Goal: Task Accomplishment & Management: Manage account settings

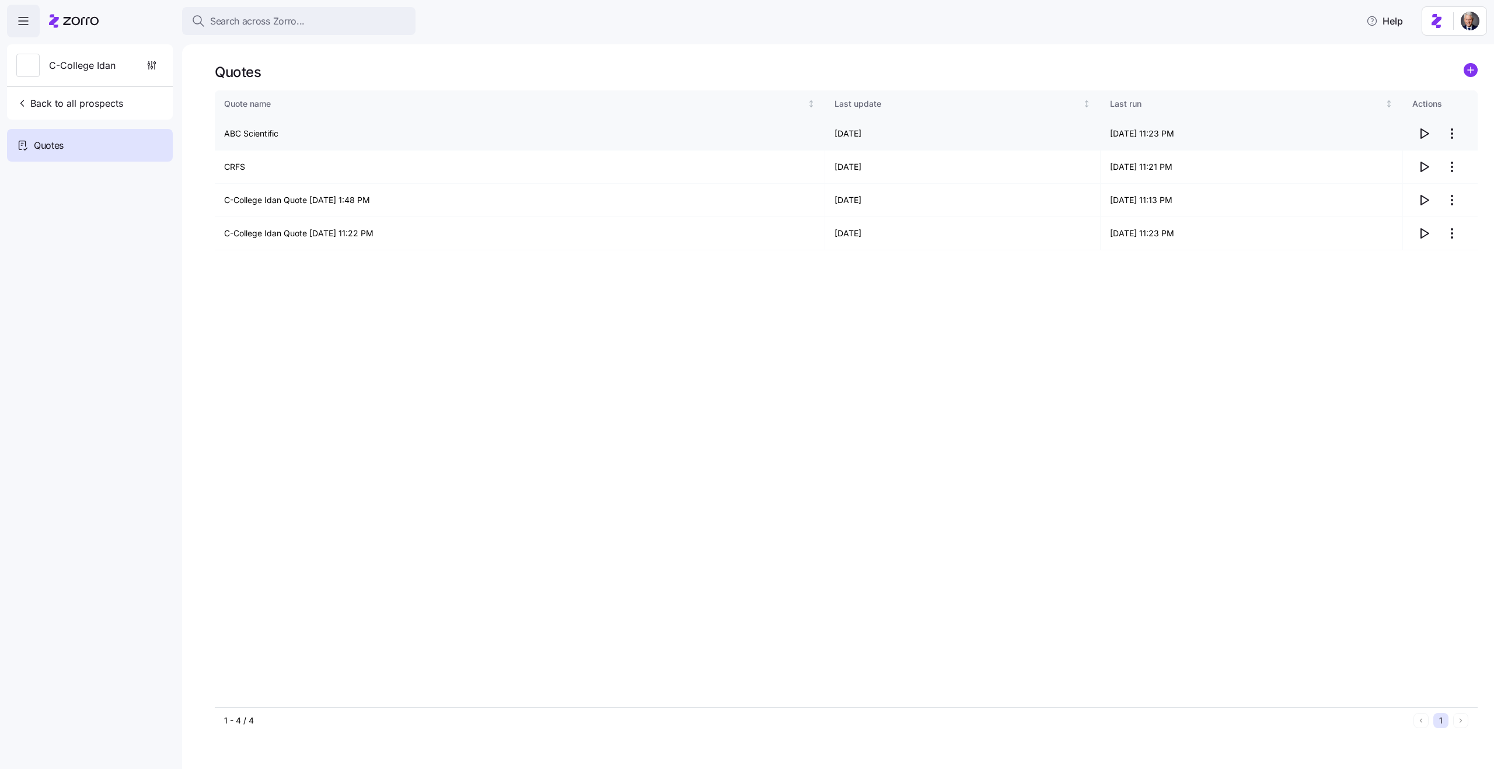
click at [1450, 138] on html "Search across Zorro... Help C-College Idan Back to all prospects Quotes Quotes …" at bounding box center [747, 381] width 1494 height 762
click at [1410, 166] on div "Edit quote" at bounding box center [1405, 162] width 107 height 19
click at [1452, 132] on html "Search across Zorro... Help C-College Idan Back to all prospects Quotes Quotes …" at bounding box center [747, 381] width 1494 height 762
click at [1406, 165] on div "Edit quote" at bounding box center [1405, 162] width 107 height 19
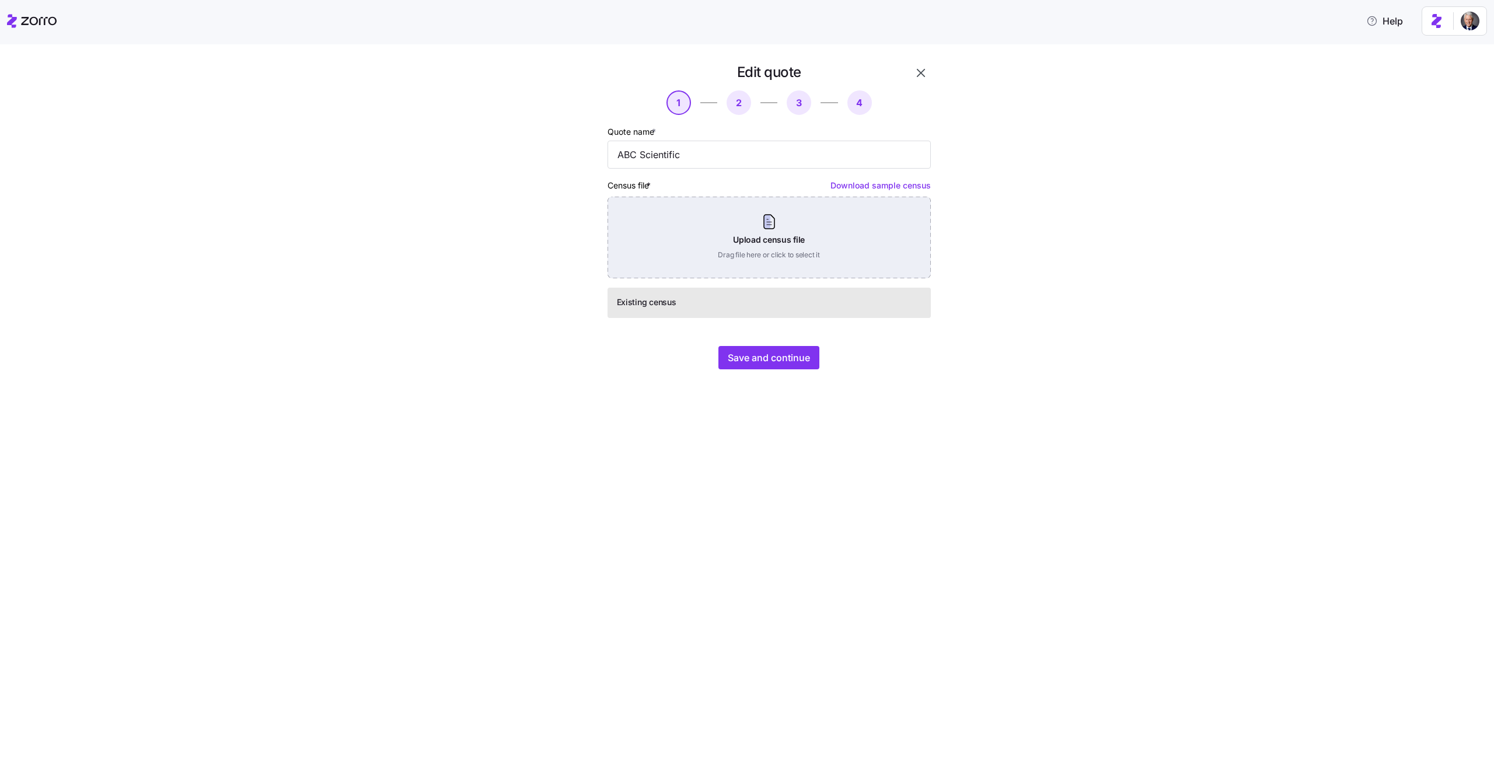
click at [731, 235] on div "Upload census file Drag file here or click to select it" at bounding box center [769, 238] width 323 height 82
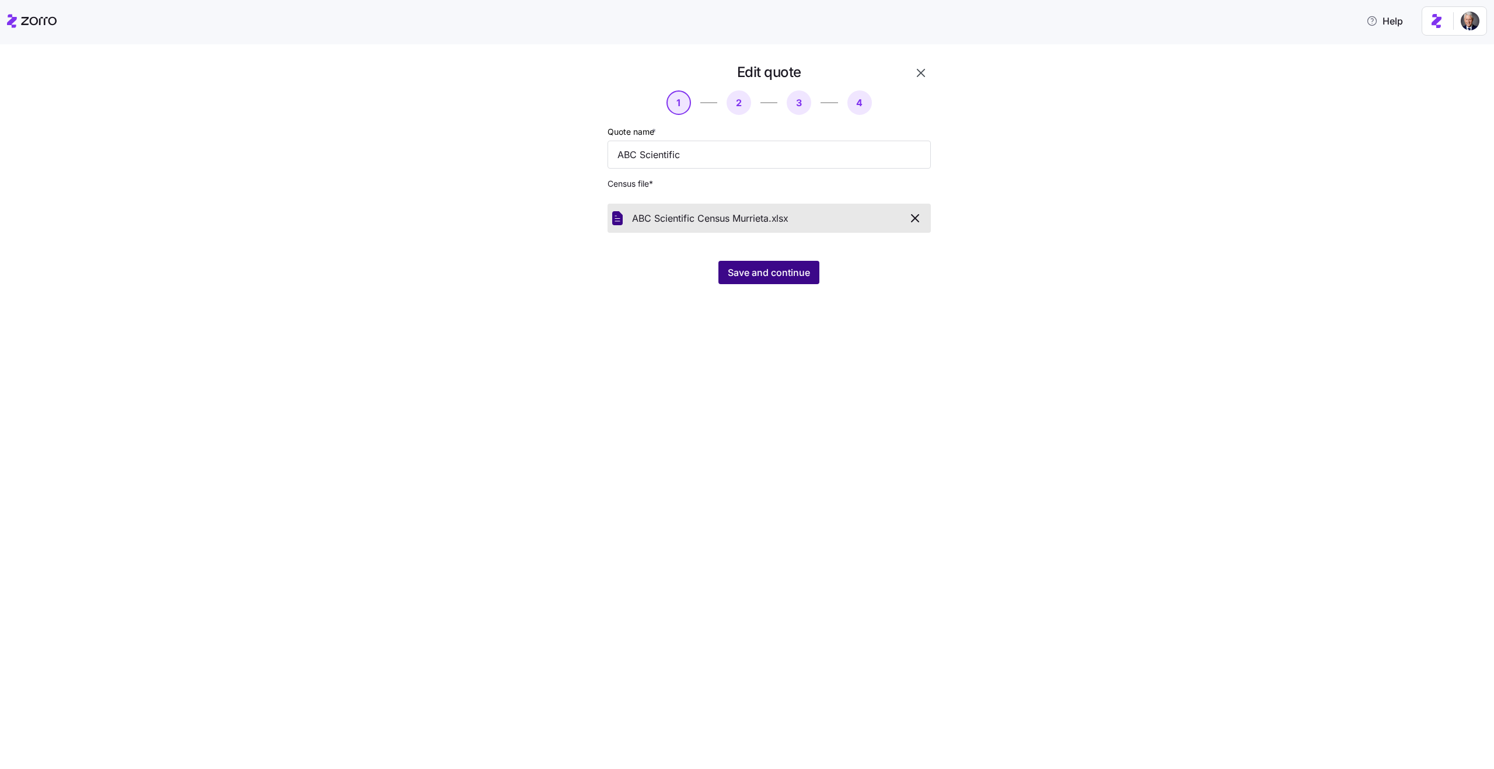
click at [764, 280] on button "Save and continue" at bounding box center [769, 272] width 101 height 23
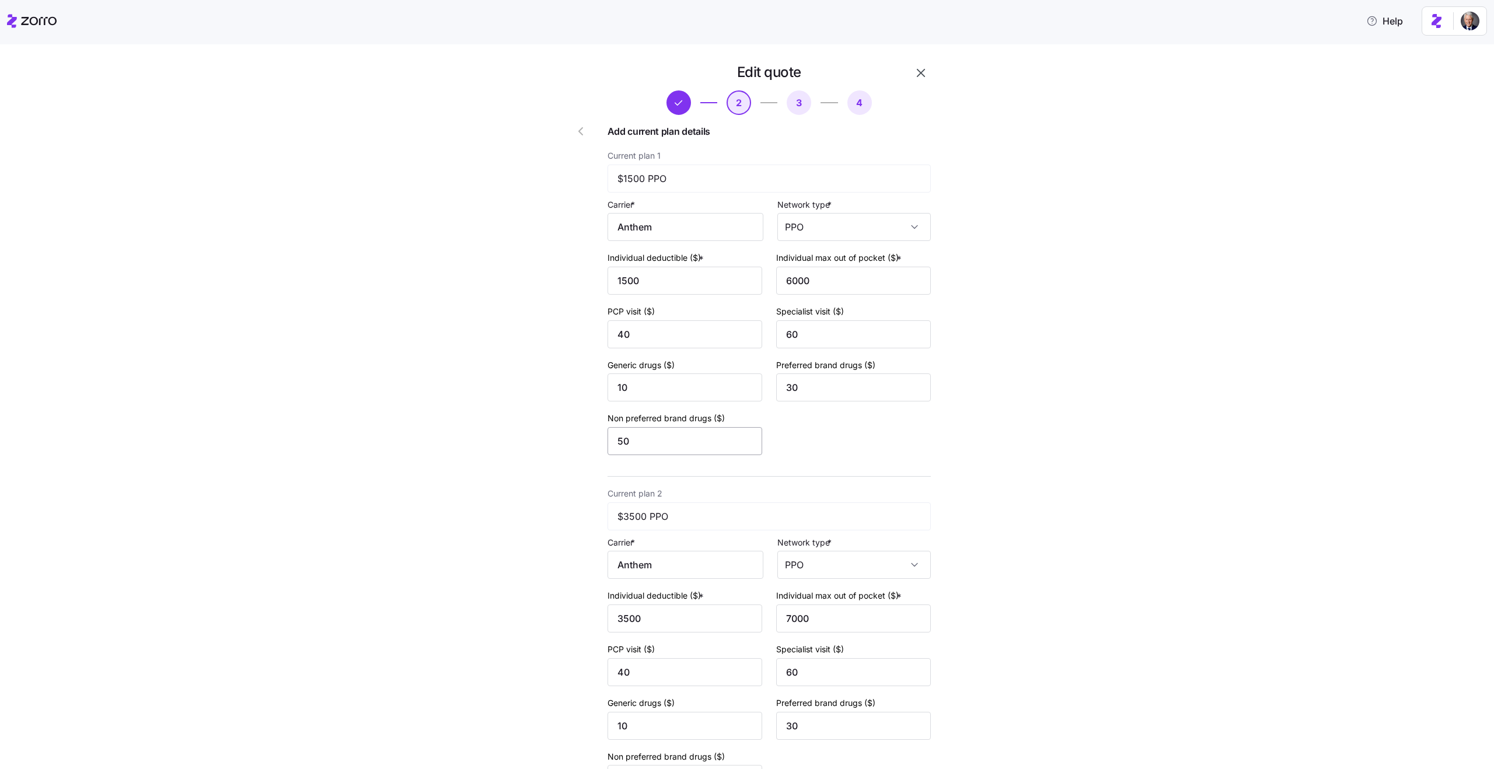
scroll to position [477, 0]
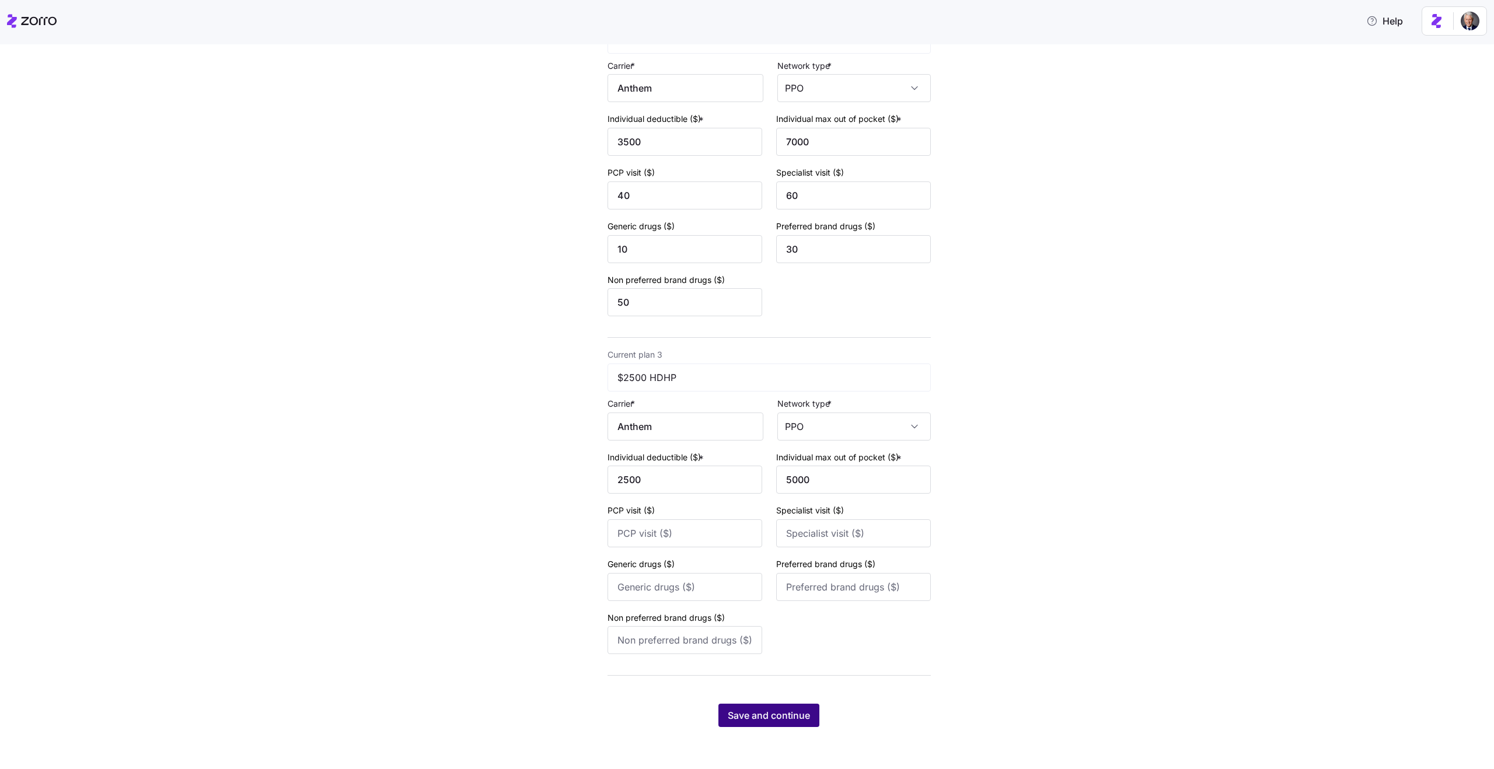
click at [794, 714] on span "Save and continue" at bounding box center [769, 716] width 82 height 14
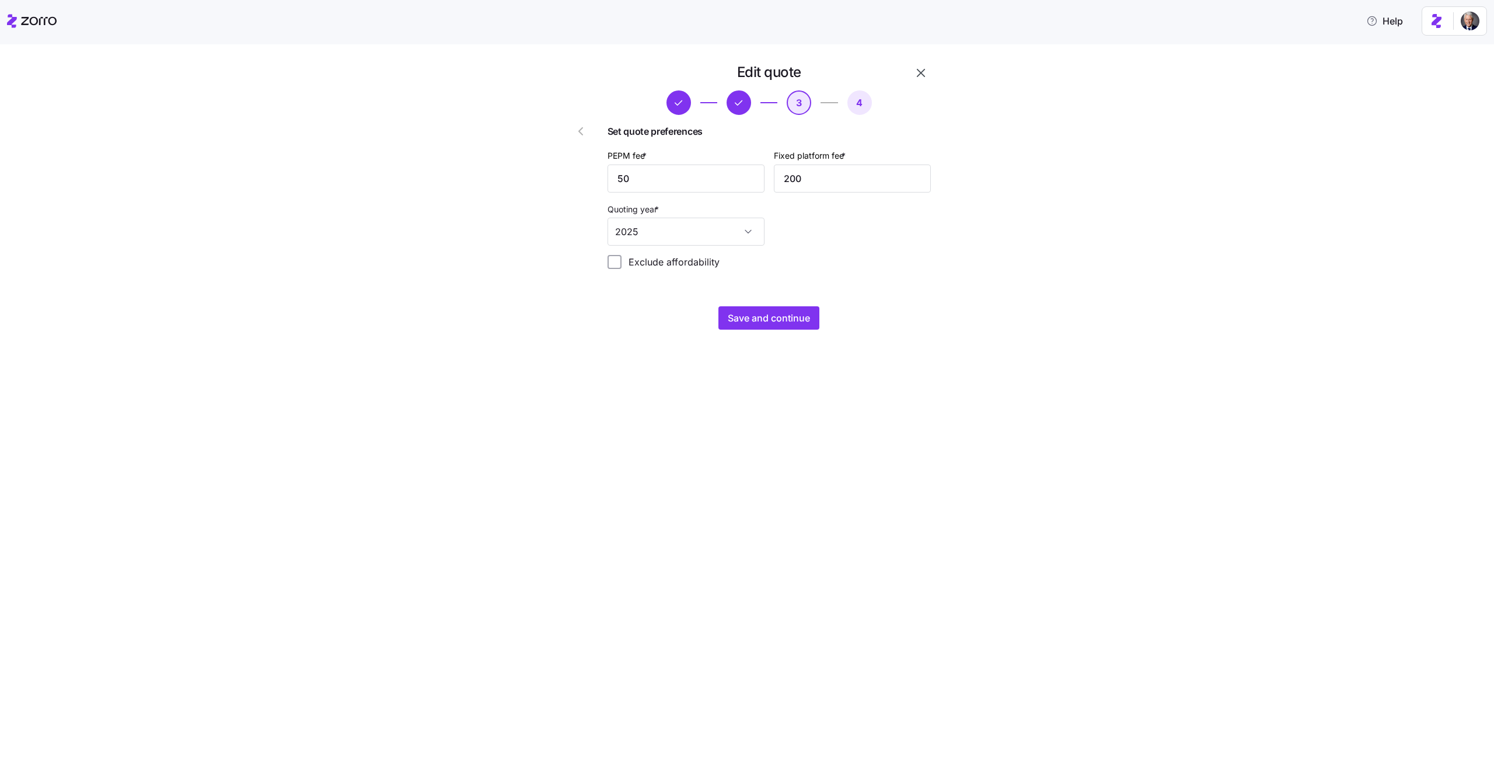
scroll to position [0, 0]
click at [777, 327] on button "Save and continue" at bounding box center [769, 317] width 101 height 23
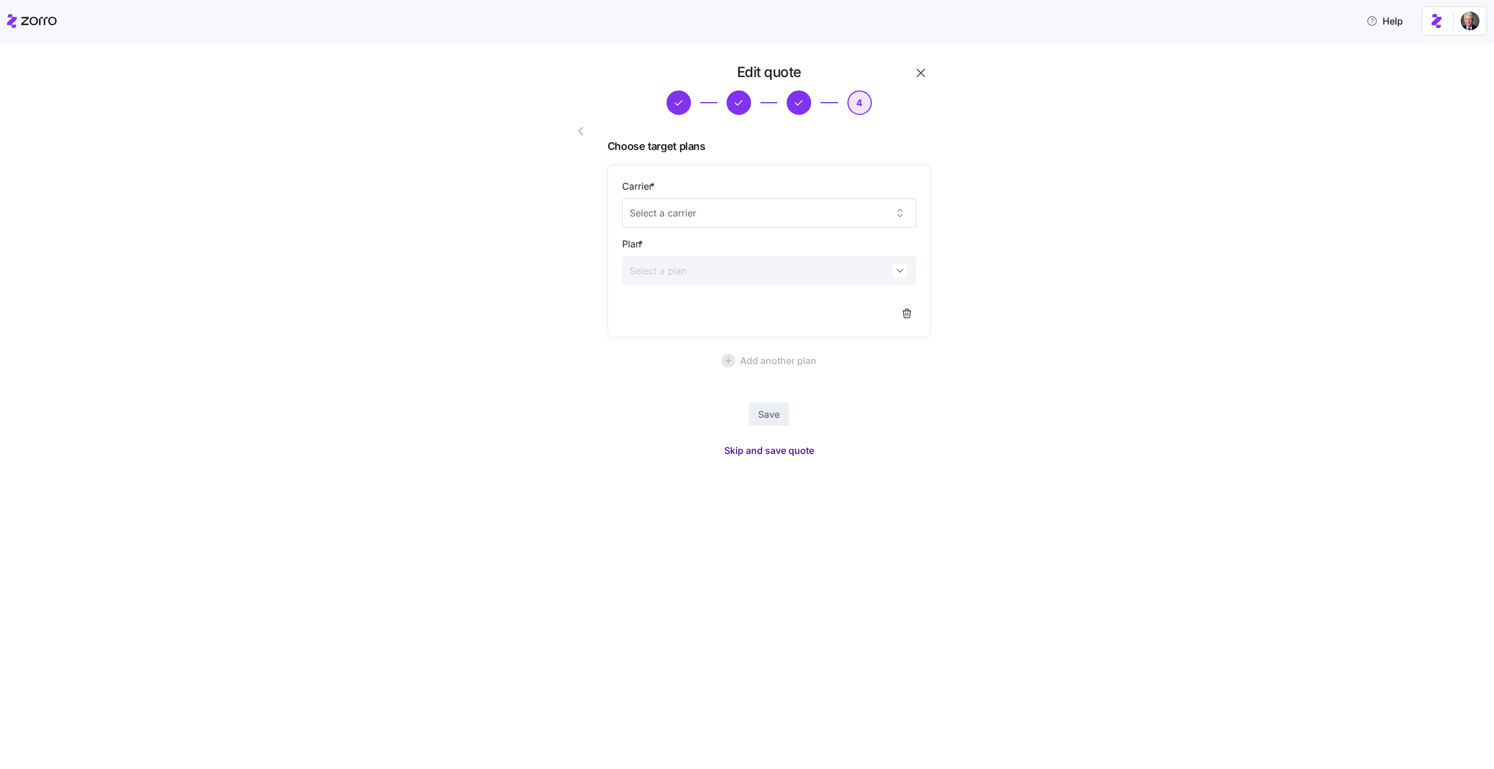
click at [769, 454] on span "Skip and save quote" at bounding box center [769, 451] width 90 height 14
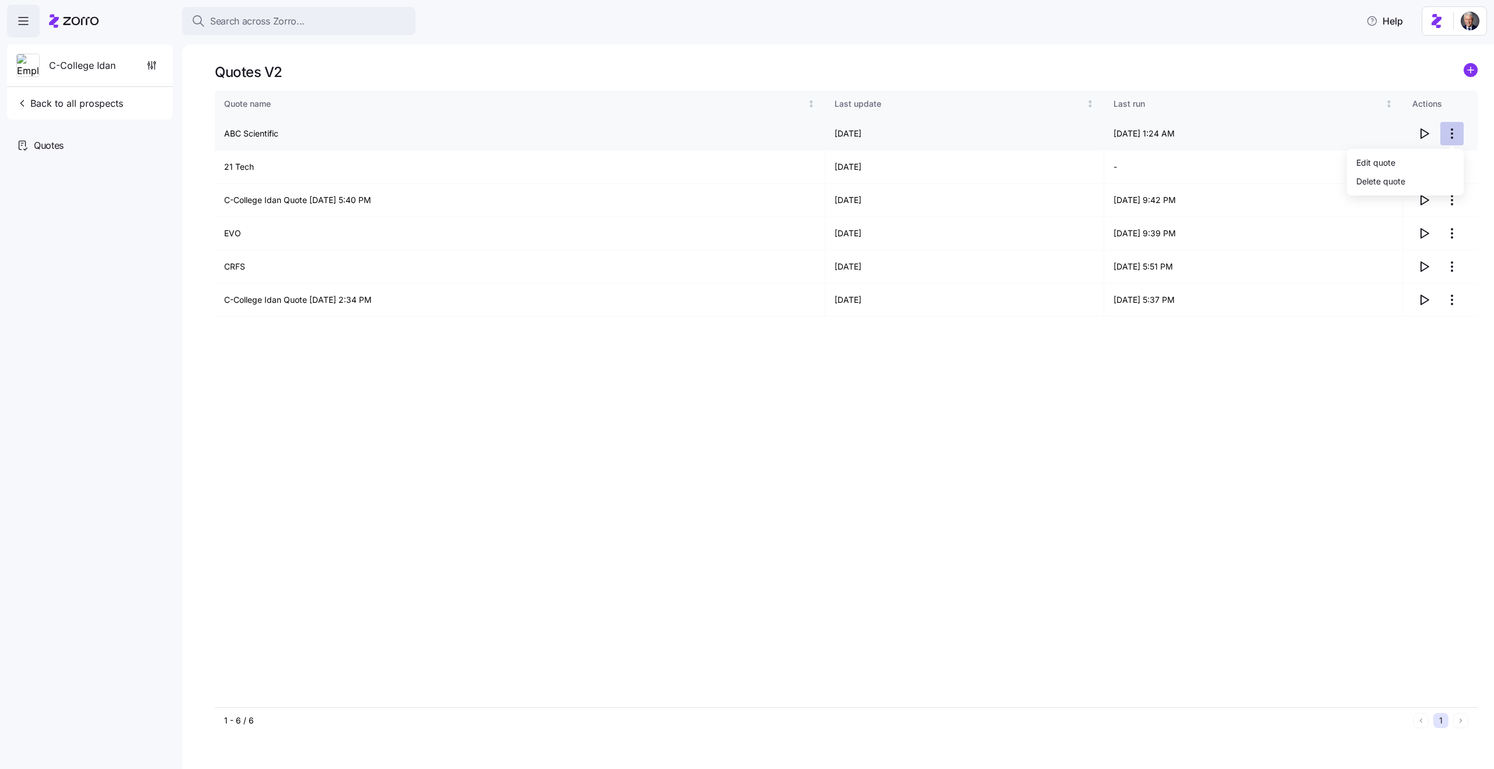
click at [1453, 137] on html "Search across Zorro... Help C-College Idan Back to all prospects Quotes Quotes …" at bounding box center [747, 381] width 1494 height 762
click at [1410, 157] on div "Edit quote" at bounding box center [1405, 162] width 107 height 19
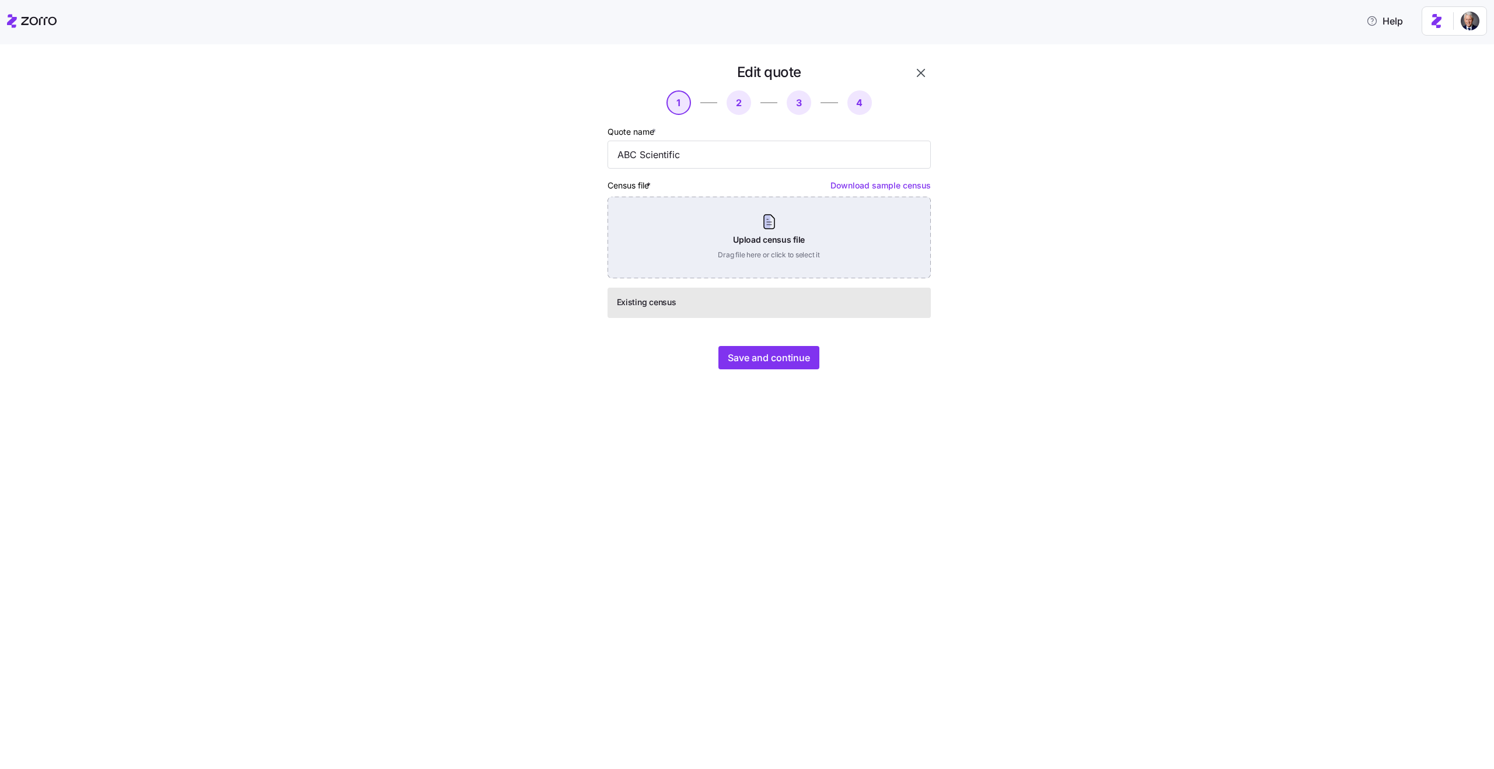
click at [705, 236] on div "Upload census file Drag file here or click to select it" at bounding box center [769, 238] width 323 height 82
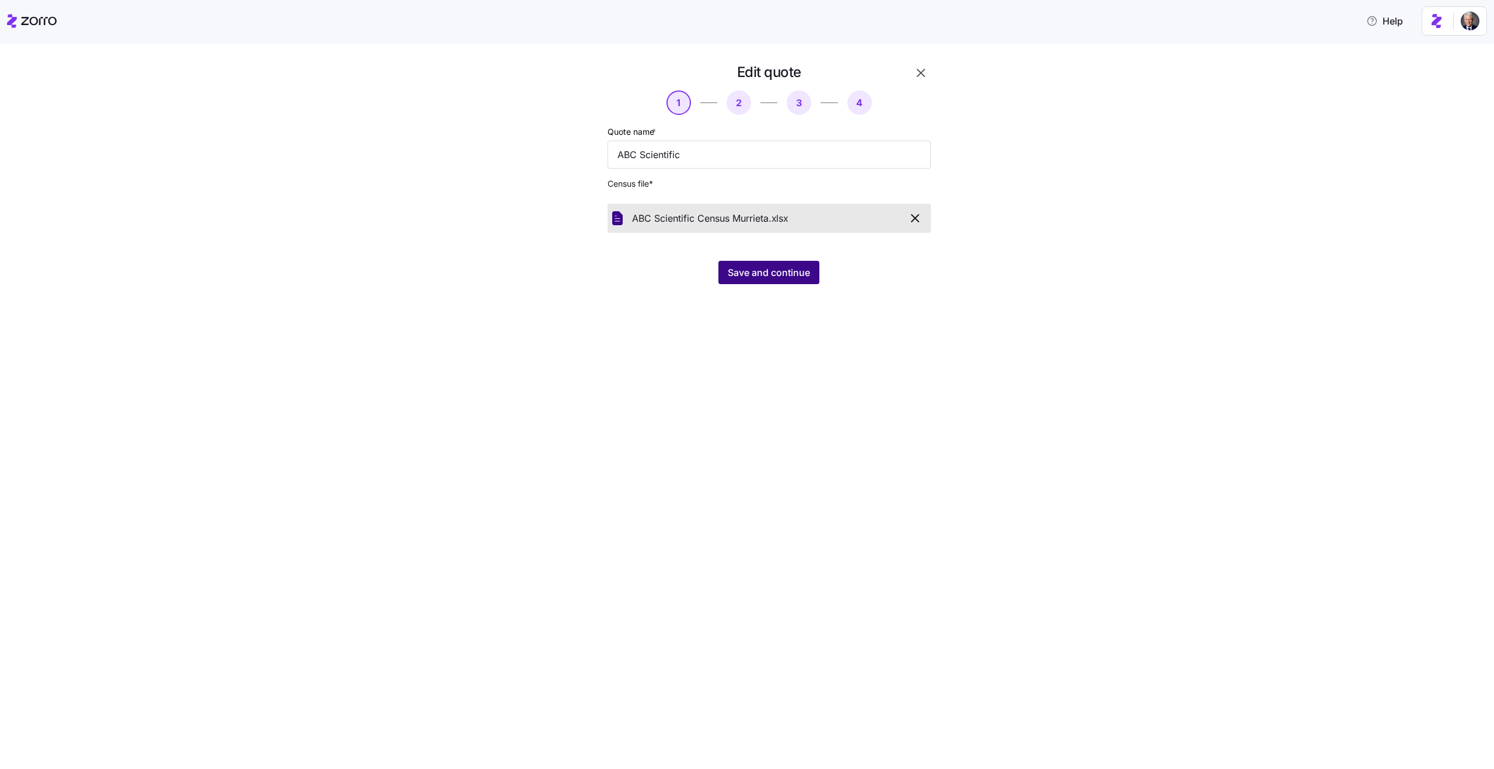
click at [750, 271] on span "Save and continue" at bounding box center [769, 273] width 82 height 14
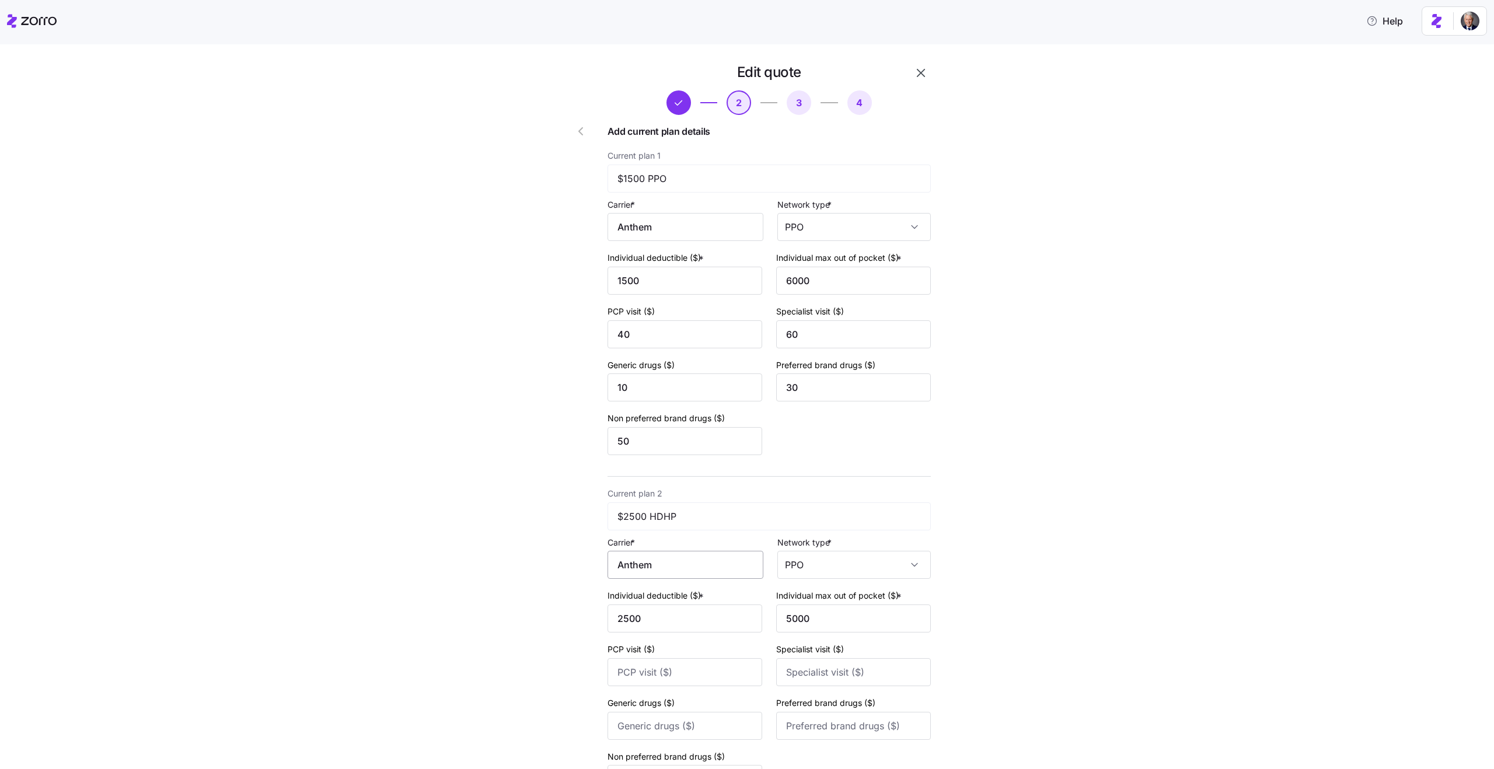
scroll to position [477, 0]
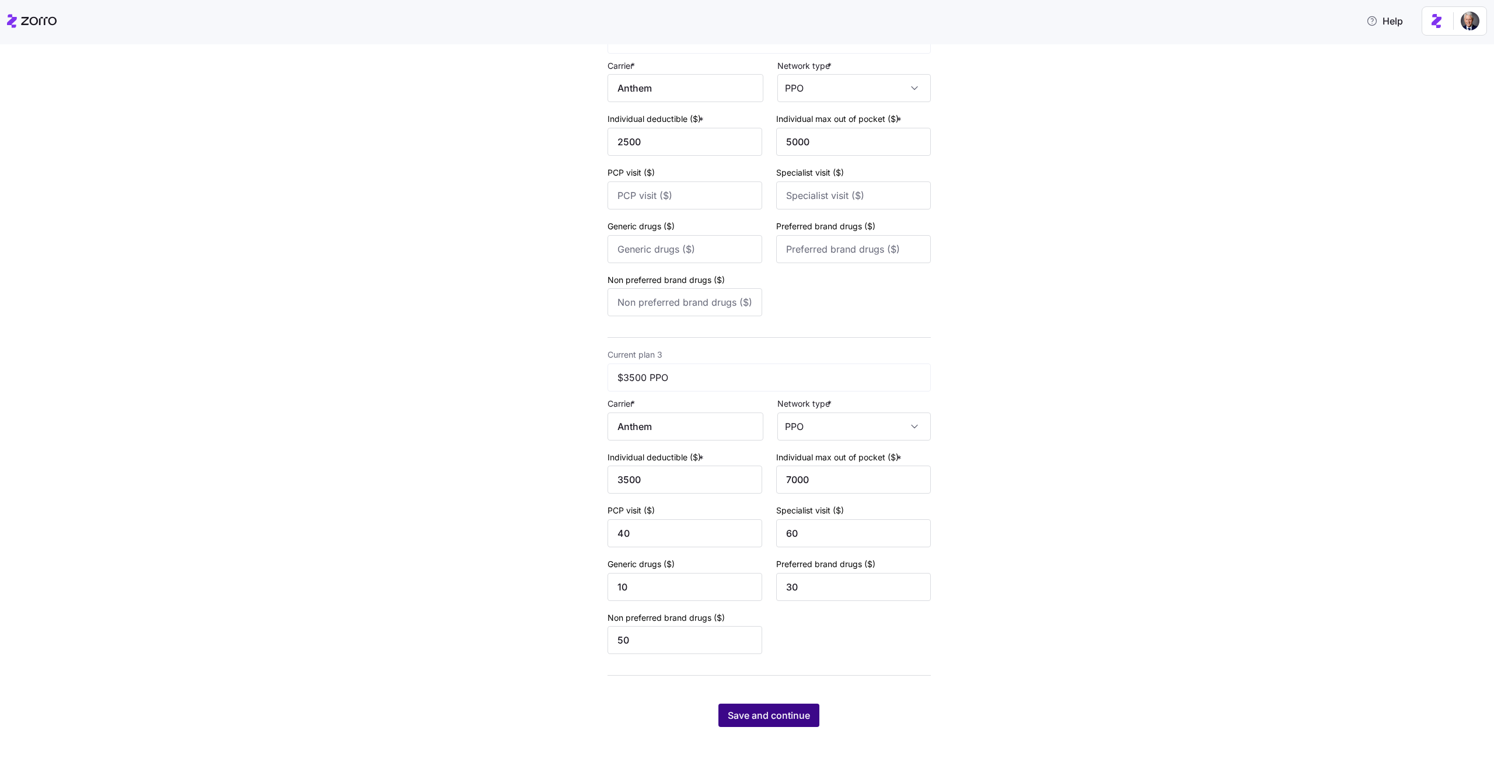
click at [753, 715] on span "Save and continue" at bounding box center [769, 716] width 82 height 14
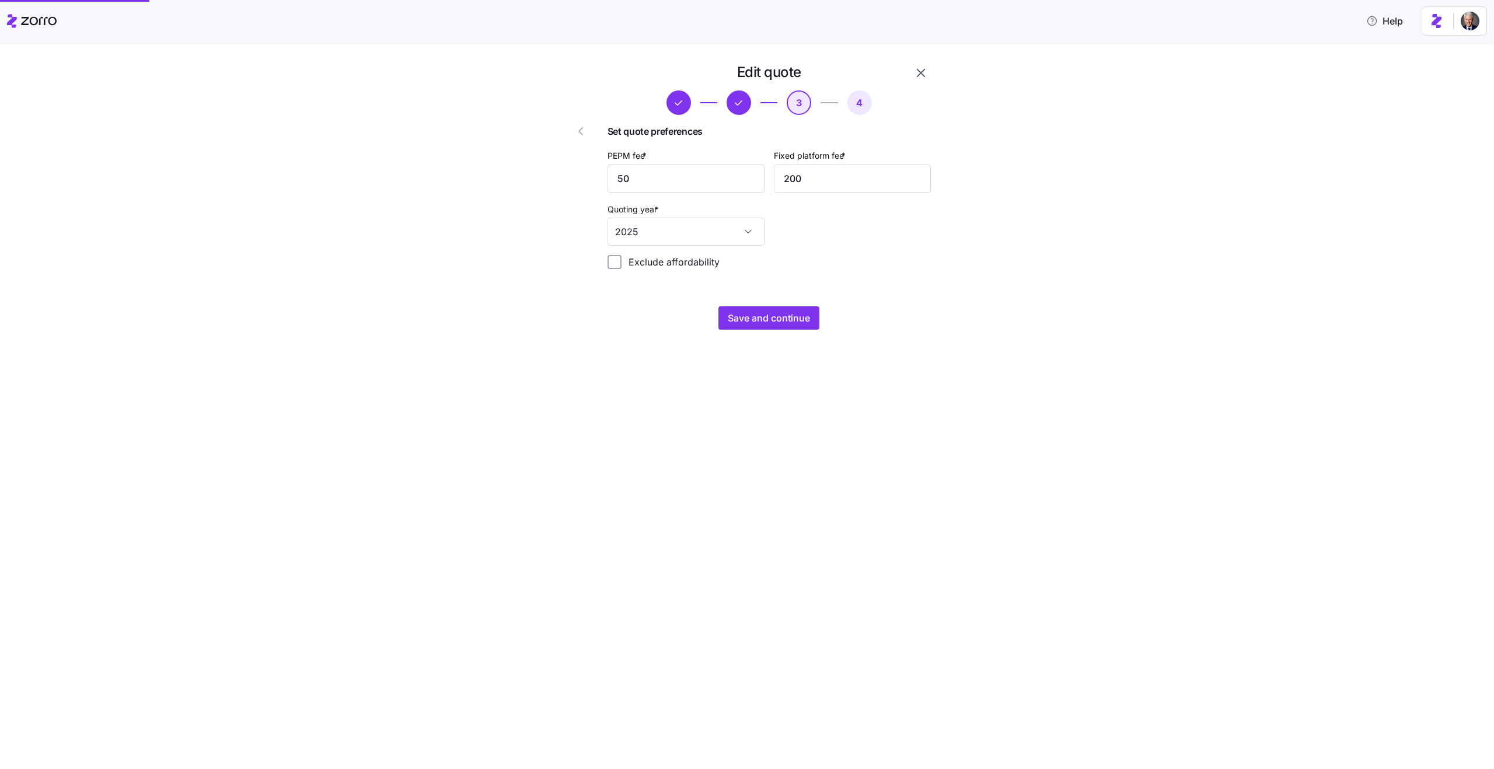
scroll to position [0, 0]
click at [764, 319] on span "Save and continue" at bounding box center [769, 318] width 82 height 14
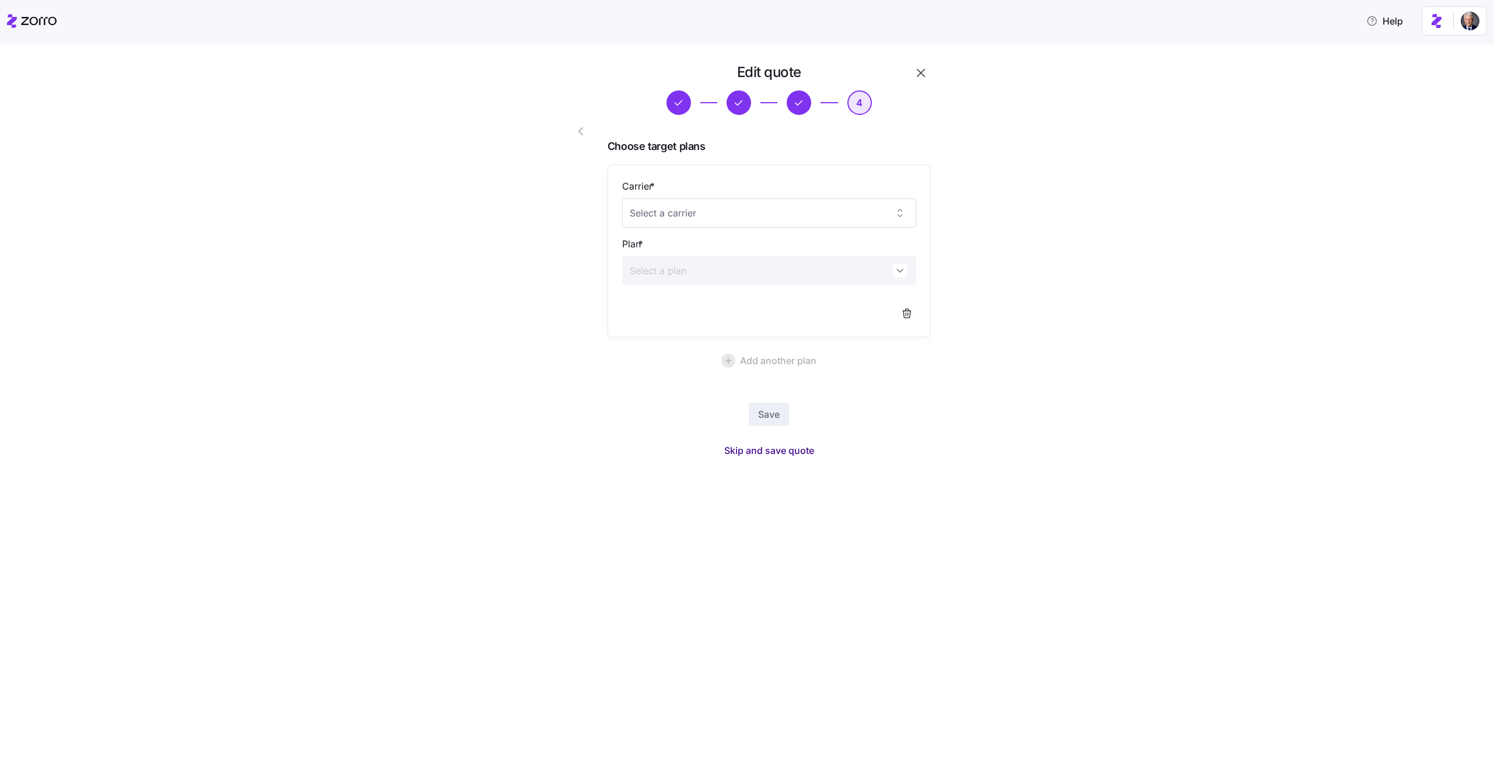
click at [794, 448] on span "Skip and save quote" at bounding box center [769, 451] width 90 height 14
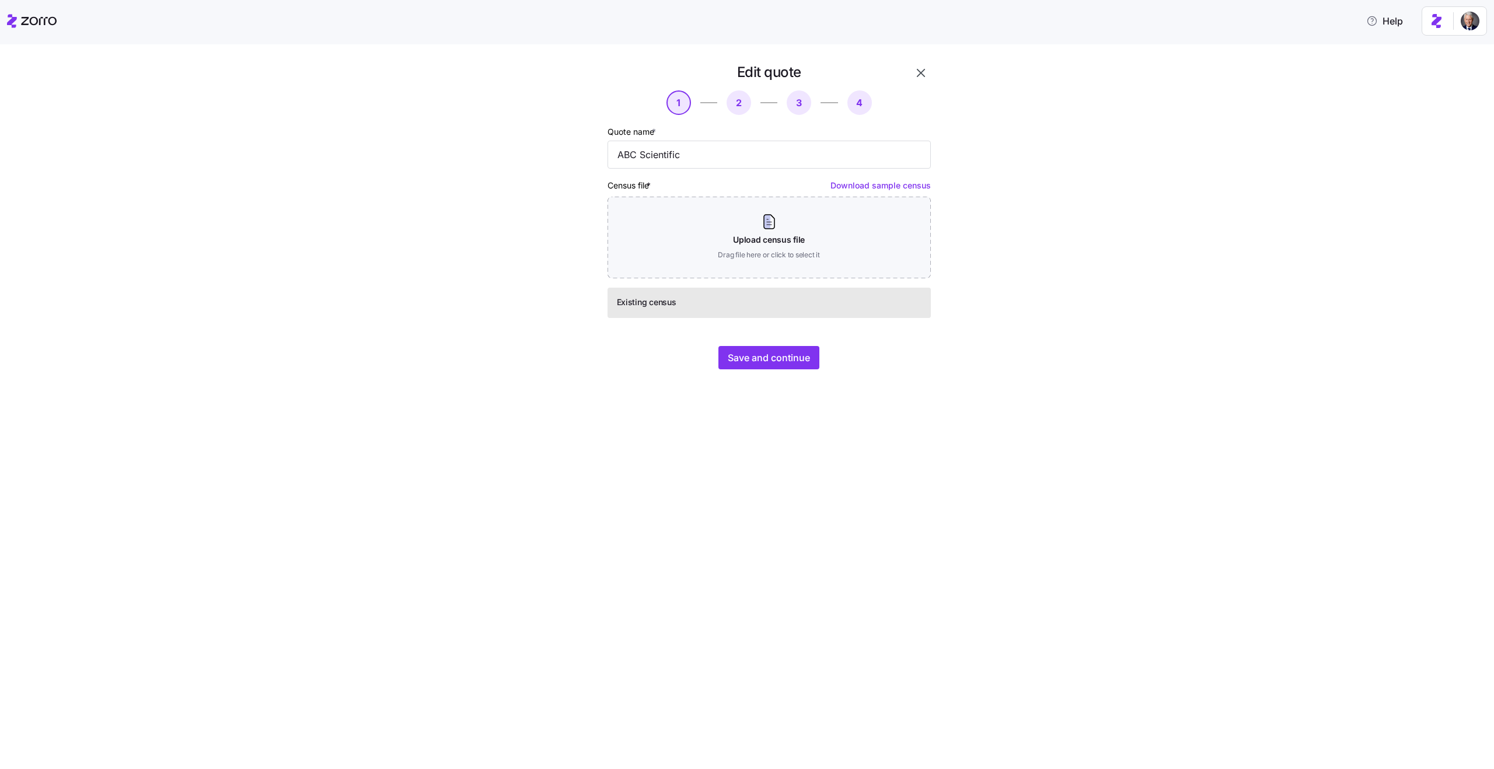
click at [921, 75] on icon "button" at bounding box center [921, 73] width 14 height 14
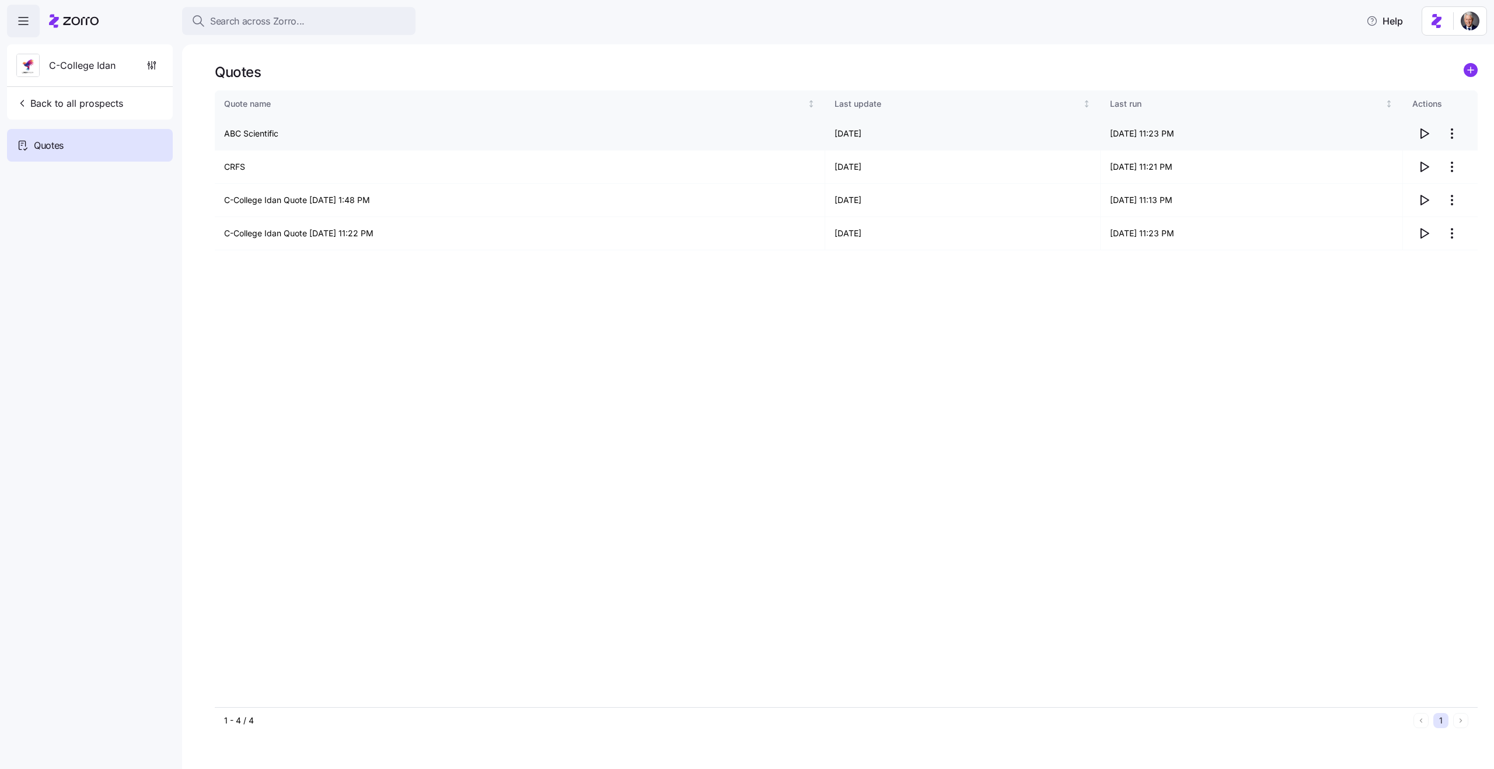
click at [1420, 135] on icon "button" at bounding box center [1424, 134] width 14 height 14
click at [1426, 133] on icon "button" at bounding box center [1424, 134] width 14 height 14
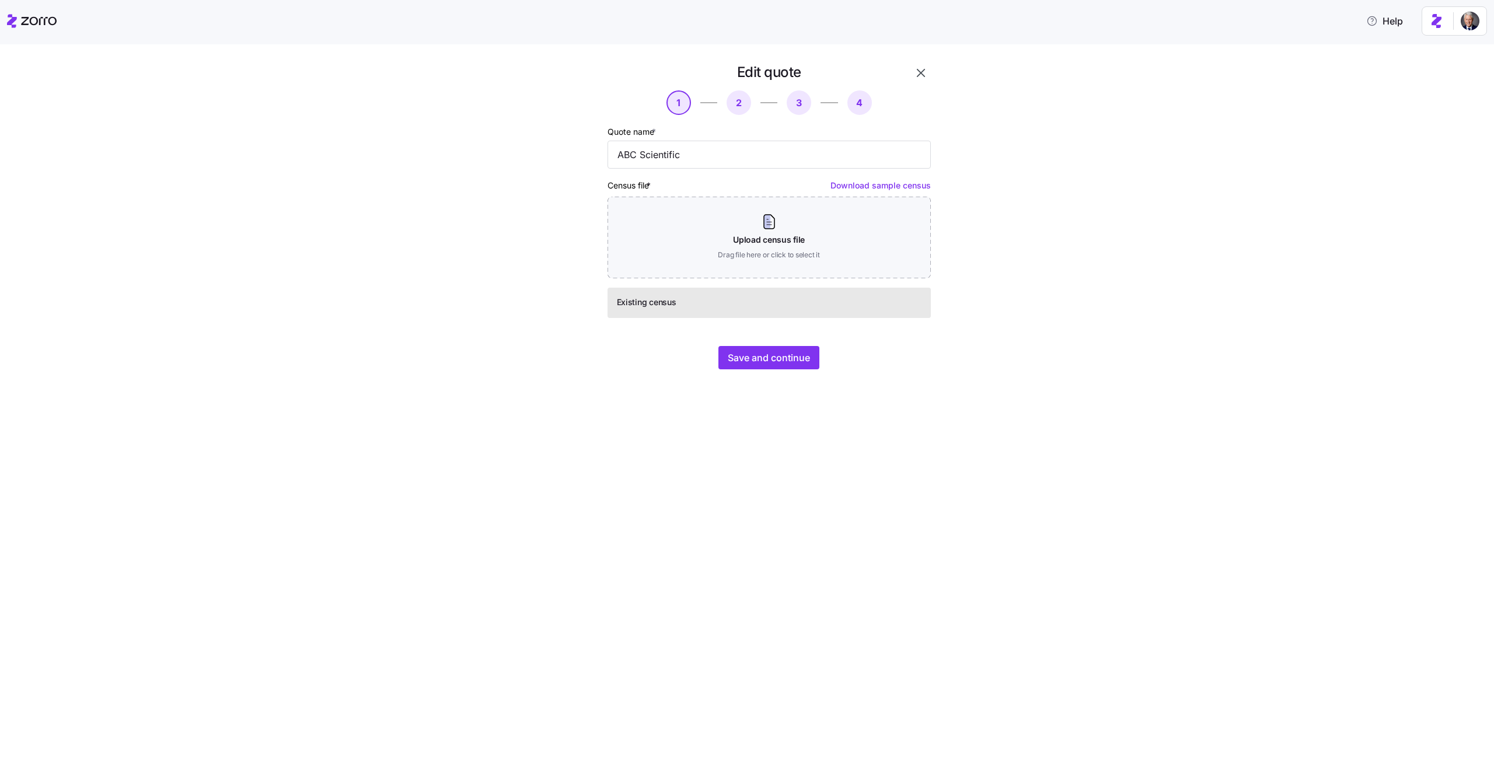
click at [921, 78] on icon "button" at bounding box center [921, 73] width 14 height 14
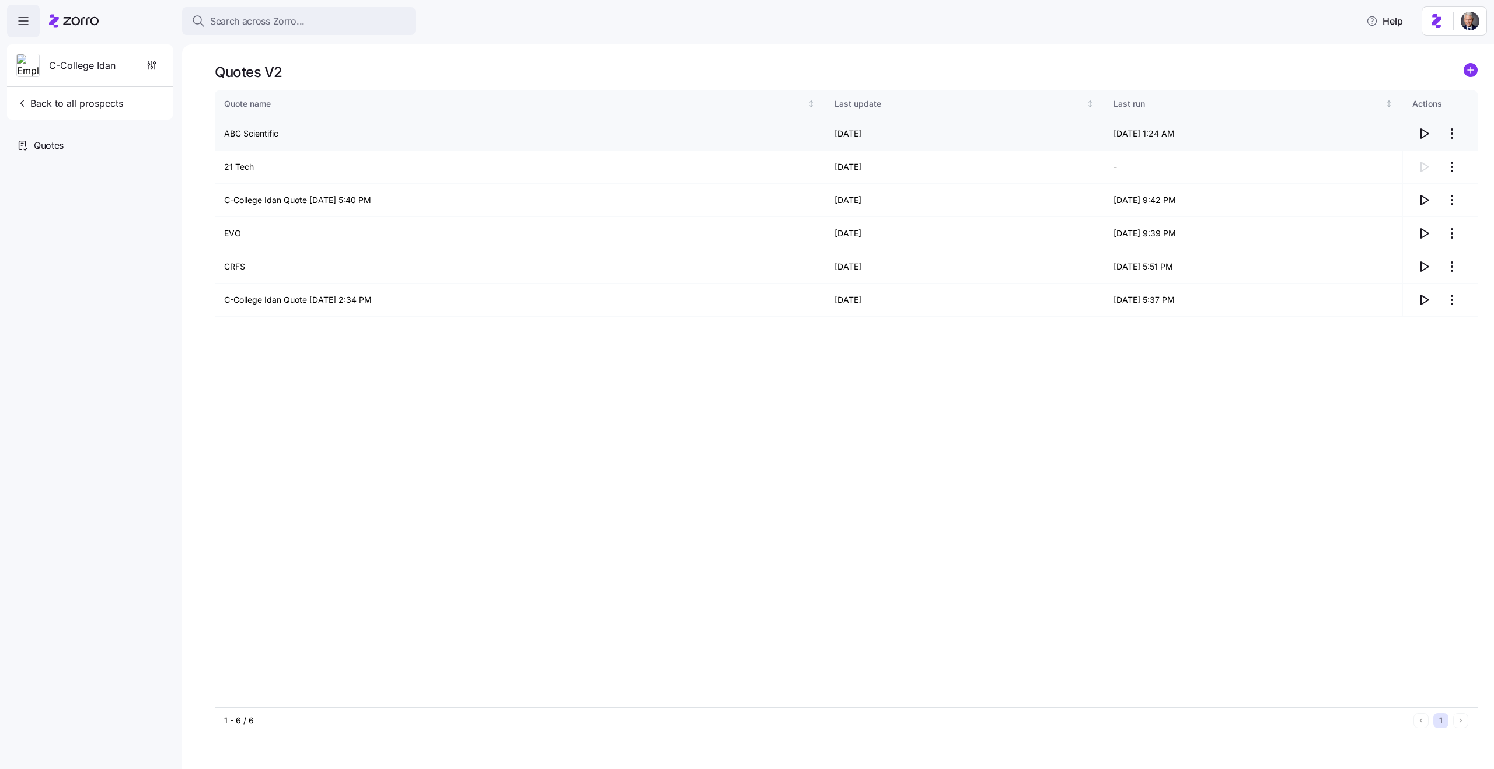
click at [1427, 134] on icon "button" at bounding box center [1424, 134] width 14 height 14
click at [1425, 141] on span "button" at bounding box center [1424, 134] width 22 height 22
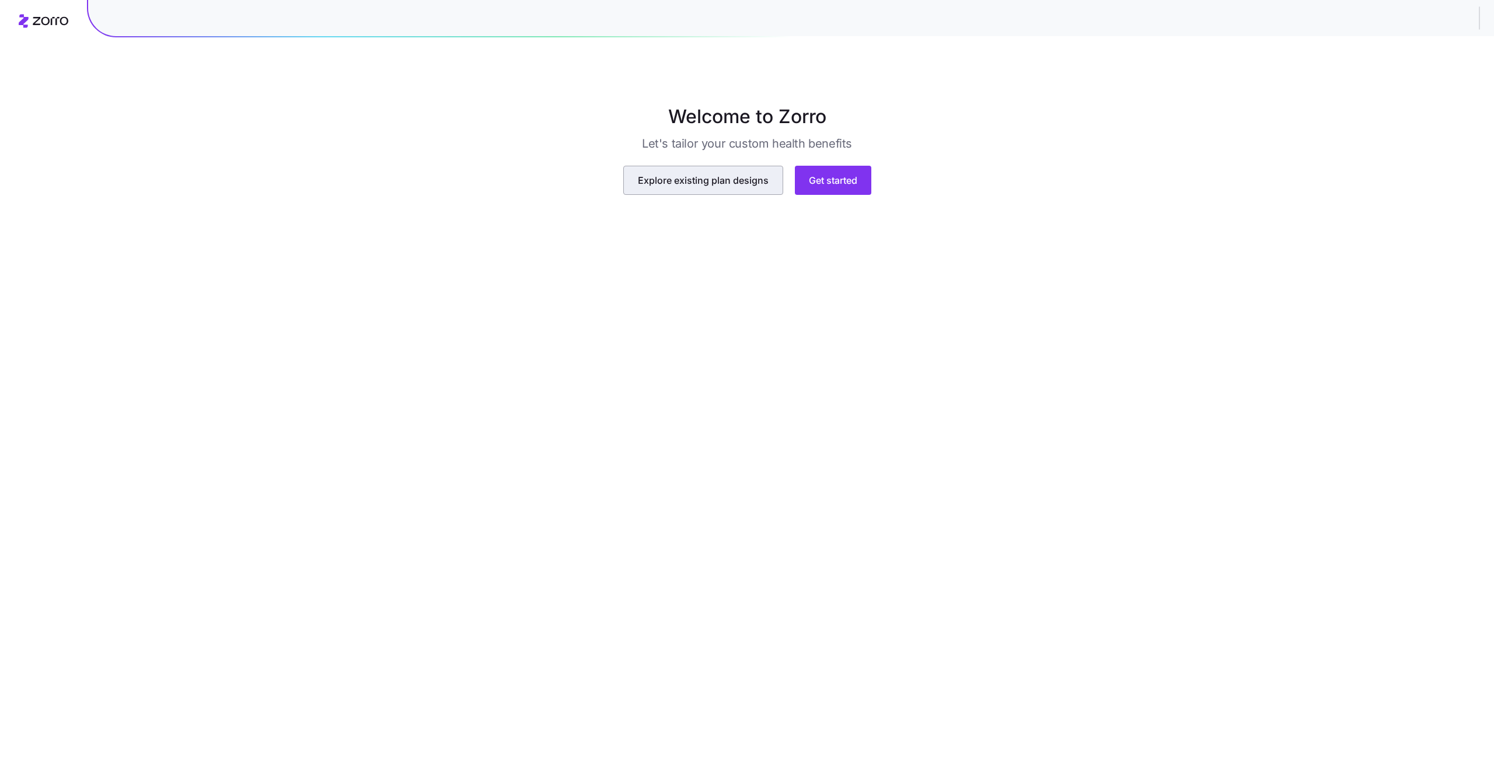
click at [722, 187] on span "Explore existing plan designs" at bounding box center [703, 180] width 131 height 14
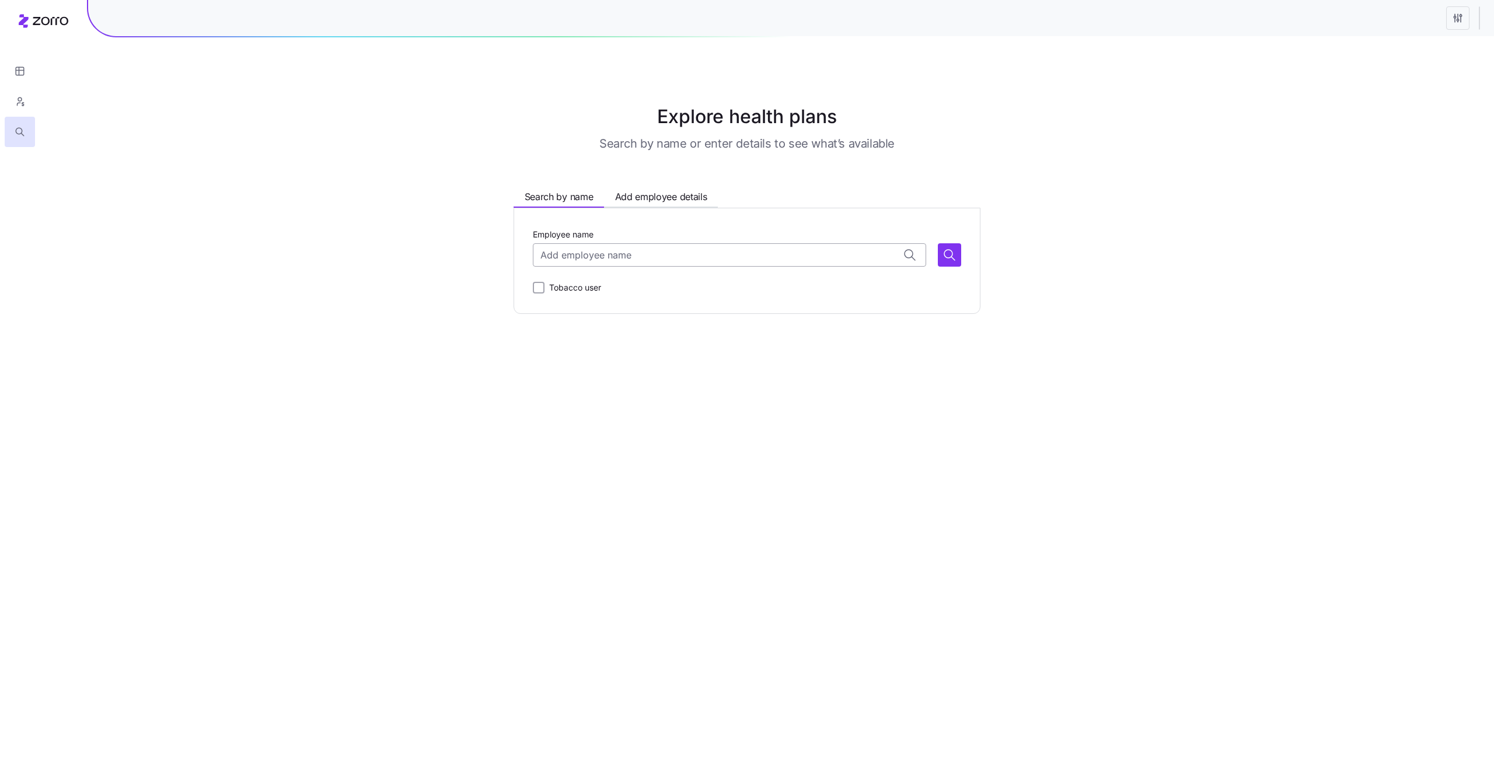
click at [637, 266] on input "Employee name" at bounding box center [729, 254] width 393 height 23
type input "l"
click at [1155, 212] on div "Explore health plans Search by name or enter details to see what’s available Se…" at bounding box center [747, 208] width 1494 height 211
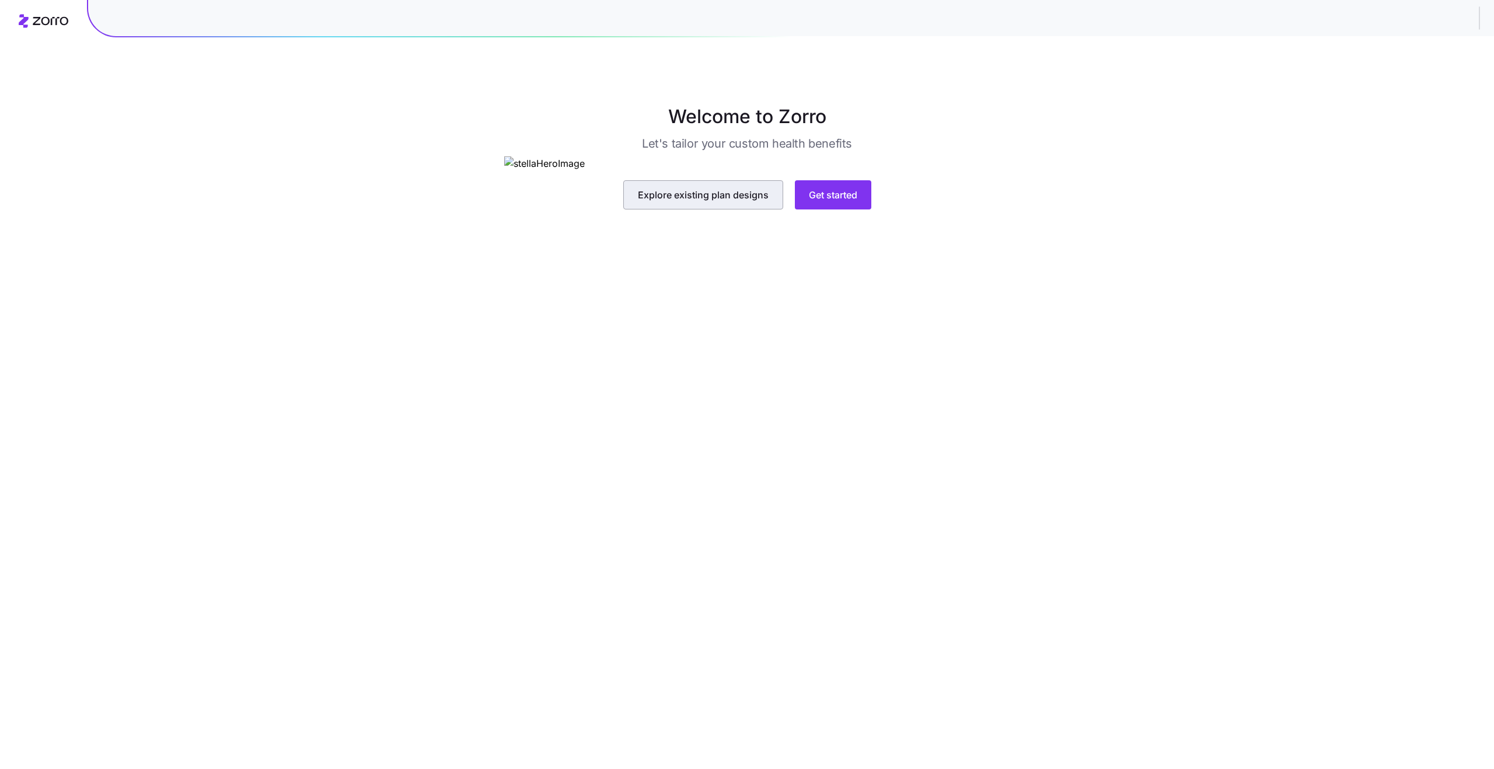
click at [752, 210] on button "Explore existing plan designs" at bounding box center [703, 194] width 160 height 29
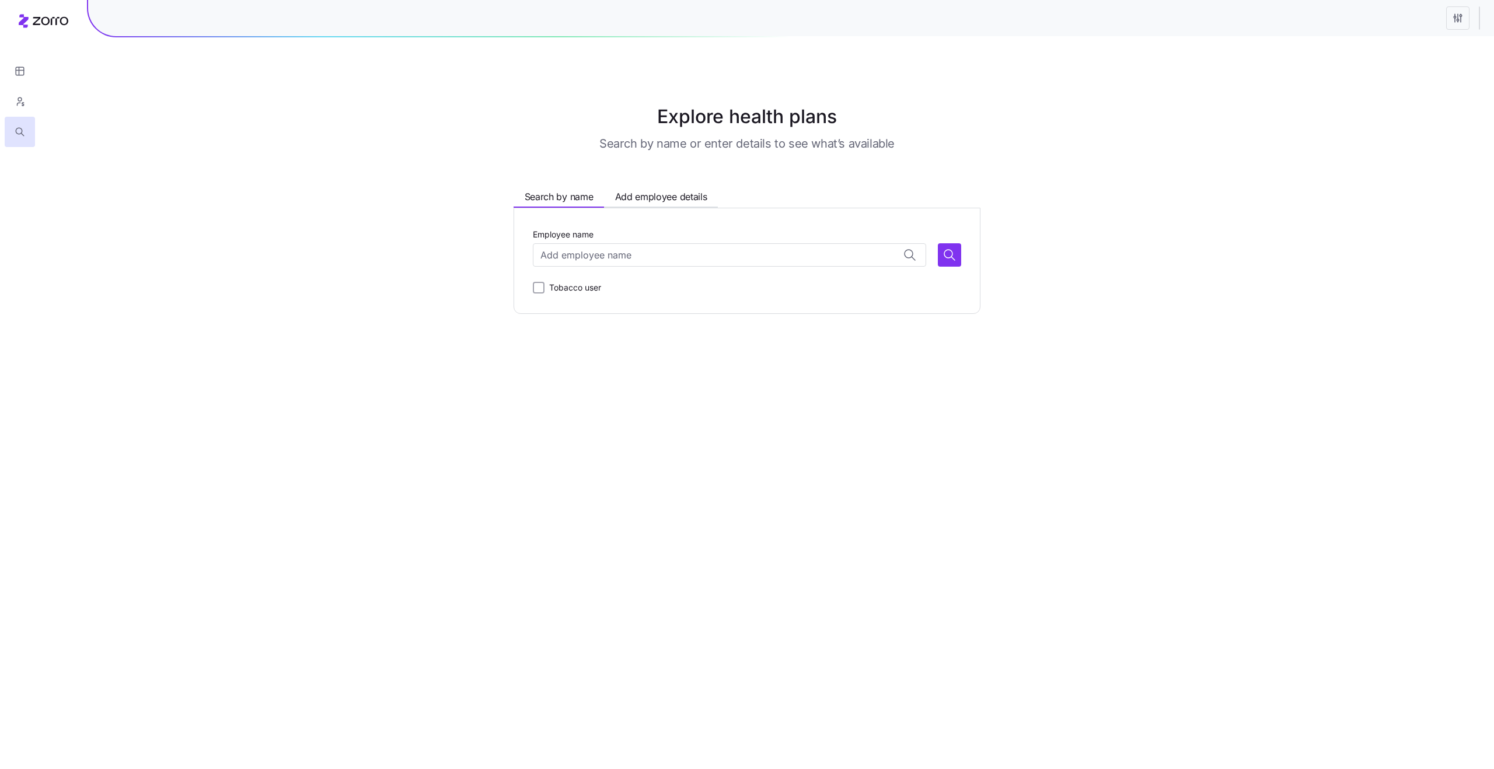
click at [1460, 16] on html "Explore health plans Search by name or enter details to see what’s available Se…" at bounding box center [747, 384] width 1494 height 769
click at [1128, 107] on html "Explore health plans Search by name or enter details to see what’s available Se…" at bounding box center [747, 384] width 1494 height 769
click at [21, 99] on icon "button" at bounding box center [20, 99] width 4 height 4
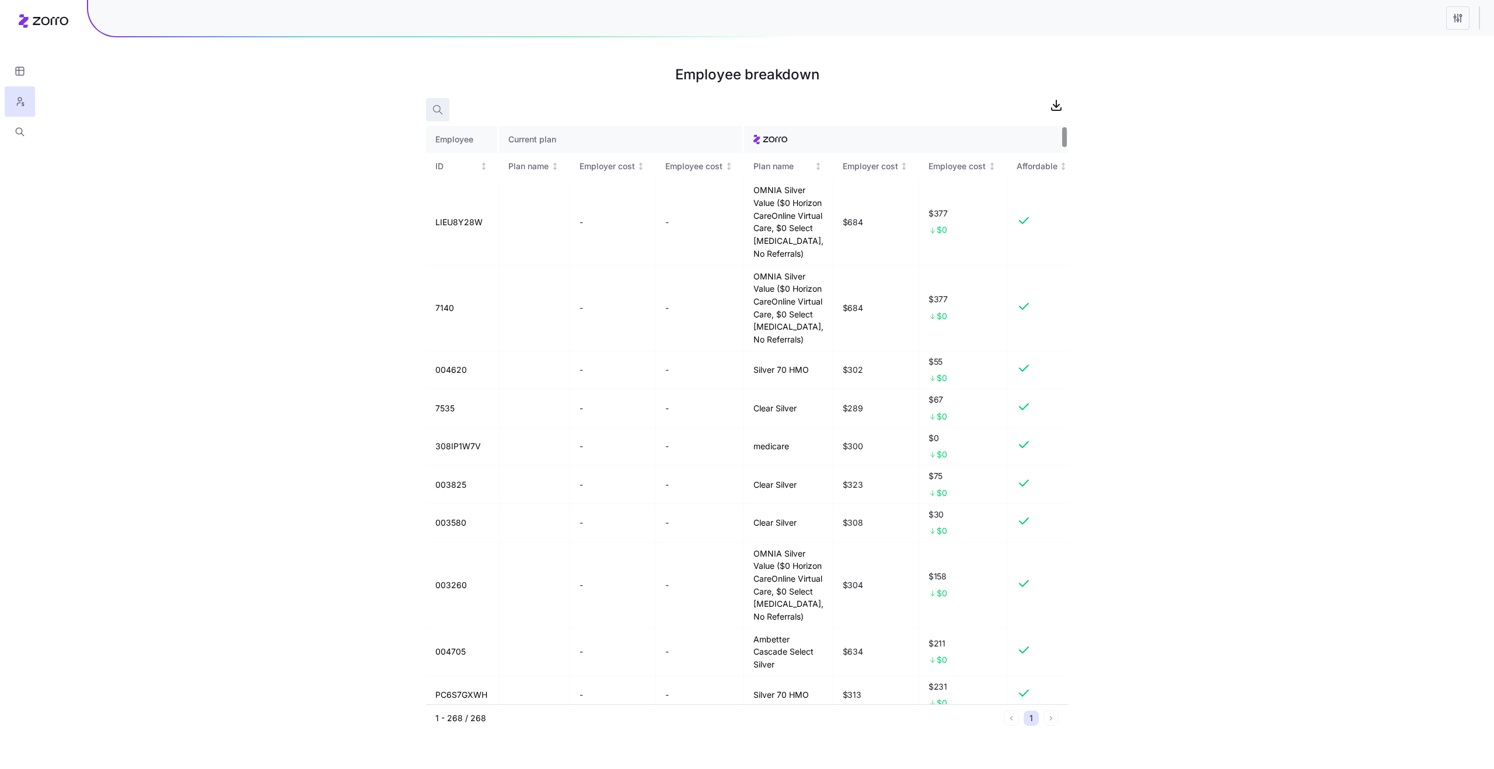
click at [440, 109] on icon "button" at bounding box center [437, 109] width 7 height 7
click at [650, 110] on icon "button" at bounding box center [649, 107] width 13 height 14
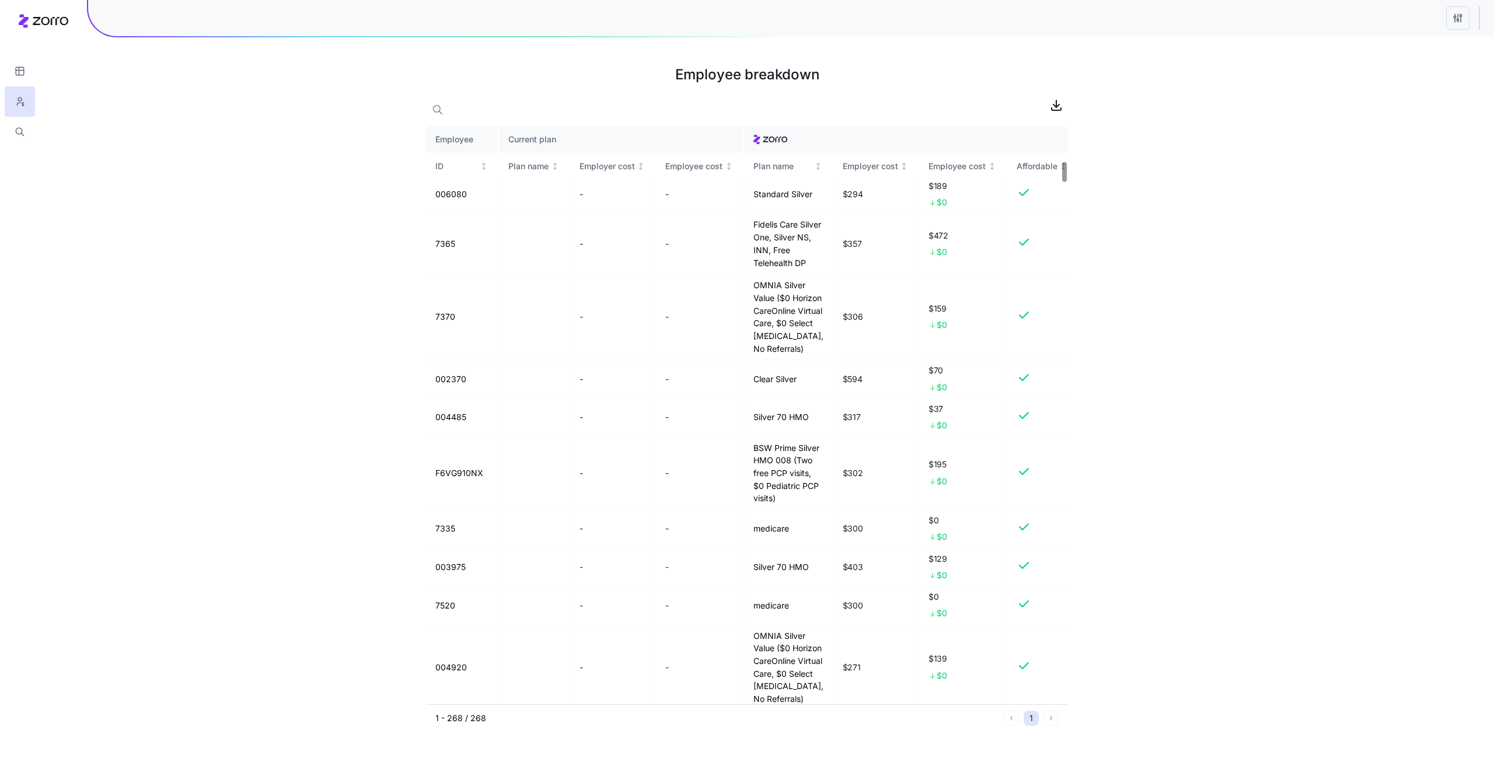
scroll to position [1137, 0]
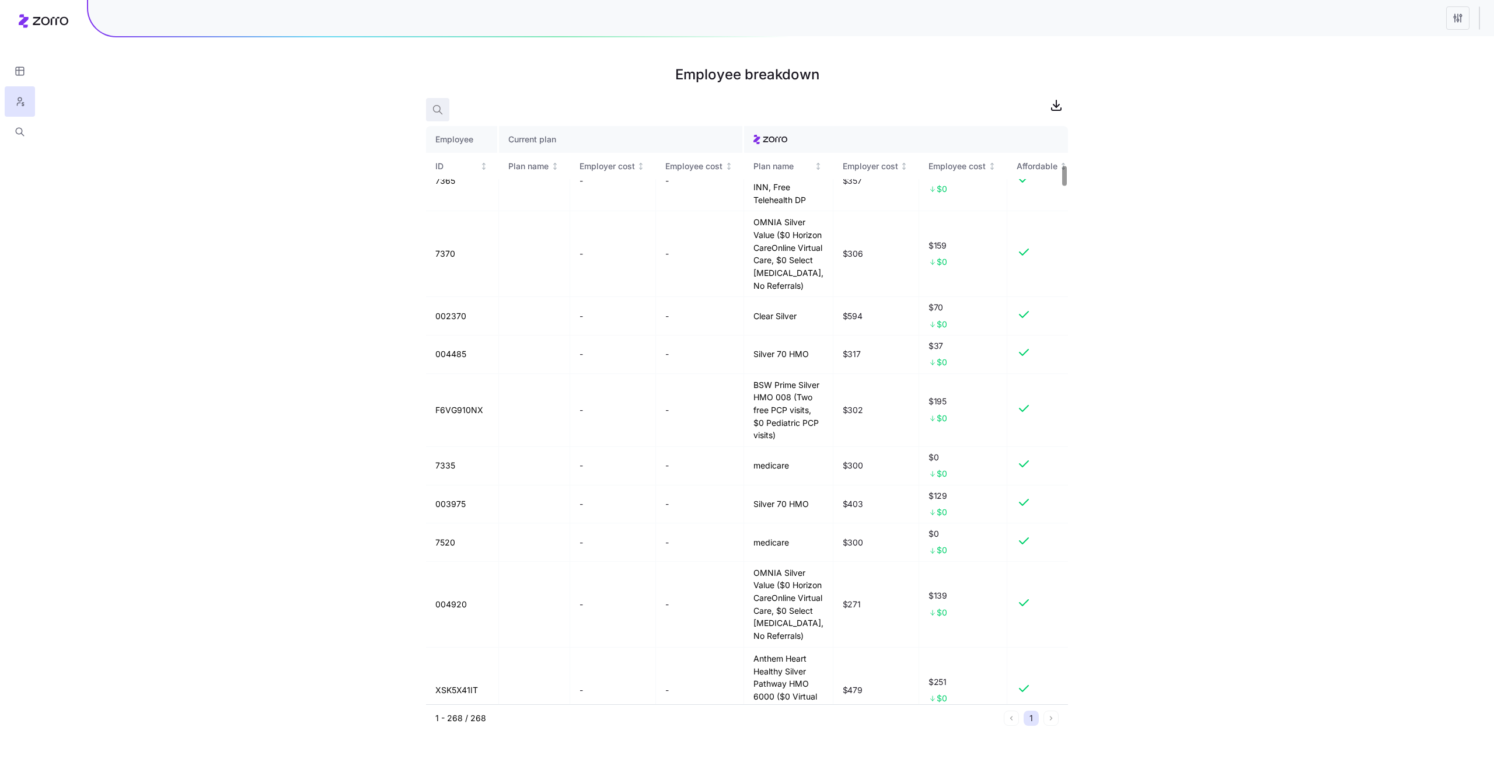
click at [438, 113] on icon "button" at bounding box center [438, 110] width 12 height 12
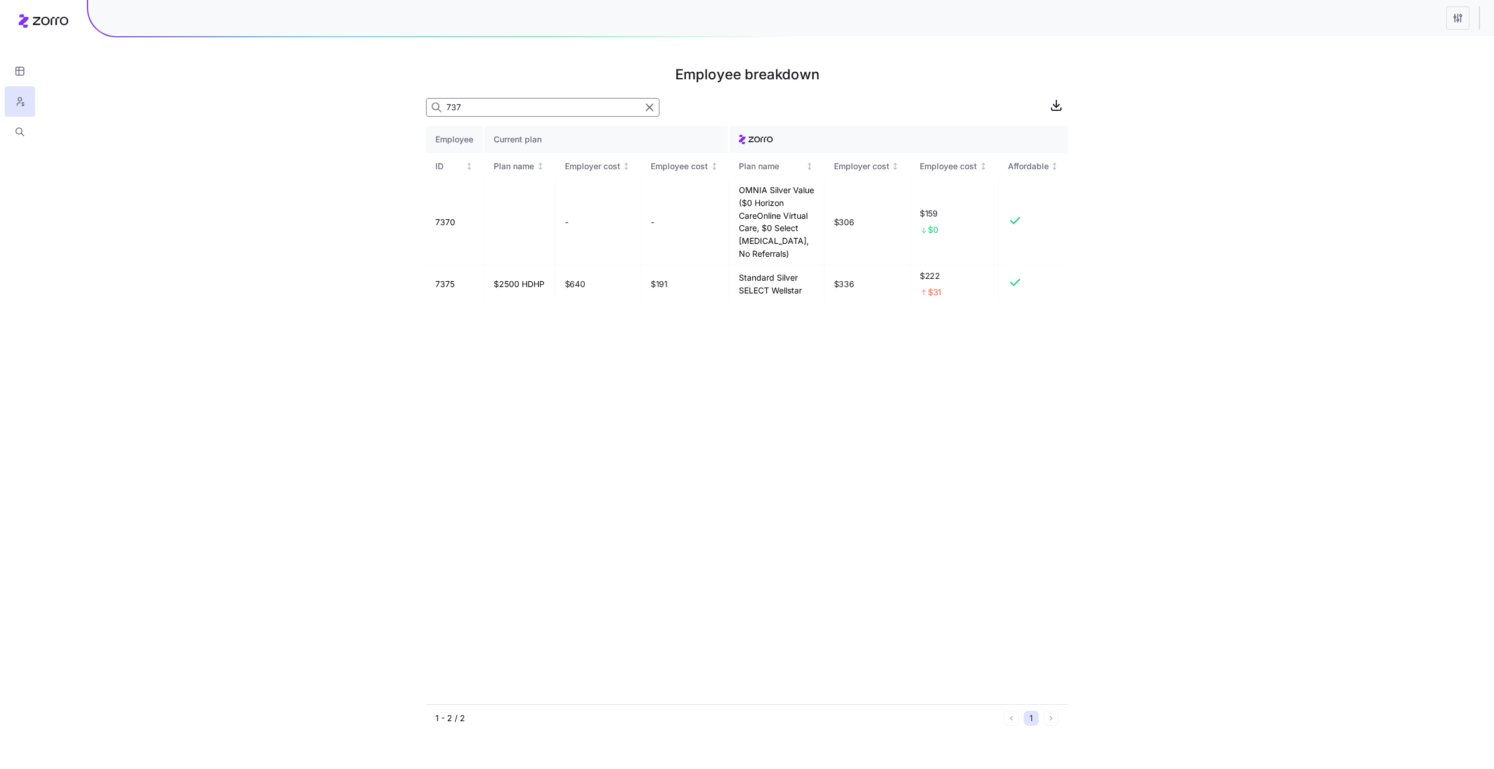
scroll to position [0, 0]
type input "7"
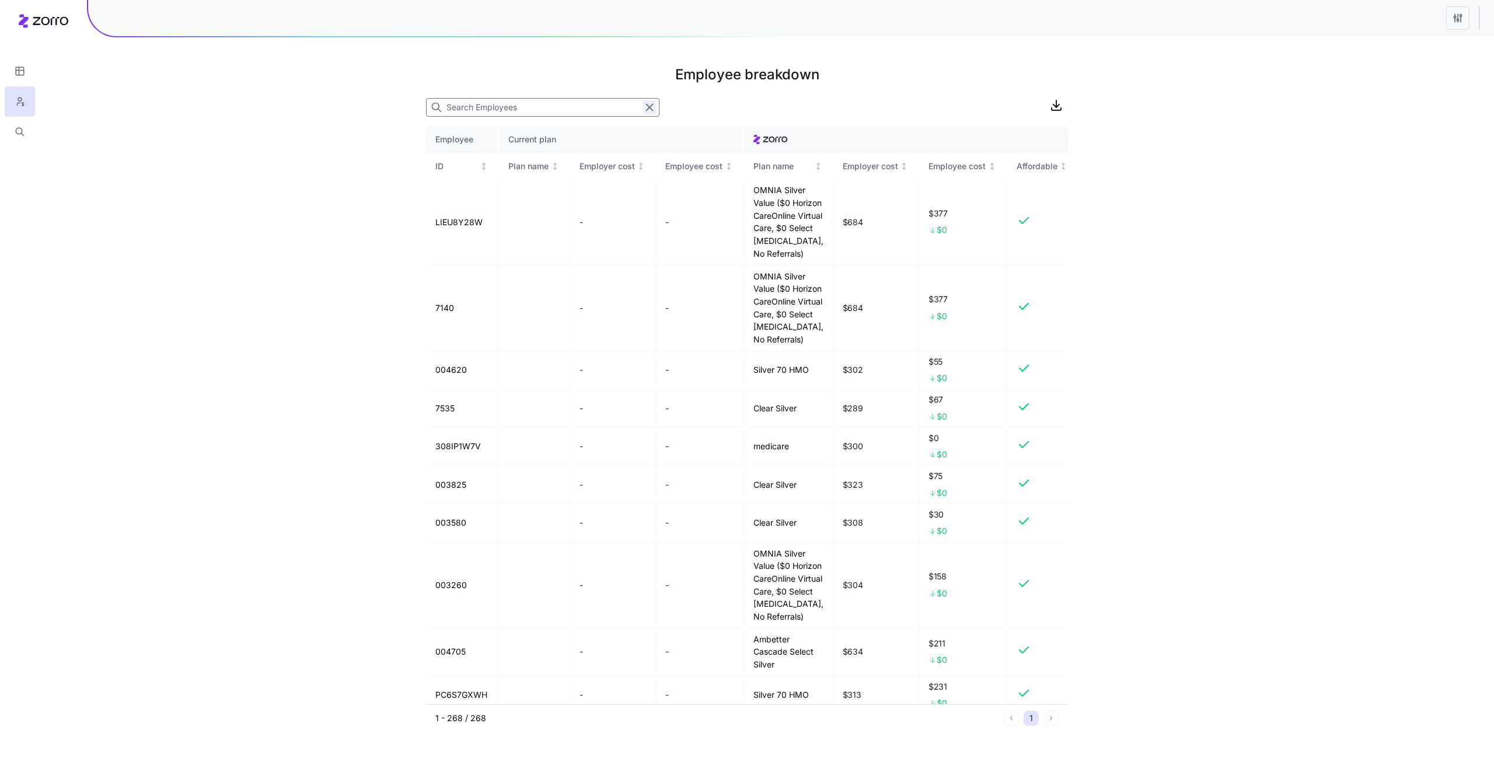
click at [649, 110] on icon "button" at bounding box center [649, 107] width 13 height 14
click at [27, 71] on button "button" at bounding box center [20, 71] width 30 height 30
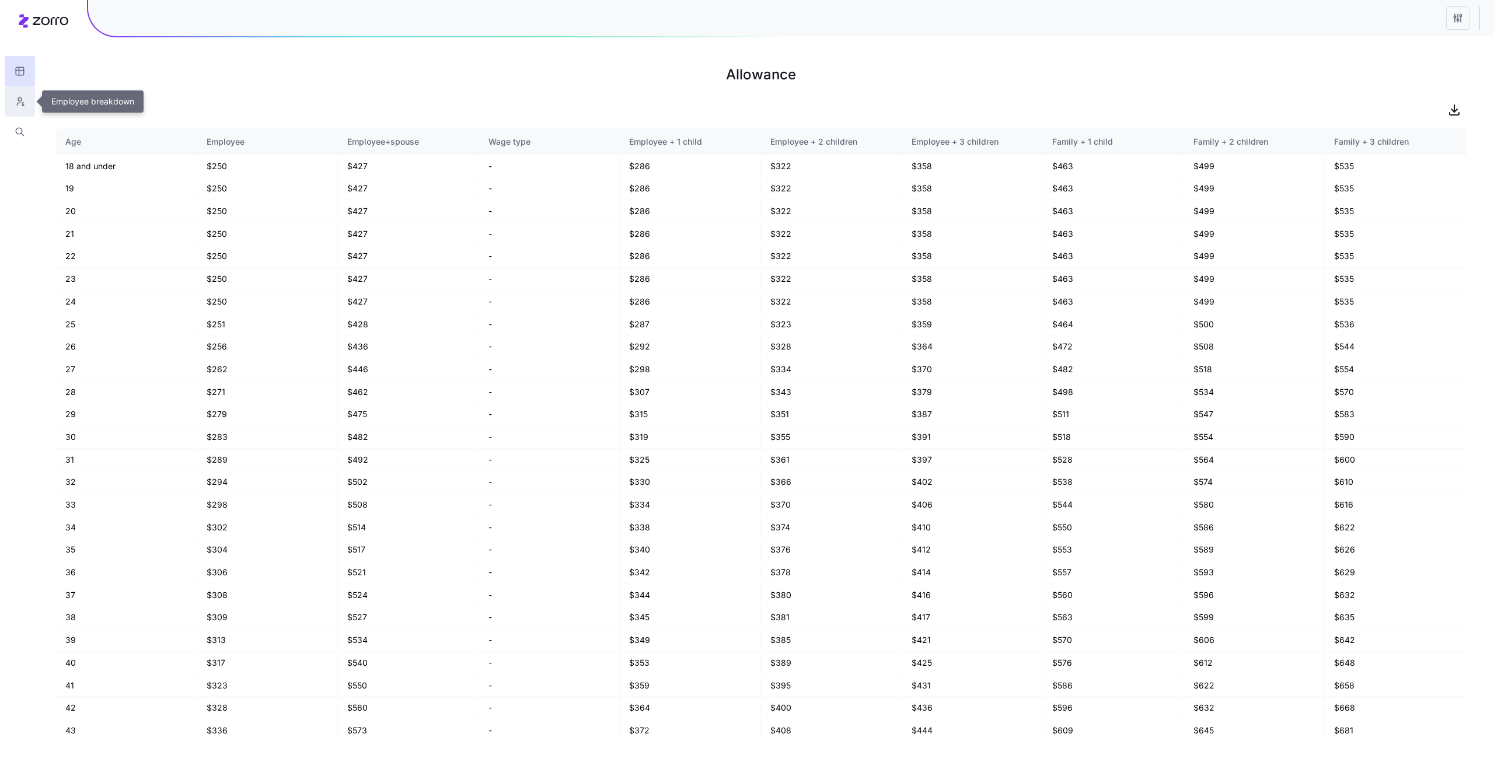
click at [19, 104] on icon "button" at bounding box center [20, 102] width 11 height 12
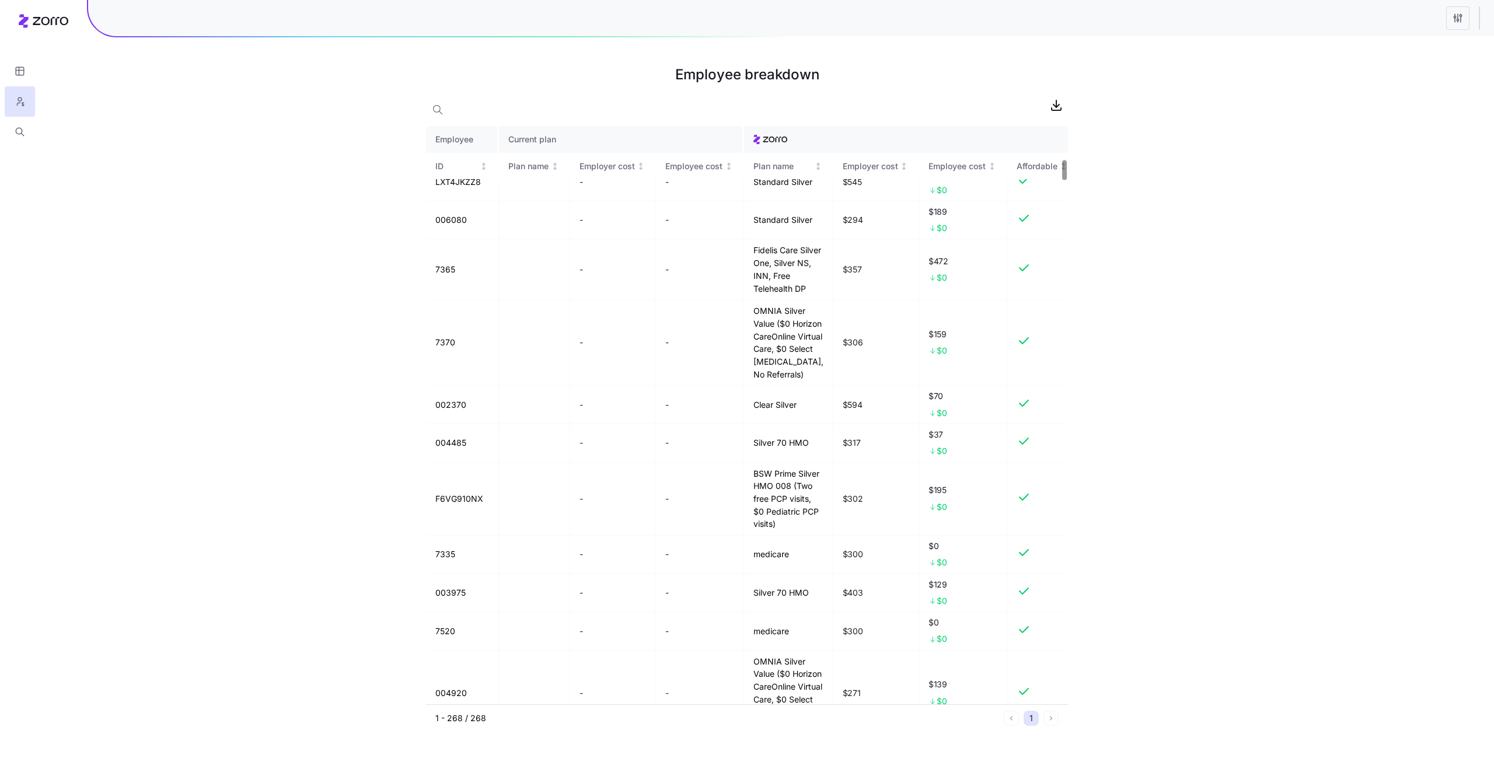
scroll to position [1085, 0]
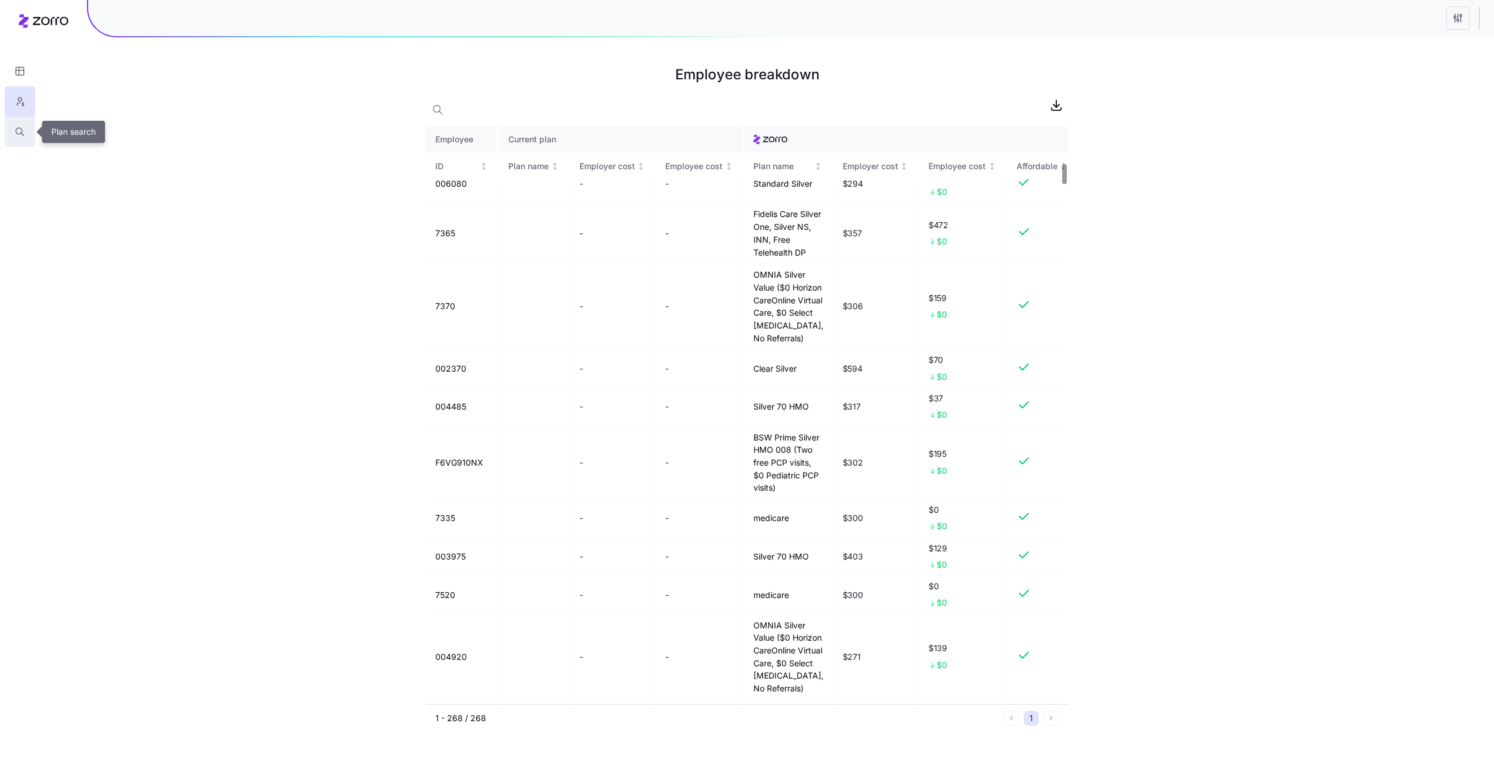
click at [10, 136] on button "button" at bounding box center [20, 132] width 30 height 30
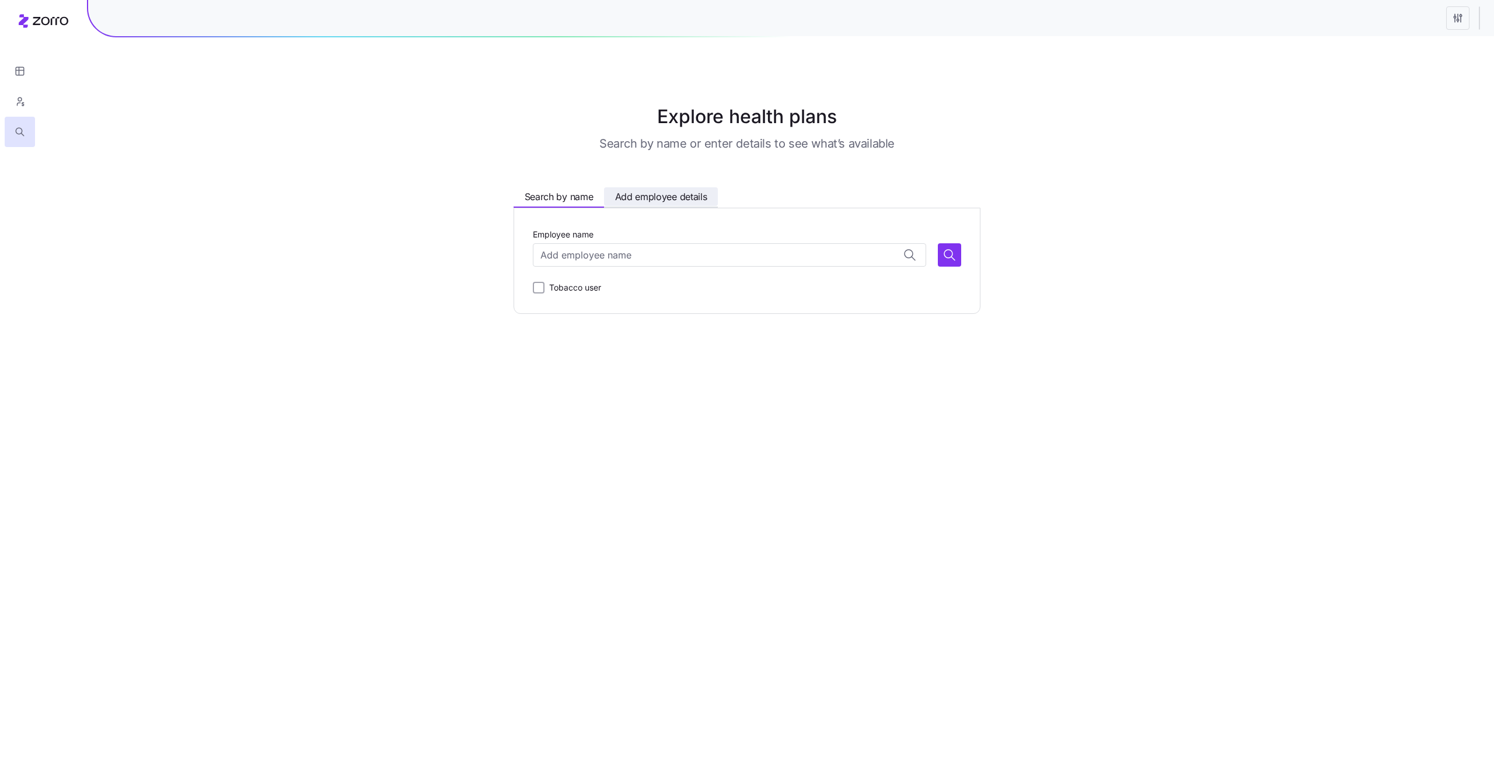
click at [639, 189] on button "Add employee details" at bounding box center [661, 196] width 114 height 19
click at [627, 255] on input "Zip code" at bounding box center [612, 254] width 159 height 23
click at [13, 101] on button "button" at bounding box center [20, 101] width 30 height 30
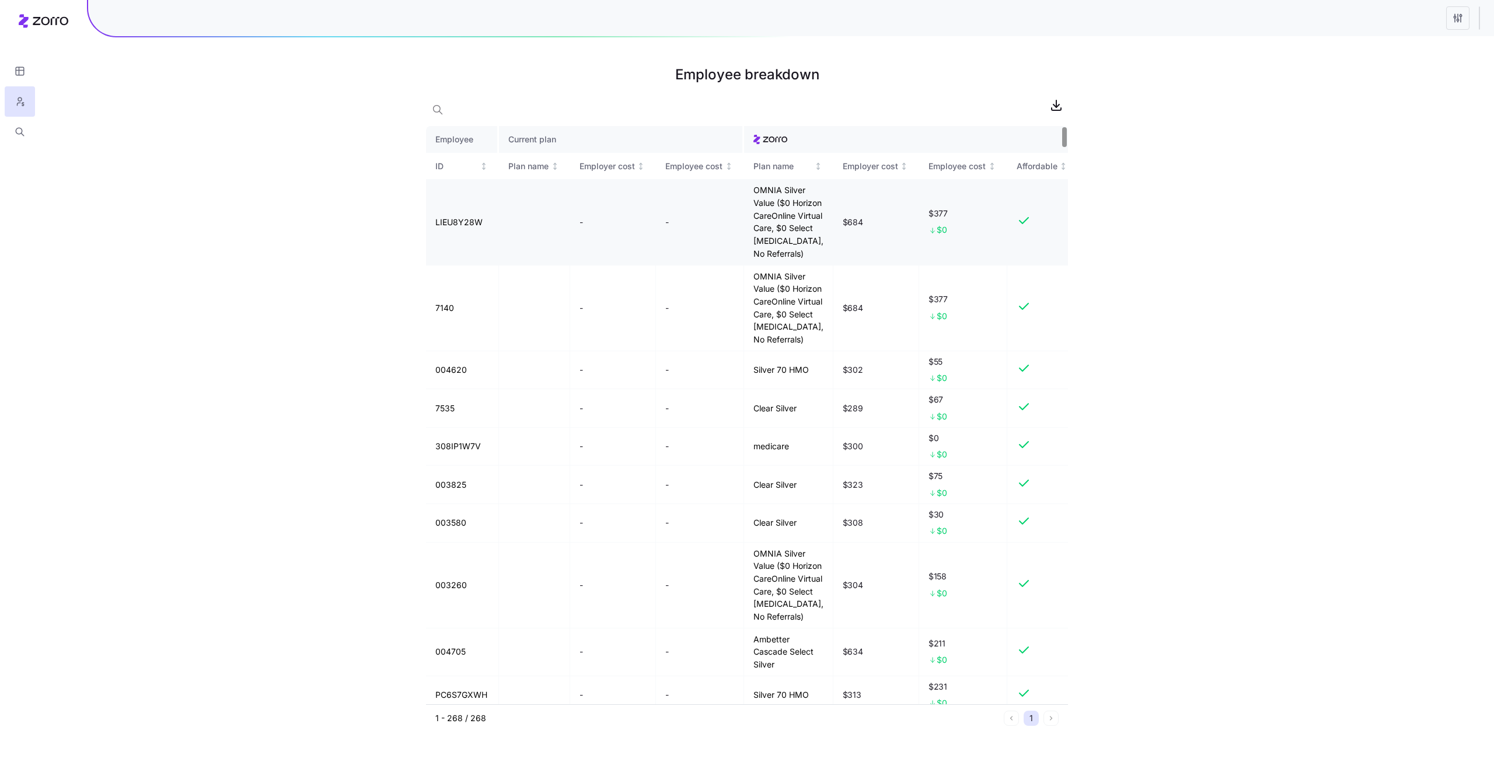
click at [451, 227] on td "LIEU8Y28W" at bounding box center [462, 222] width 73 height 86
click at [11, 69] on button "button" at bounding box center [20, 71] width 30 height 30
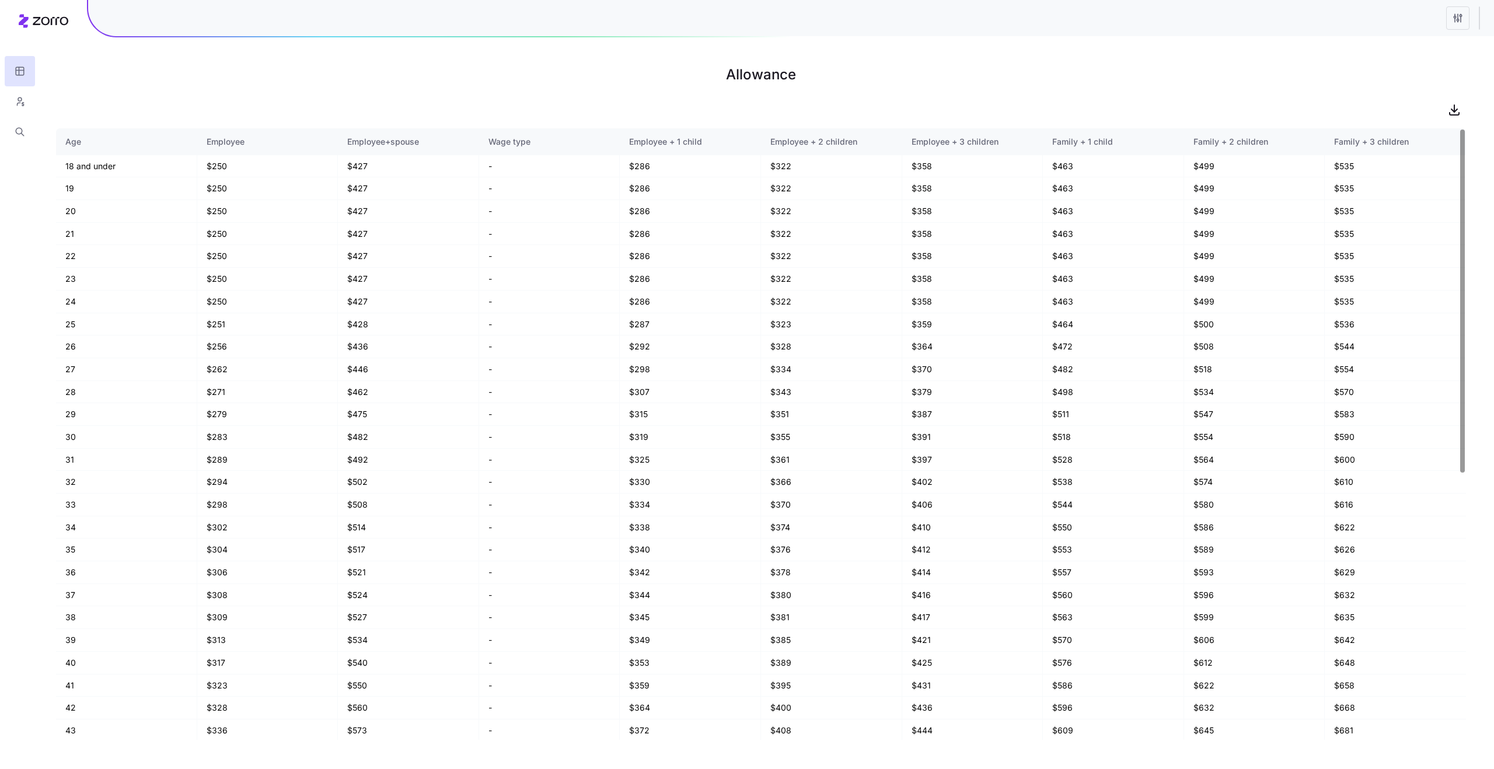
click at [501, 139] on div "Wage type" at bounding box center [550, 141] width 122 height 13
click at [528, 221] on td "-" at bounding box center [549, 211] width 141 height 23
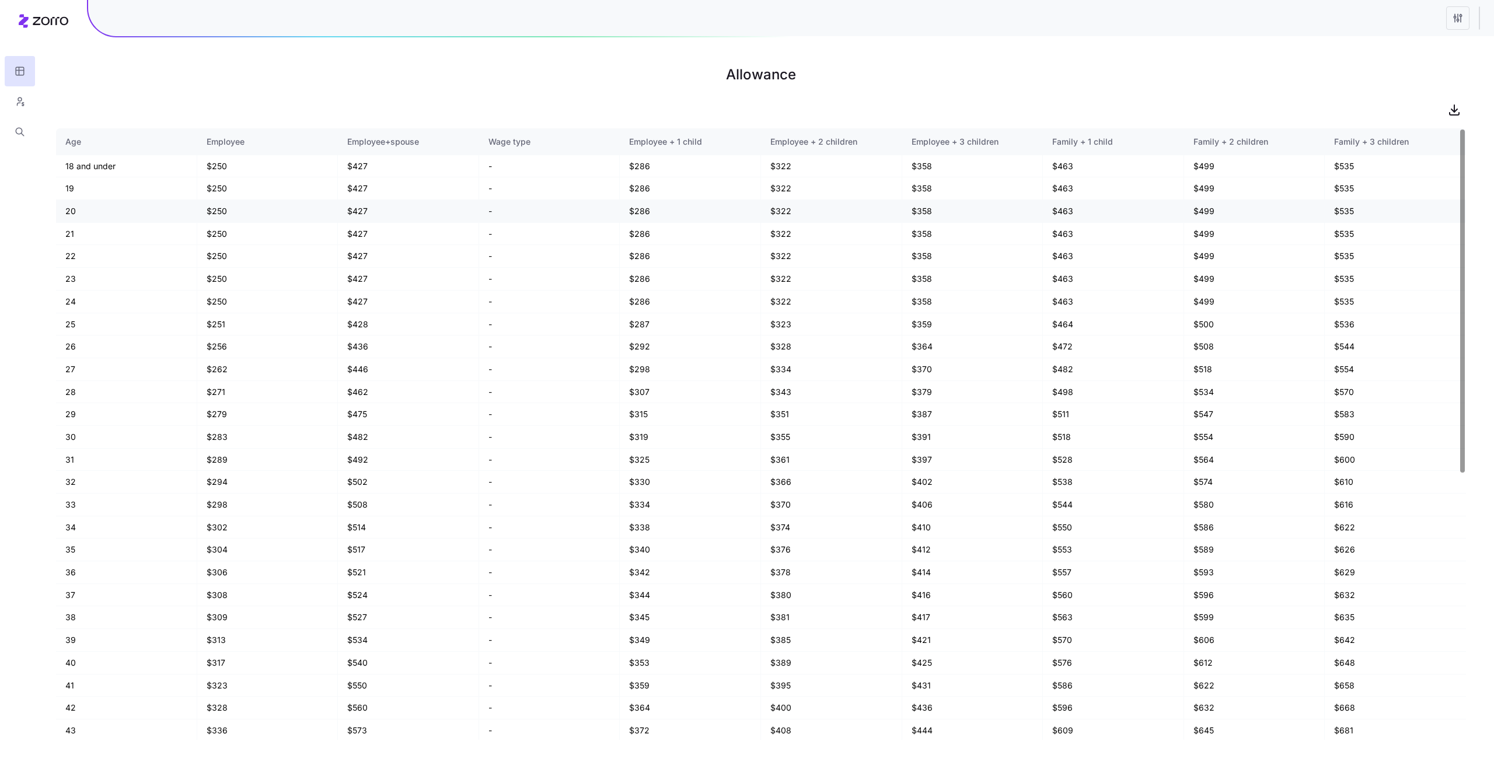
click at [528, 221] on td "-" at bounding box center [549, 211] width 141 height 23
click at [505, 334] on td "-" at bounding box center [549, 324] width 141 height 23
click at [502, 371] on td "-" at bounding box center [549, 369] width 141 height 23
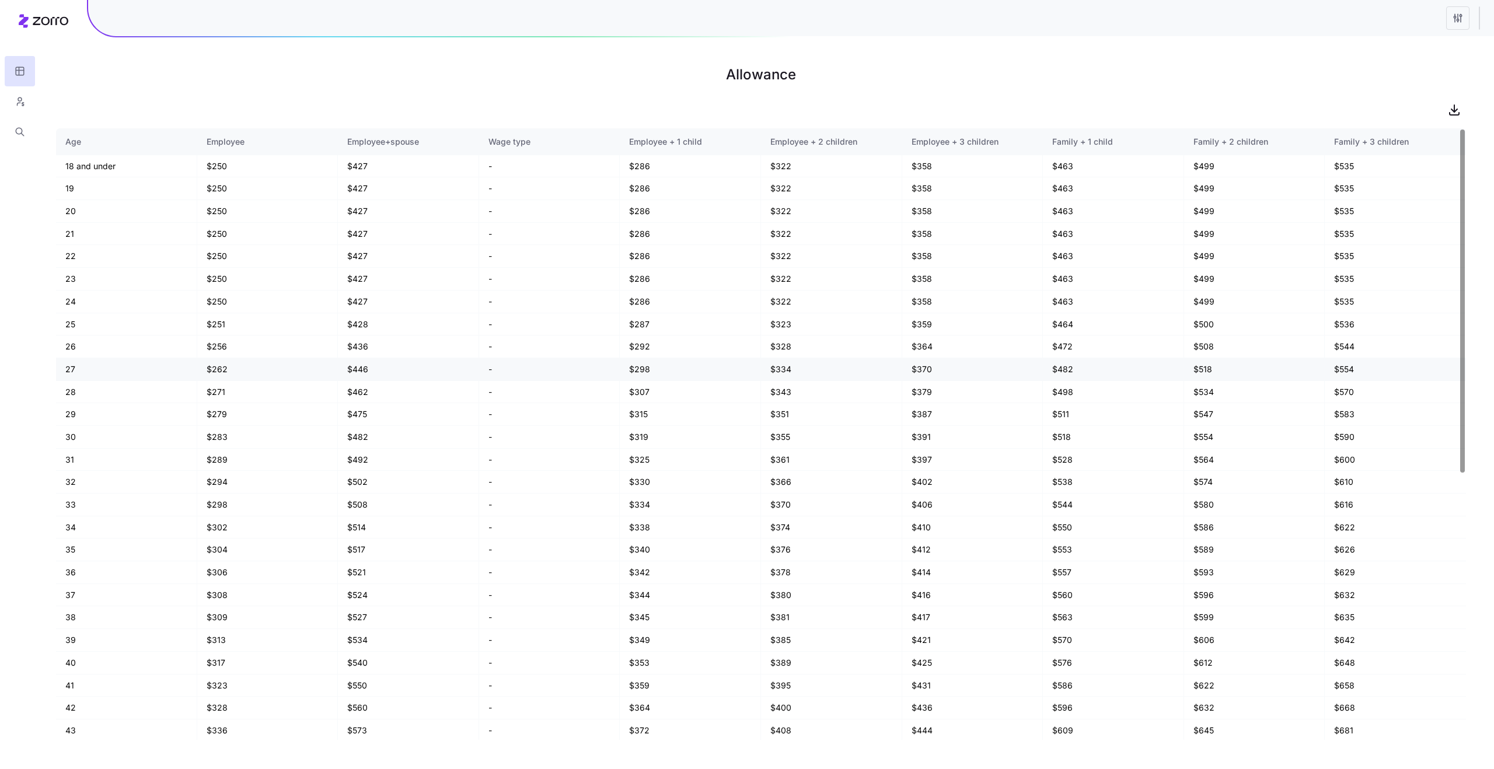
click at [502, 371] on td "-" at bounding box center [549, 369] width 141 height 23
click at [517, 421] on td "-" at bounding box center [549, 414] width 141 height 23
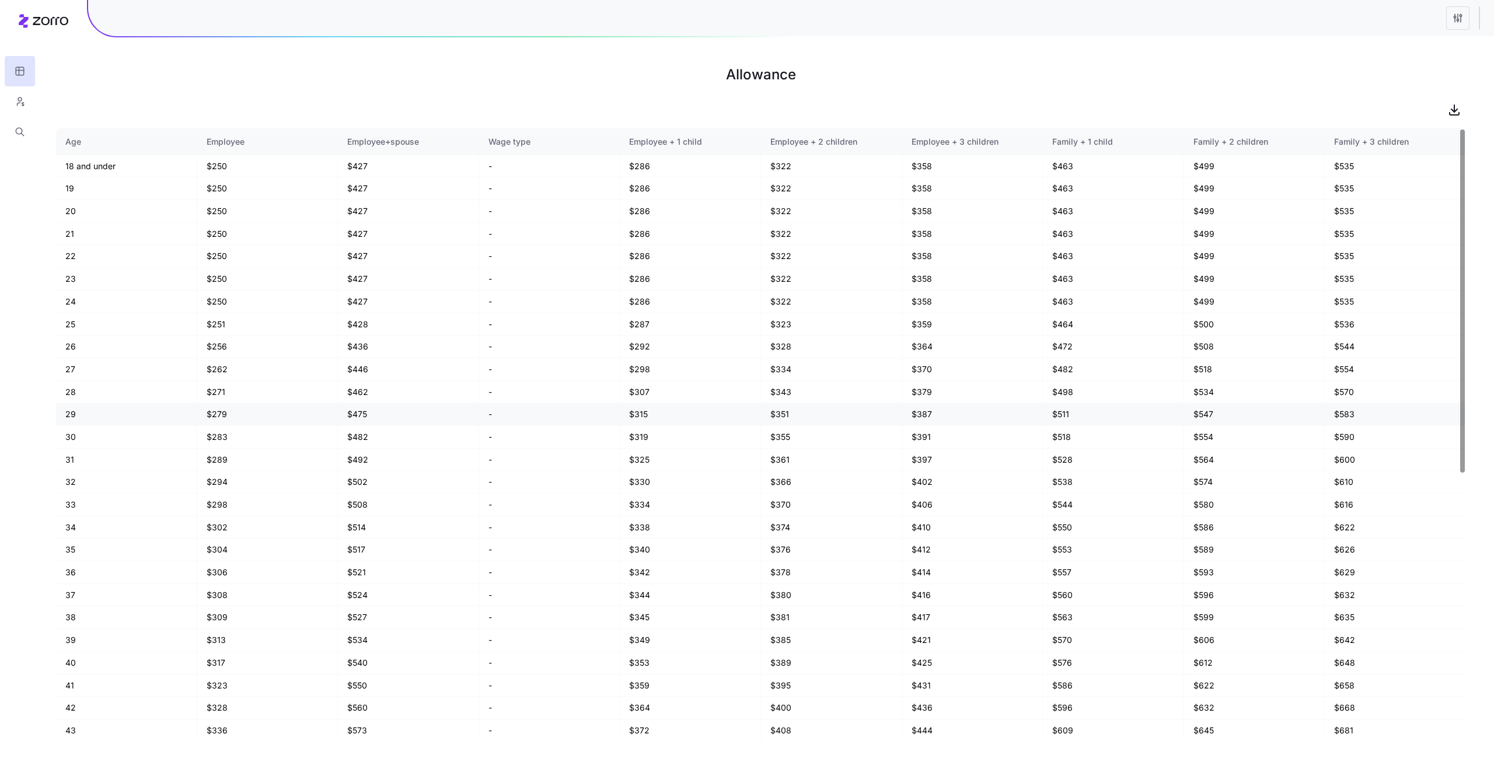
click at [517, 421] on td "-" at bounding box center [549, 414] width 141 height 23
click at [529, 442] on td "-" at bounding box center [549, 437] width 141 height 23
click at [553, 488] on td "-" at bounding box center [549, 482] width 141 height 23
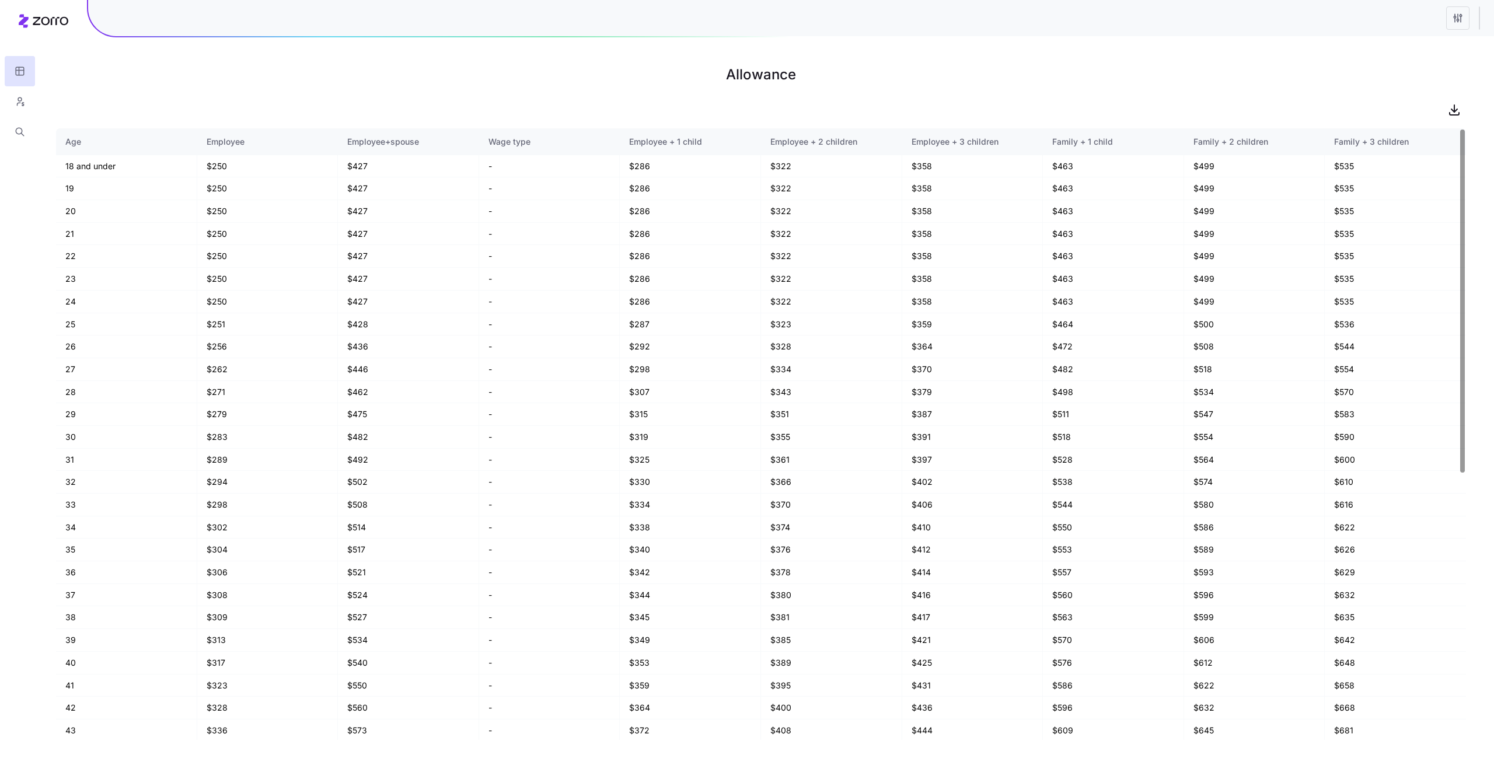
click at [500, 143] on div "Wage type" at bounding box center [550, 141] width 122 height 13
click at [529, 145] on div "Wage type" at bounding box center [550, 141] width 122 height 13
click at [497, 143] on div "Wage type" at bounding box center [550, 141] width 122 height 13
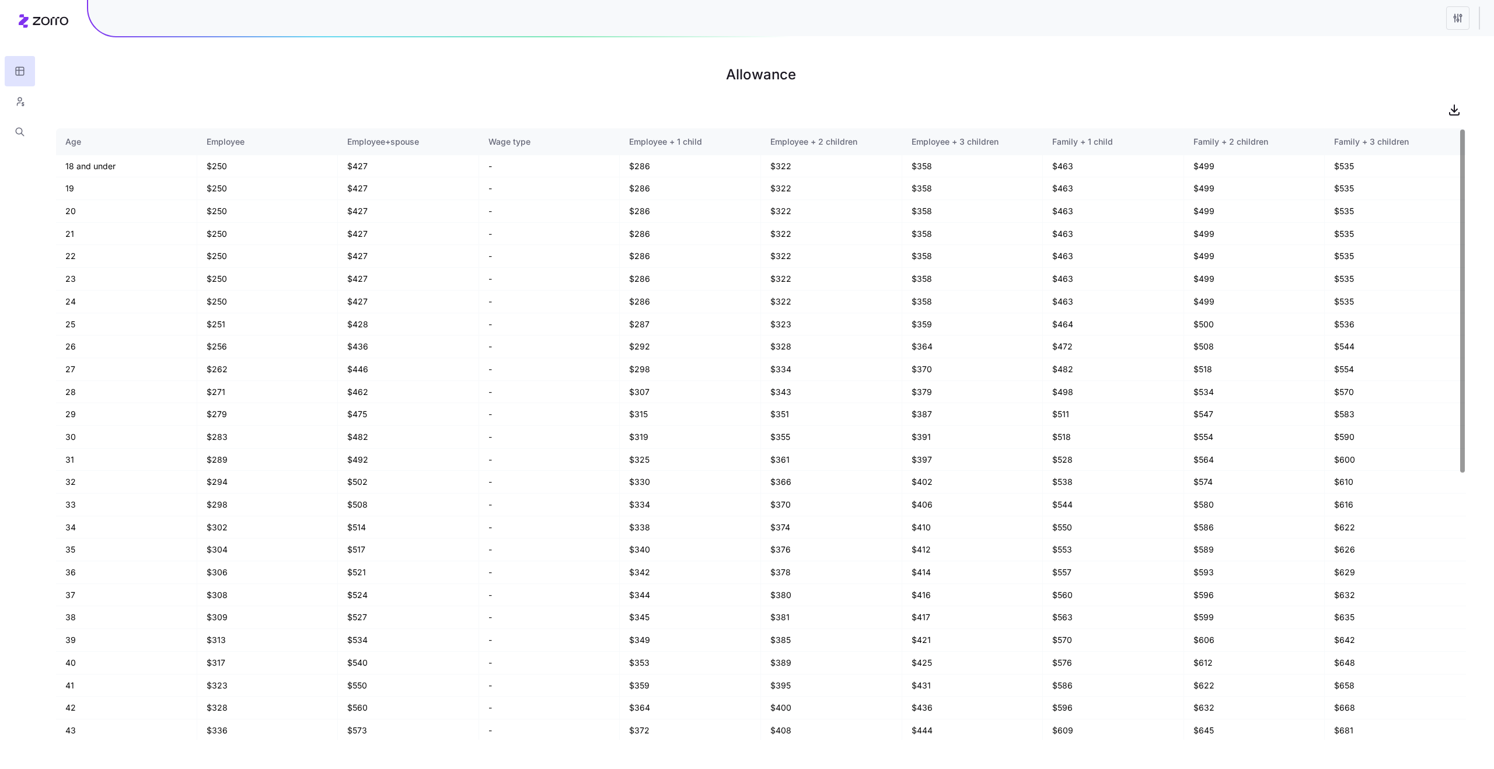
click at [497, 143] on div "Wage type" at bounding box center [550, 141] width 122 height 13
click at [525, 142] on div "Wage type" at bounding box center [550, 141] width 122 height 13
click at [17, 101] on icon "button" at bounding box center [20, 102] width 11 height 12
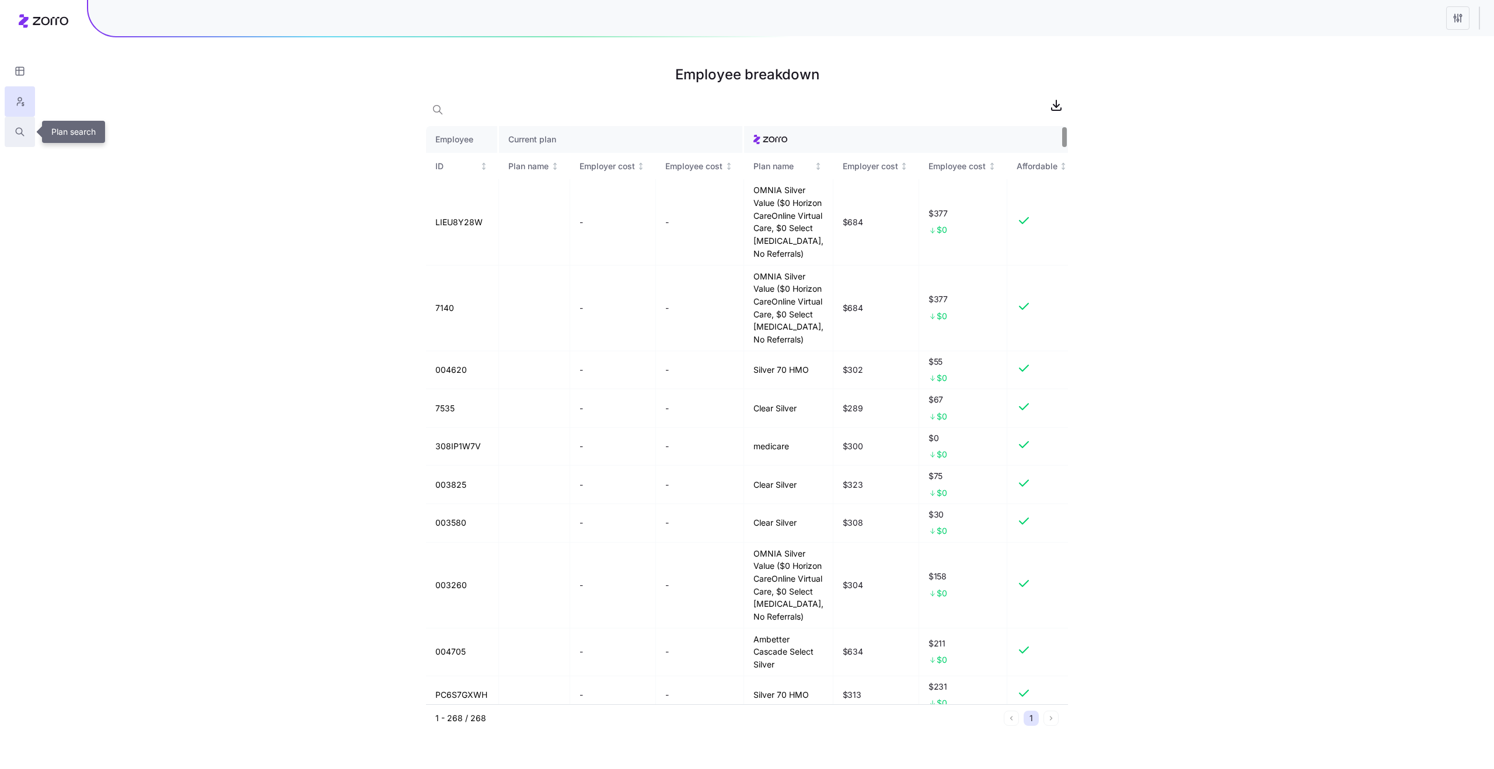
click at [11, 130] on button "button" at bounding box center [20, 132] width 30 height 30
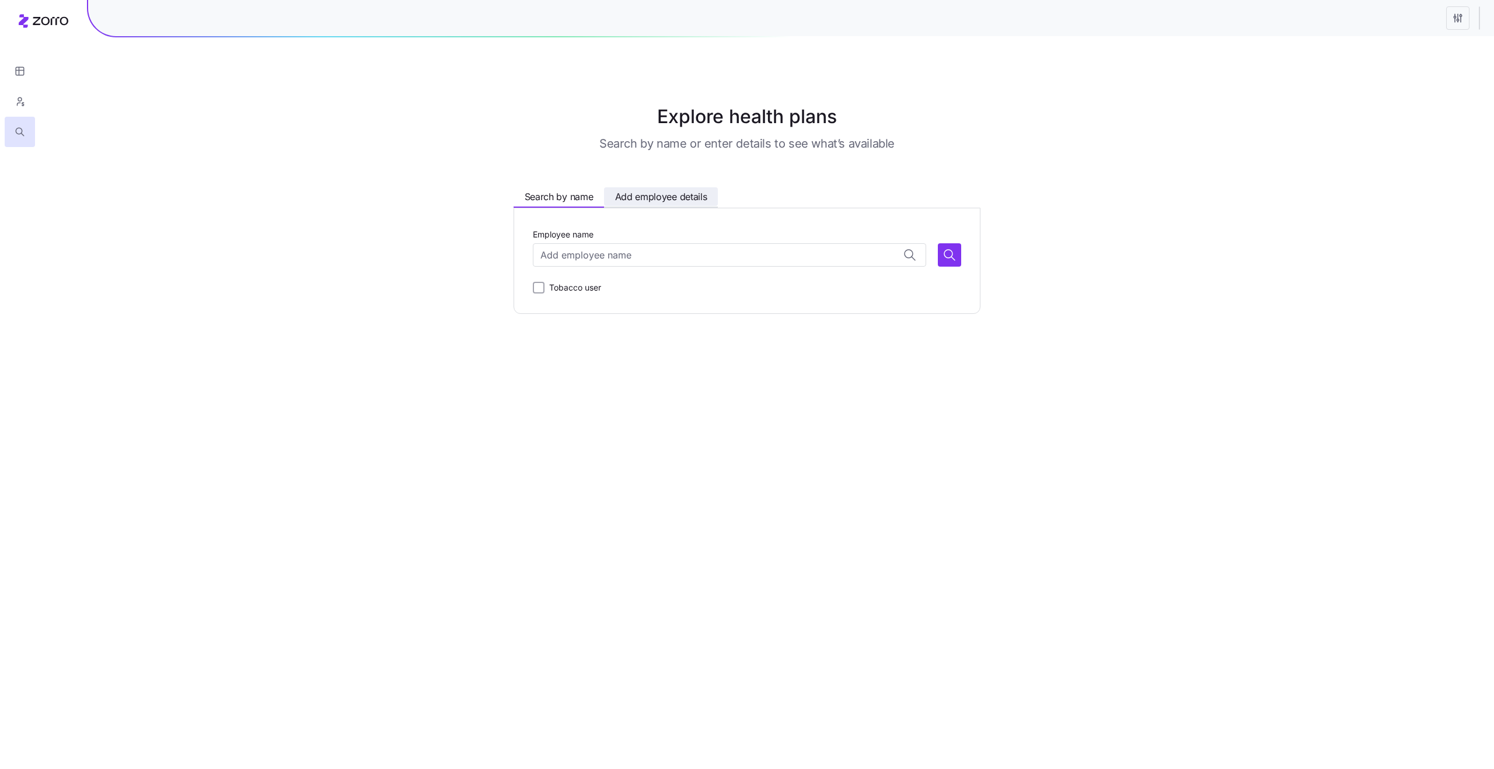
click at [612, 201] on button "Add employee details" at bounding box center [661, 196] width 114 height 19
click at [542, 201] on span "Search by name" at bounding box center [559, 197] width 69 height 15
click at [11, 111] on button "button" at bounding box center [20, 101] width 30 height 30
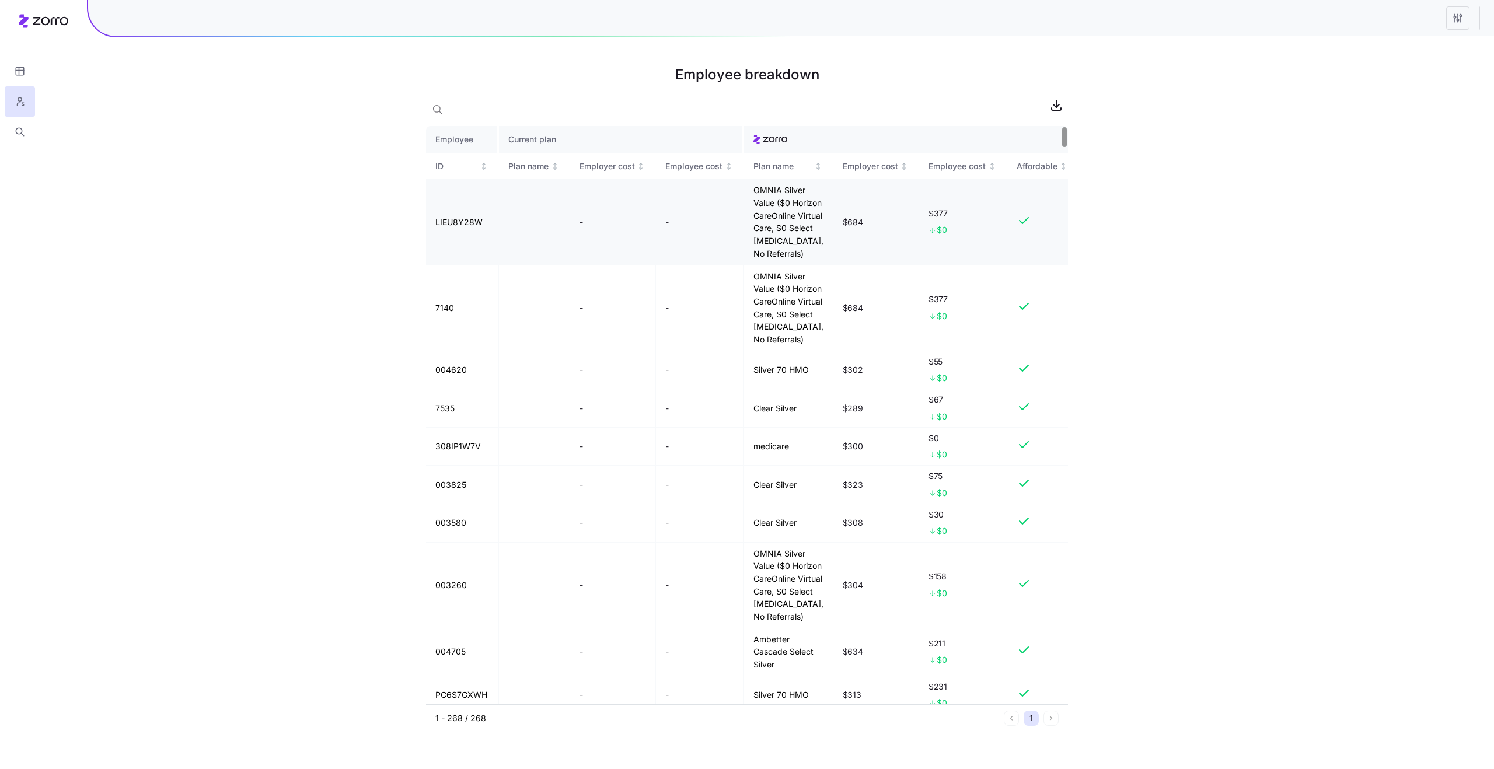
click at [782, 204] on td "OMNIA Silver Value ($0 Horizon CareOnline Virtual Care, $0 Select [MEDICAL_DATA…" at bounding box center [788, 222] width 89 height 86
click at [793, 242] on td "OMNIA Silver Value ($0 Horizon CareOnline Virtual Care, $0 Select [MEDICAL_DATA…" at bounding box center [788, 222] width 89 height 86
click at [26, 64] on button "button" at bounding box center [20, 71] width 30 height 30
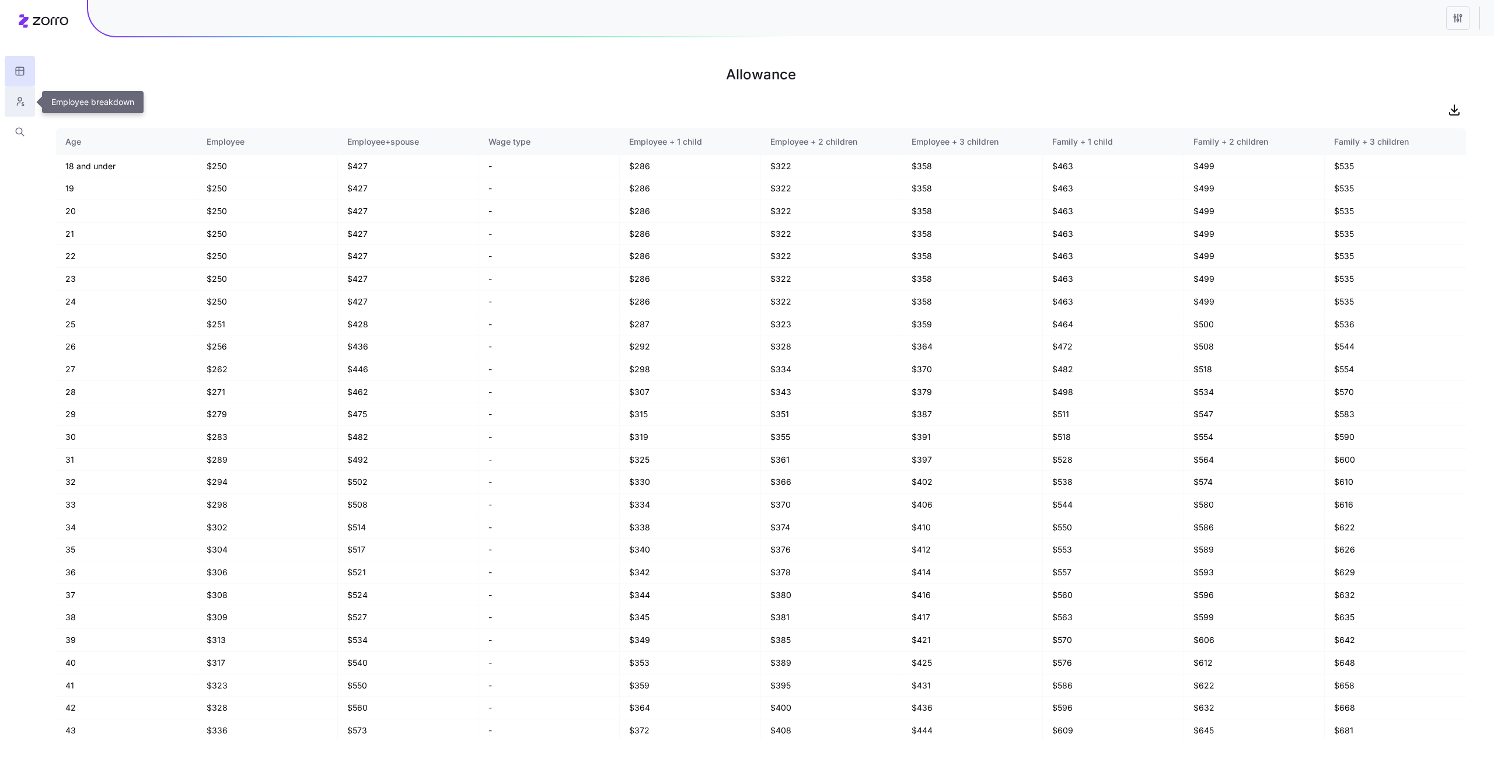
click at [20, 92] on button "button" at bounding box center [20, 101] width 30 height 30
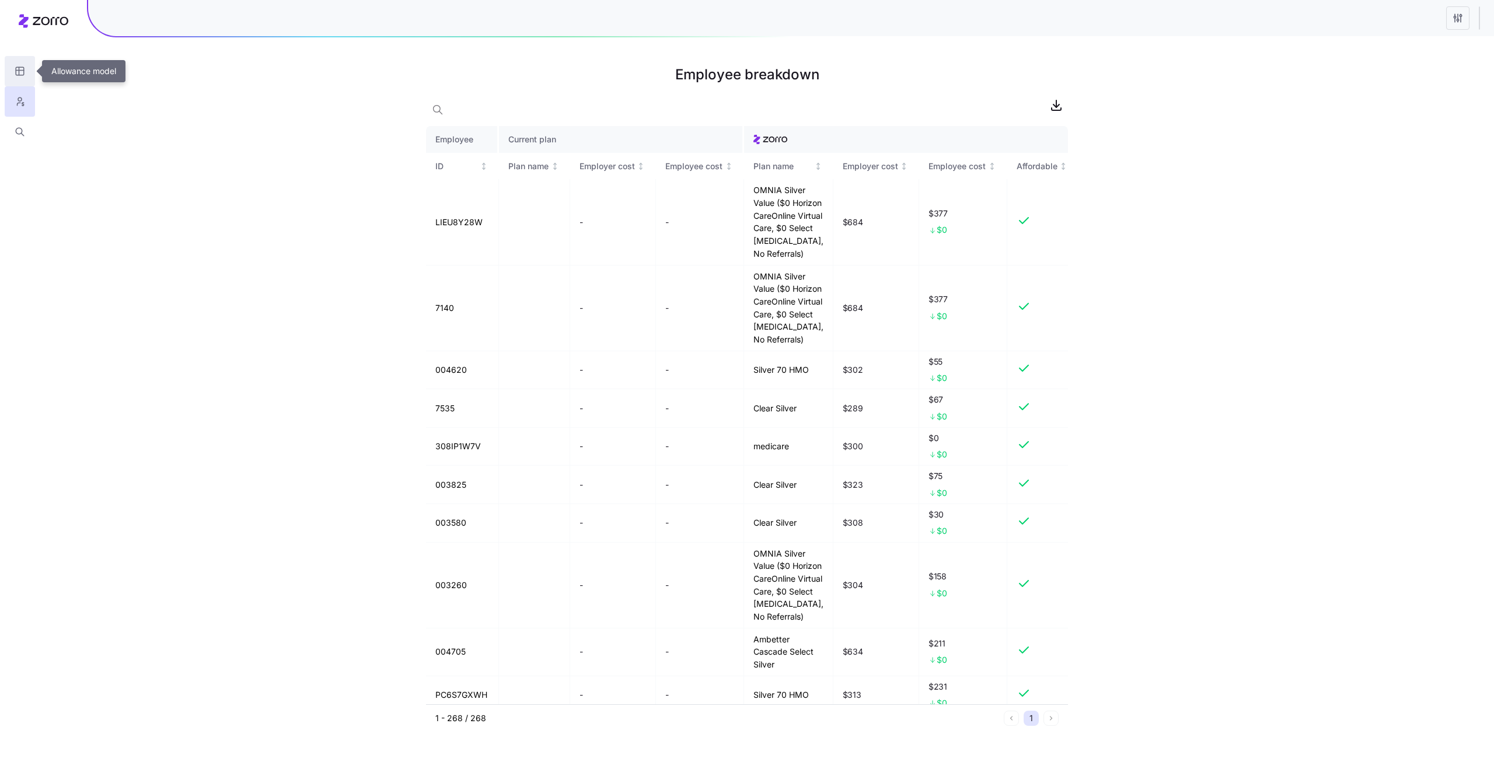
click at [23, 72] on icon "button" at bounding box center [20, 71] width 11 height 12
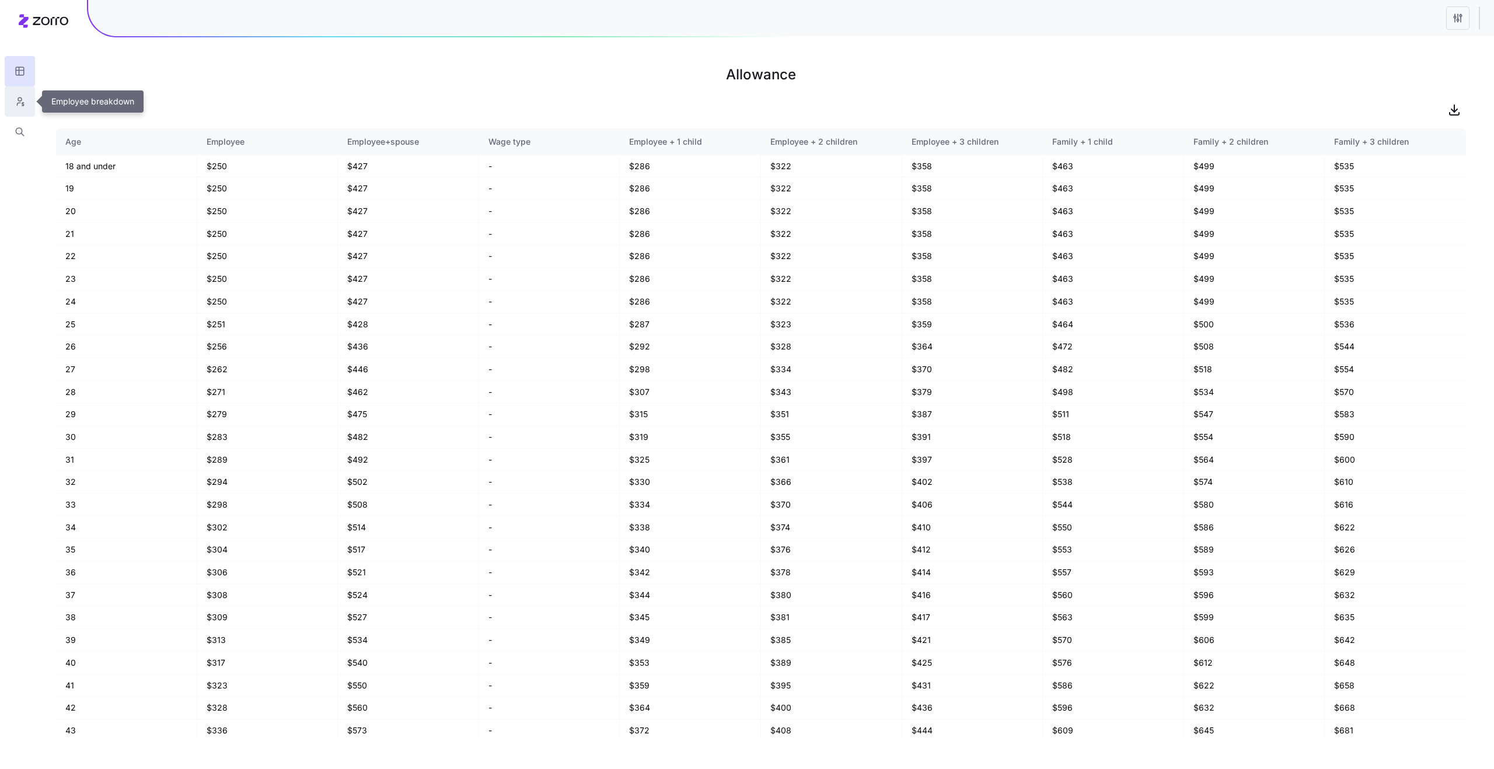
click at [31, 103] on button "button" at bounding box center [20, 101] width 30 height 30
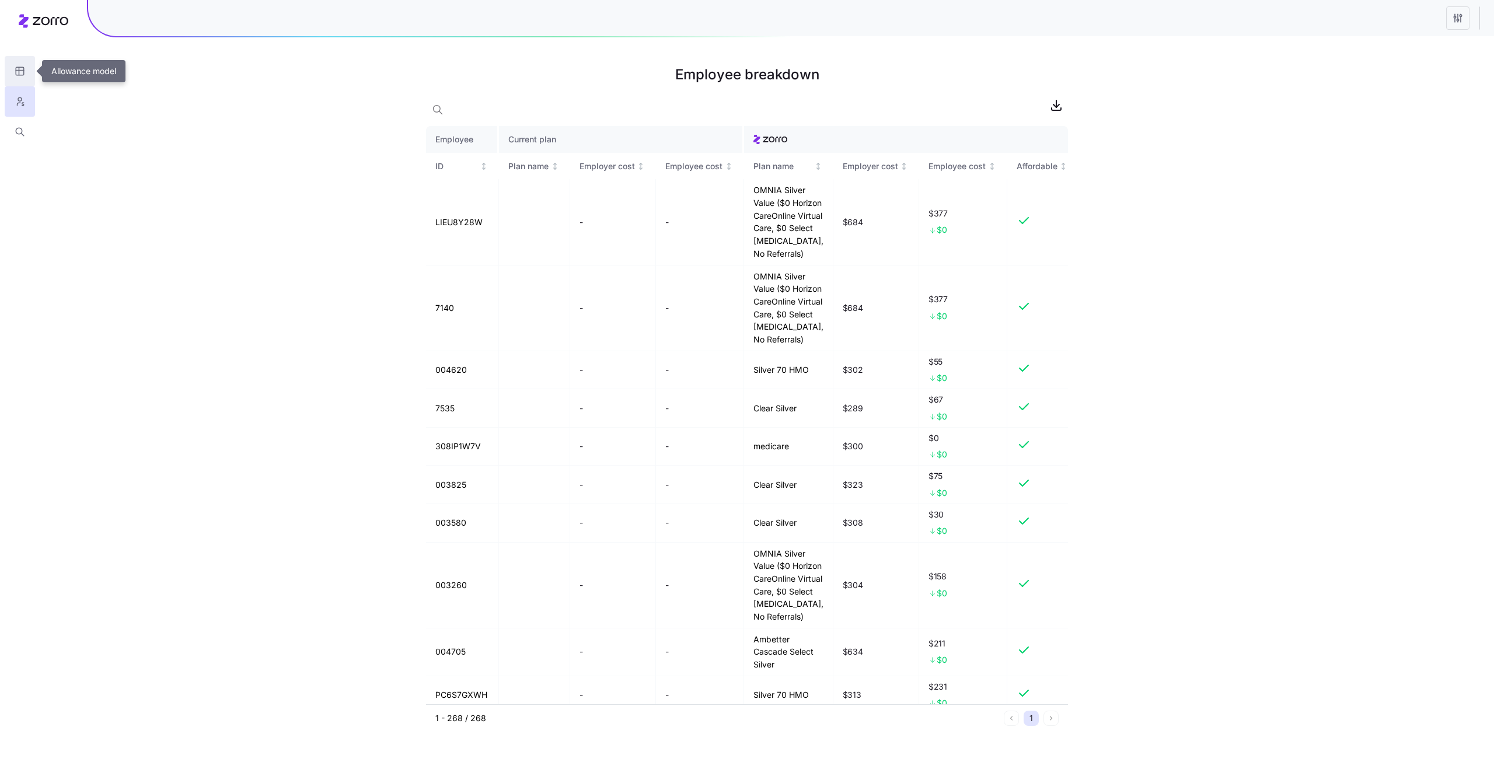
click at [20, 67] on icon "button" at bounding box center [20, 71] width 11 height 12
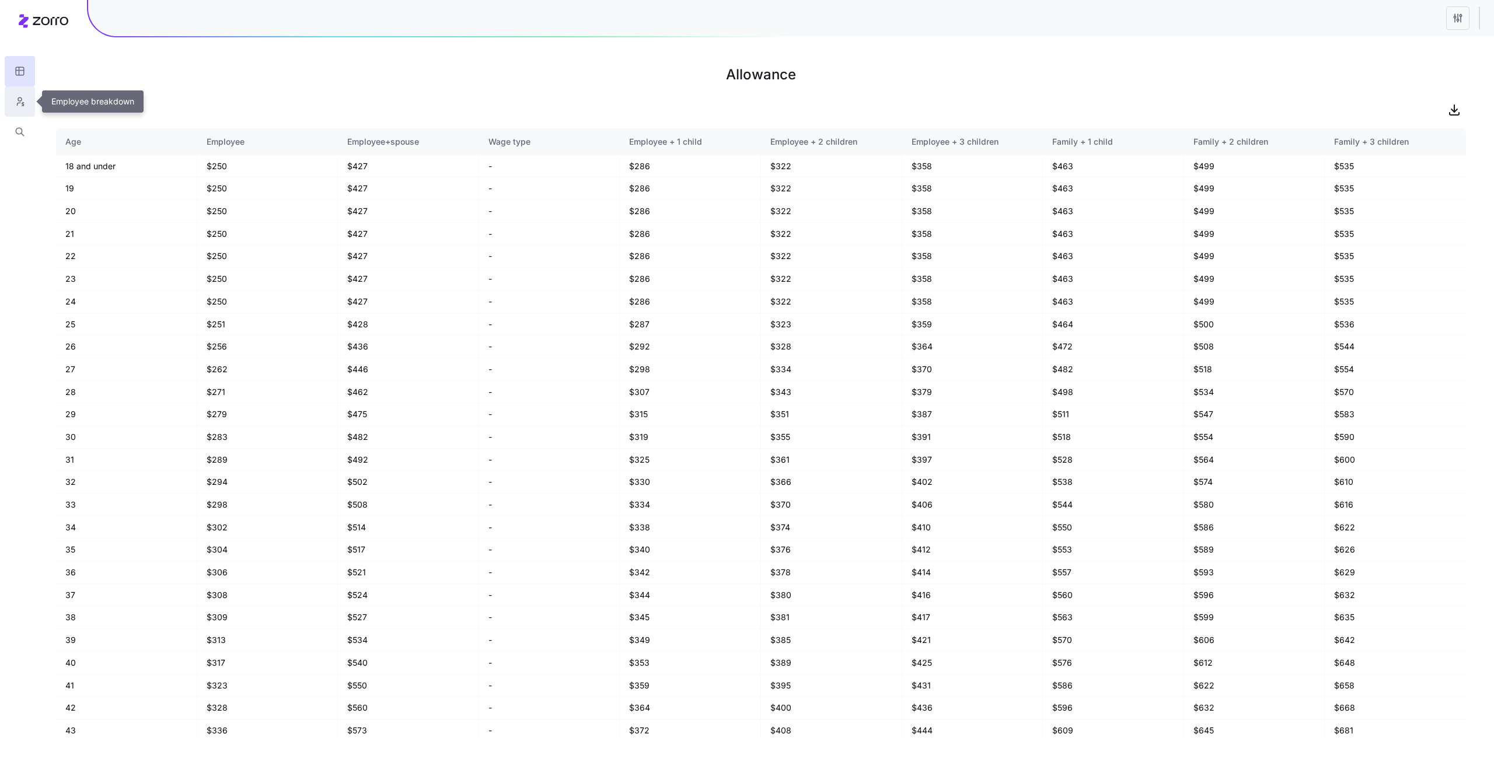
click at [27, 106] on button "button" at bounding box center [20, 101] width 30 height 30
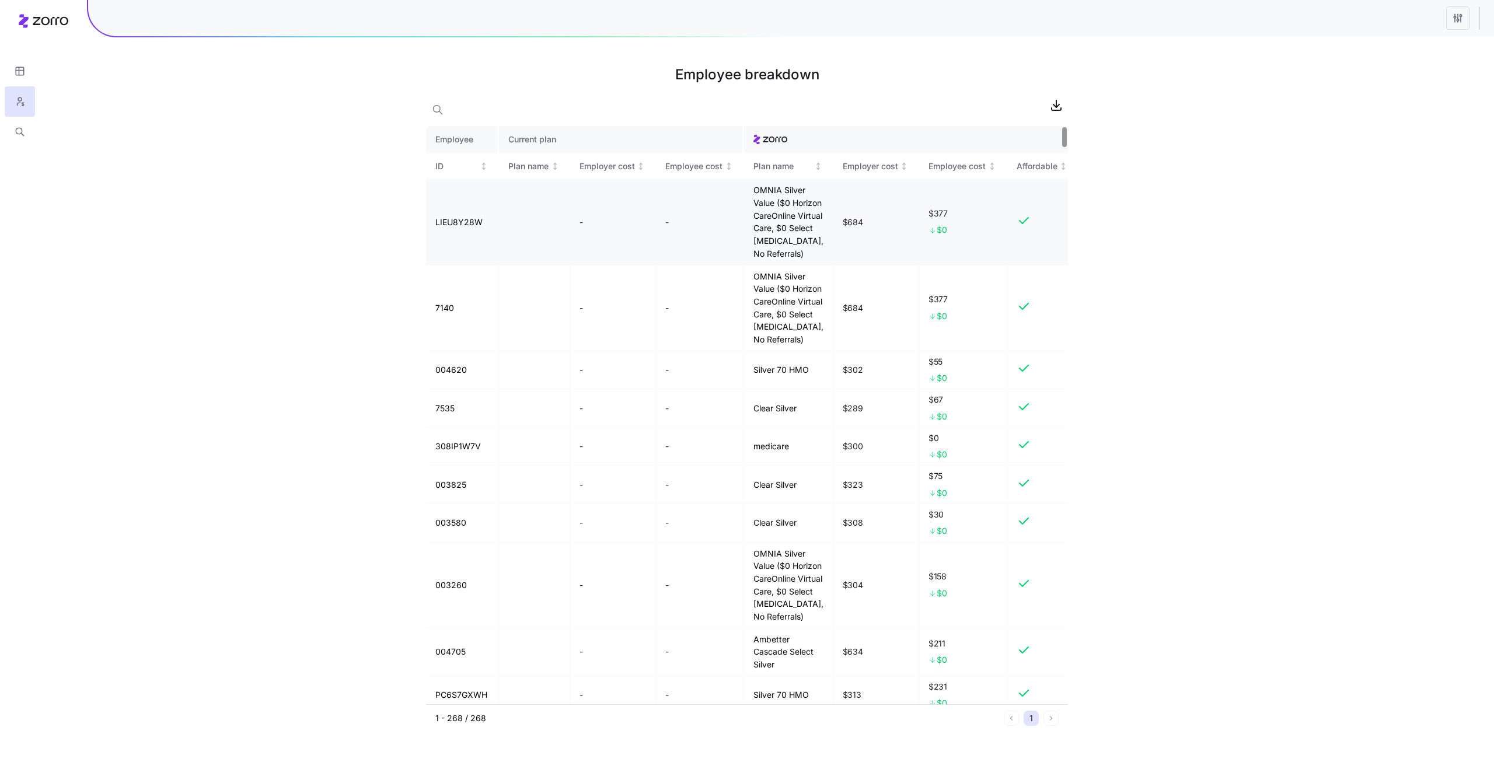
click at [776, 210] on td "OMNIA Silver Value ($0 Horizon CareOnline Virtual Care, $0 Select [MEDICAL_DATA…" at bounding box center [788, 222] width 89 height 86
click at [779, 235] on td "OMNIA Silver Value ($0 Horizon CareOnline Virtual Care, $0 Select [MEDICAL_DATA…" at bounding box center [788, 222] width 89 height 86
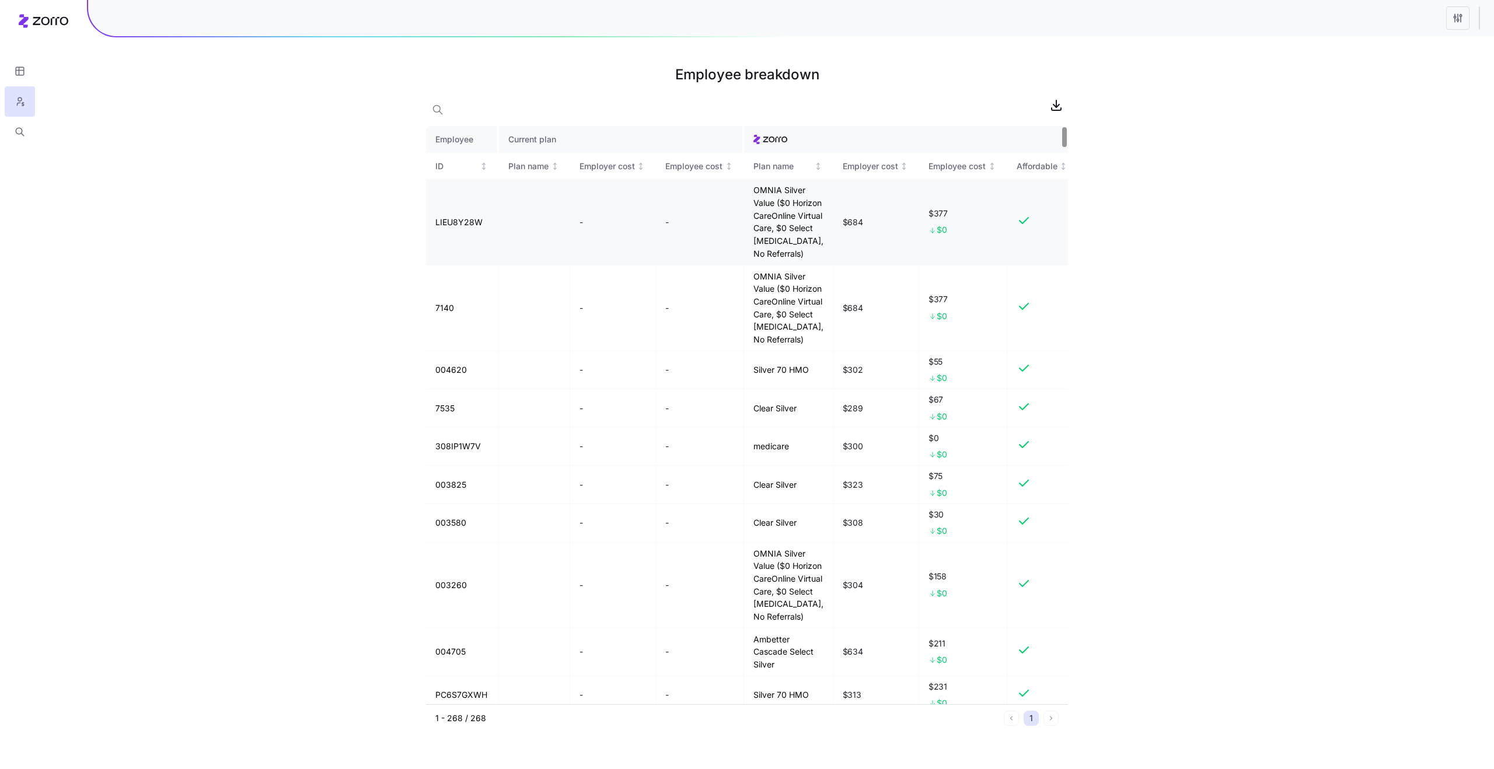
click at [779, 235] on td "OMNIA Silver Value ($0 Horizon CareOnline Virtual Care, $0 Select [MEDICAL_DATA…" at bounding box center [788, 222] width 89 height 86
click at [766, 184] on td "OMNIA Silver Value ($0 Horizon CareOnline Virtual Care, $0 Select Insulin, No R…" at bounding box center [788, 222] width 89 height 86
click at [779, 222] on td "OMNIA Silver Value ($0 Horizon CareOnline Virtual Care, $0 Select Insulin, No R…" at bounding box center [788, 222] width 89 height 86
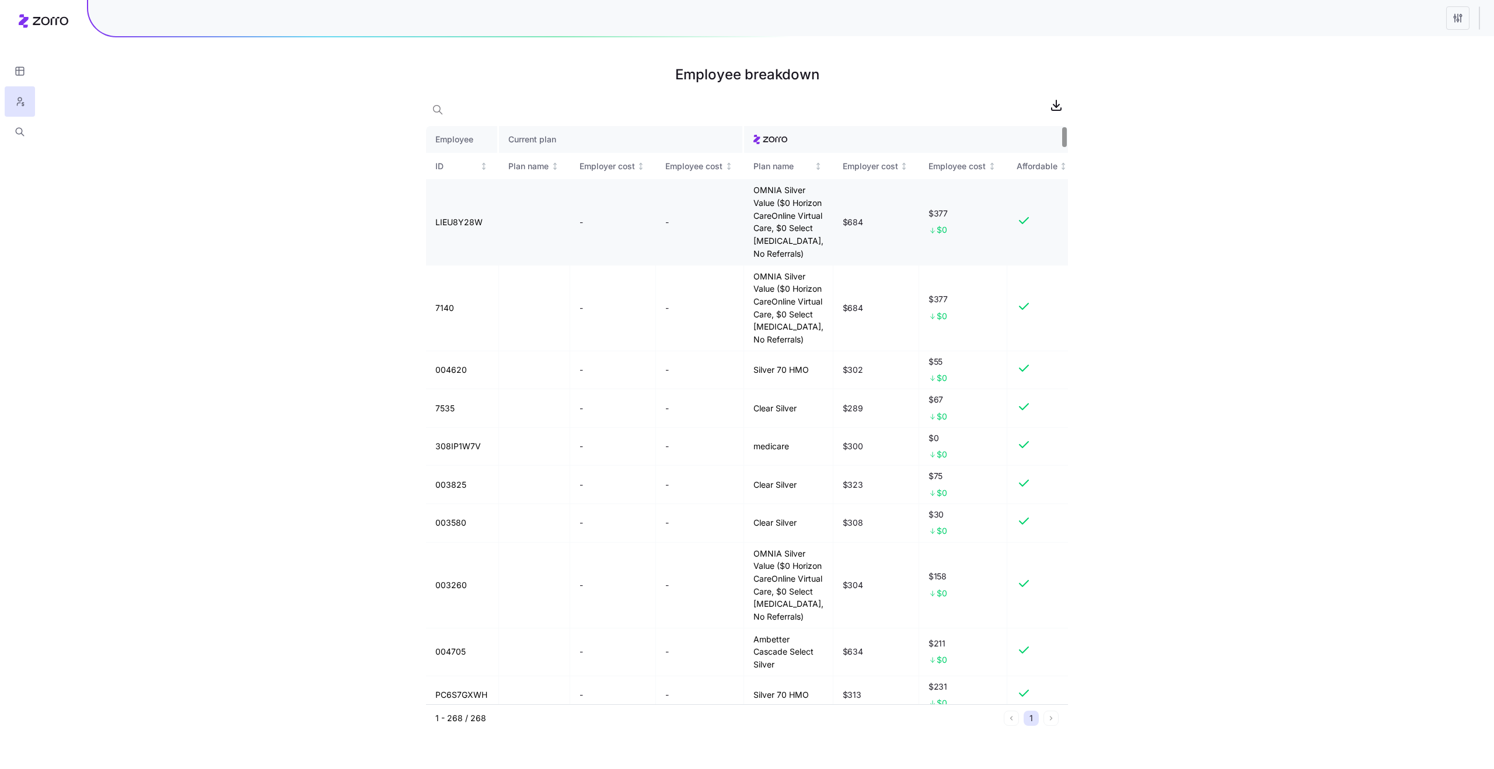
click at [779, 222] on td "OMNIA Silver Value ($0 Horizon CareOnline Virtual Care, $0 Select Insulin, No R…" at bounding box center [788, 222] width 89 height 86
click at [780, 256] on td "OMNIA Silver Value ($0 Horizon CareOnline Virtual Care, $0 Select Insulin, No R…" at bounding box center [788, 222] width 89 height 86
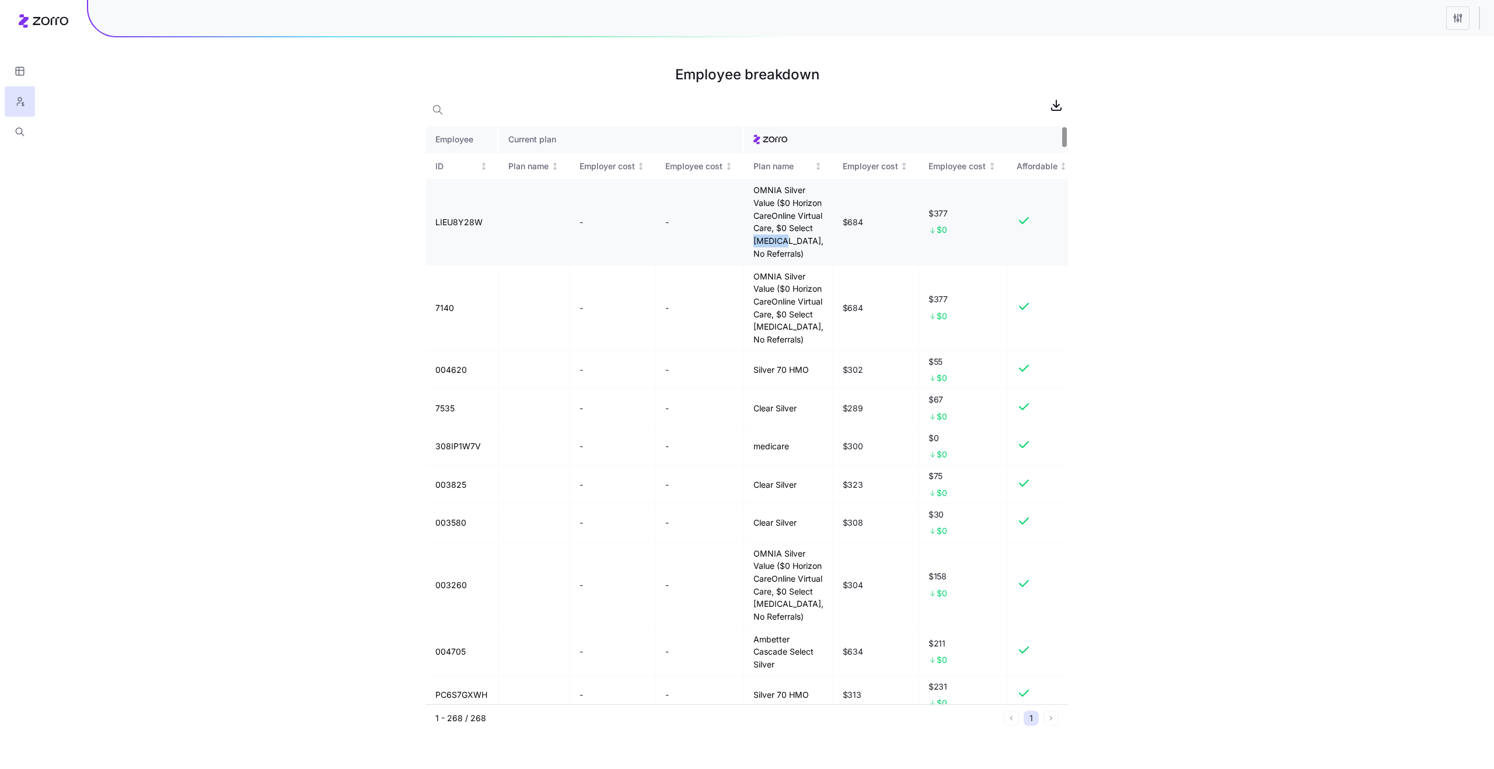
click at [780, 256] on td "OMNIA Silver Value ($0 Horizon CareOnline Virtual Care, $0 Select Insulin, No R…" at bounding box center [788, 222] width 89 height 86
click at [769, 224] on td "OMNIA Silver Value ($0 Horizon CareOnline Virtual Care, $0 Select Insulin, No R…" at bounding box center [788, 222] width 89 height 86
click at [763, 253] on td "OMNIA Silver Value ($0 Horizon CareOnline Virtual Care, $0 Select Insulin, No R…" at bounding box center [788, 222] width 89 height 86
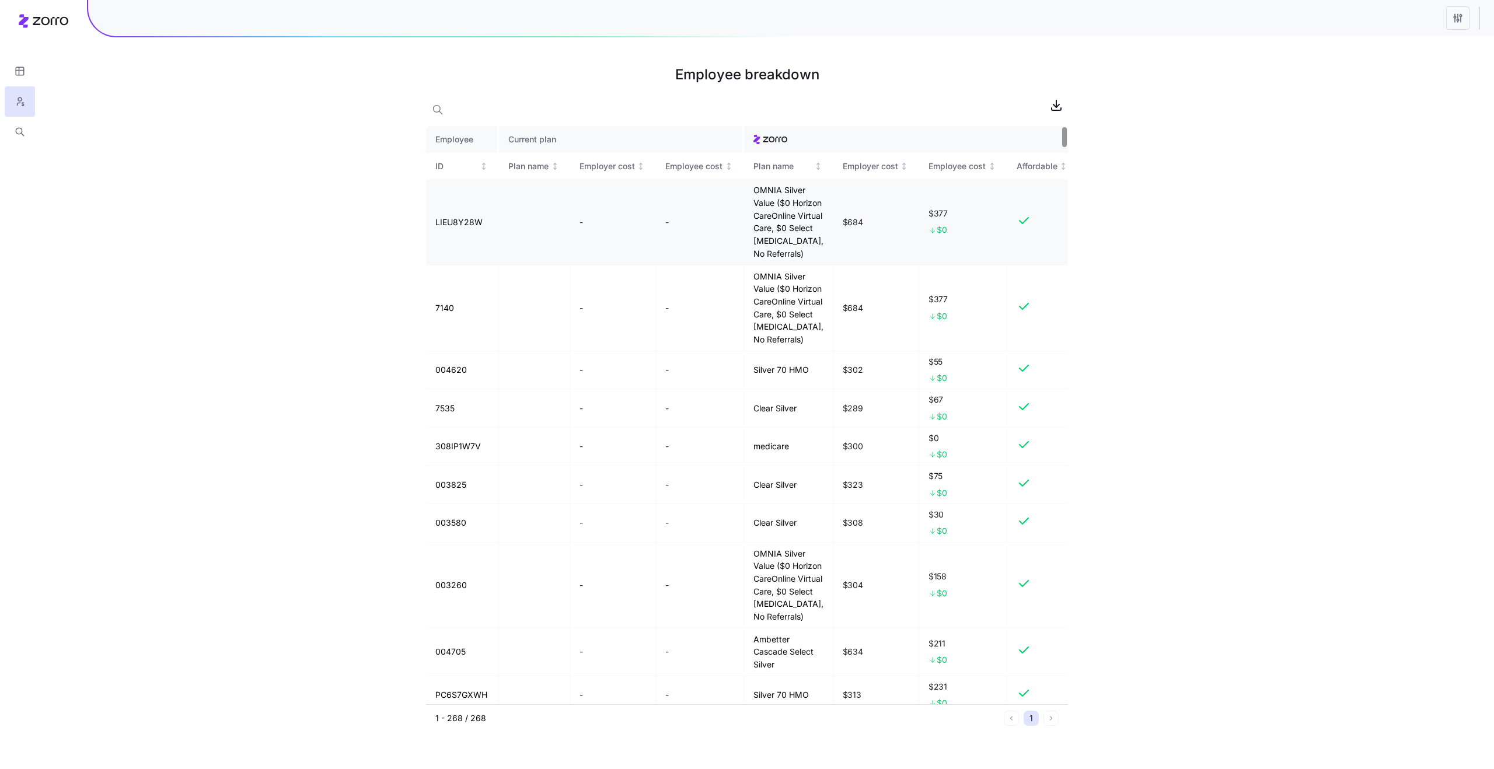
click at [763, 253] on td "OMNIA Silver Value ($0 Horizon CareOnline Virtual Care, $0 Select Insulin, No R…" at bounding box center [788, 222] width 89 height 86
click at [755, 190] on td "OMNIA Silver Value ($0 Horizon CareOnline Virtual Care, $0 Select Insulin, No R…" at bounding box center [788, 222] width 89 height 86
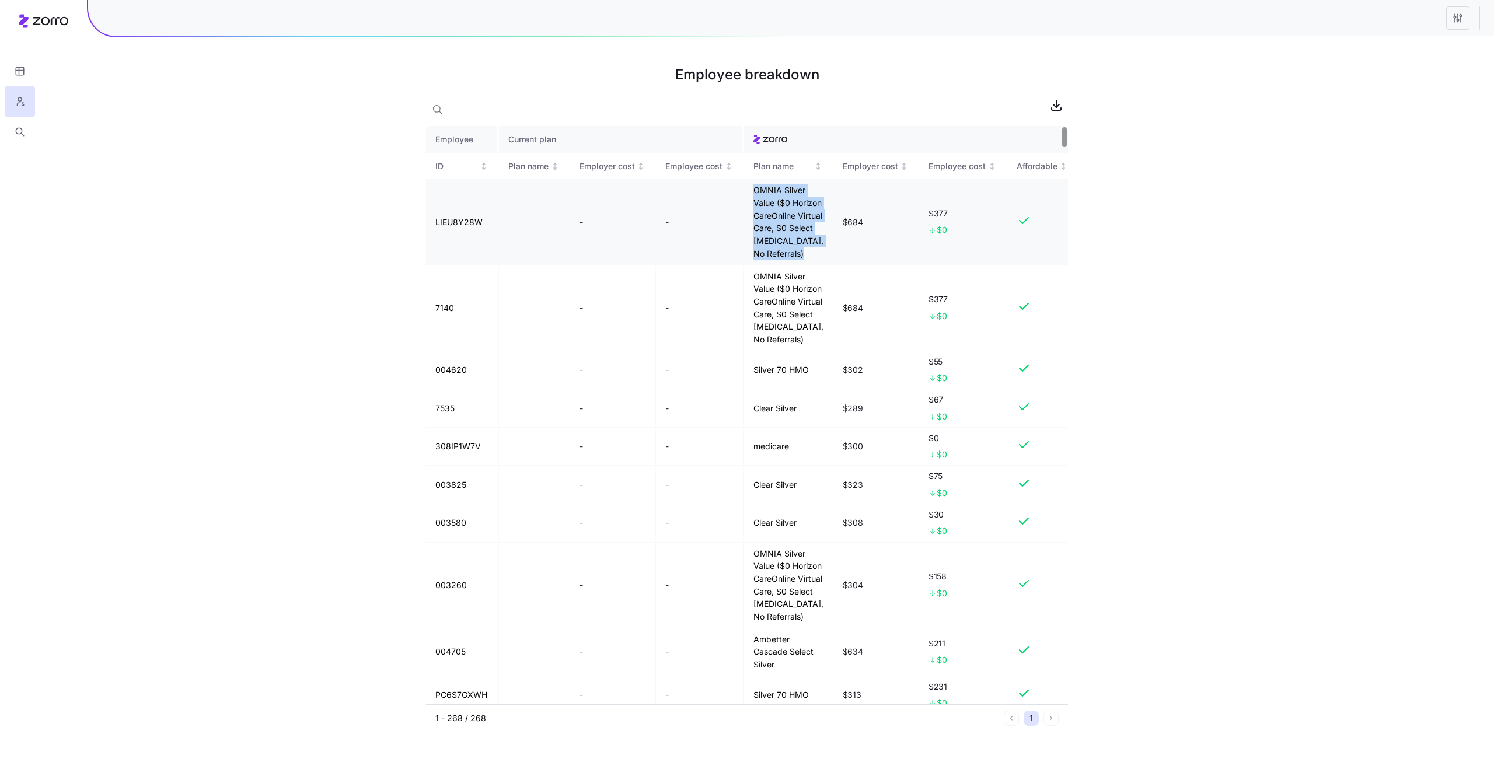
click at [764, 228] on td "OMNIA Silver Value ($0 Horizon CareOnline Virtual Care, $0 Select Insulin, No R…" at bounding box center [788, 222] width 89 height 86
click at [937, 235] on span "$0" at bounding box center [942, 230] width 10 height 12
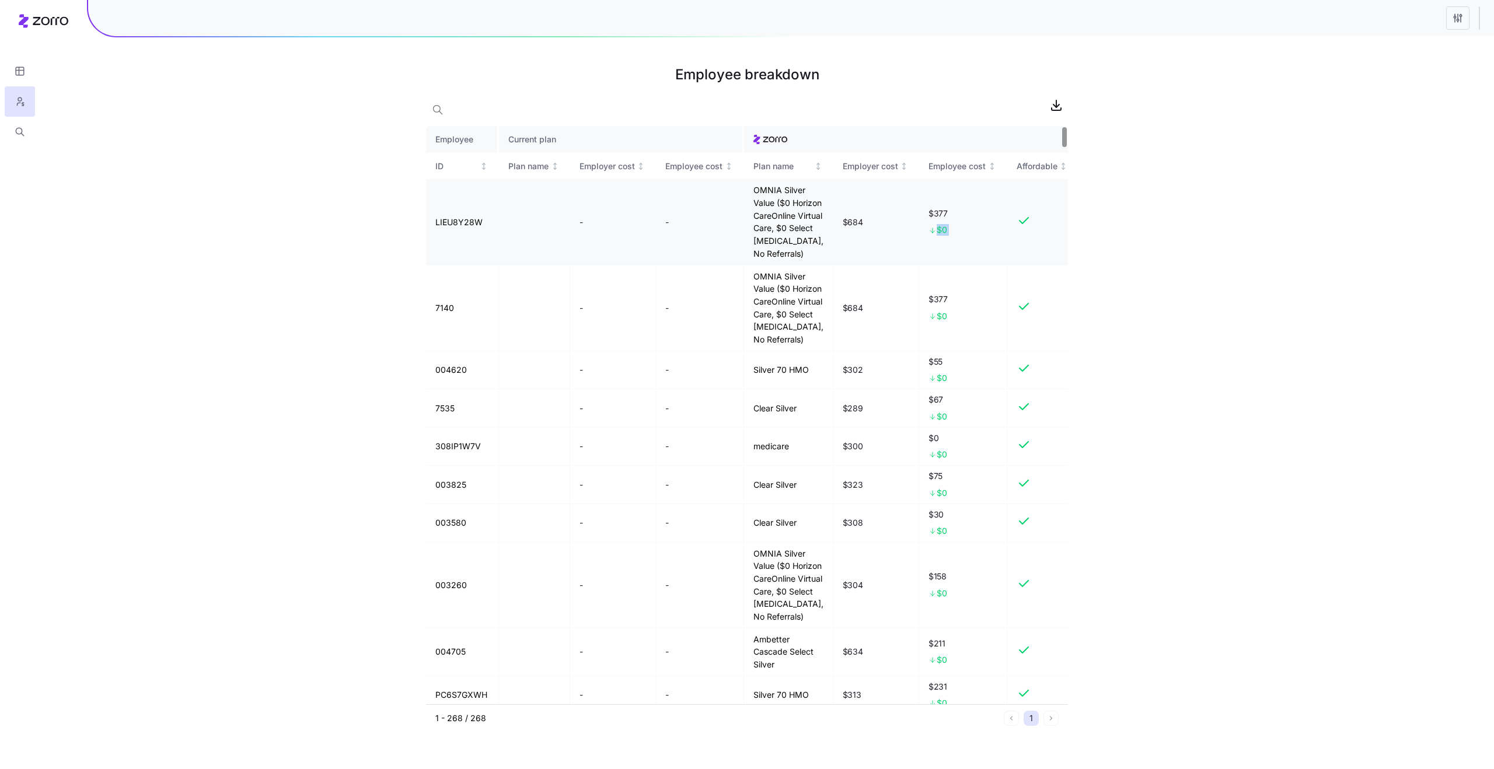
click at [929, 219] on span "$377" at bounding box center [963, 214] width 69 height 12
click at [931, 243] on td "$377 $0" at bounding box center [963, 222] width 88 height 86
click at [775, 206] on td "OMNIA Silver Value ($0 Horizon CareOnline Virtual Care, $0 Select [MEDICAL_DATA…" at bounding box center [788, 222] width 89 height 86
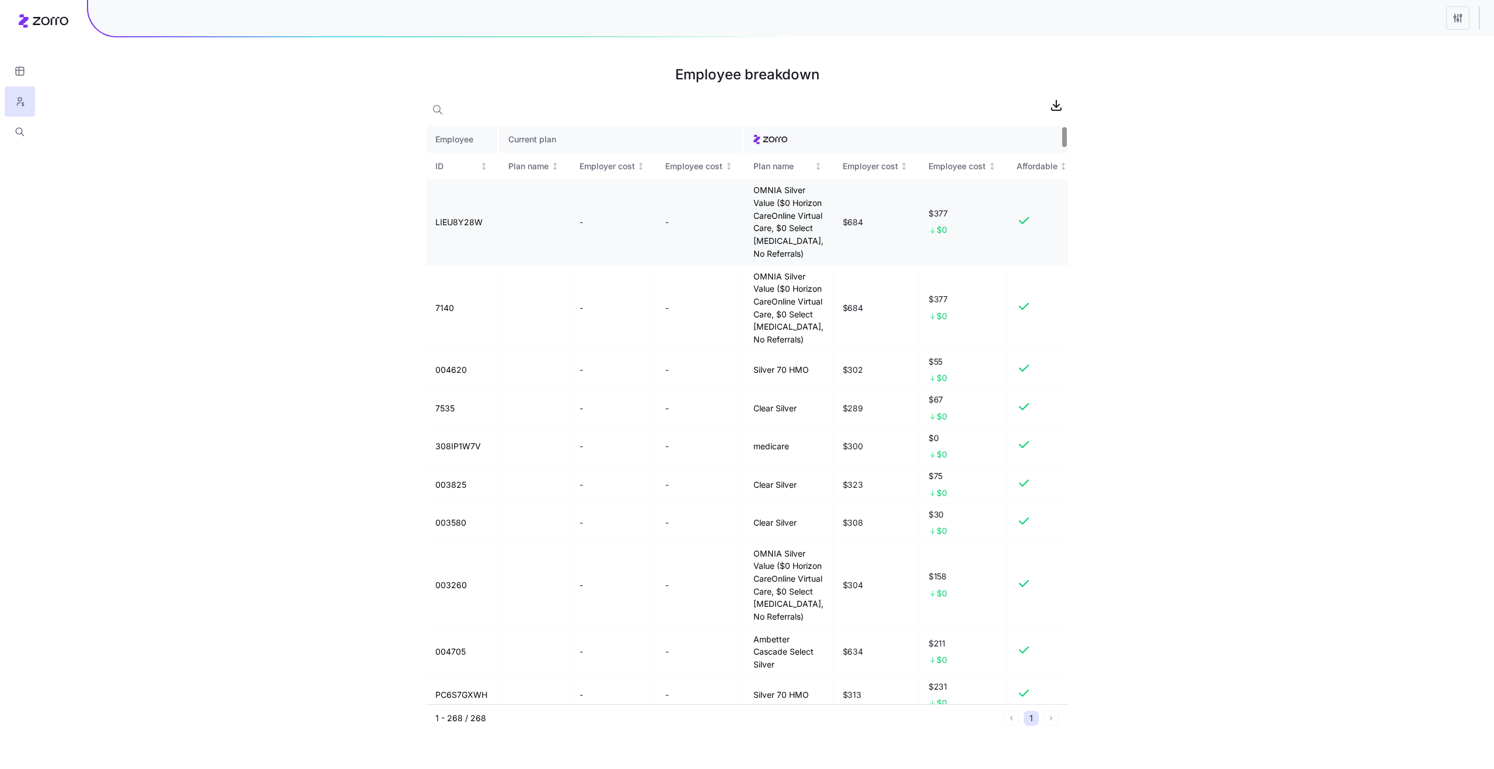
click at [775, 206] on td "OMNIA Silver Value ($0 Horizon CareOnline Virtual Care, $0 Select [MEDICAL_DATA…" at bounding box center [788, 222] width 89 height 86
click at [773, 334] on td "OMNIA Silver Value ($0 Horizon CareOnline Virtual Care, $0 Select [MEDICAL_DATA…" at bounding box center [788, 309] width 89 height 86
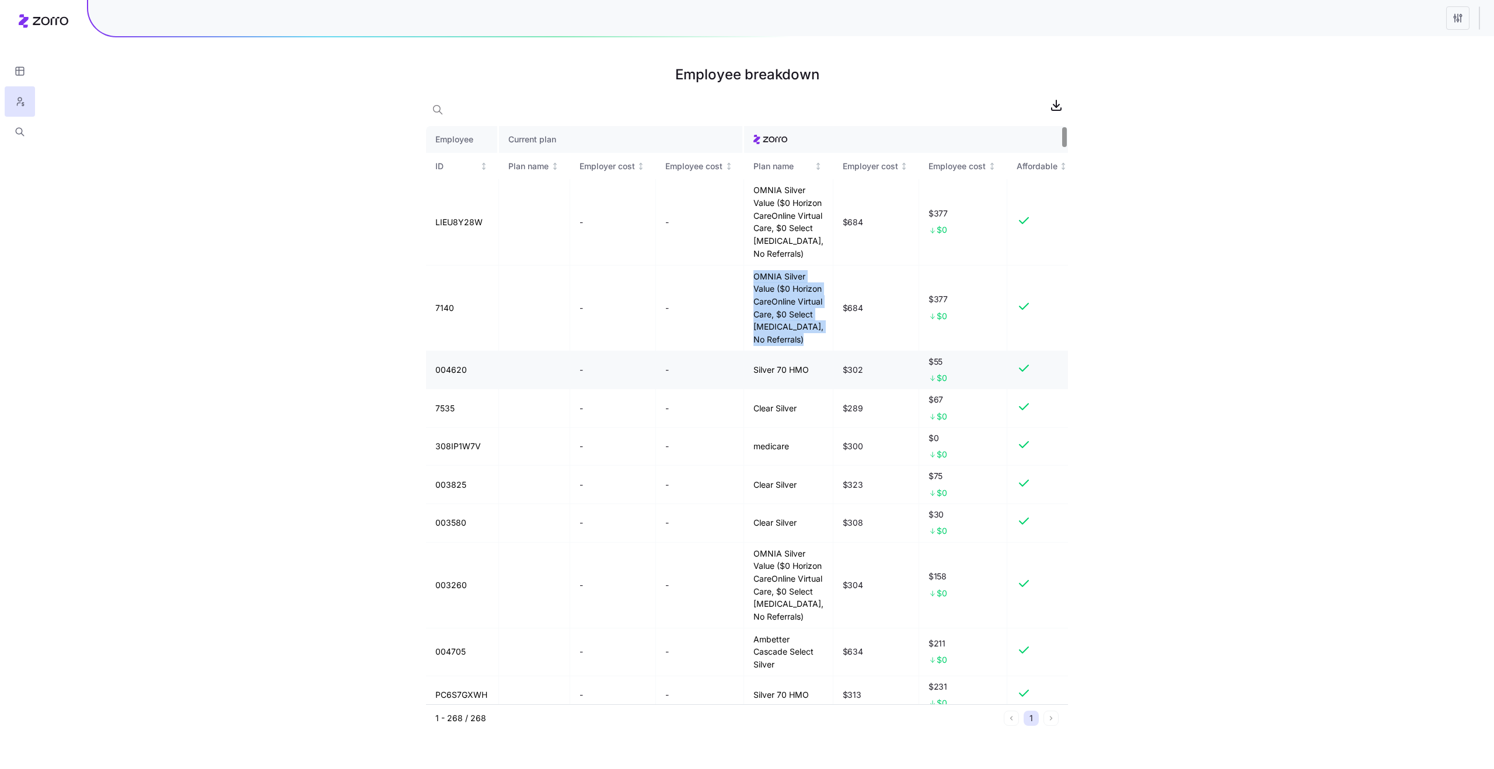
click at [764, 389] on td "Silver 70 HMO" at bounding box center [788, 370] width 89 height 39
click at [771, 390] on td "Silver 70 HMO" at bounding box center [788, 370] width 89 height 39
click at [772, 428] on td "Clear Silver" at bounding box center [788, 408] width 89 height 39
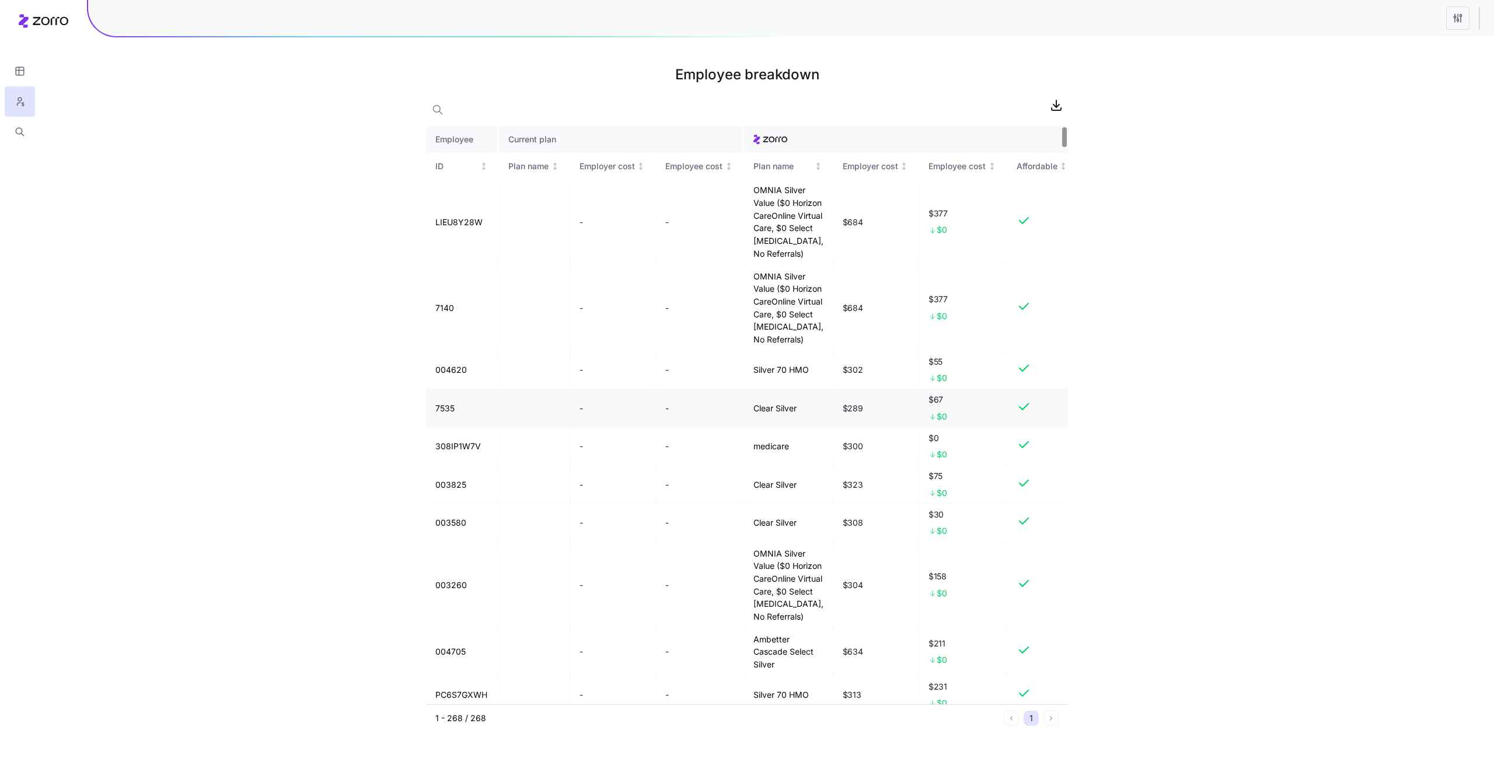
click at [772, 428] on td "Clear Silver" at bounding box center [788, 408] width 89 height 39
click at [771, 466] on td "medicare" at bounding box center [788, 447] width 89 height 39
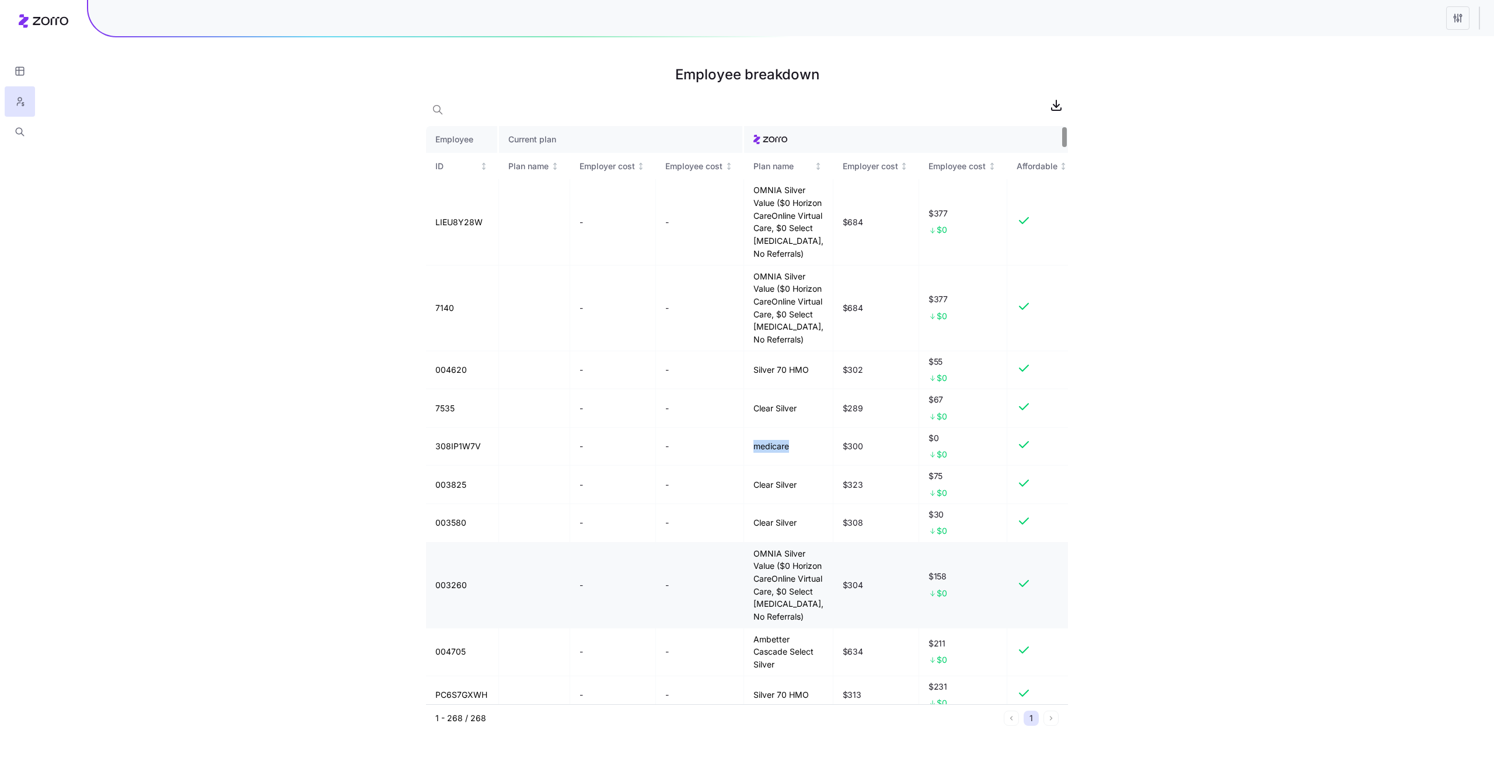
click at [785, 586] on td "OMNIA Silver Value ($0 Horizon CareOnline Virtual Care, $0 Select [MEDICAL_DATA…" at bounding box center [788, 586] width 89 height 86
click at [782, 629] on td "OMNIA Silver Value ($0 Horizon CareOnline Virtual Care, $0 Select [MEDICAL_DATA…" at bounding box center [788, 586] width 89 height 86
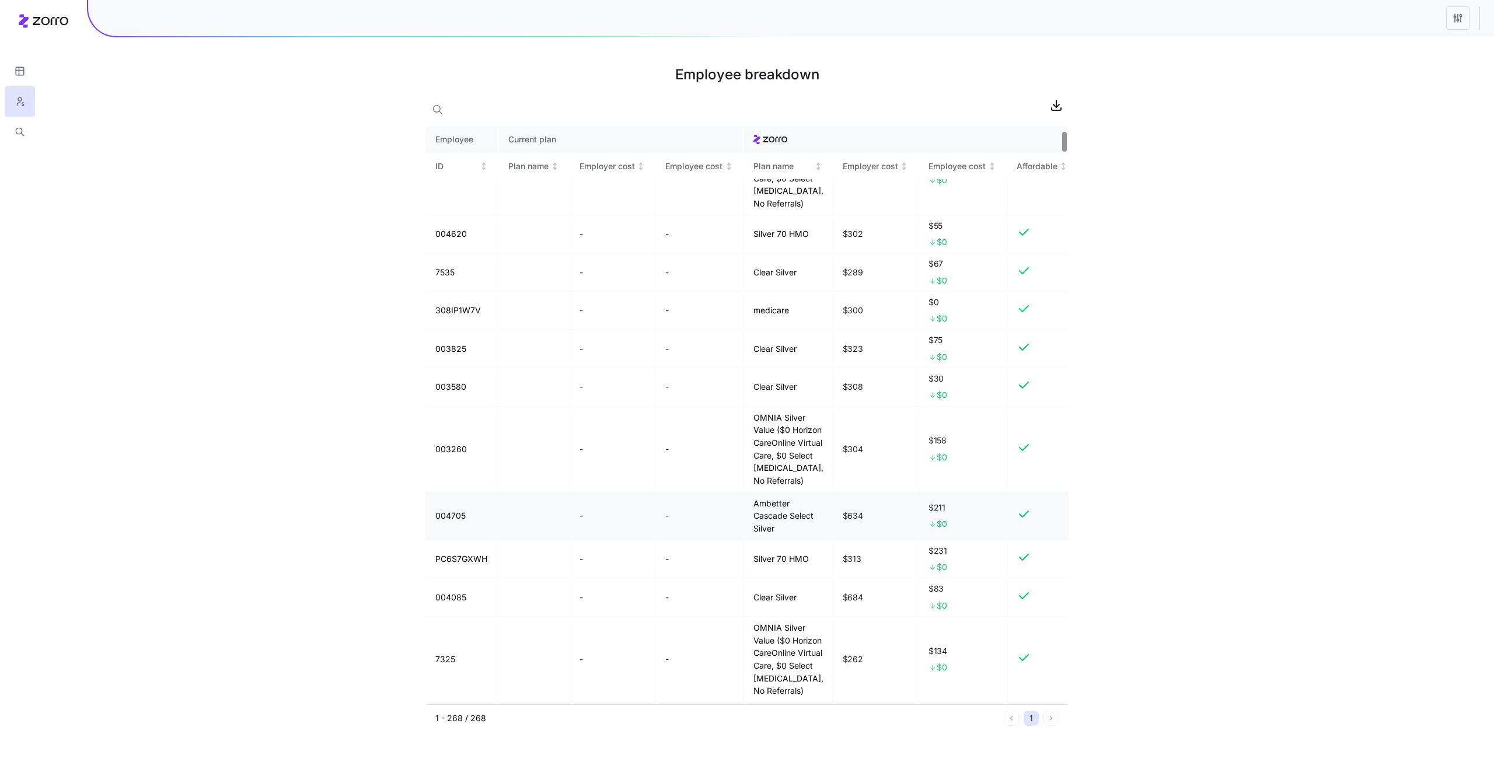
click at [770, 541] on td "Ambetter Cascade Select Silver" at bounding box center [788, 517] width 89 height 48
click at [776, 579] on td "Silver 70 HMO" at bounding box center [788, 560] width 89 height 39
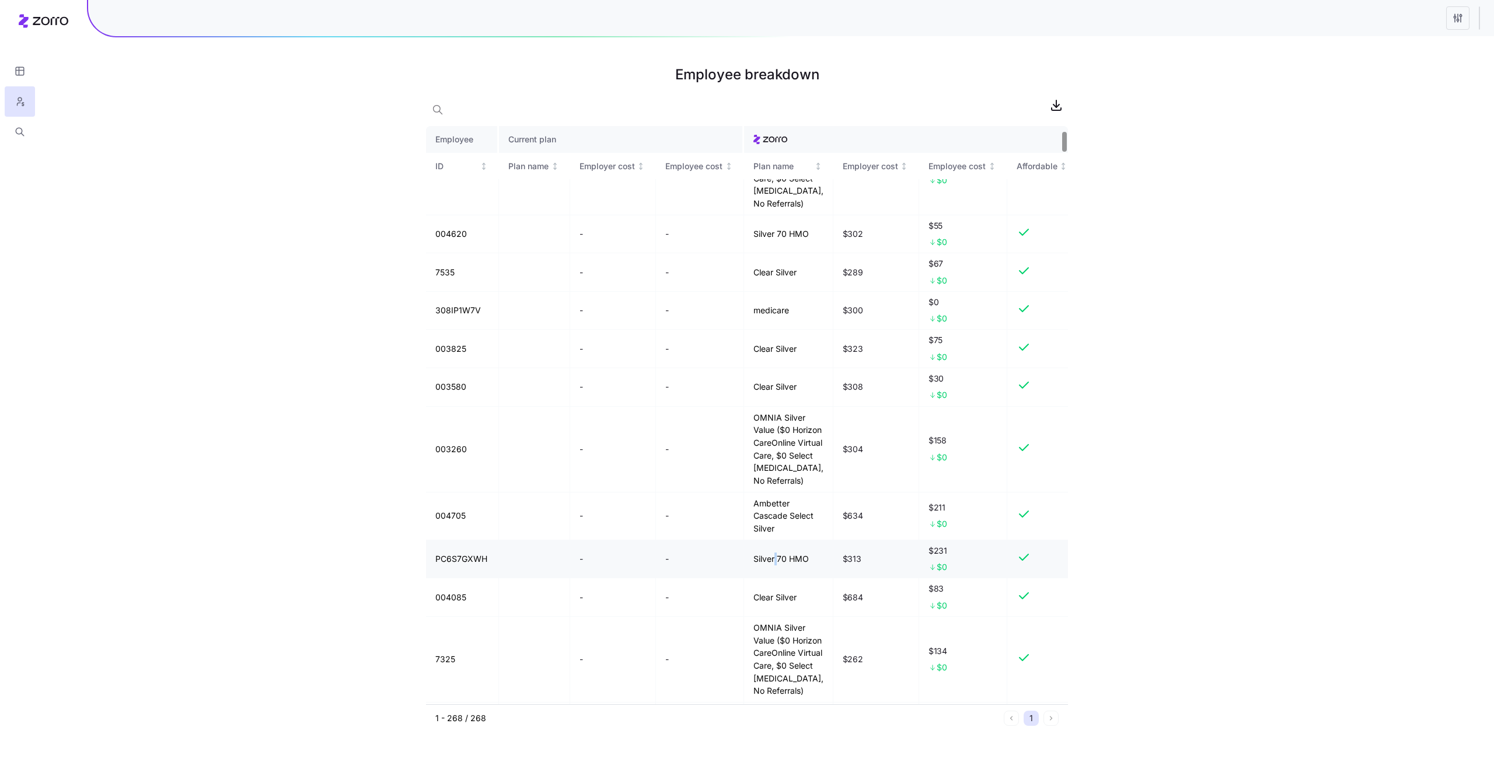
click at [776, 579] on td "Silver 70 HMO" at bounding box center [788, 560] width 89 height 39
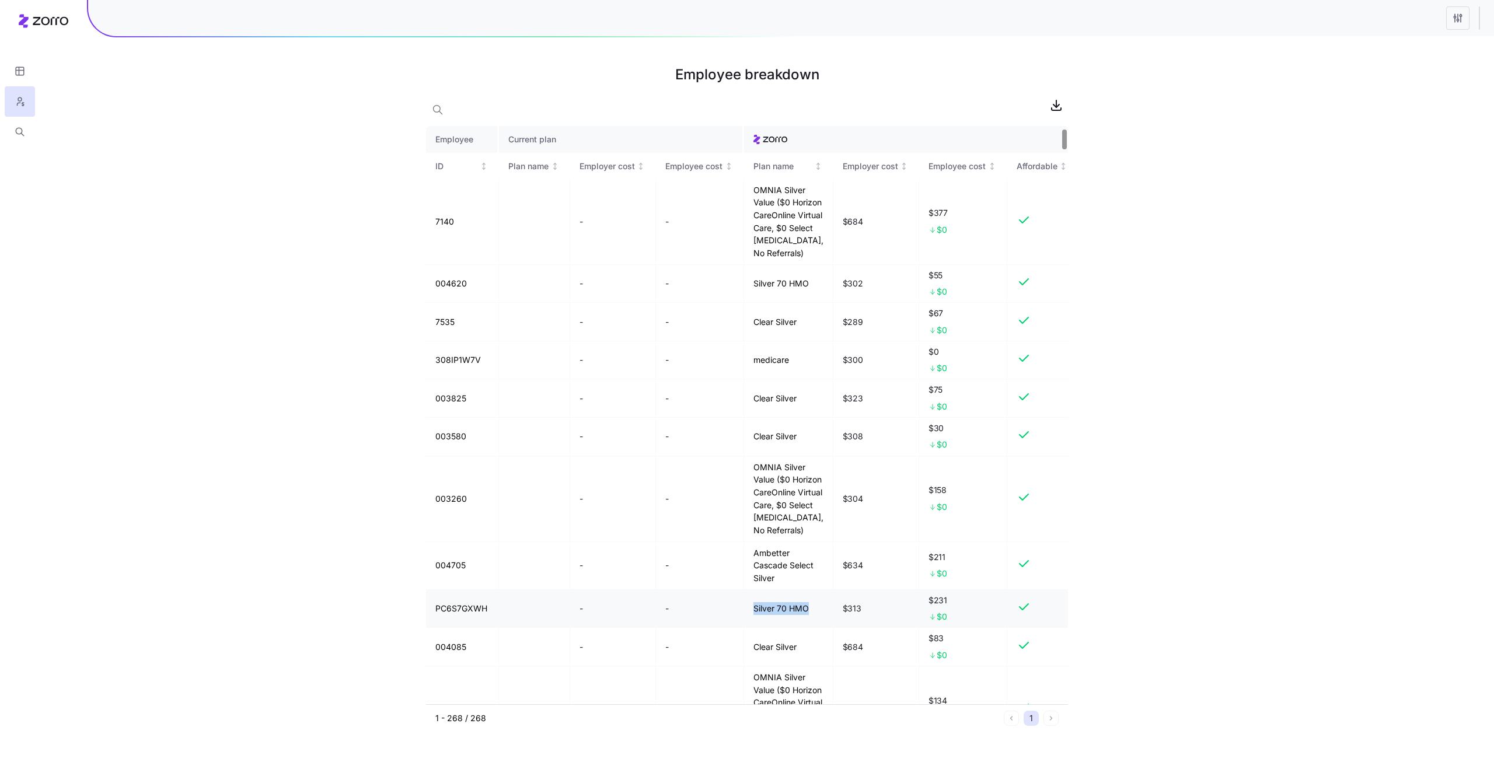
scroll to position [0, 0]
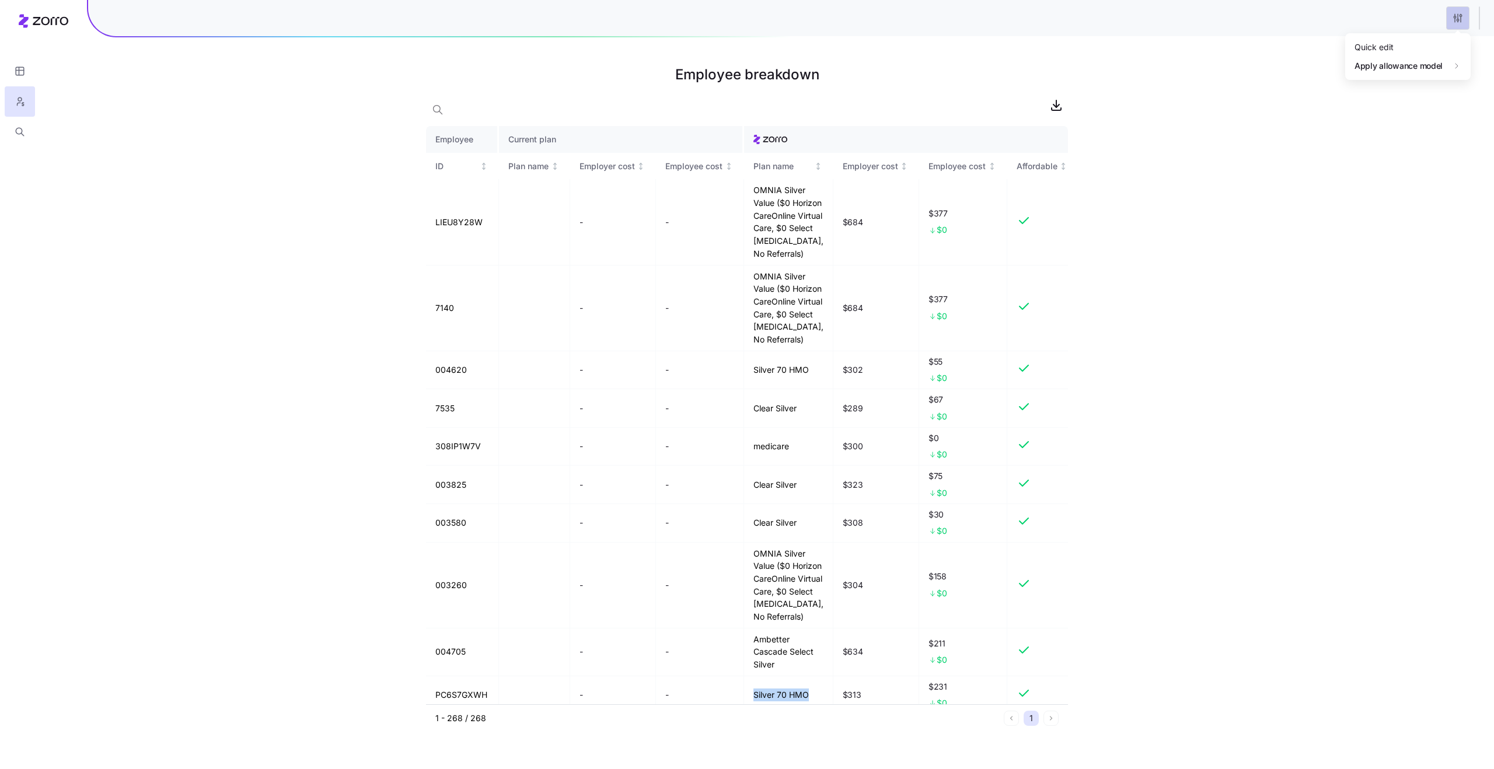
click at [1453, 23] on html "Employee breakdown Employee Current plan ID Plan name Employer cost Employee co…" at bounding box center [747, 384] width 1494 height 769
click at [1378, 53] on div "Quick edit" at bounding box center [1408, 46] width 116 height 19
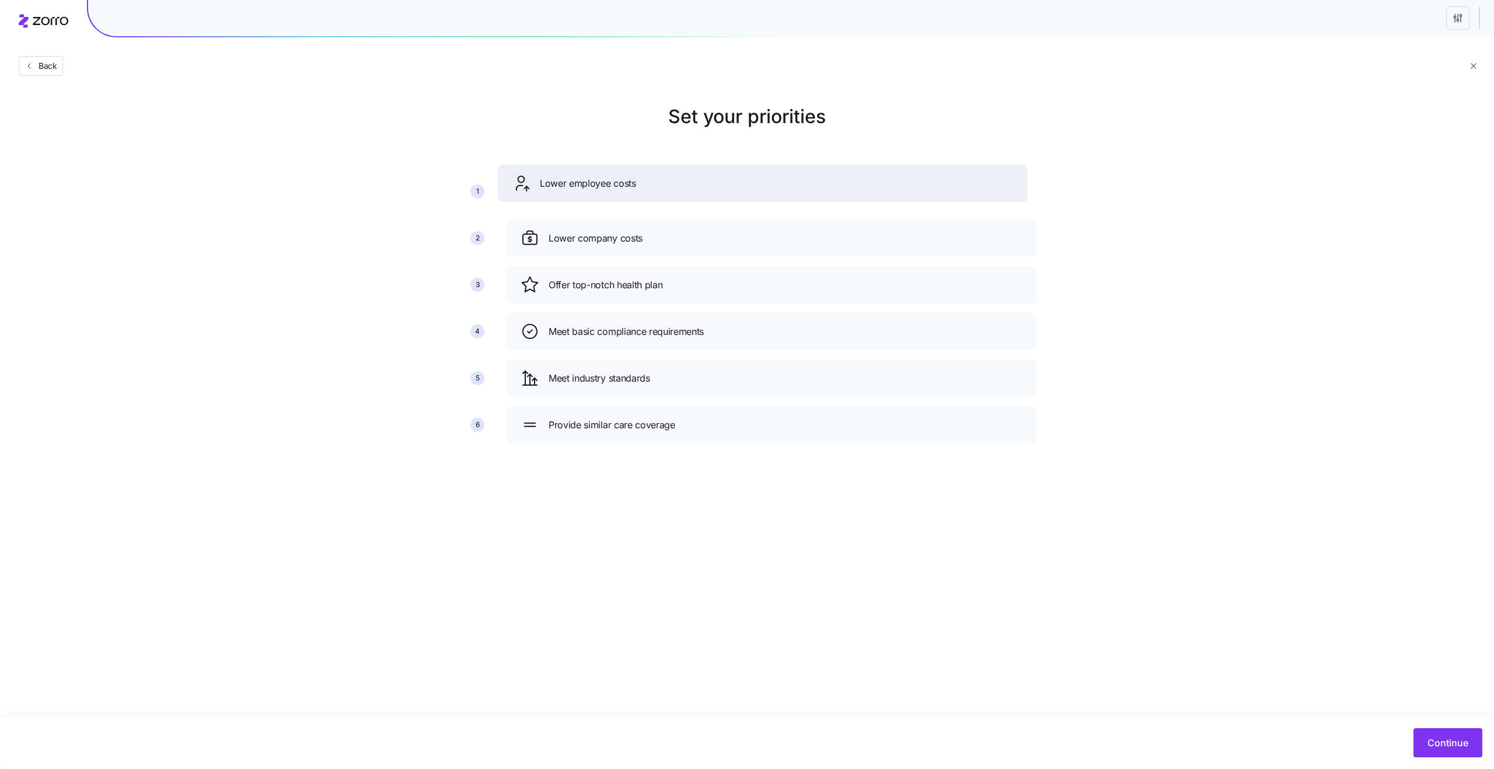
drag, startPoint x: 596, startPoint y: 235, endPoint x: 588, endPoint y: 180, distance: 56.1
click at [588, 180] on span "Lower employee costs" at bounding box center [588, 183] width 96 height 15
drag, startPoint x: 617, startPoint y: 246, endPoint x: 612, endPoint y: 200, distance: 46.9
click at [612, 200] on div "Lower company costs" at bounding box center [767, 192] width 502 height 19
click at [1446, 754] on button "Continue" at bounding box center [1448, 742] width 69 height 29
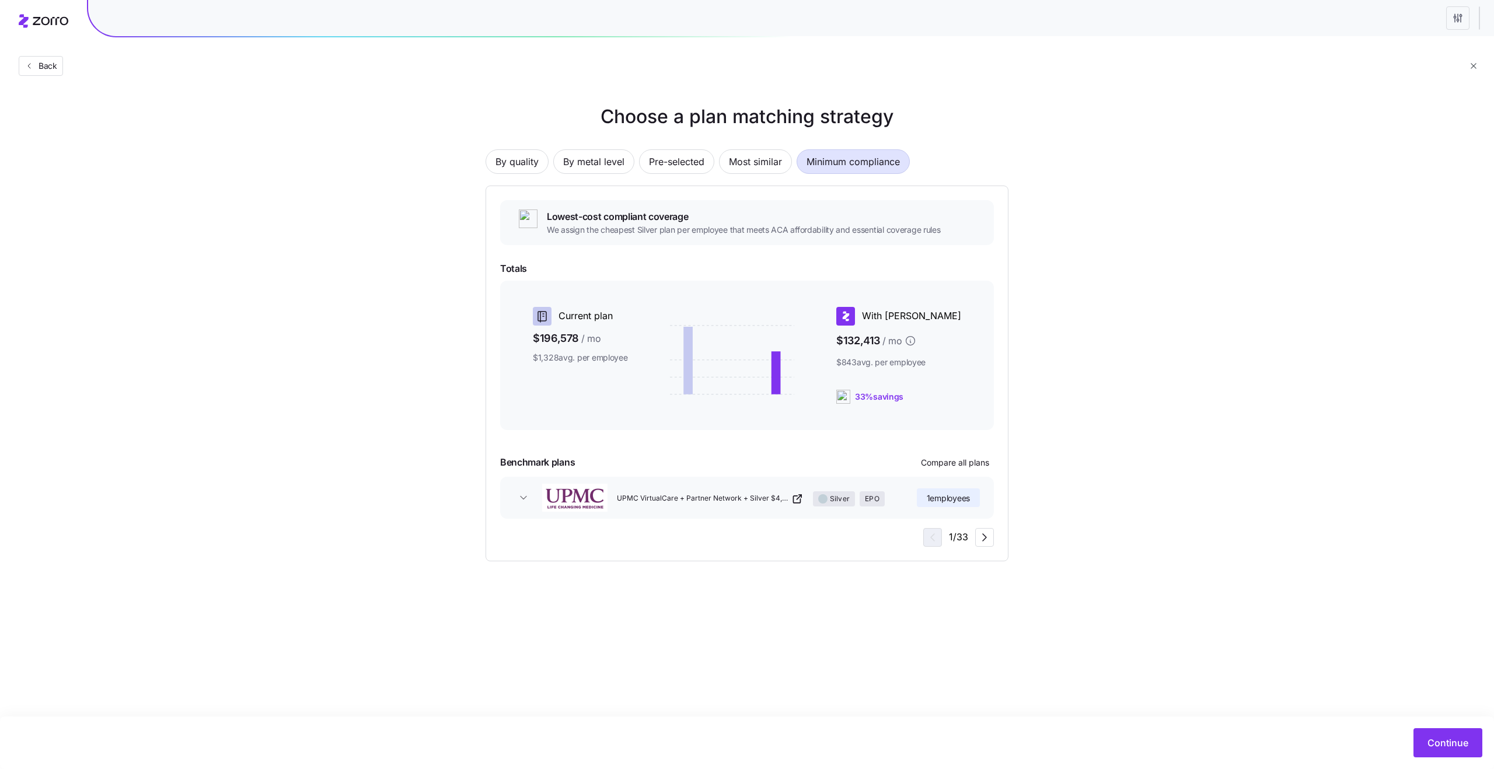
click at [520, 498] on icon "button" at bounding box center [524, 498] width 12 height 12
click at [978, 619] on icon "button" at bounding box center [985, 625] width 14 height 14
click at [867, 507] on div "Silver 70 HMO Silver HMO" at bounding box center [761, 497] width 298 height 37
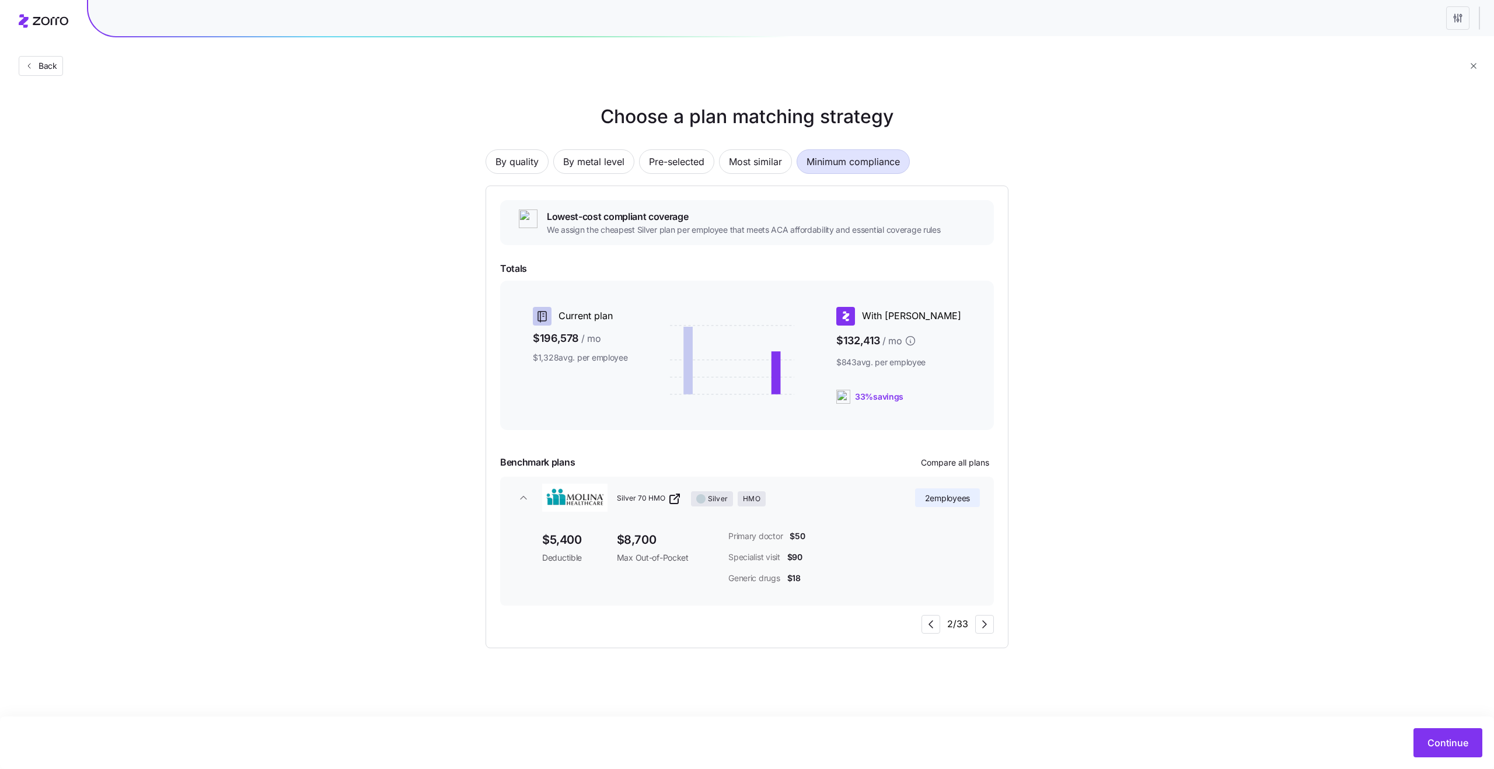
click at [867, 507] on div "Silver 70 HMO Silver HMO" at bounding box center [761, 497] width 298 height 37
click at [982, 538] on icon "button" at bounding box center [985, 538] width 14 height 14
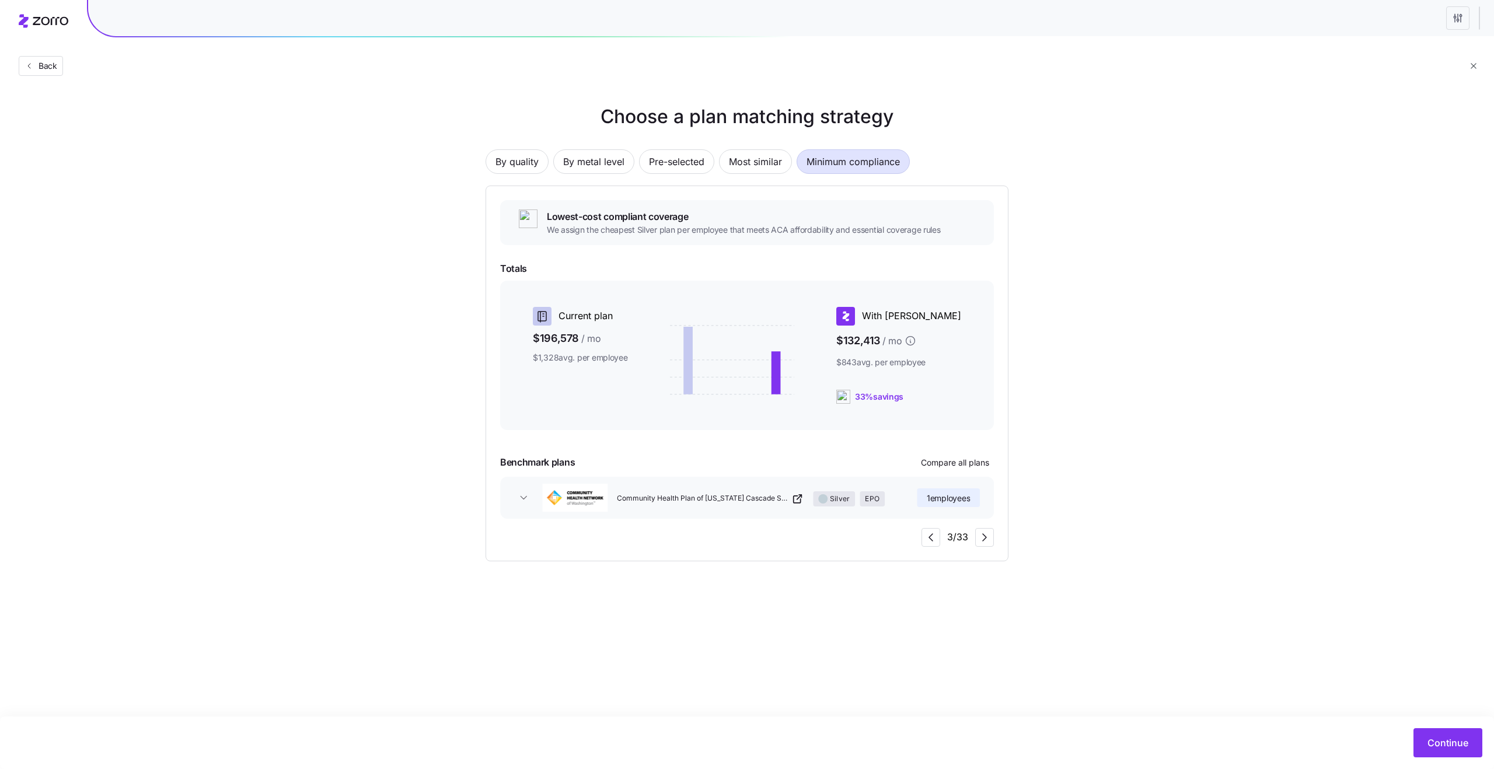
click at [837, 508] on div "Community Health Plan of Washington Cascade Select Silver Silver EPO" at bounding box center [761, 497] width 298 height 37
click at [705, 512] on button "Community Health Plan of Washington Cascade Select Silver Silver EPO 1 employees" at bounding box center [747, 498] width 494 height 42
click at [933, 470] on button "Compare all plans" at bounding box center [955, 463] width 78 height 19
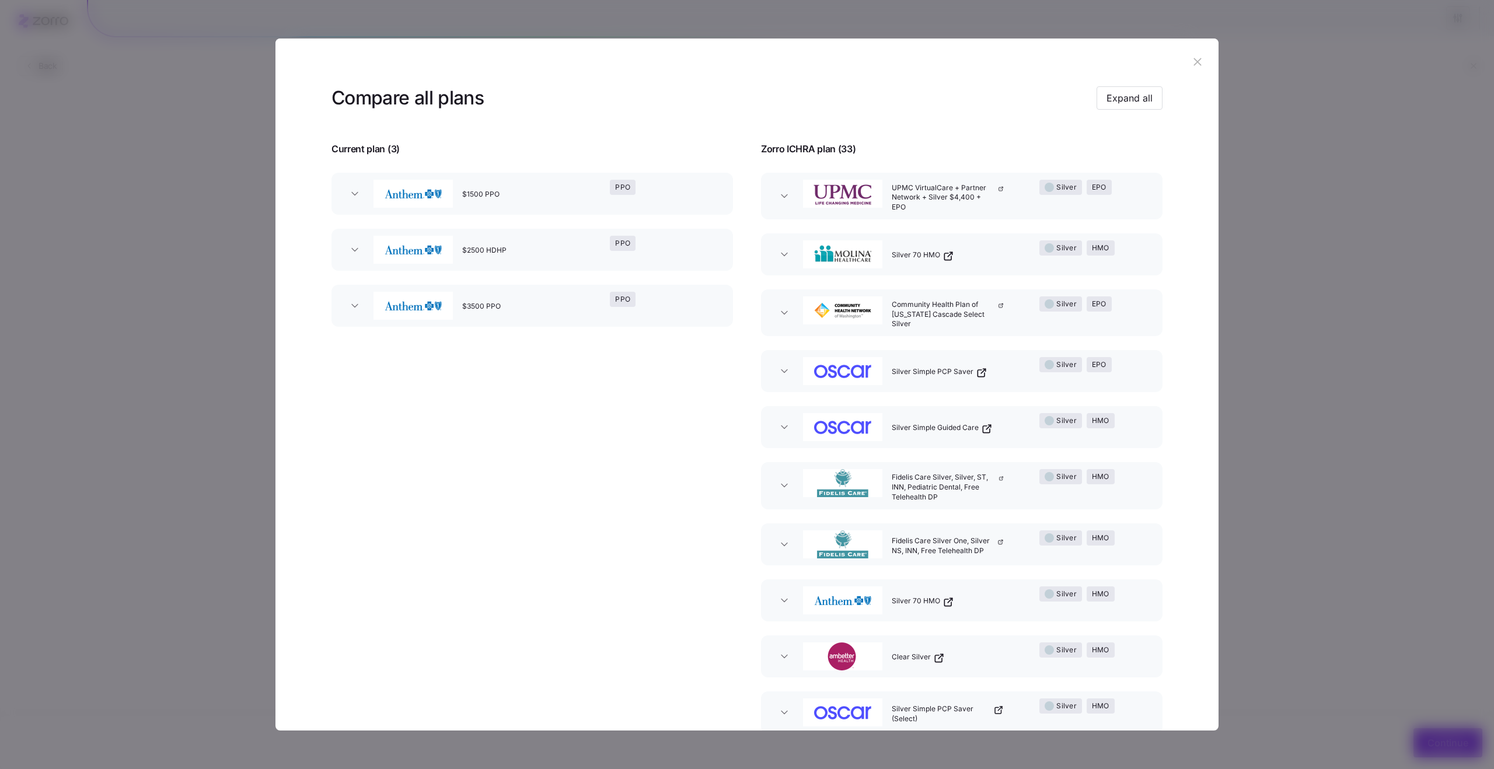
click at [776, 259] on span "button" at bounding box center [784, 255] width 19 height 12
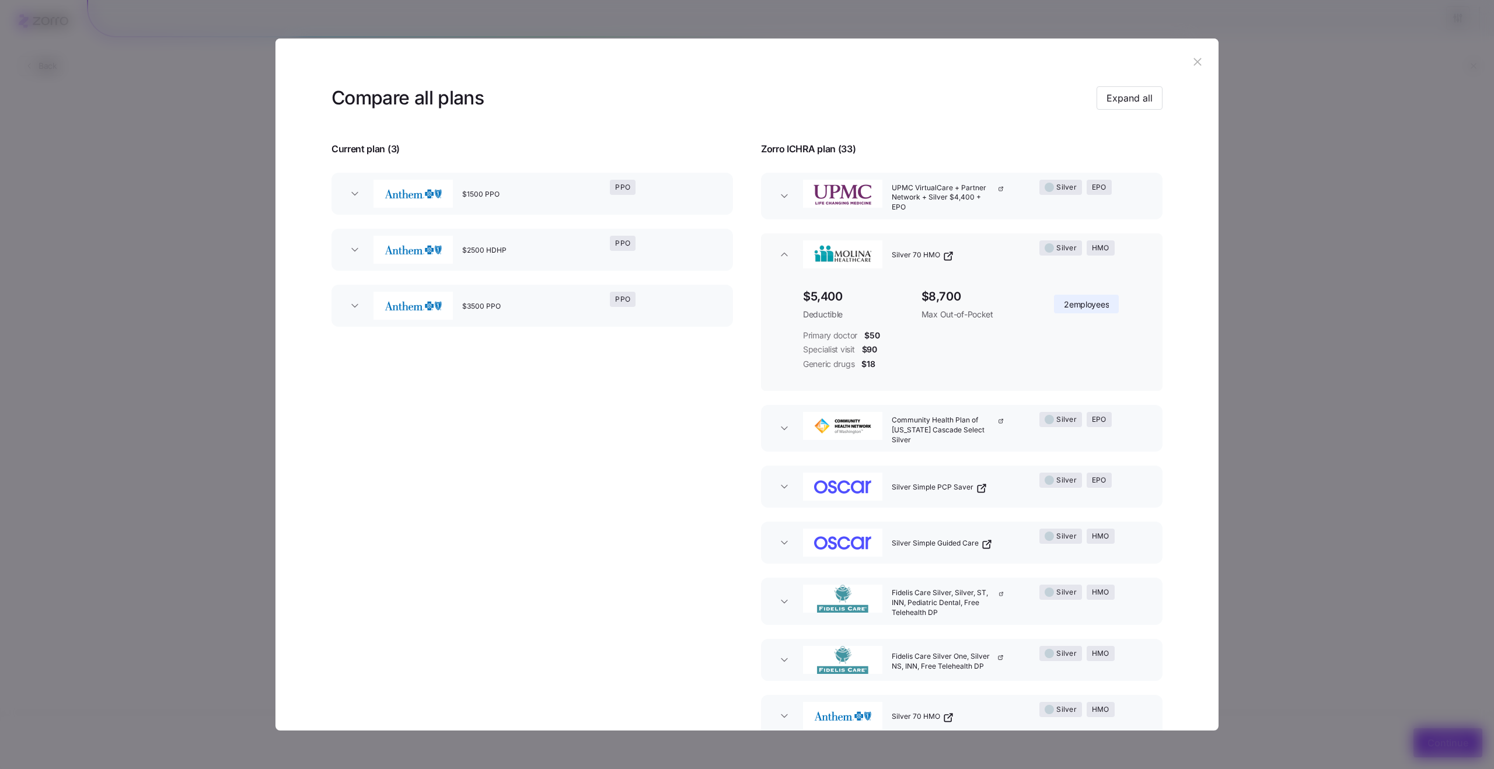
click at [776, 447] on button "Community Health Plan of Washington Cascade Select Silver Silver EPO" at bounding box center [962, 428] width 402 height 47
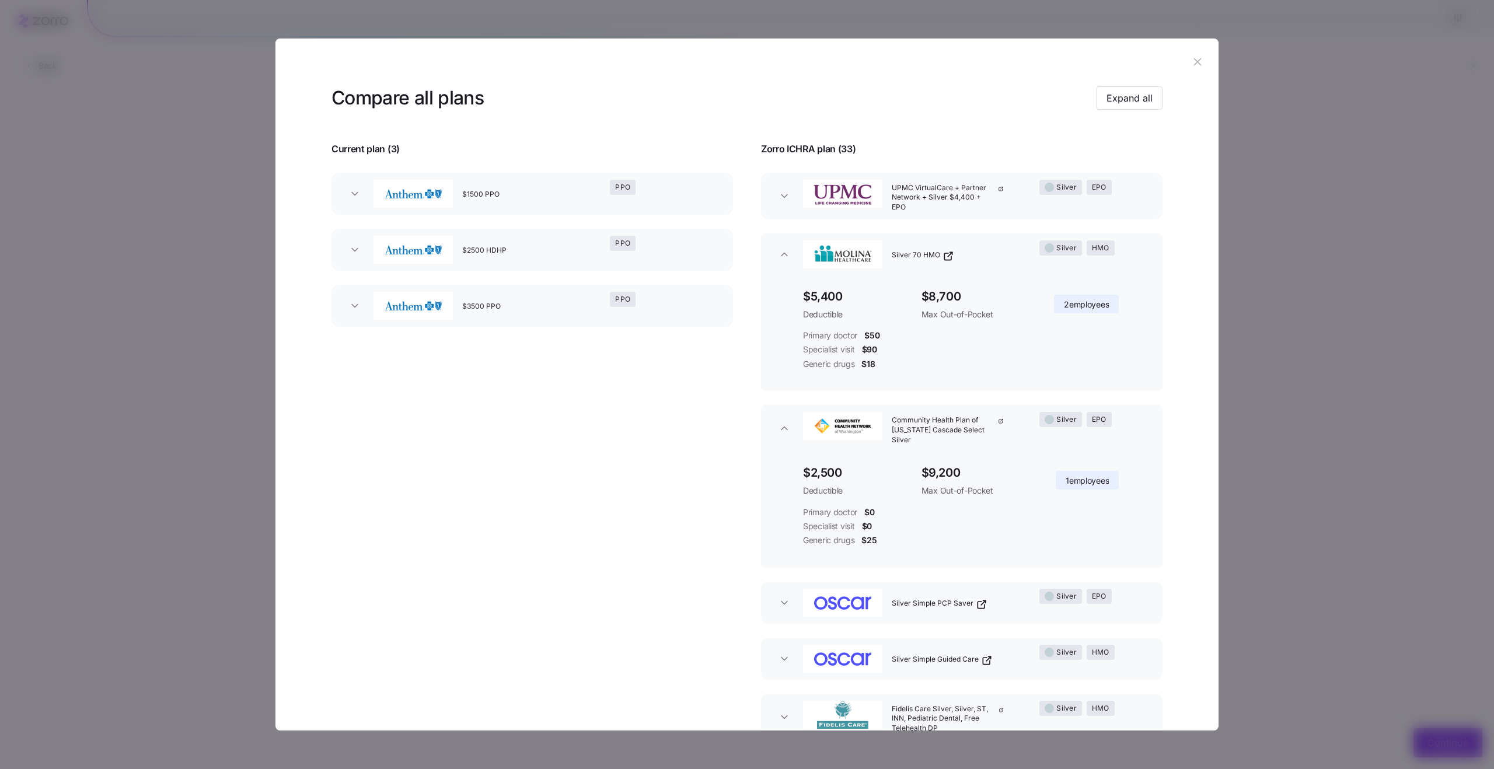
scroll to position [107, 0]
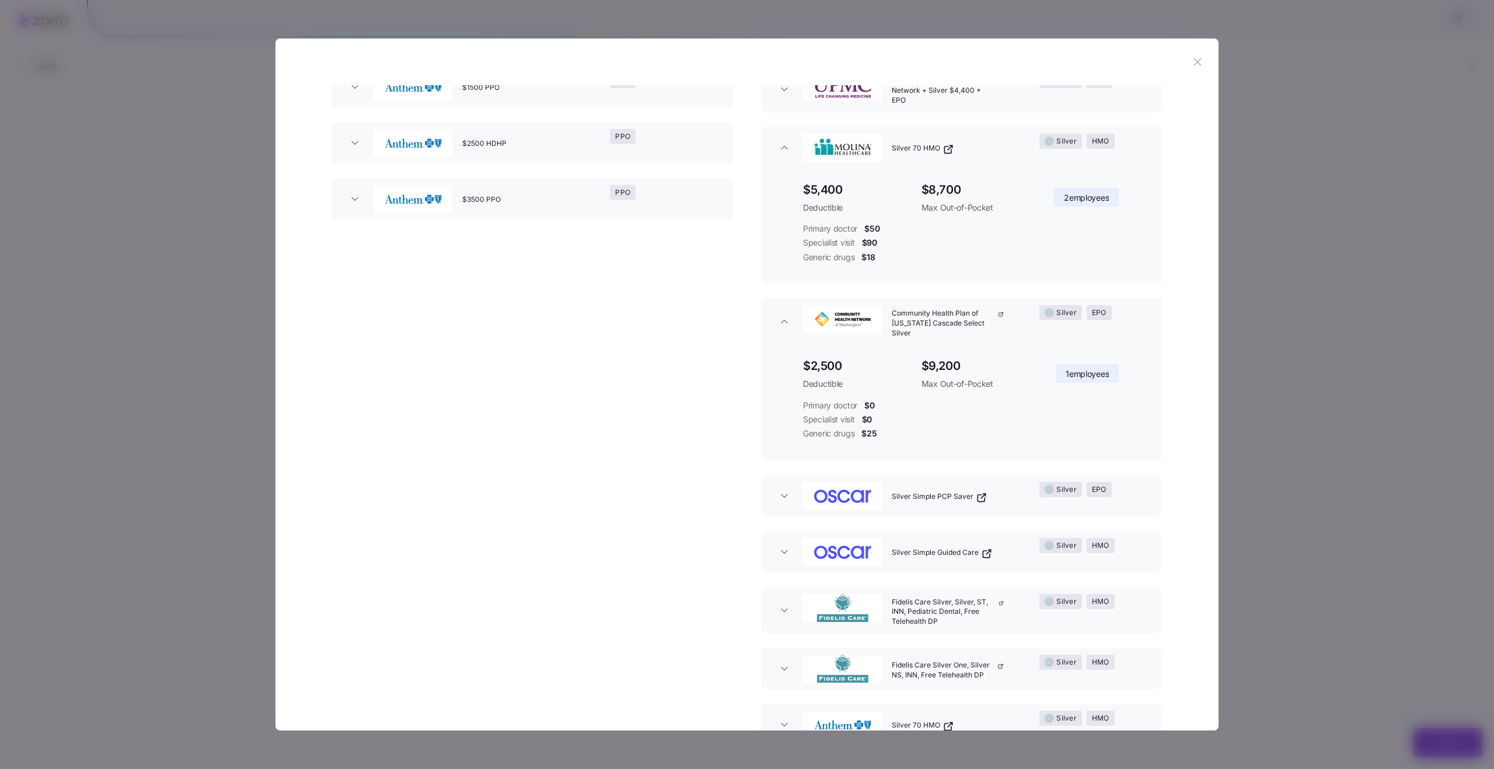
click at [775, 498] on span "button" at bounding box center [784, 496] width 19 height 12
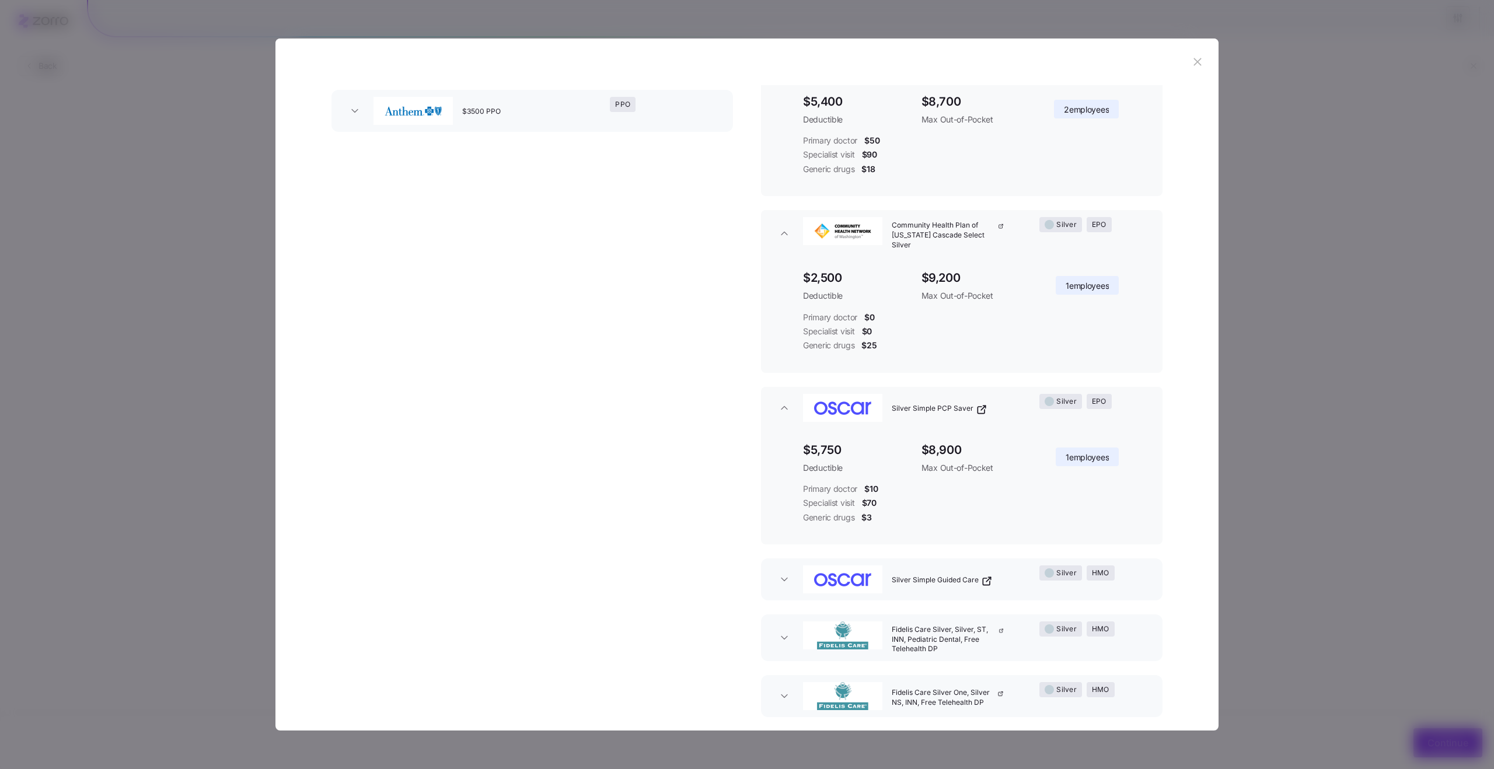
scroll to position [222, 0]
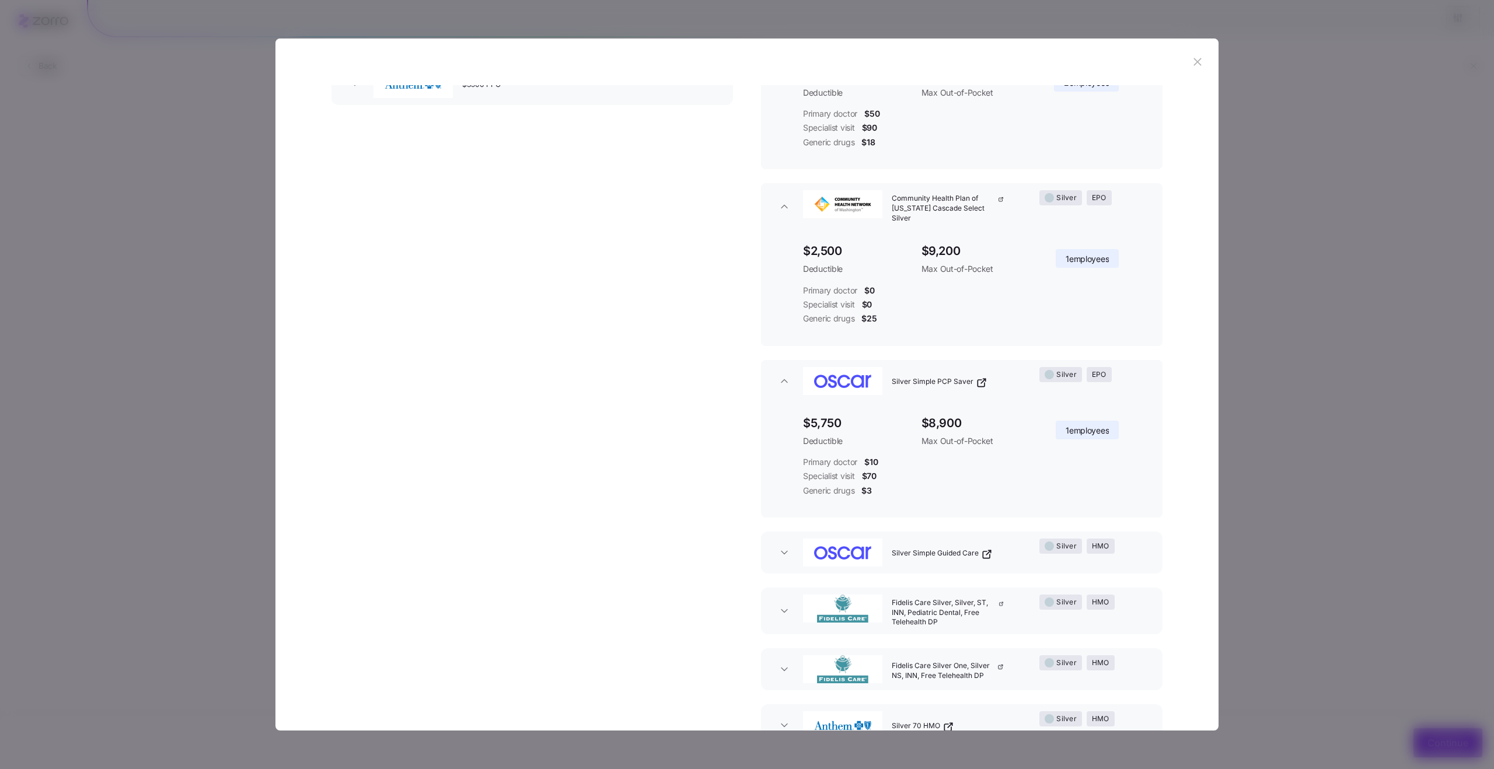
click at [783, 559] on button "Silver Simple Guided Care Silver HMO" at bounding box center [962, 553] width 402 height 42
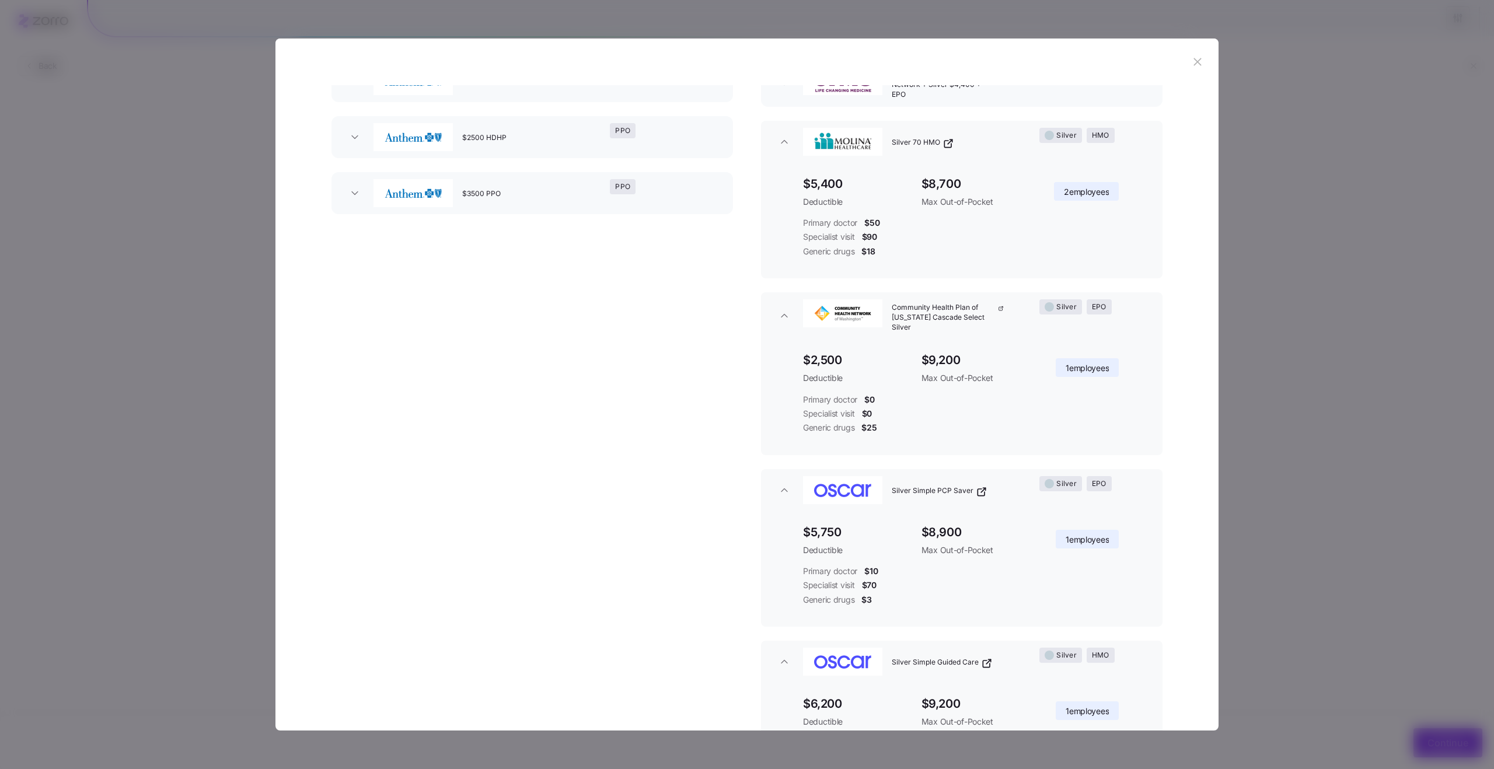
scroll to position [0, 0]
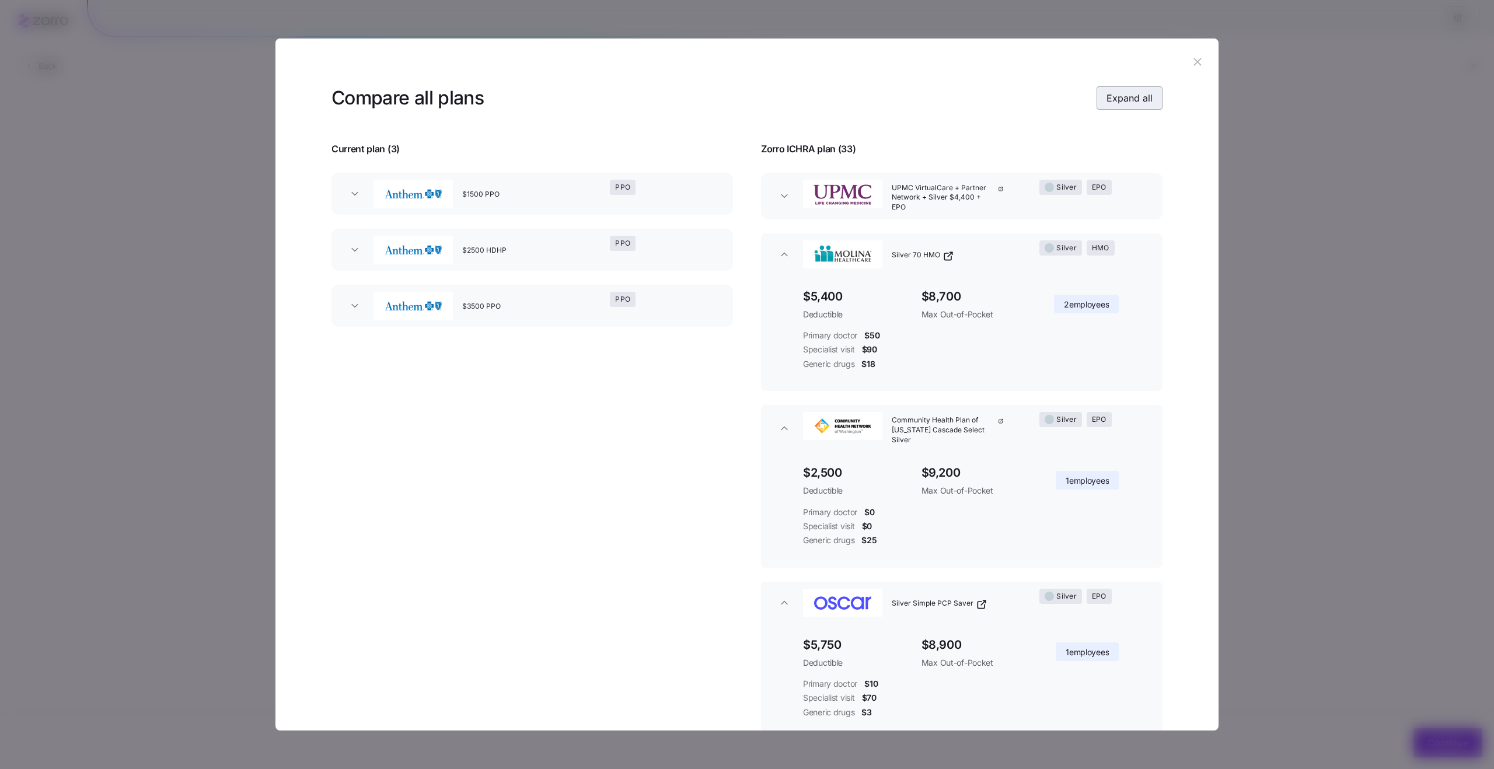
click at [1126, 92] on span "Expand all" at bounding box center [1130, 98] width 46 height 14
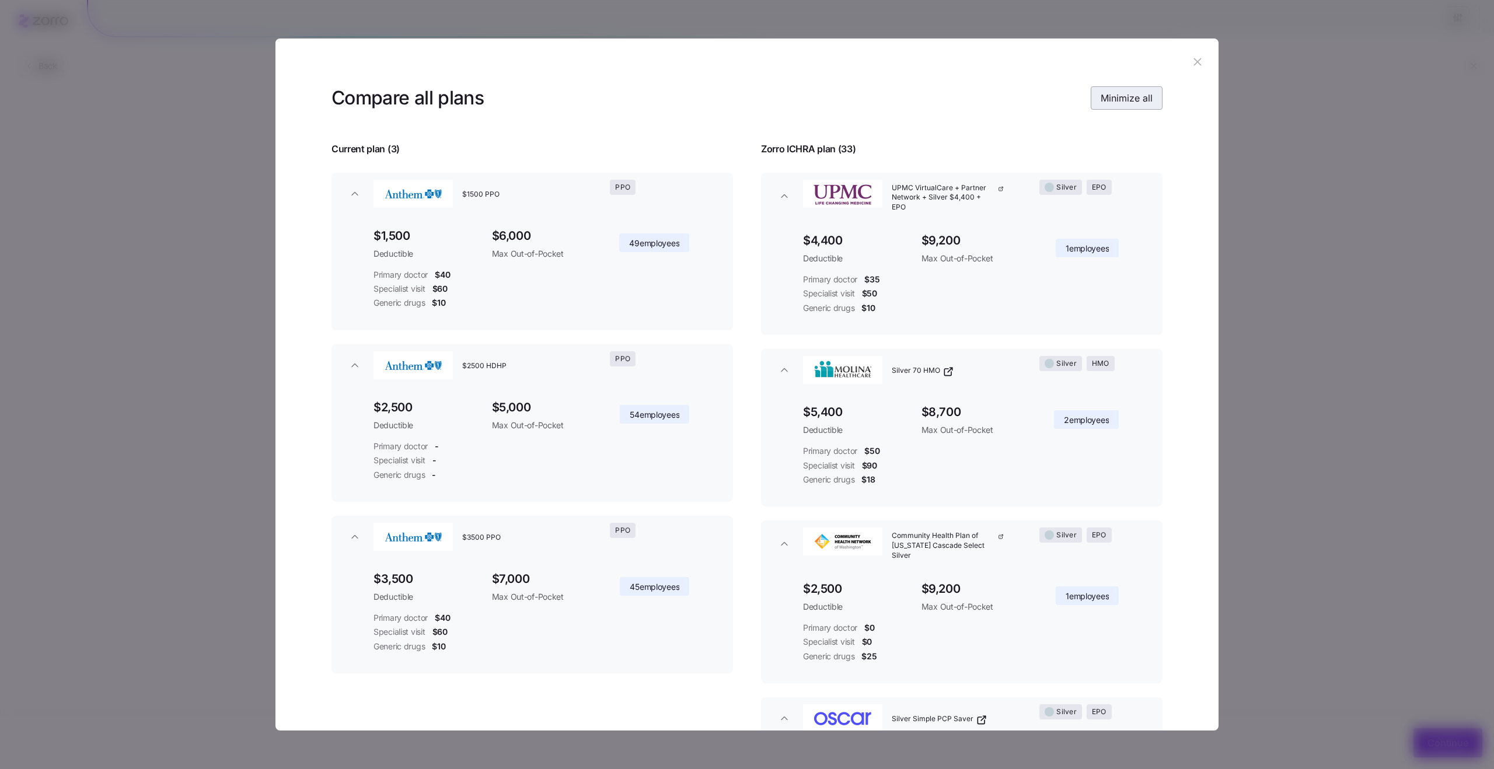
click at [1126, 92] on span "Minimize all" at bounding box center [1127, 98] width 52 height 14
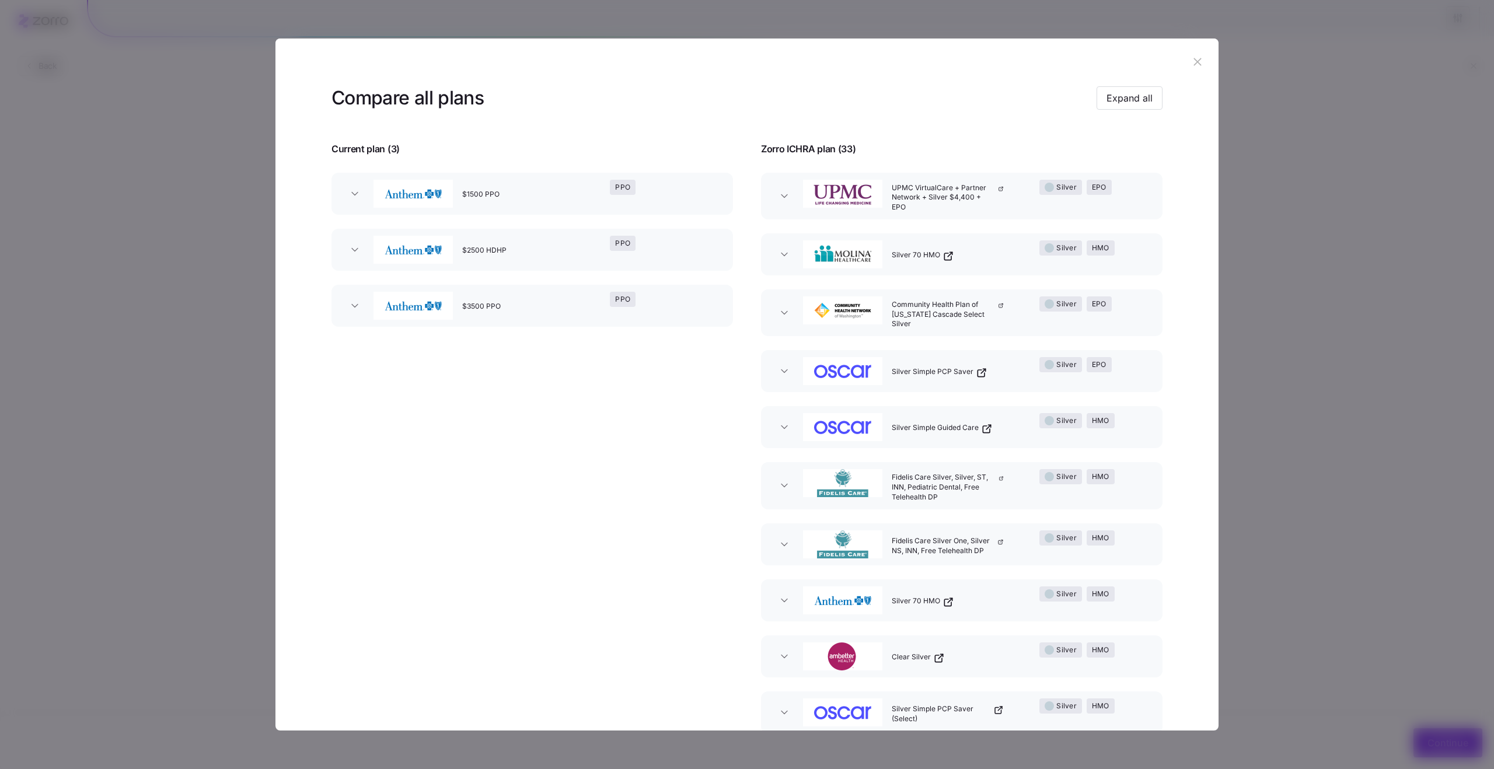
click at [1199, 67] on icon "button" at bounding box center [1197, 61] width 13 height 13
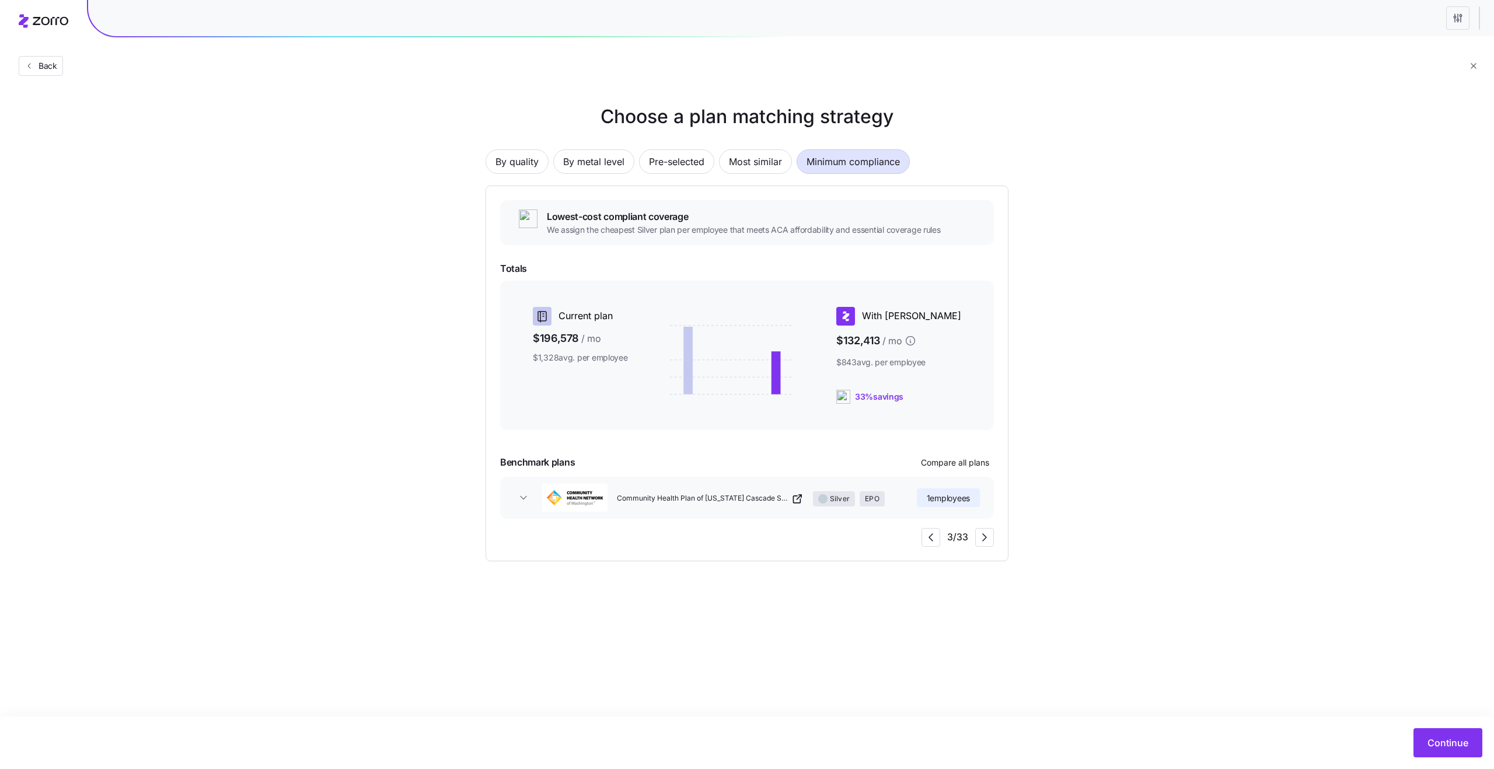
click at [763, 503] on span "Community Health Plan of Washington Cascade Select Silver" at bounding box center [703, 499] width 173 height 10
click at [796, 501] on icon "button" at bounding box center [798, 499] width 12 height 14
click at [764, 500] on span "Community Health Plan of Washington Cascade Select Silver" at bounding box center [703, 499] width 173 height 10
click at [744, 163] on span "Most similar" at bounding box center [755, 161] width 53 height 23
click at [58, 68] on button "Back" at bounding box center [41, 66] width 44 height 20
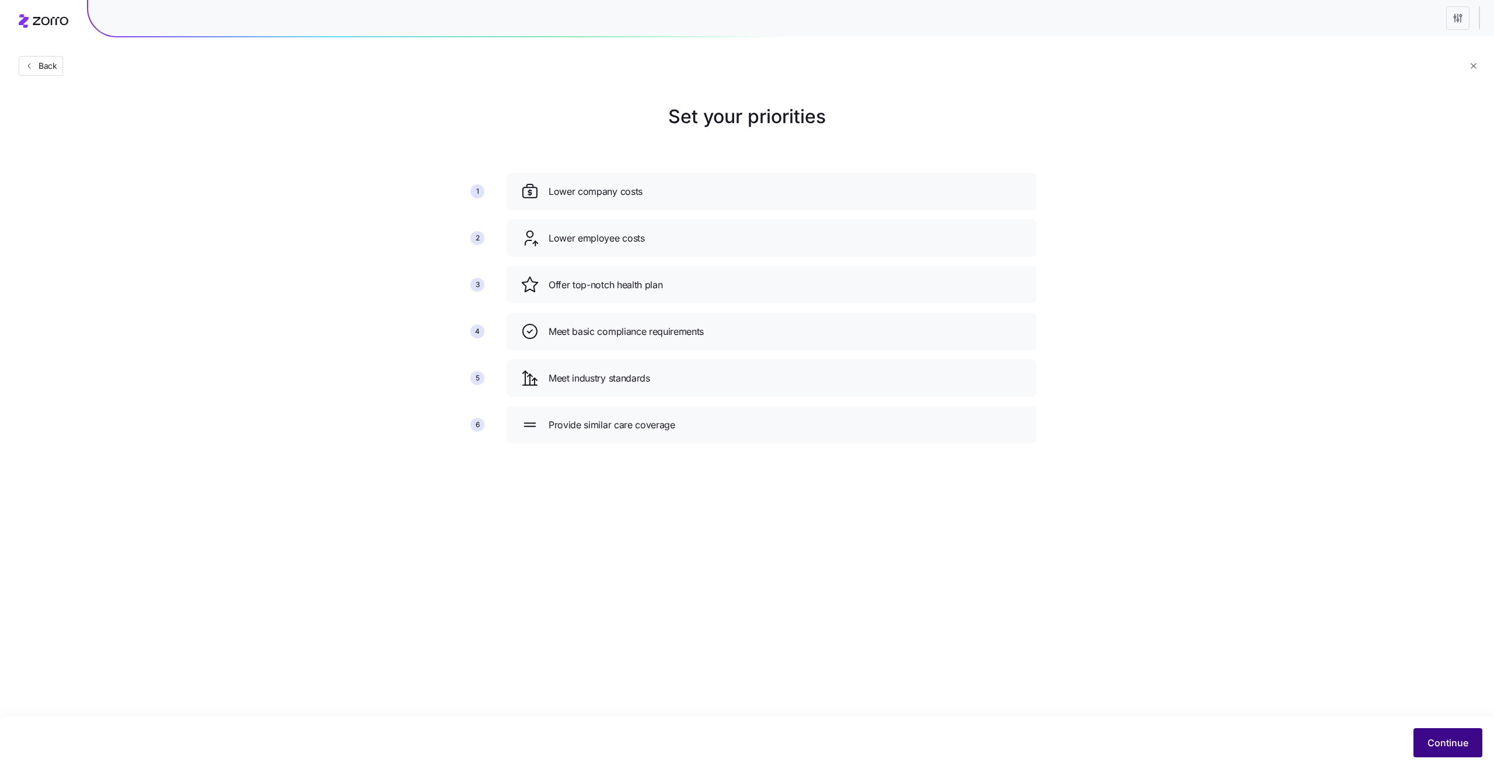
click at [1433, 751] on button "Continue" at bounding box center [1448, 742] width 69 height 29
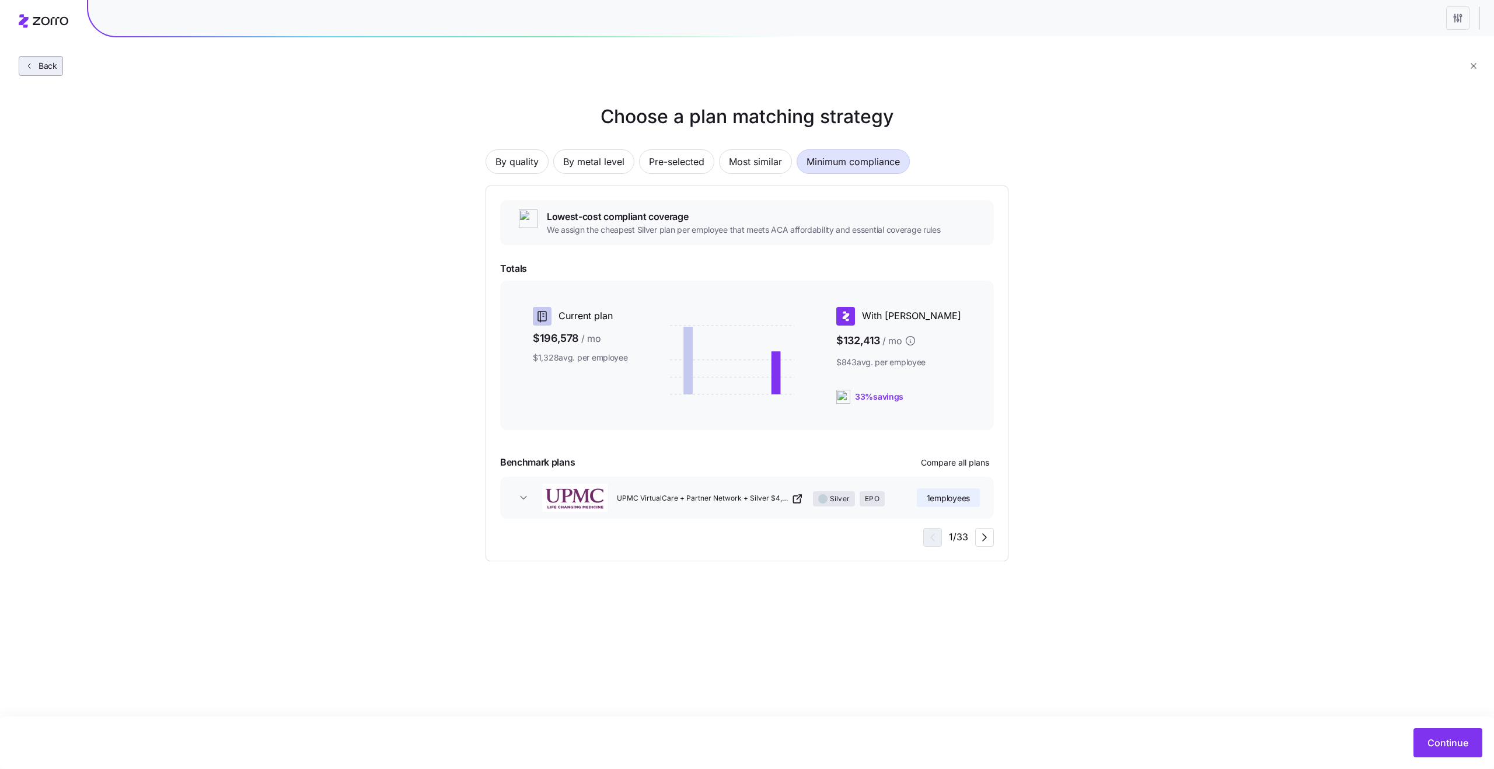
click at [56, 68] on span "Back" at bounding box center [45, 66] width 23 height 12
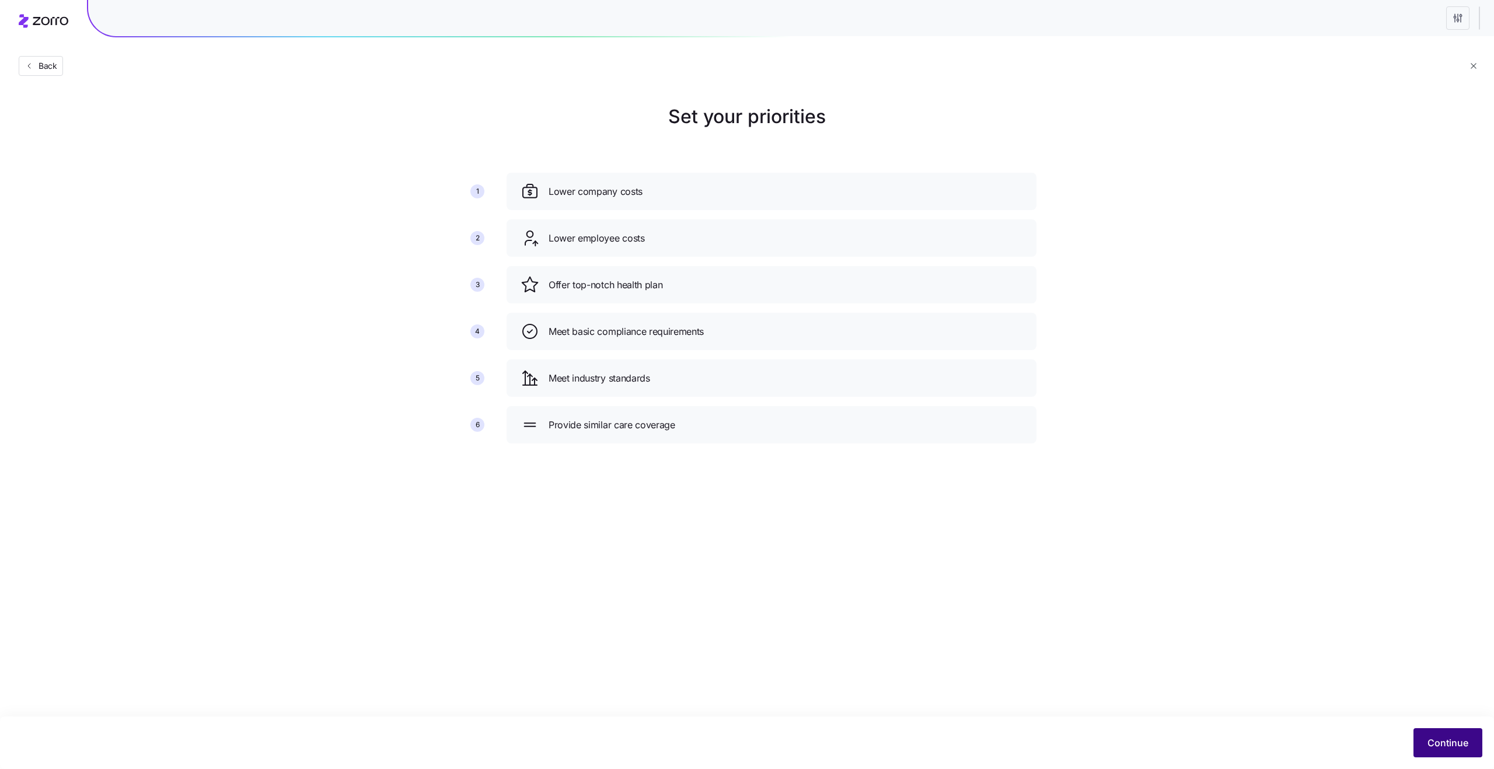
click at [1439, 746] on span "Continue" at bounding box center [1448, 743] width 41 height 14
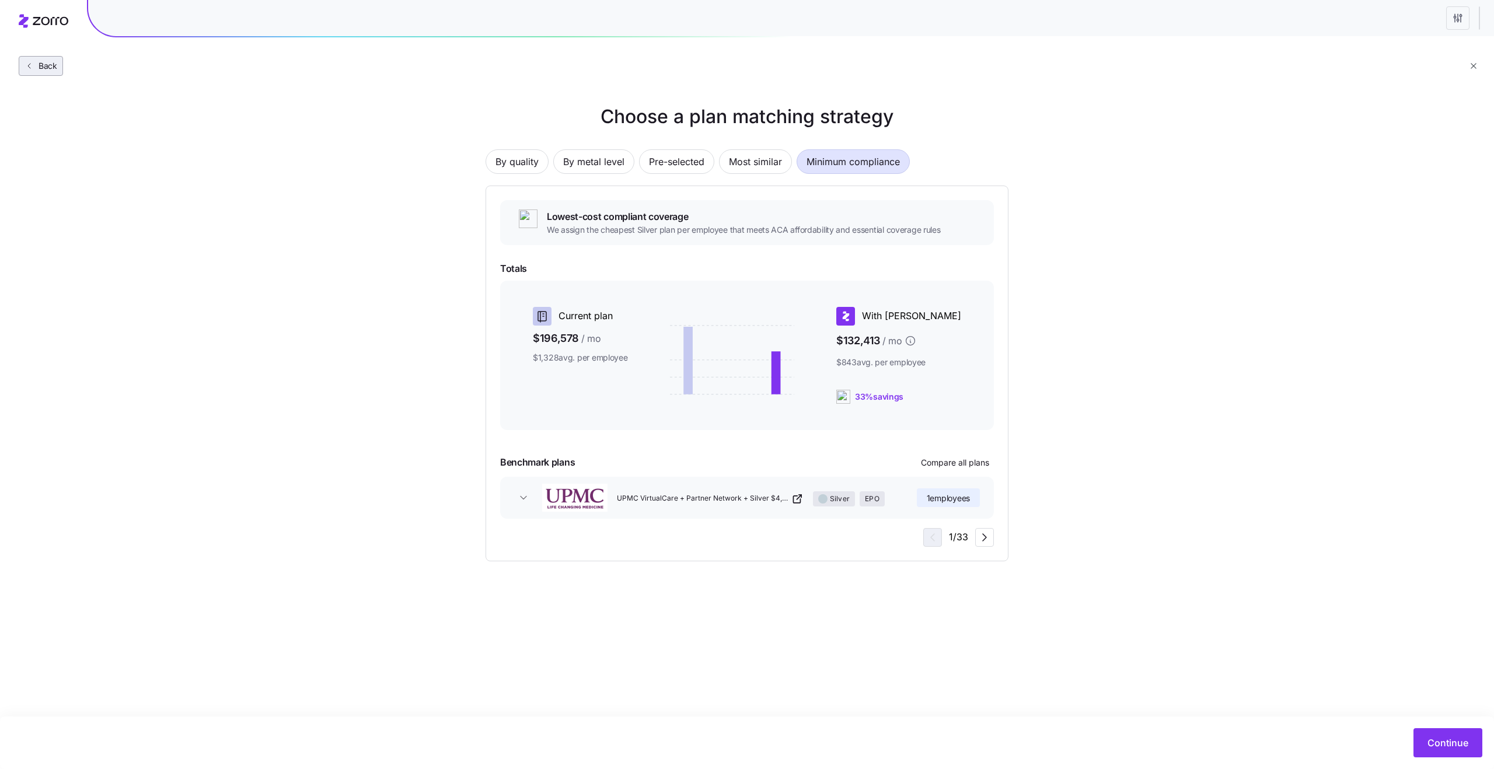
click at [37, 69] on span "Back" at bounding box center [45, 66] width 23 height 12
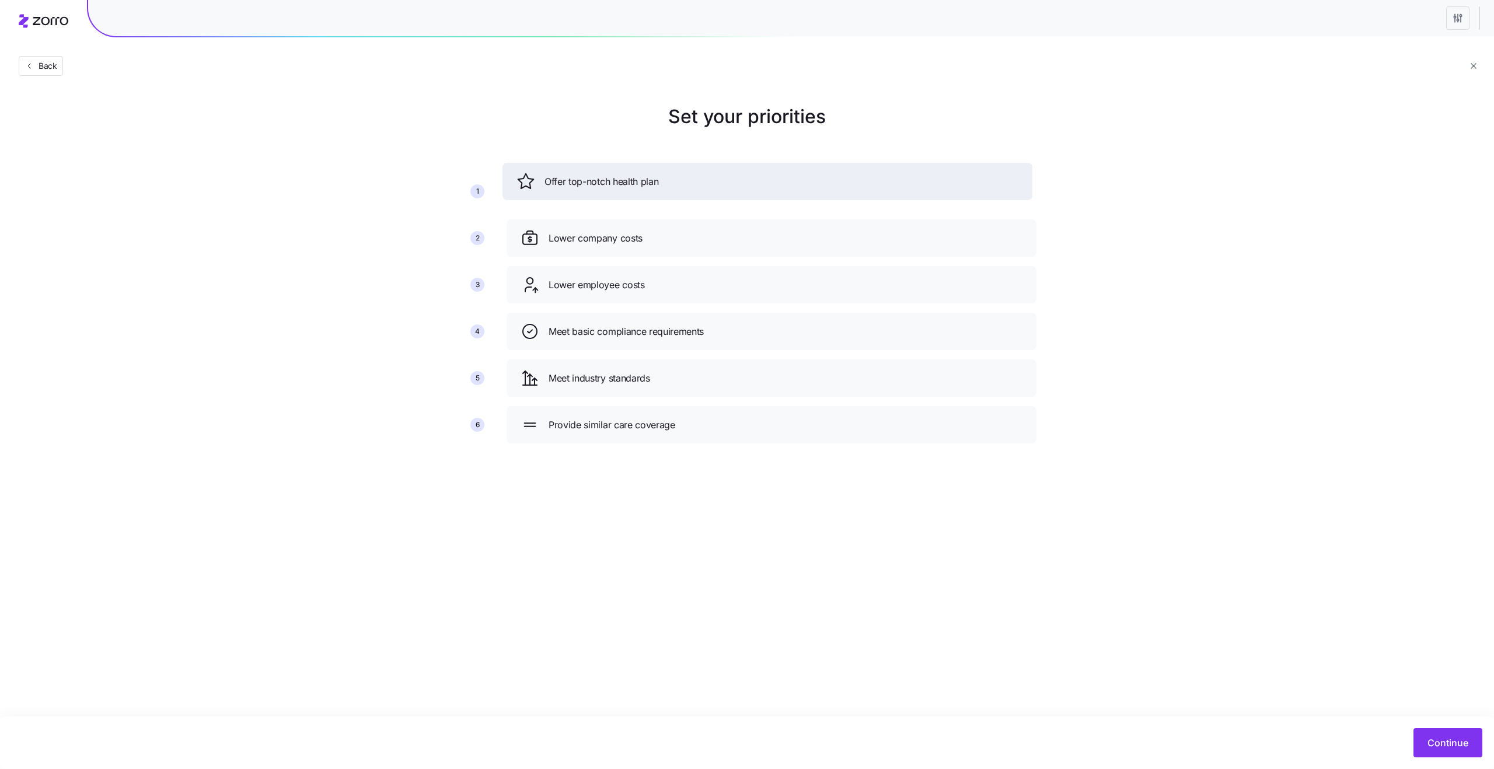
drag, startPoint x: 616, startPoint y: 294, endPoint x: 612, endPoint y: 186, distance: 107.5
click at [612, 188] on div "Offer top-notch health plan" at bounding box center [768, 181] width 502 height 19
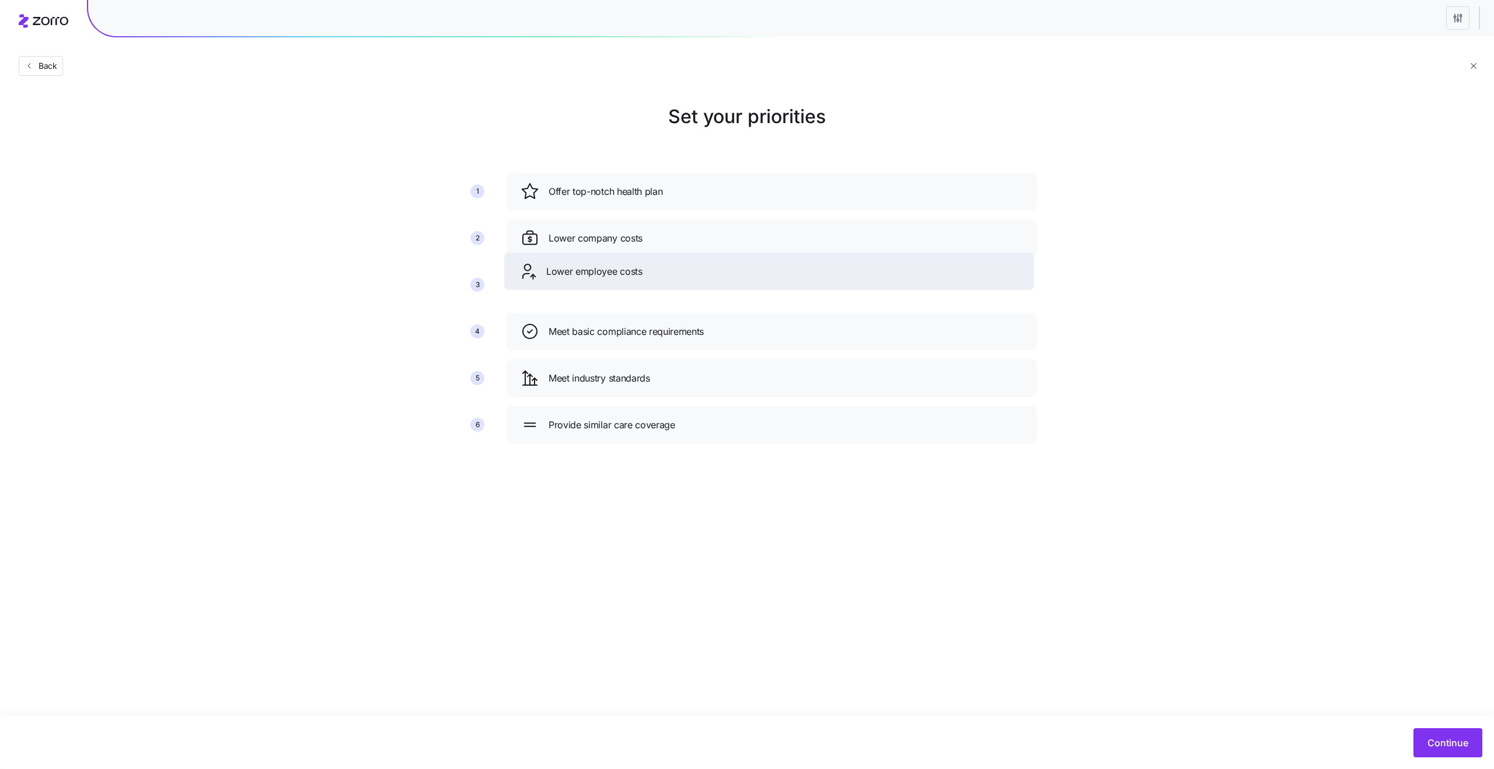
drag, startPoint x: 671, startPoint y: 277, endPoint x: 664, endPoint y: 229, distance: 48.5
click at [664, 262] on div "Lower employee costs" at bounding box center [769, 271] width 502 height 19
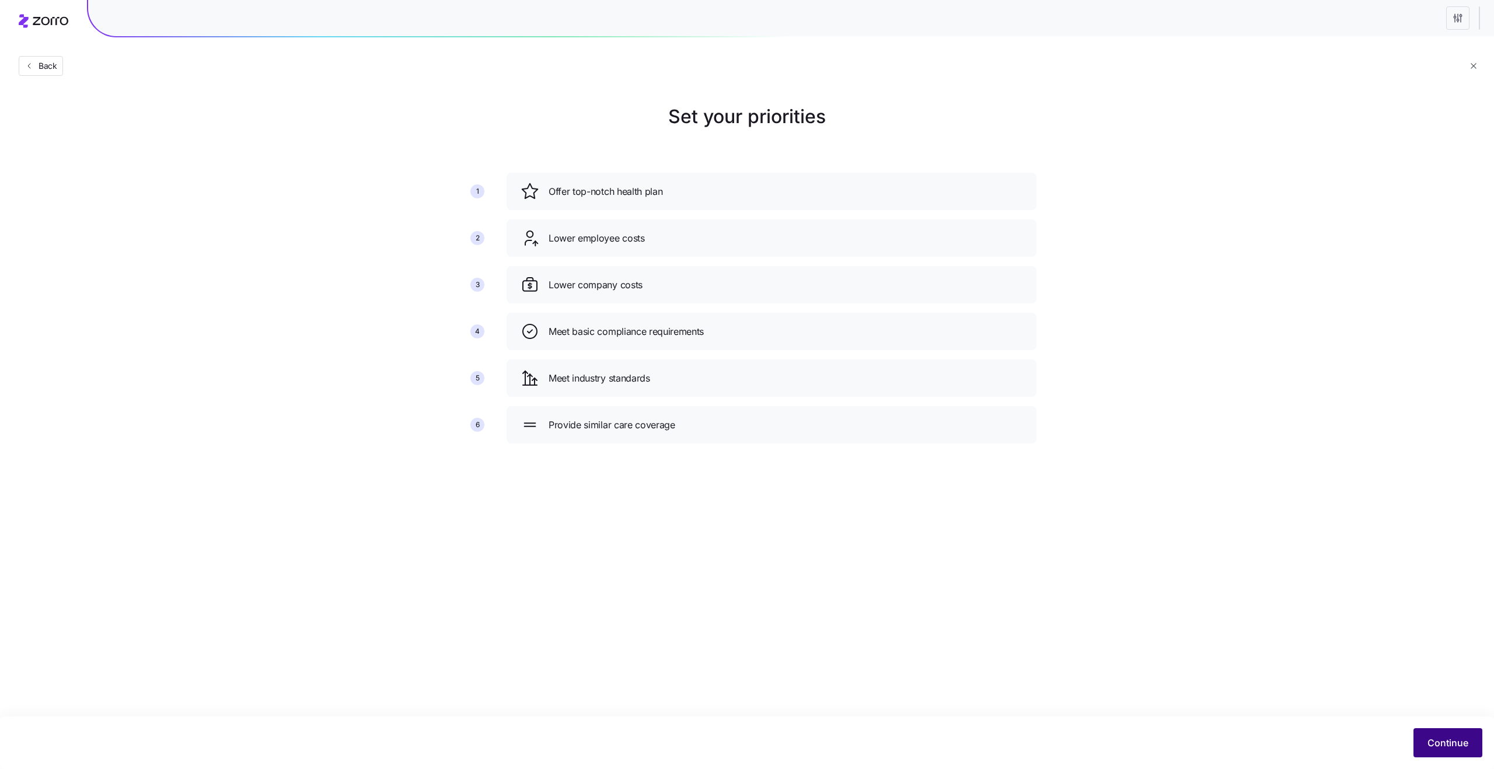
click at [1453, 741] on span "Continue" at bounding box center [1448, 743] width 41 height 14
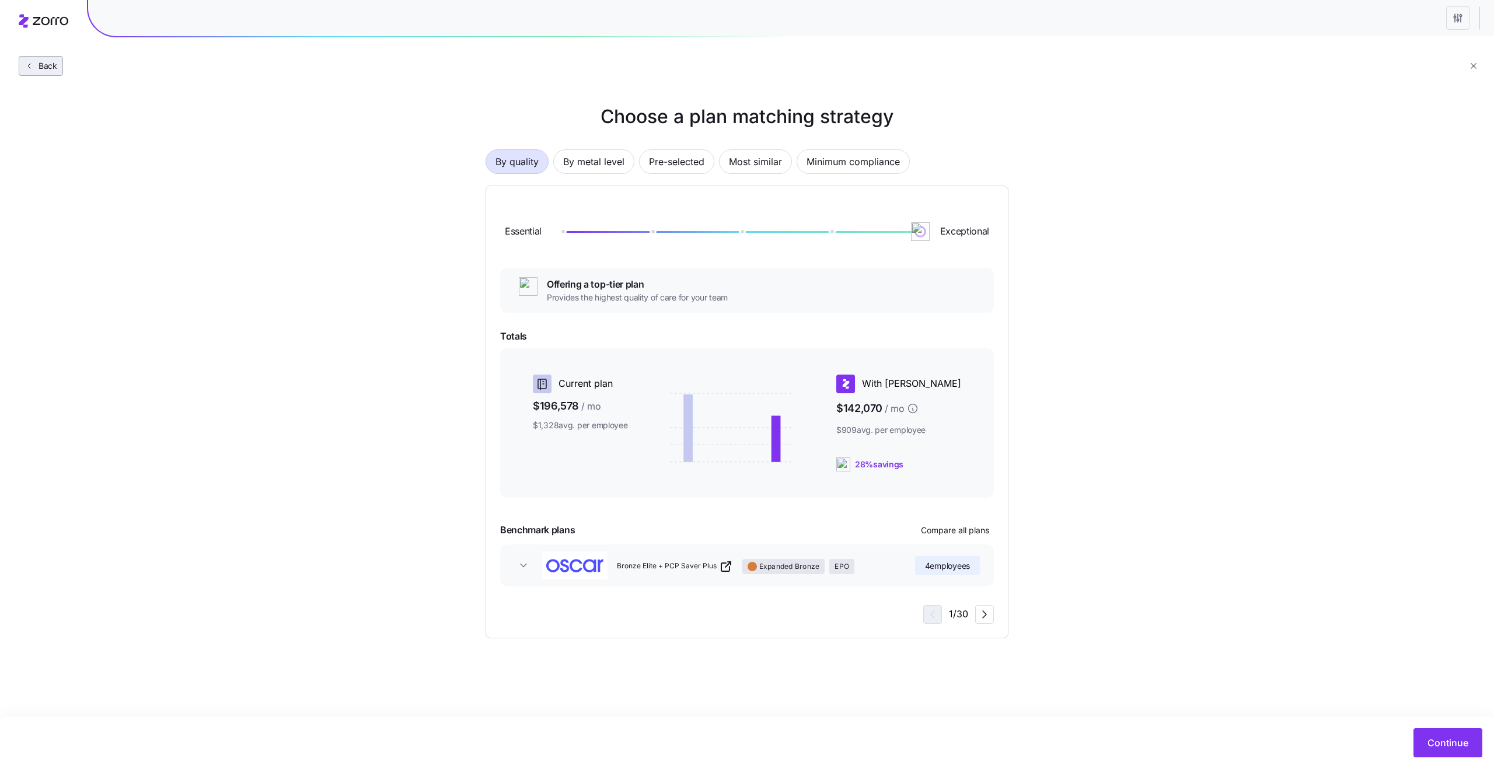
click at [51, 75] on button "Back" at bounding box center [41, 66] width 44 height 20
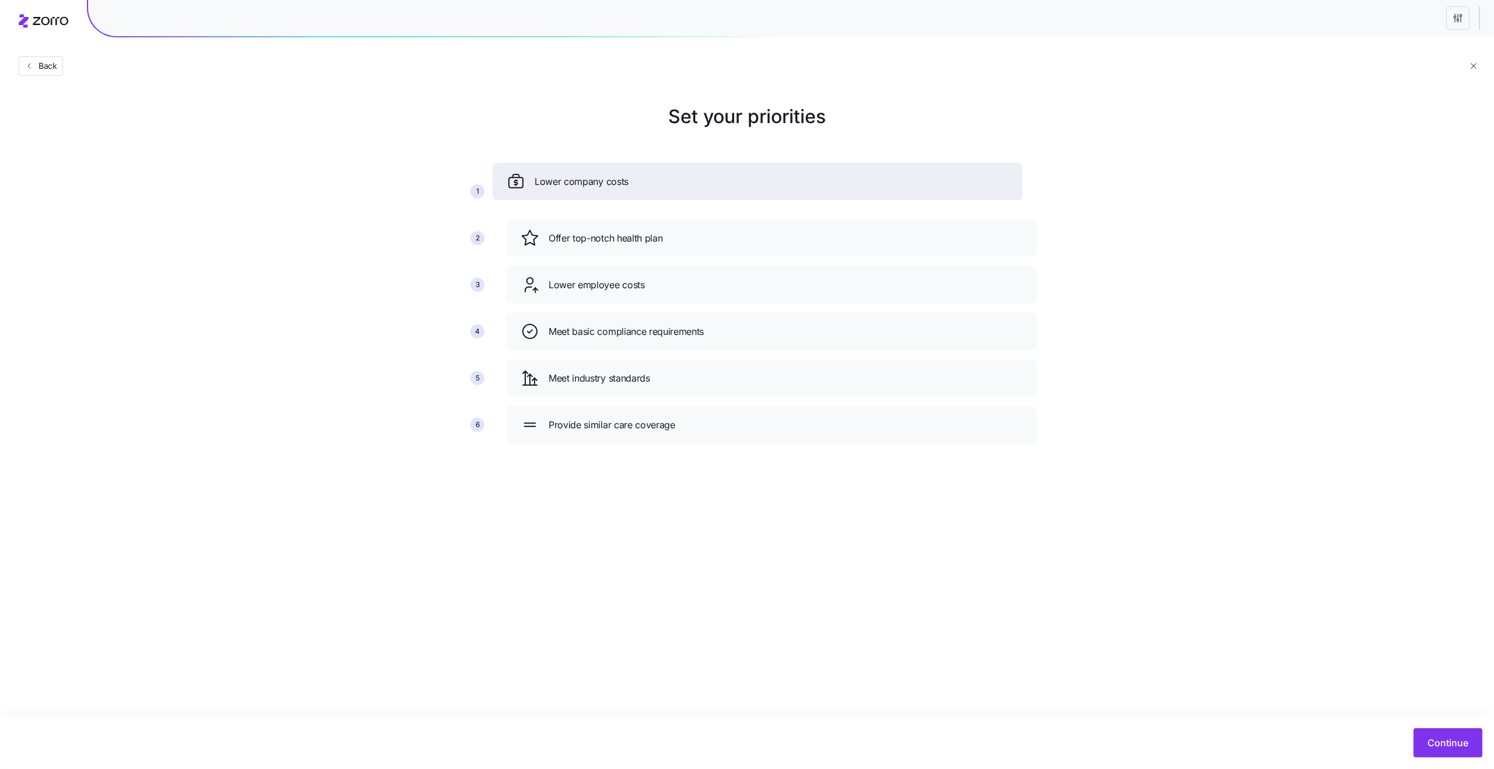
drag, startPoint x: 602, startPoint y: 285, endPoint x: 588, endPoint y: 181, distance: 104.8
click at [588, 181] on span "Lower company costs" at bounding box center [582, 182] width 94 height 15
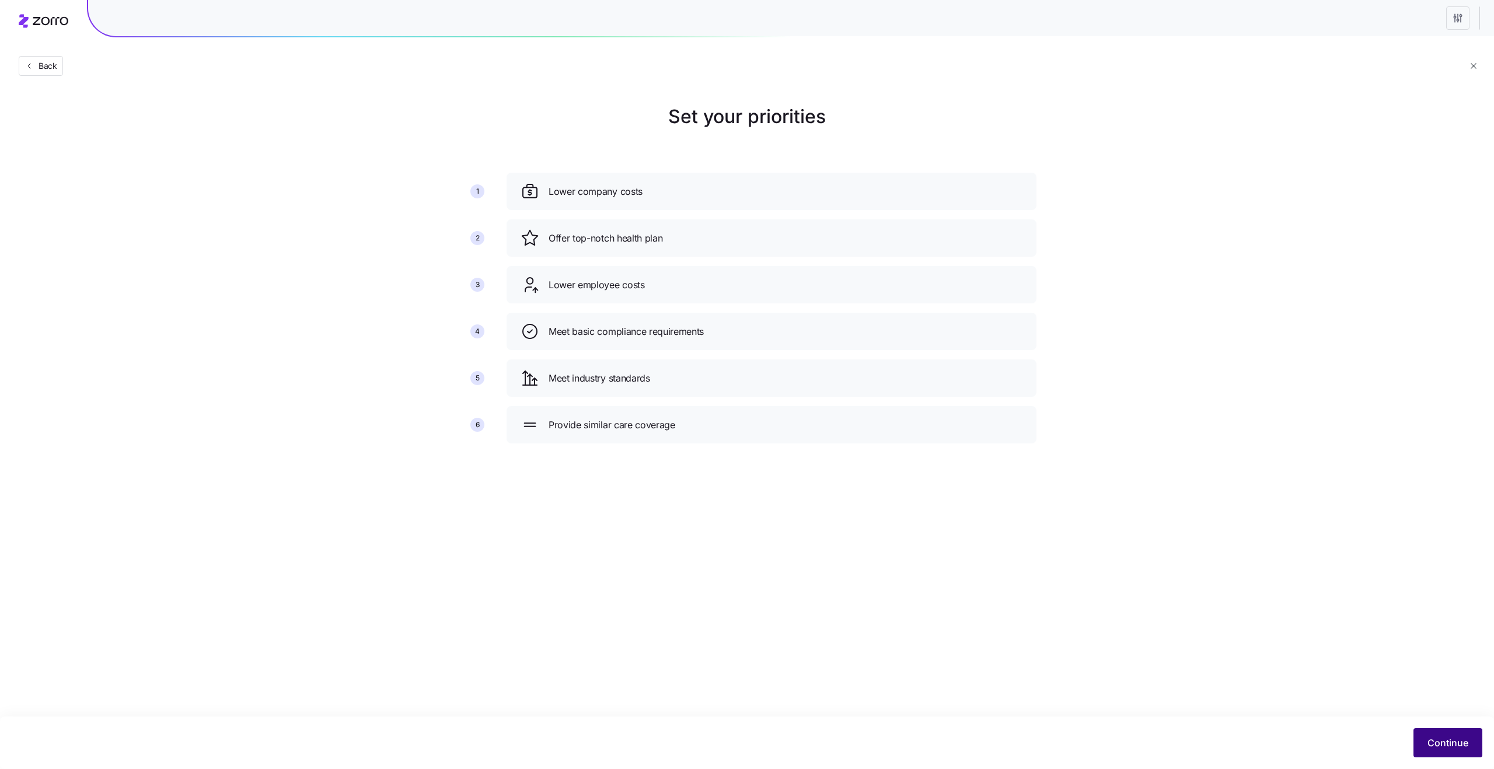
click at [1446, 738] on span "Continue" at bounding box center [1448, 743] width 41 height 14
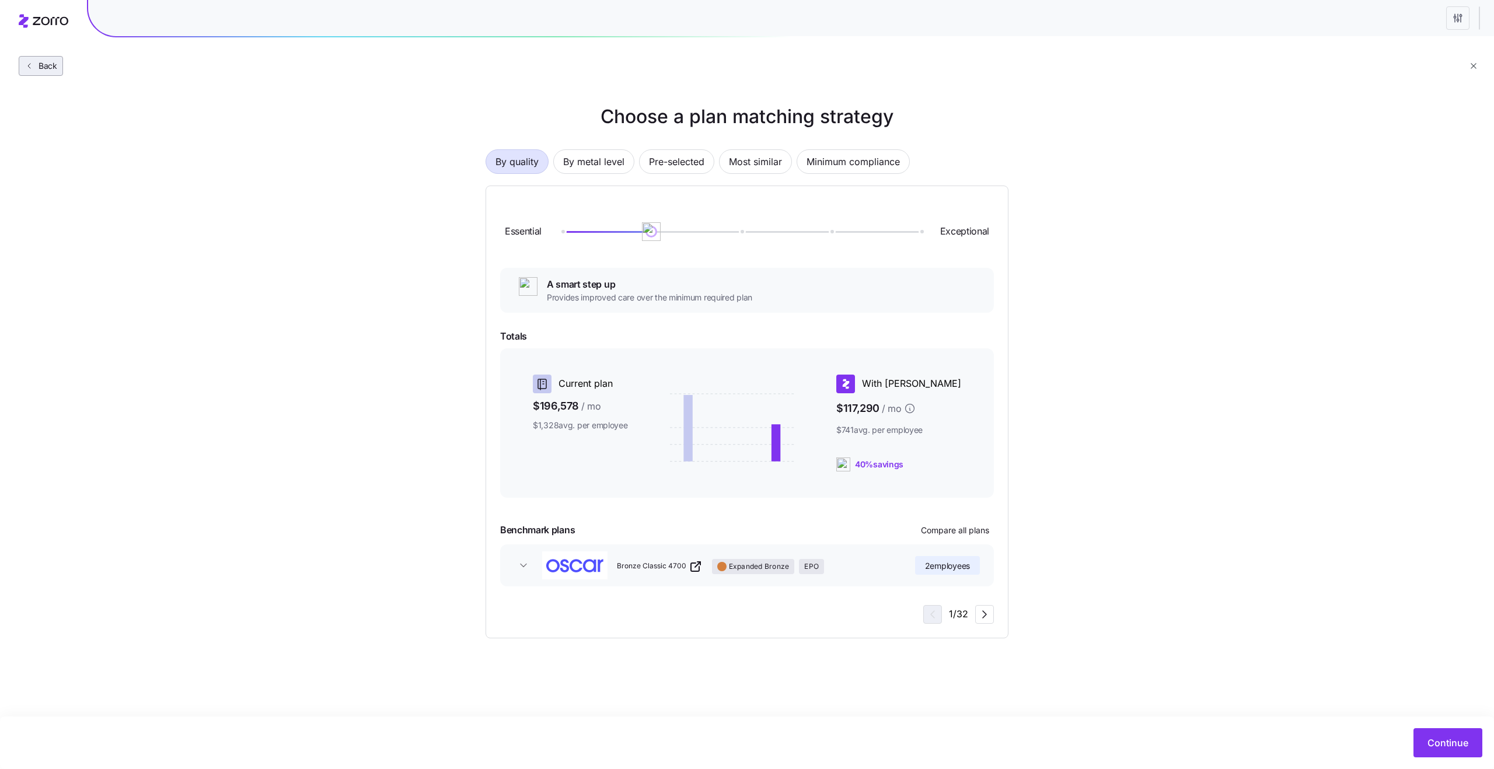
click at [57, 73] on button "Back" at bounding box center [41, 66] width 44 height 20
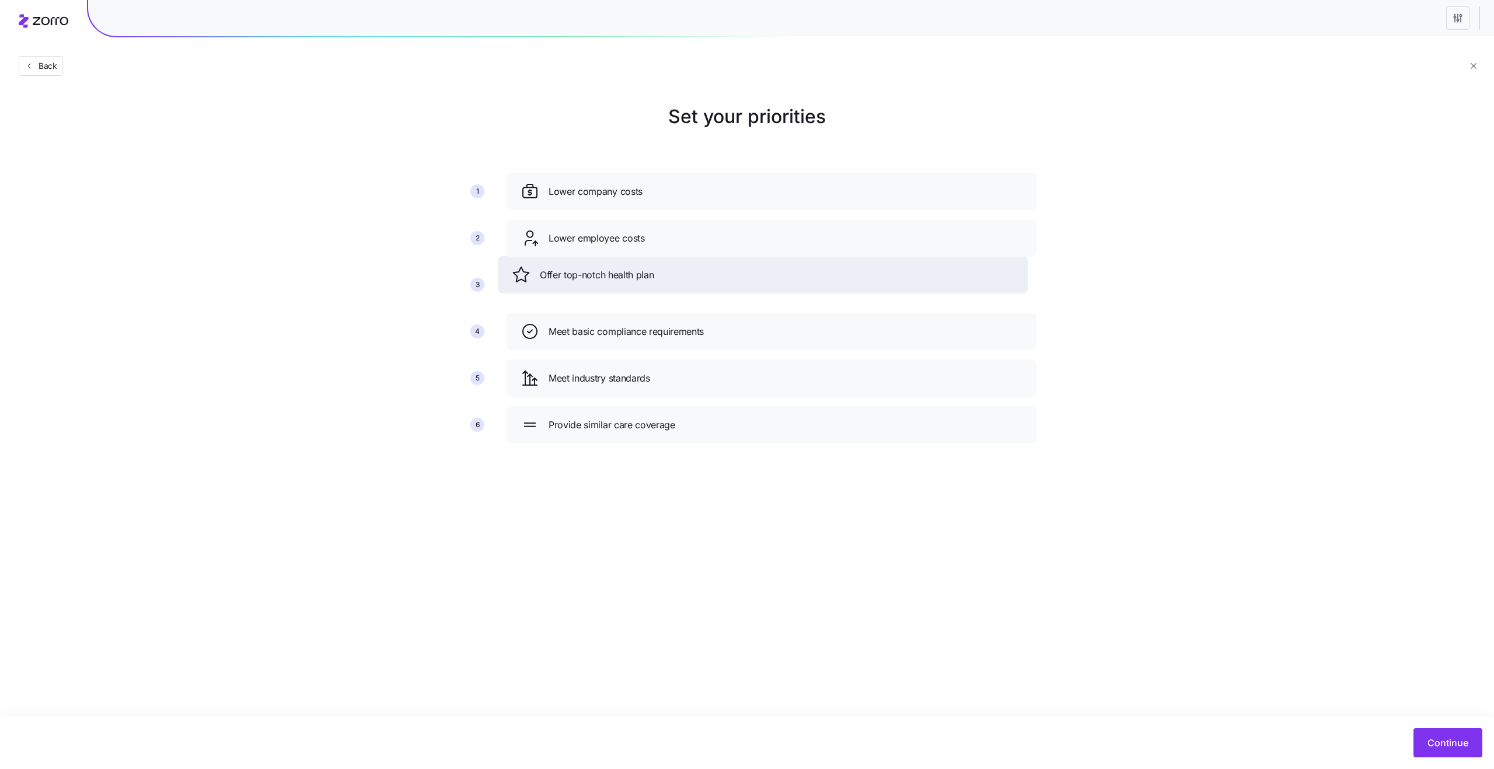
drag, startPoint x: 632, startPoint y: 239, endPoint x: 626, endPoint y: 281, distance: 43.0
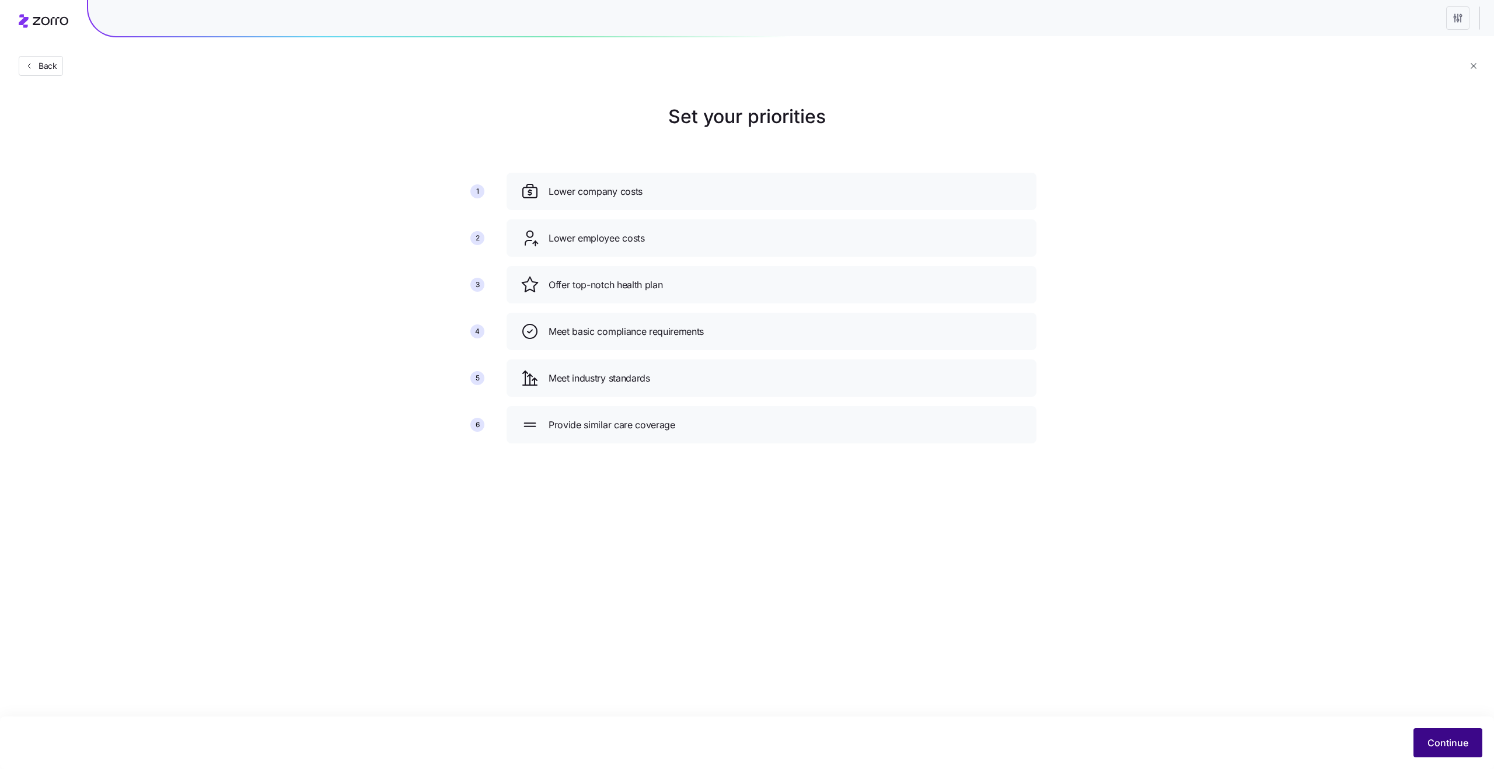
click at [1445, 749] on span "Continue" at bounding box center [1448, 743] width 41 height 14
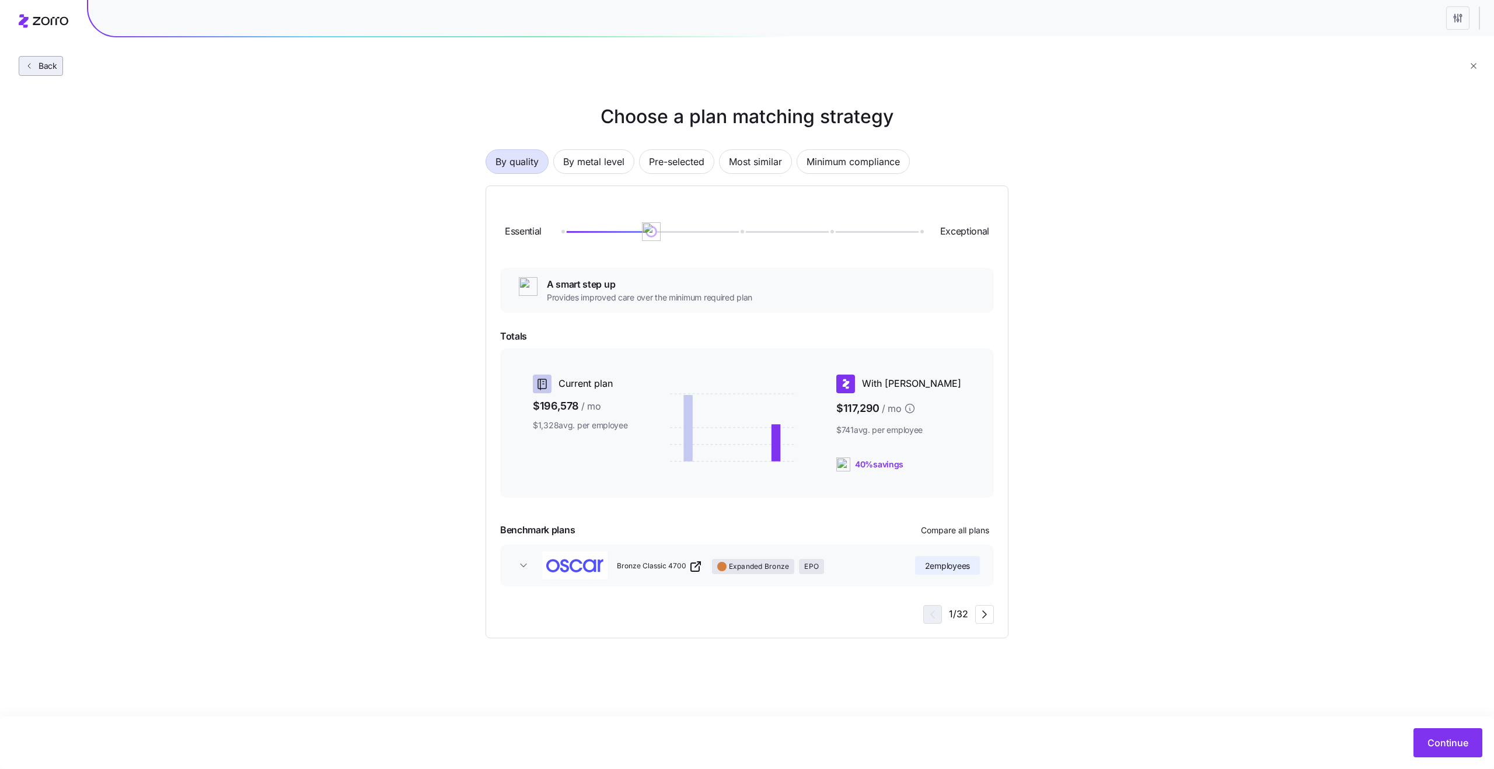
click at [53, 62] on span "Back" at bounding box center [45, 66] width 23 height 12
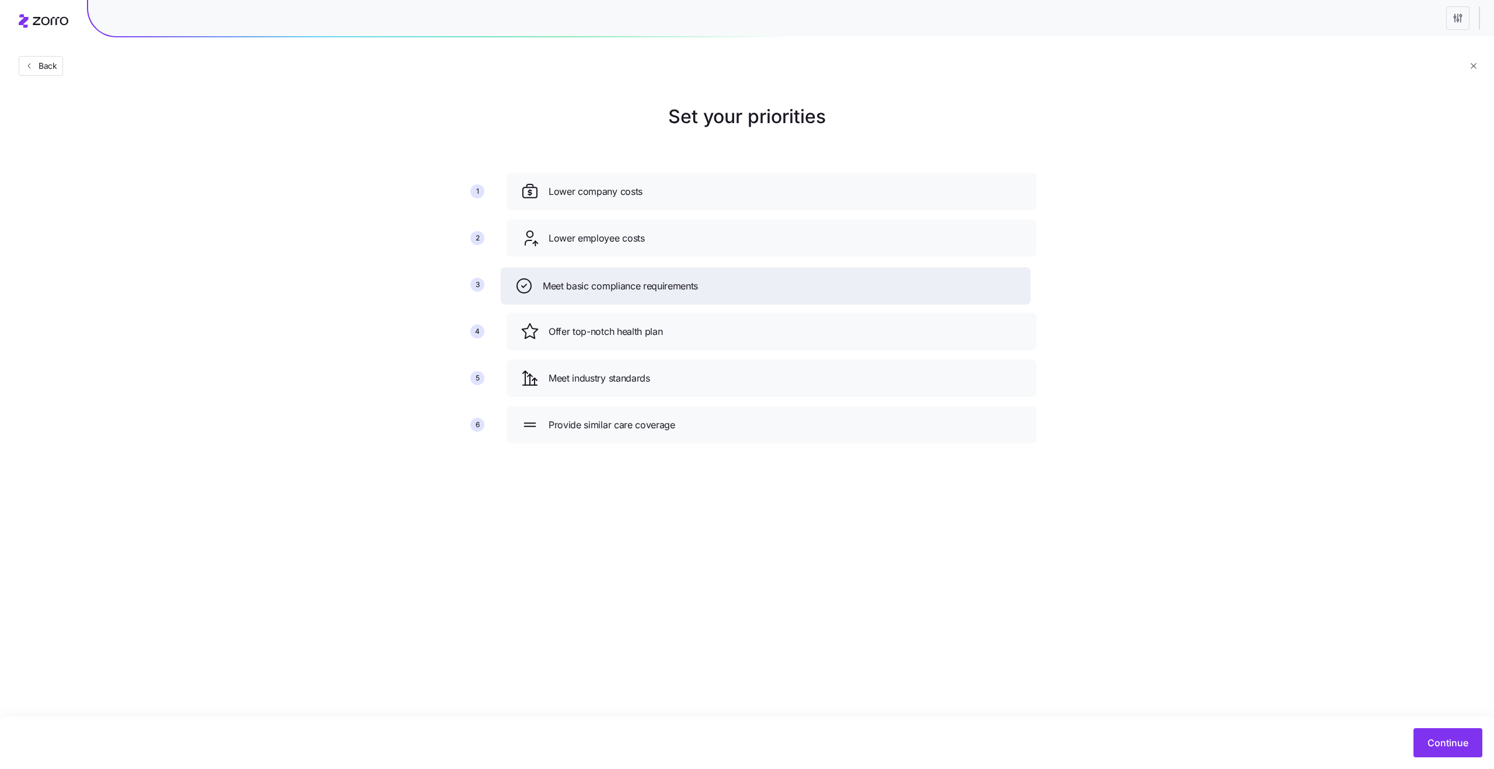
drag, startPoint x: 599, startPoint y: 341, endPoint x: 591, endPoint y: 283, distance: 58.9
click at [591, 283] on div "Meet basic compliance requirements" at bounding box center [766, 285] width 530 height 37
click at [1449, 744] on span "Continue" at bounding box center [1448, 743] width 41 height 14
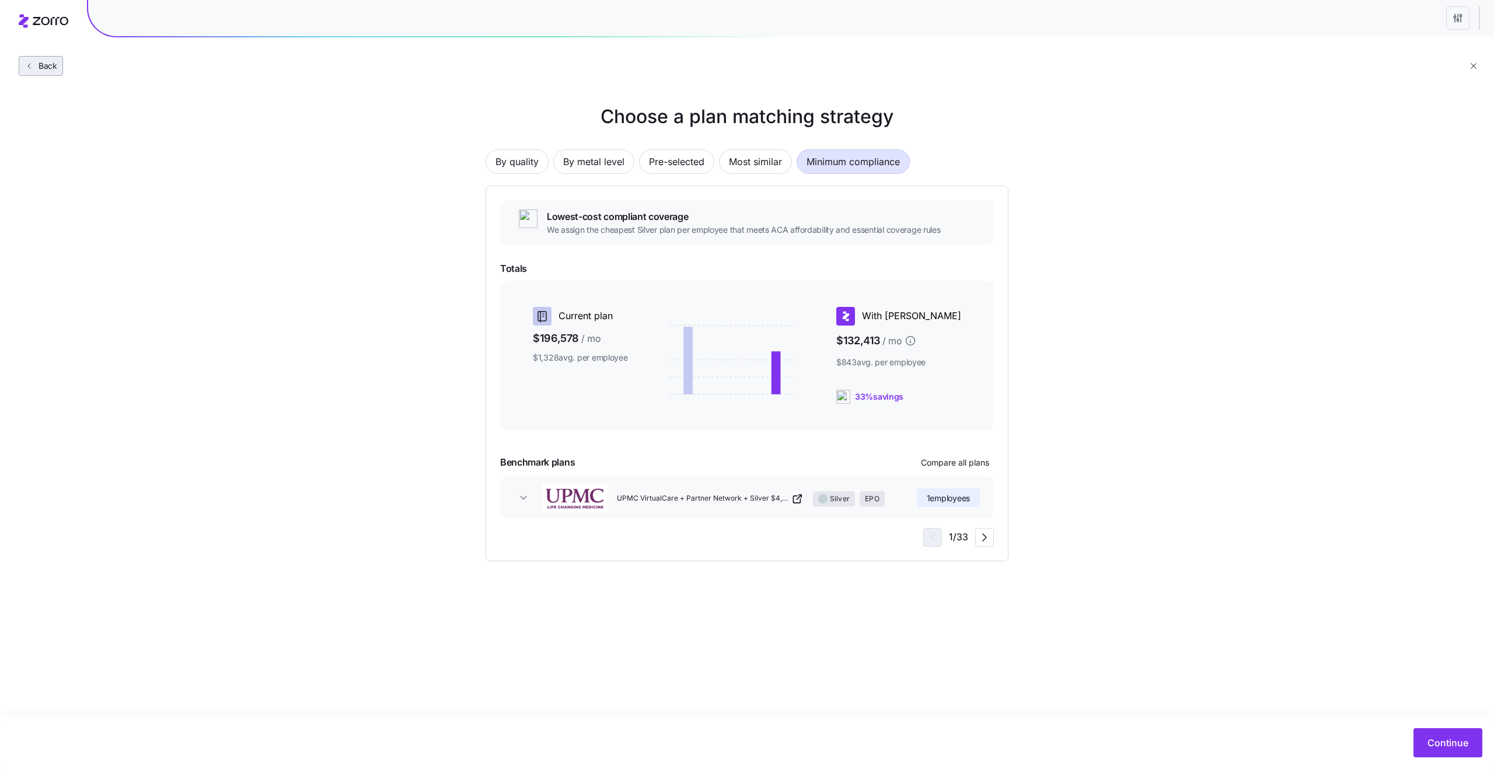
click at [55, 64] on span "Back" at bounding box center [45, 66] width 23 height 12
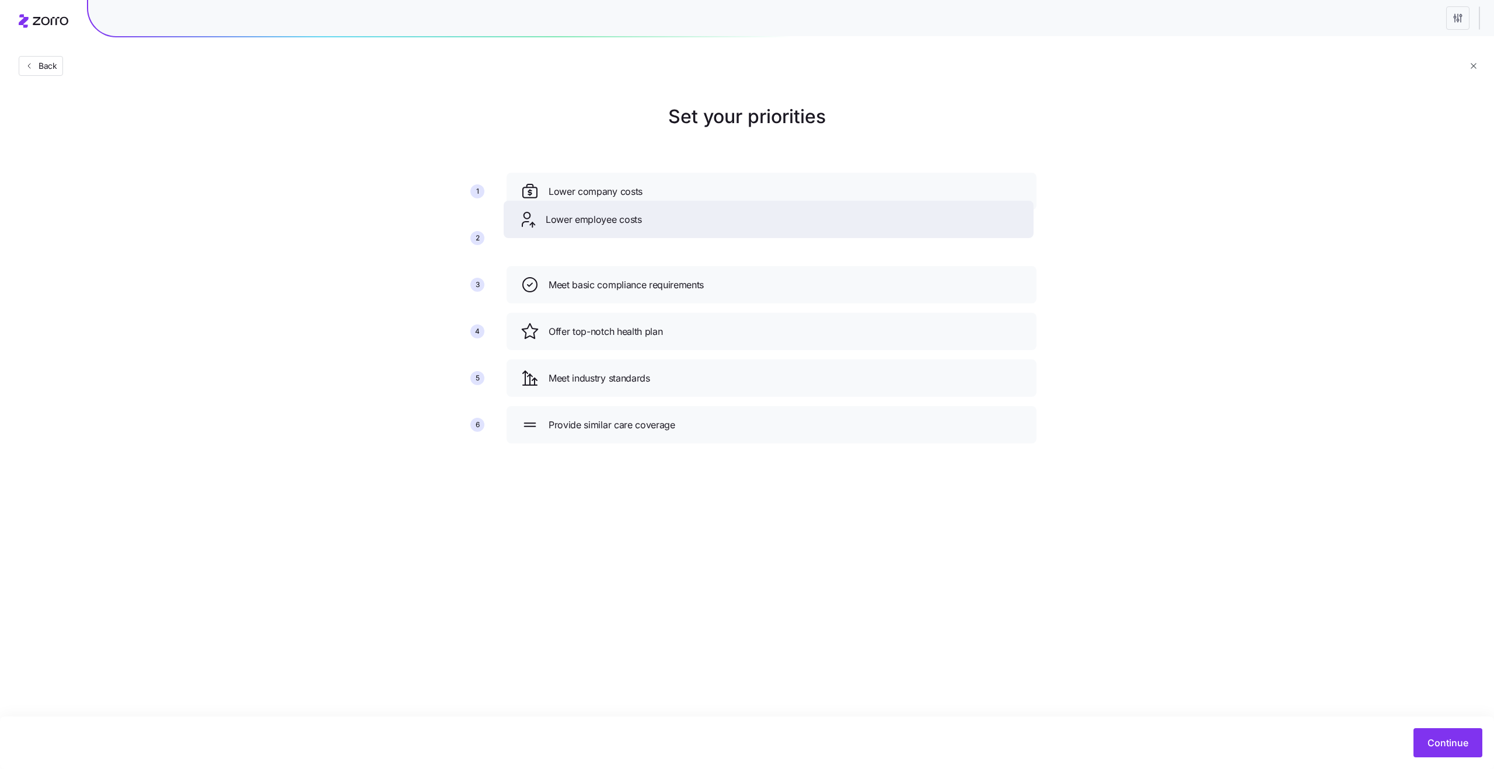
drag, startPoint x: 607, startPoint y: 236, endPoint x: 594, endPoint y: 171, distance: 66.6
click at [594, 212] on span "Lower employee costs" at bounding box center [594, 219] width 96 height 15
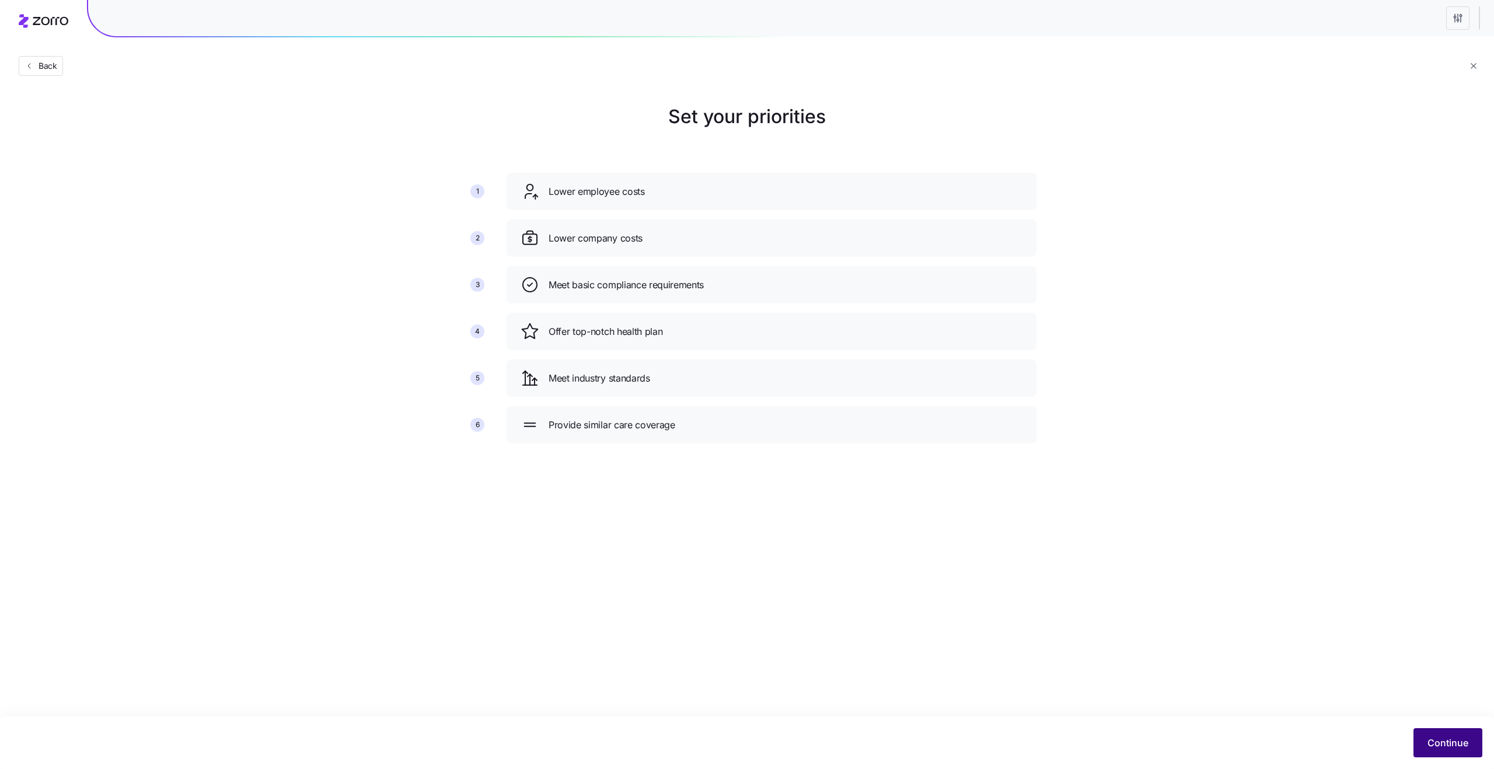
click at [1443, 733] on button "Continue" at bounding box center [1448, 742] width 69 height 29
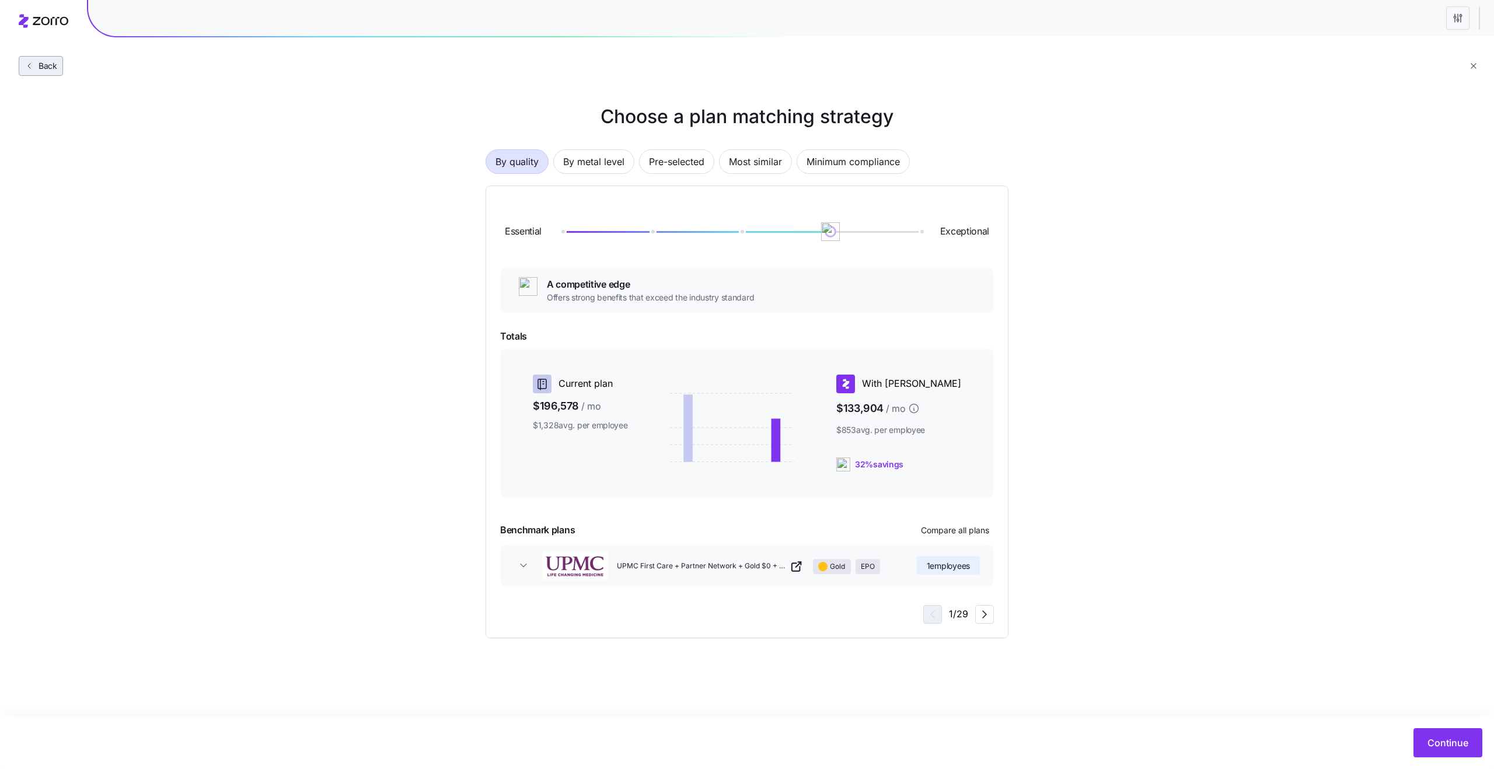
click at [47, 67] on span "Back" at bounding box center [45, 66] width 23 height 12
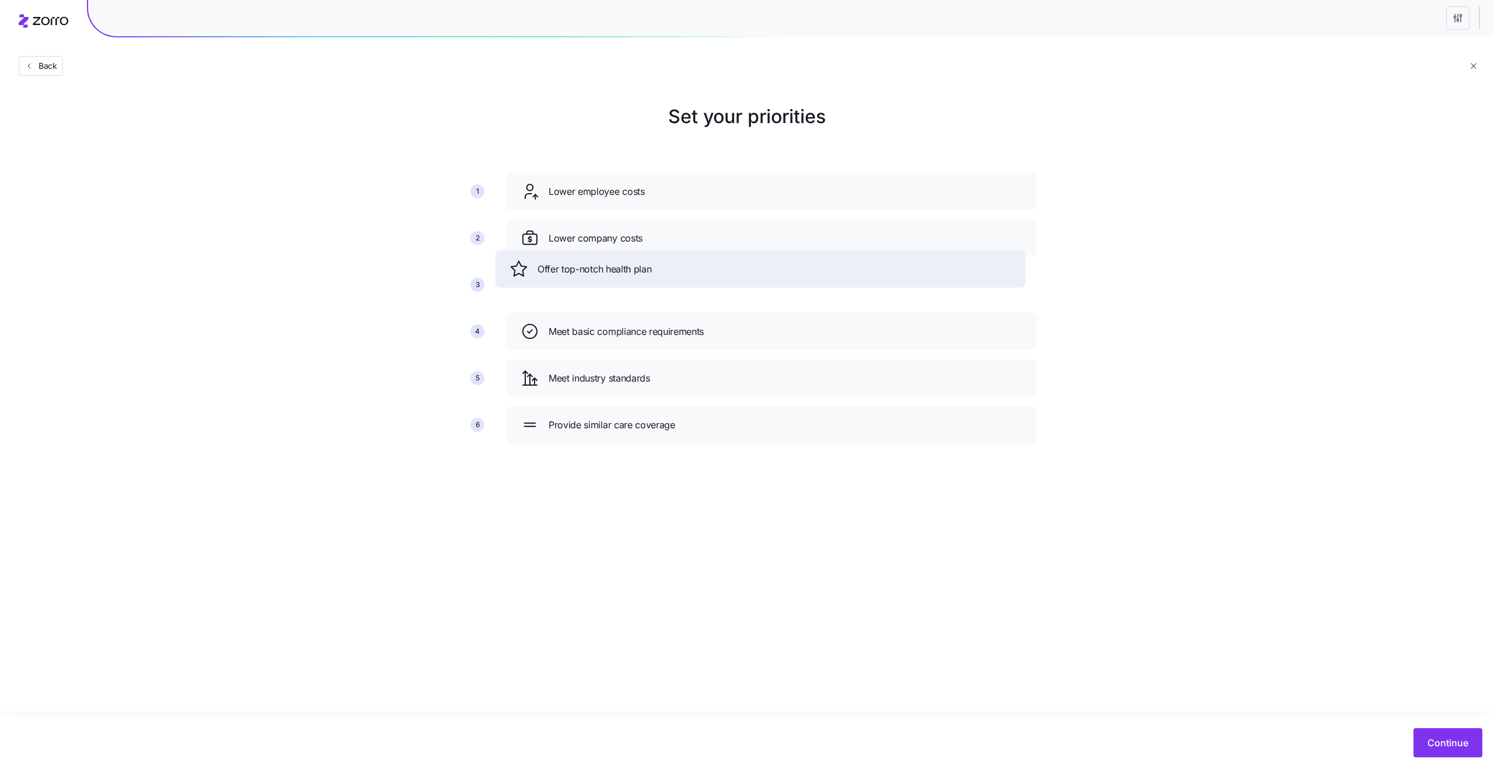
drag, startPoint x: 629, startPoint y: 332, endPoint x: 620, endPoint y: 270, distance: 62.5
click at [619, 270] on span "Offer top-notch health plan" at bounding box center [595, 269] width 114 height 15
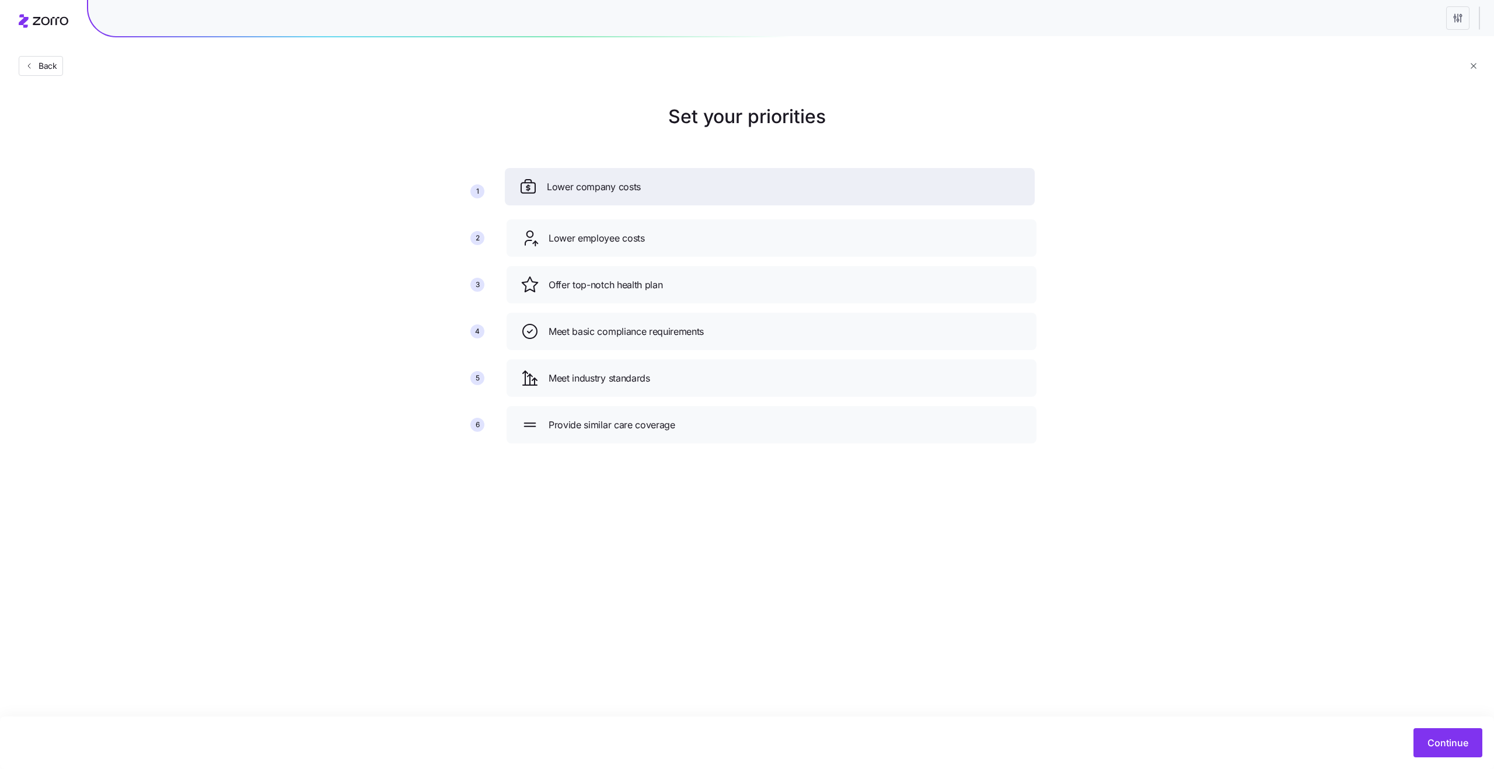
drag, startPoint x: 619, startPoint y: 240, endPoint x: 616, endPoint y: 170, distance: 70.7
click at [616, 180] on span "Lower company costs" at bounding box center [594, 187] width 94 height 15
click at [1453, 740] on span "Continue" at bounding box center [1448, 743] width 41 height 14
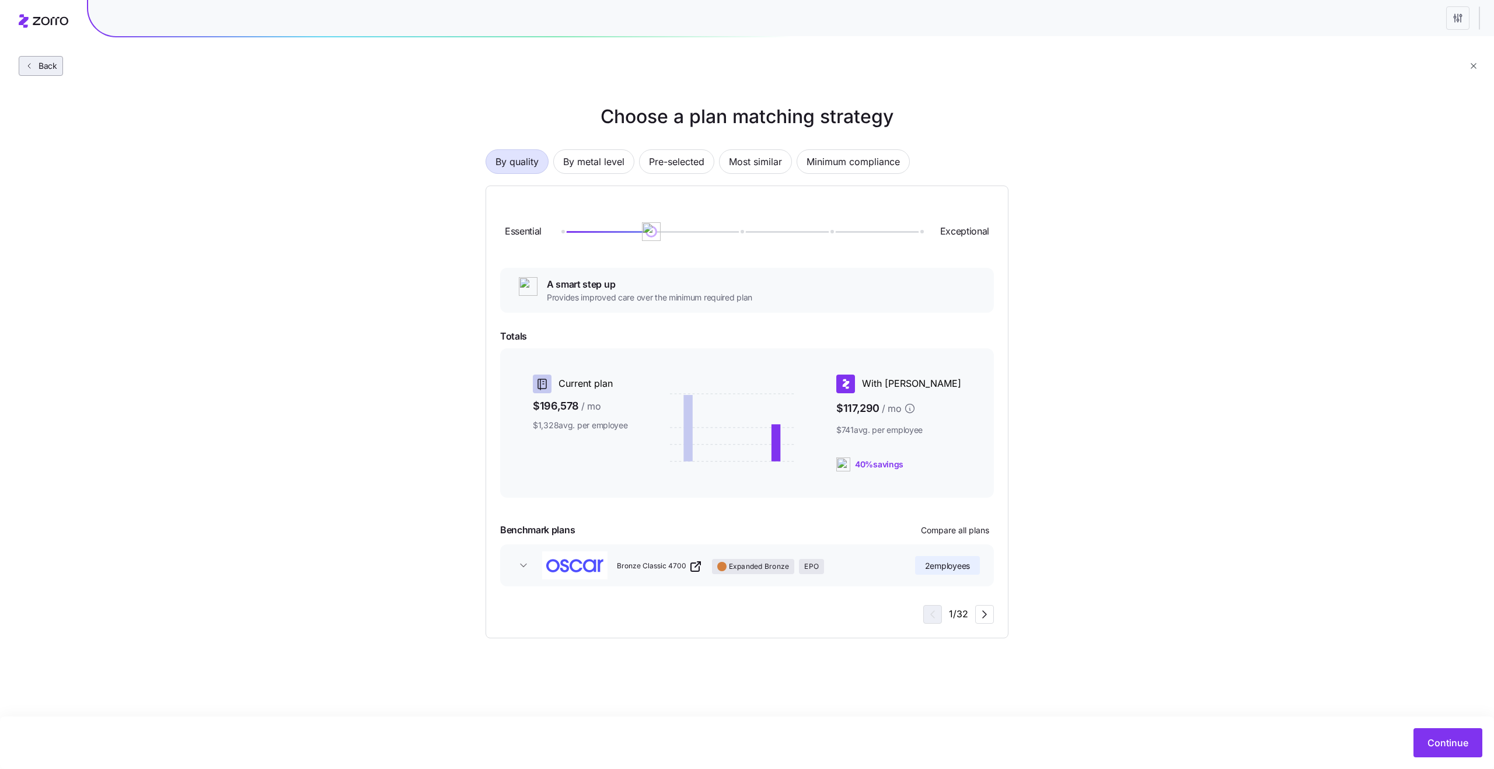
click at [55, 71] on span "Back" at bounding box center [45, 66] width 23 height 12
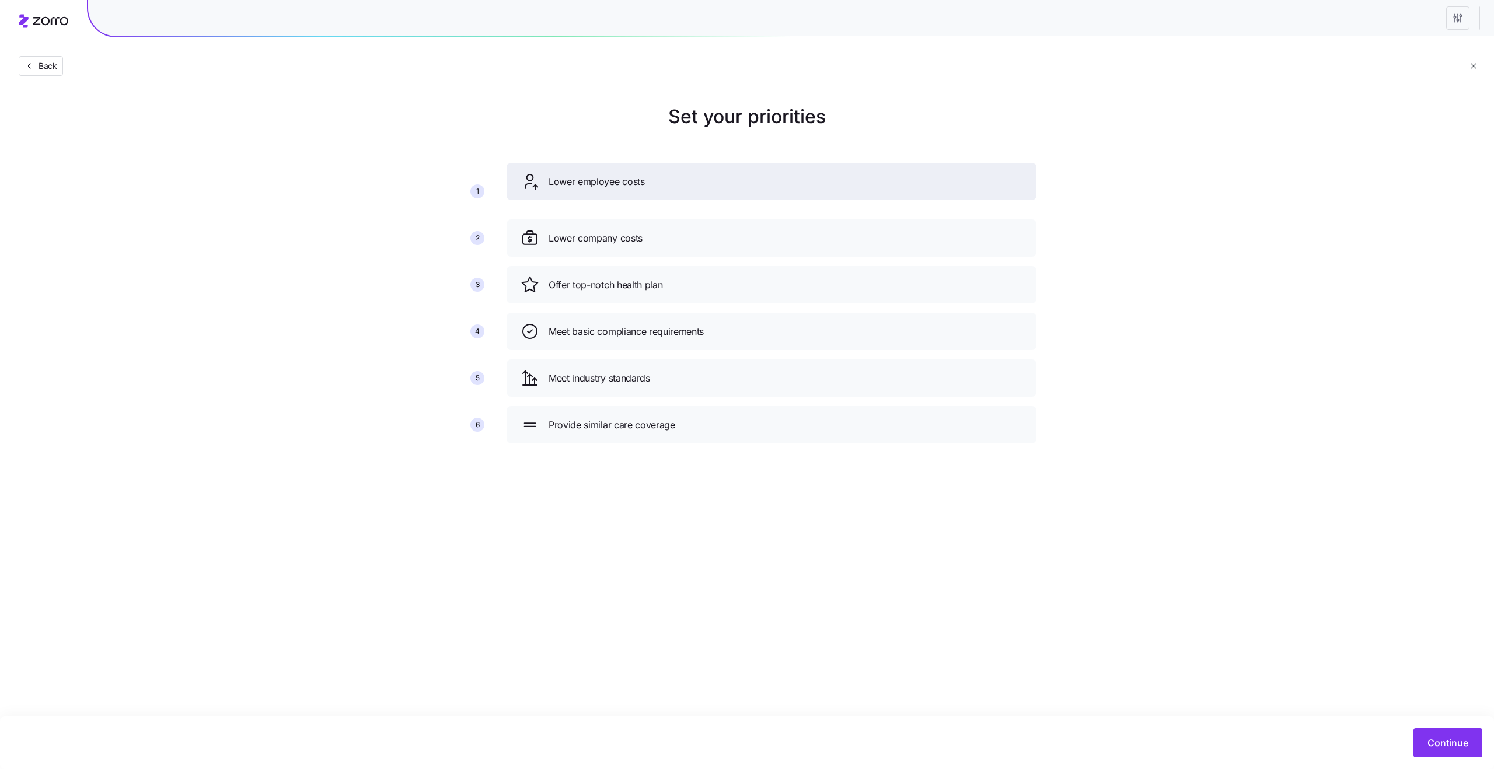
drag, startPoint x: 702, startPoint y: 244, endPoint x: 702, endPoint y: 187, distance: 56.6
click at [702, 187] on div "Lower employee costs" at bounding box center [772, 181] width 502 height 19
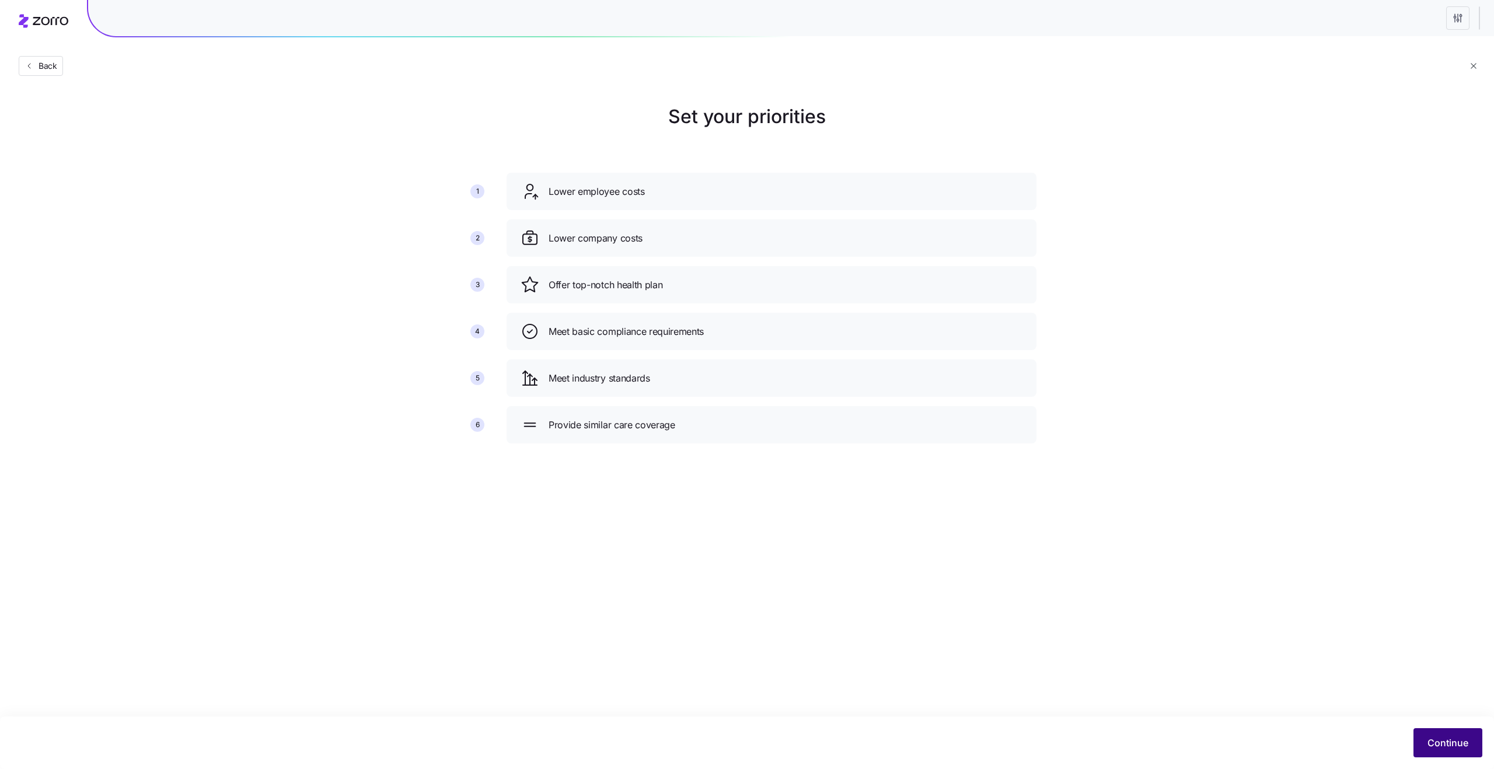
click at [1448, 737] on span "Continue" at bounding box center [1448, 743] width 41 height 14
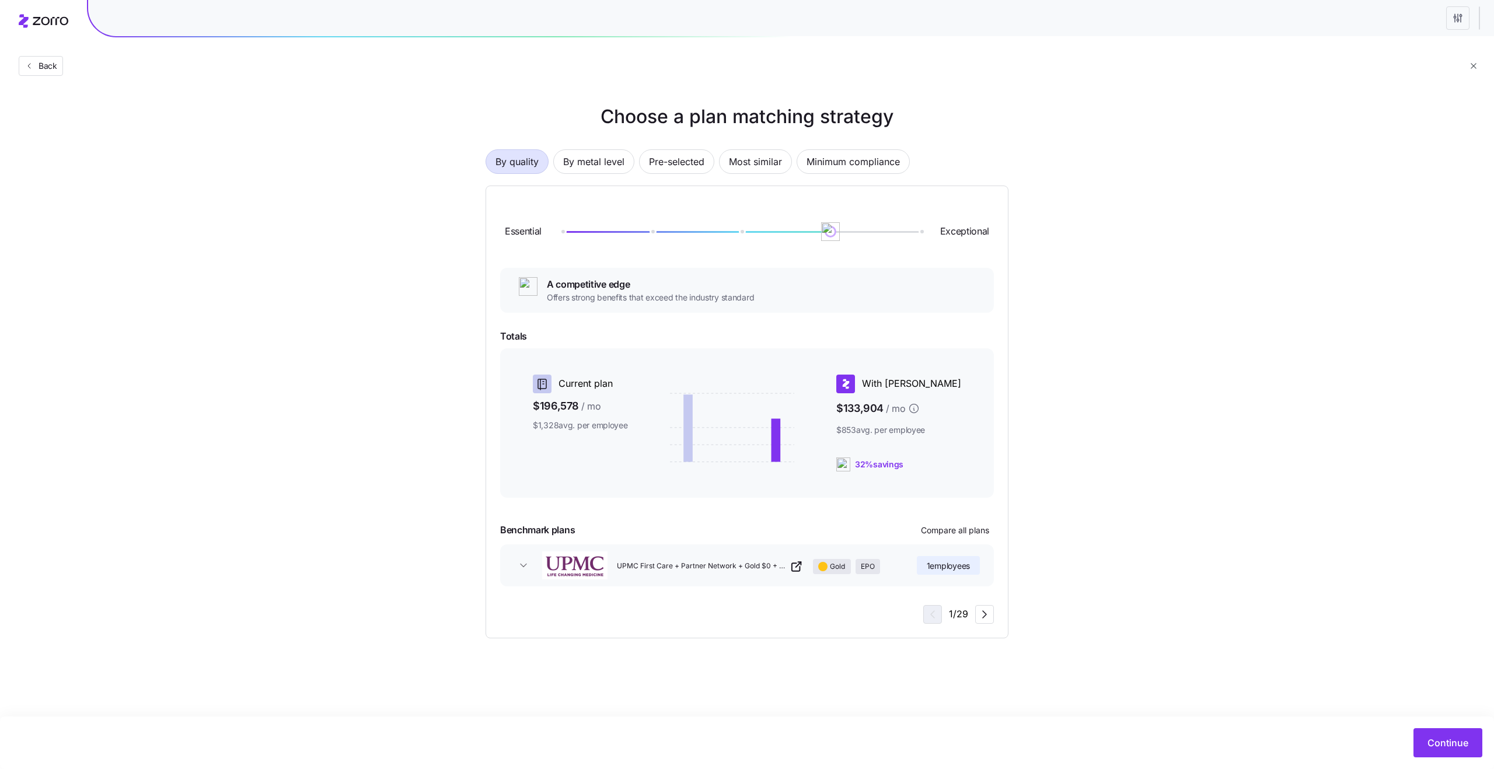
click at [904, 467] on span "32% savings" at bounding box center [879, 465] width 48 height 12
click at [757, 557] on div "UPMC First Care + Partner Network + Gold $0 + EPO Gold EPO" at bounding box center [761, 565] width 298 height 37
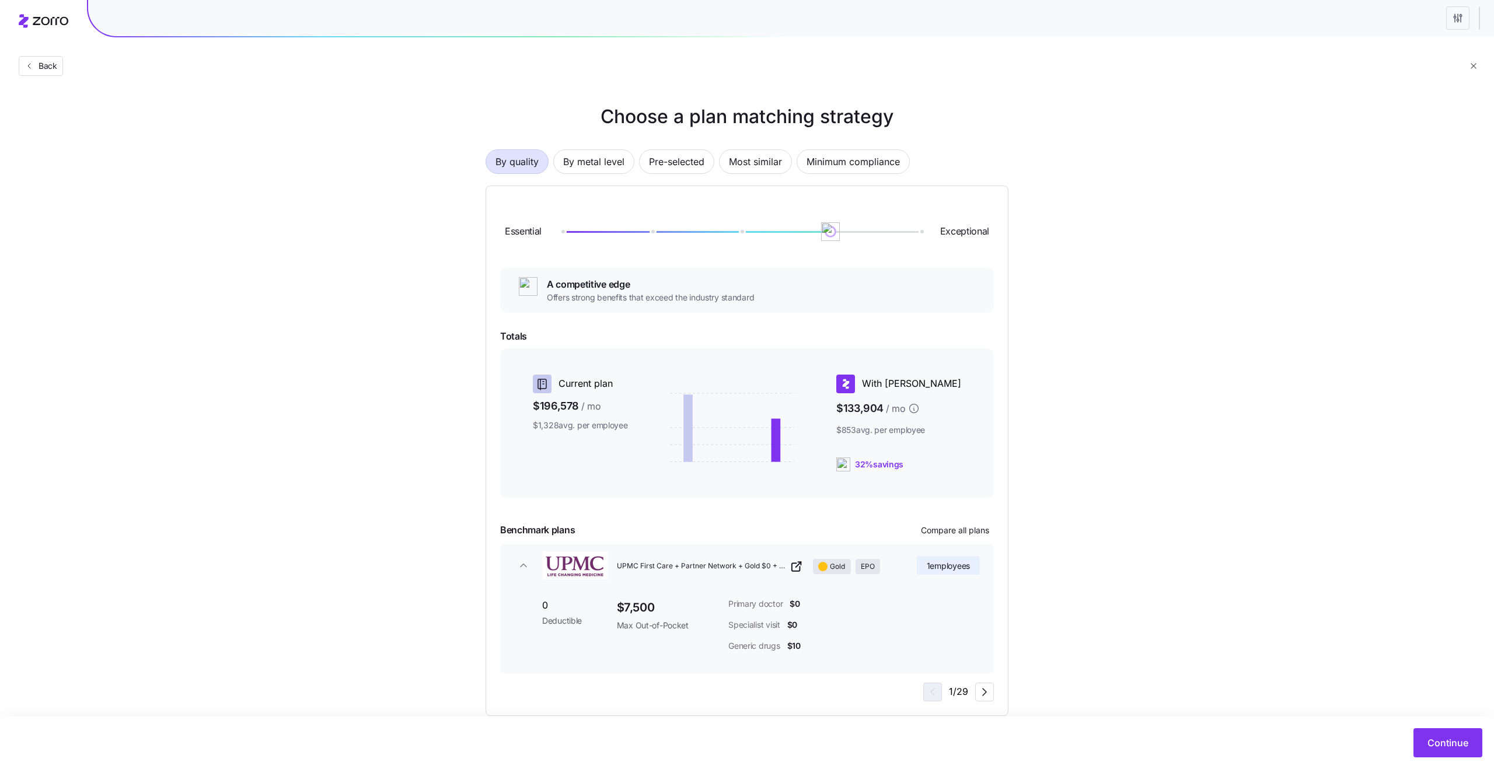
click at [757, 557] on div "UPMC First Care + Partner Network + Gold $0 + EPO Gold EPO" at bounding box center [761, 565] width 298 height 37
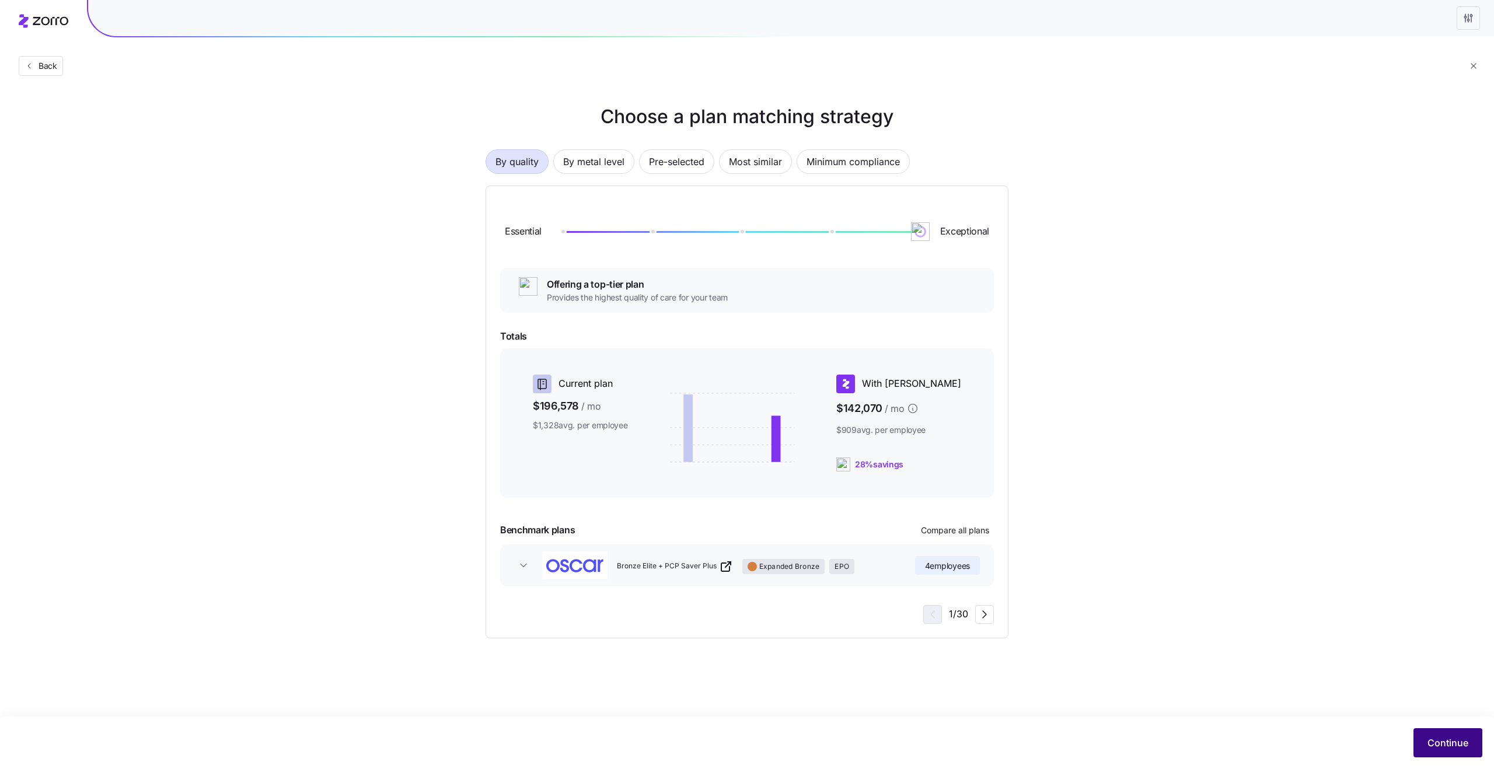
click at [1425, 747] on button "Continue" at bounding box center [1448, 742] width 69 height 29
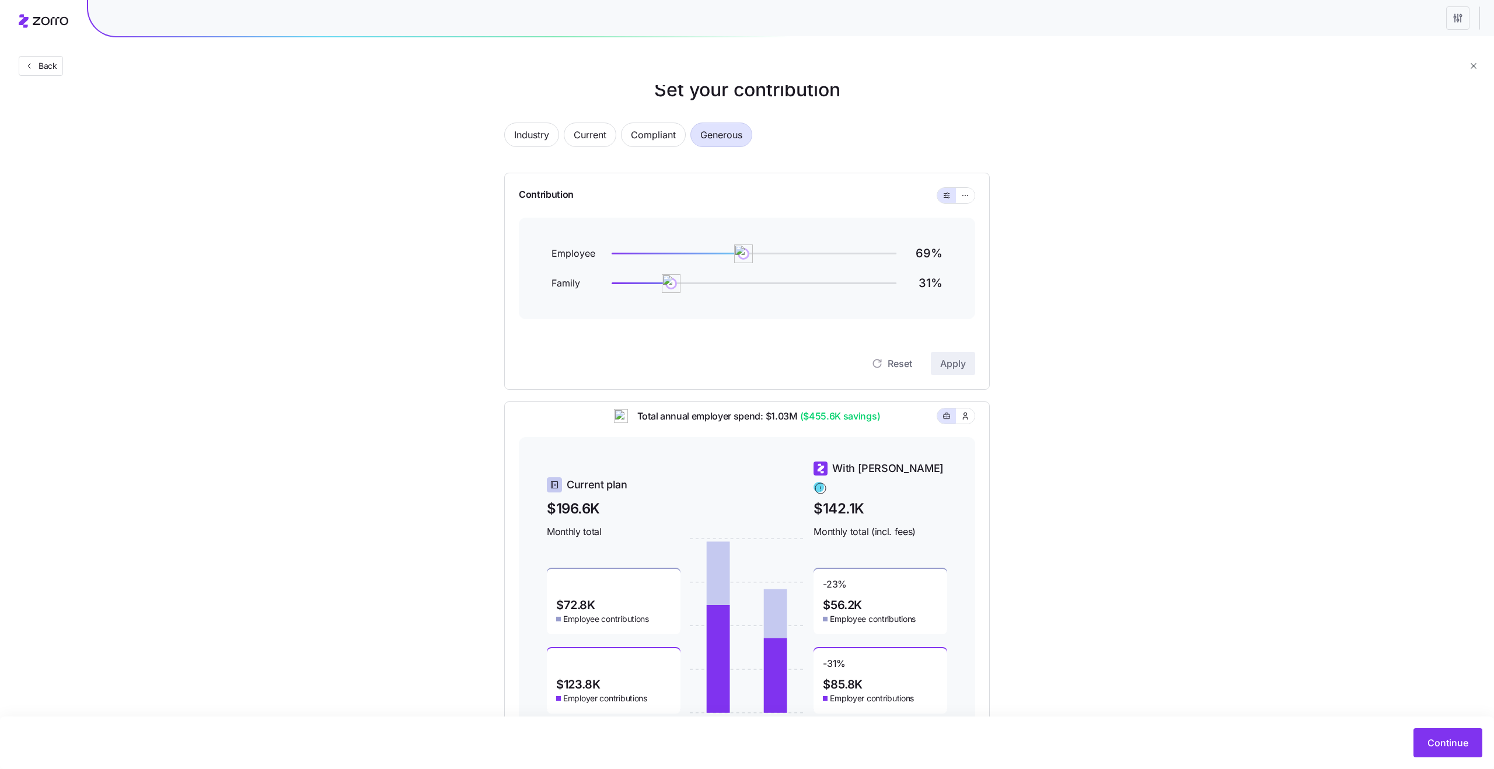
scroll to position [20, 0]
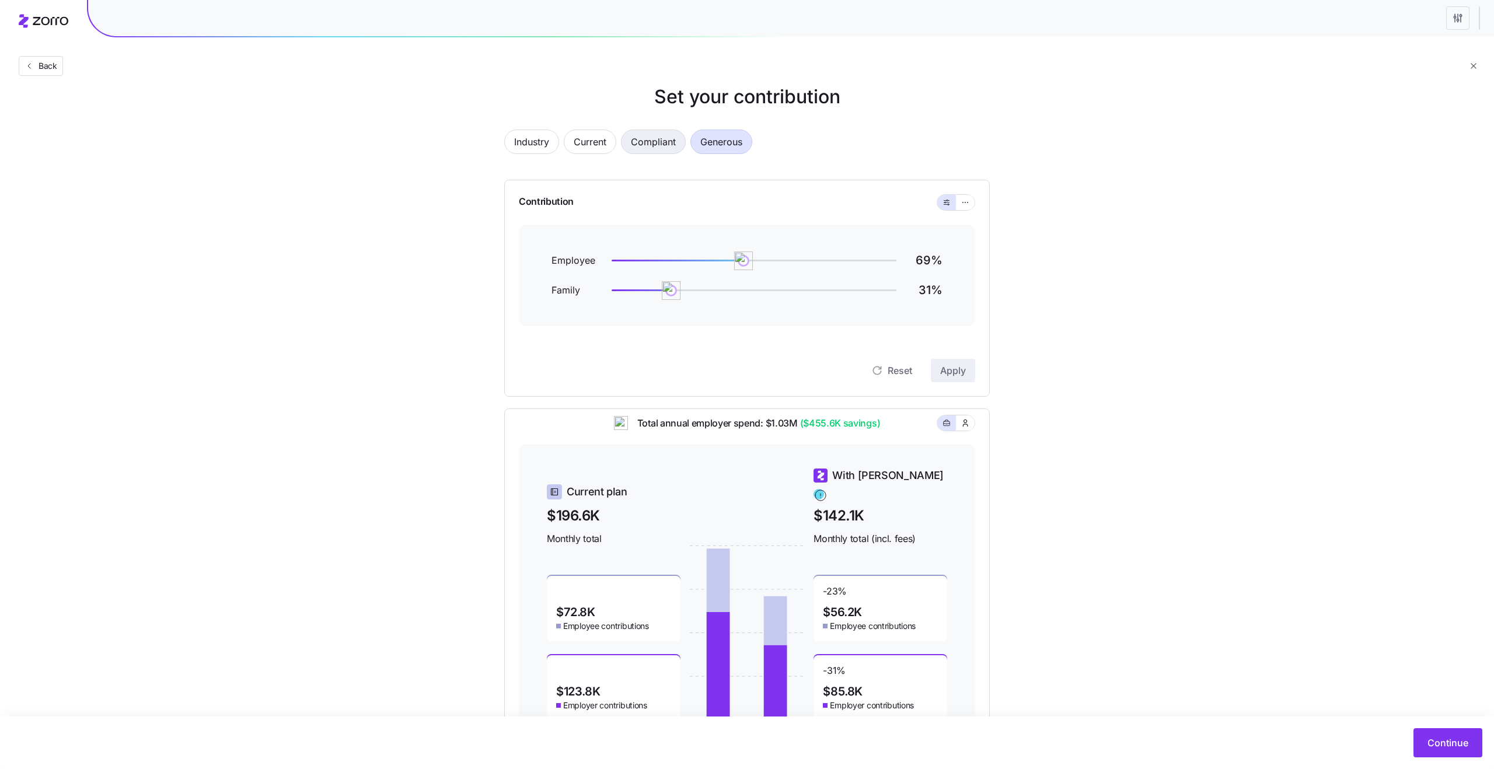
click at [657, 142] on span "Compliant" at bounding box center [653, 141] width 45 height 23
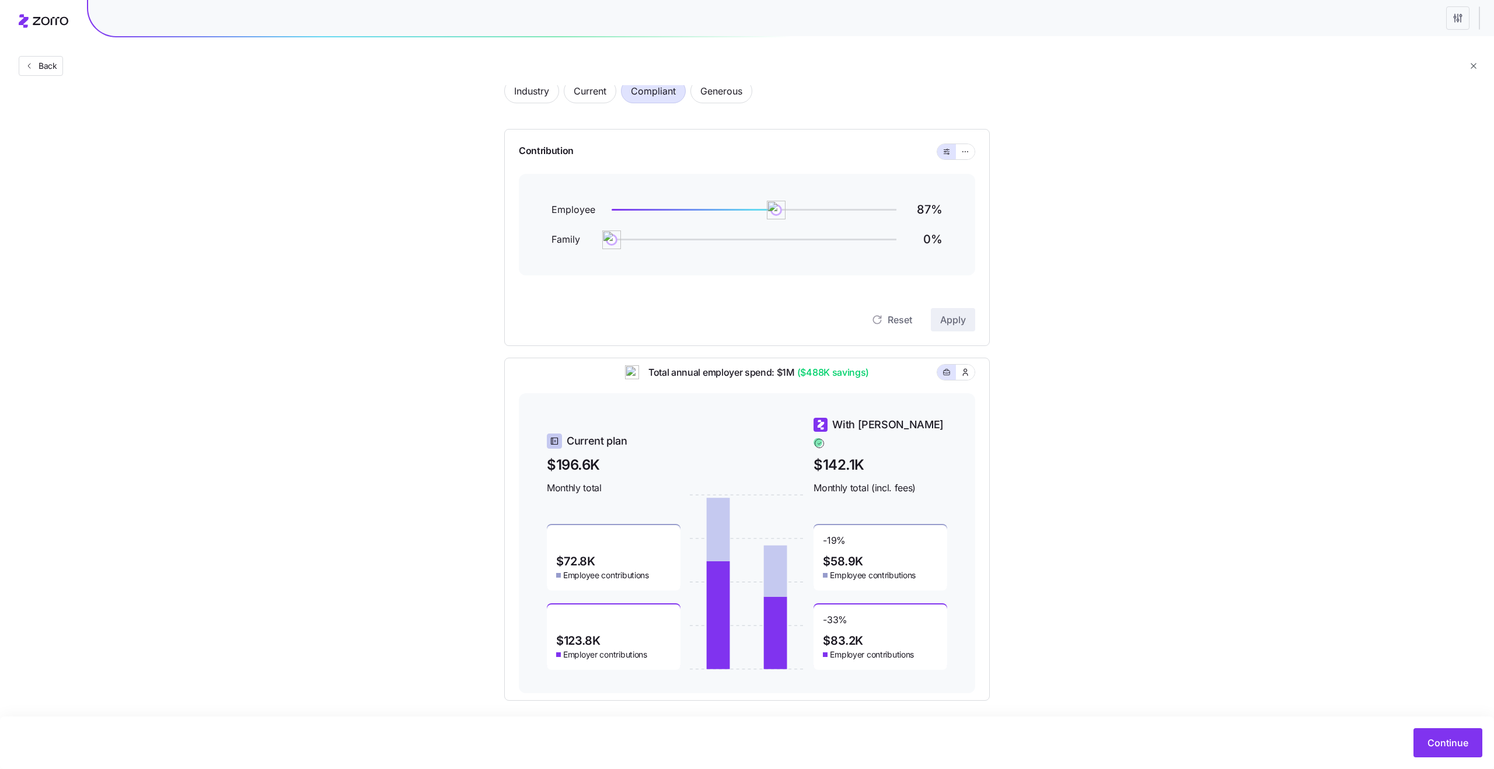
scroll to position [77, 0]
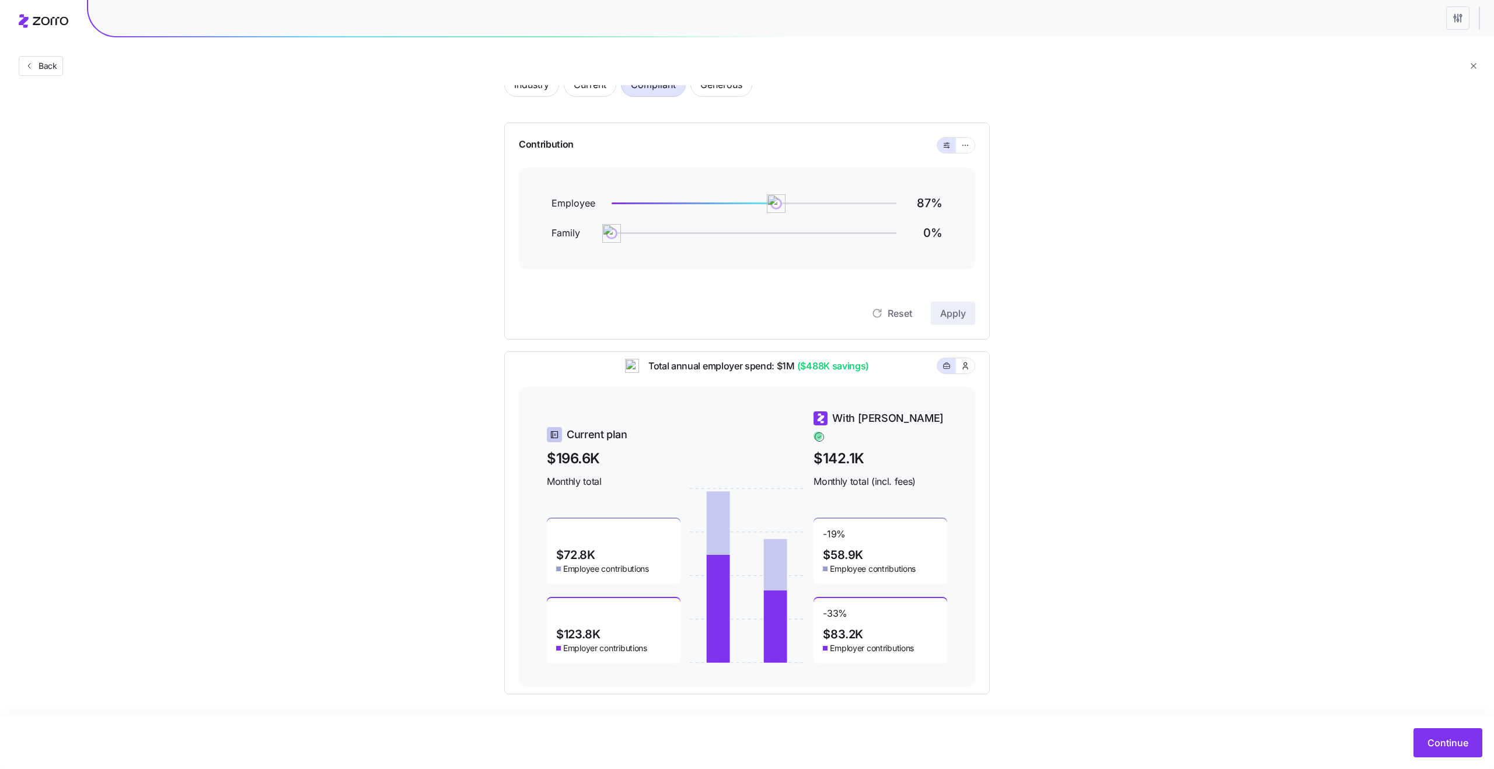
click at [845, 549] on span "$58.9K" at bounding box center [843, 555] width 40 height 12
click at [859, 549] on span "$58.9K" at bounding box center [843, 555] width 40 height 12
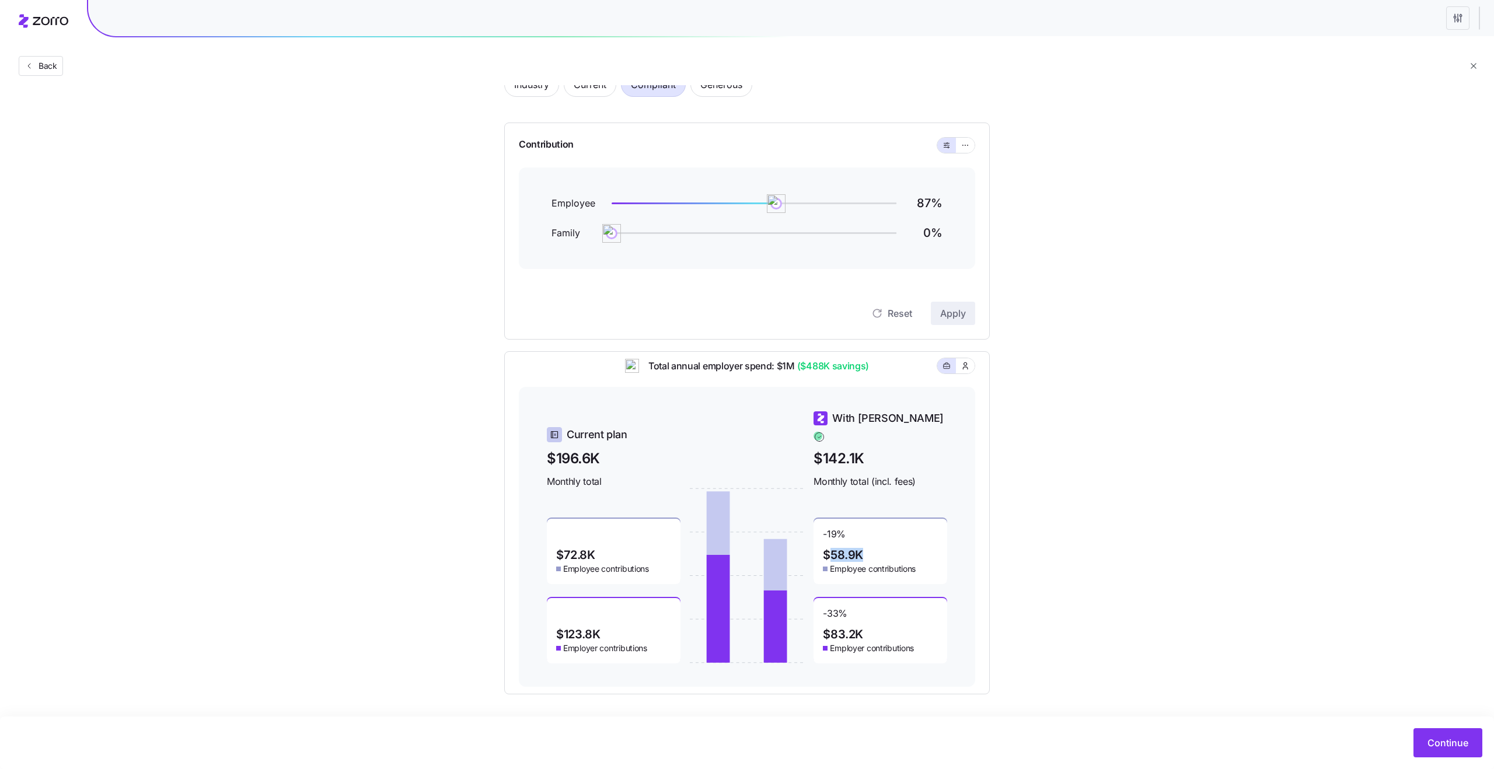
click at [859, 549] on span "$58.9K" at bounding box center [843, 555] width 40 height 12
click at [842, 549] on span "$58.9K" at bounding box center [843, 555] width 40 height 12
click at [855, 550] on span "$58.9K" at bounding box center [843, 555] width 40 height 12
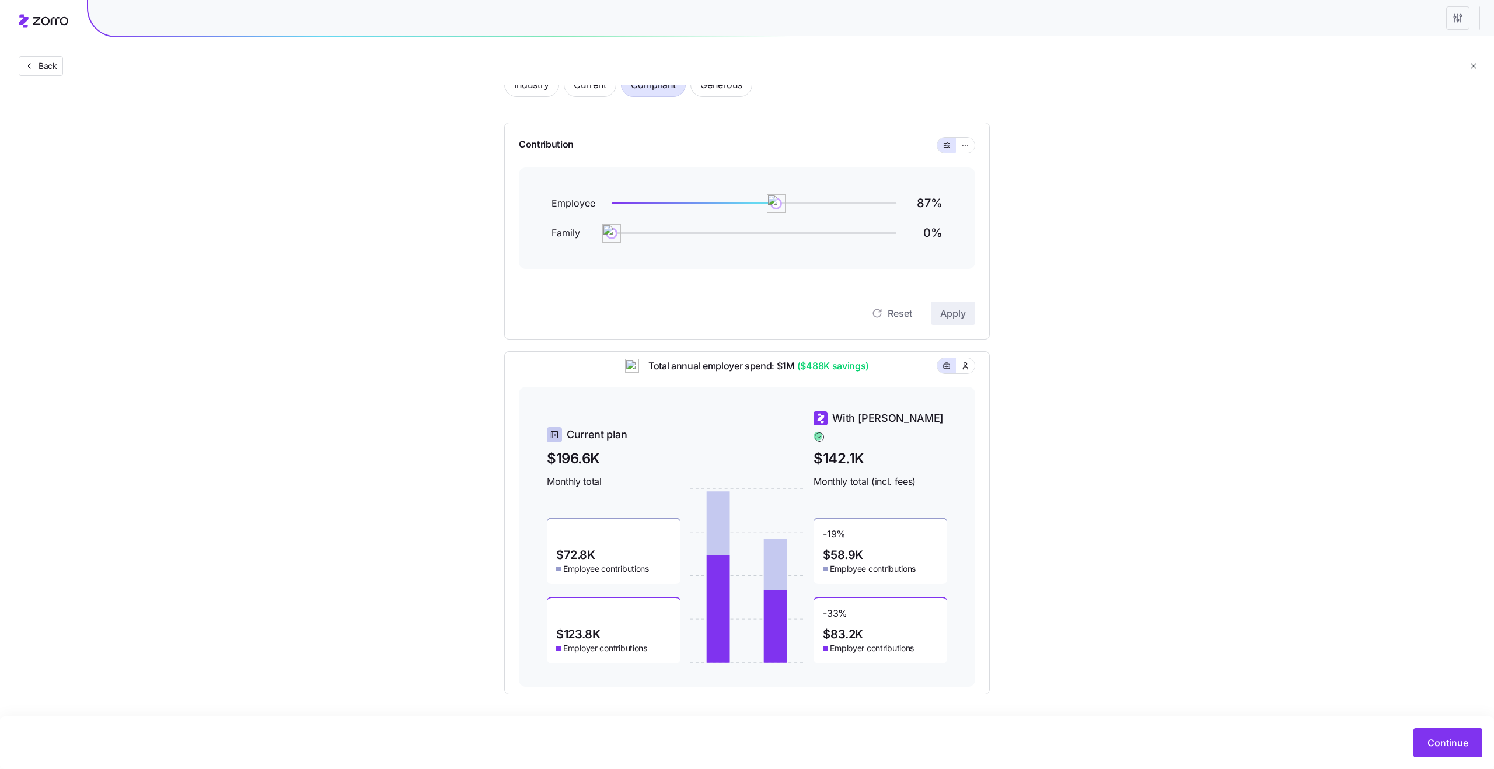
click at [855, 550] on span "$58.9K" at bounding box center [843, 555] width 40 height 12
click at [828, 549] on span "$58.9K" at bounding box center [843, 555] width 40 height 12
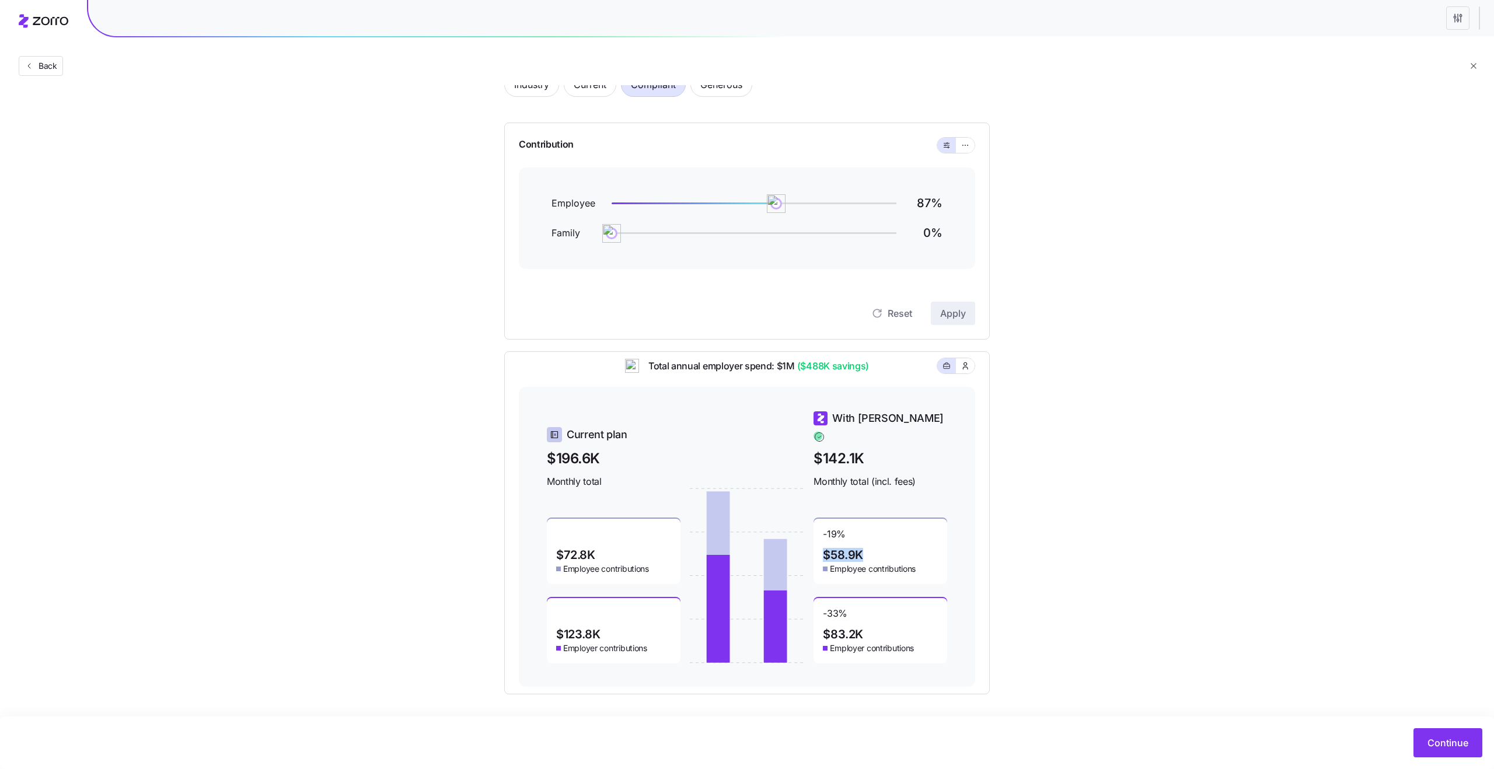
click at [853, 549] on span "$58.9K" at bounding box center [843, 555] width 40 height 12
click at [848, 629] on span "$83.2K" at bounding box center [843, 635] width 40 height 12
click at [834, 629] on span "$83.2K" at bounding box center [843, 635] width 40 height 12
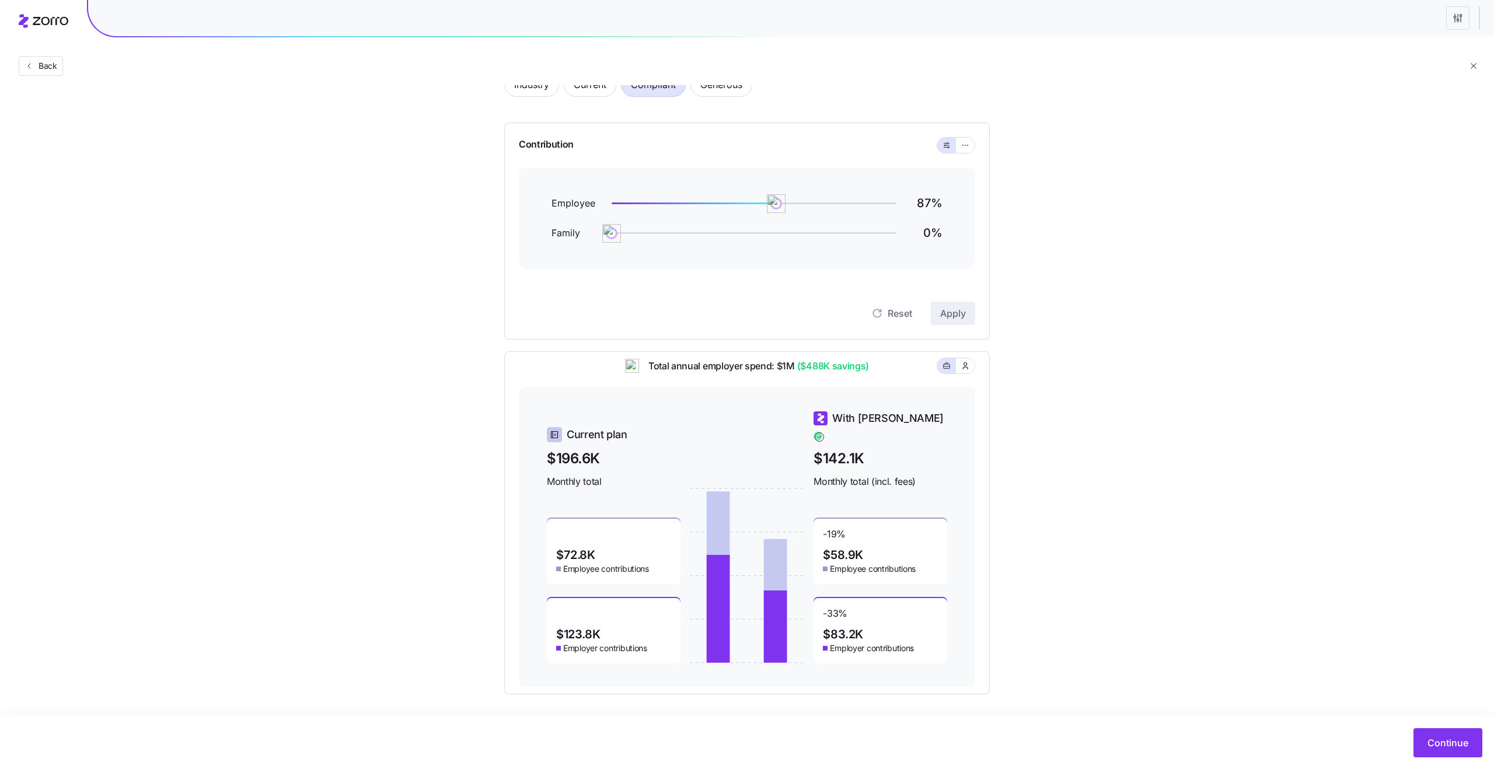
click at [834, 629] on span "$83.2K" at bounding box center [843, 635] width 40 height 12
click at [849, 629] on span "$83.2K" at bounding box center [843, 635] width 40 height 12
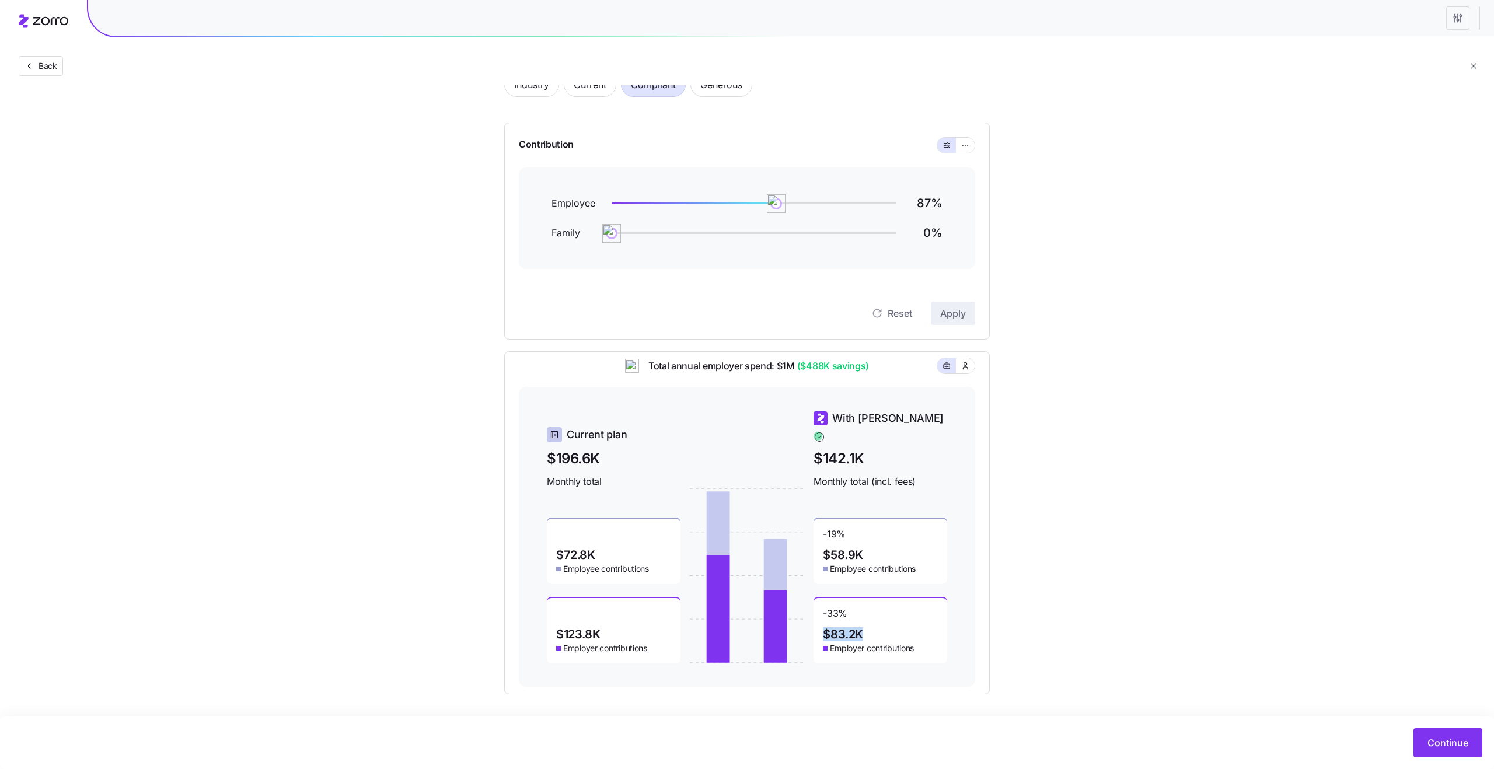
click at [837, 629] on span "$83.2K" at bounding box center [843, 635] width 40 height 12
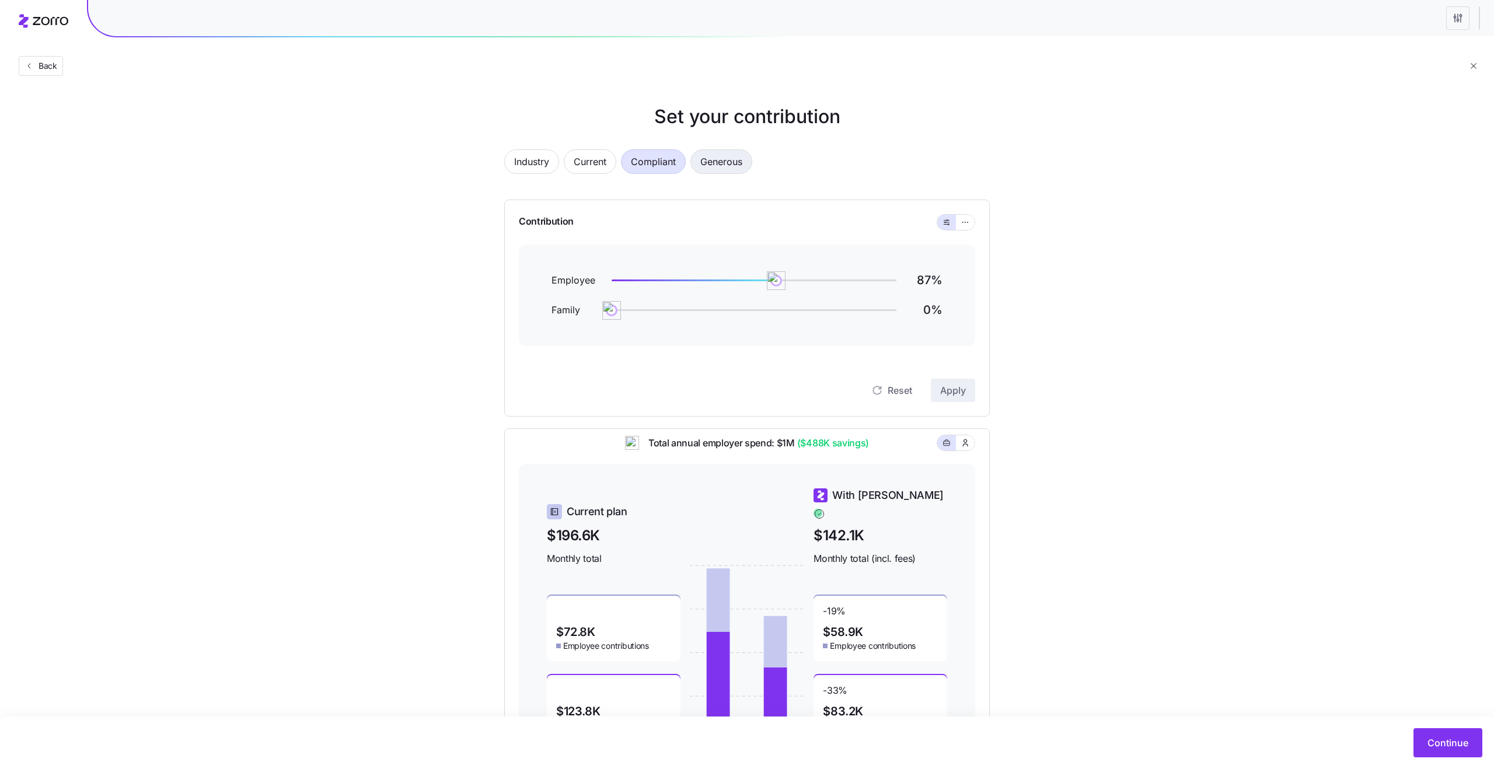
click at [724, 160] on span "Generous" at bounding box center [721, 161] width 42 height 23
click at [659, 163] on span "Compliant" at bounding box center [653, 161] width 45 height 23
click at [728, 172] on span "Generous" at bounding box center [721, 161] width 42 height 23
click at [581, 163] on span "Current" at bounding box center [590, 161] width 33 height 23
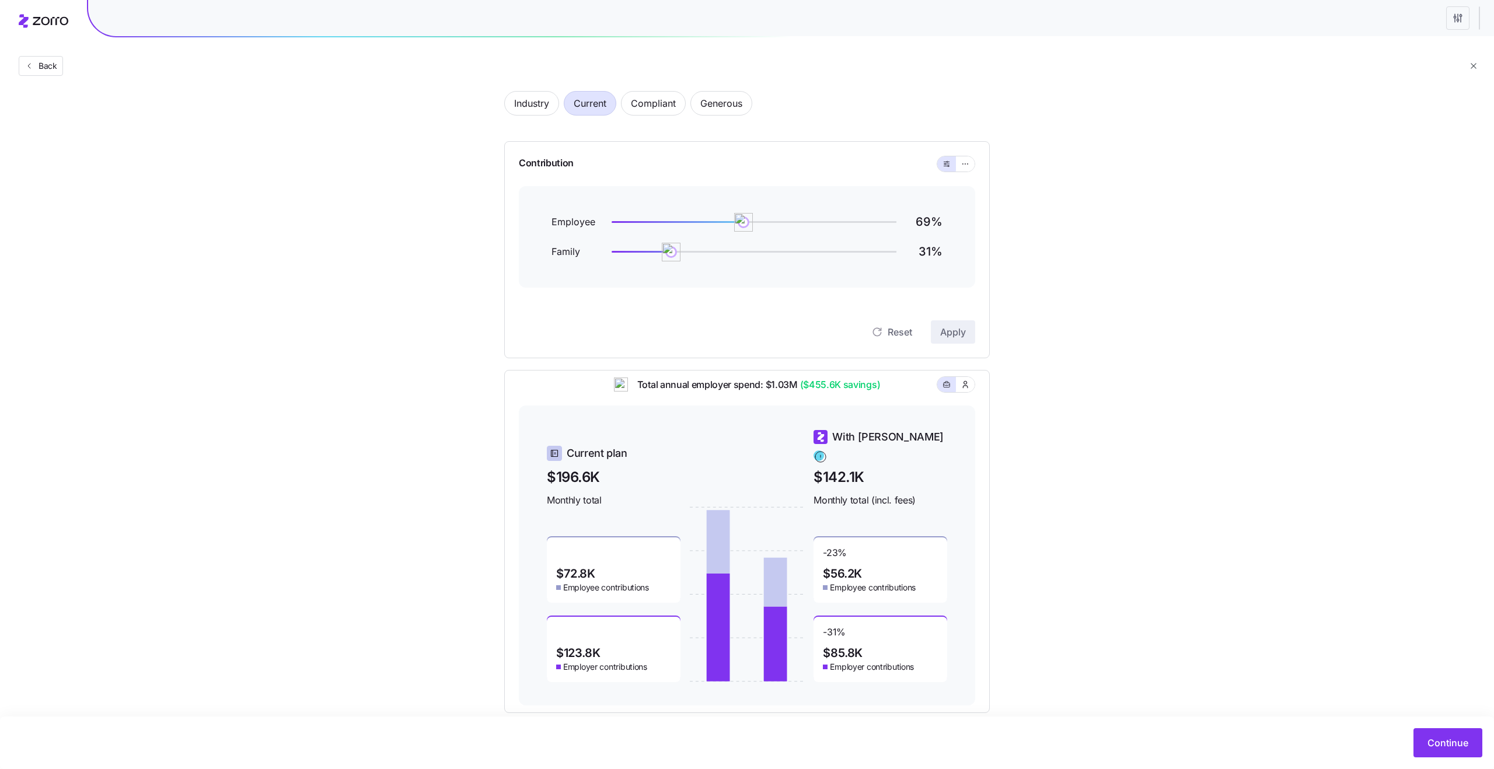
scroll to position [62, 0]
click at [535, 102] on span "Industry" at bounding box center [531, 99] width 35 height 23
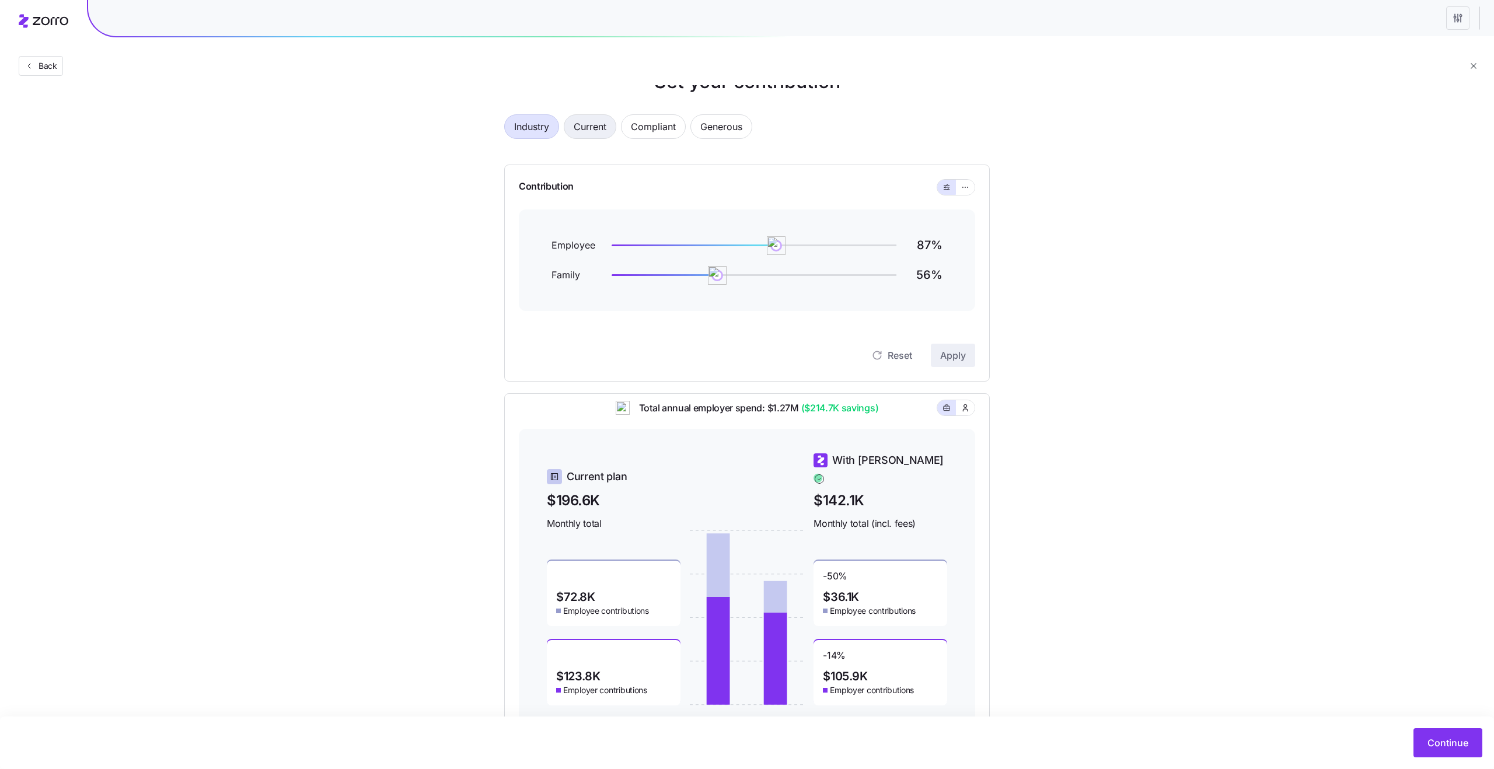
click at [588, 133] on span "Current" at bounding box center [590, 126] width 33 height 23
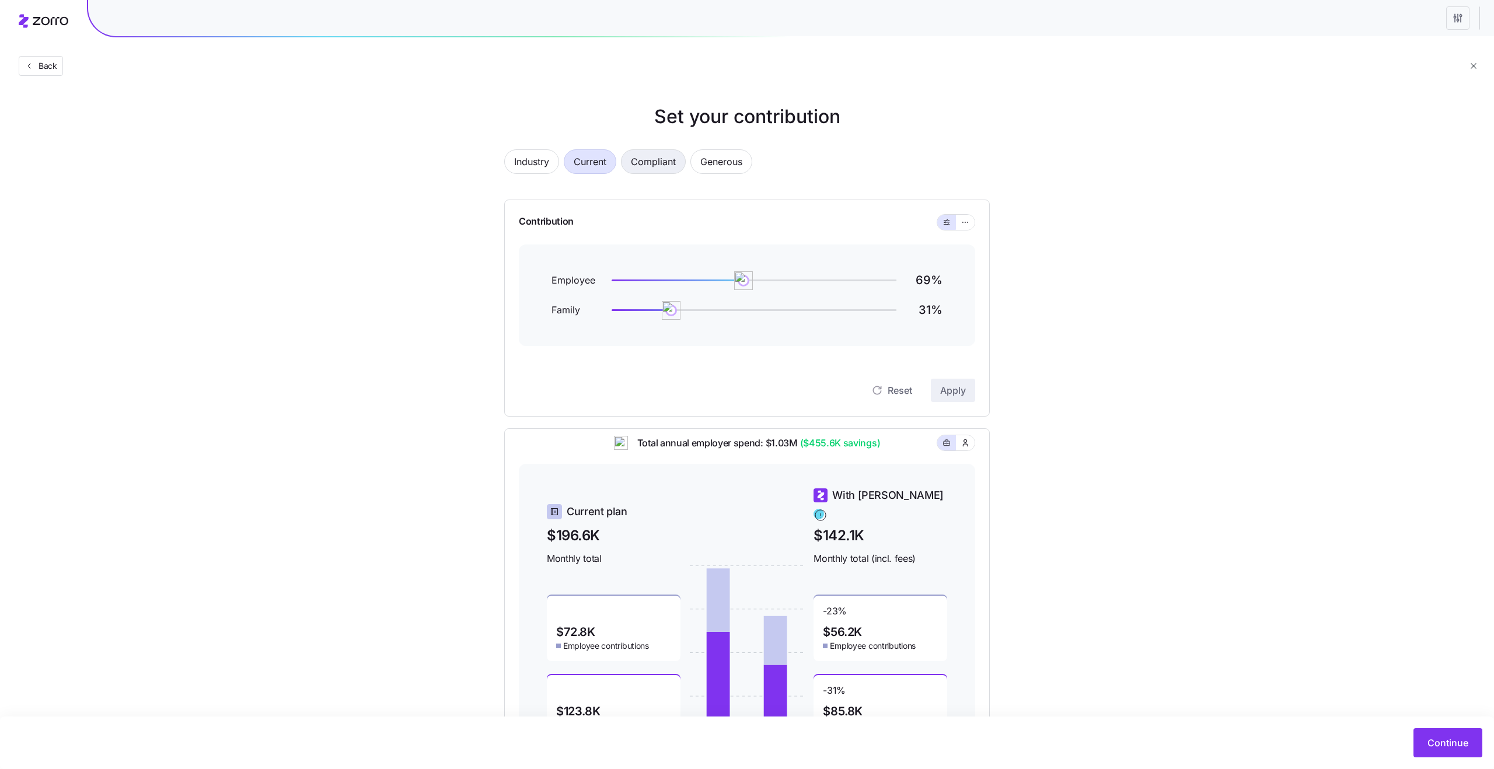
click at [668, 161] on span "Compliant" at bounding box center [653, 161] width 45 height 23
click at [721, 166] on span "Generous" at bounding box center [721, 161] width 42 height 23
click at [606, 163] on span "Current" at bounding box center [590, 161] width 33 height 23
click at [661, 163] on span "Compliant" at bounding box center [653, 161] width 45 height 23
click at [717, 165] on span "Generous" at bounding box center [721, 161] width 42 height 23
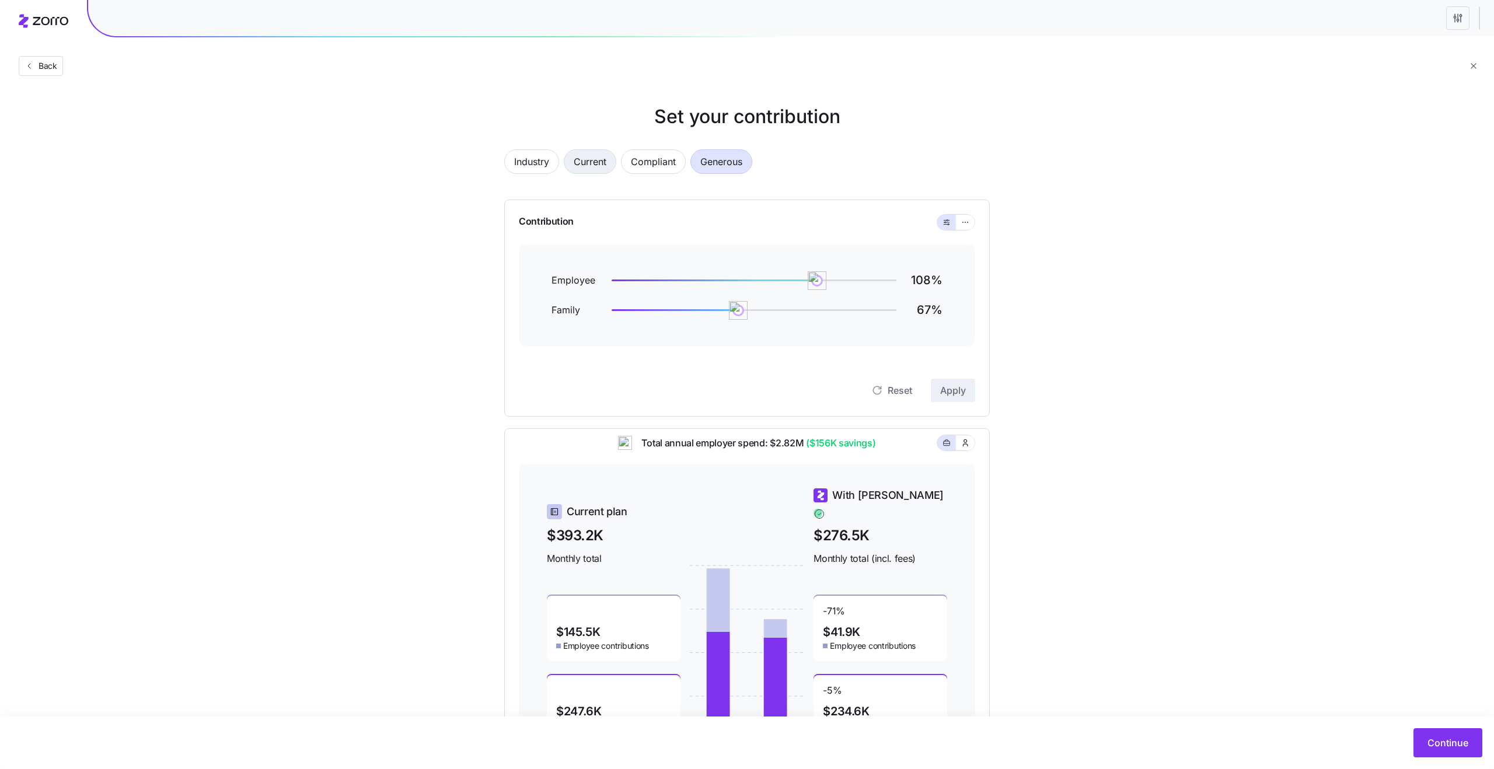
click at [573, 159] on button "Current" at bounding box center [590, 161] width 53 height 25
click at [541, 159] on span "Industry" at bounding box center [531, 161] width 35 height 23
click at [609, 161] on button "Current" at bounding box center [590, 161] width 53 height 25
click at [660, 158] on span "Compliant" at bounding box center [653, 161] width 45 height 23
click at [725, 158] on span "Generous" at bounding box center [721, 161] width 42 height 23
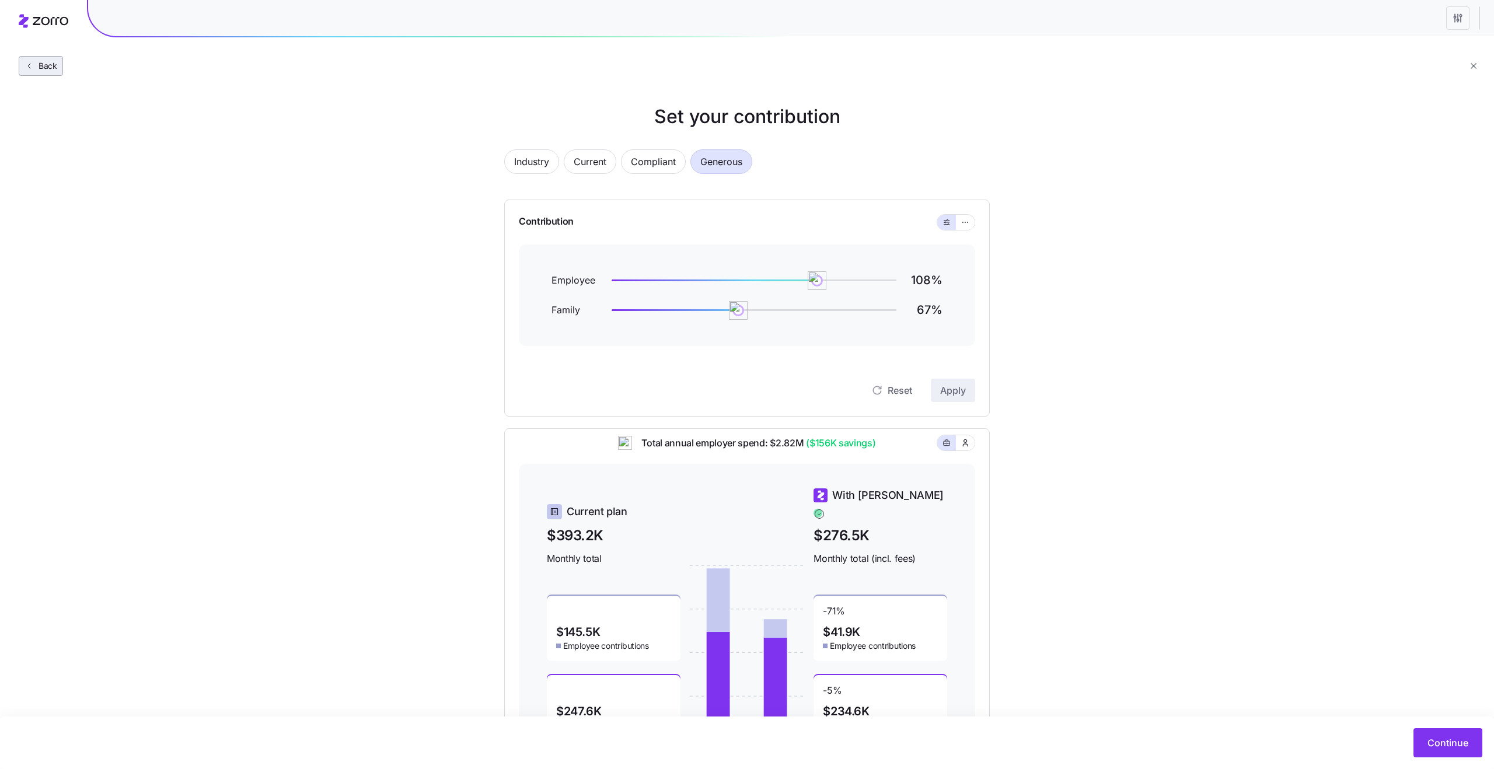
click at [59, 68] on button "Back" at bounding box center [41, 66] width 44 height 20
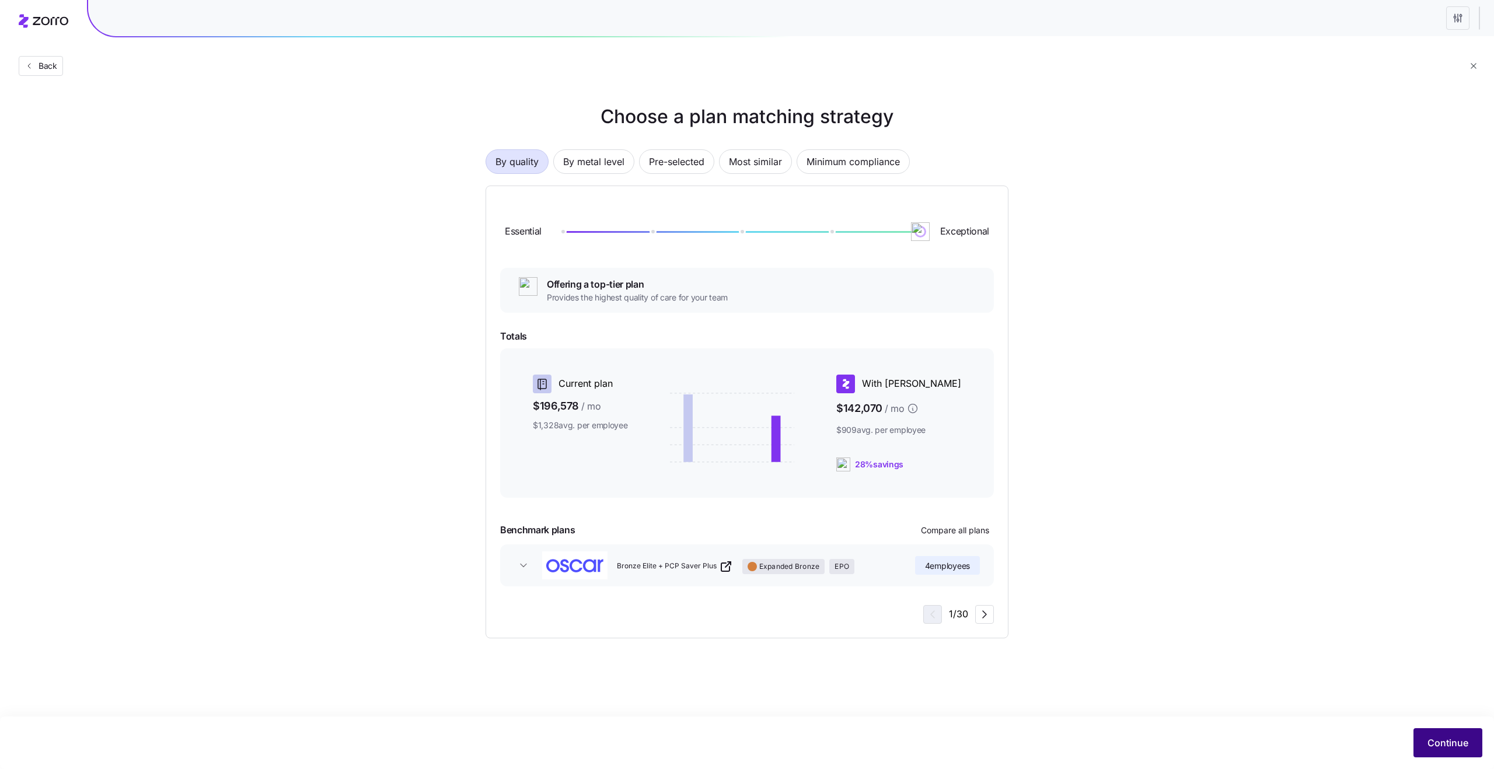
click at [1458, 752] on button "Continue" at bounding box center [1448, 742] width 69 height 29
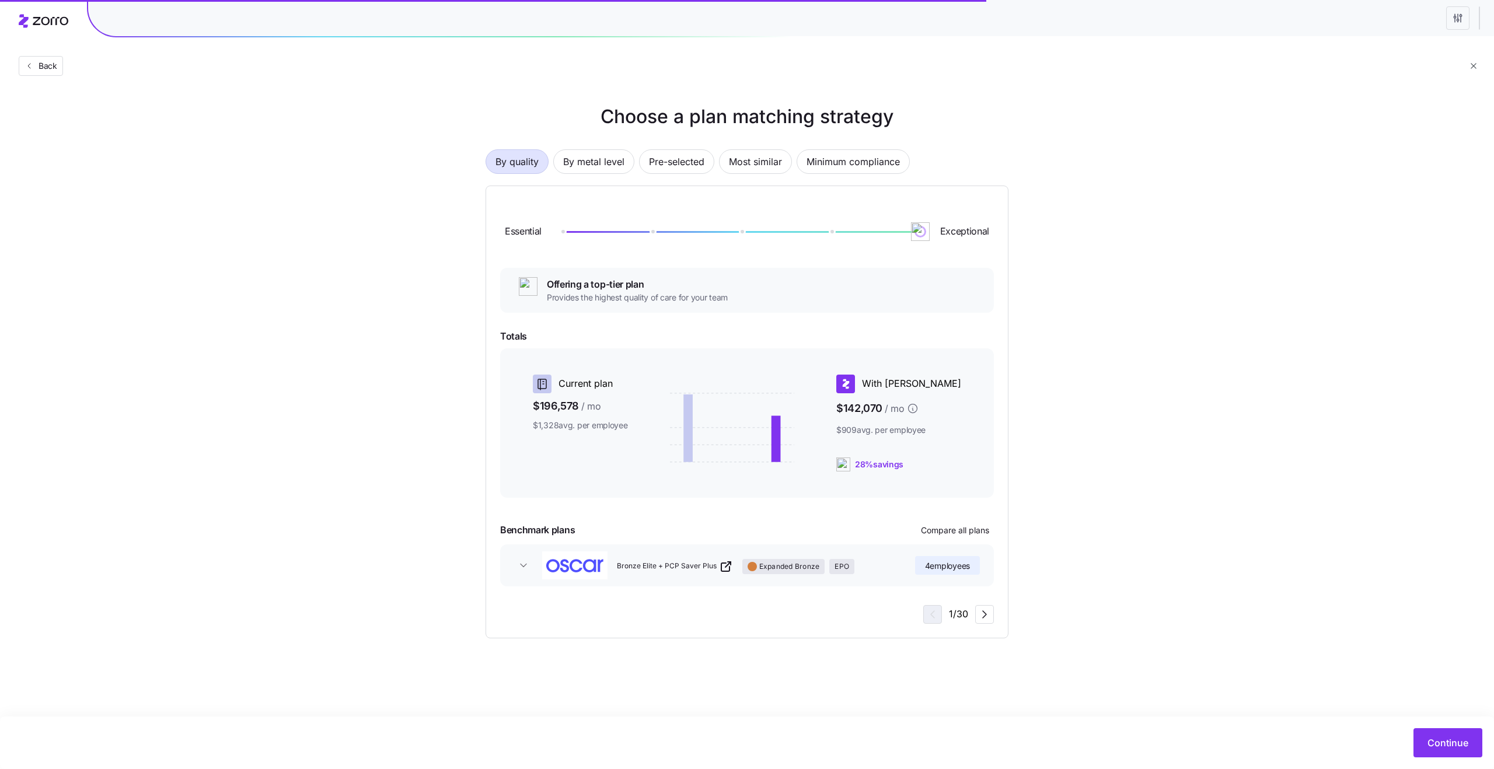
click at [525, 229] on span "Essential" at bounding box center [523, 231] width 37 height 15
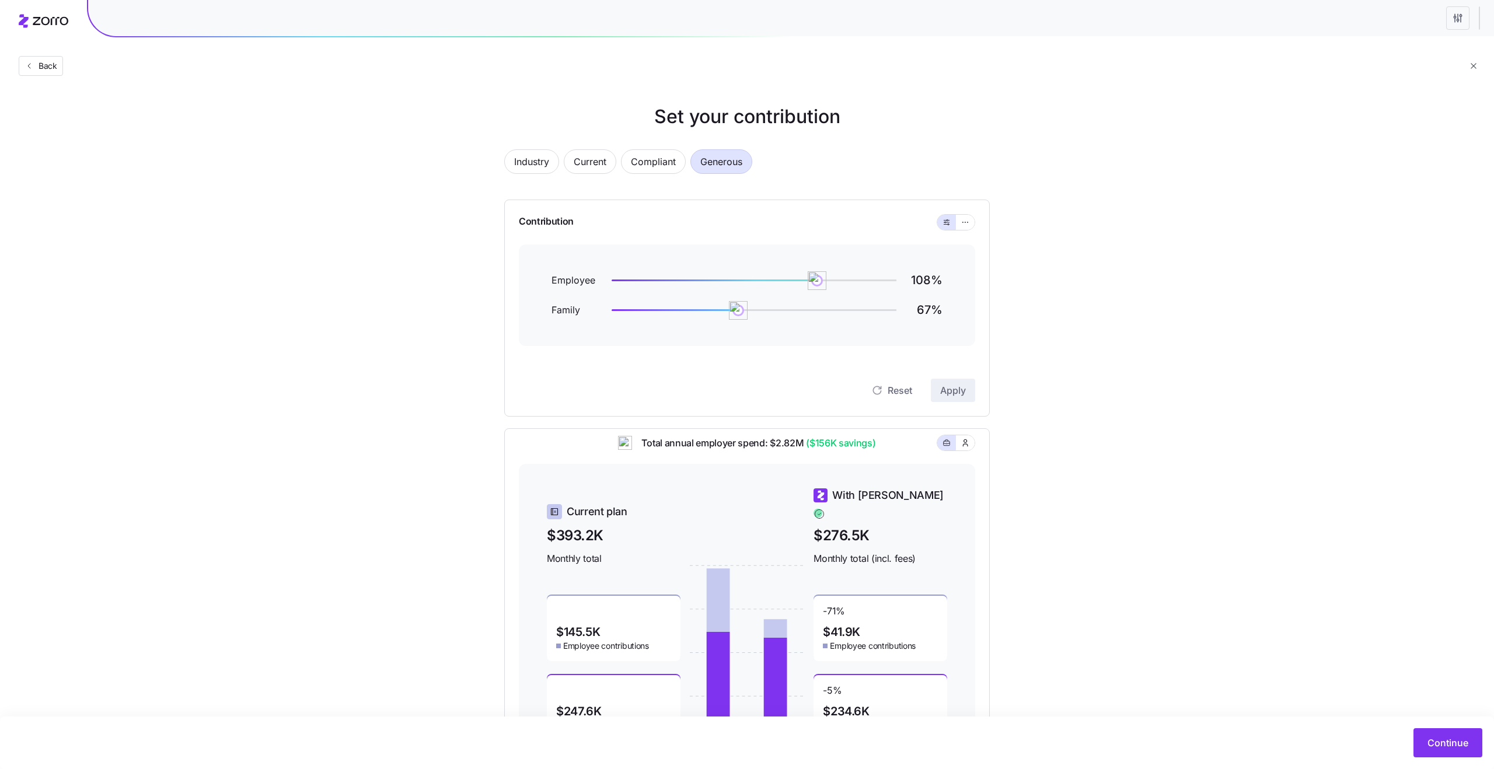
click at [954, 232] on div "Contribution" at bounding box center [747, 222] width 456 height 44
click at [765, 230] on div "Contribution" at bounding box center [747, 222] width 456 height 44
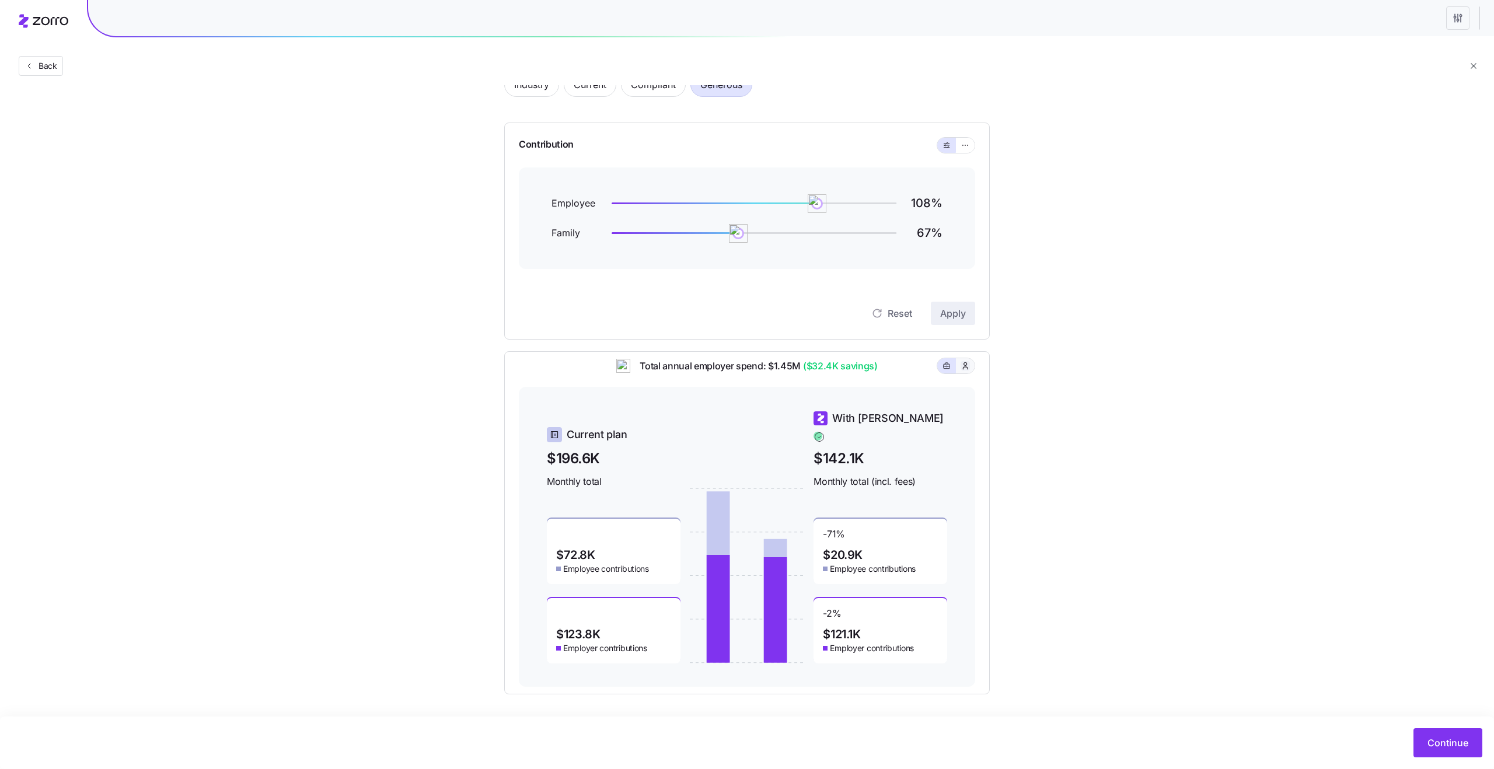
click at [967, 372] on icon "button" at bounding box center [965, 366] width 9 height 12
click at [944, 373] on icon "button" at bounding box center [947, 366] width 8 height 14
drag, startPoint x: 814, startPoint y: 197, endPoint x: 782, endPoint y: 200, distance: 32.3
click at [783, 200] on img at bounding box center [786, 204] width 20 height 20
click at [945, 309] on span "Apply" at bounding box center [953, 313] width 26 height 14
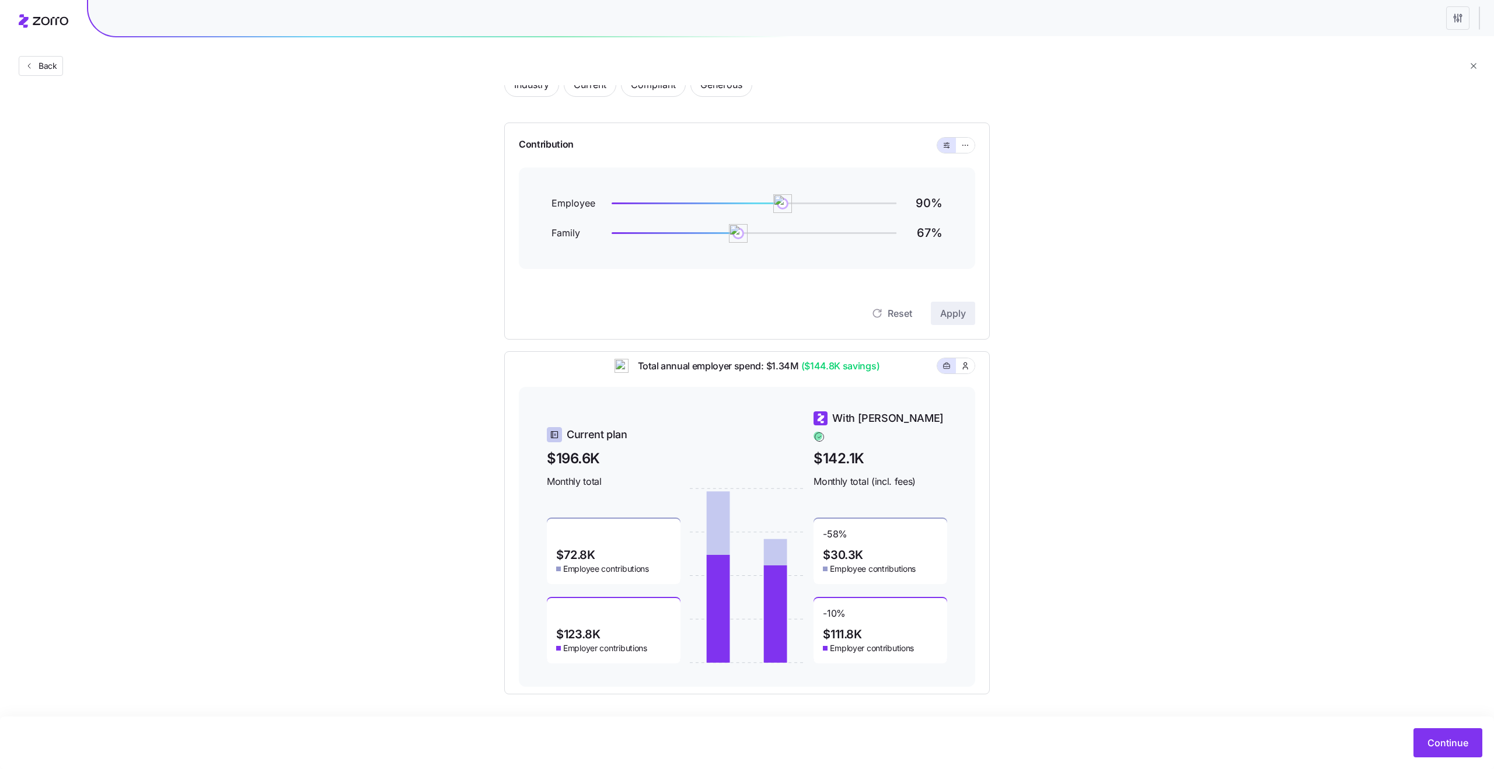
scroll to position [0, 0]
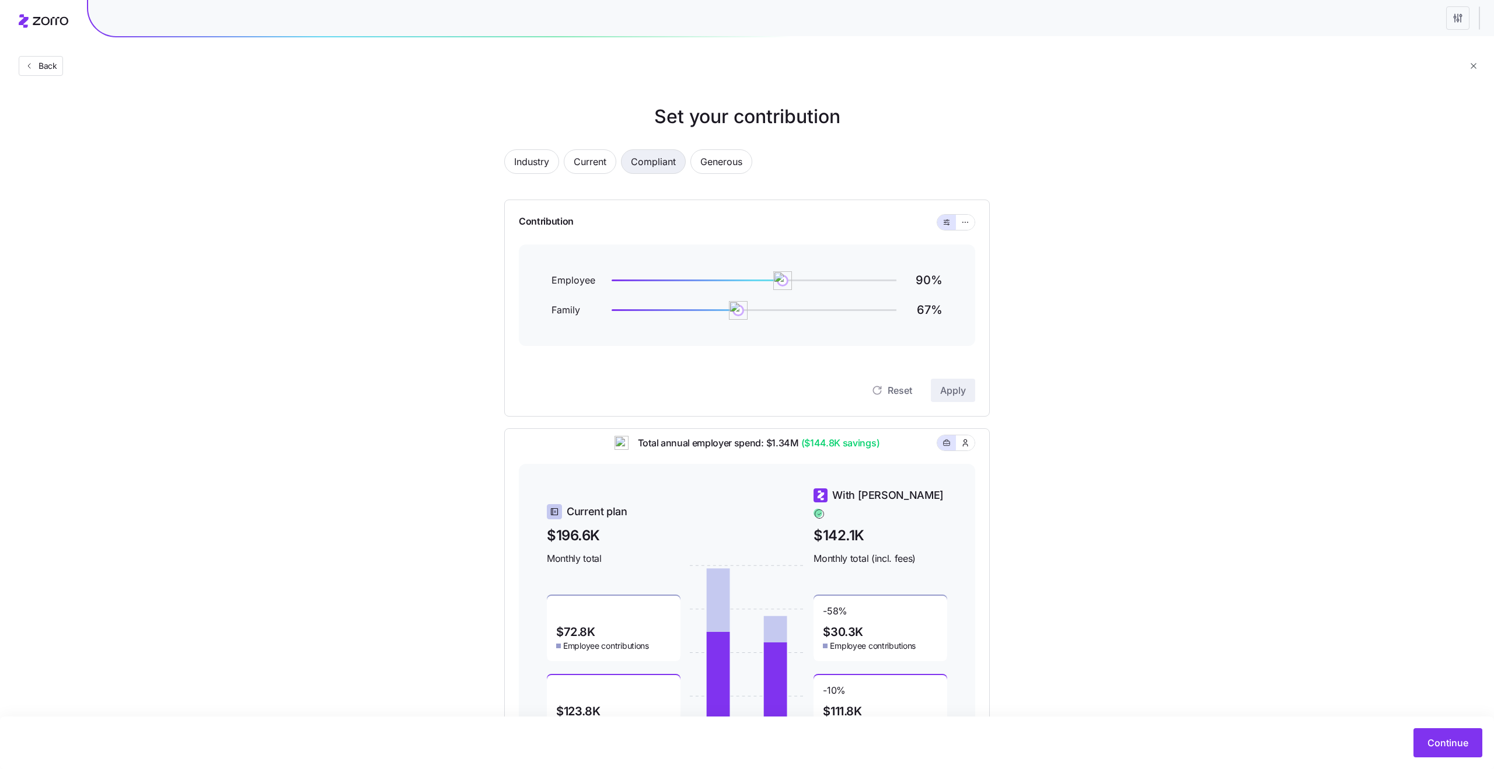
click at [643, 161] on span "Compliant" at bounding box center [653, 161] width 45 height 23
drag, startPoint x: 775, startPoint y: 281, endPoint x: 813, endPoint y: 278, distance: 38.0
click at [812, 278] on img at bounding box center [810, 281] width 20 height 20
click at [954, 391] on span "Apply" at bounding box center [953, 391] width 26 height 14
click at [721, 152] on span "Generous" at bounding box center [721, 161] width 42 height 23
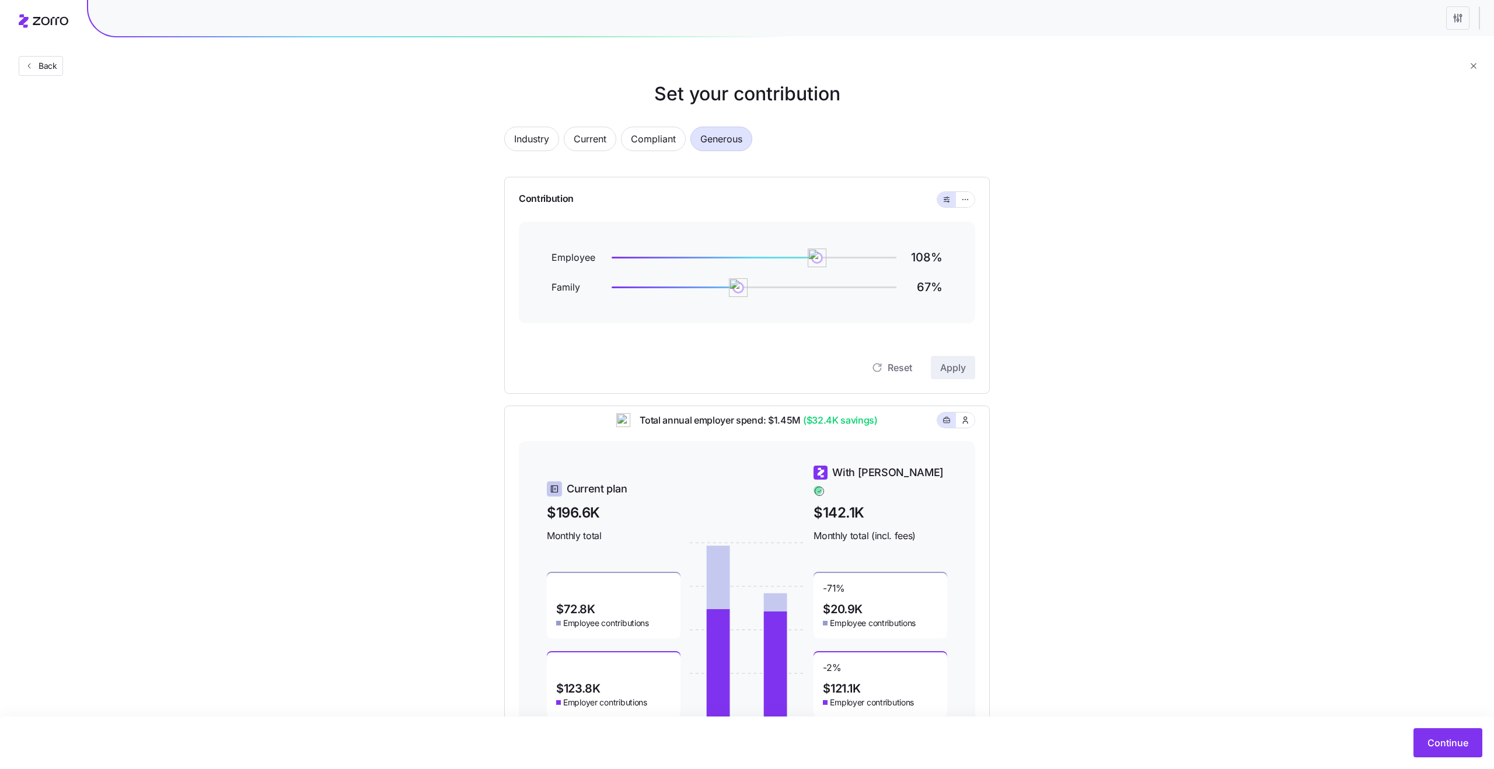
scroll to position [41, 0]
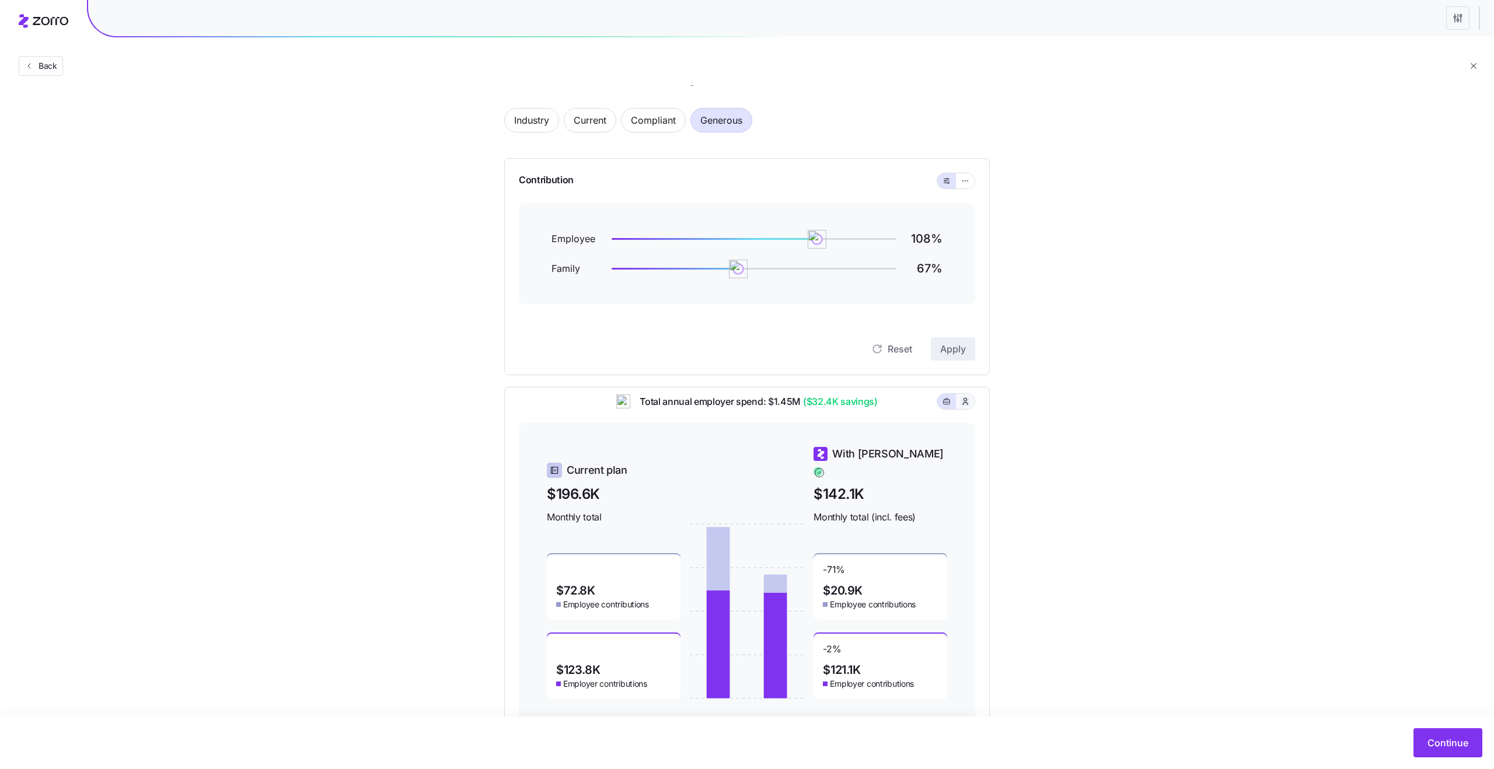
click at [967, 407] on icon "button" at bounding box center [965, 402] width 9 height 12
click at [942, 406] on button "button" at bounding box center [946, 401] width 9 height 9
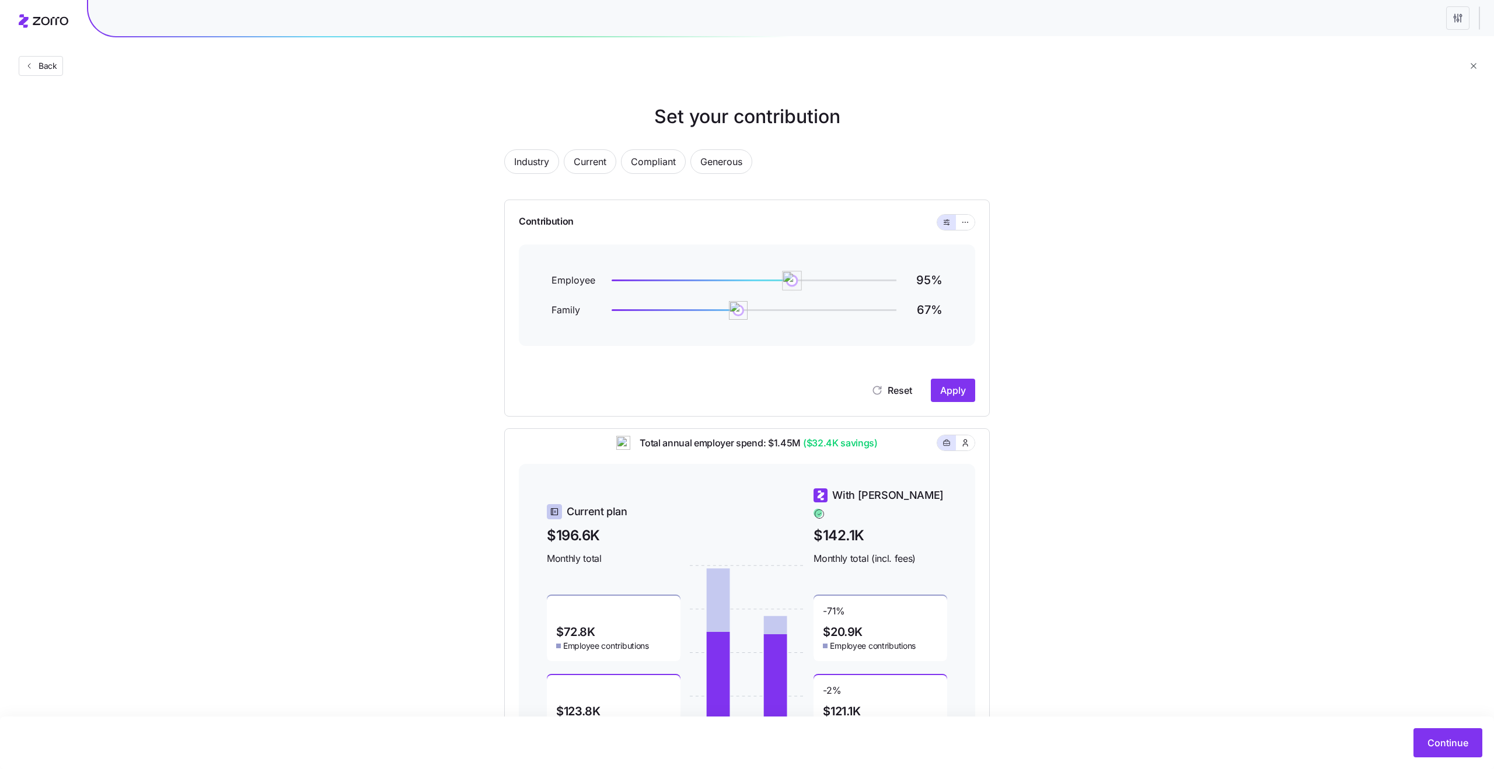
drag, startPoint x: 814, startPoint y: 284, endPoint x: 793, endPoint y: 285, distance: 21.6
click at [792, 285] on img at bounding box center [792, 281] width 20 height 20
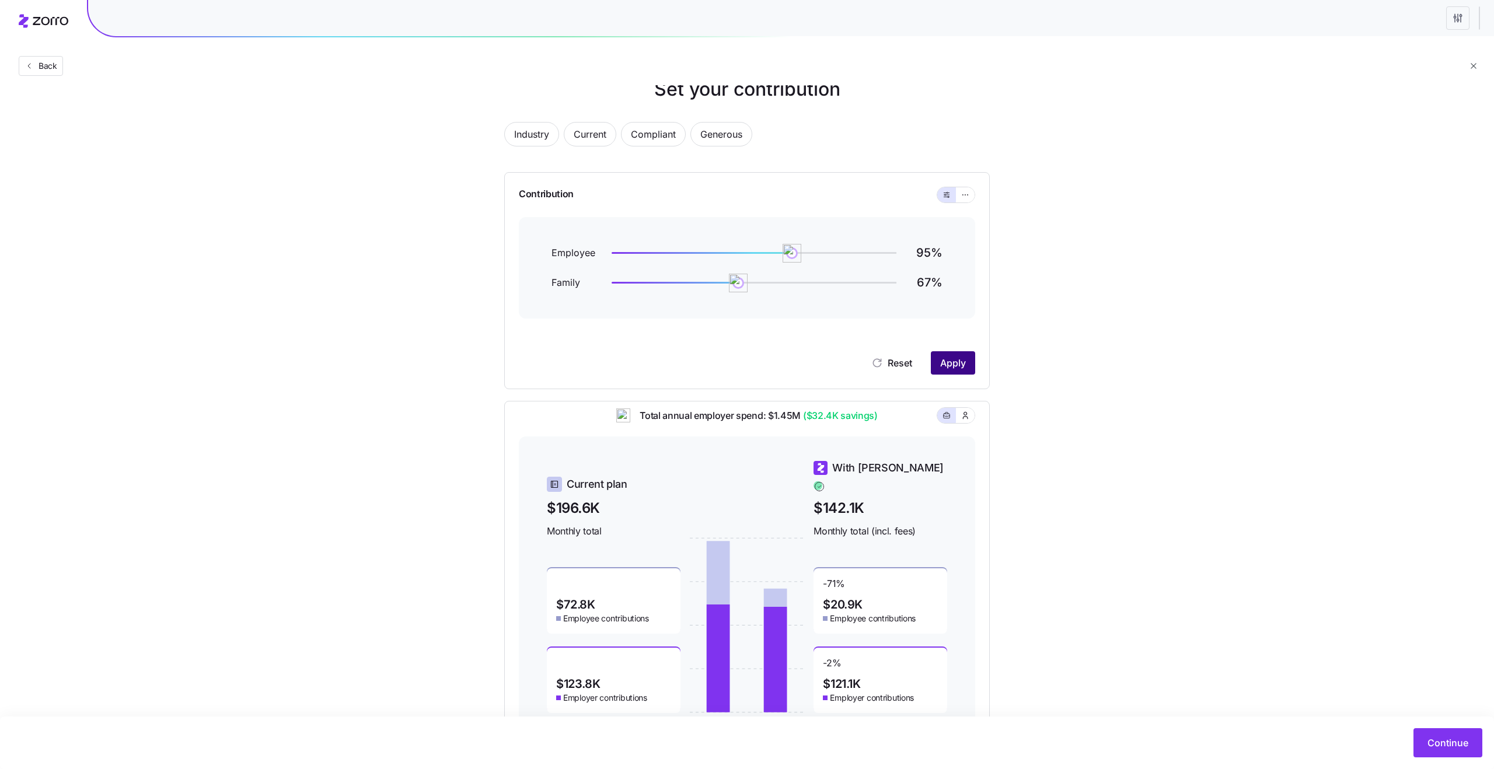
click at [946, 365] on span "Apply" at bounding box center [953, 363] width 26 height 14
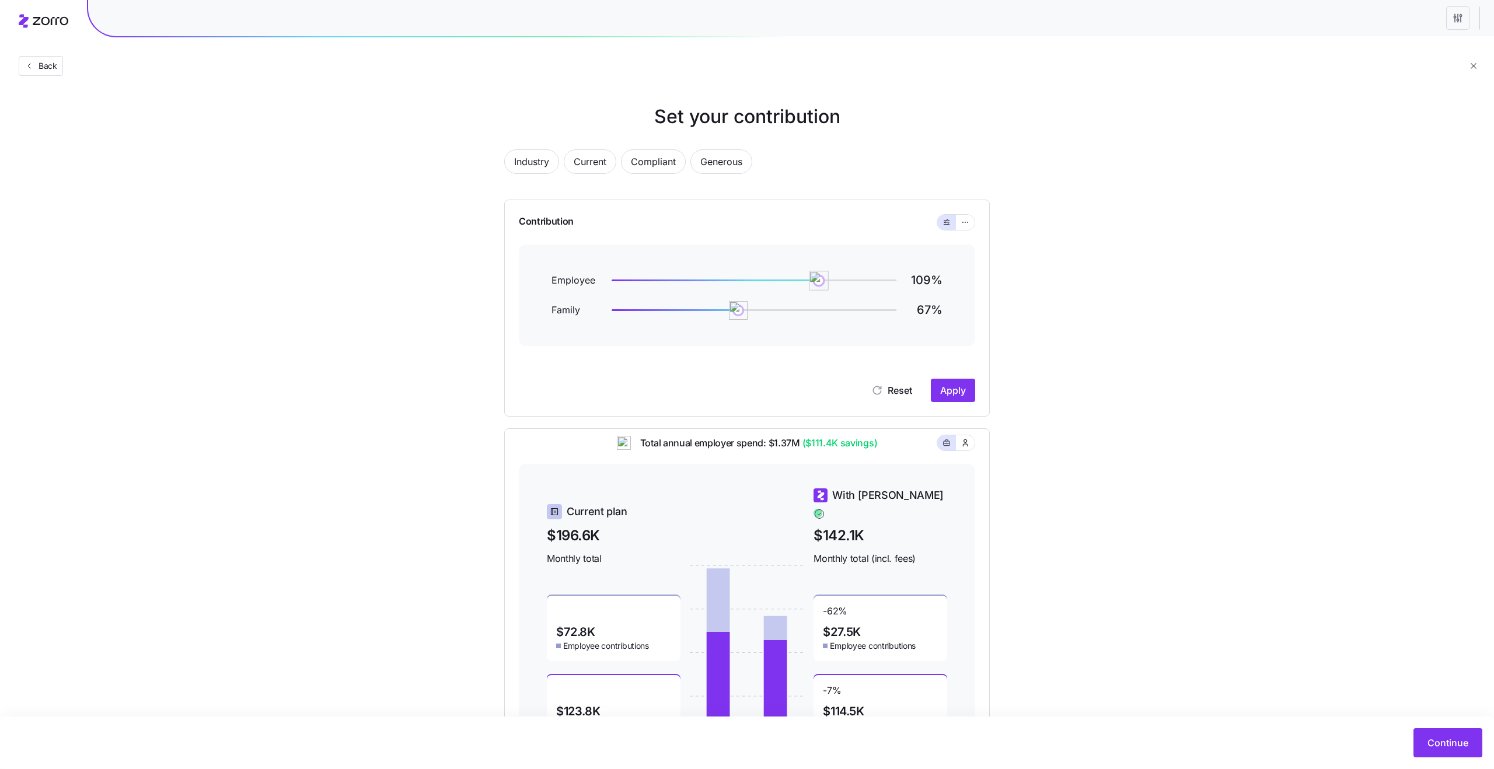
drag, startPoint x: 792, startPoint y: 280, endPoint x: 822, endPoint y: 280, distance: 30.4
click at [822, 280] on img at bounding box center [819, 281] width 20 height 20
click at [941, 381] on button "Apply" at bounding box center [953, 390] width 44 height 23
drag, startPoint x: 820, startPoint y: 307, endPoint x: 834, endPoint y: 306, distance: 14.6
click at [834, 306] on div "Family 67 %" at bounding box center [747, 310] width 391 height 16
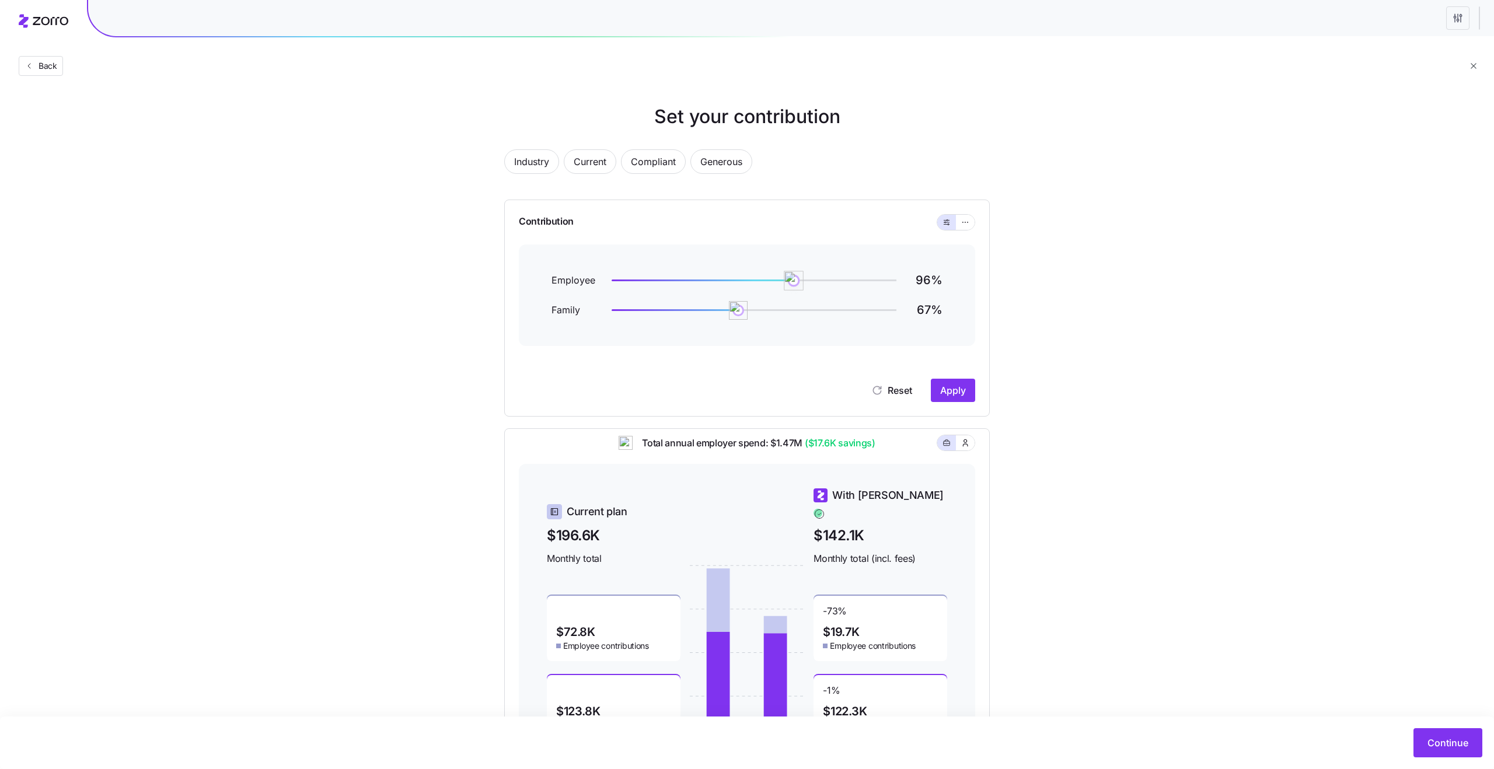
drag, startPoint x: 818, startPoint y: 278, endPoint x: 793, endPoint y: 277, distance: 25.1
click at [793, 277] on img at bounding box center [795, 281] width 20 height 20
click at [943, 391] on span "Apply" at bounding box center [953, 391] width 26 height 14
drag, startPoint x: 745, startPoint y: 305, endPoint x: 758, endPoint y: 305, distance: 12.9
click at [758, 305] on img at bounding box center [748, 311] width 20 height 20
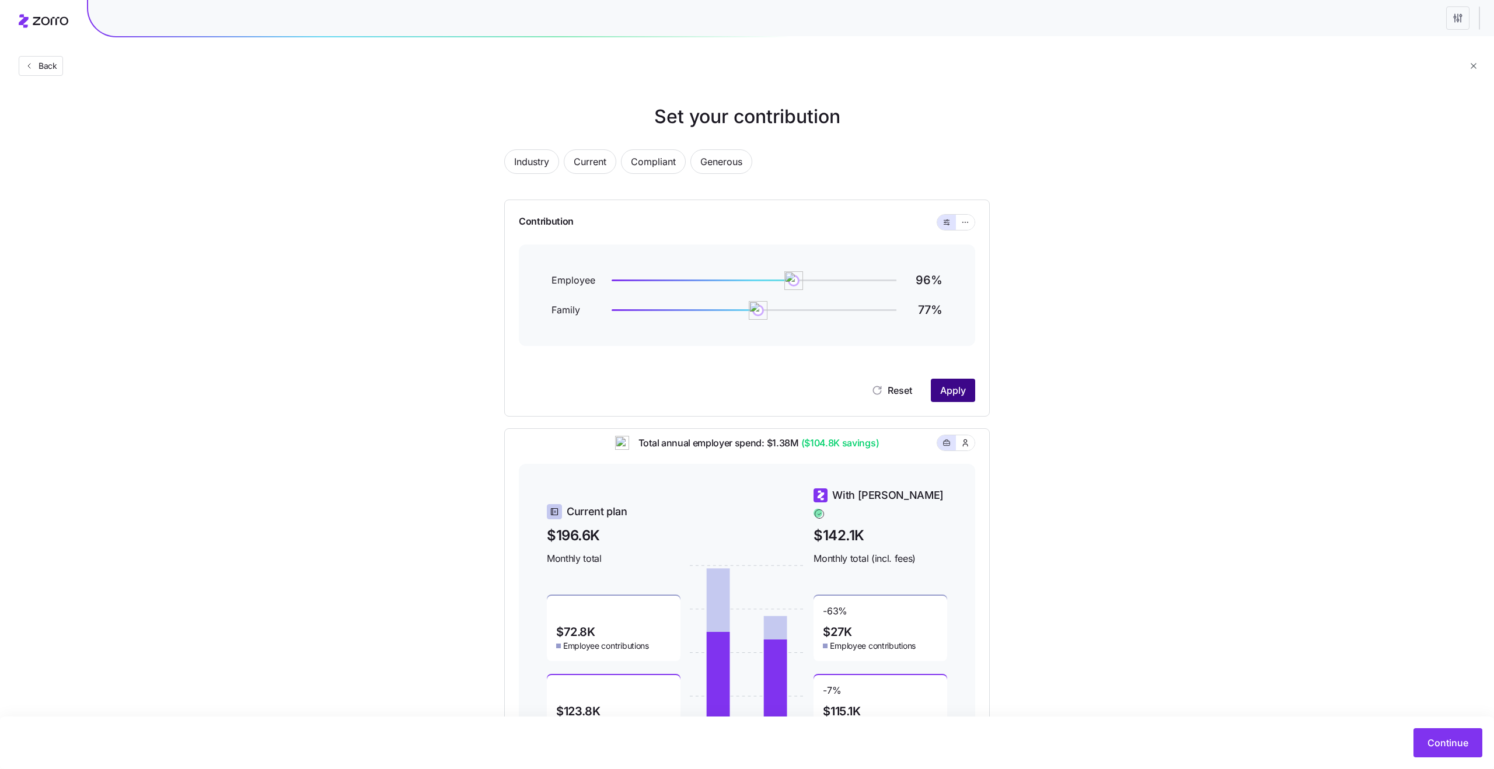
click at [958, 389] on span "Apply" at bounding box center [953, 391] width 26 height 14
drag, startPoint x: 764, startPoint y: 316, endPoint x: 750, endPoint y: 318, distance: 14.1
click at [750, 318] on img at bounding box center [758, 311] width 20 height 20
click at [939, 399] on button "Apply" at bounding box center [953, 390] width 44 height 23
drag, startPoint x: 795, startPoint y: 288, endPoint x: 810, endPoint y: 289, distance: 15.2
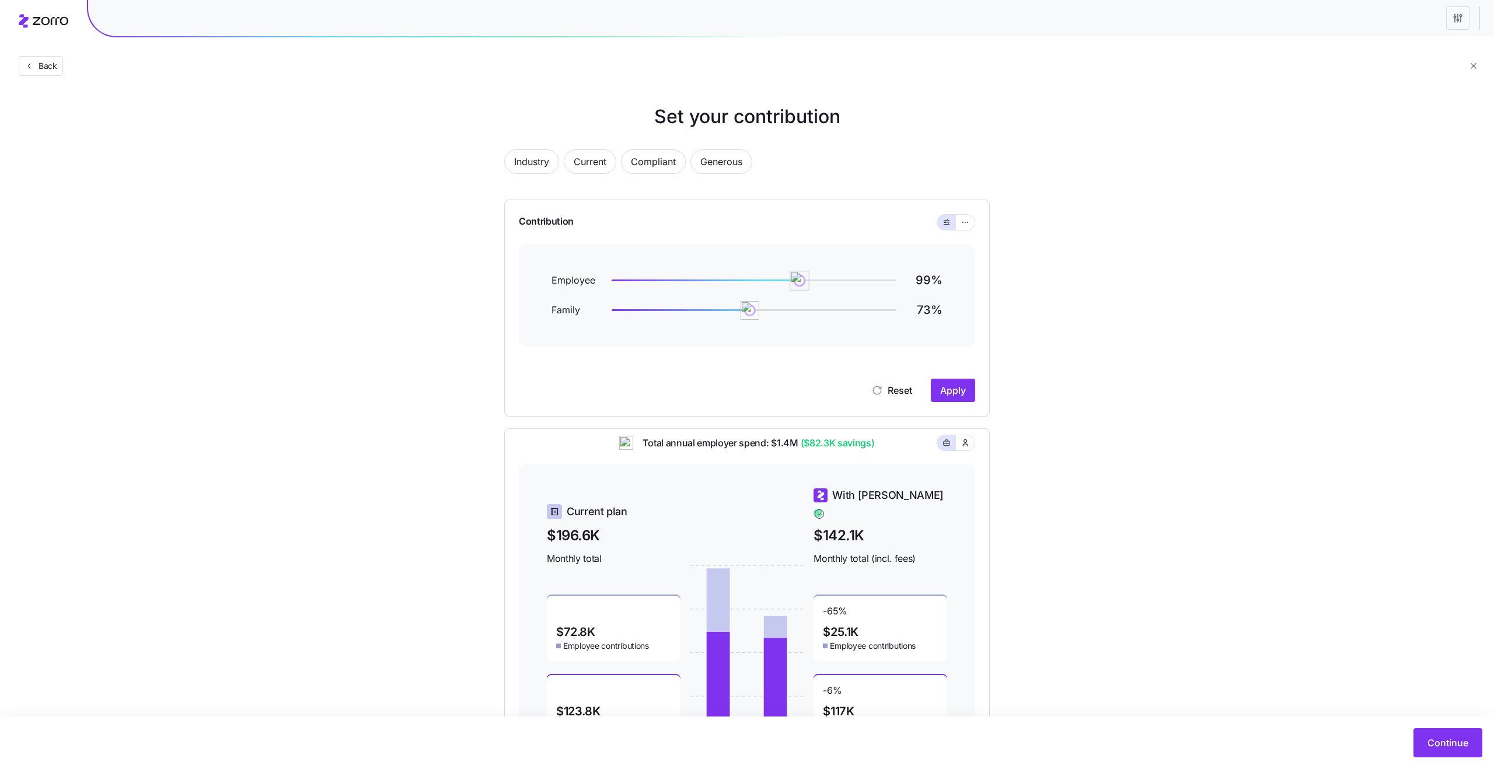
click at [810, 288] on img at bounding box center [800, 281] width 20 height 20
click at [962, 397] on button "Apply" at bounding box center [953, 390] width 44 height 23
drag, startPoint x: 816, startPoint y: 281, endPoint x: 779, endPoint y: 281, distance: 37.4
click at [779, 281] on img at bounding box center [781, 281] width 20 height 20
click at [958, 390] on span "Apply" at bounding box center [953, 391] width 26 height 14
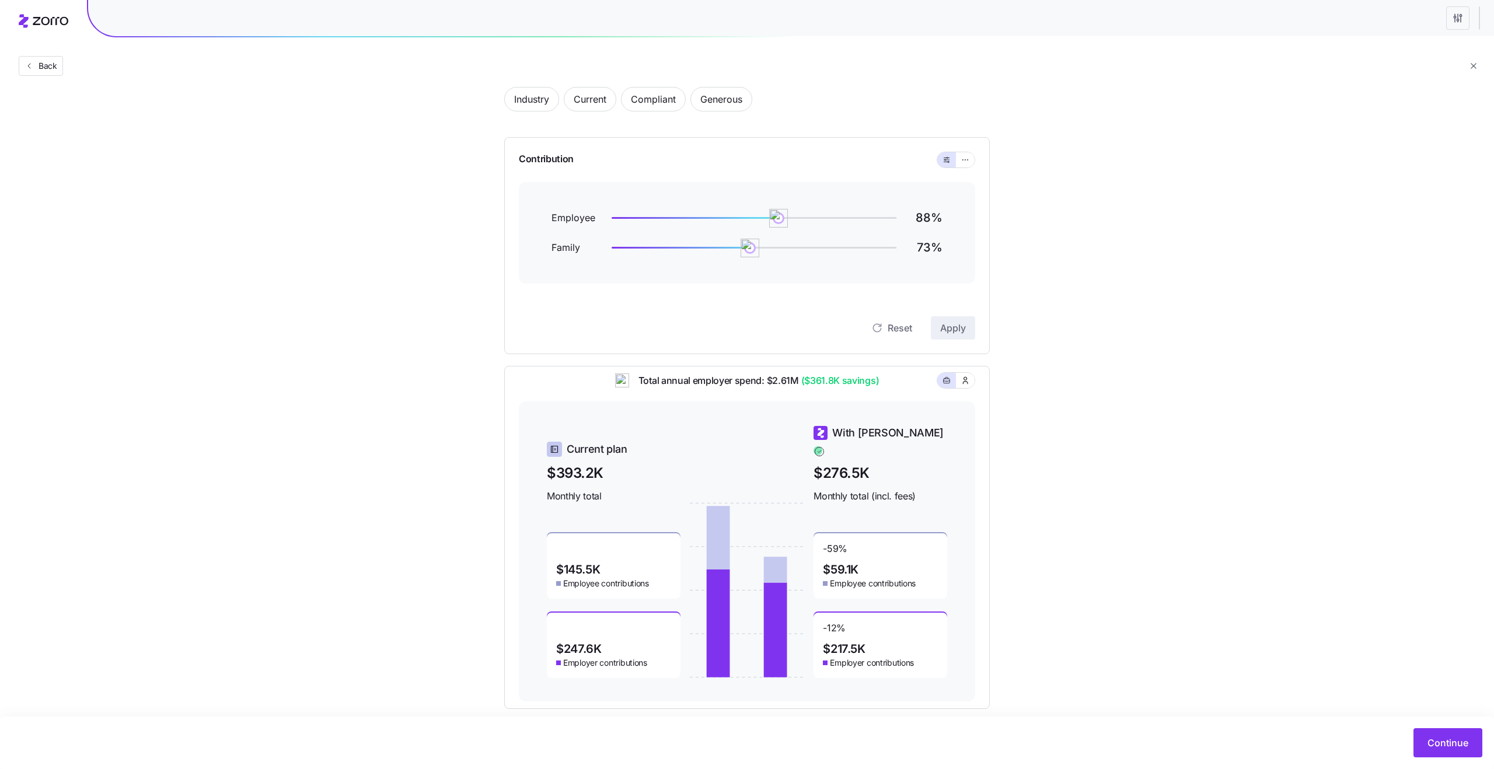
scroll to position [56, 0]
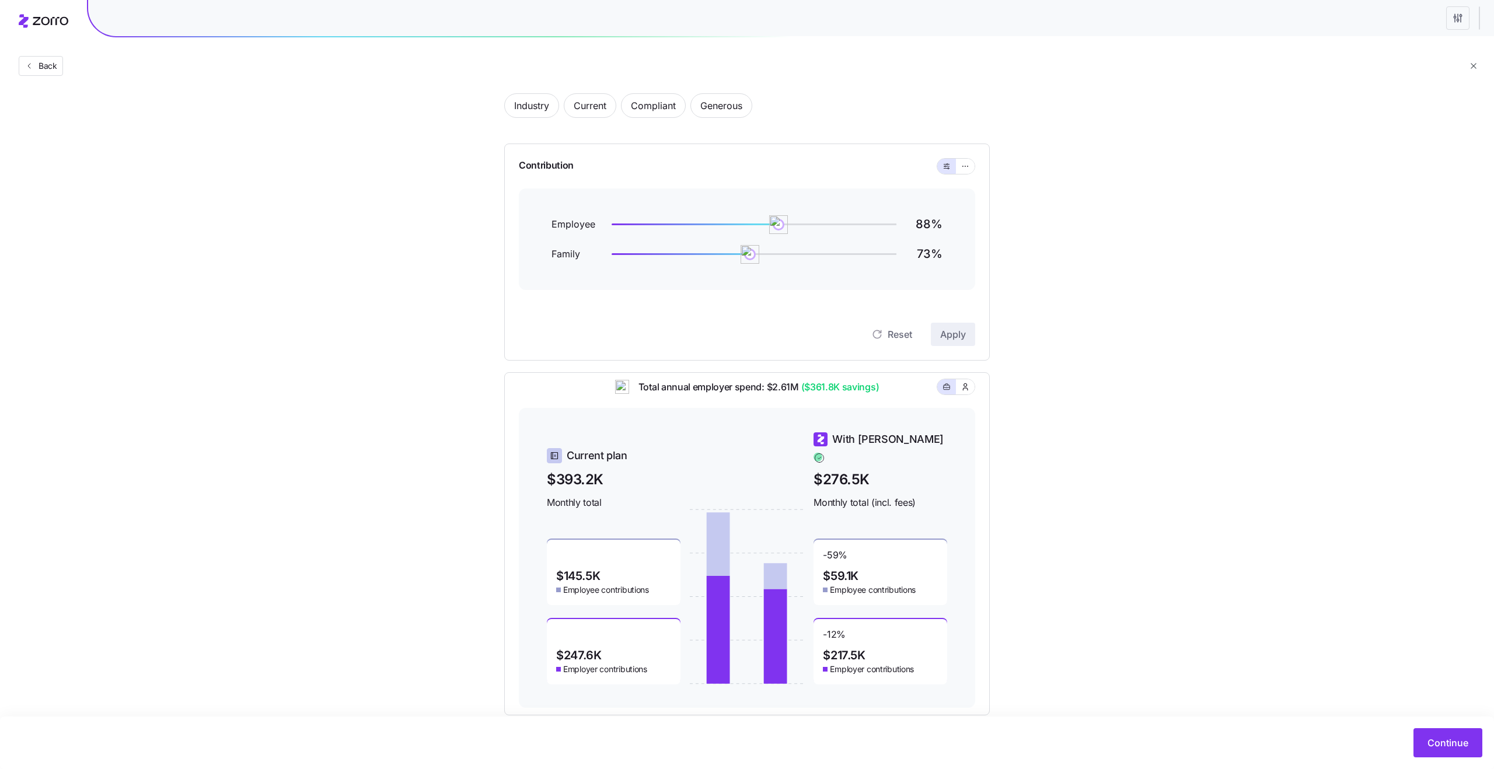
click at [827, 470] on span "$276.5K" at bounding box center [881, 480] width 134 height 22
click at [861, 477] on span "$276.5K" at bounding box center [881, 480] width 134 height 22
click at [834, 472] on span "$276.5K" at bounding box center [881, 480] width 134 height 22
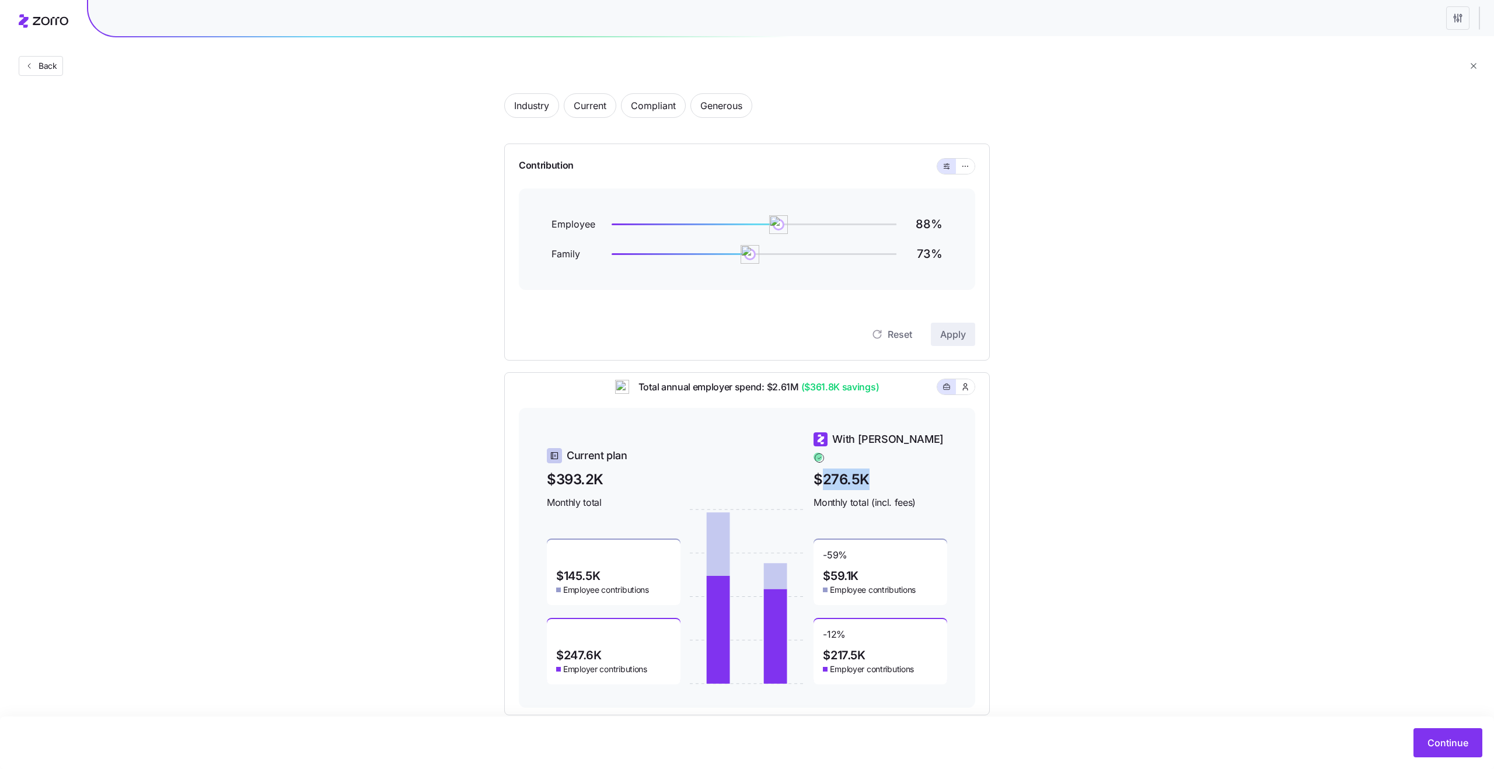
click at [834, 472] on span "$276.5K" at bounding box center [881, 480] width 134 height 22
click at [848, 473] on span "$276.5K" at bounding box center [881, 480] width 134 height 22
click at [832, 570] on span "$59.1K" at bounding box center [841, 576] width 36 height 12
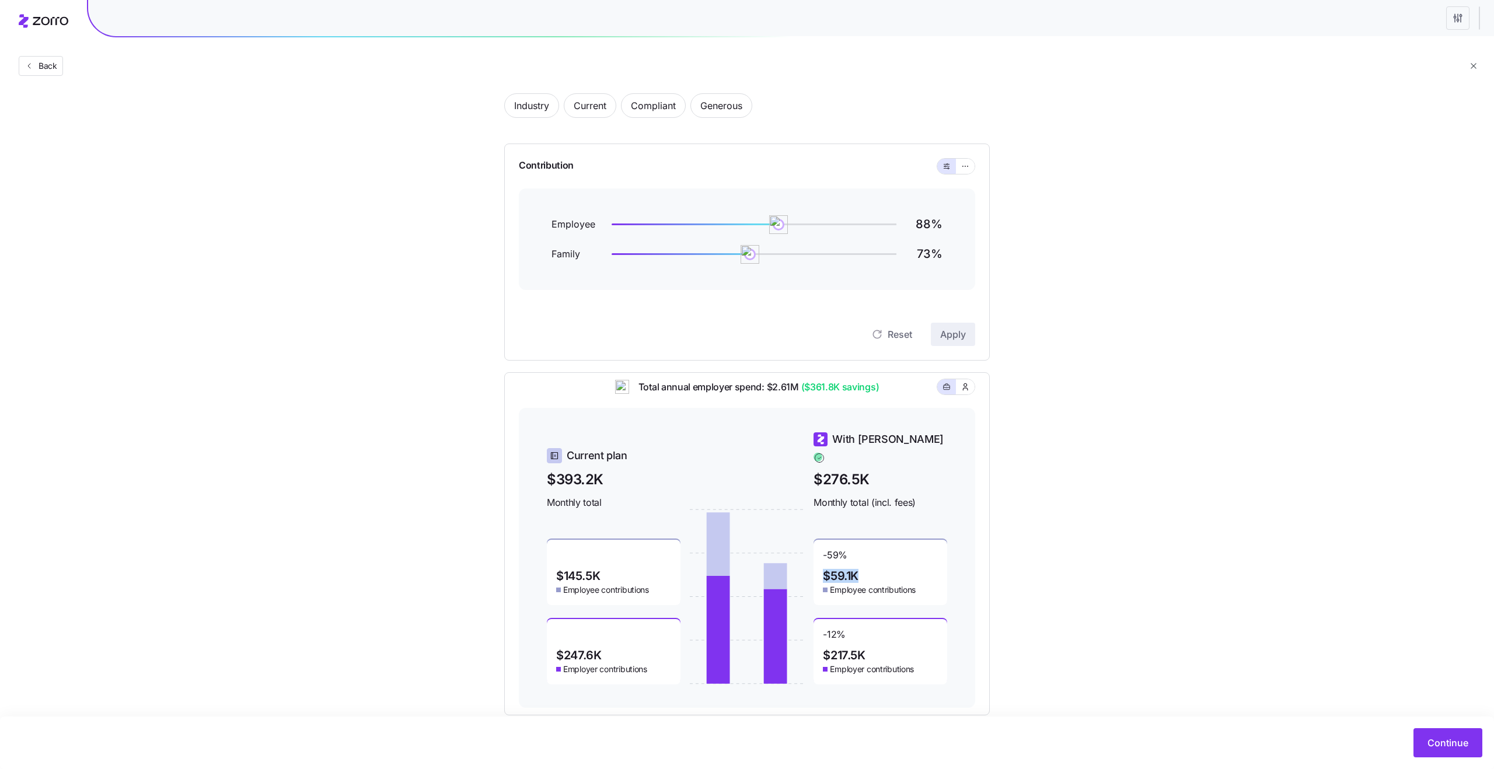
click at [832, 570] on span "$59.1K" at bounding box center [841, 576] width 36 height 12
click at [587, 570] on span "$145.5K" at bounding box center [578, 576] width 44 height 12
click at [599, 570] on span "$145.5K" at bounding box center [578, 576] width 44 height 12
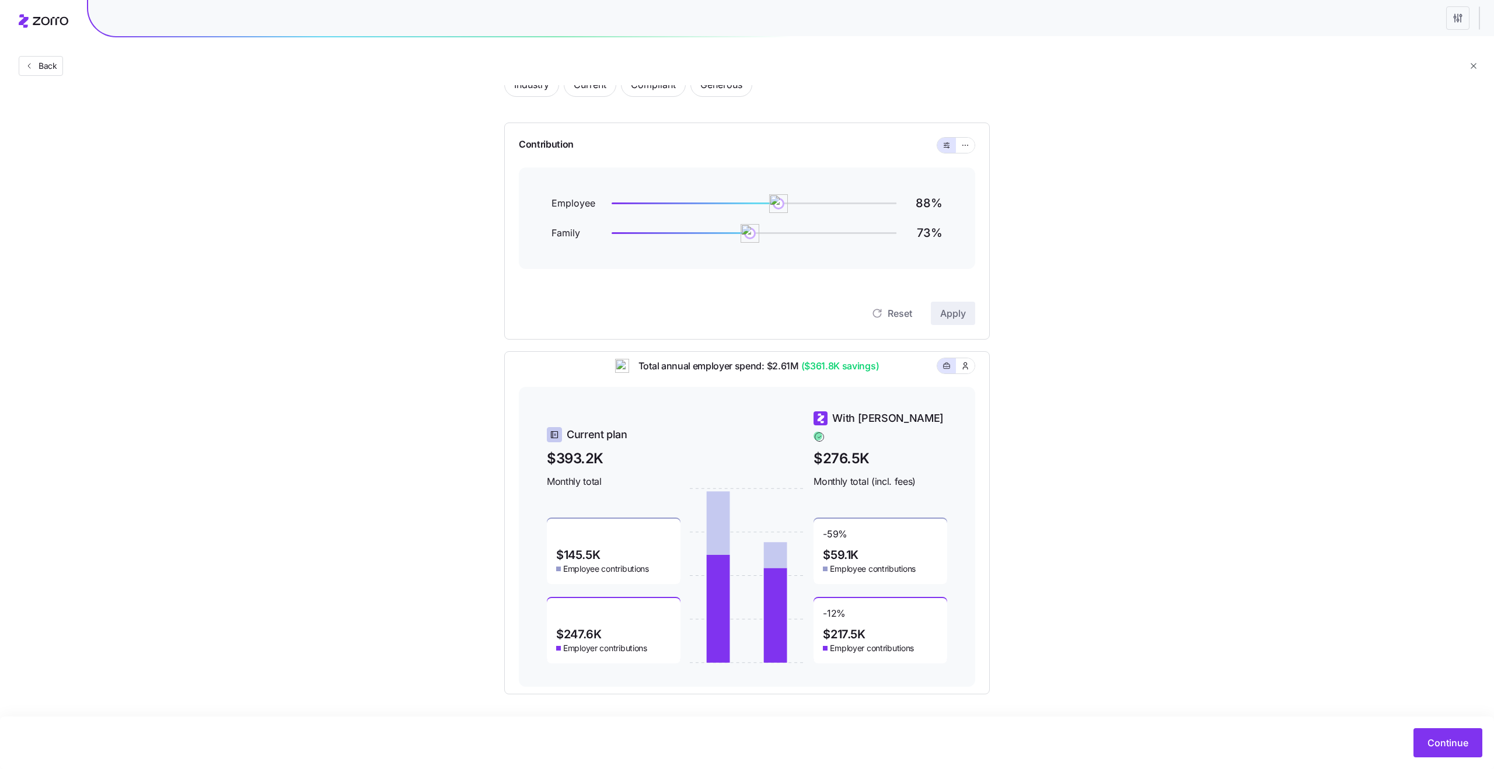
scroll to position [0, 0]
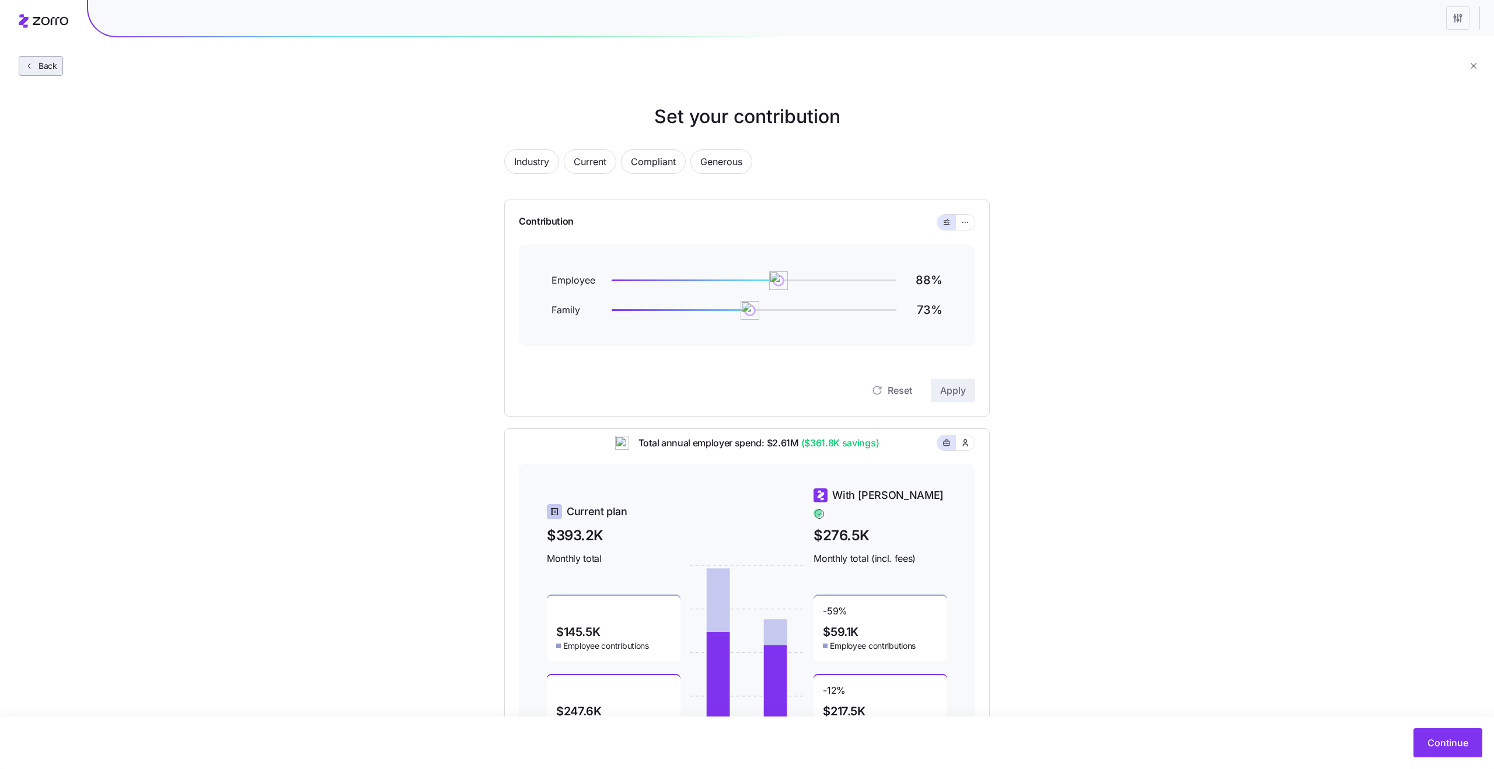
click at [48, 68] on span "Back" at bounding box center [45, 66] width 23 height 12
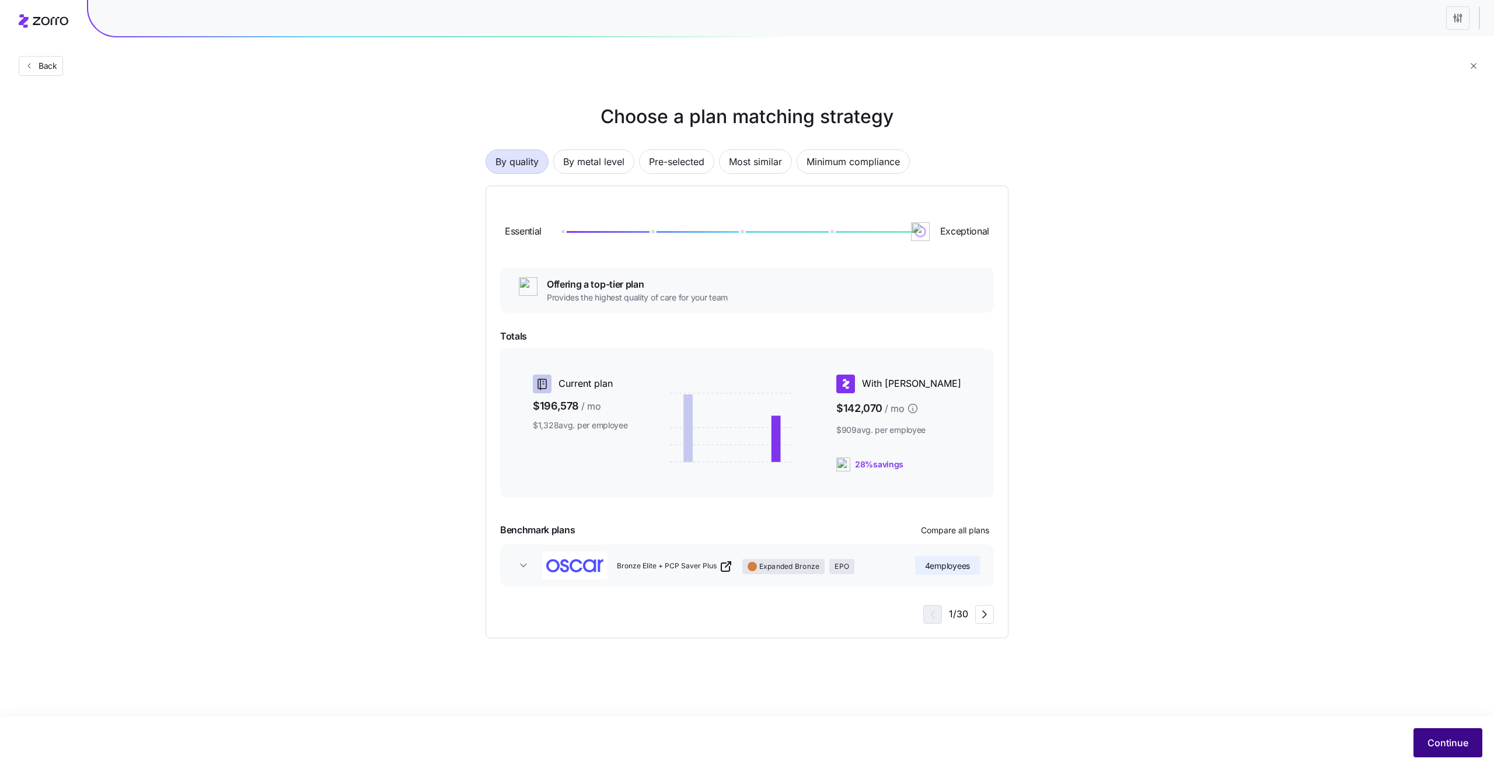
click at [1452, 743] on span "Continue" at bounding box center [1448, 743] width 41 height 14
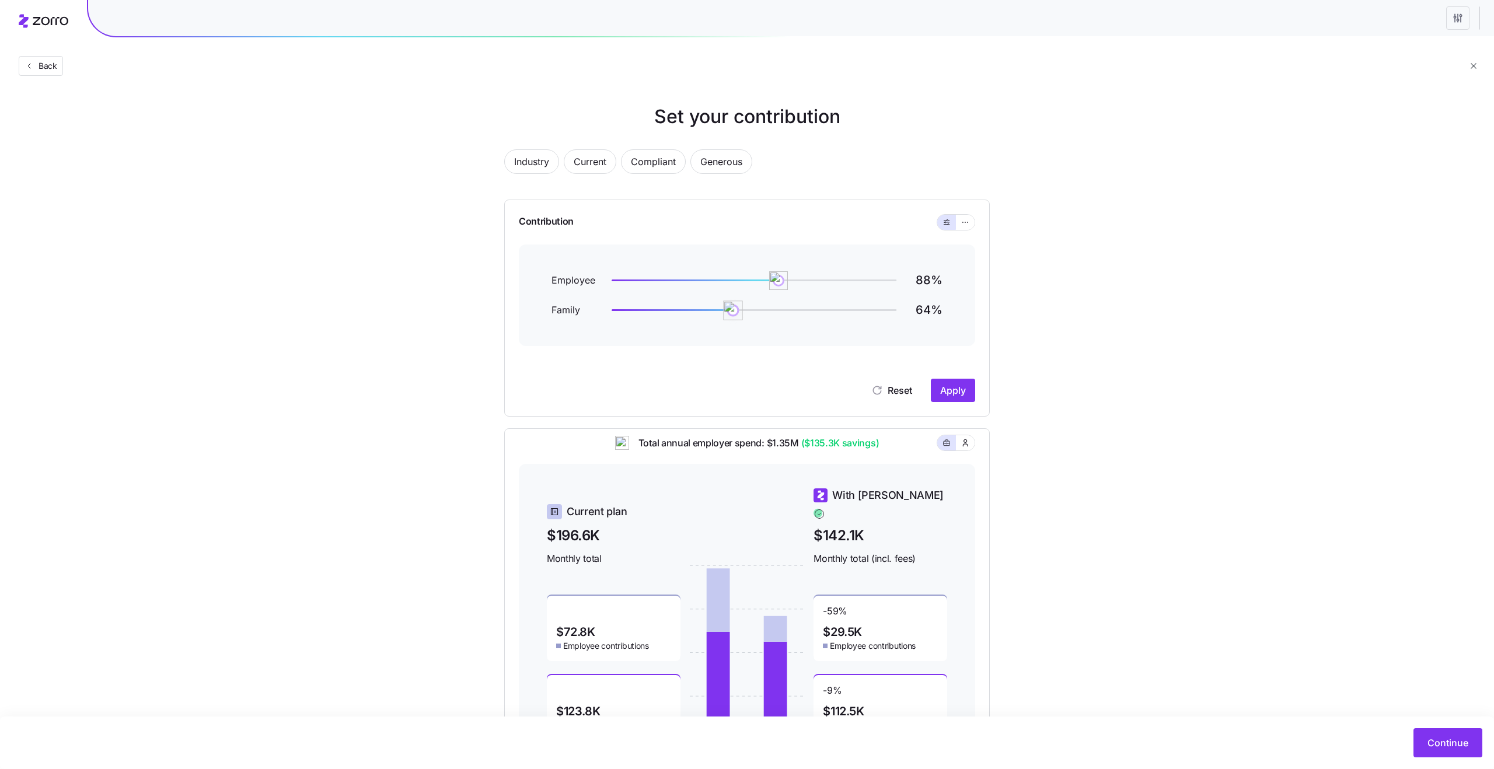
drag, startPoint x: 747, startPoint y: 313, endPoint x: 725, endPoint y: 313, distance: 21.6
click at [725, 313] on img at bounding box center [733, 311] width 20 height 20
click at [954, 393] on span "Apply" at bounding box center [953, 391] width 26 height 14
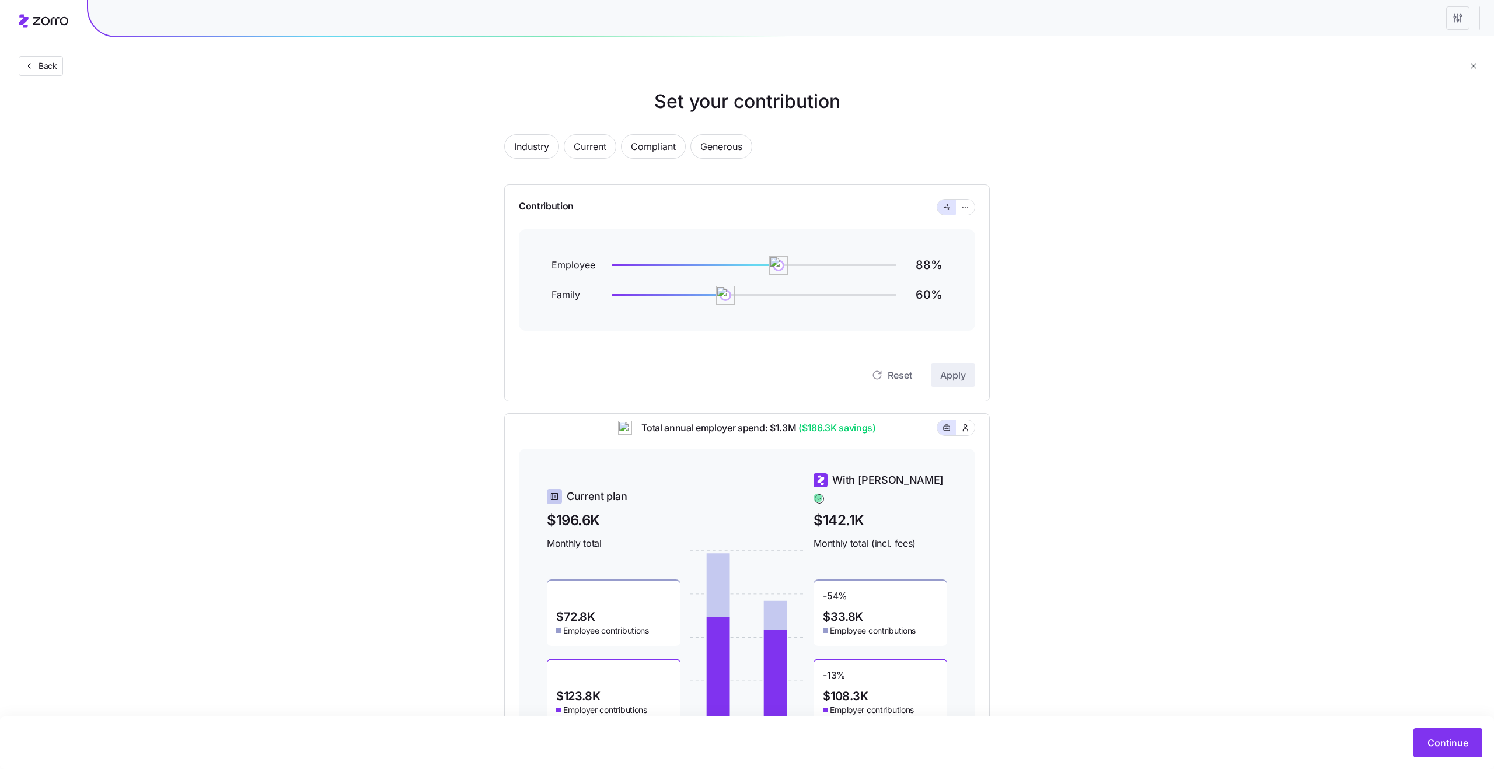
scroll to position [17, 0]
drag, startPoint x: 783, startPoint y: 260, endPoint x: 792, endPoint y: 260, distance: 8.8
click at [792, 260] on img at bounding box center [789, 264] width 20 height 20
click at [953, 371] on span "Apply" at bounding box center [953, 374] width 26 height 14
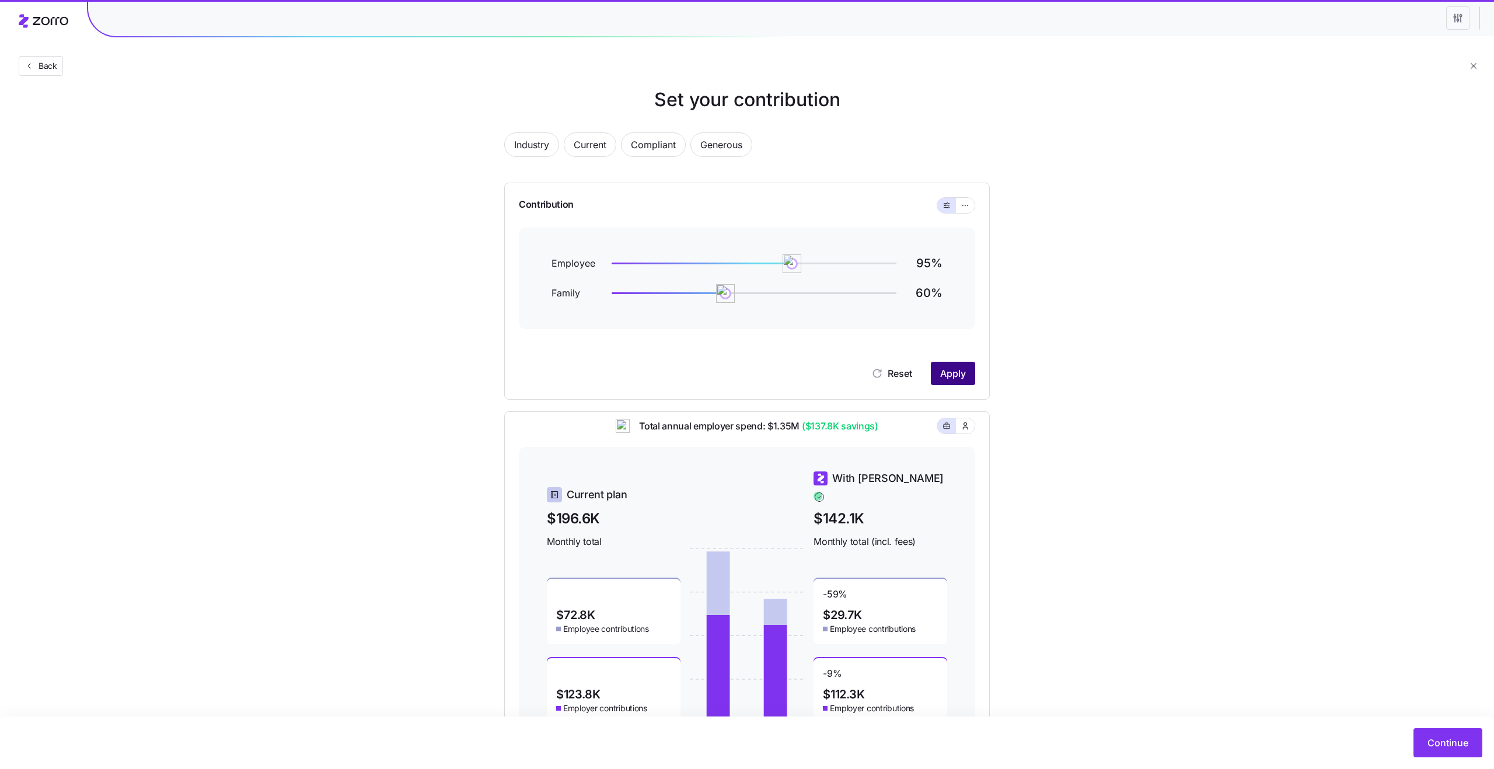
scroll to position [0, 0]
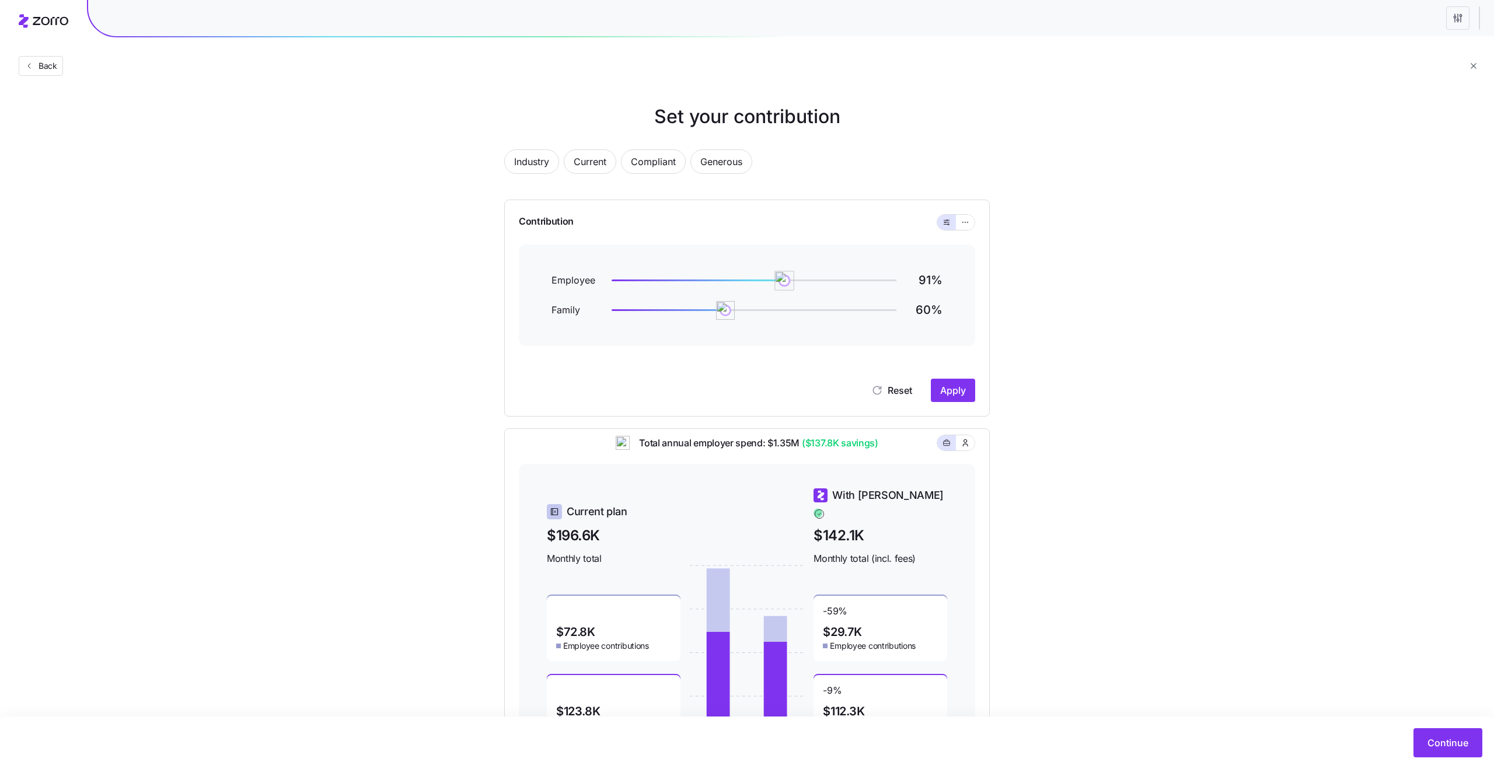
drag, startPoint x: 789, startPoint y: 282, endPoint x: 770, endPoint y: 282, distance: 18.7
click at [775, 282] on img at bounding box center [785, 281] width 20 height 20
click at [957, 385] on span "Apply" at bounding box center [953, 391] width 26 height 14
click at [963, 224] on icon "button" at bounding box center [965, 222] width 8 height 14
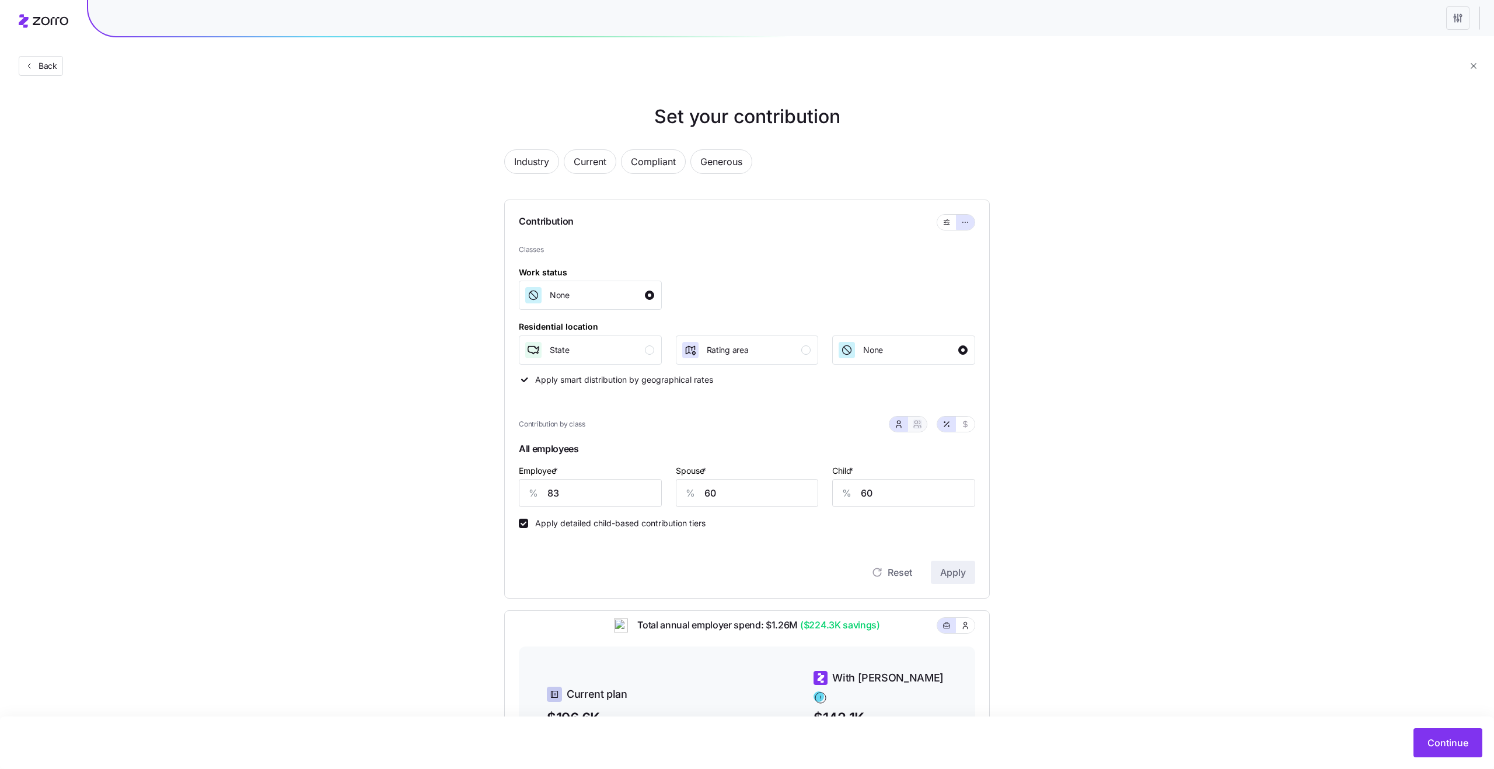
click at [920, 426] on icon "button" at bounding box center [917, 424] width 9 height 9
type input "72"
type input "74"
click at [894, 424] on button "button" at bounding box center [898, 424] width 9 height 9
type input "60"
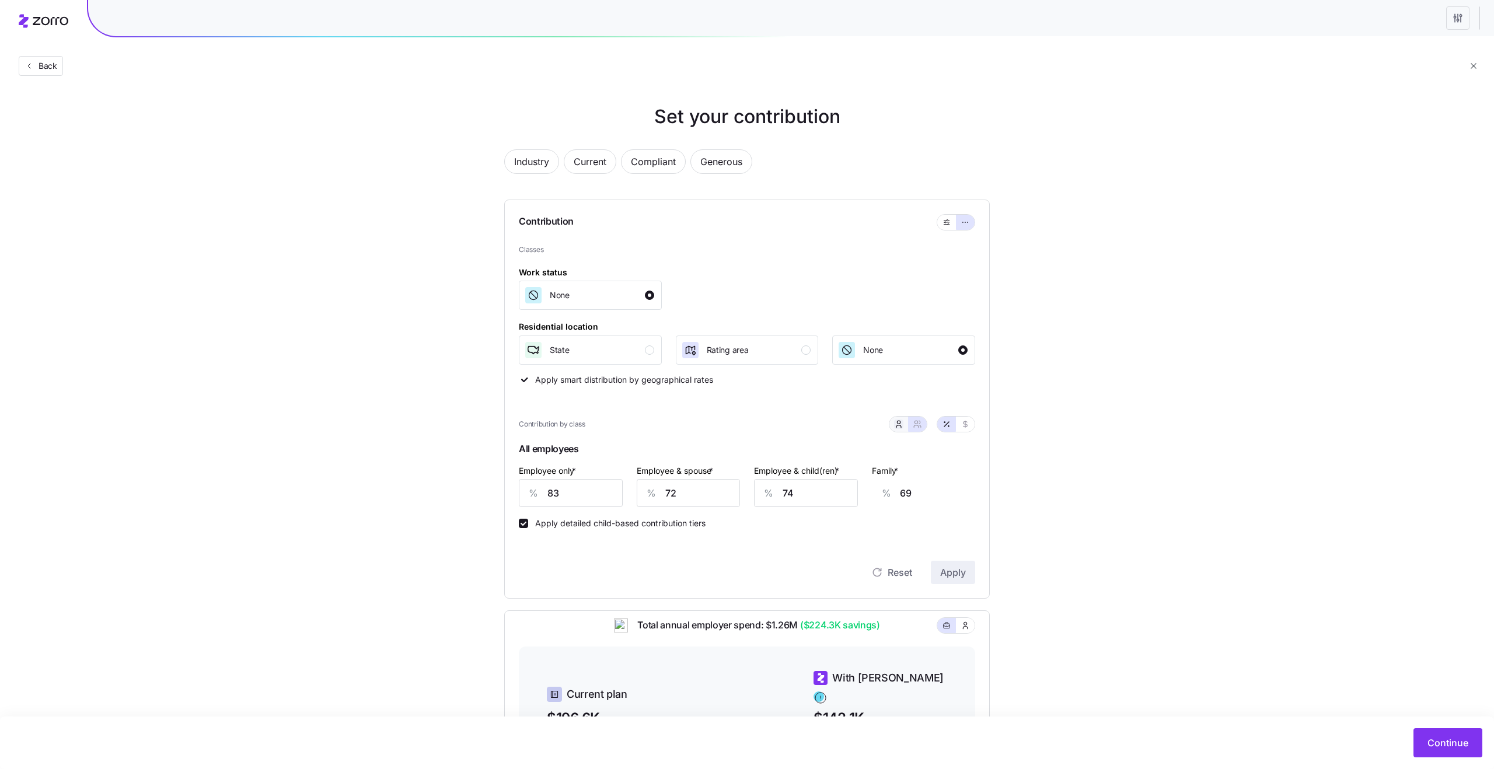
type input "60"
click at [913, 424] on button "button" at bounding box center [917, 424] width 9 height 9
type input "72"
type input "74"
click at [967, 427] on icon "button" at bounding box center [965, 424] width 9 height 9
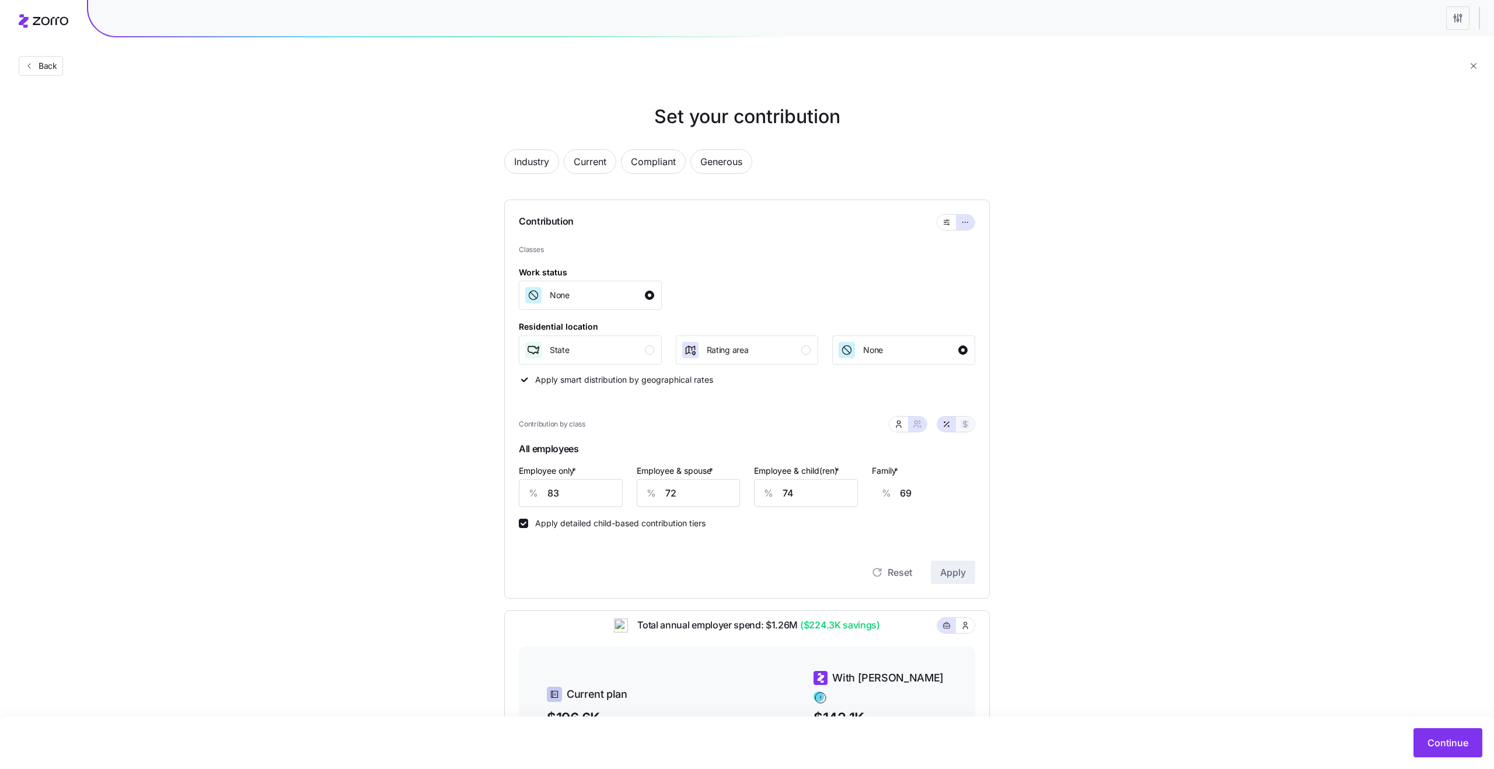
type input "546"
type input "941"
type input "818"
type input "1213"
click at [788, 348] on div "Rating area" at bounding box center [746, 350] width 130 height 19
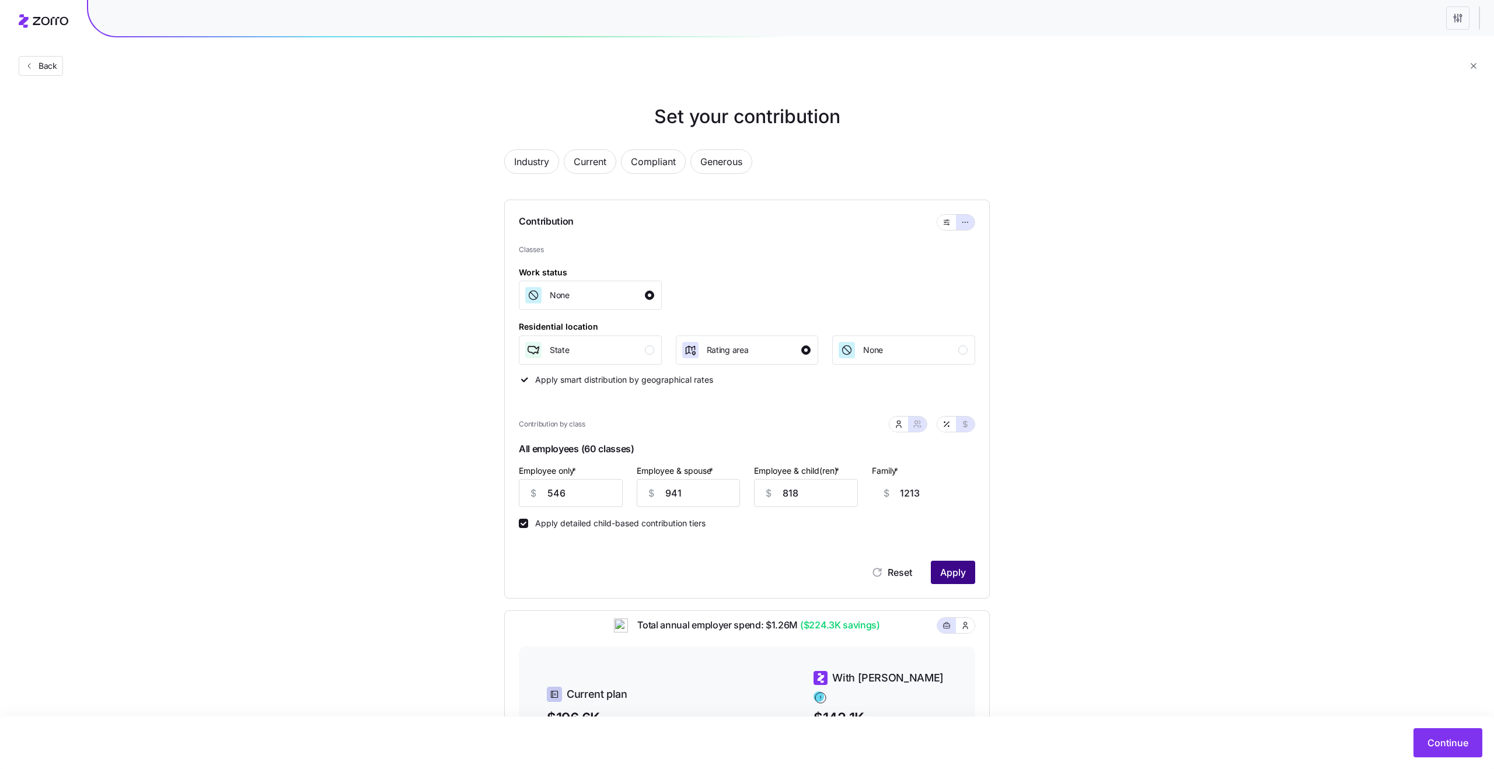
click at [968, 566] on button "Apply" at bounding box center [953, 572] width 44 height 23
type input "54610"
type input "94087"
type input "81774"
type input "101143"
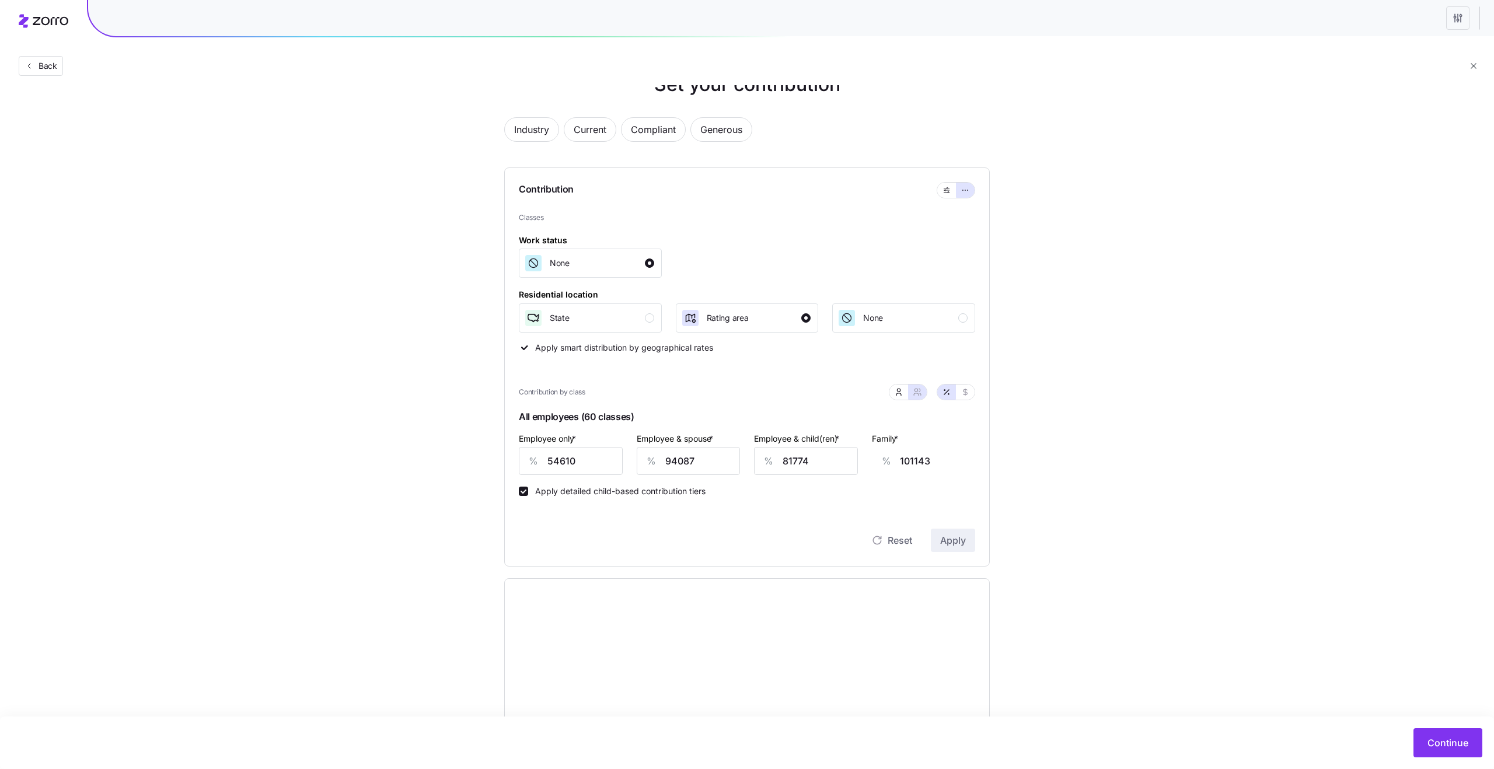
scroll to position [41, 0]
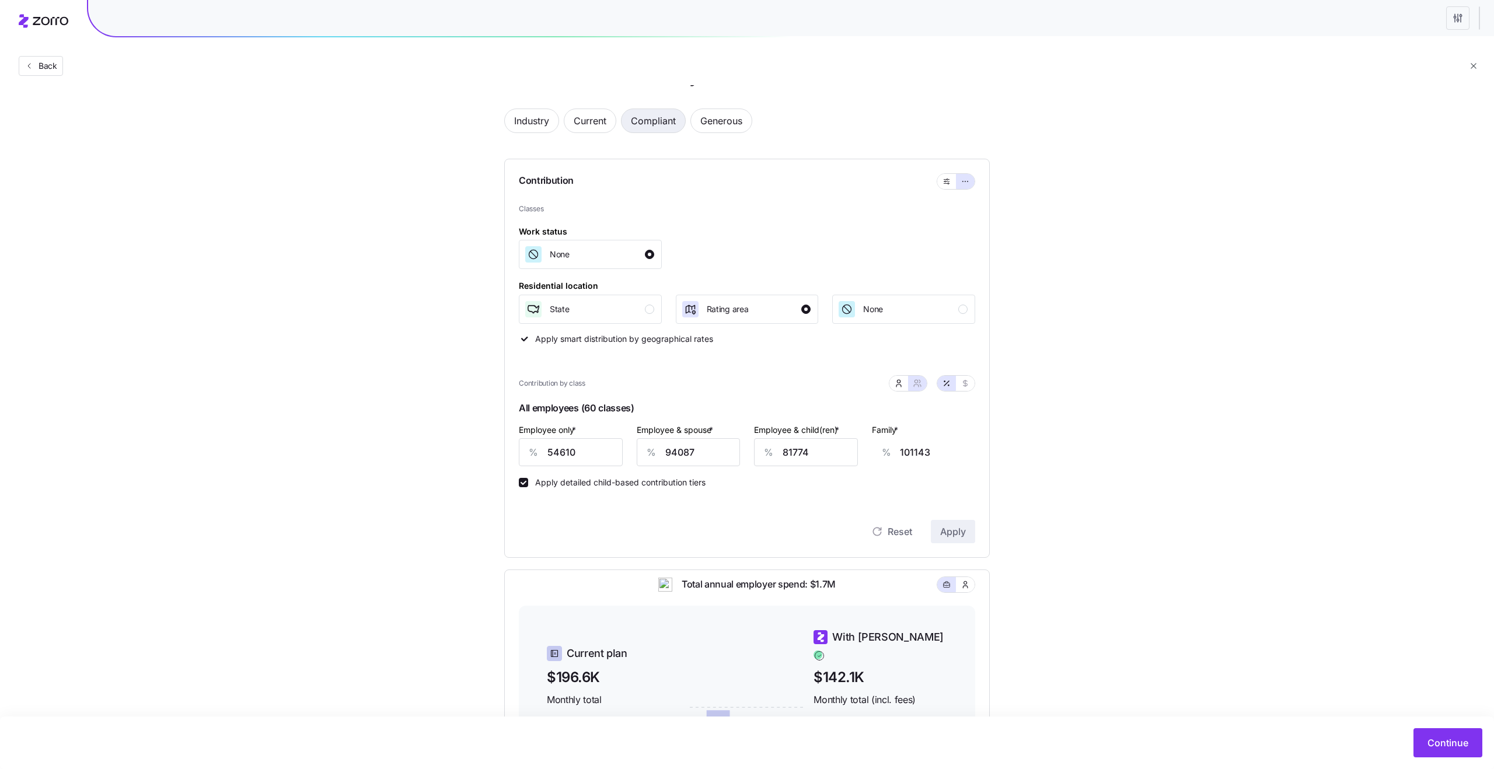
click at [644, 124] on span "Compliant" at bounding box center [653, 120] width 45 height 23
type input "87"
type input "43"
type input "52"
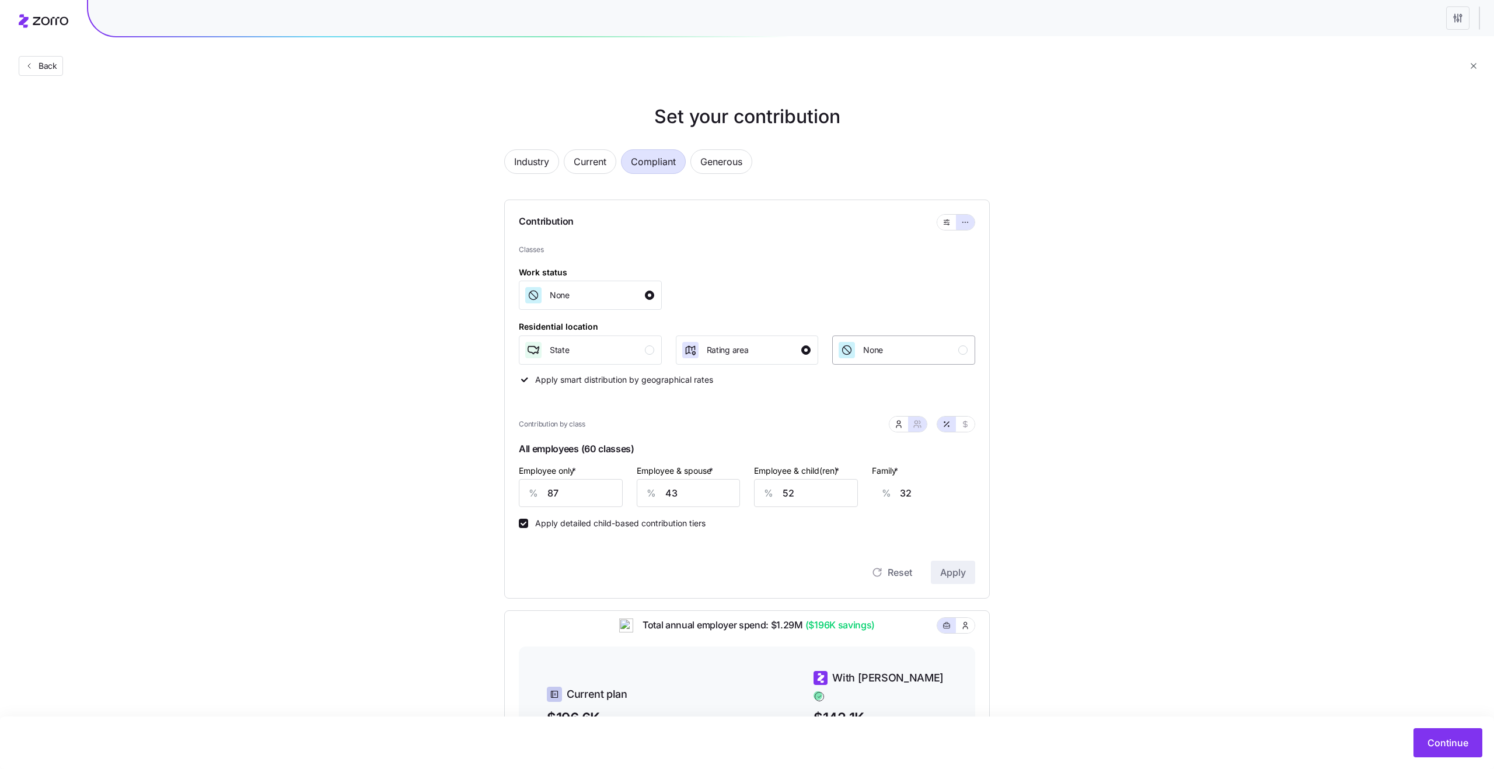
click at [873, 351] on span "None" at bounding box center [873, 350] width 20 height 12
click at [802, 350] on div "button" at bounding box center [805, 350] width 9 height 9
type input "32"
click at [953, 564] on button "Apply" at bounding box center [953, 572] width 44 height 23
click at [964, 425] on icon "button" at bounding box center [965, 424] width 9 height 9
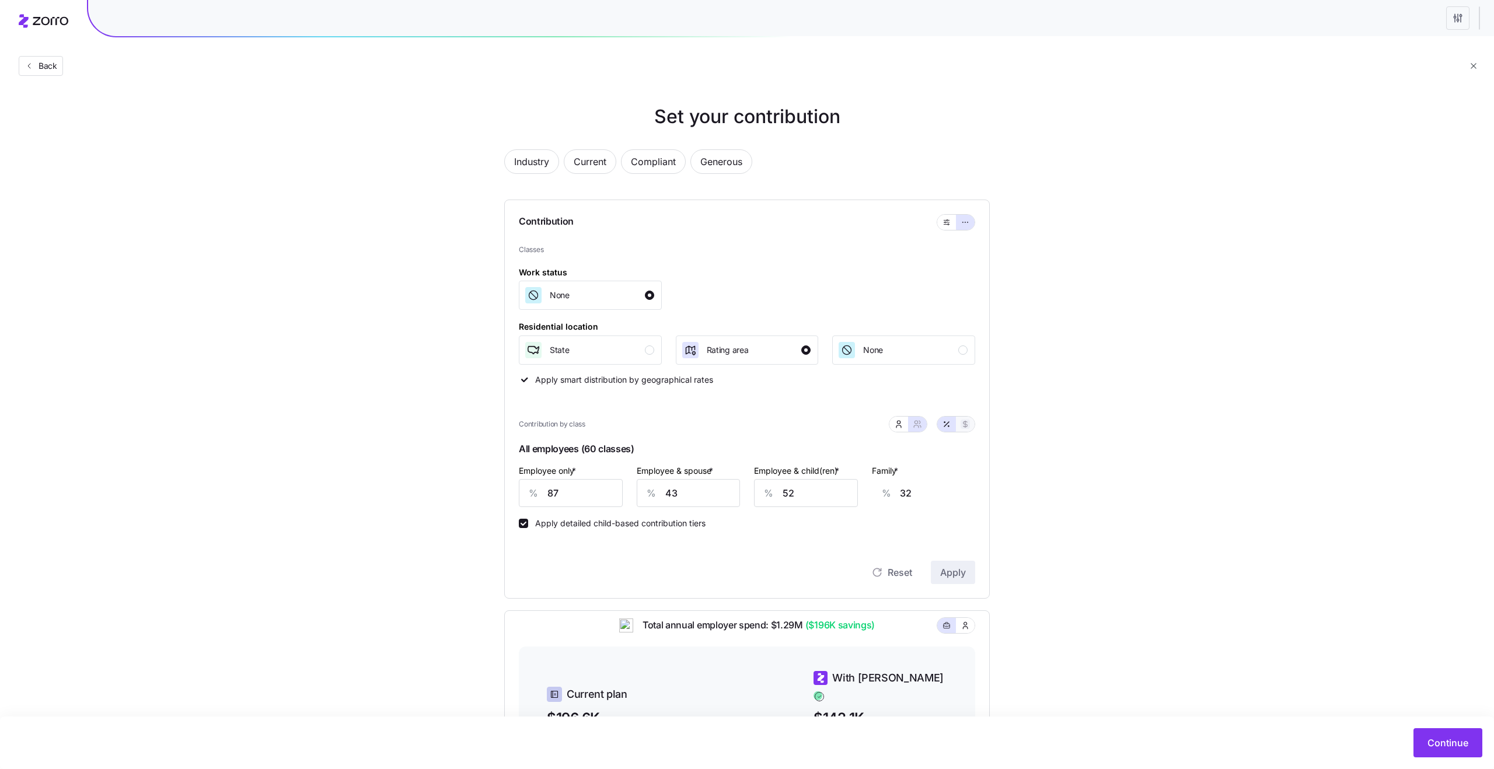
type input "564"
click at [880, 353] on span "None" at bounding box center [873, 350] width 20 height 12
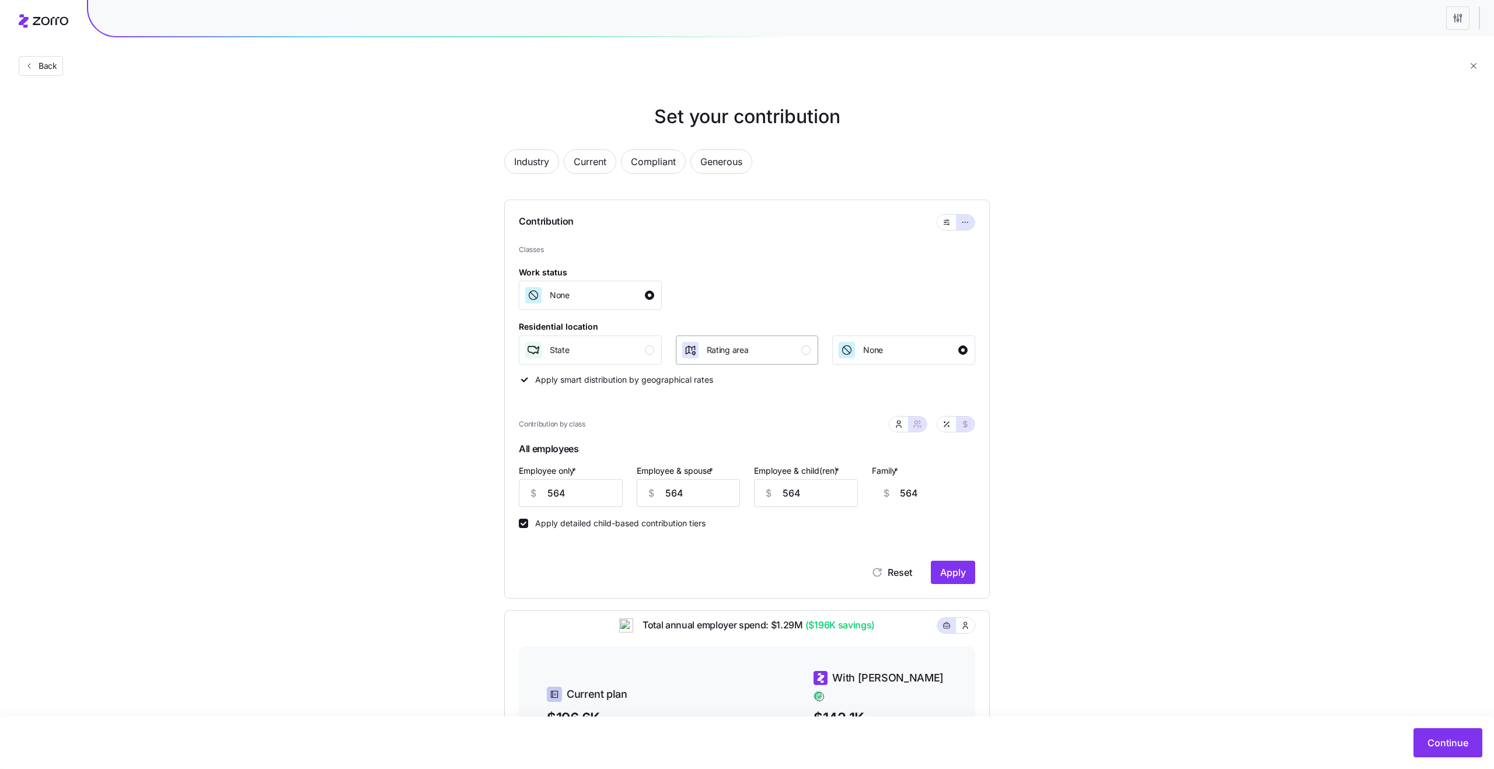
click at [790, 353] on div "Rating area" at bounding box center [746, 350] width 130 height 19
click at [958, 570] on span "Apply" at bounding box center [953, 573] width 26 height 14
type input "56437"
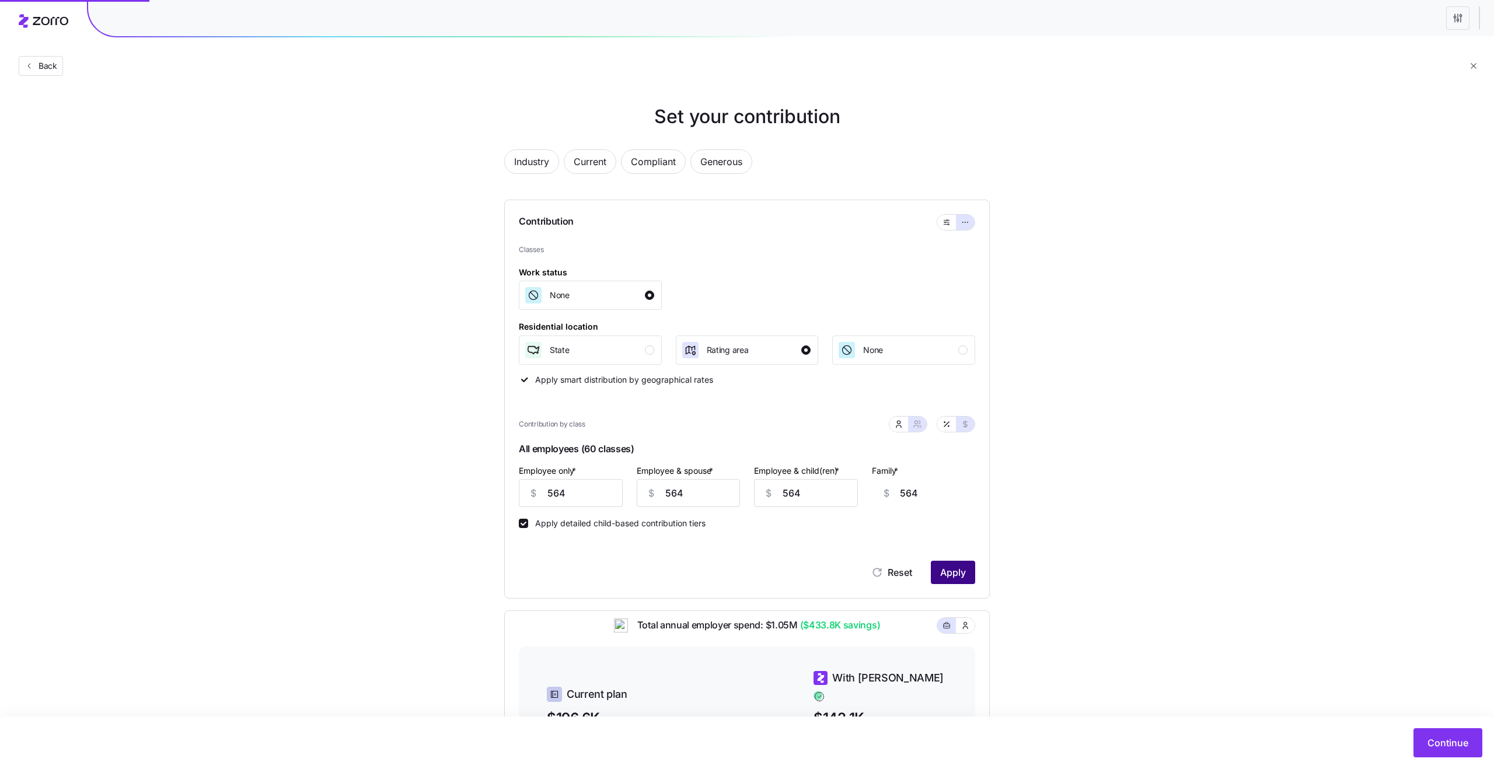
type input "56437"
click at [944, 224] on icon "button" at bounding box center [947, 222] width 8 height 14
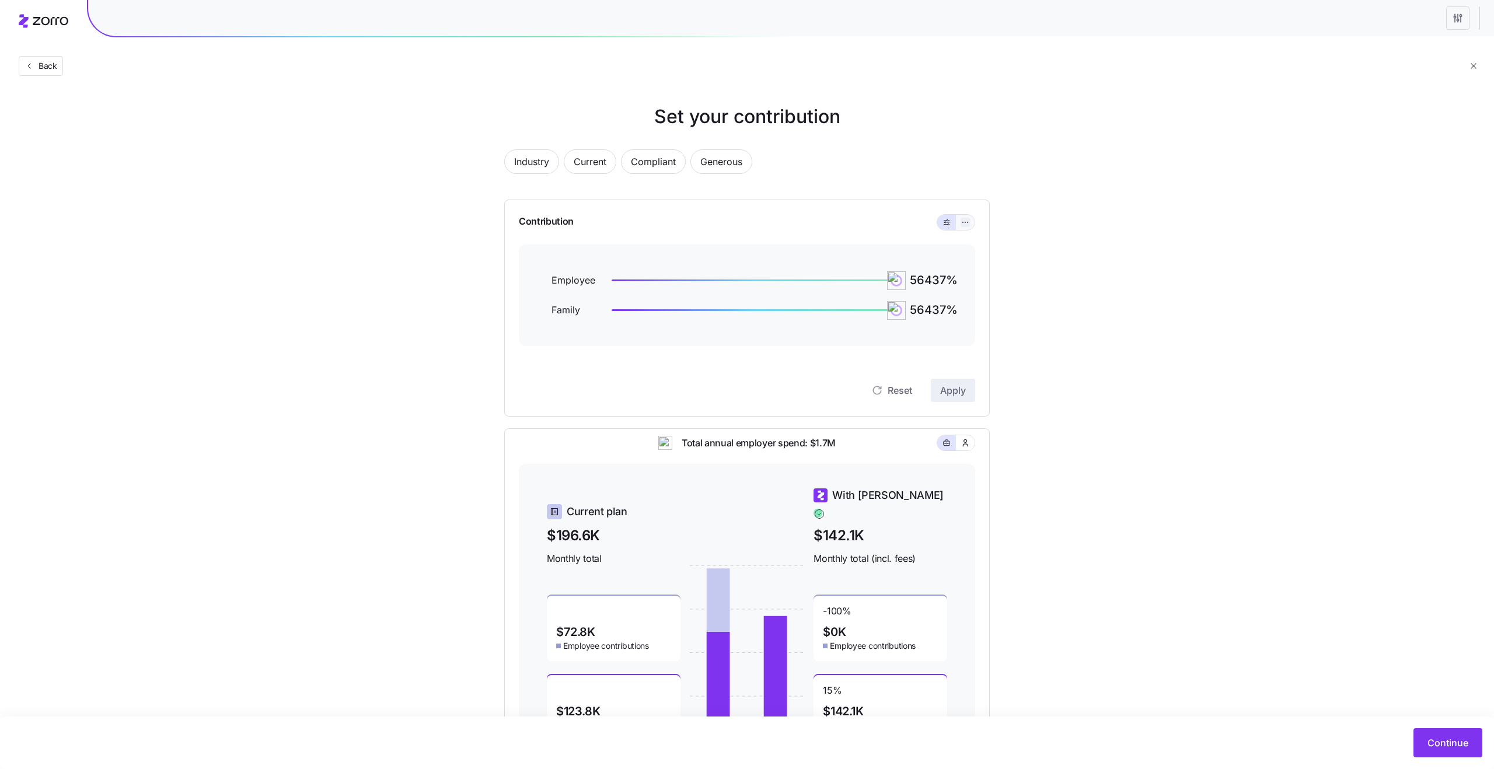
click at [962, 226] on button "button" at bounding box center [965, 222] width 9 height 9
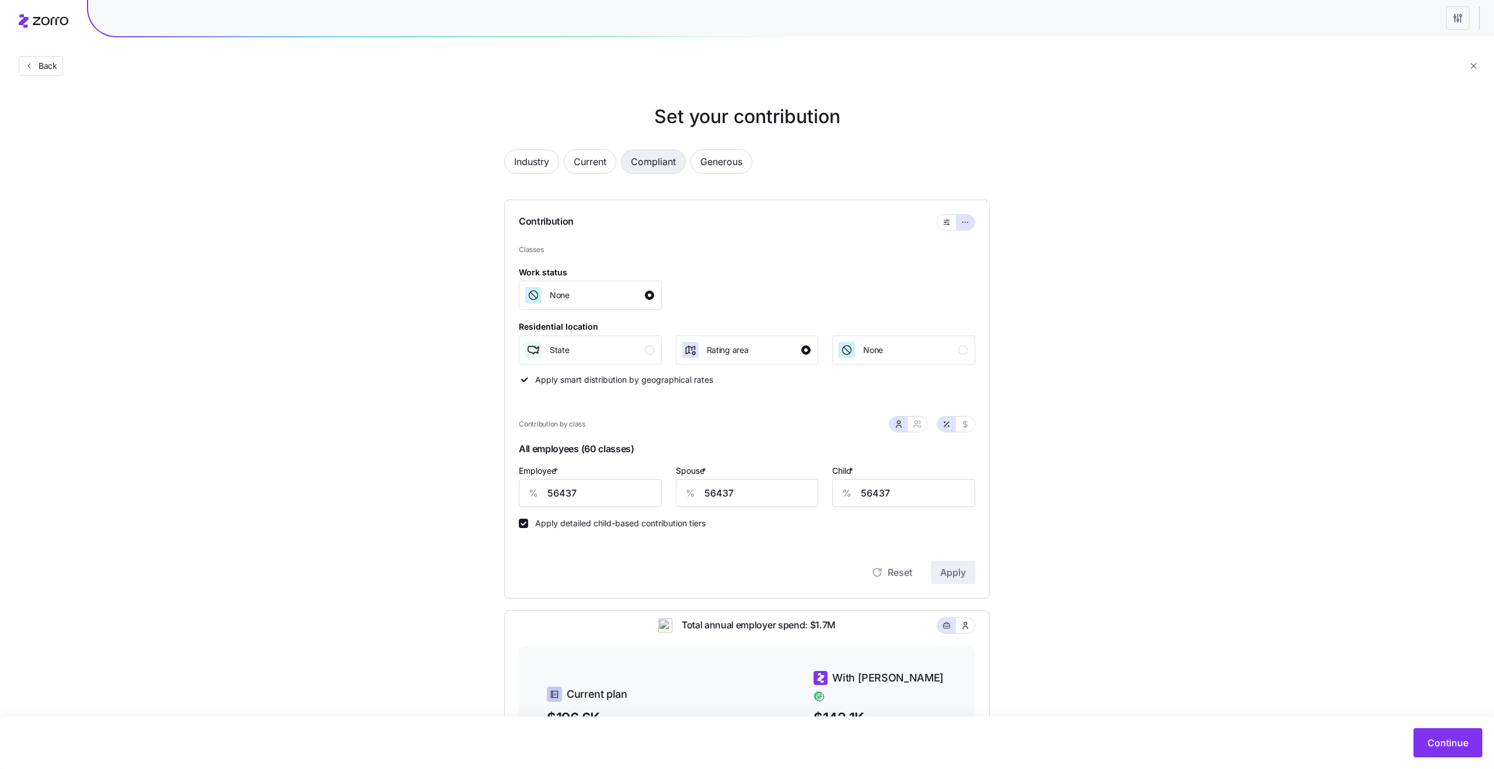
click at [654, 163] on span "Compliant" at bounding box center [653, 161] width 45 height 23
type input "87"
type input "0"
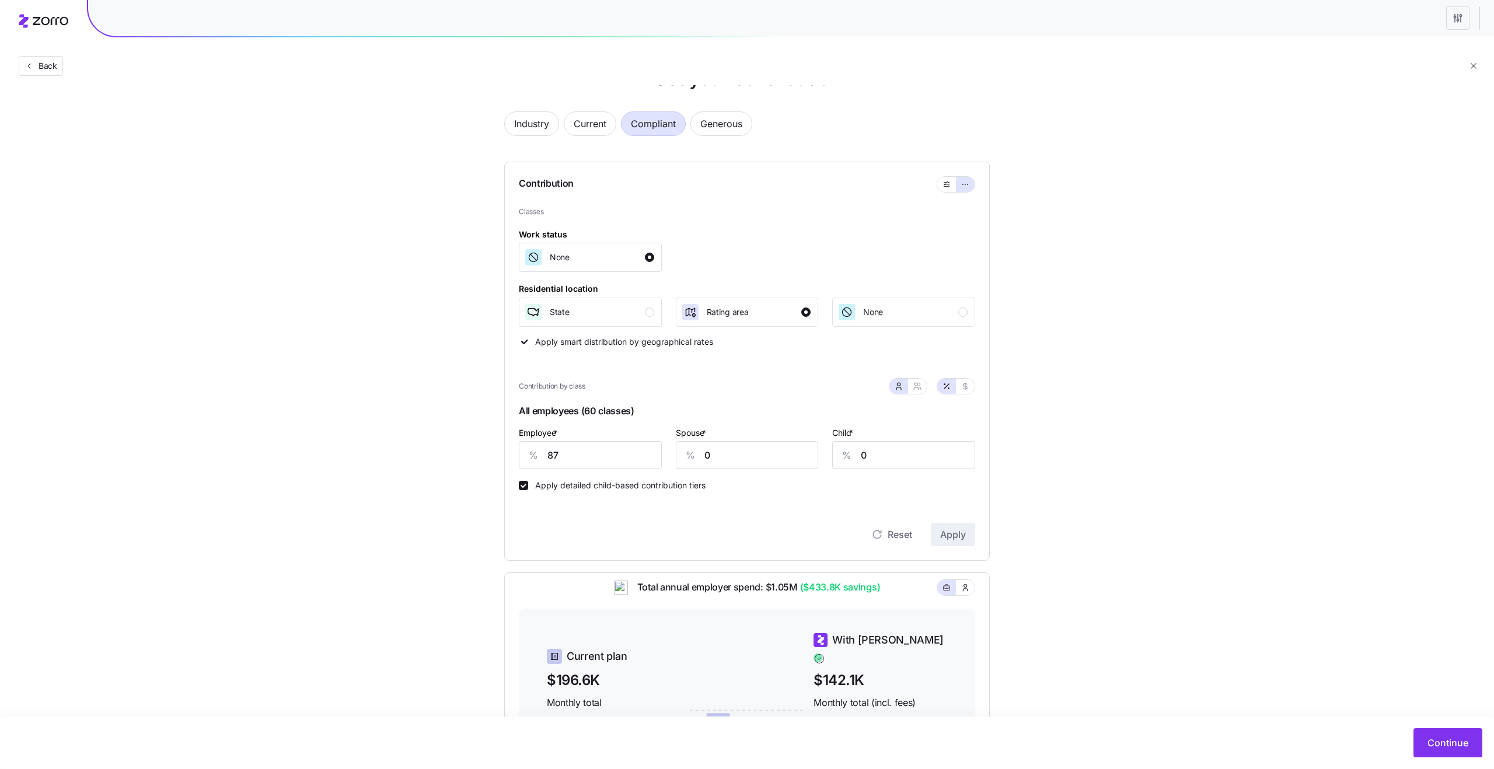
scroll to position [46, 0]
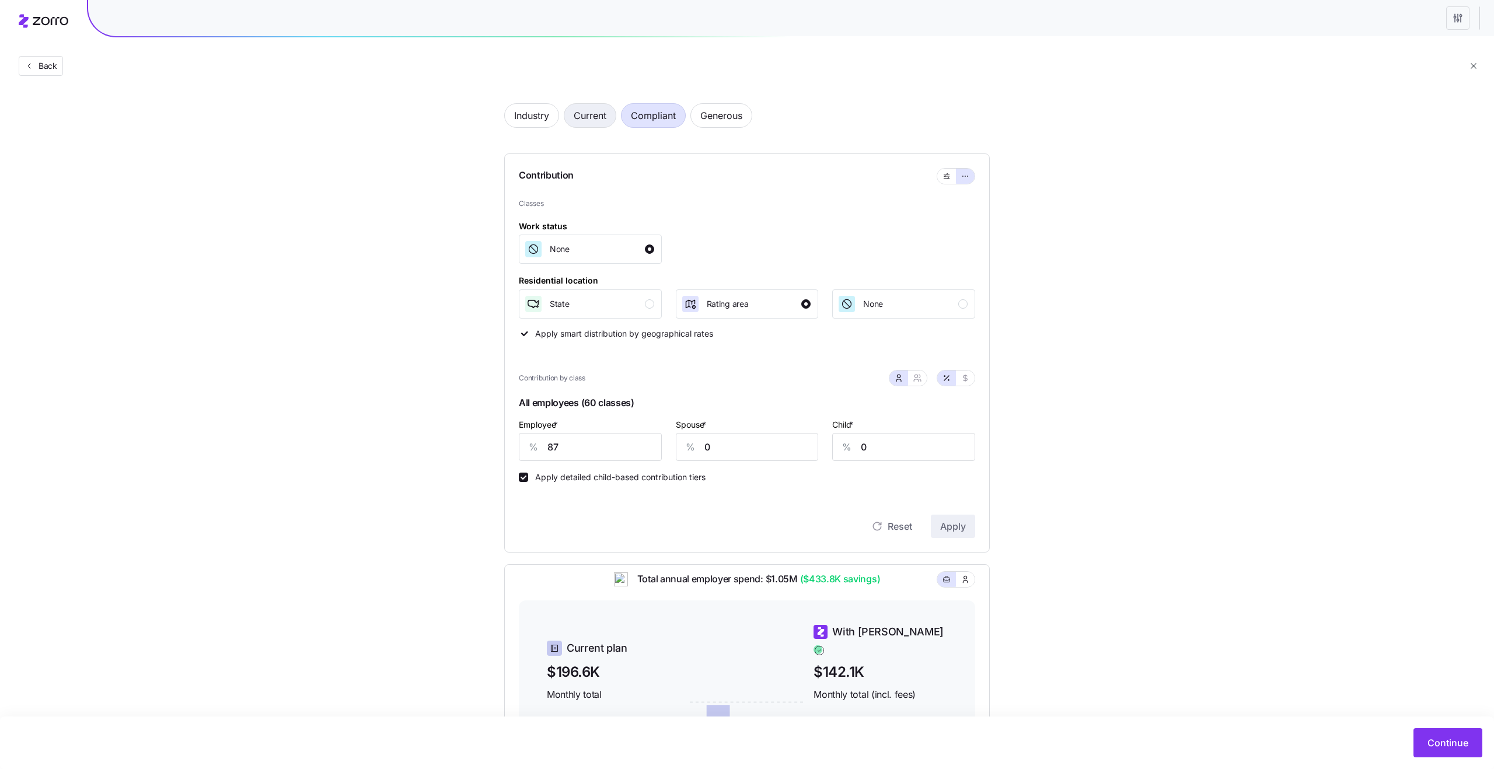
click at [606, 111] on span "Current" at bounding box center [590, 115] width 33 height 23
type input "69"
type input "49"
type input "14"
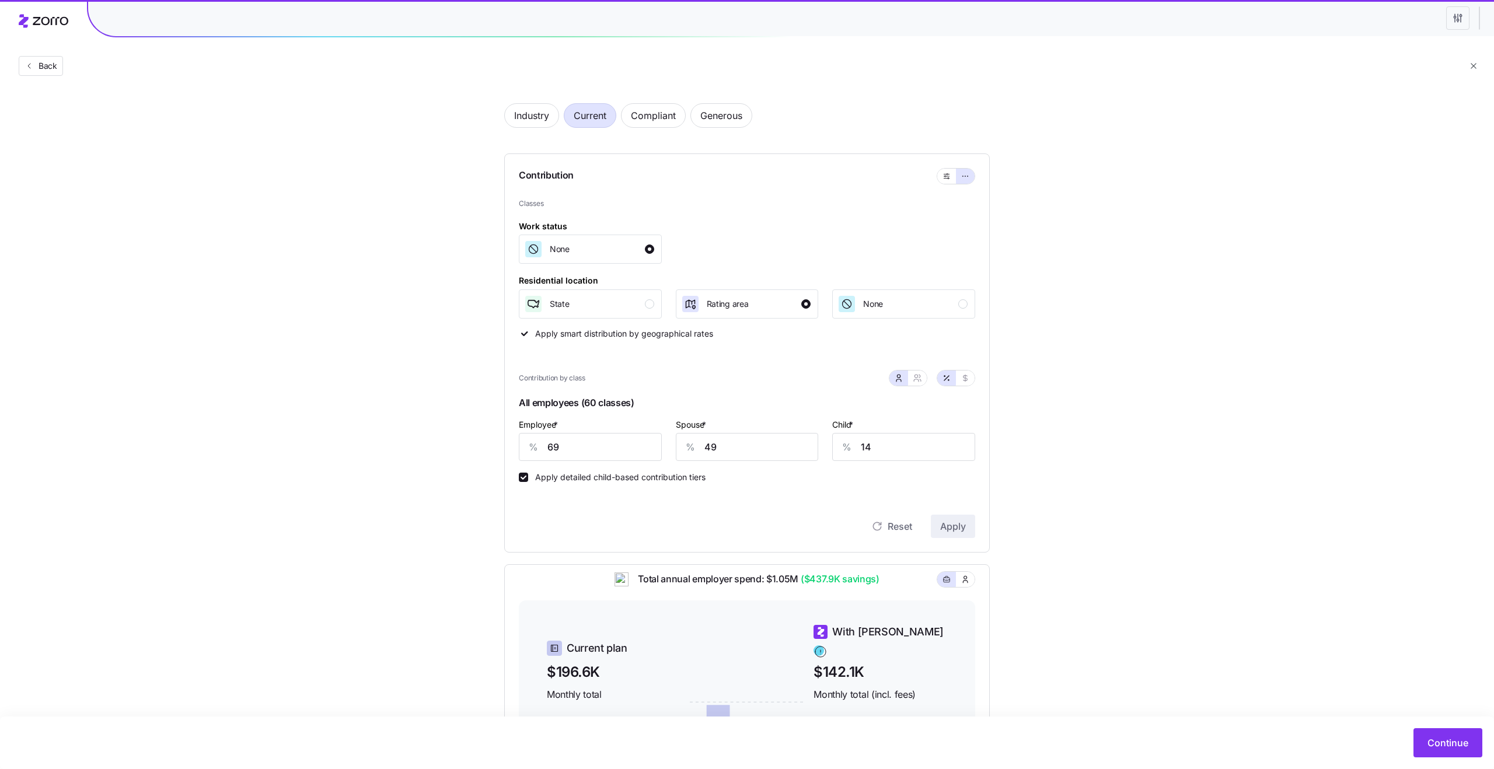
scroll to position [0, 0]
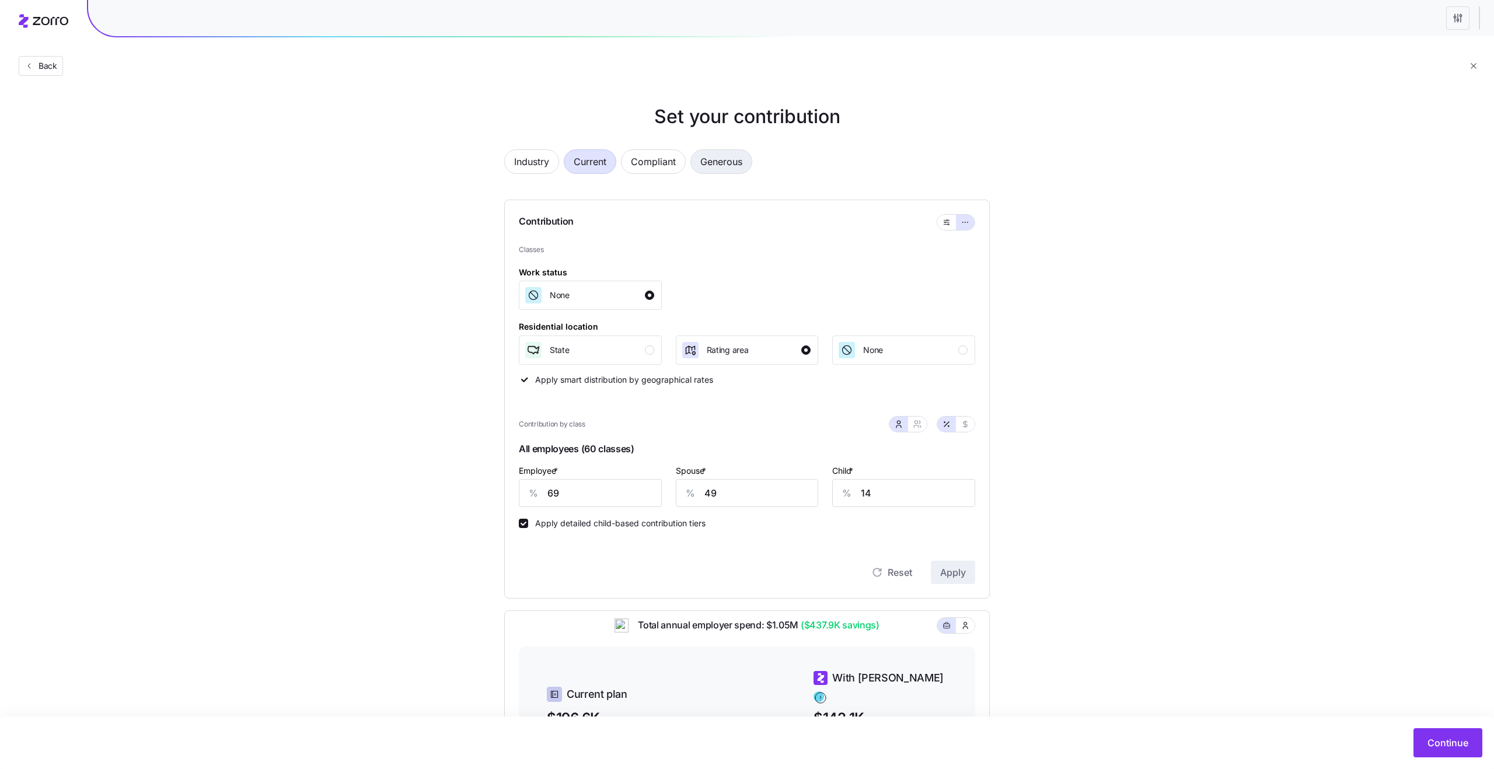
click at [740, 163] on span "Generous" at bounding box center [721, 161] width 42 height 23
type input "108"
type input "67"
click at [664, 152] on span "Compliant" at bounding box center [653, 161] width 45 height 23
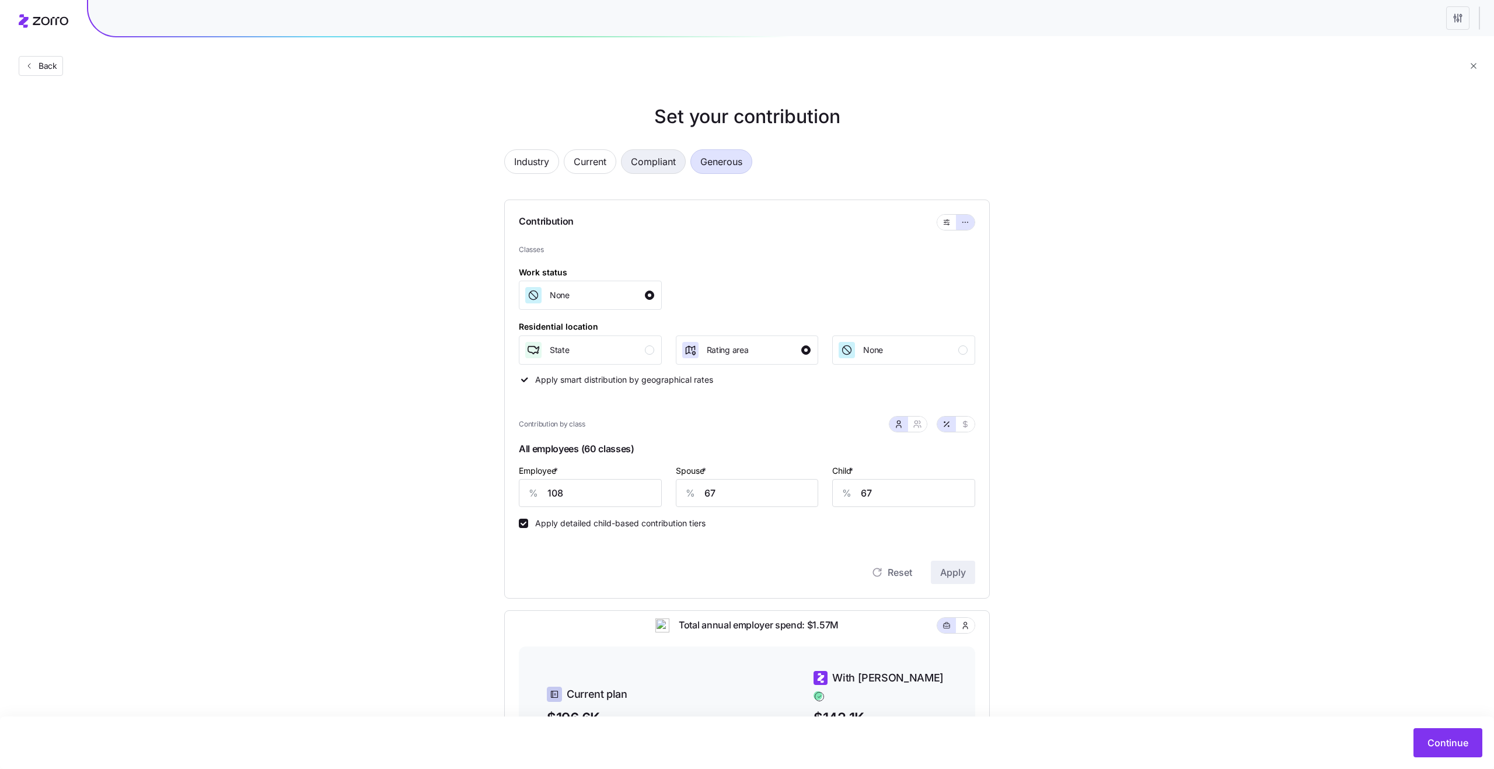
type input "87"
type input "0"
click at [725, 165] on span "Generous" at bounding box center [721, 161] width 42 height 23
type input "108"
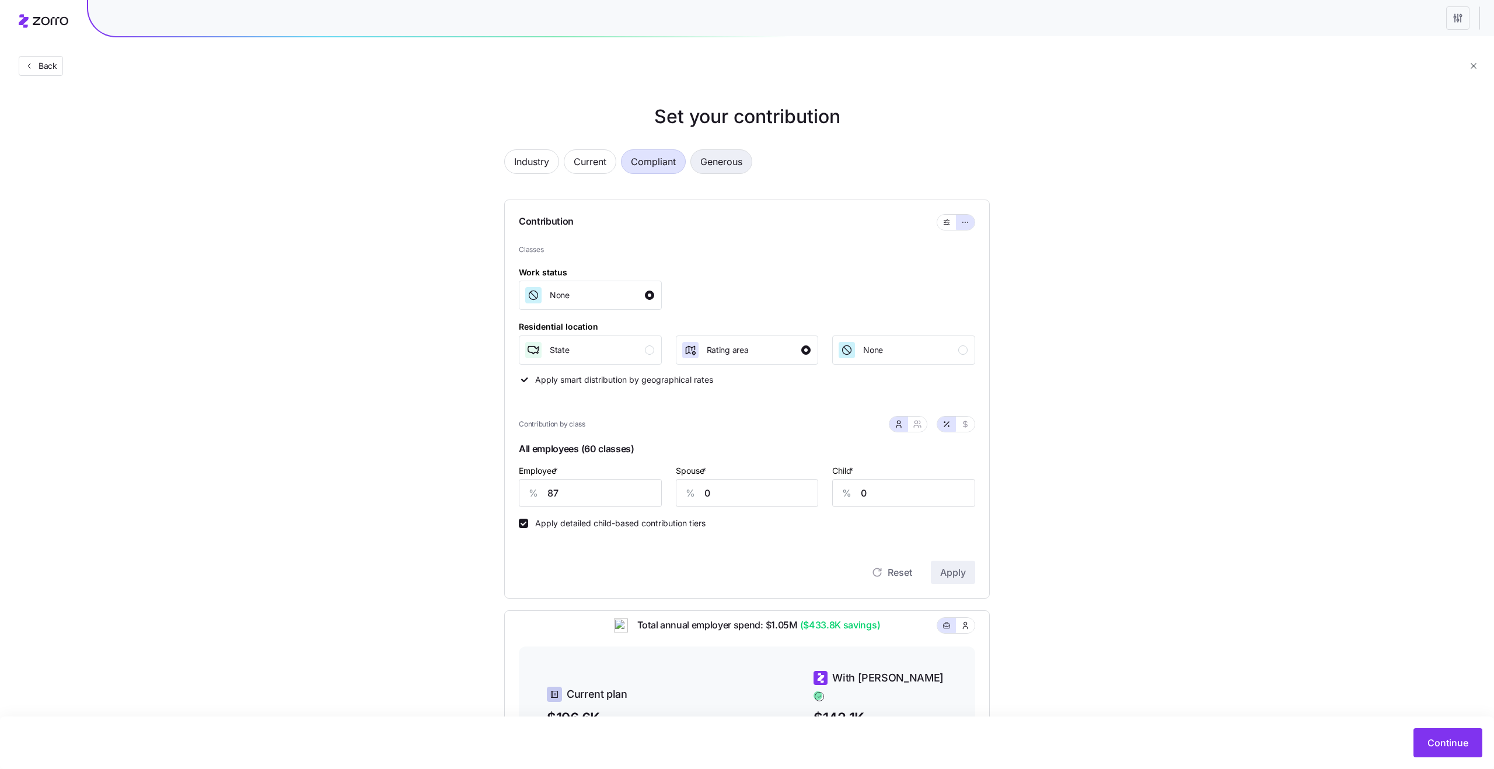
type input "67"
click at [659, 158] on span "Compliant" at bounding box center [653, 161] width 45 height 23
type input "87"
type input "0"
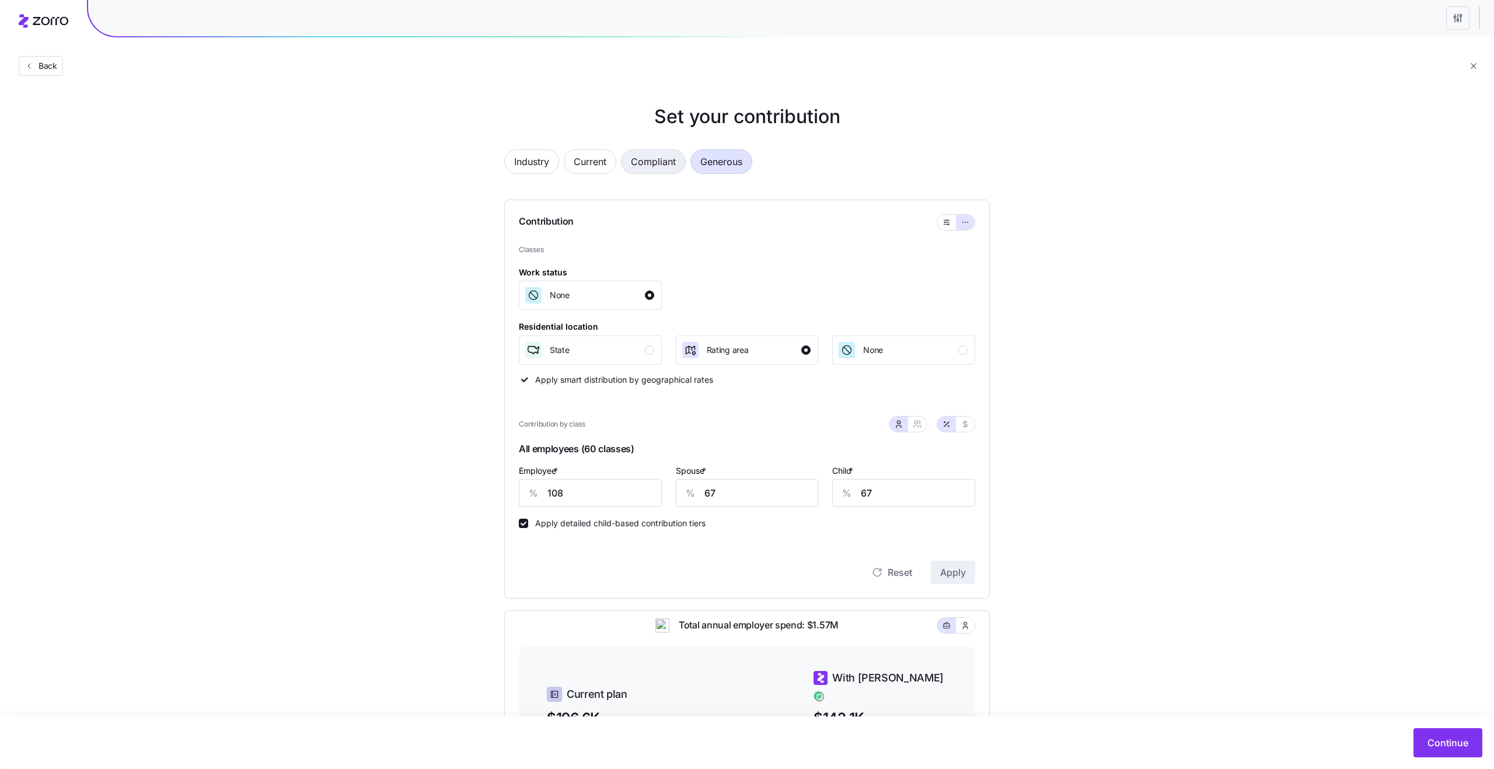
type input "0"
click at [729, 167] on span "Generous" at bounding box center [721, 161] width 42 height 23
type input "108"
type input "67"
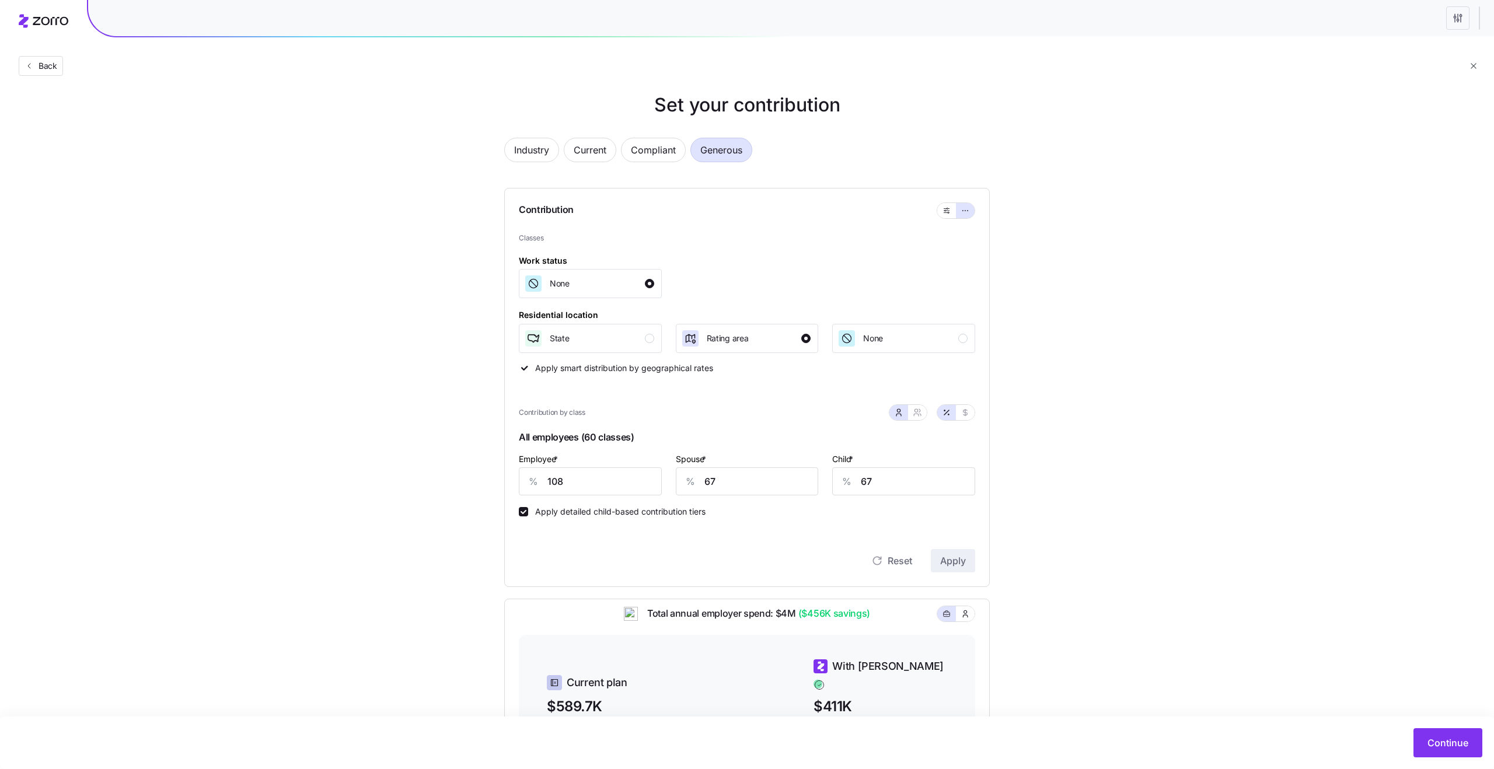
scroll to position [21, 0]
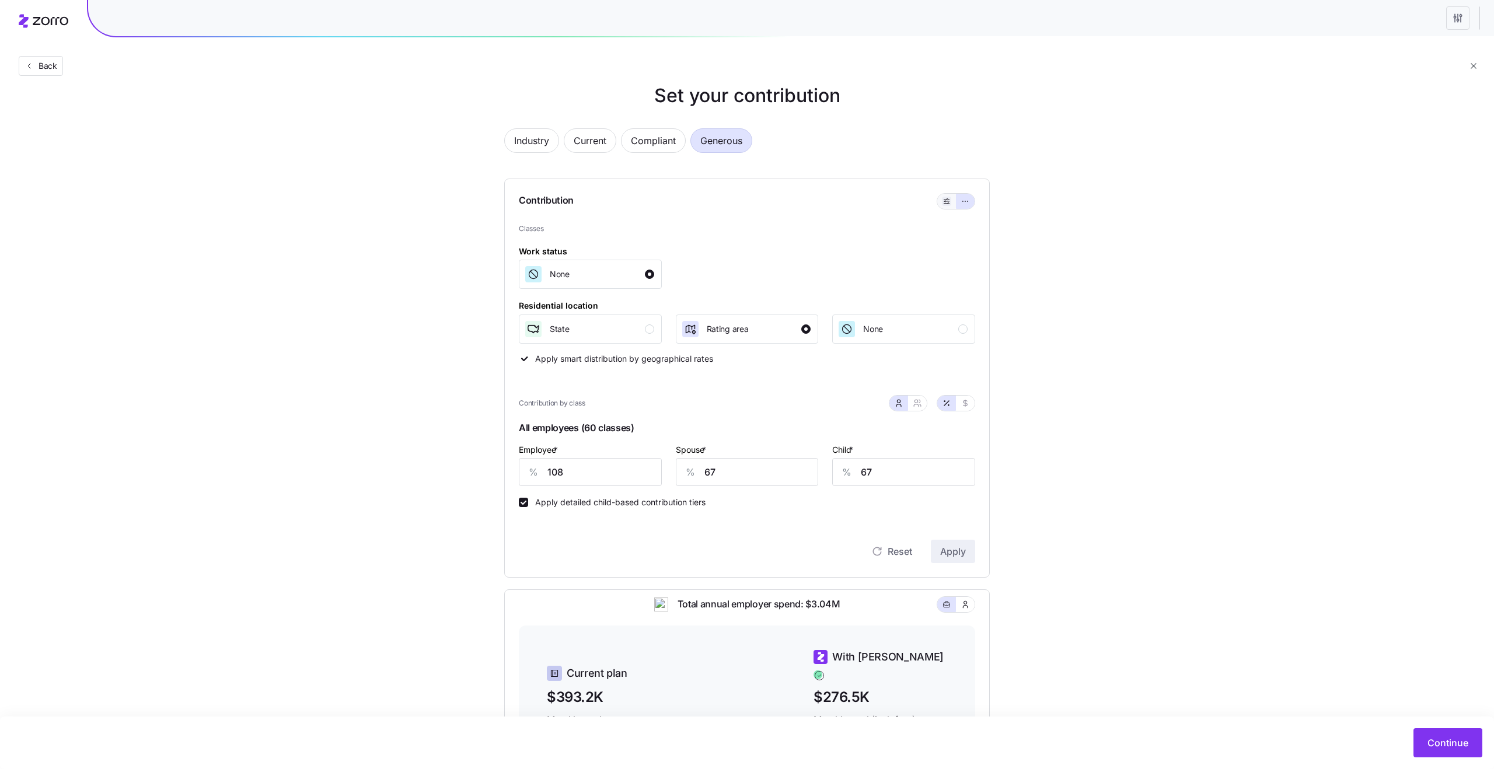
click at [944, 203] on icon "button" at bounding box center [947, 201] width 8 height 14
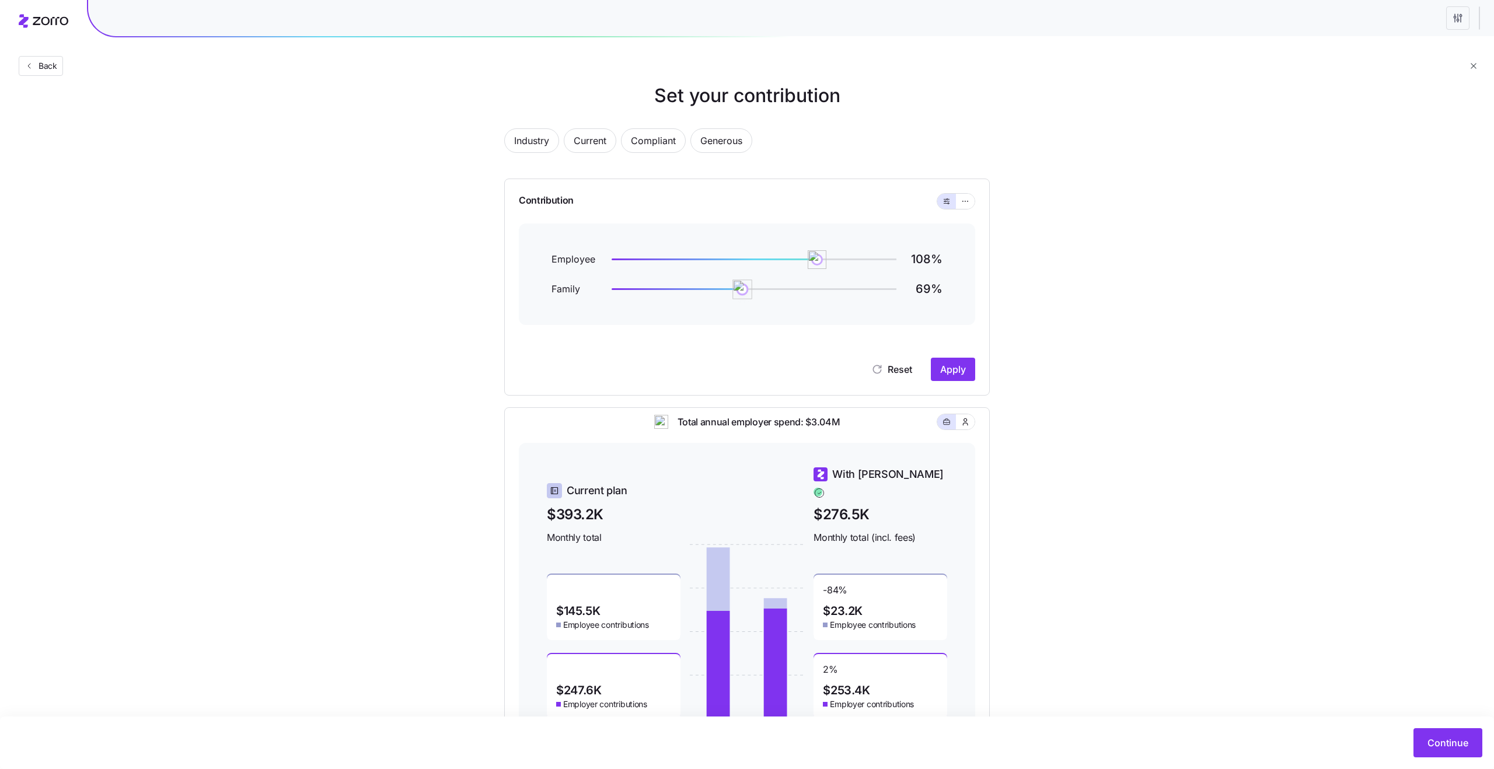
drag, startPoint x: 741, startPoint y: 287, endPoint x: 779, endPoint y: 294, distance: 38.0
click at [753, 294] on img at bounding box center [743, 290] width 20 height 20
click at [779, 294] on img at bounding box center [777, 289] width 19 height 19
click at [956, 375] on span "Apply" at bounding box center [953, 369] width 26 height 14
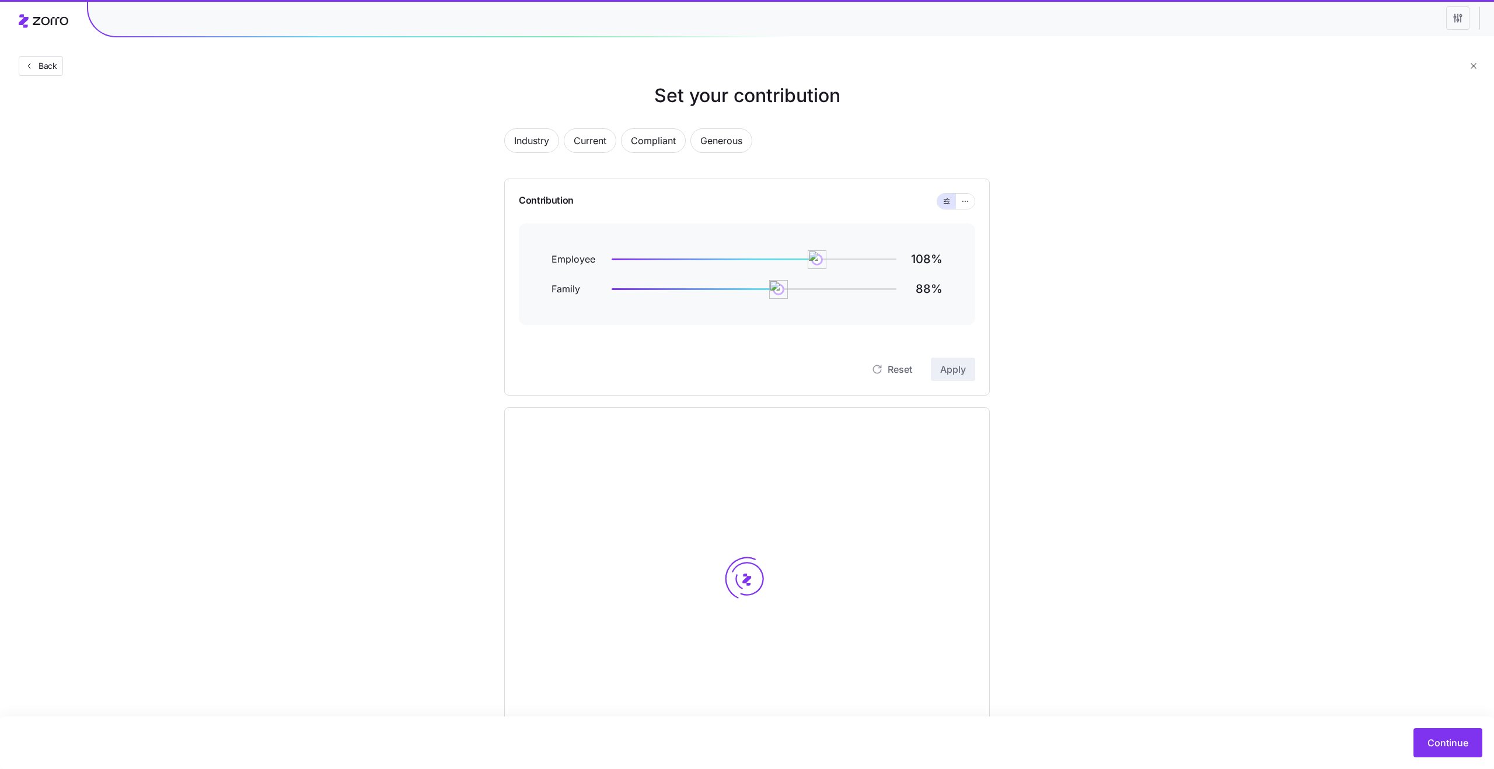
scroll to position [0, 0]
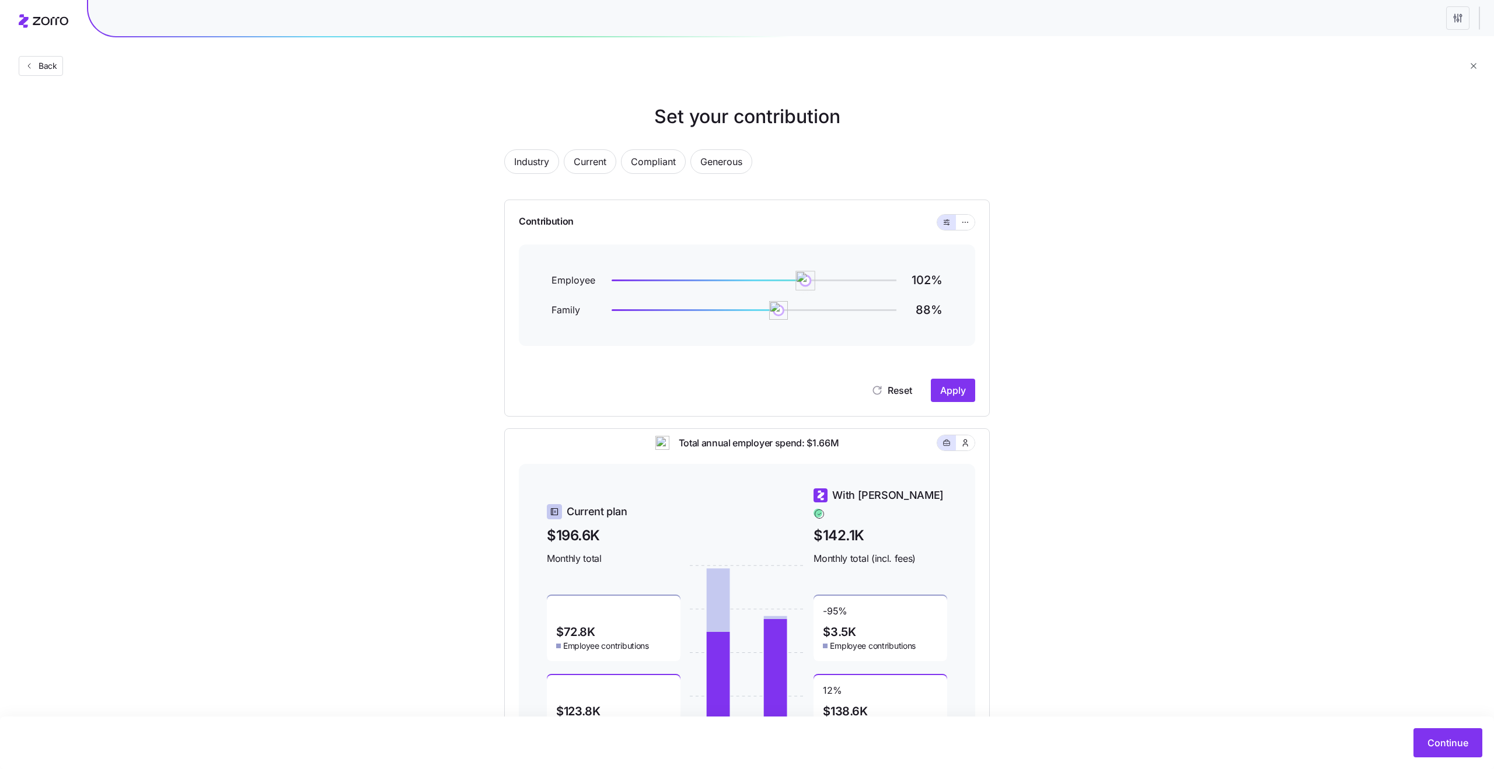
drag, startPoint x: 820, startPoint y: 280, endPoint x: 793, endPoint y: 278, distance: 26.9
click at [796, 278] on img at bounding box center [806, 281] width 20 height 20
click at [958, 396] on span "Apply" at bounding box center [953, 391] width 26 height 14
click at [720, 163] on span "Generous" at bounding box center [721, 161] width 42 height 23
click at [644, 165] on span "Compliant" at bounding box center [653, 161] width 45 height 23
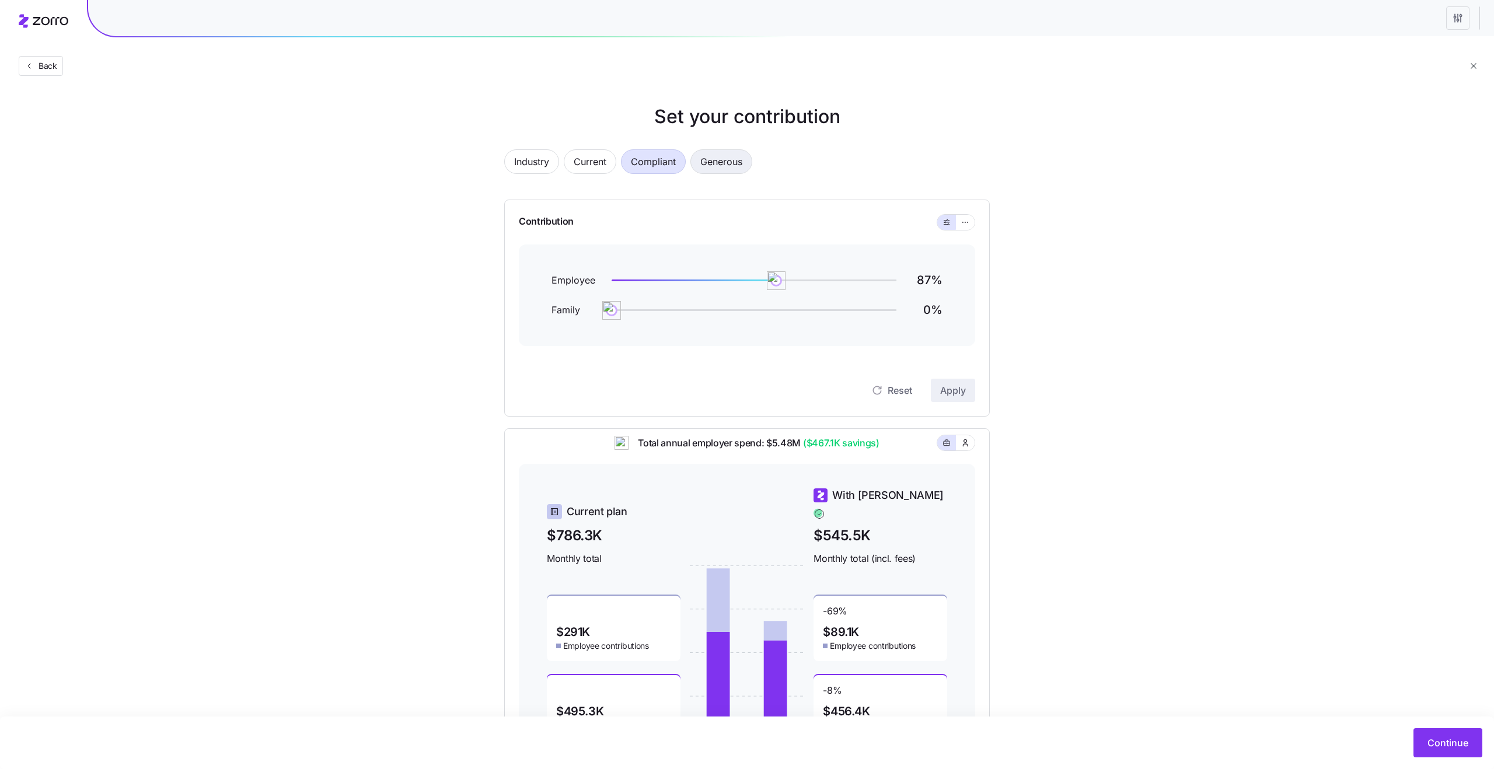
click at [710, 167] on span "Generous" at bounding box center [721, 161] width 42 height 23
click at [633, 159] on span "Compliant" at bounding box center [653, 161] width 45 height 23
click at [722, 176] on div "Industry Current Compliant Generous" at bounding box center [747, 168] width 486 height 39
click at [722, 168] on span "Generous" at bounding box center [721, 161] width 42 height 23
click at [649, 161] on span "Compliant" at bounding box center [653, 161] width 45 height 23
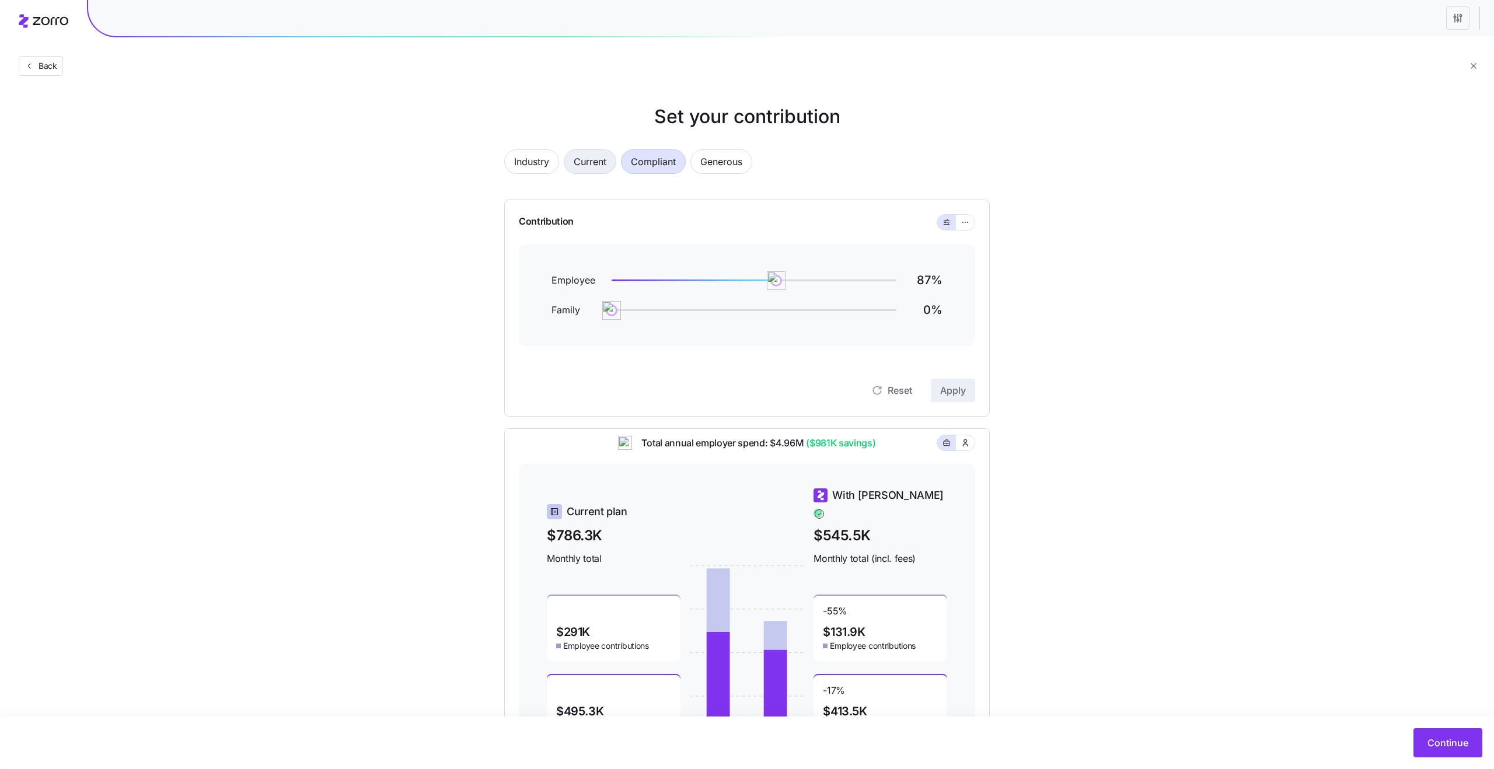
click at [597, 164] on span "Current" at bounding box center [590, 161] width 33 height 23
click at [647, 166] on span "Compliant" at bounding box center [653, 161] width 45 height 23
click at [733, 158] on span "Generous" at bounding box center [721, 161] width 42 height 23
click at [656, 157] on span "Compliant" at bounding box center [653, 161] width 45 height 23
click at [574, 161] on button "Current" at bounding box center [590, 161] width 53 height 25
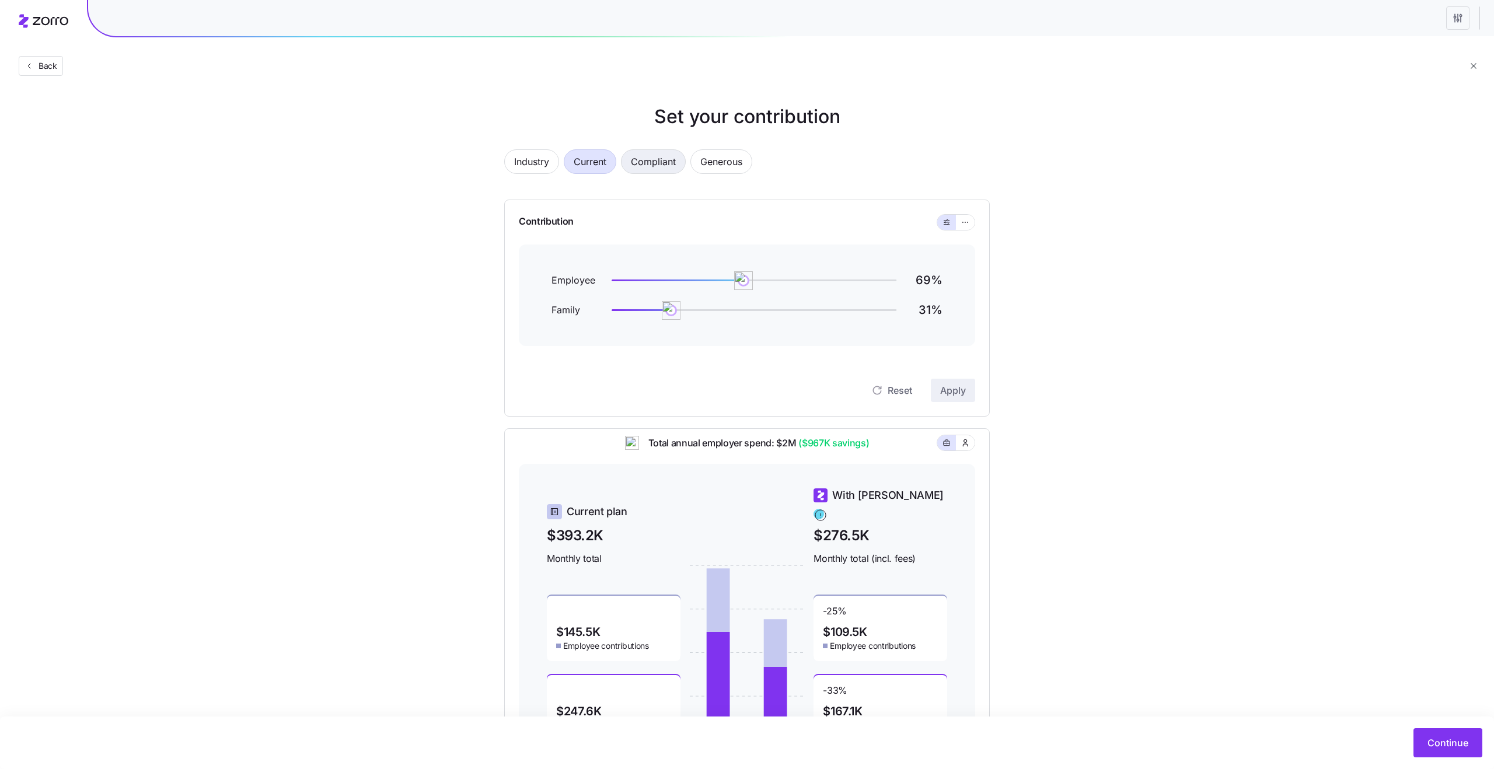
click at [659, 162] on span "Compliant" at bounding box center [653, 161] width 45 height 23
drag, startPoint x: 613, startPoint y: 315, endPoint x: 708, endPoint y: 321, distance: 94.7
click at [708, 321] on div "Employee 87 % Family 51 %" at bounding box center [747, 296] width 456 height 102
click at [967, 389] on button "Apply" at bounding box center [953, 390] width 44 height 23
click at [780, 278] on img at bounding box center [781, 281] width 20 height 20
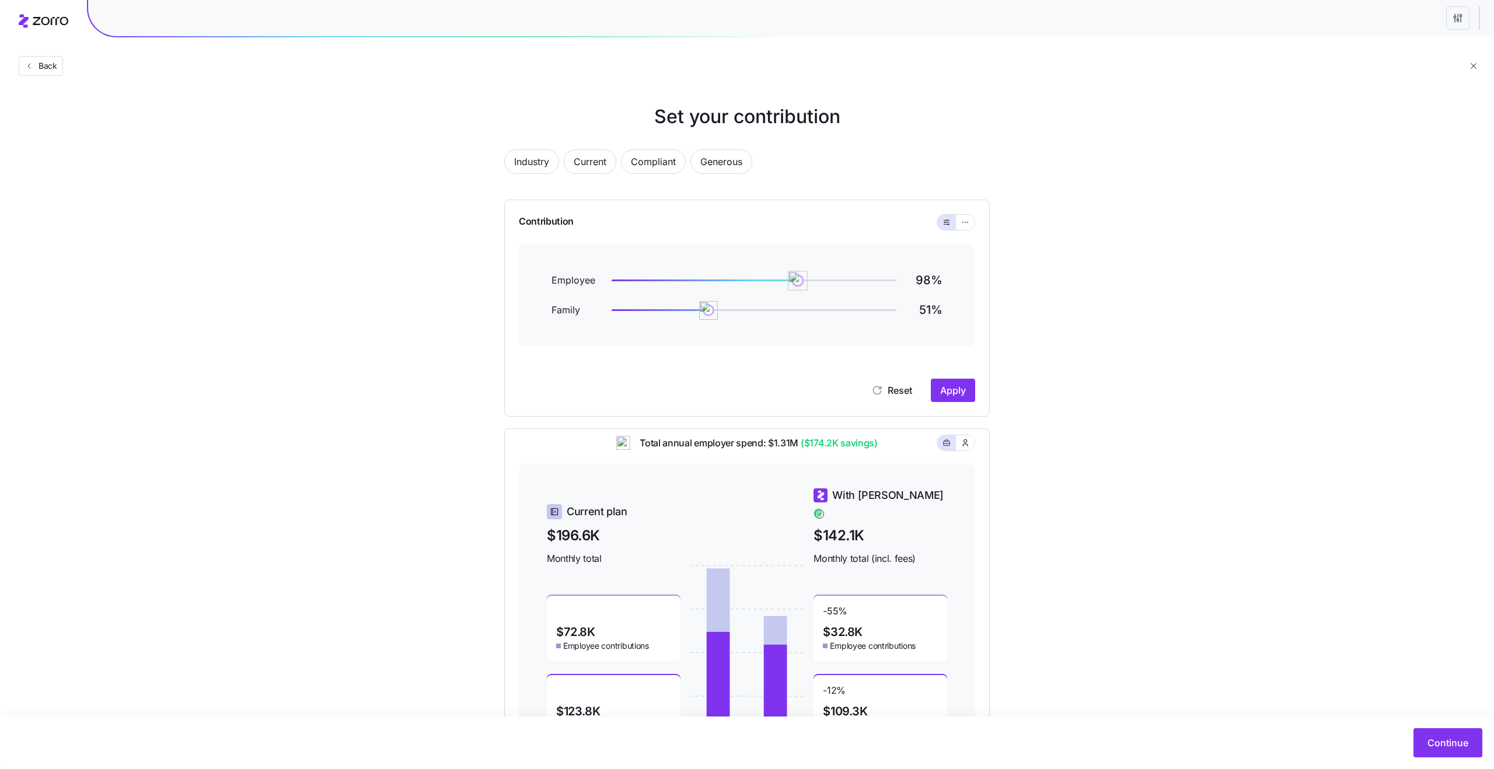
drag, startPoint x: 780, startPoint y: 278, endPoint x: 799, endPoint y: 279, distance: 19.3
click at [799, 279] on img at bounding box center [798, 281] width 20 height 20
click at [955, 403] on div "Contribution Employee 99 % Family 51 % Reset Apply" at bounding box center [747, 308] width 486 height 217
click at [952, 391] on span "Apply" at bounding box center [953, 391] width 26 height 14
click at [34, 65] on span "Back" at bounding box center [45, 66] width 23 height 12
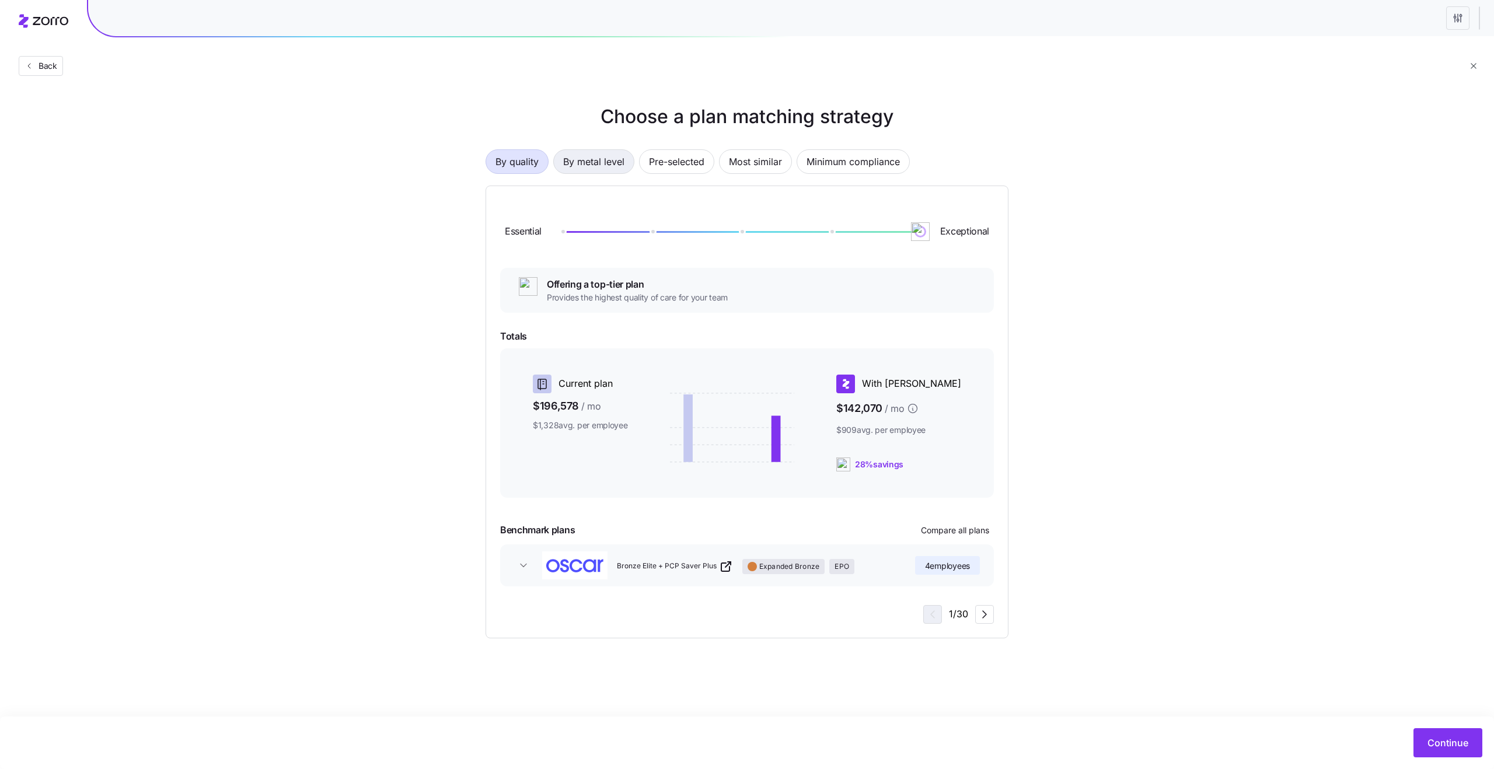
click at [601, 169] on span "By metal level" at bounding box center [593, 161] width 61 height 23
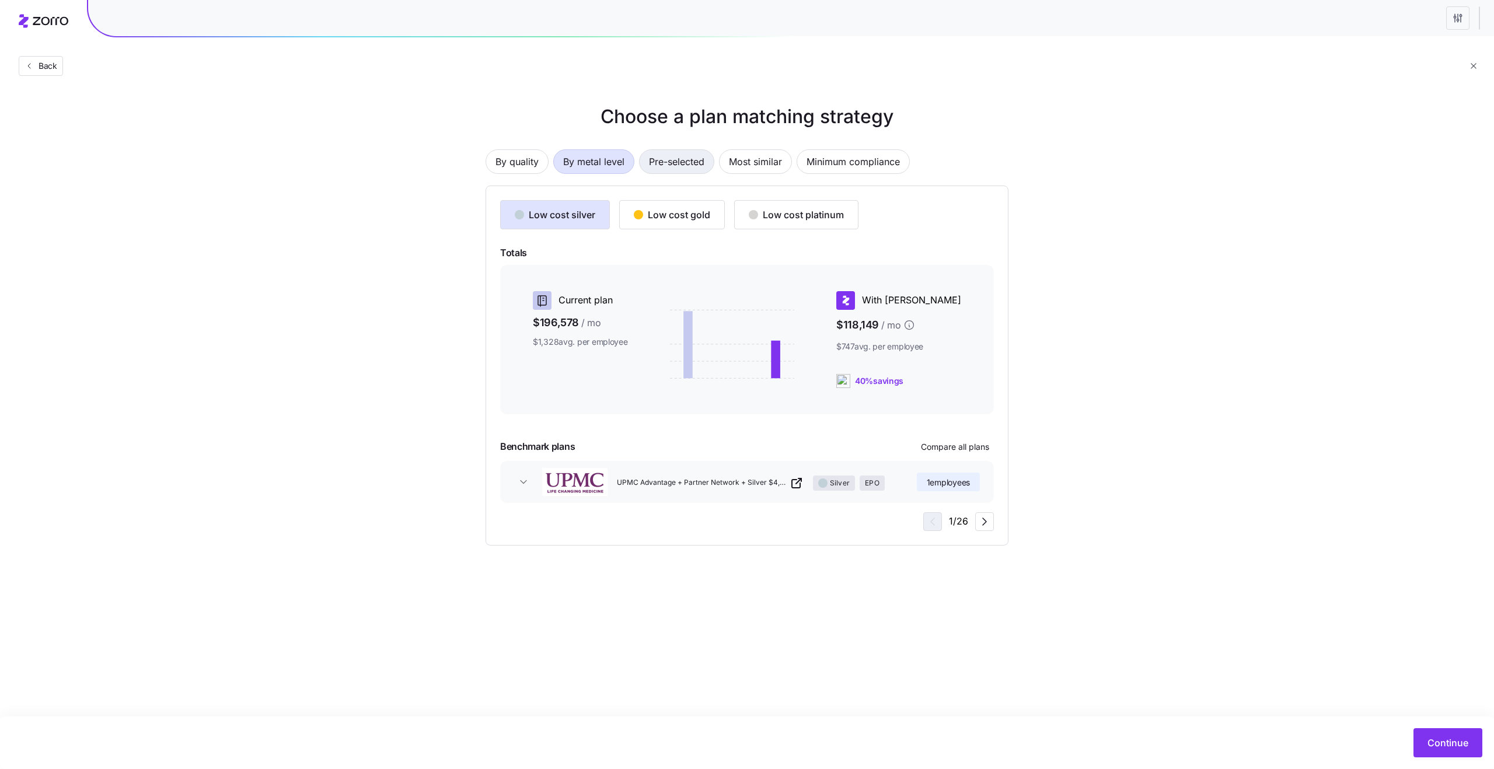
click at [667, 170] on span "Pre-selected" at bounding box center [676, 161] width 55 height 23
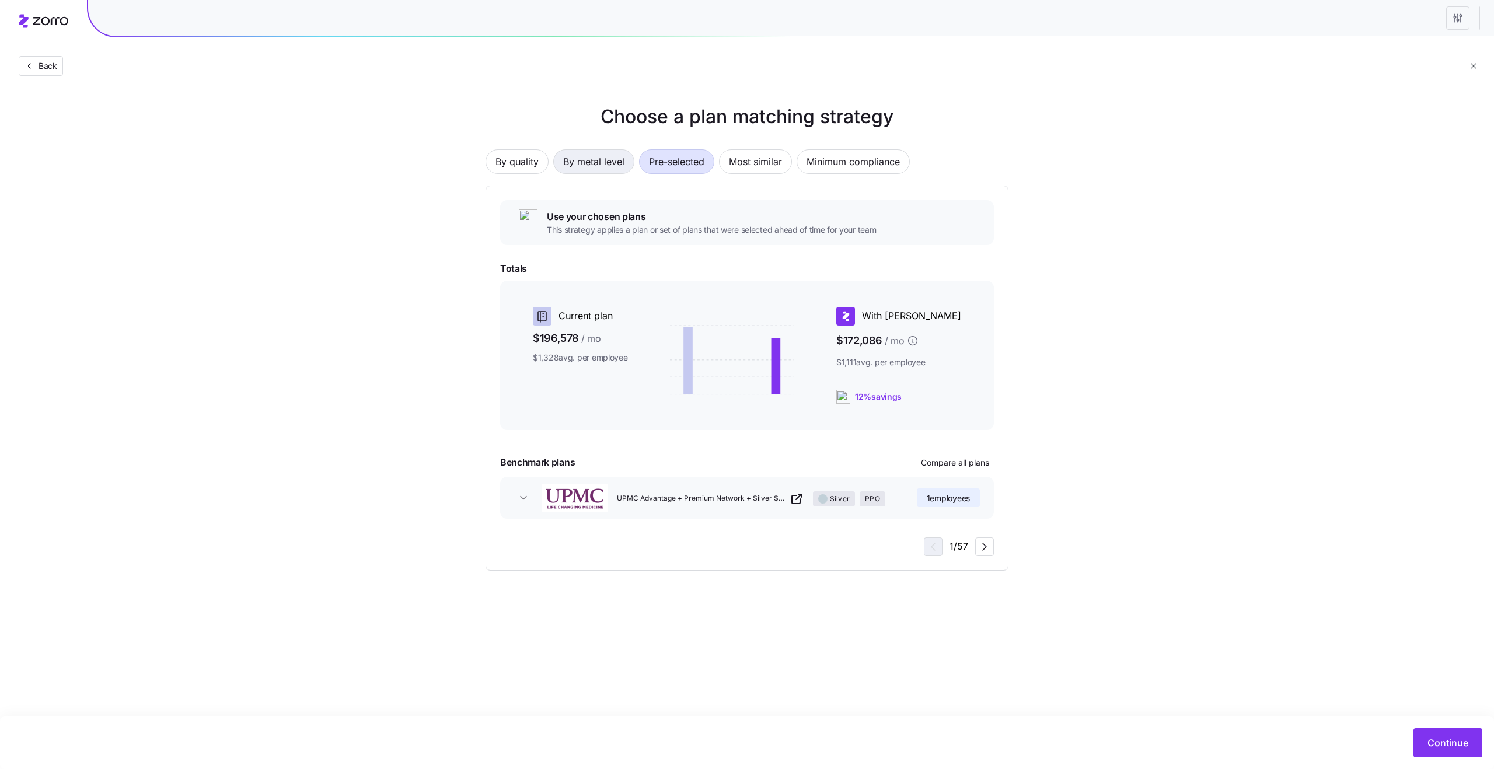
click at [610, 163] on span "By metal level" at bounding box center [593, 161] width 61 height 23
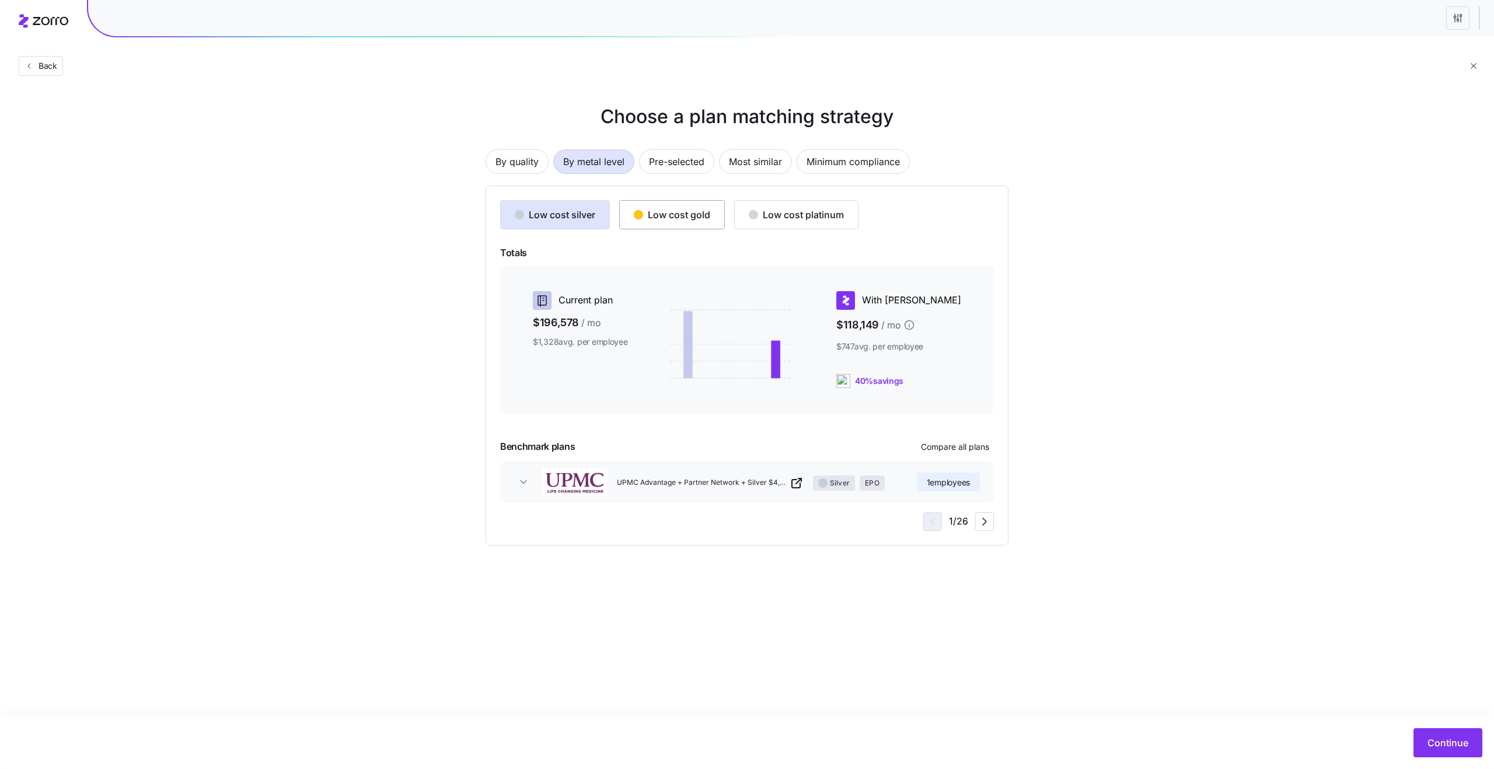
click at [698, 217] on div "Low cost gold" at bounding box center [672, 215] width 76 height 14
click at [824, 161] on span "Minimum compliance" at bounding box center [853, 161] width 93 height 23
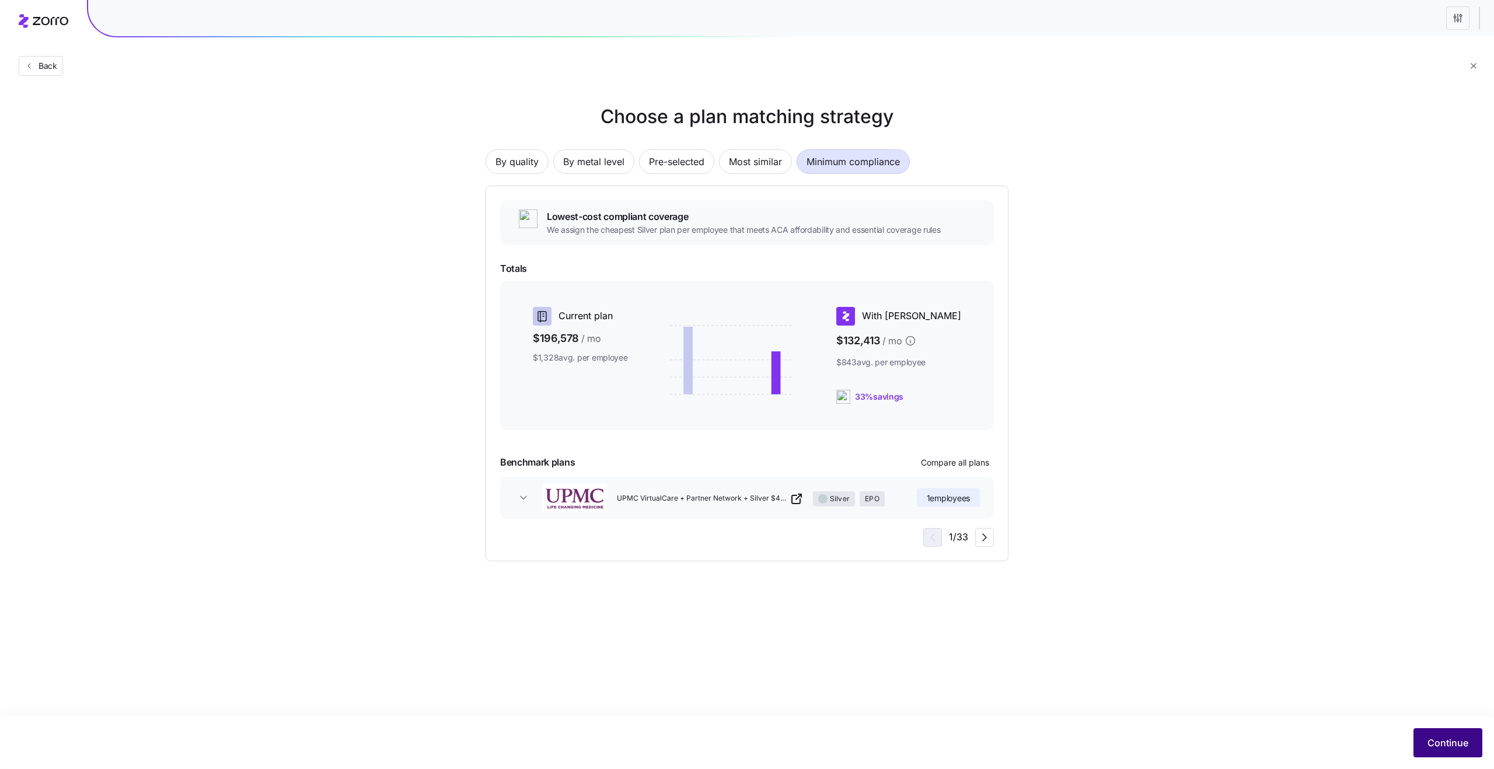
click at [1434, 747] on span "Continue" at bounding box center [1448, 743] width 41 height 14
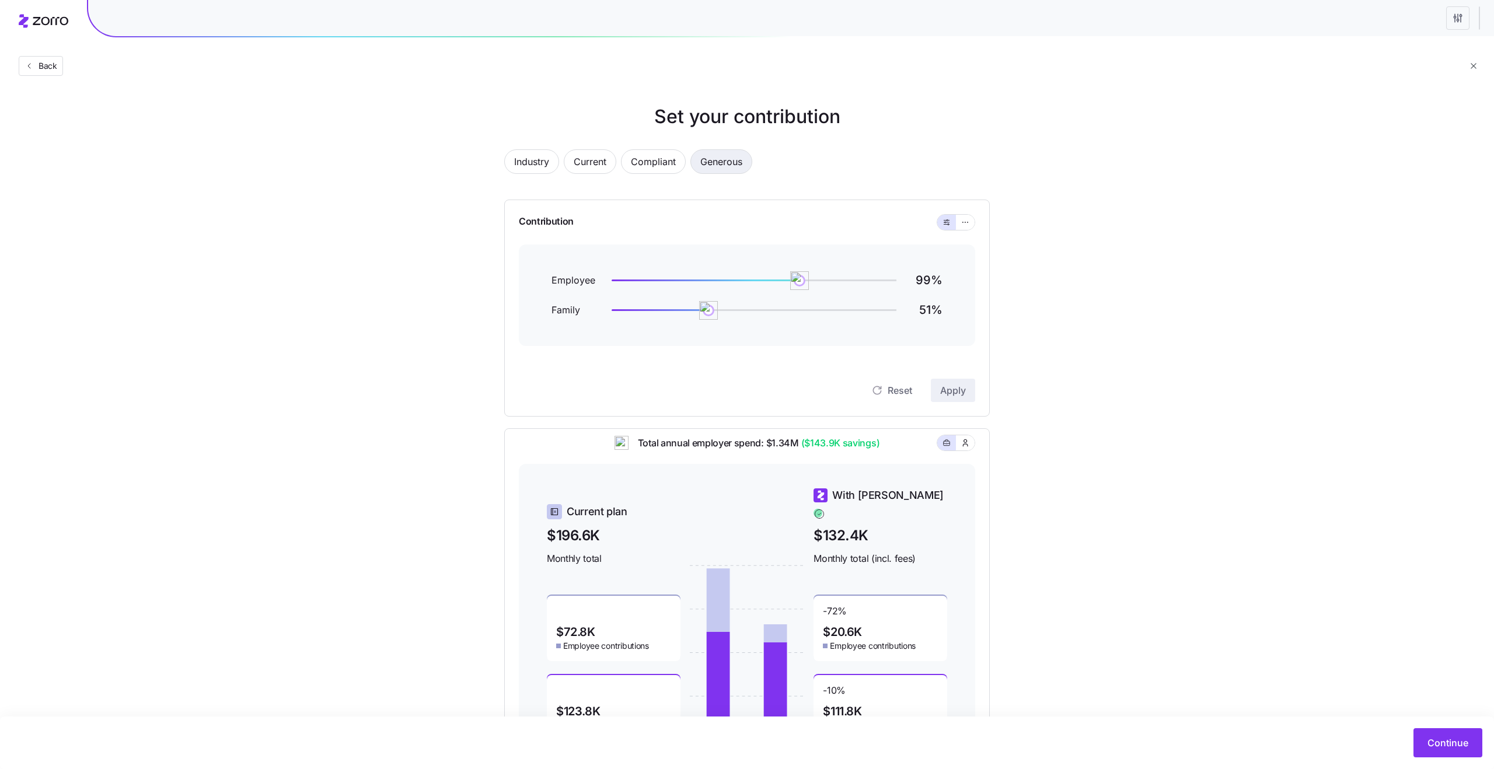
click at [721, 171] on span "Generous" at bounding box center [721, 161] width 42 height 23
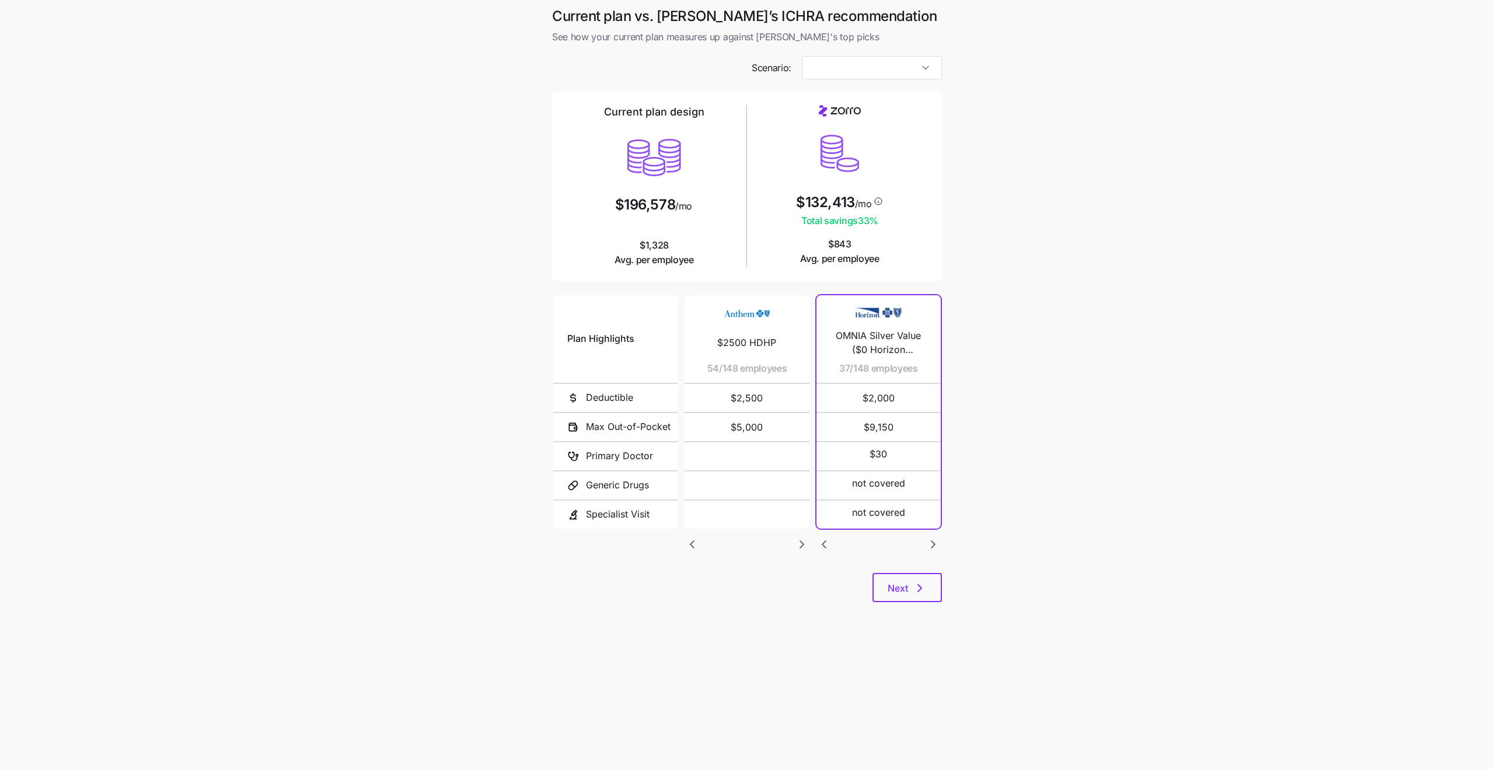
type input "Compliant"
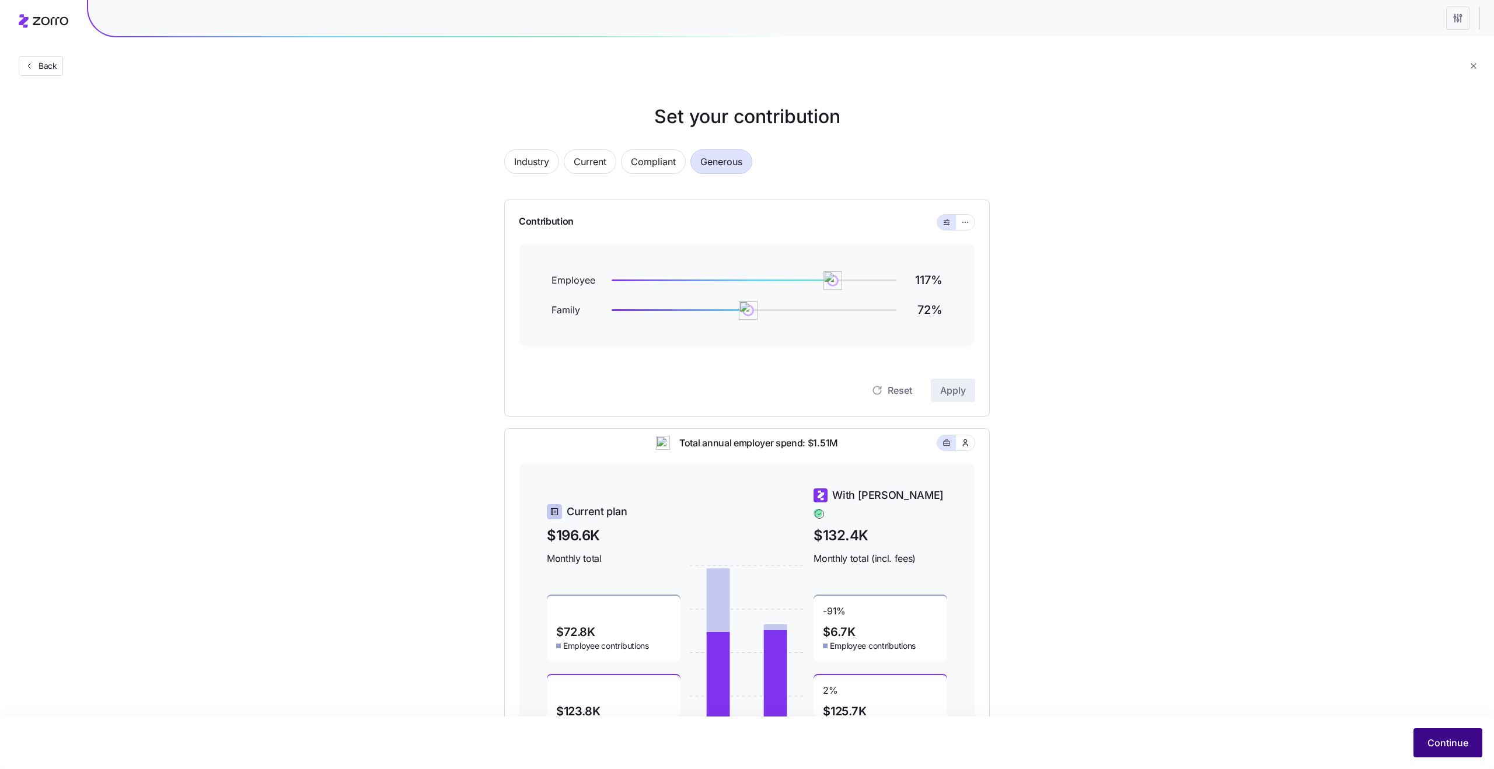
click at [1431, 750] on span "Continue" at bounding box center [1448, 743] width 41 height 14
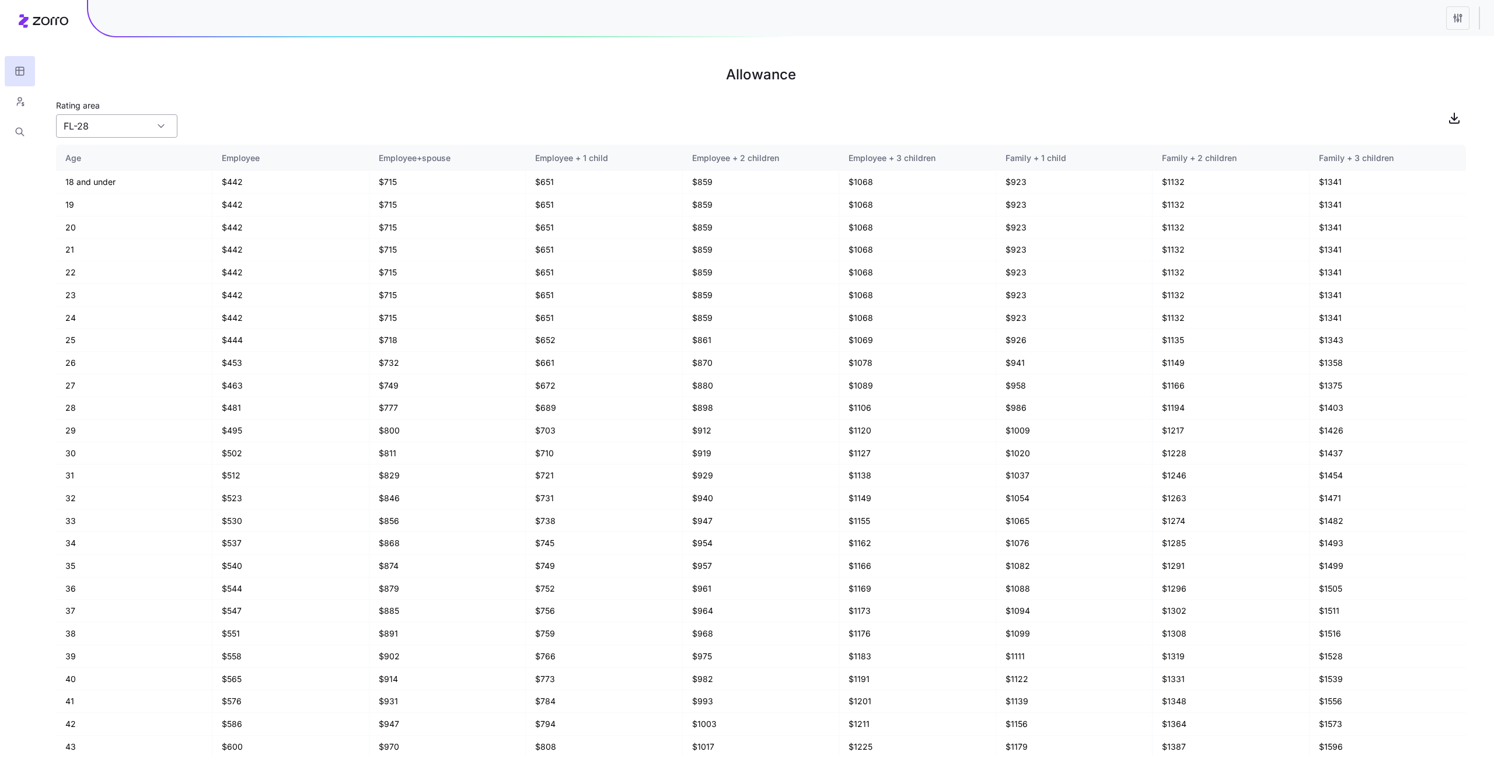
click at [131, 133] on input "FL-28" at bounding box center [116, 125] width 121 height 23
click at [786, 99] on div "Rating area [GEOGRAPHIC_DATA]-28" at bounding box center [761, 118] width 1410 height 40
click at [18, 105] on icon "button" at bounding box center [19, 104] width 3 height 3
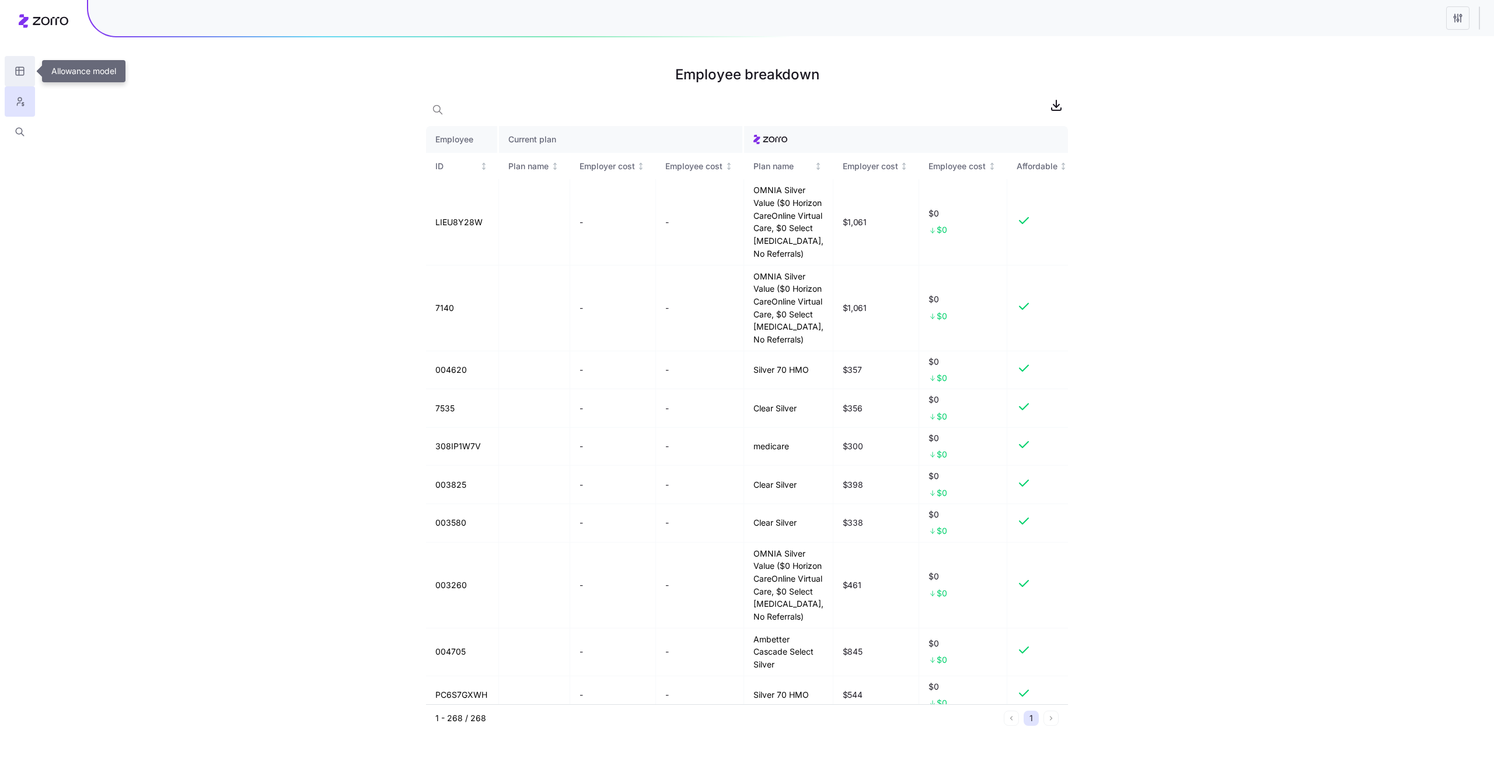
click at [21, 75] on icon "button" at bounding box center [20, 71] width 11 height 12
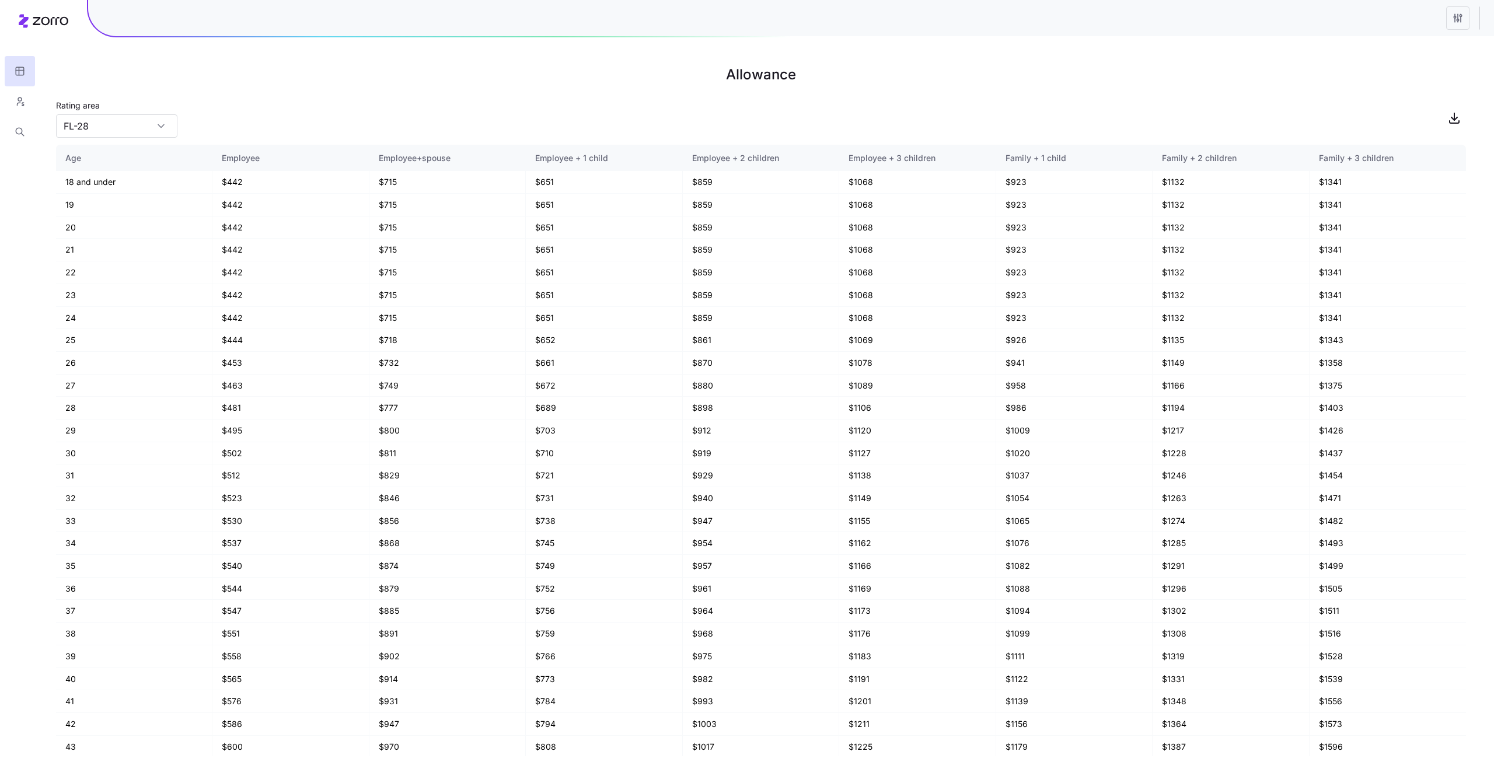
click at [1458, 29] on html "Allowance Rating area [GEOGRAPHIC_DATA]-28 Age Employee Employee+spouse Employe…" at bounding box center [747, 384] width 1494 height 769
click at [1421, 54] on div "Quick edit" at bounding box center [1408, 46] width 116 height 19
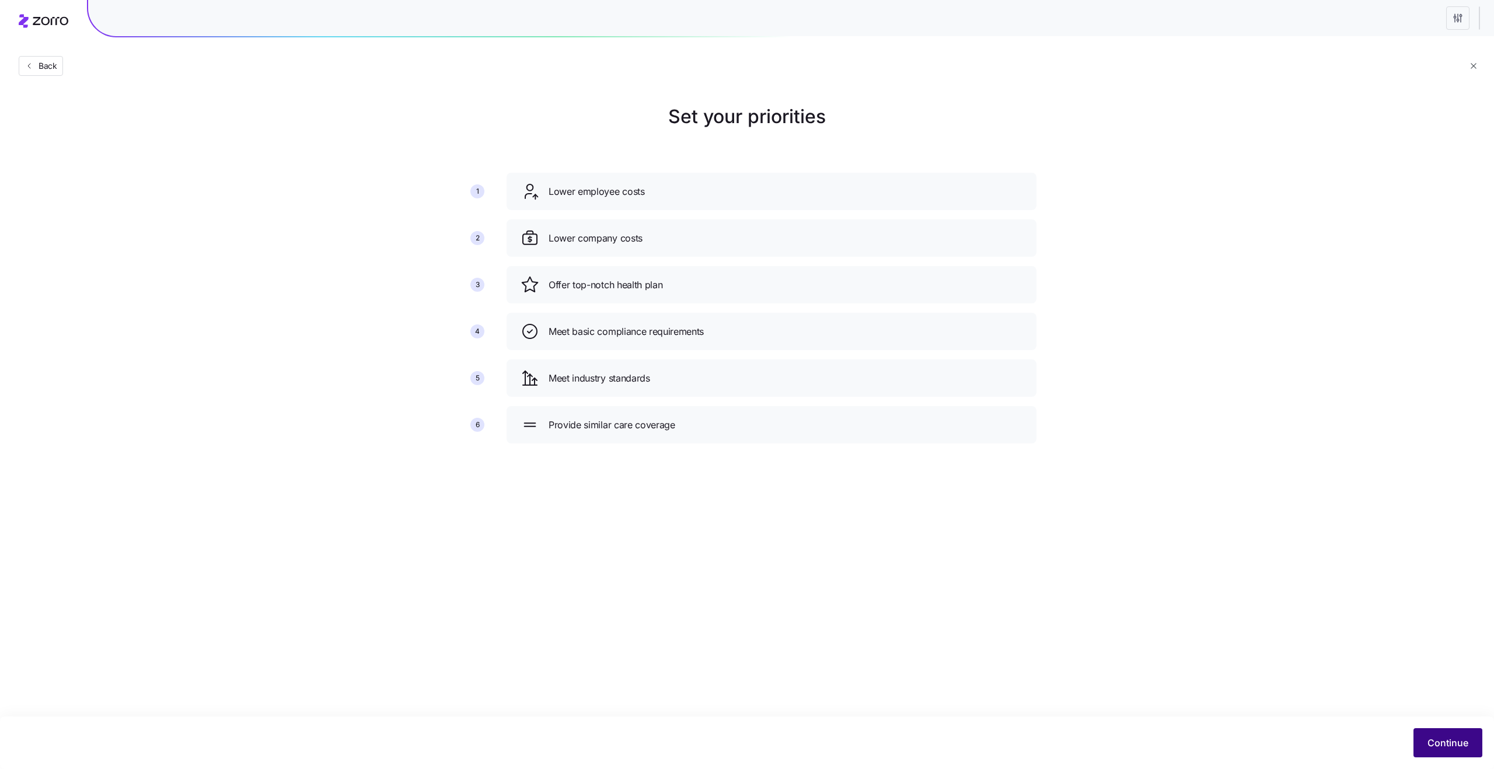
click at [1452, 744] on span "Continue" at bounding box center [1448, 743] width 41 height 14
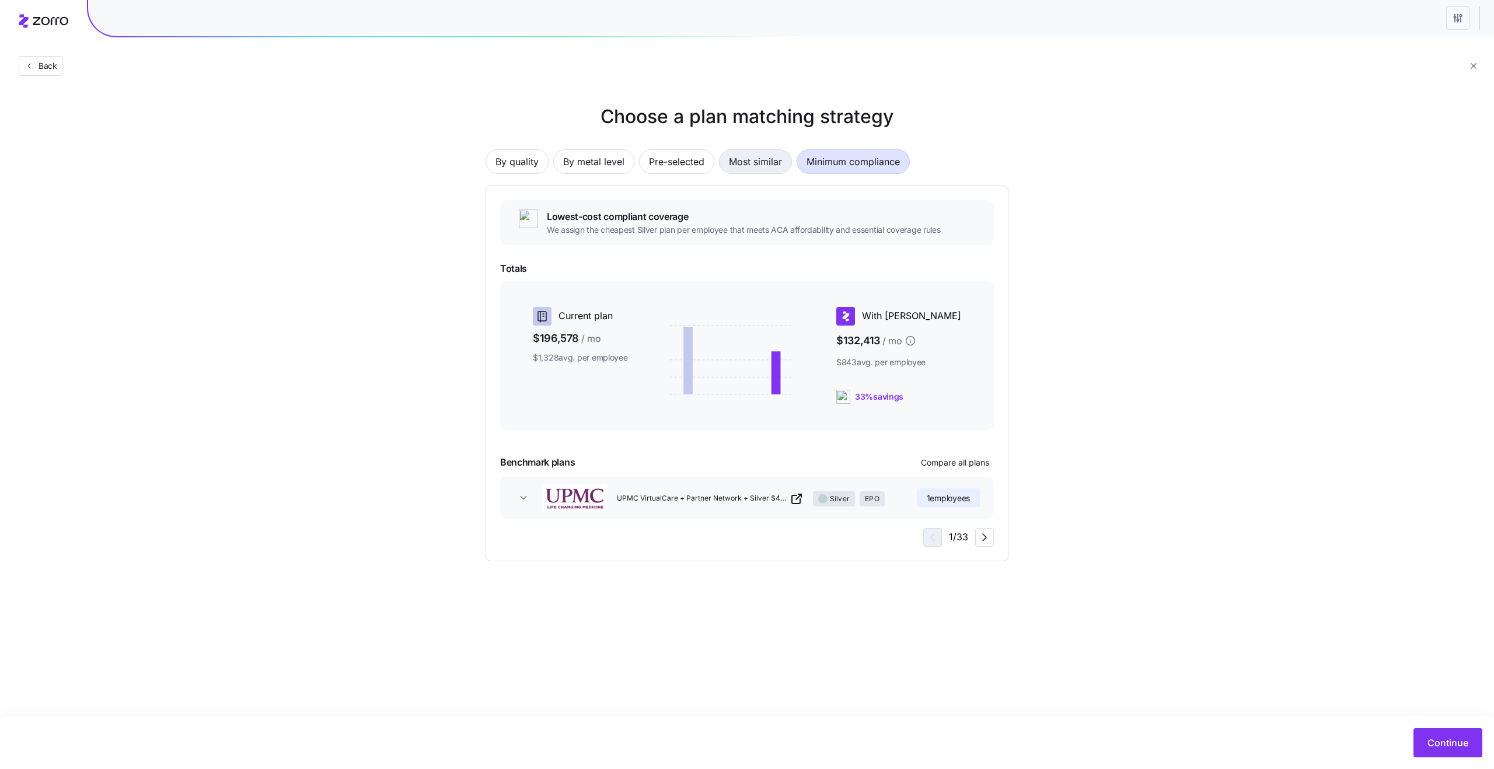
click at [767, 163] on span "Most similar" at bounding box center [755, 161] width 53 height 23
click at [824, 172] on span "Minimum compliance" at bounding box center [853, 161] width 93 height 23
click at [679, 162] on span "Pre-selected" at bounding box center [676, 161] width 55 height 23
click at [1448, 742] on span "Continue" at bounding box center [1448, 743] width 41 height 14
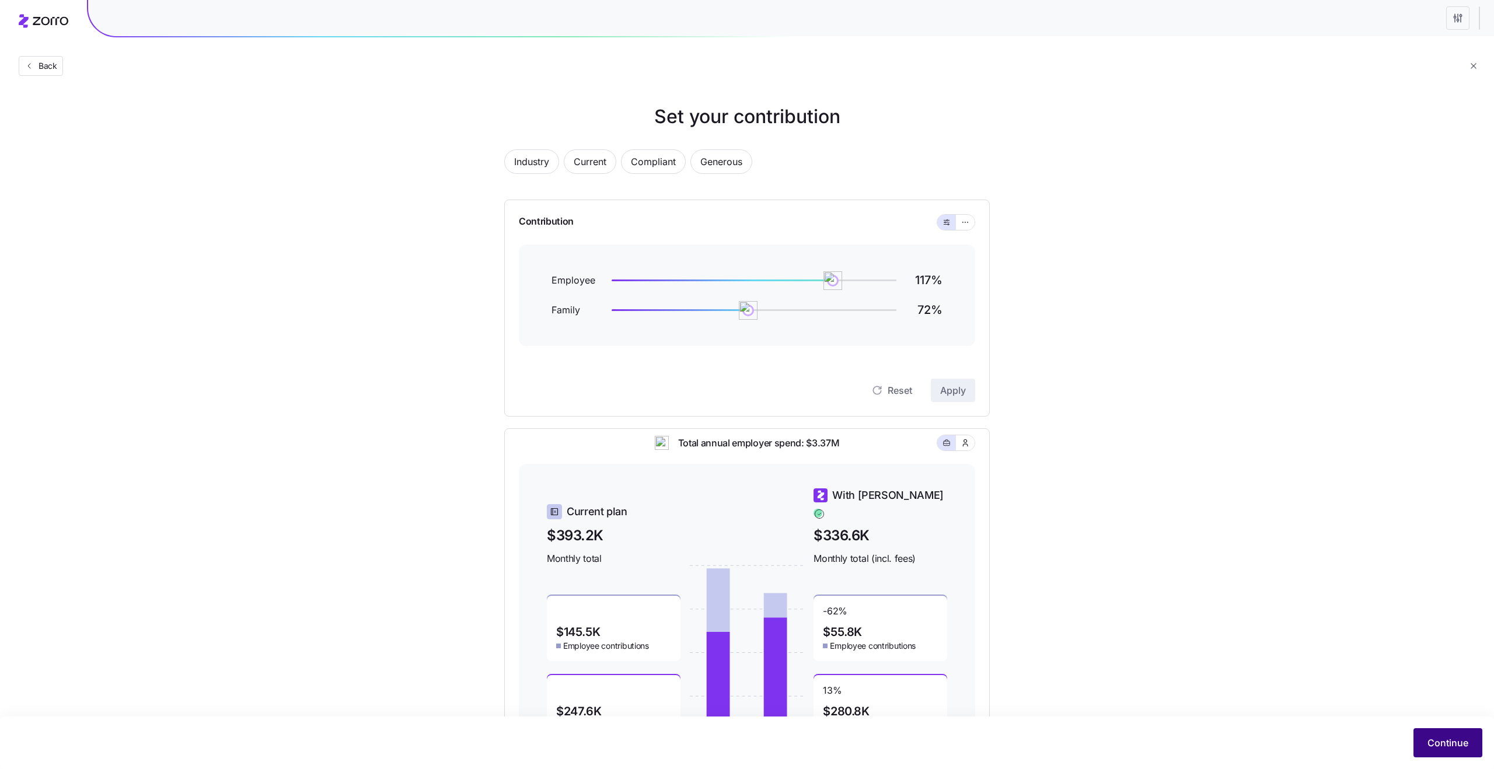
click at [1429, 742] on span "Continue" at bounding box center [1448, 743] width 41 height 14
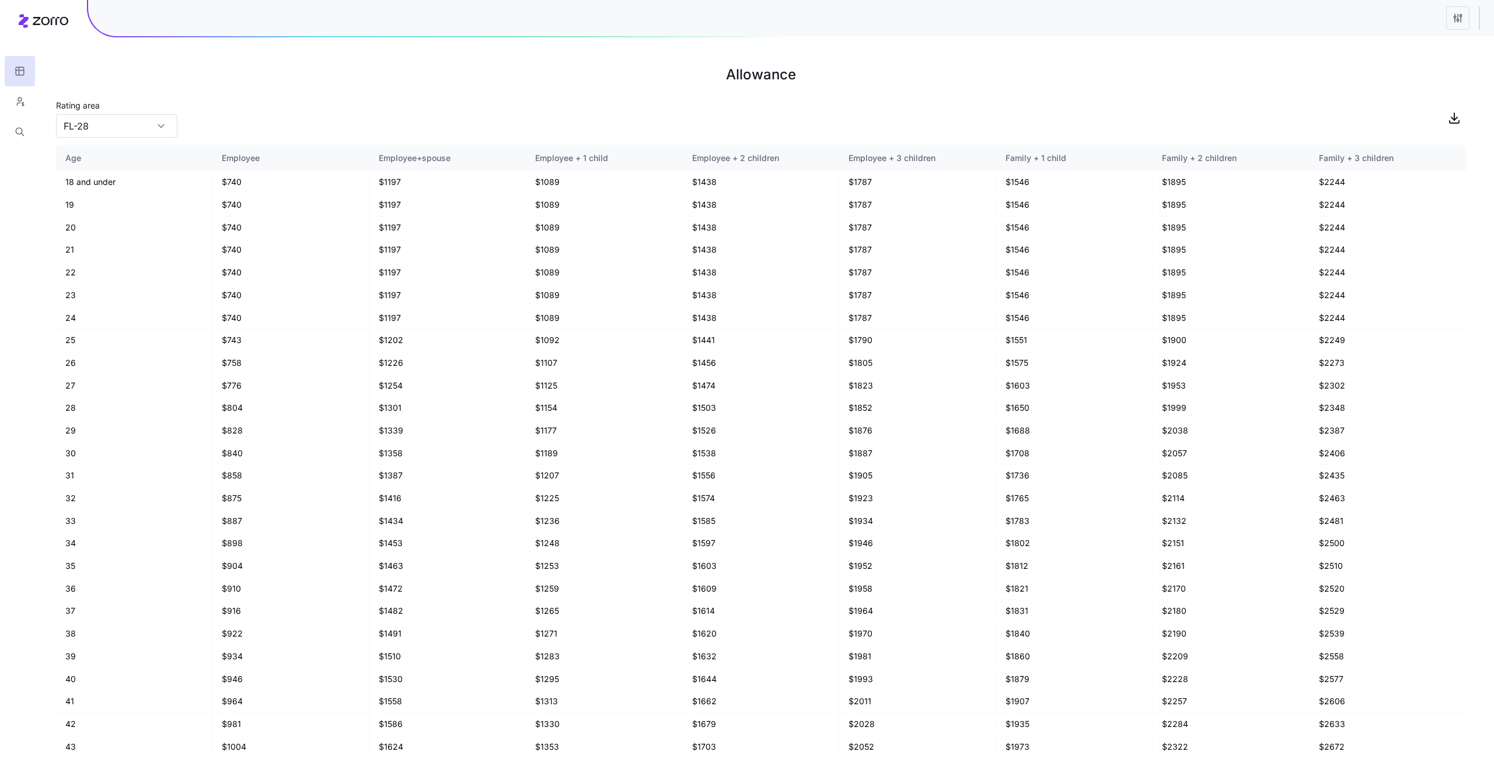
click at [1466, 27] on html "Allowance Rating area [GEOGRAPHIC_DATA]-28 Age Employee Employee+spouse Employe…" at bounding box center [747, 384] width 1494 height 769
click at [1399, 48] on div "Quick edit" at bounding box center [1408, 46] width 116 height 19
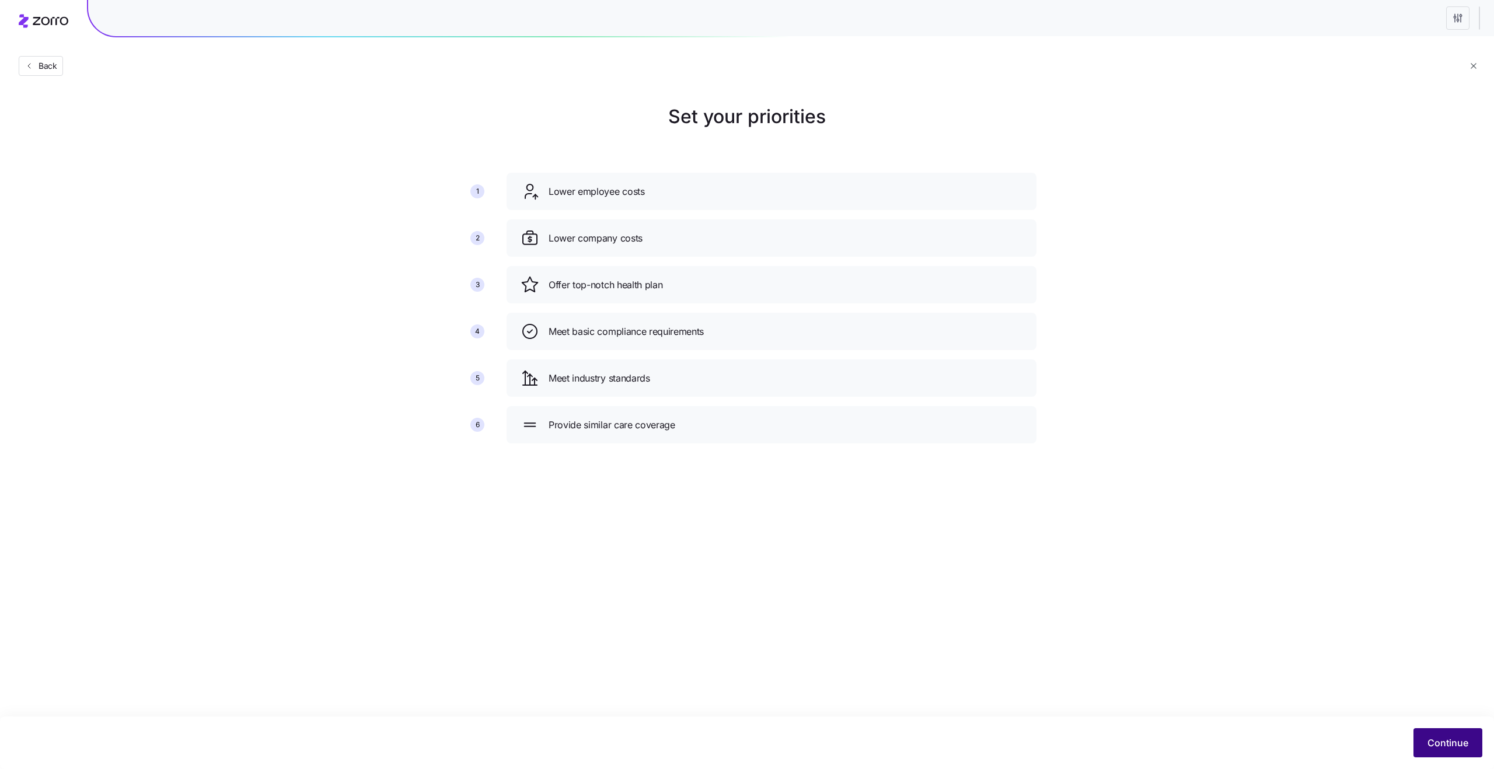
click at [1422, 744] on button "Continue" at bounding box center [1448, 742] width 69 height 29
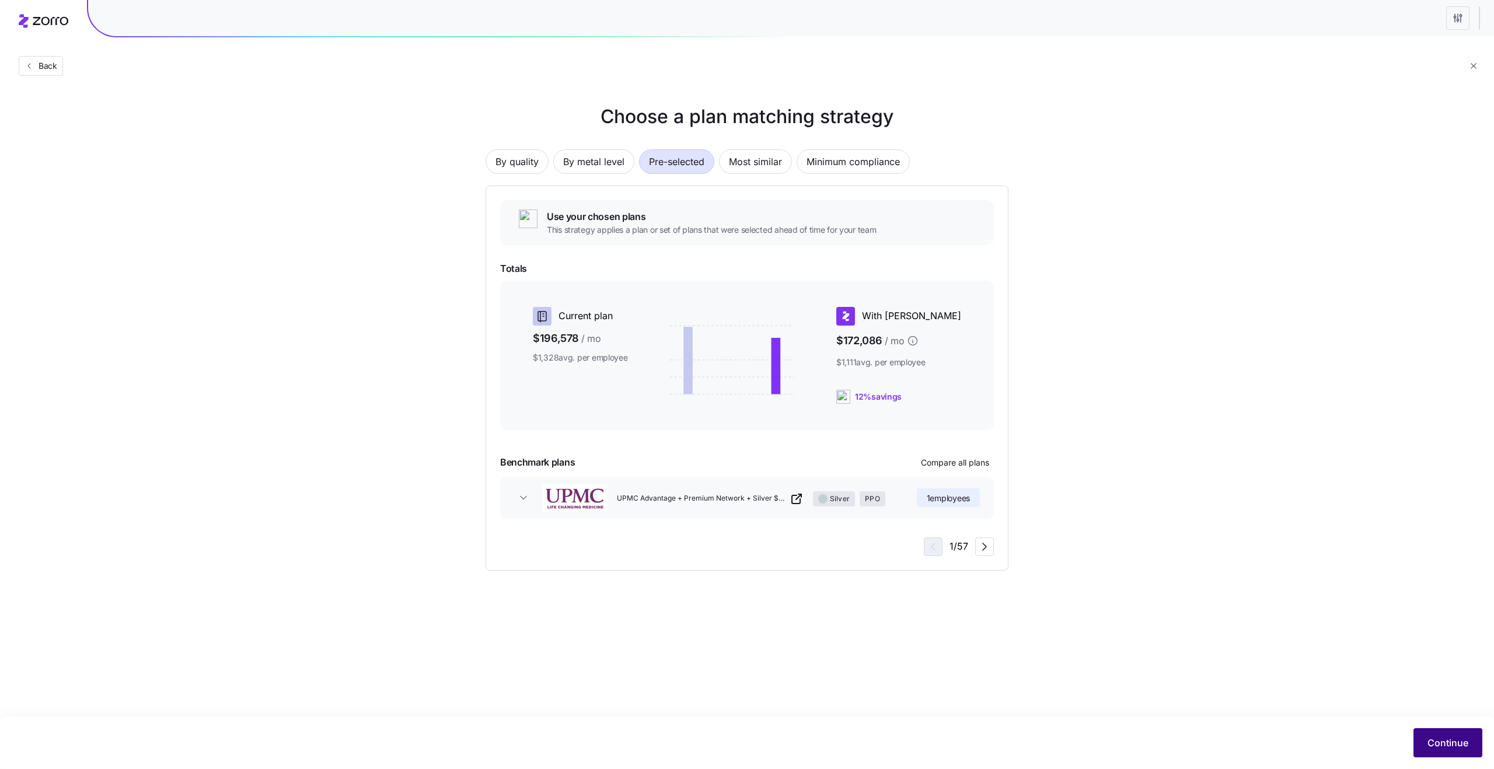
click at [1470, 752] on button "Continue" at bounding box center [1448, 742] width 69 height 29
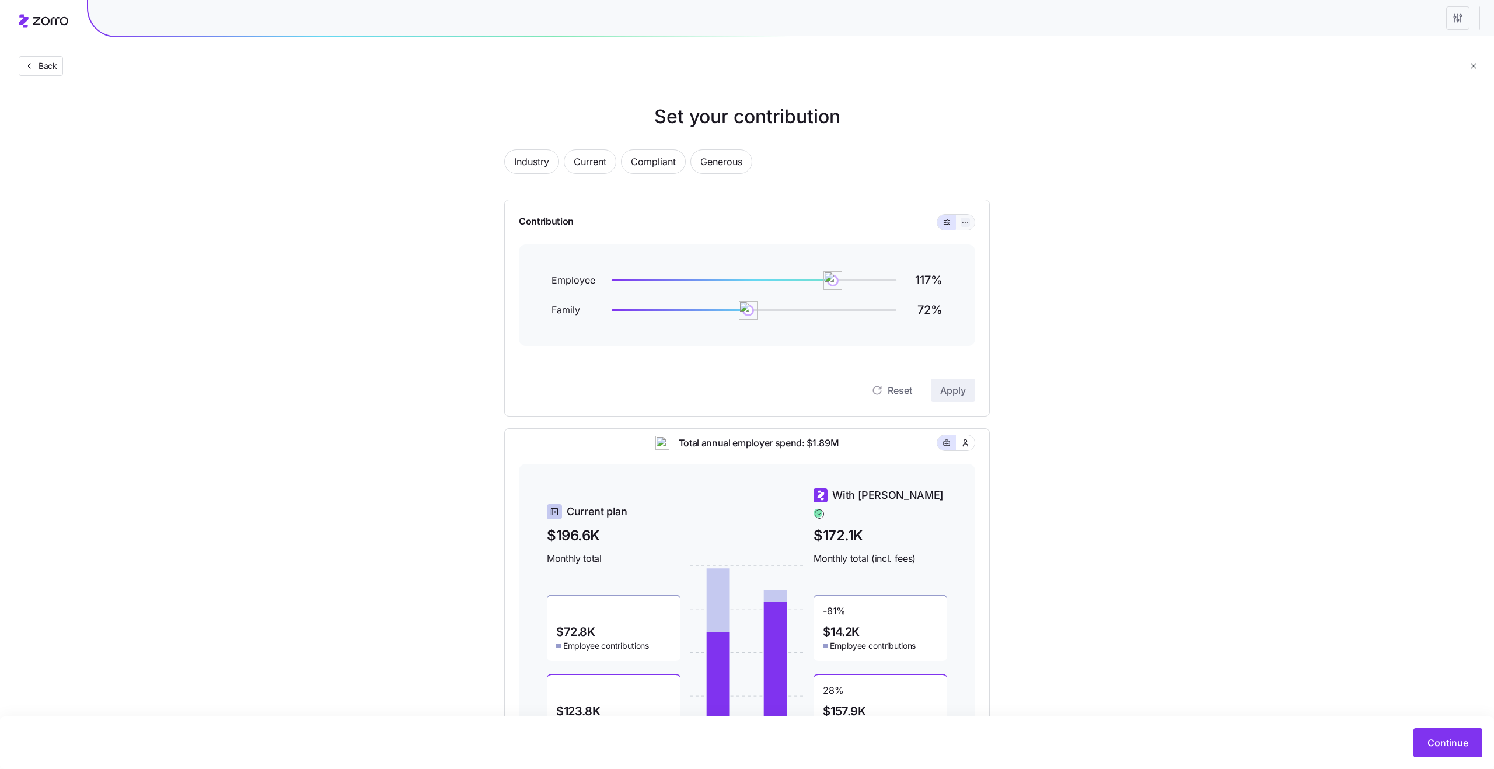
click at [970, 223] on button "button" at bounding box center [965, 222] width 9 height 9
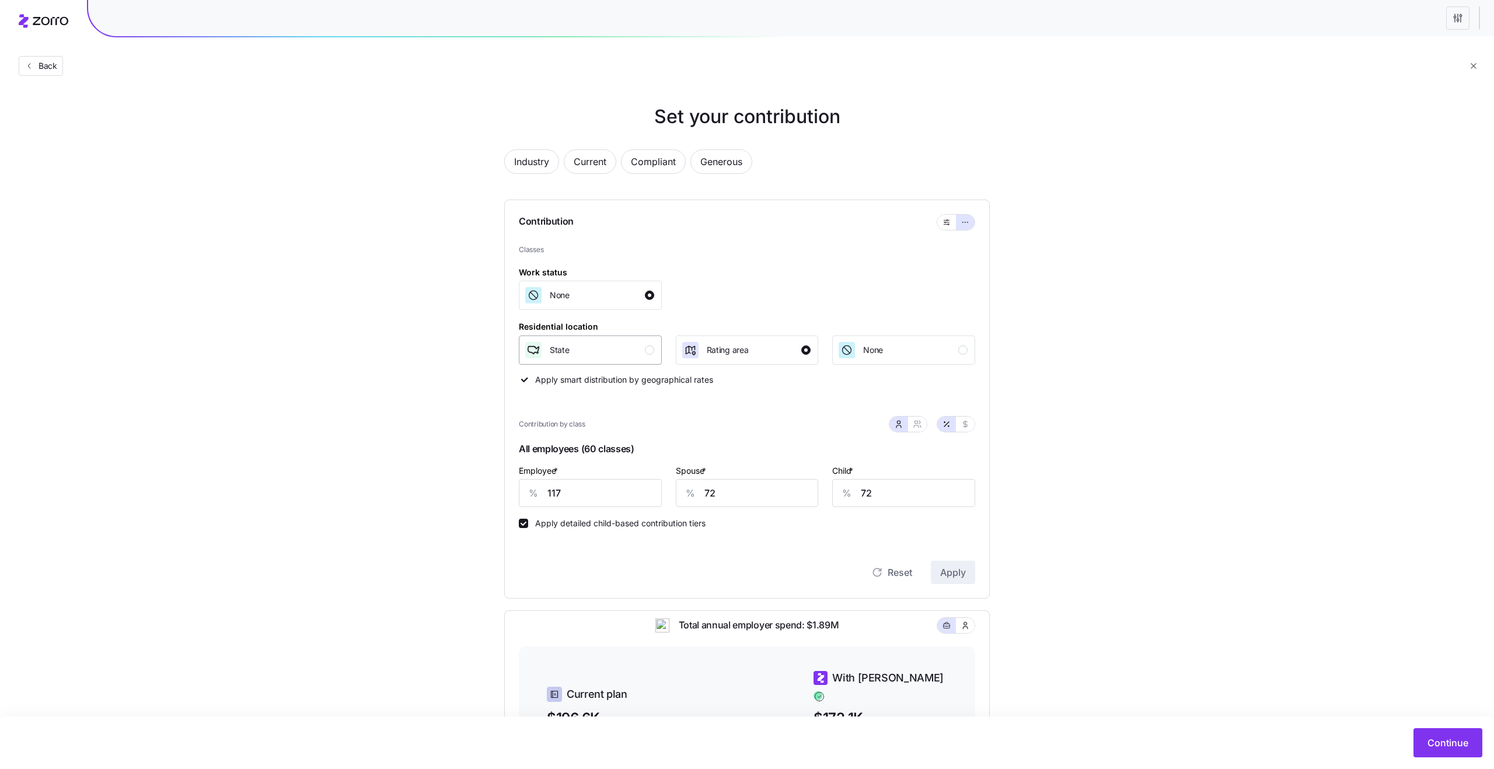
click at [597, 350] on div "State" at bounding box center [589, 350] width 130 height 19
click at [958, 574] on span "Apply" at bounding box center [953, 573] width 26 height 14
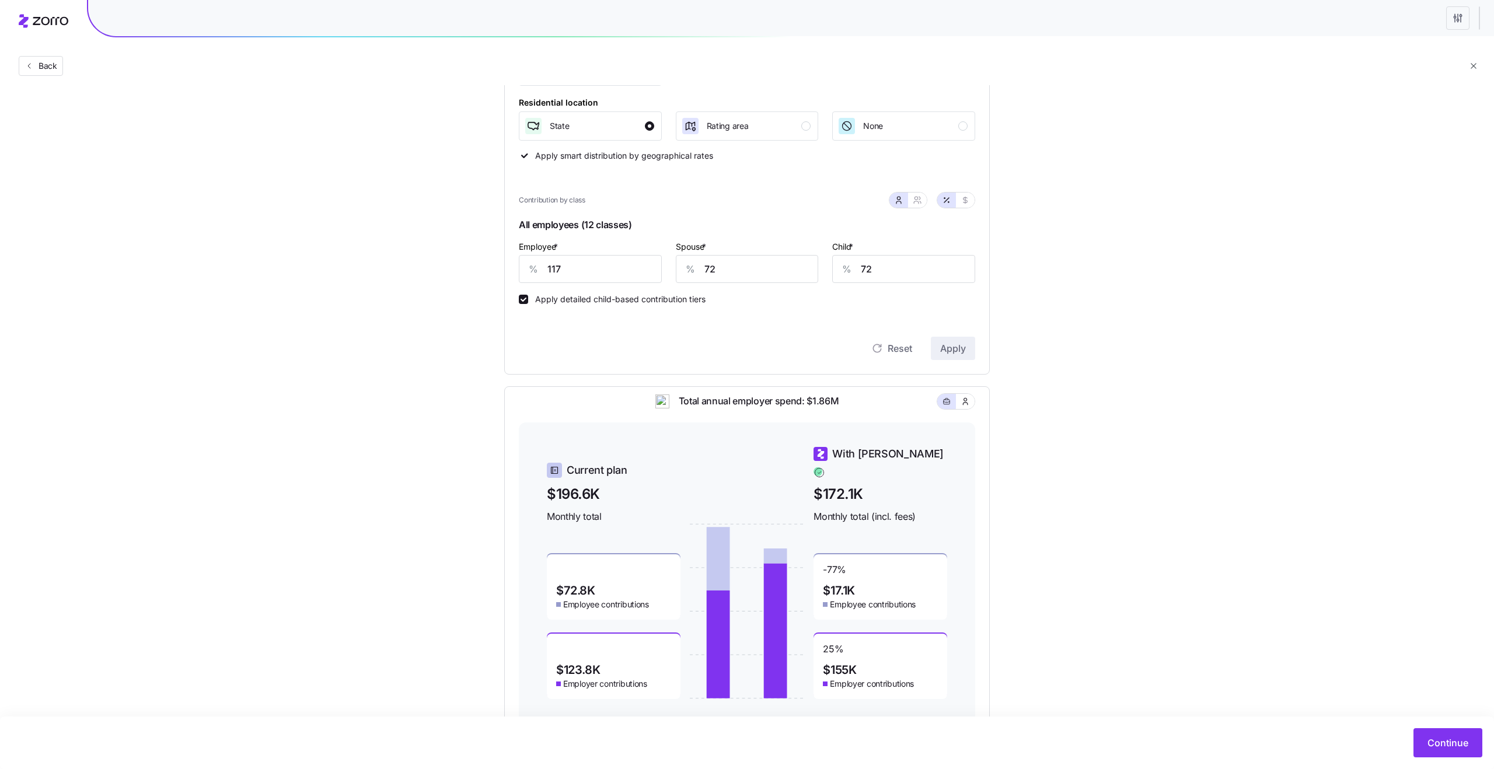
scroll to position [259, 0]
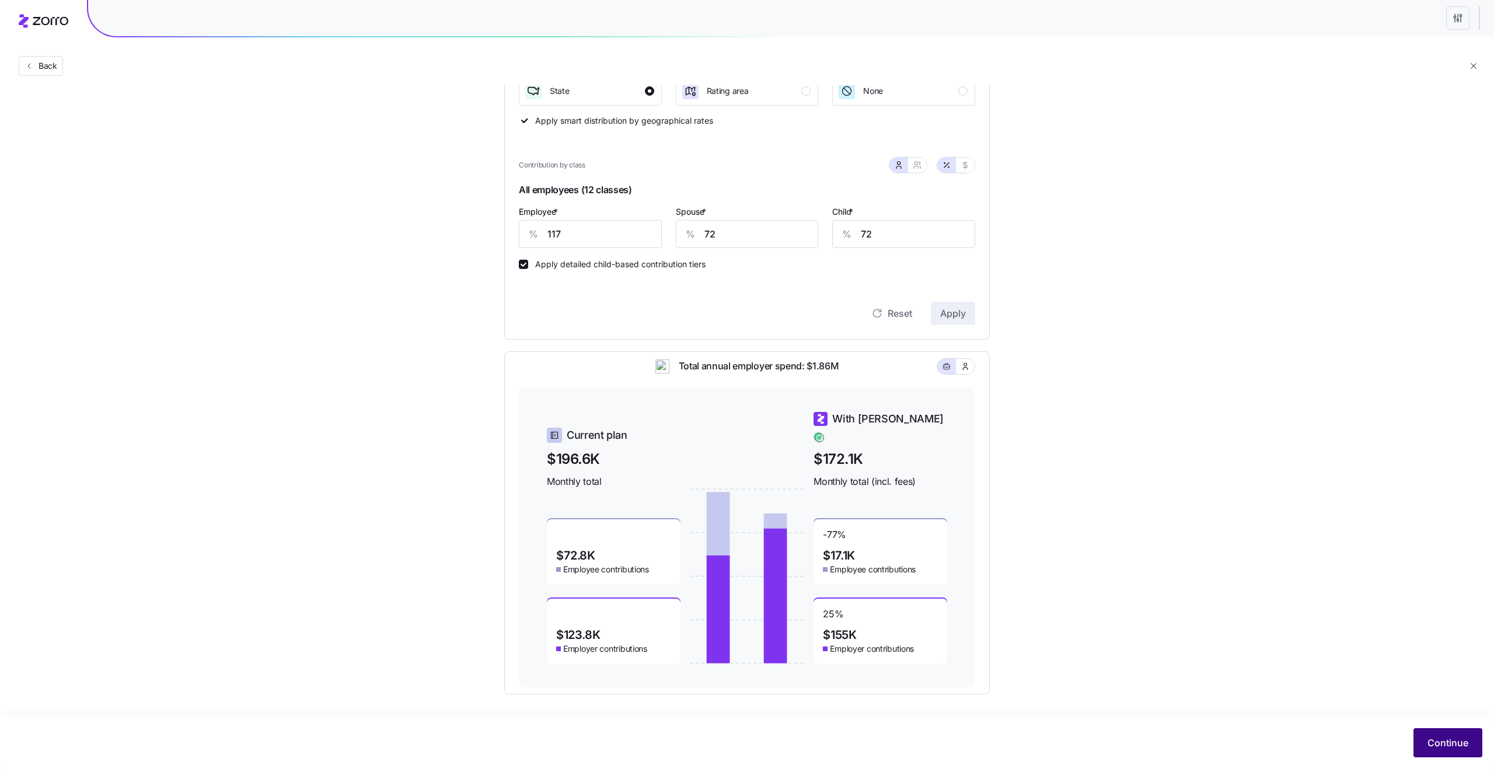
click at [1440, 748] on span "Continue" at bounding box center [1448, 743] width 41 height 14
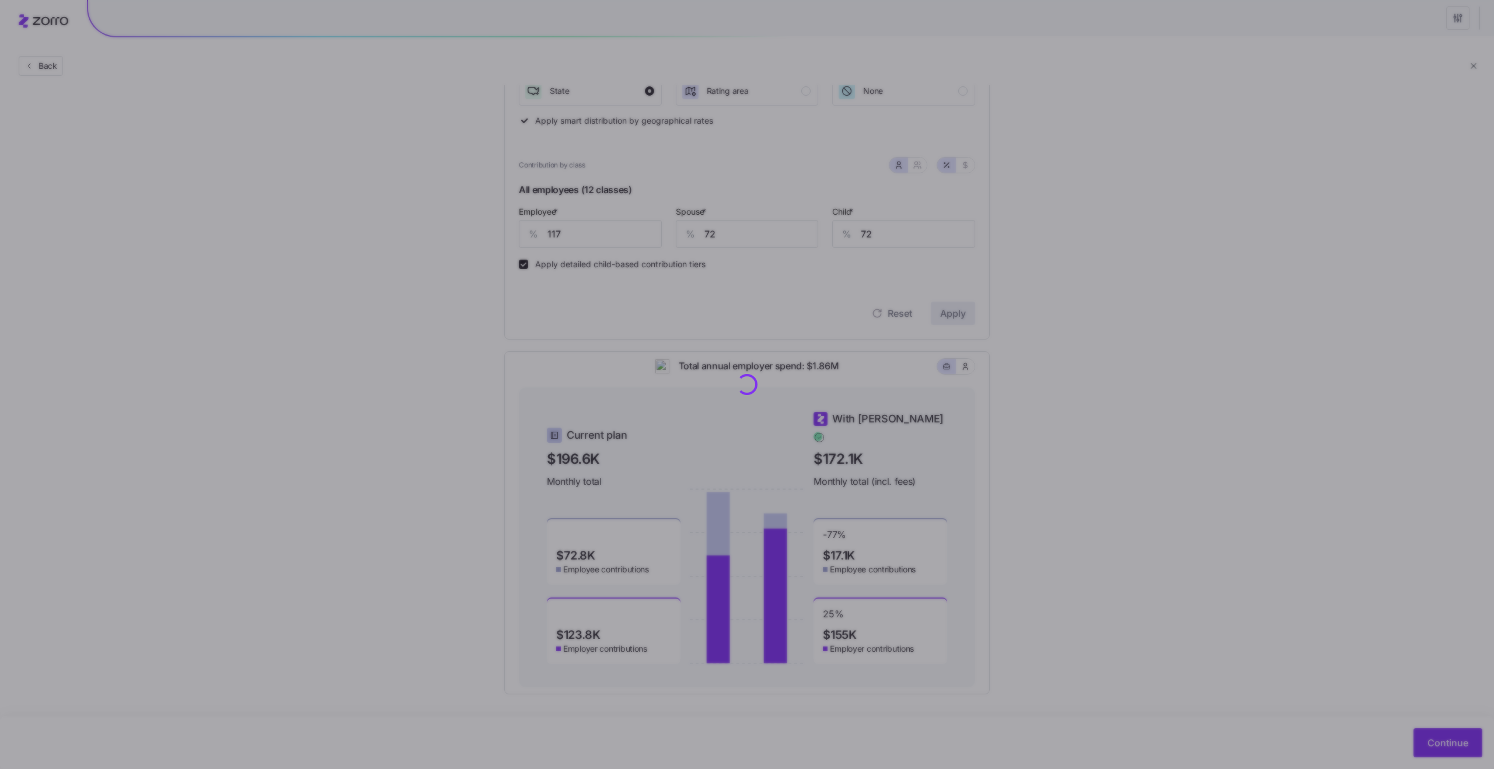
scroll to position [0, 0]
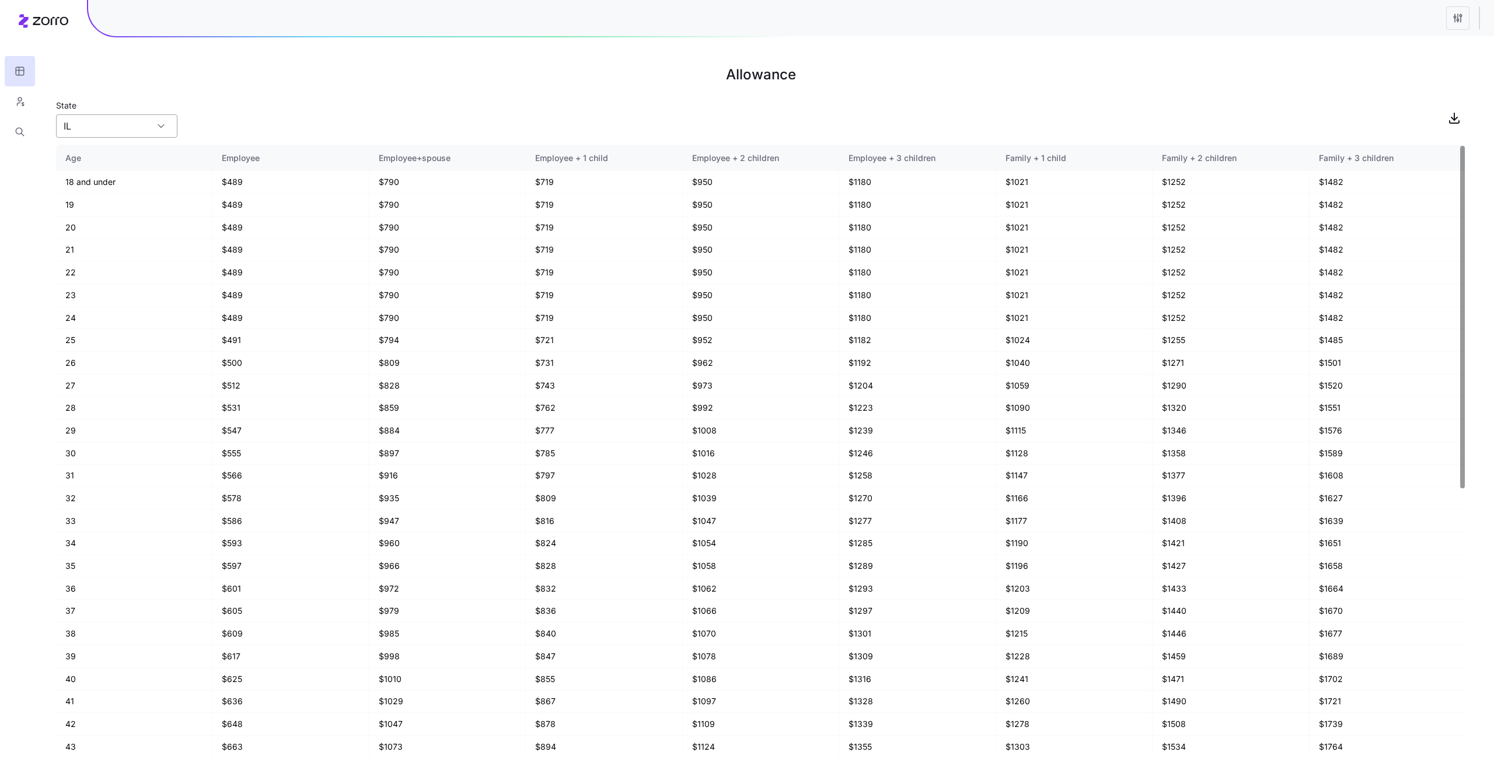
click at [96, 123] on input "IL" at bounding box center [116, 125] width 121 height 23
click at [94, 219] on div "FL" at bounding box center [117, 224] width 112 height 22
type input "FL"
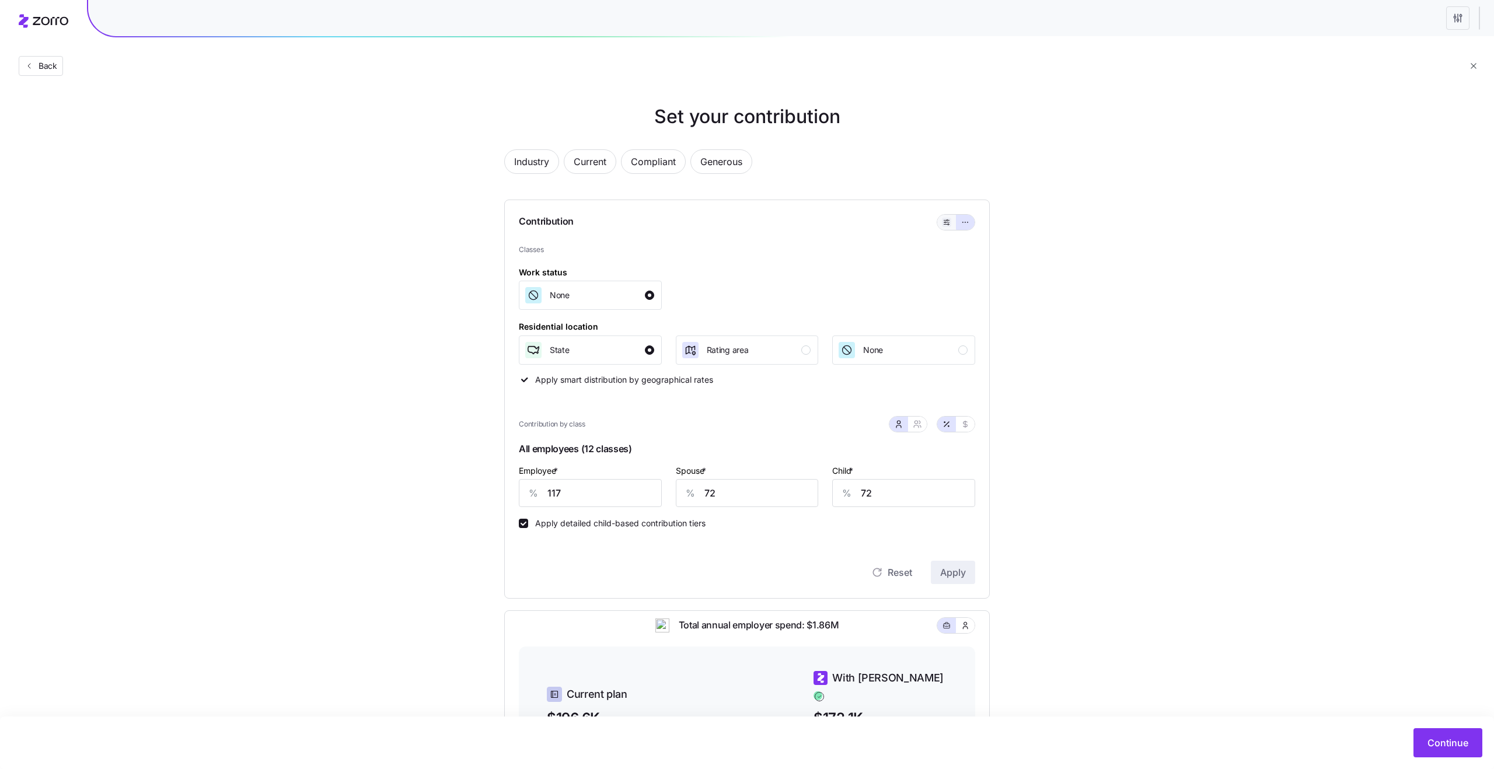
click at [944, 218] on span "button" at bounding box center [946, 222] width 9 height 9
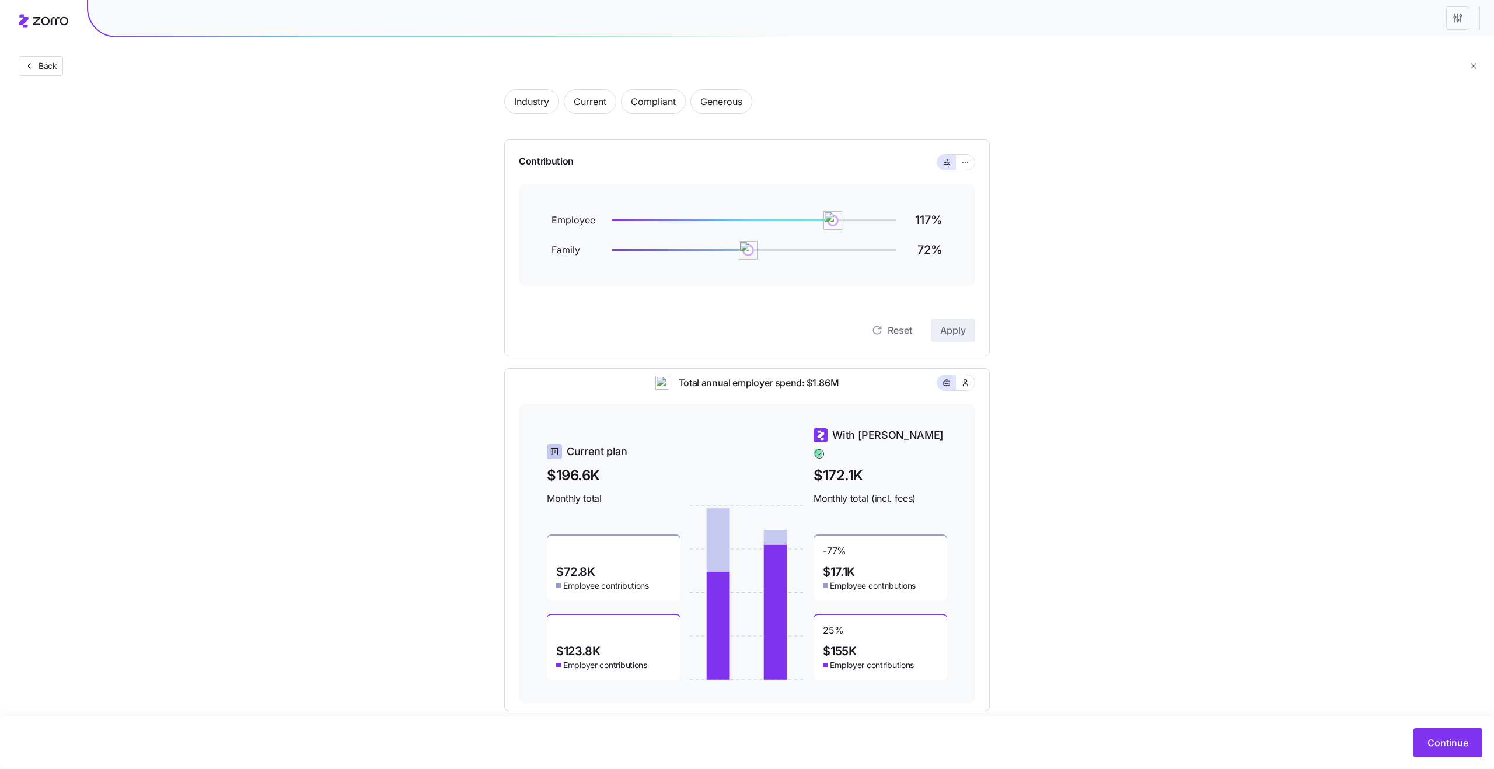
scroll to position [77, 0]
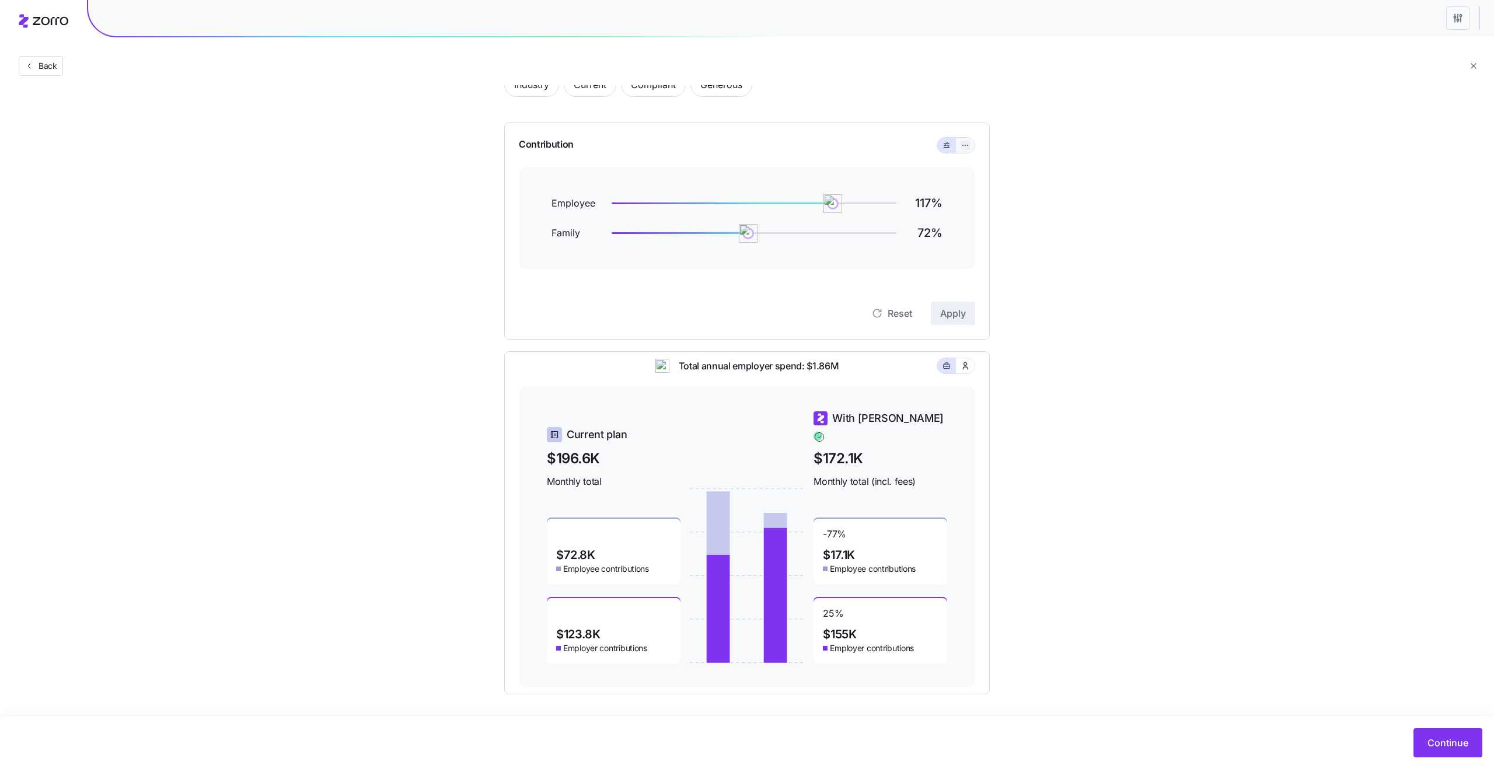
click at [964, 147] on icon "button" at bounding box center [965, 145] width 8 height 14
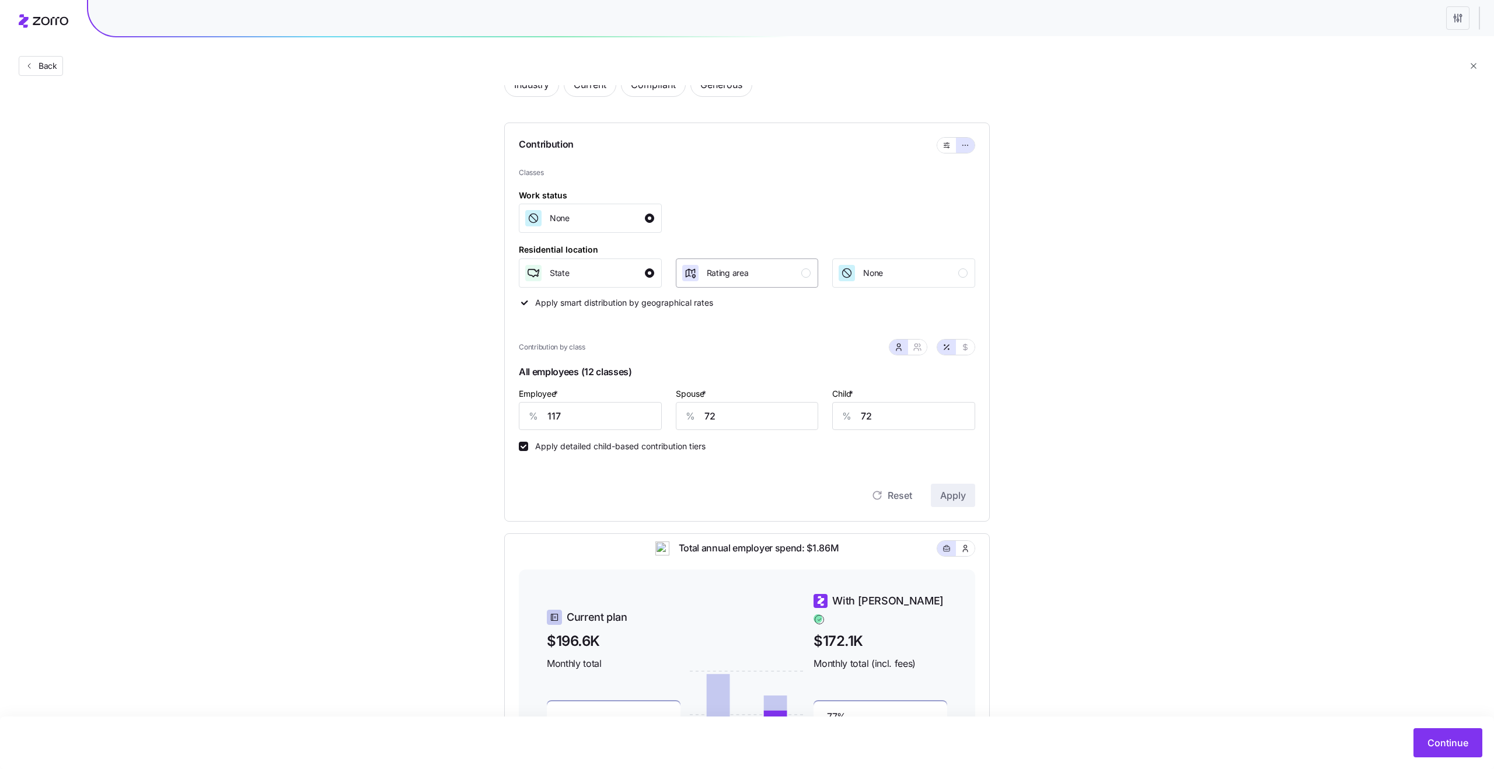
click at [787, 283] on button "Rating area" at bounding box center [747, 273] width 143 height 29
click at [967, 497] on button "Apply" at bounding box center [953, 495] width 44 height 23
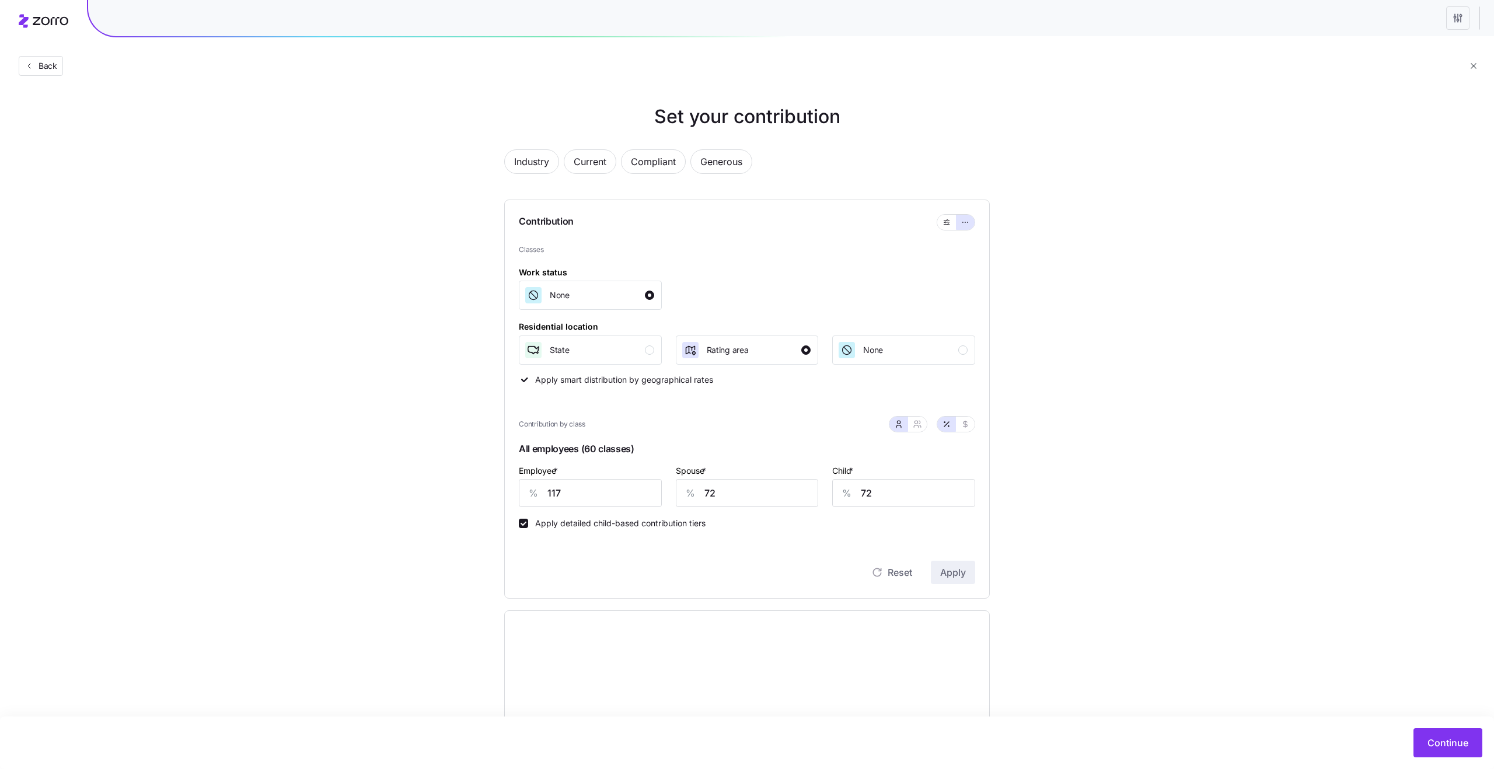
scroll to position [259, 0]
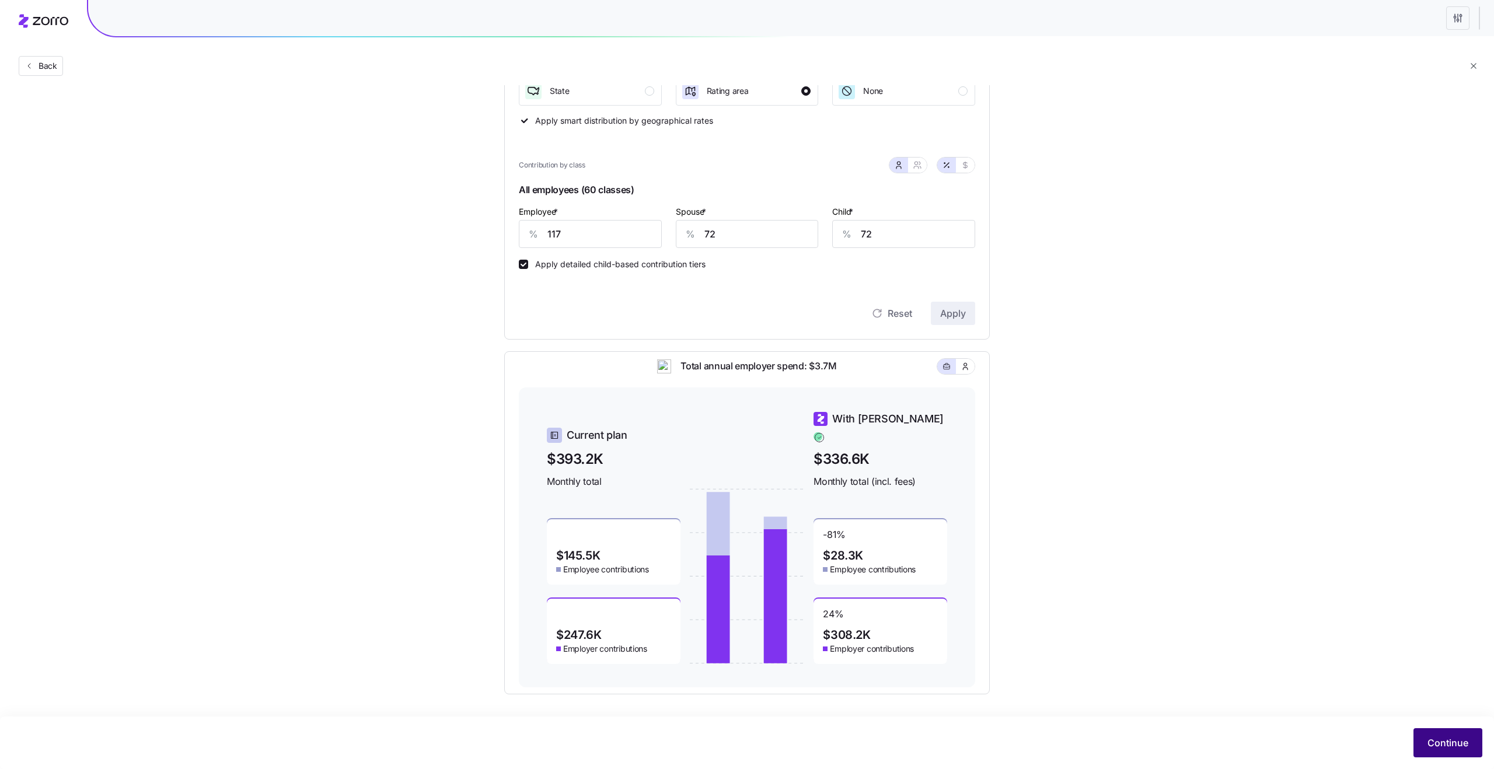
click at [1446, 752] on button "Continue" at bounding box center [1448, 742] width 69 height 29
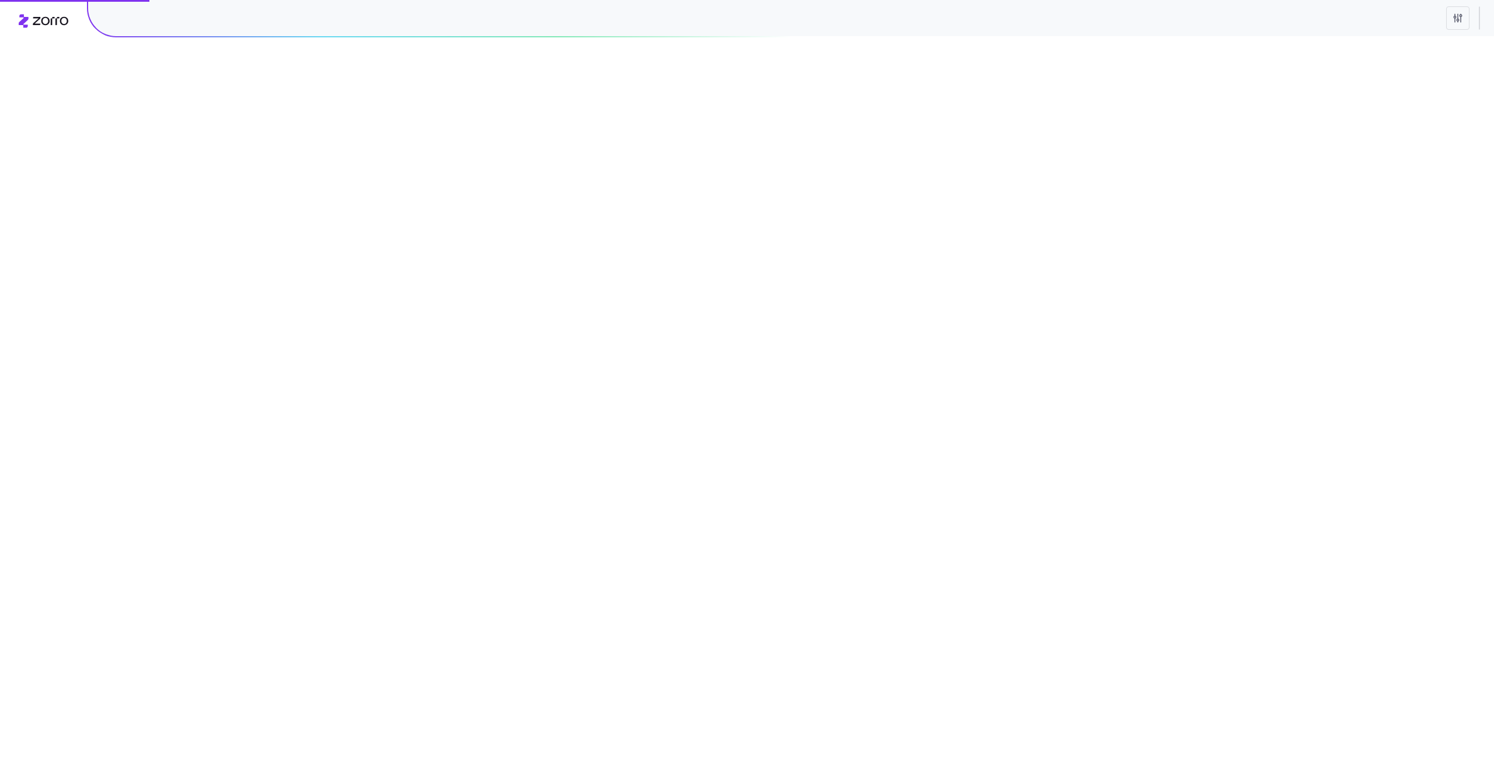
scroll to position [0, 0]
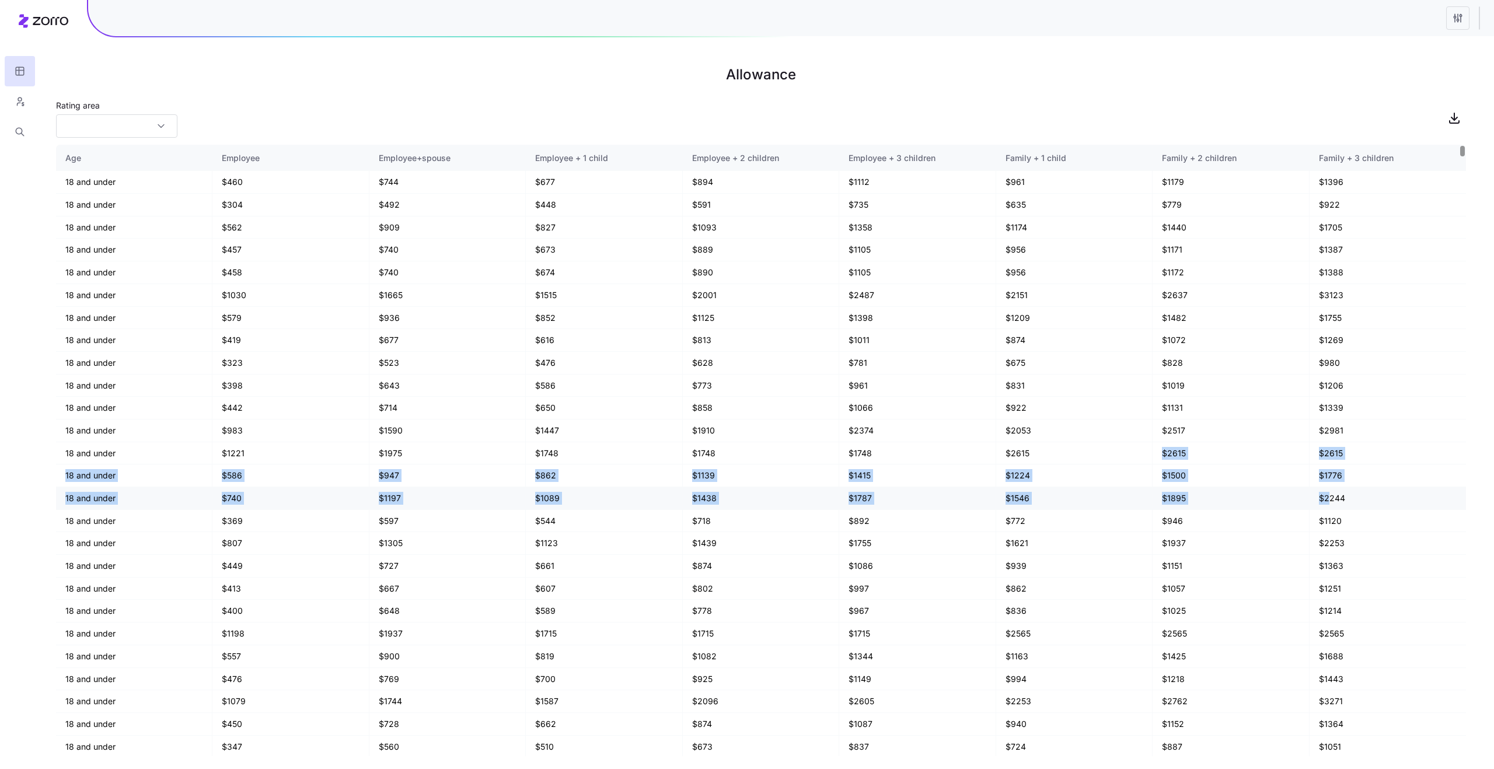
drag, startPoint x: 1295, startPoint y: 449, endPoint x: 1329, endPoint y: 500, distance: 61.2
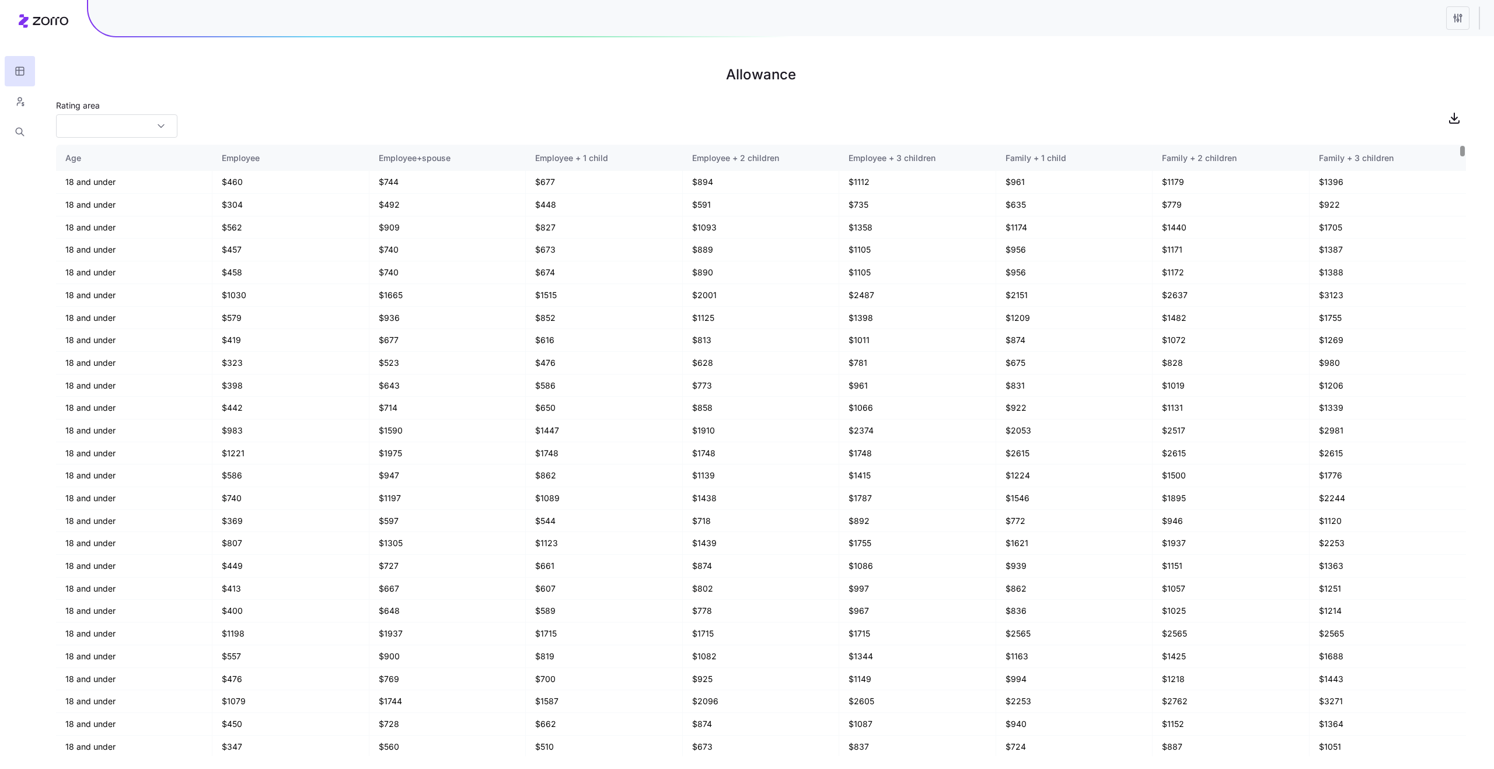
click at [947, 105] on div "Rating area" at bounding box center [761, 118] width 1410 height 40
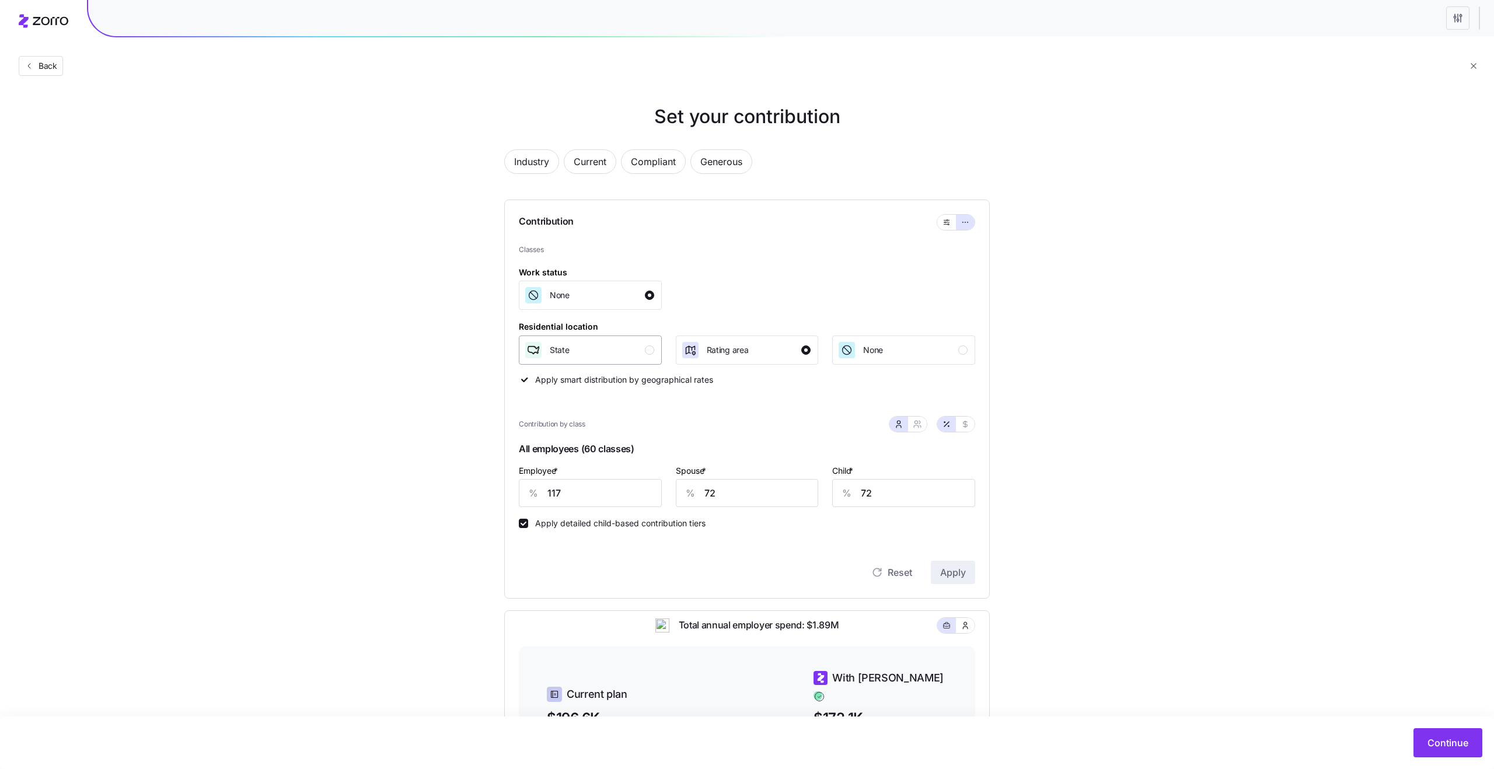
click at [639, 352] on div "State" at bounding box center [589, 350] width 130 height 19
click at [960, 576] on span "Apply" at bounding box center [953, 573] width 26 height 14
click at [1446, 750] on button "Continue" at bounding box center [1448, 742] width 69 height 29
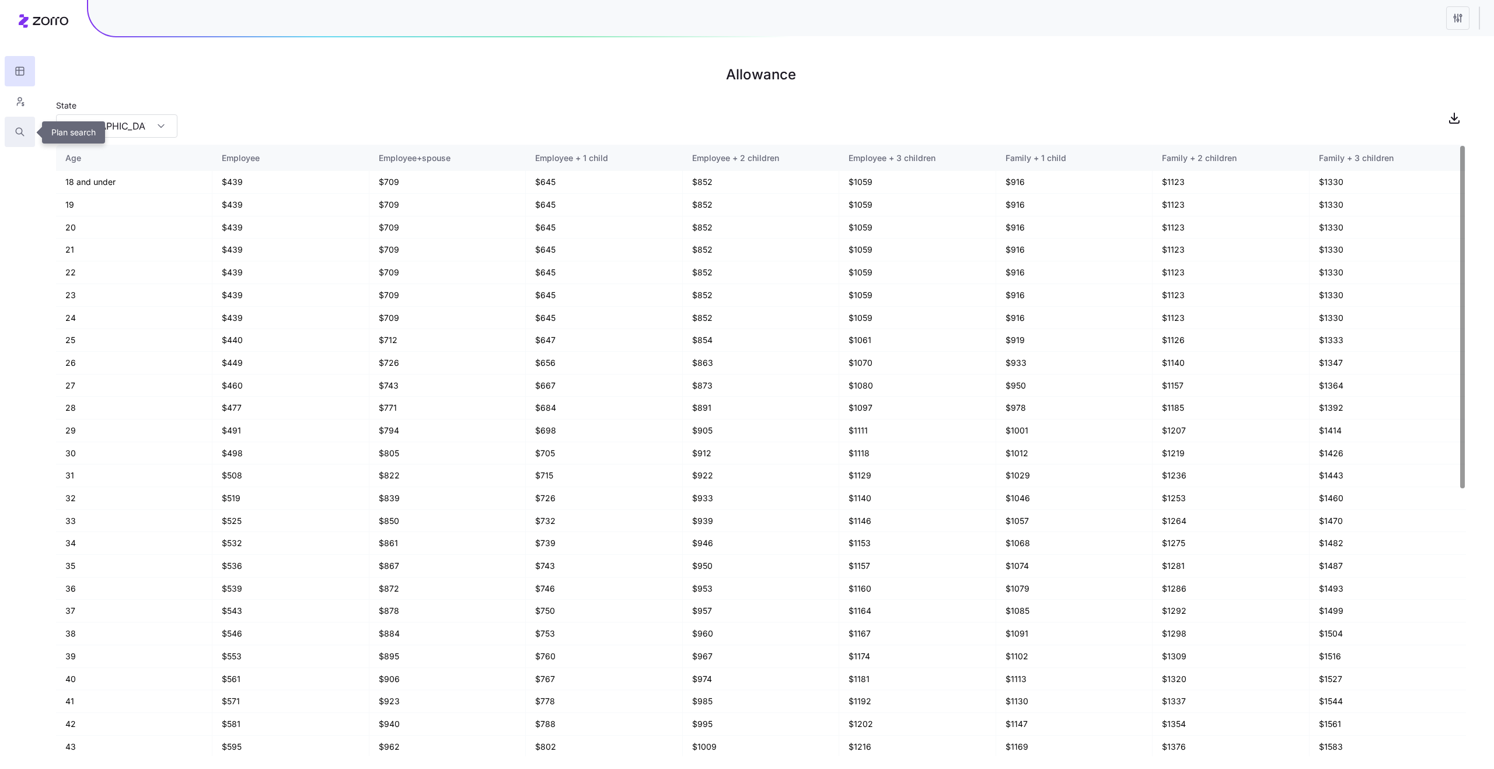
click at [23, 134] on icon "button" at bounding box center [20, 132] width 11 height 12
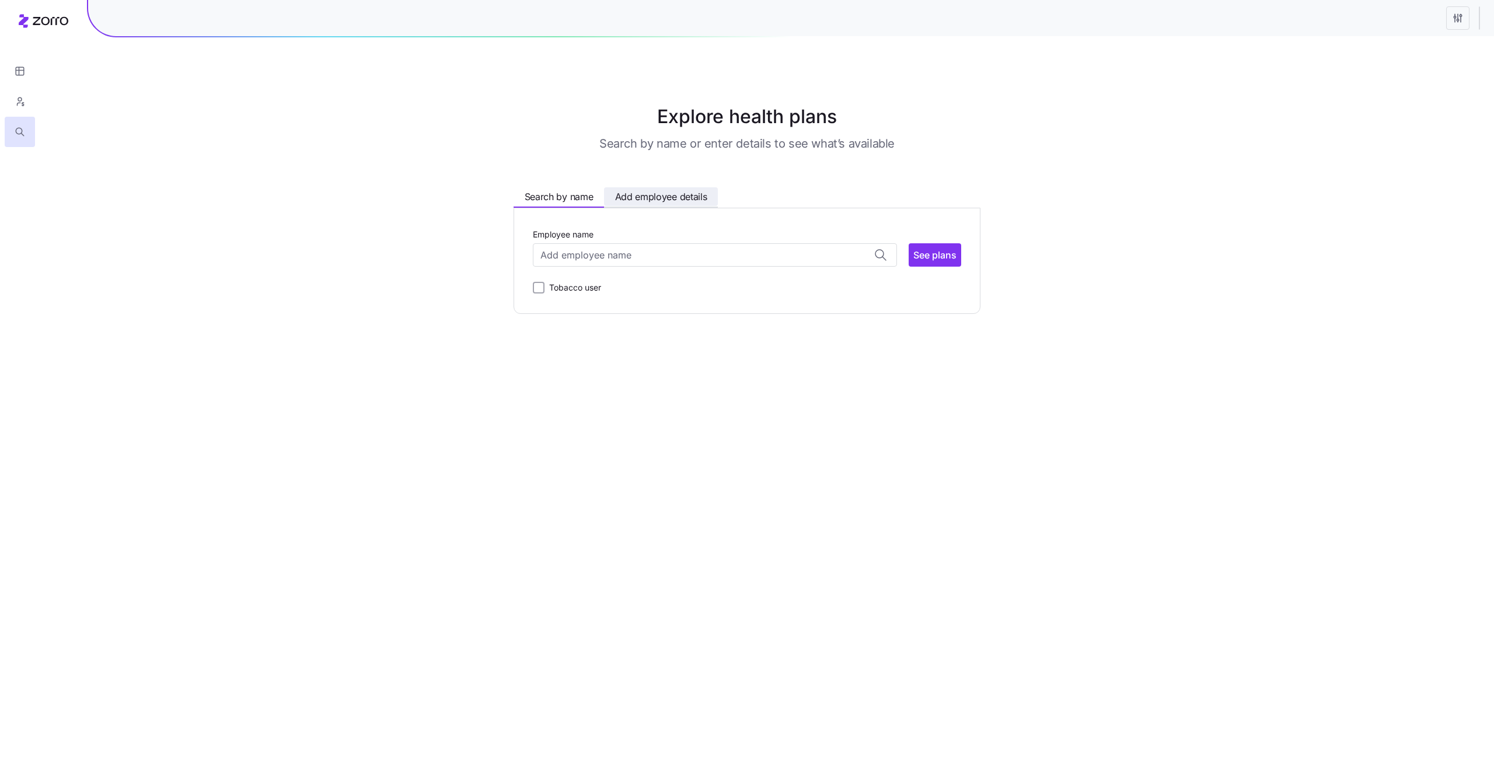
click at [657, 200] on span "Add employee details" at bounding box center [661, 197] width 92 height 15
click at [625, 256] on input "Zip code" at bounding box center [612, 254] width 159 height 23
click at [22, 104] on icon "button" at bounding box center [20, 102] width 11 height 12
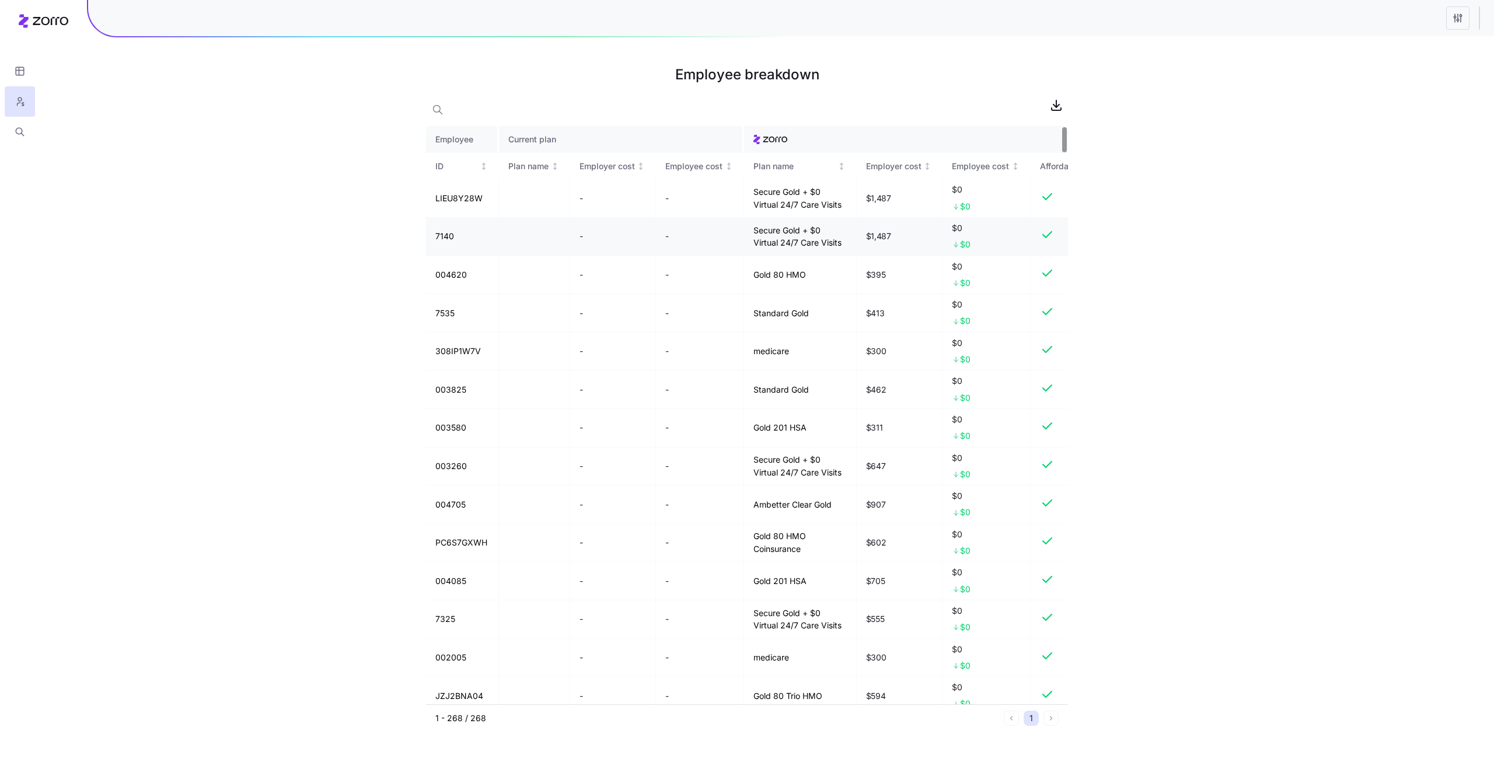
click at [452, 256] on td "7140" at bounding box center [462, 237] width 73 height 39
click at [449, 253] on td "7140" at bounding box center [462, 237] width 73 height 39
click at [459, 290] on td "004620" at bounding box center [462, 275] width 73 height 39
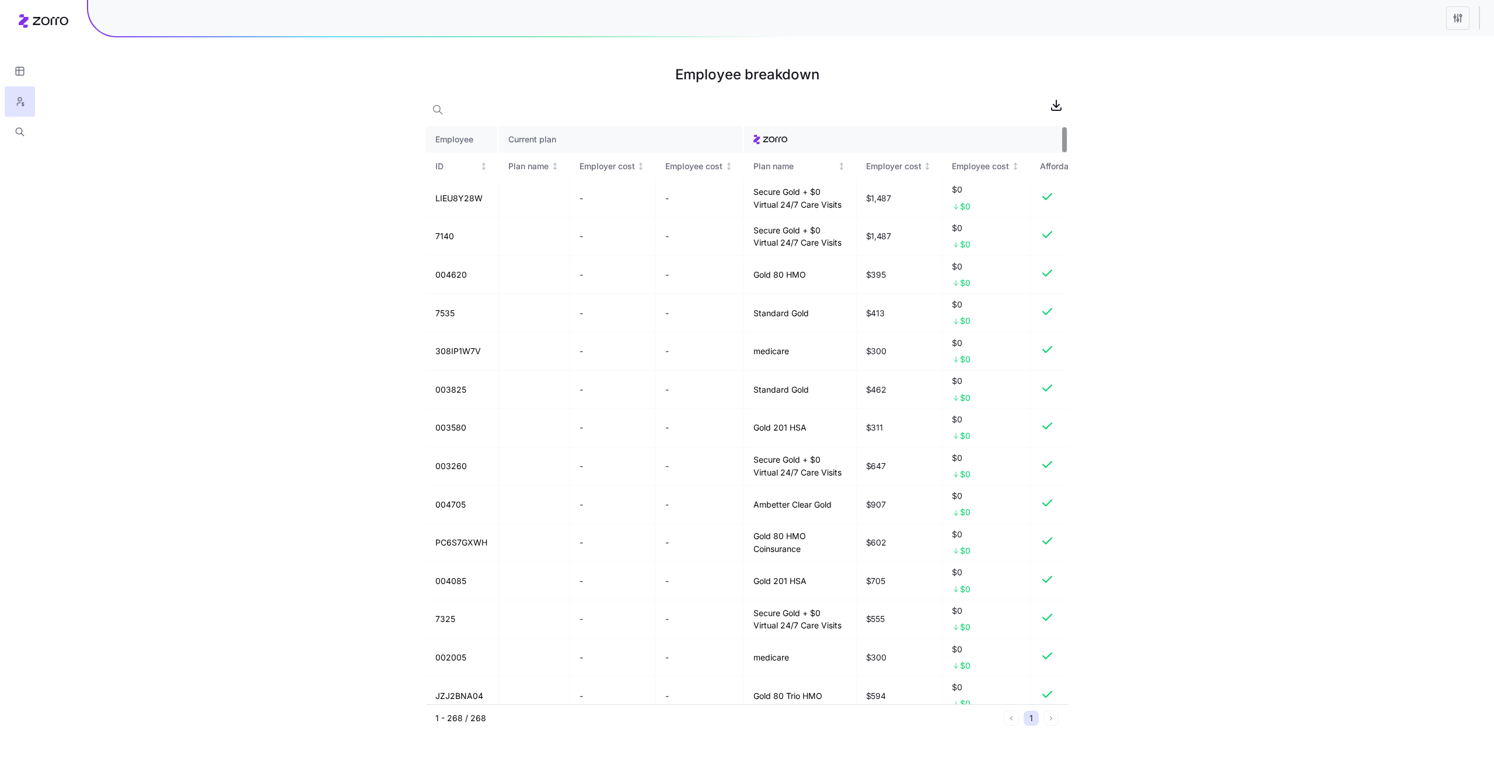
click at [1457, 19] on html "Employee breakdown Employee Current plan ID Plan name Employer cost Employee co…" at bounding box center [747, 384] width 1494 height 769
click at [1397, 43] on div "Quick edit" at bounding box center [1408, 46] width 116 height 19
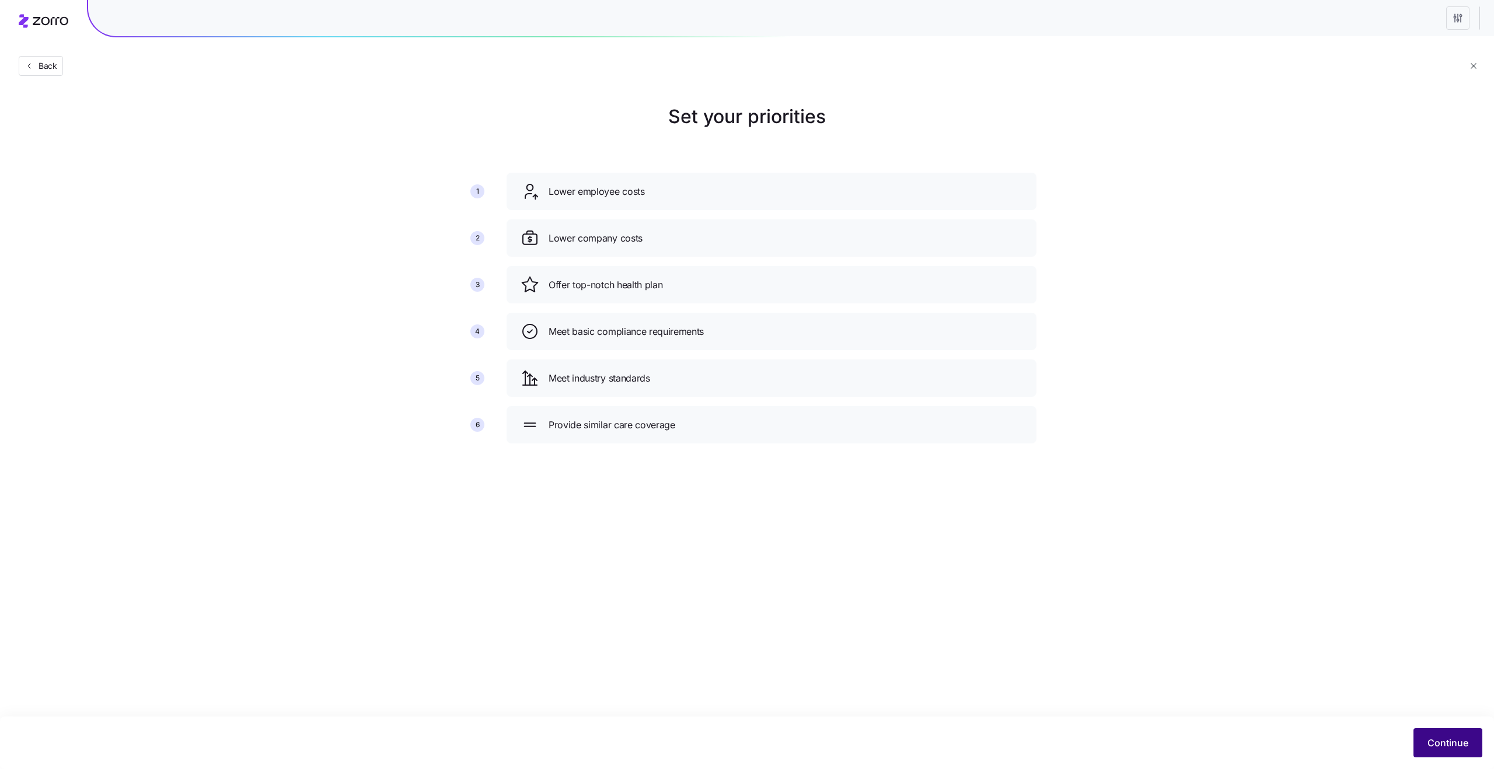
click at [1444, 736] on span "Continue" at bounding box center [1448, 743] width 41 height 14
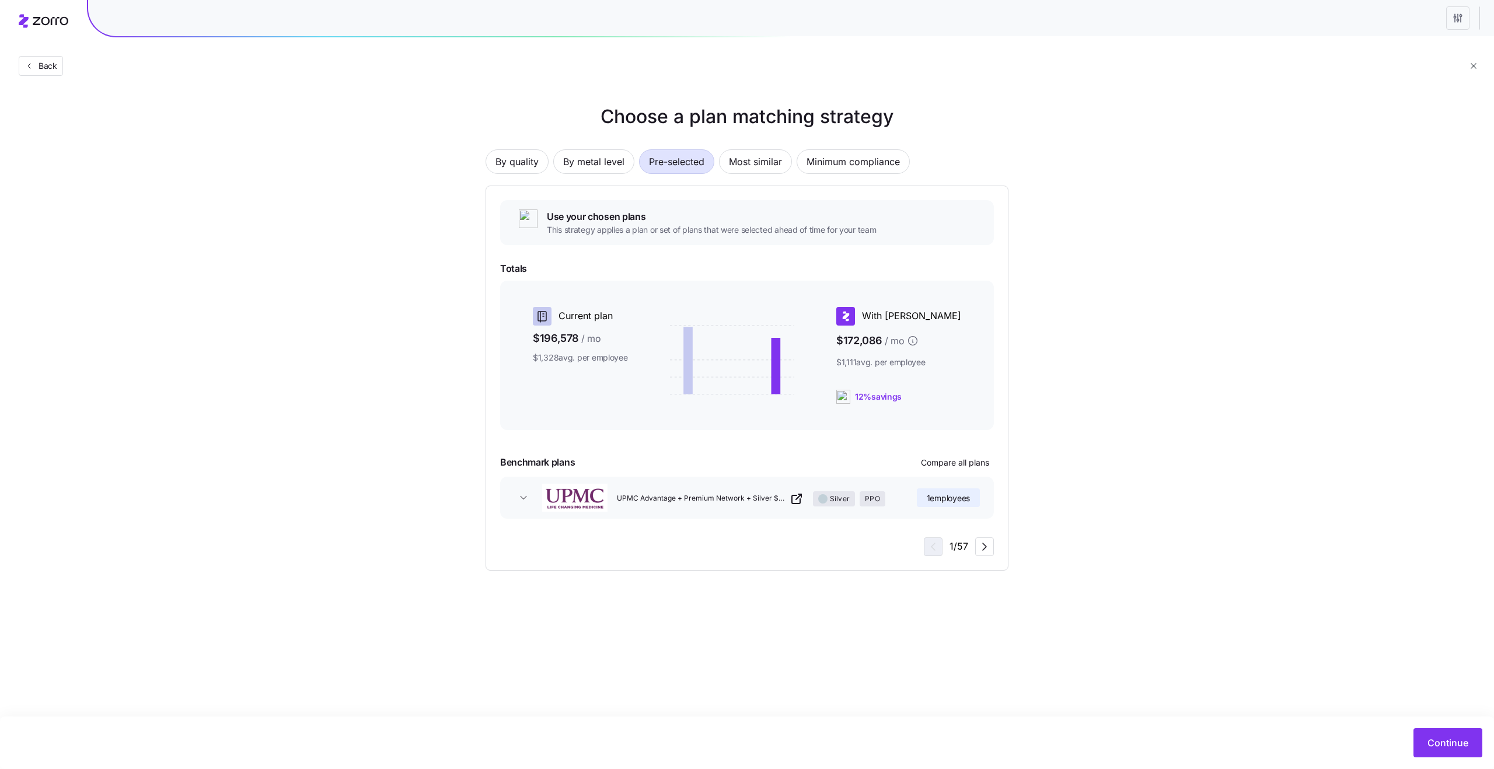
click at [620, 233] on span "This strategy applies a plan or set of plans that were selected ahead of time f…" at bounding box center [712, 230] width 330 height 12
click at [620, 235] on span "This strategy applies a plan or set of plans that were selected ahead of time f…" at bounding box center [712, 230] width 330 height 12
click at [601, 210] on span "Use your chosen plans" at bounding box center [712, 217] width 330 height 15
click at [610, 215] on span "Use your chosen plans" at bounding box center [712, 217] width 330 height 15
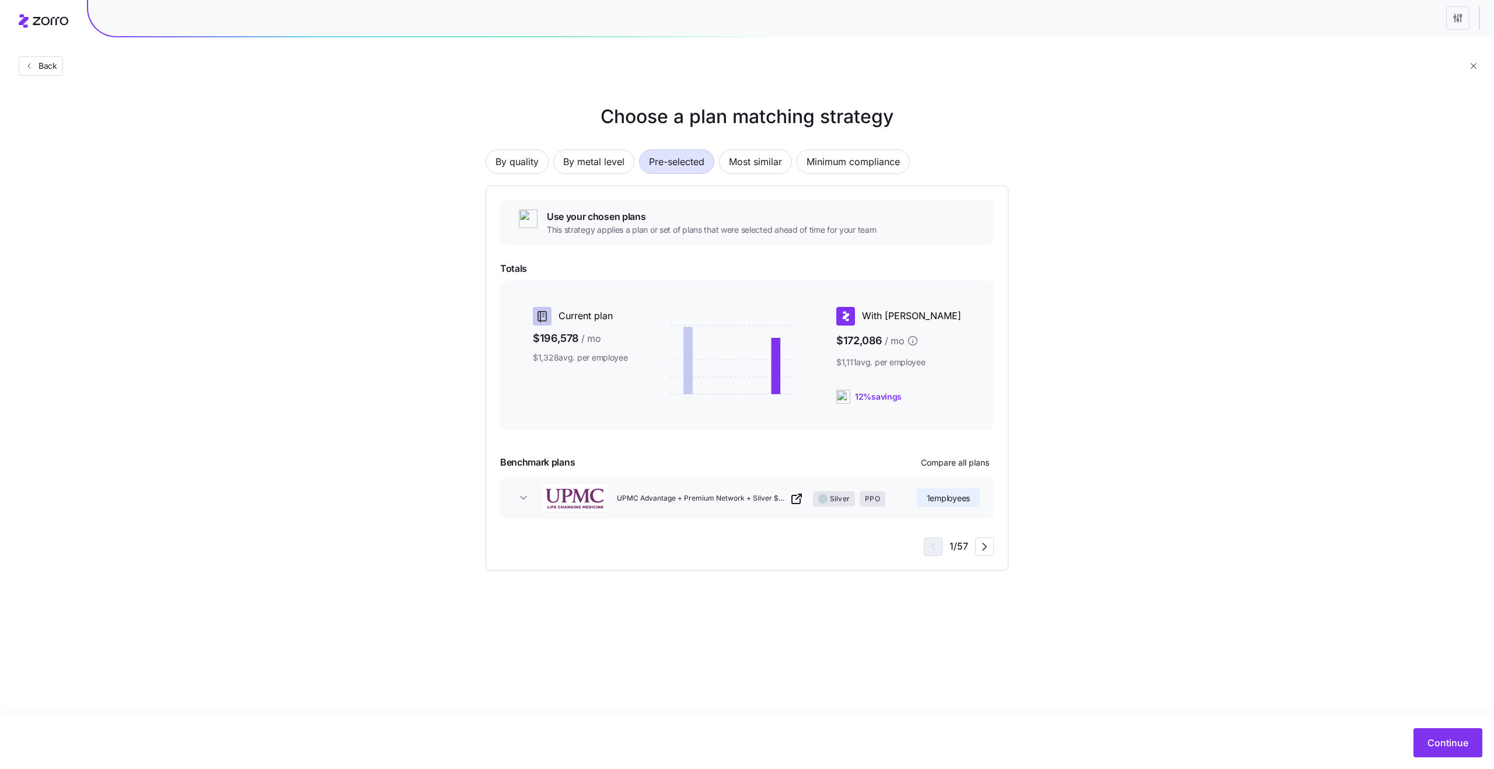
click at [610, 215] on span "Use your chosen plans" at bounding box center [712, 217] width 330 height 15
click at [617, 226] on span "This strategy applies a plan or set of plans that were selected ahead of time f…" at bounding box center [712, 230] width 330 height 12
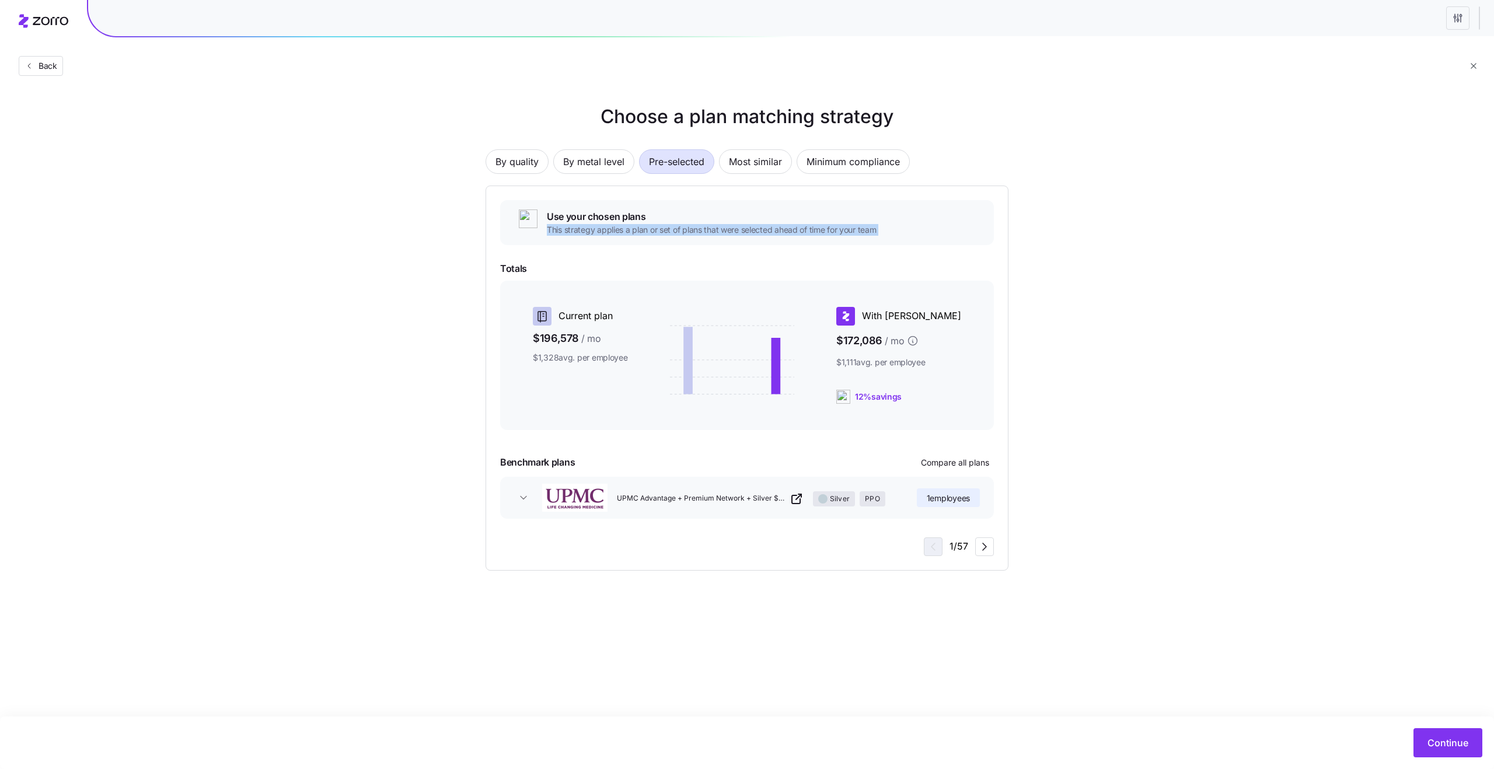
click at [605, 217] on span "Use your chosen plans" at bounding box center [712, 217] width 330 height 15
click at [621, 224] on span "This strategy applies a plan or set of plans that were selected ahead of time f…" at bounding box center [712, 230] width 330 height 12
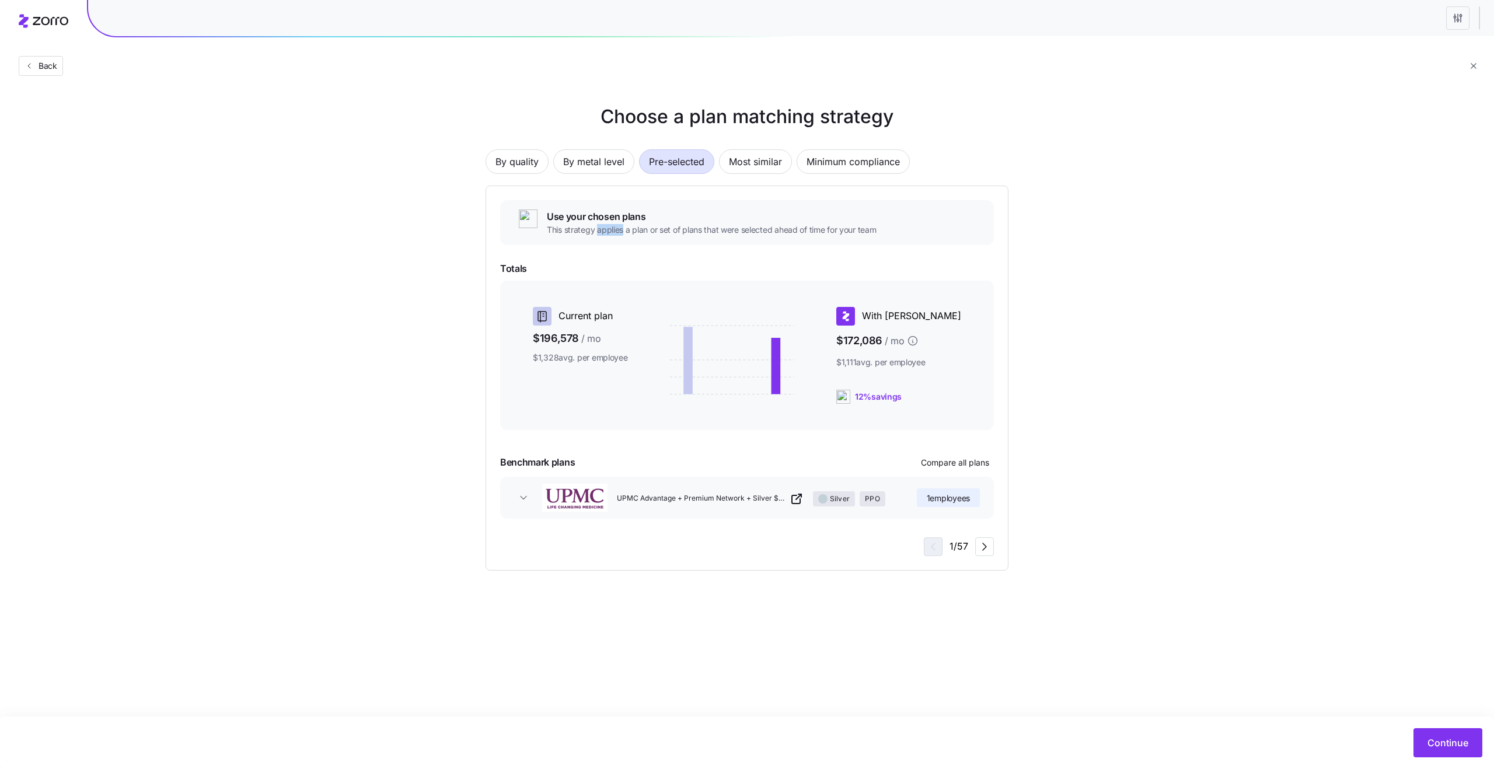
click at [621, 224] on span "This strategy applies a plan or set of plans that were selected ahead of time f…" at bounding box center [712, 230] width 330 height 12
click at [605, 218] on span "Use your chosen plans" at bounding box center [712, 217] width 330 height 15
click at [625, 229] on span "This strategy applies a plan or set of plans that were selected ahead of time f…" at bounding box center [712, 230] width 330 height 12
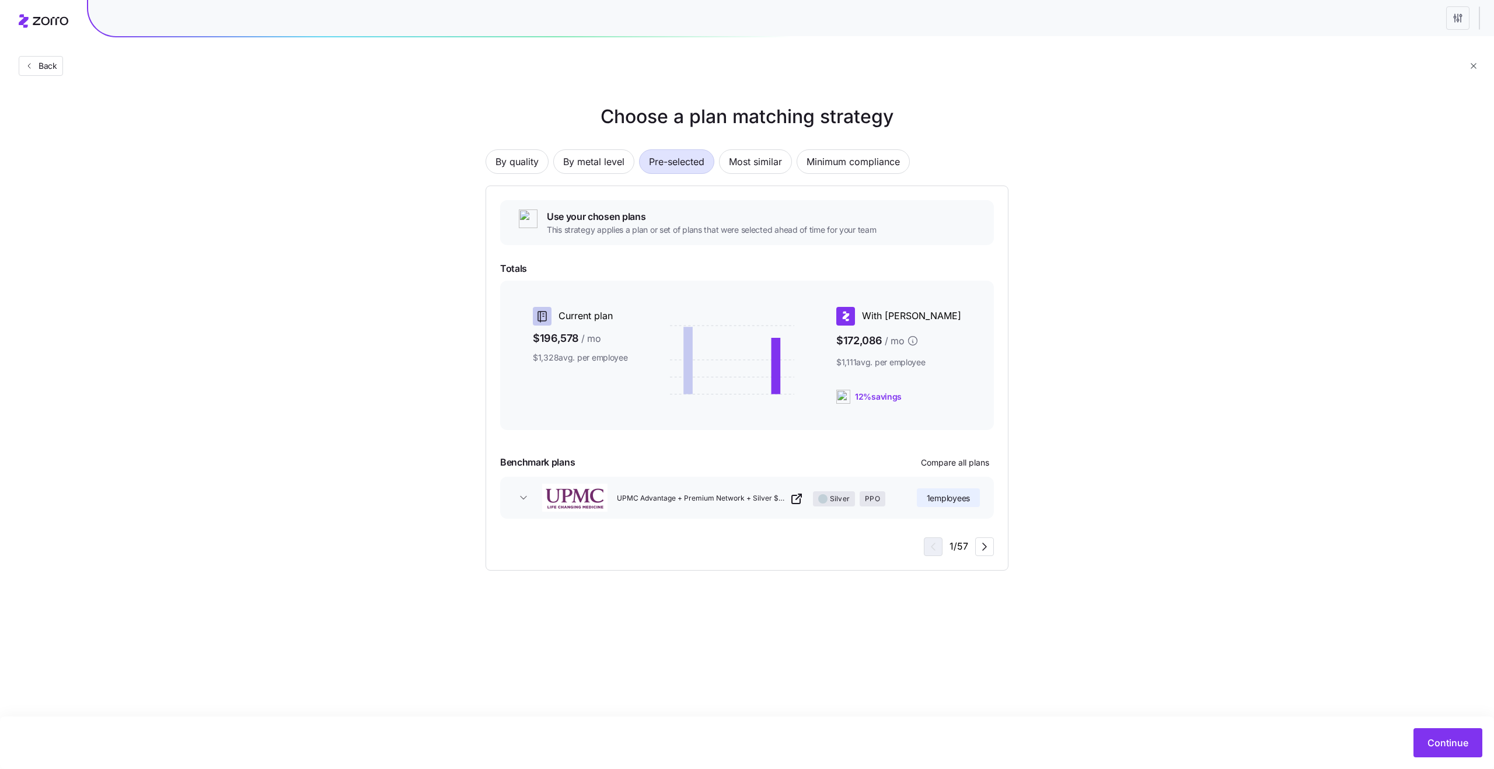
click at [625, 229] on span "This strategy applies a plan or set of plans that were selected ahead of time f…" at bounding box center [712, 230] width 330 height 12
click at [605, 219] on span "Use your chosen plans" at bounding box center [712, 217] width 330 height 15
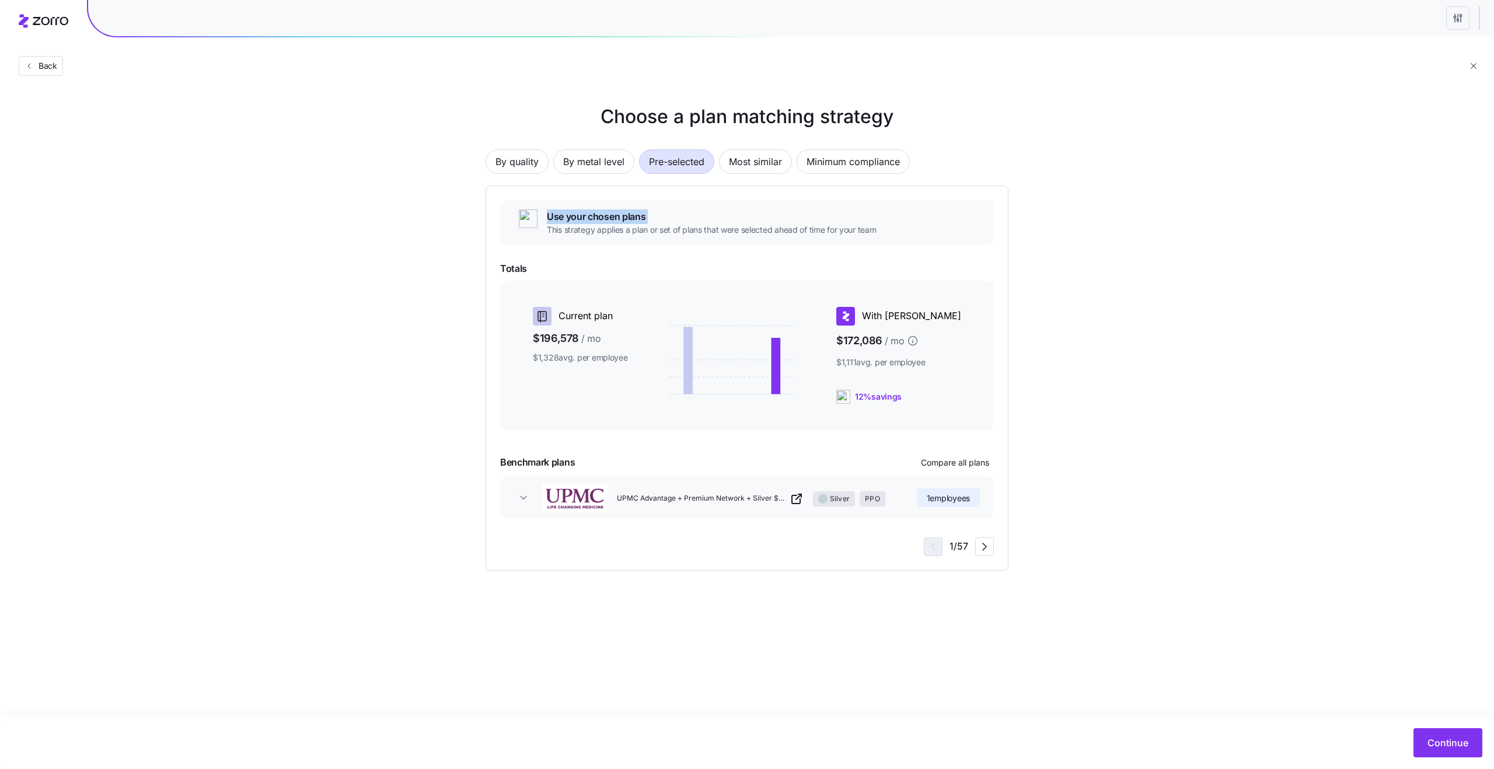
click at [643, 228] on span "This strategy applies a plan or set of plans that were selected ahead of time f…" at bounding box center [712, 230] width 330 height 12
click at [613, 215] on span "Use your chosen plans" at bounding box center [712, 217] width 330 height 15
click at [589, 173] on button "By metal level" at bounding box center [593, 161] width 81 height 25
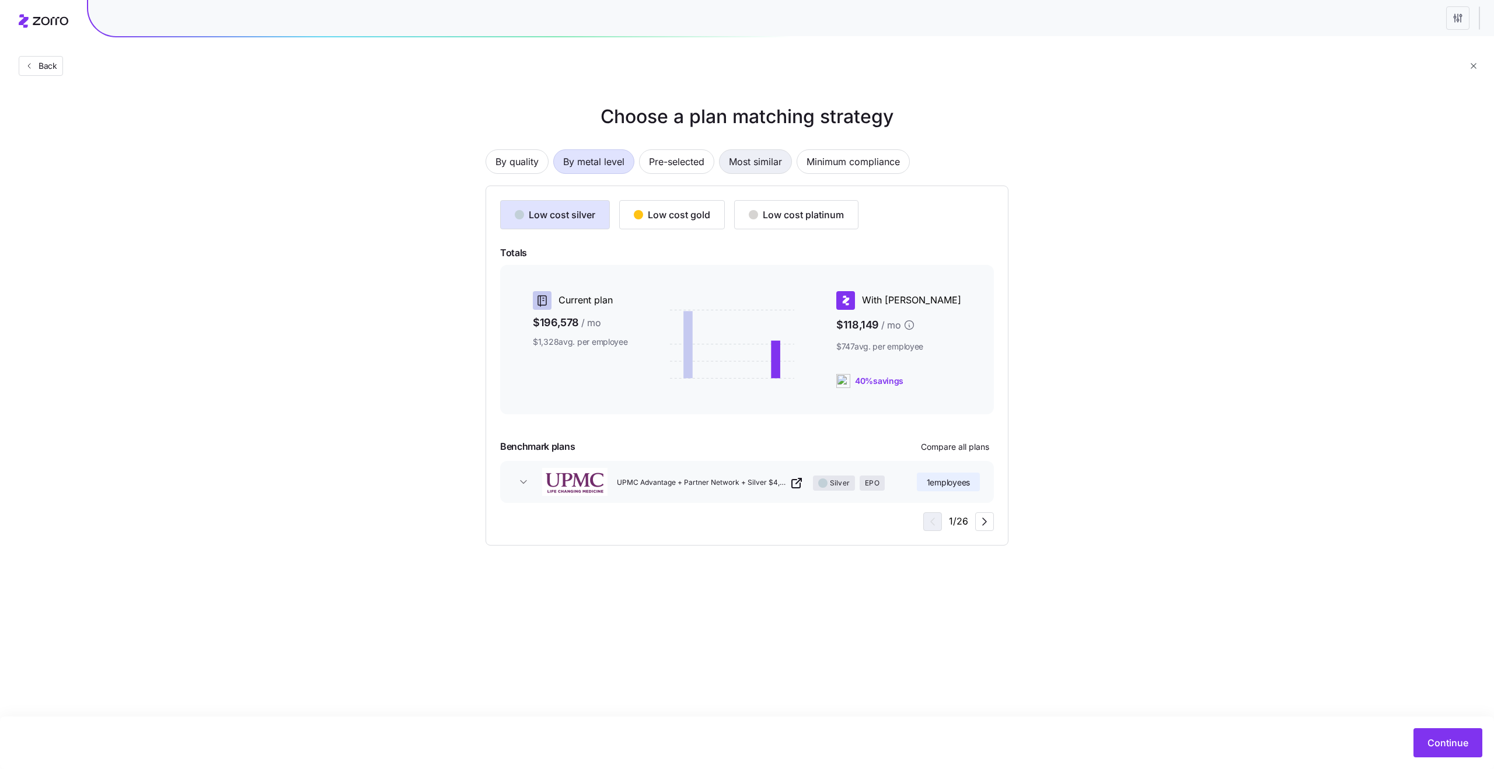
click at [766, 165] on span "Most similar" at bounding box center [755, 161] width 53 height 23
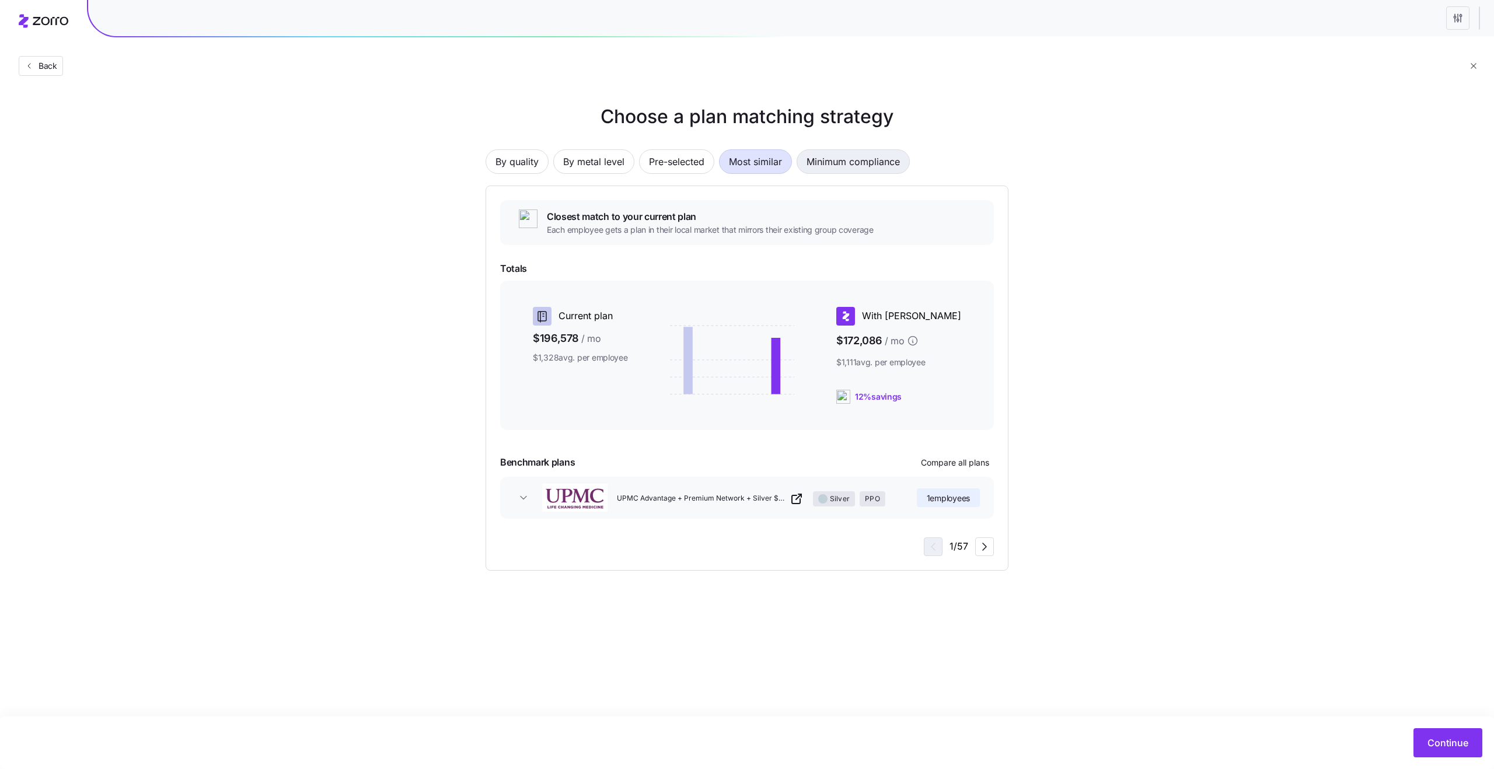
click at [846, 159] on span "Minimum compliance" at bounding box center [853, 161] width 93 height 23
click at [765, 172] on span "Most similar" at bounding box center [755, 161] width 53 height 23
click at [692, 171] on span "Pre-selected" at bounding box center [676, 161] width 55 height 23
click at [756, 171] on span "Most similar" at bounding box center [755, 161] width 53 height 23
click at [986, 549] on icon "button" at bounding box center [985, 547] width 14 height 14
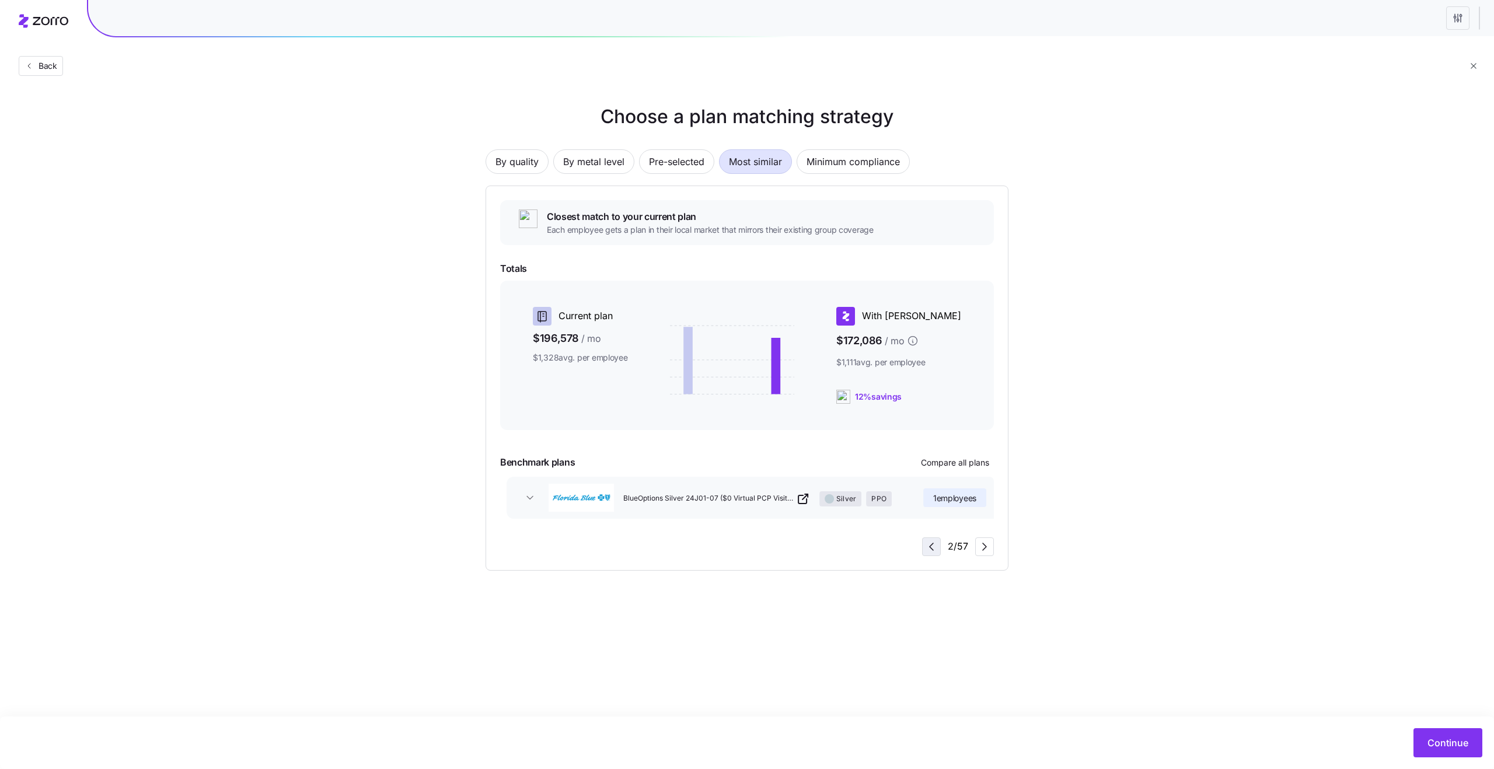
click at [935, 550] on icon "button" at bounding box center [932, 547] width 14 height 14
click at [1438, 738] on span "Continue" at bounding box center [1448, 743] width 41 height 14
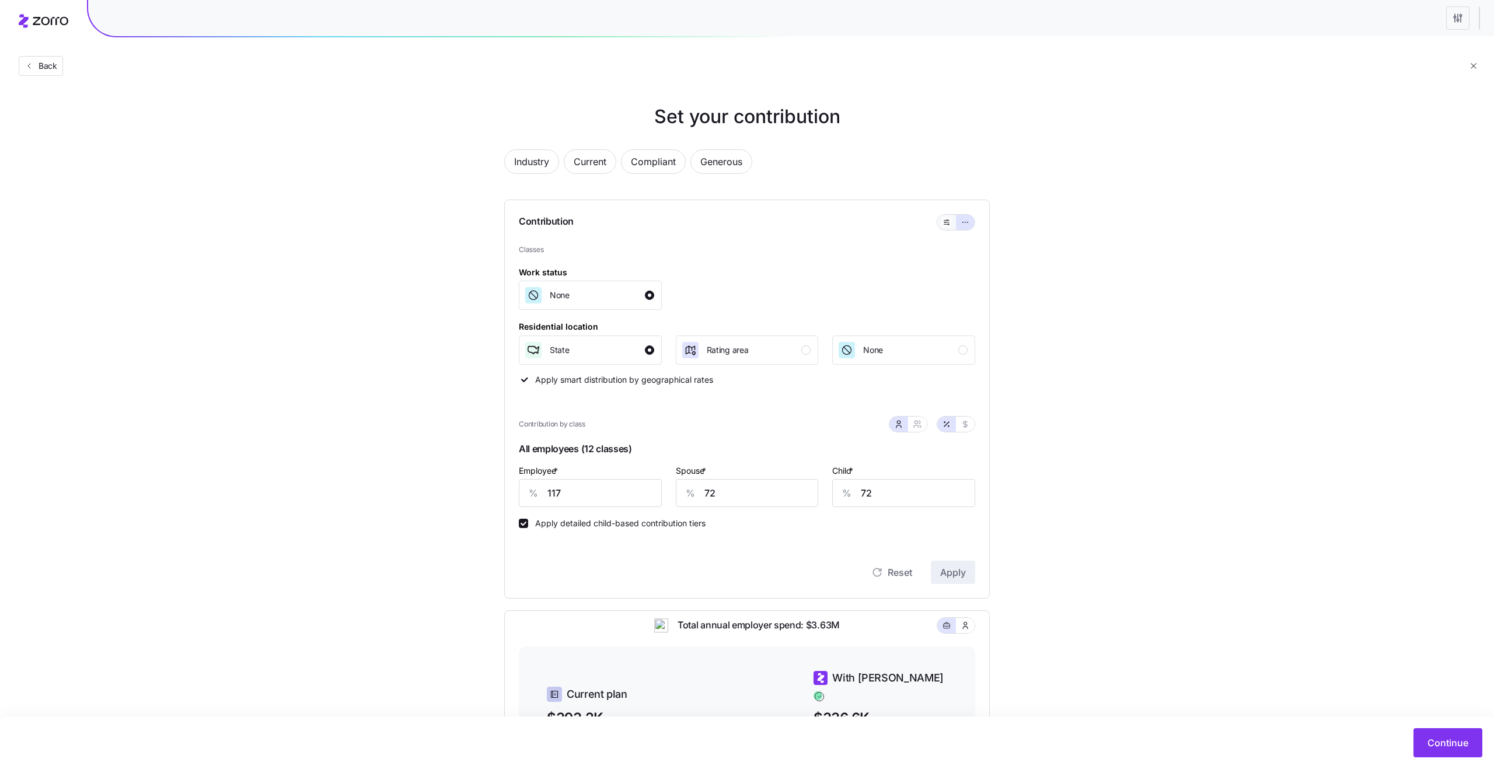
click at [943, 228] on button "button" at bounding box center [946, 222] width 19 height 15
click at [951, 226] on span "button" at bounding box center [946, 222] width 9 height 9
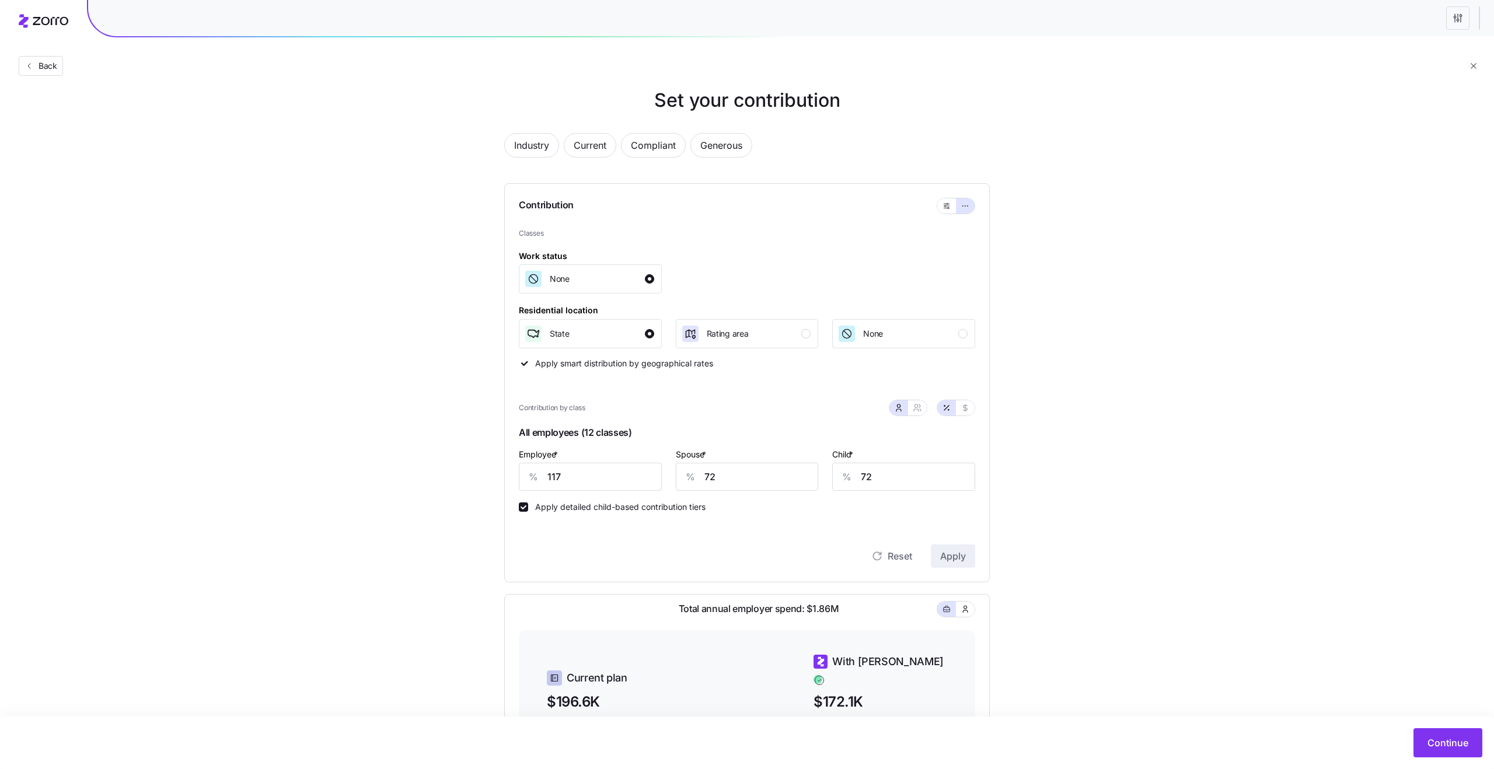
scroll to position [22, 0]
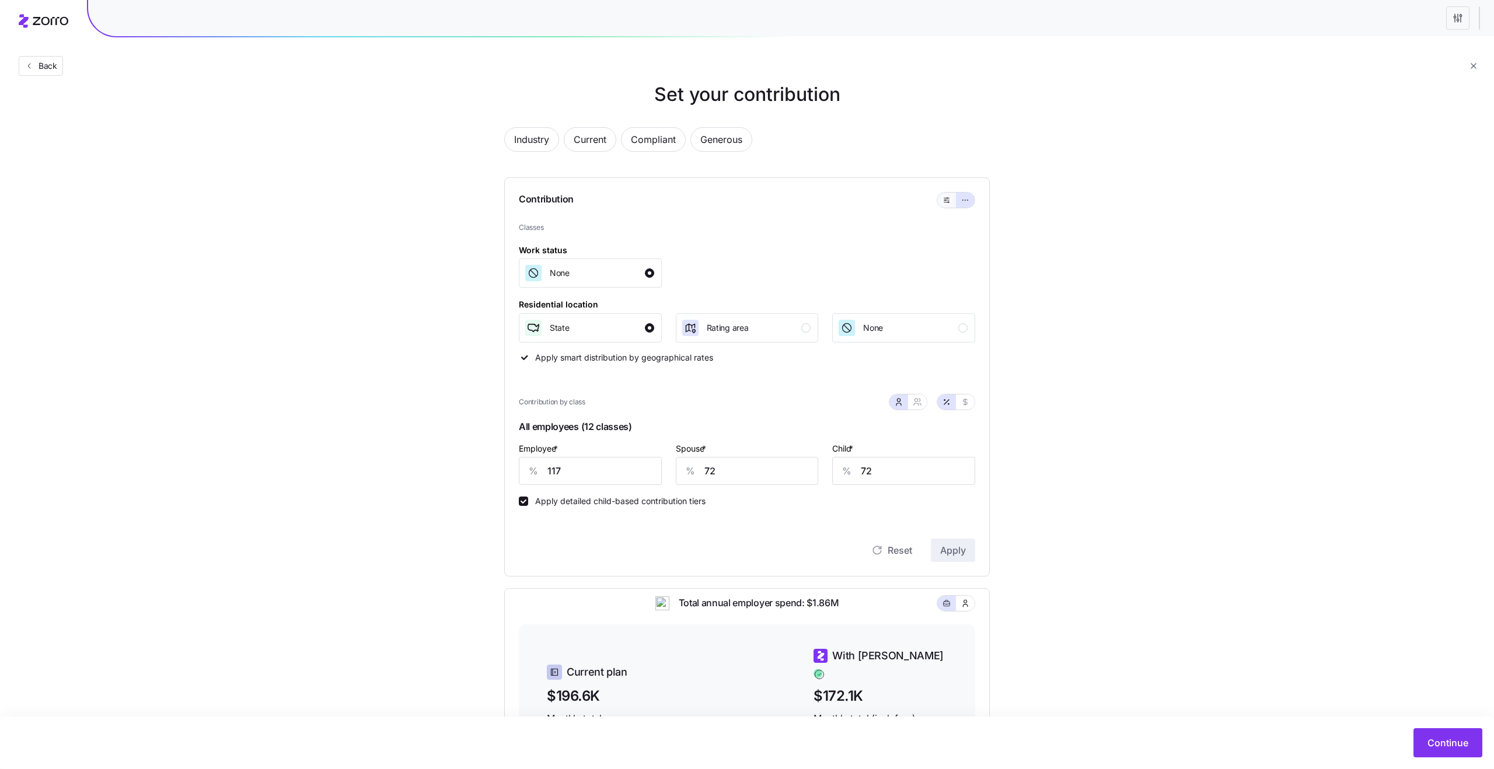
click at [943, 194] on button "button" at bounding box center [946, 200] width 19 height 15
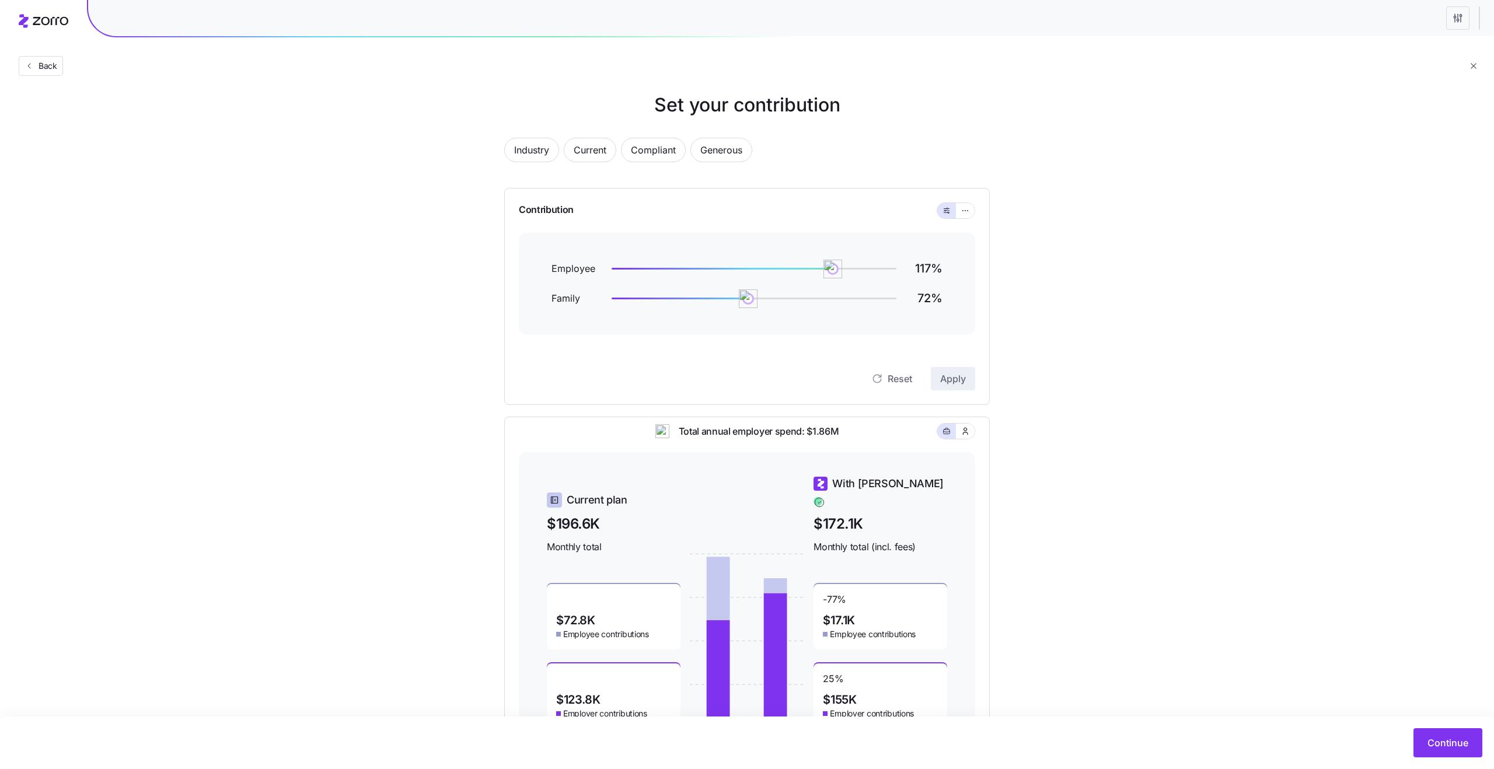
scroll to position [0, 0]
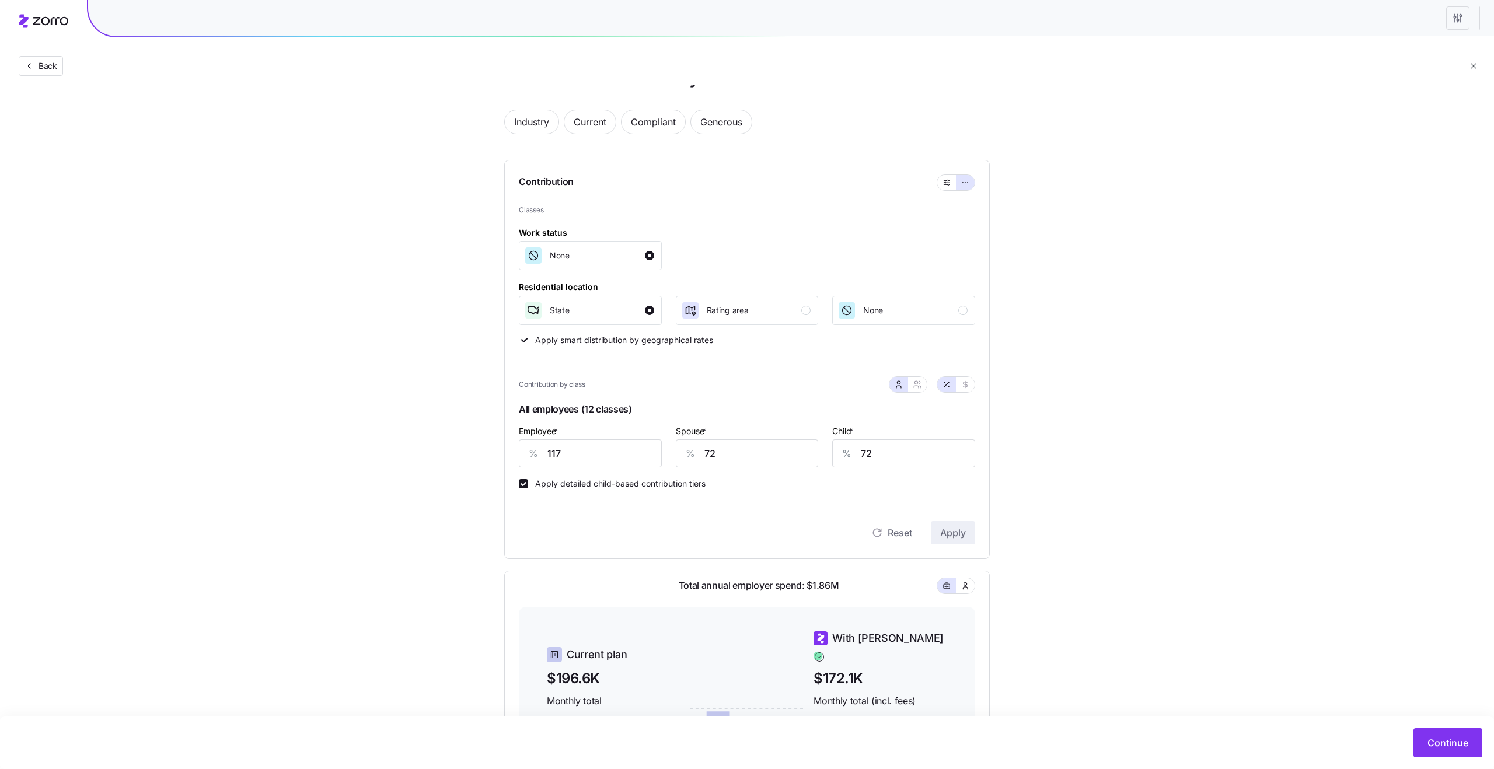
scroll to position [48, 0]
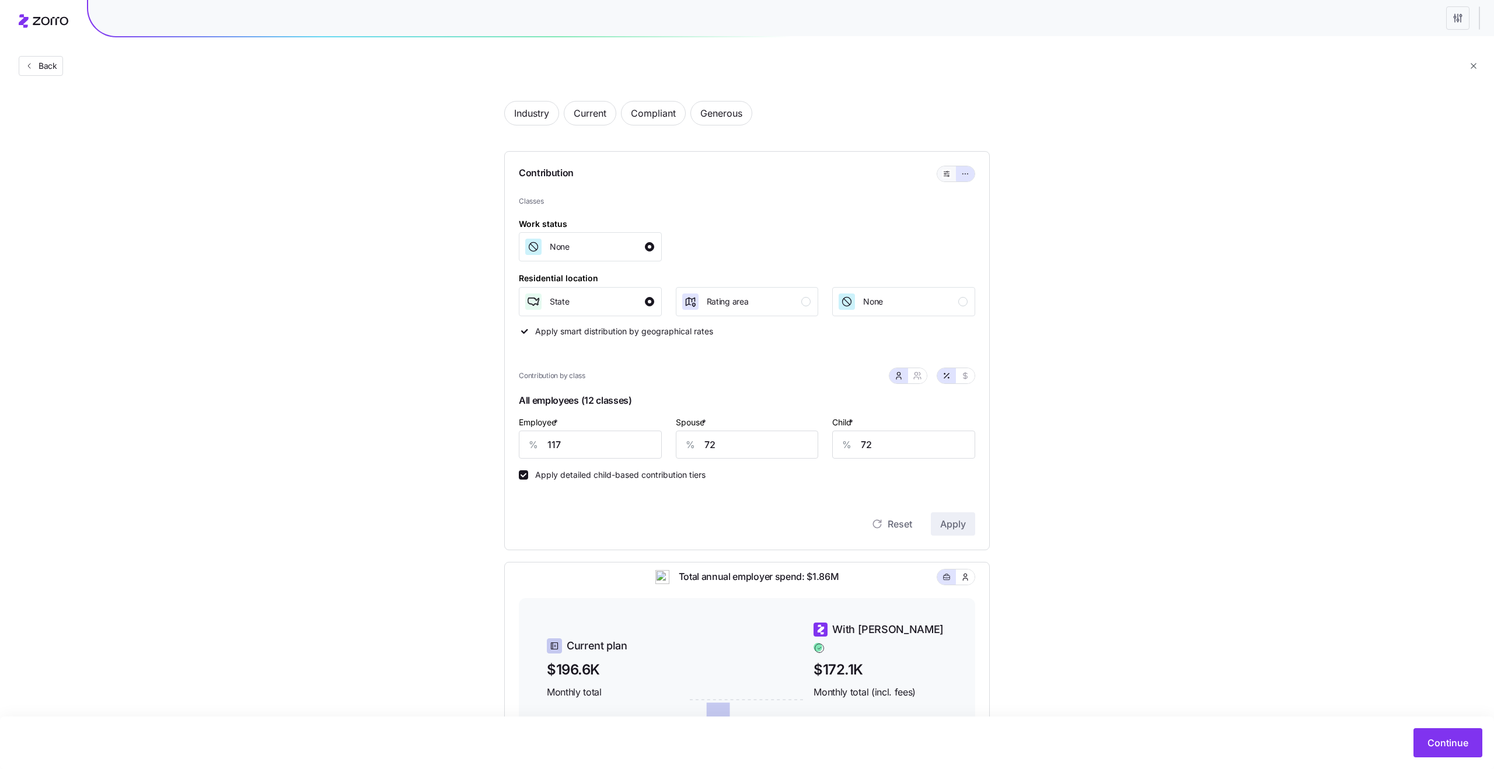
click at [938, 176] on button "button" at bounding box center [946, 173] width 19 height 15
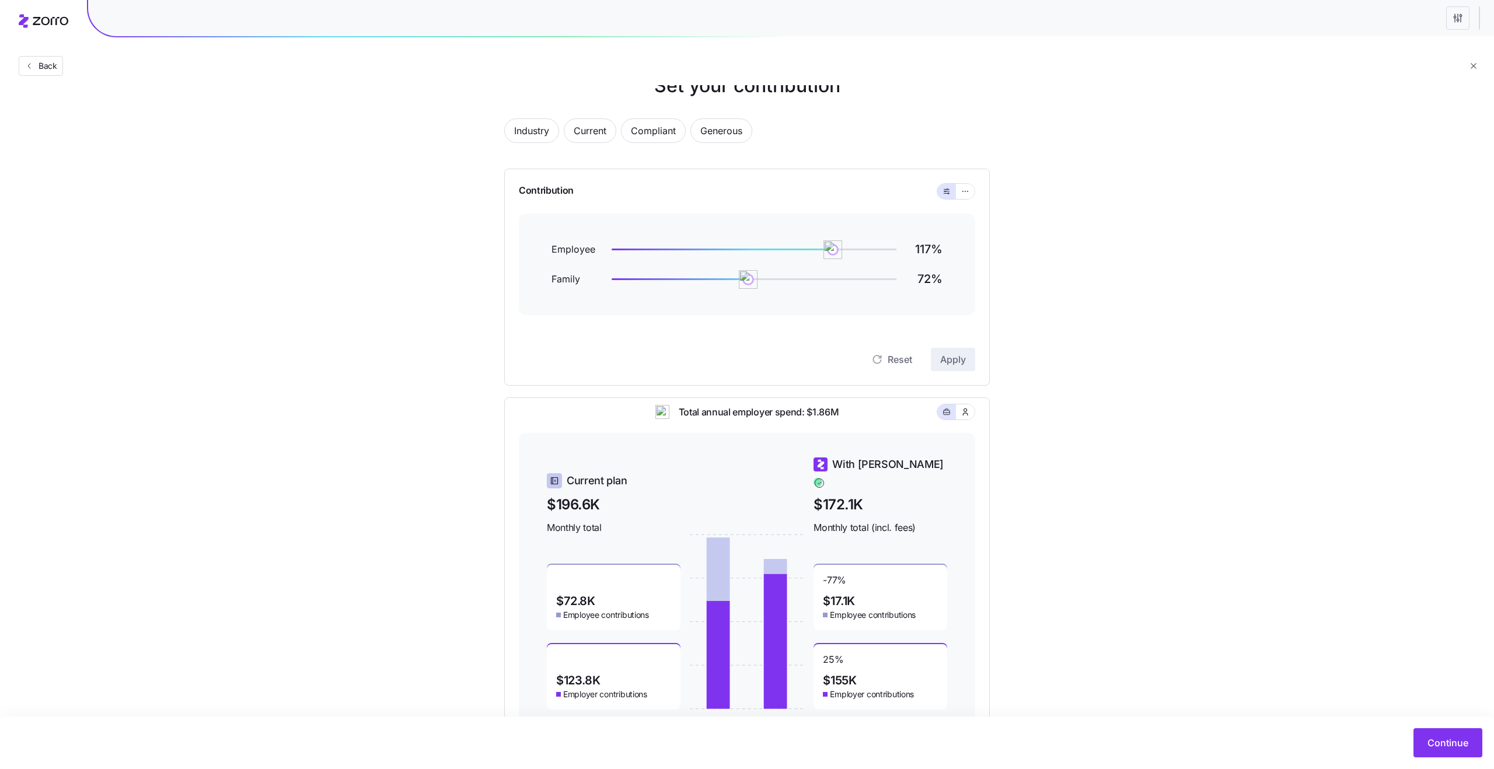
scroll to position [0, 0]
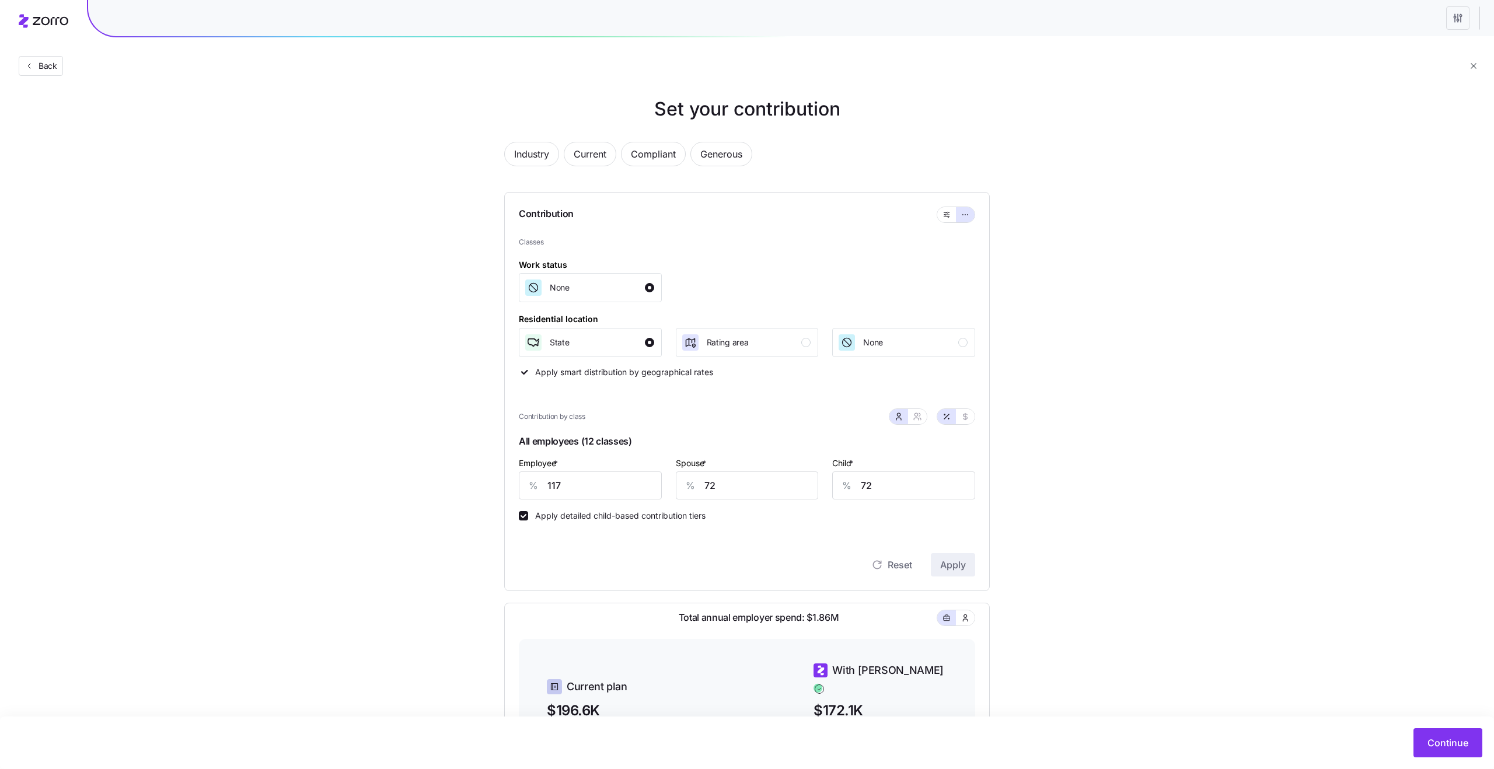
scroll to position [8, 0]
click at [947, 219] on button "button" at bounding box center [946, 214] width 19 height 15
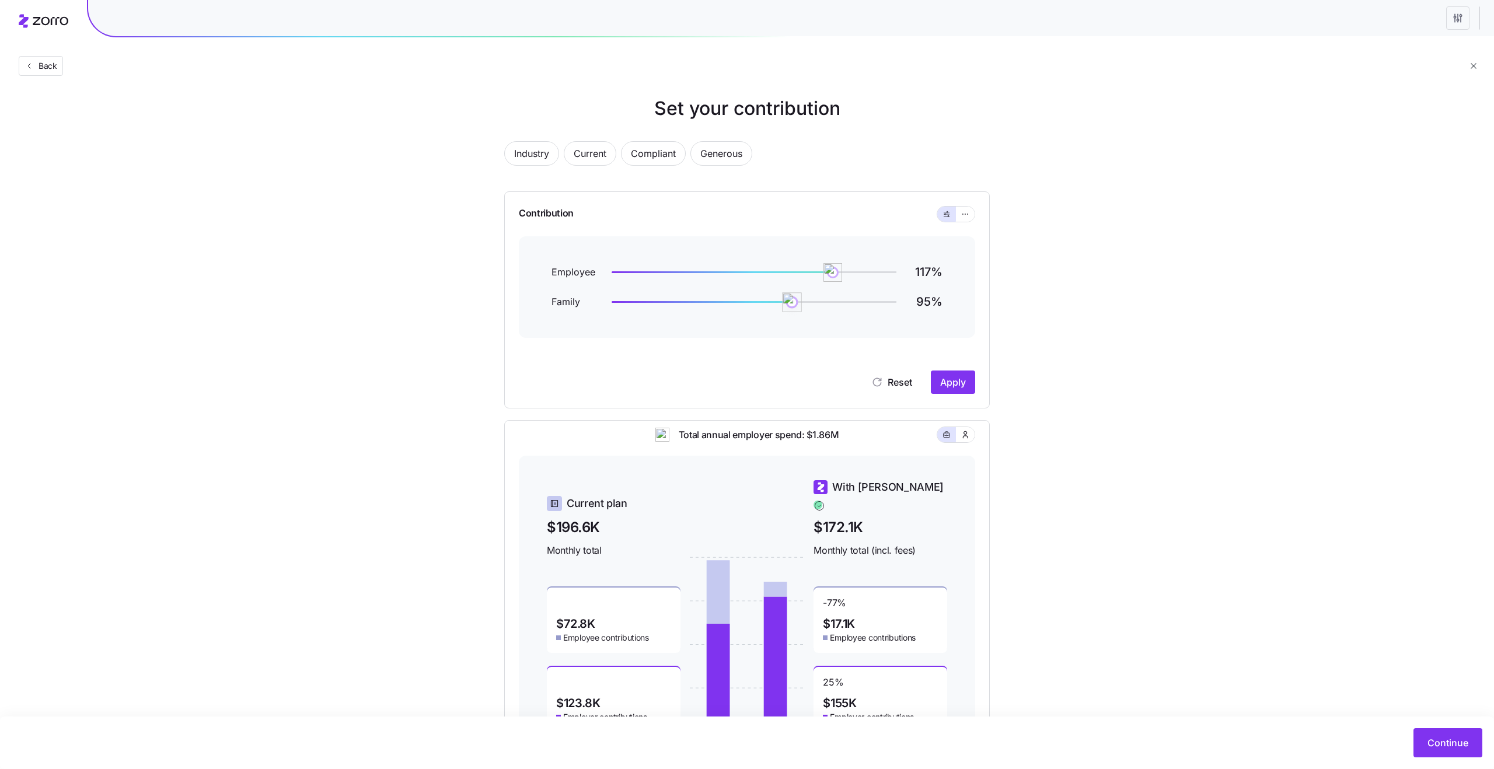
drag, startPoint x: 748, startPoint y: 299, endPoint x: 793, endPoint y: 300, distance: 45.0
click at [793, 300] on img at bounding box center [792, 302] width 20 height 20
click at [963, 388] on span "Apply" at bounding box center [953, 382] width 26 height 14
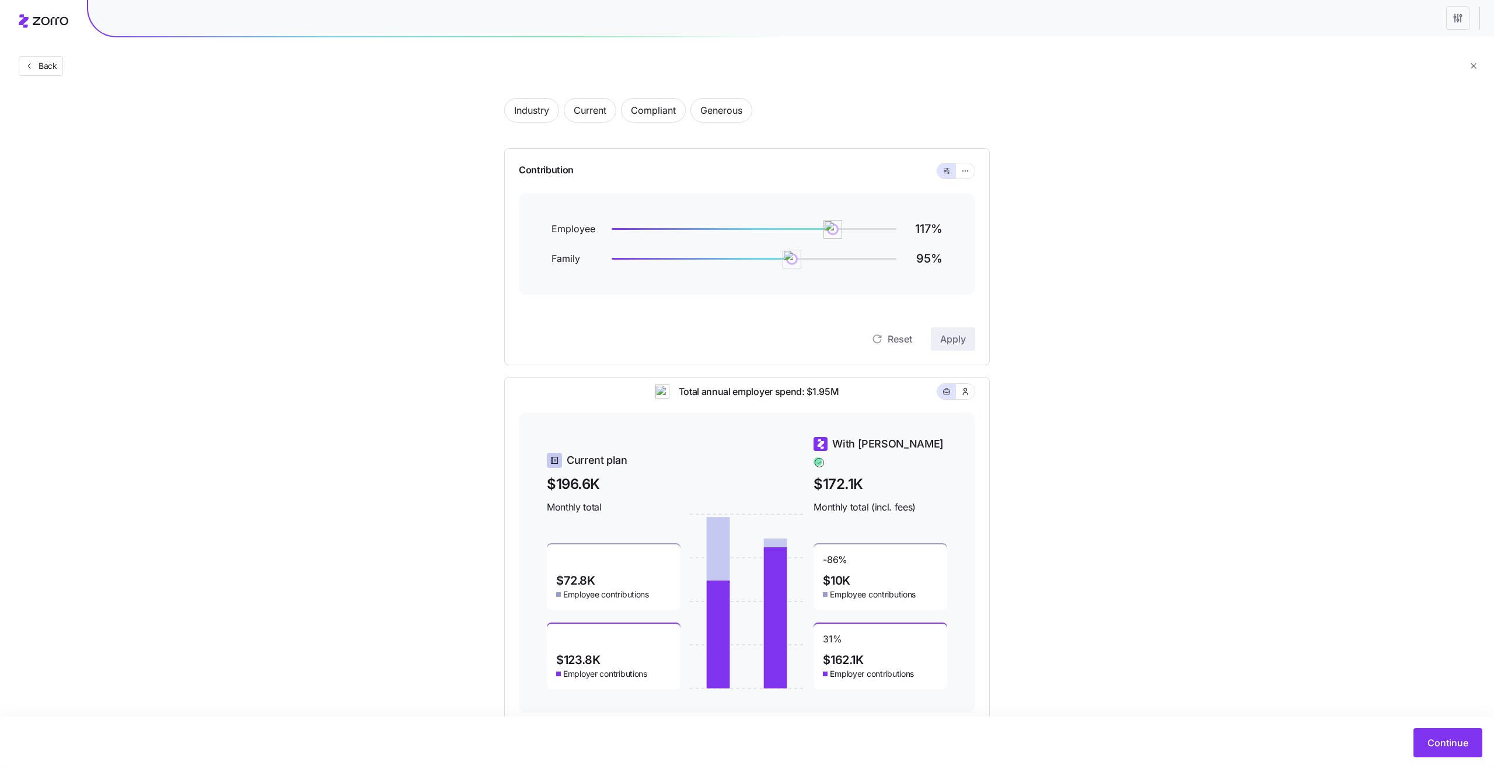
scroll to position [50, 0]
click at [961, 170] on icon "button" at bounding box center [965, 173] width 8 height 14
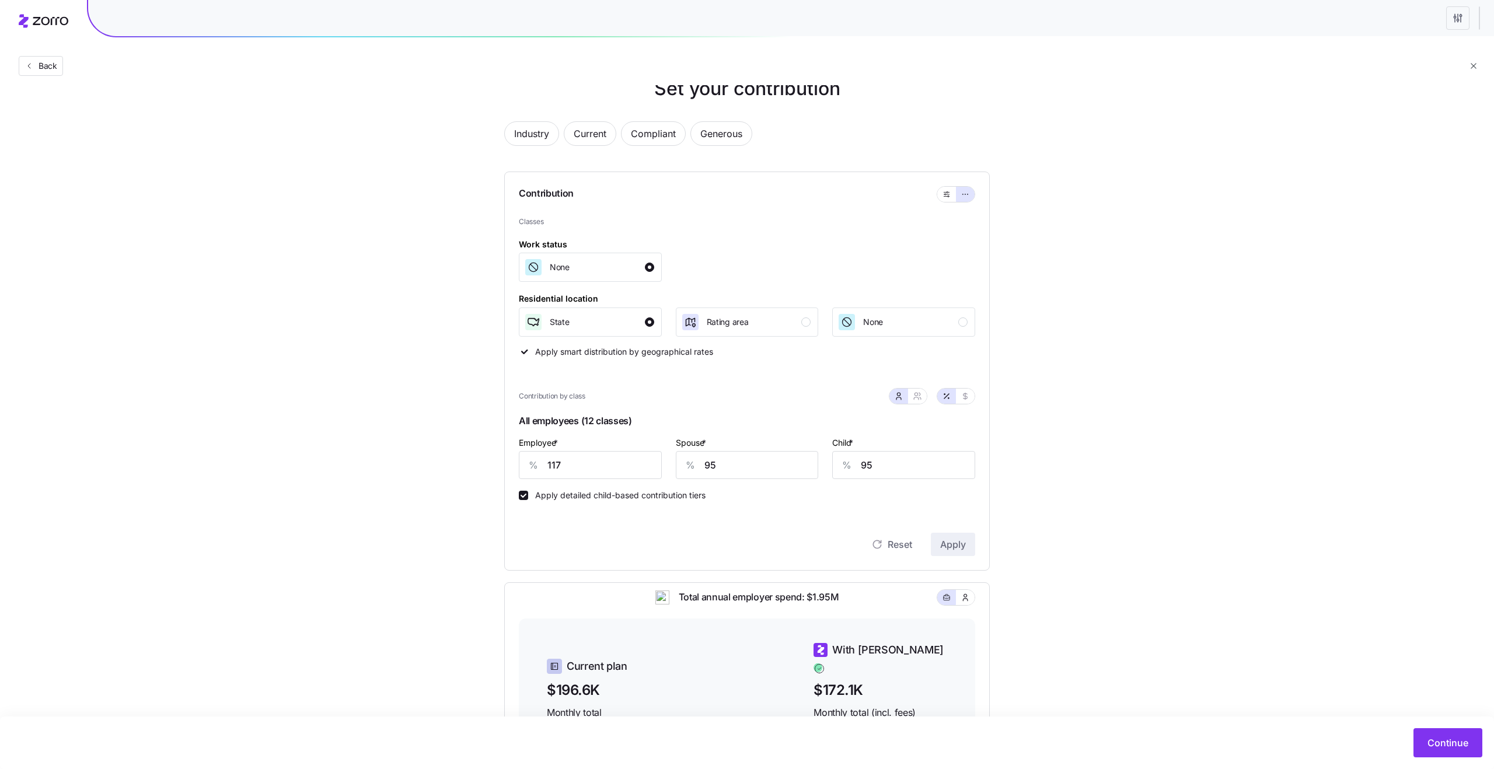
scroll to position [22, 0]
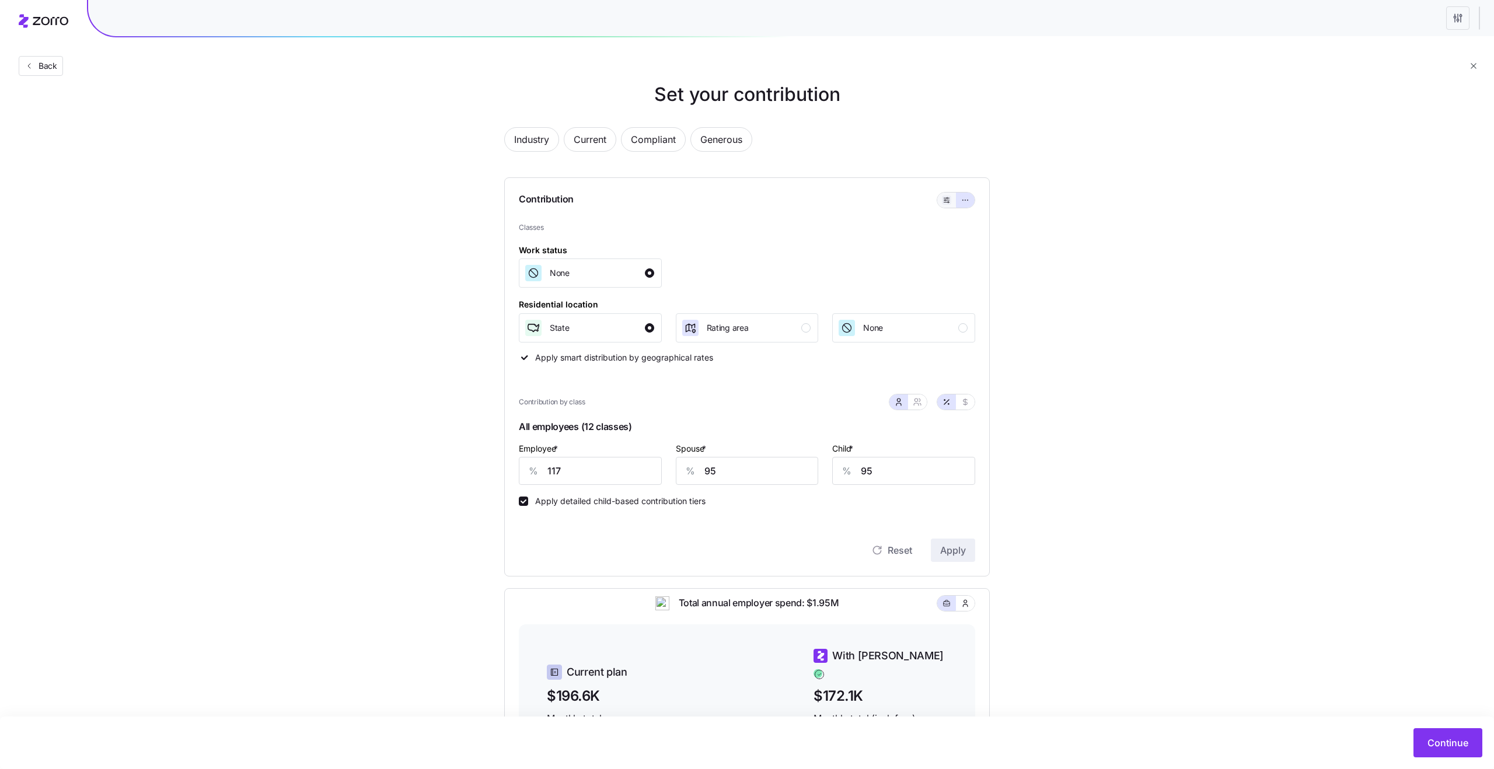
click at [946, 202] on icon "button" at bounding box center [947, 200] width 8 height 14
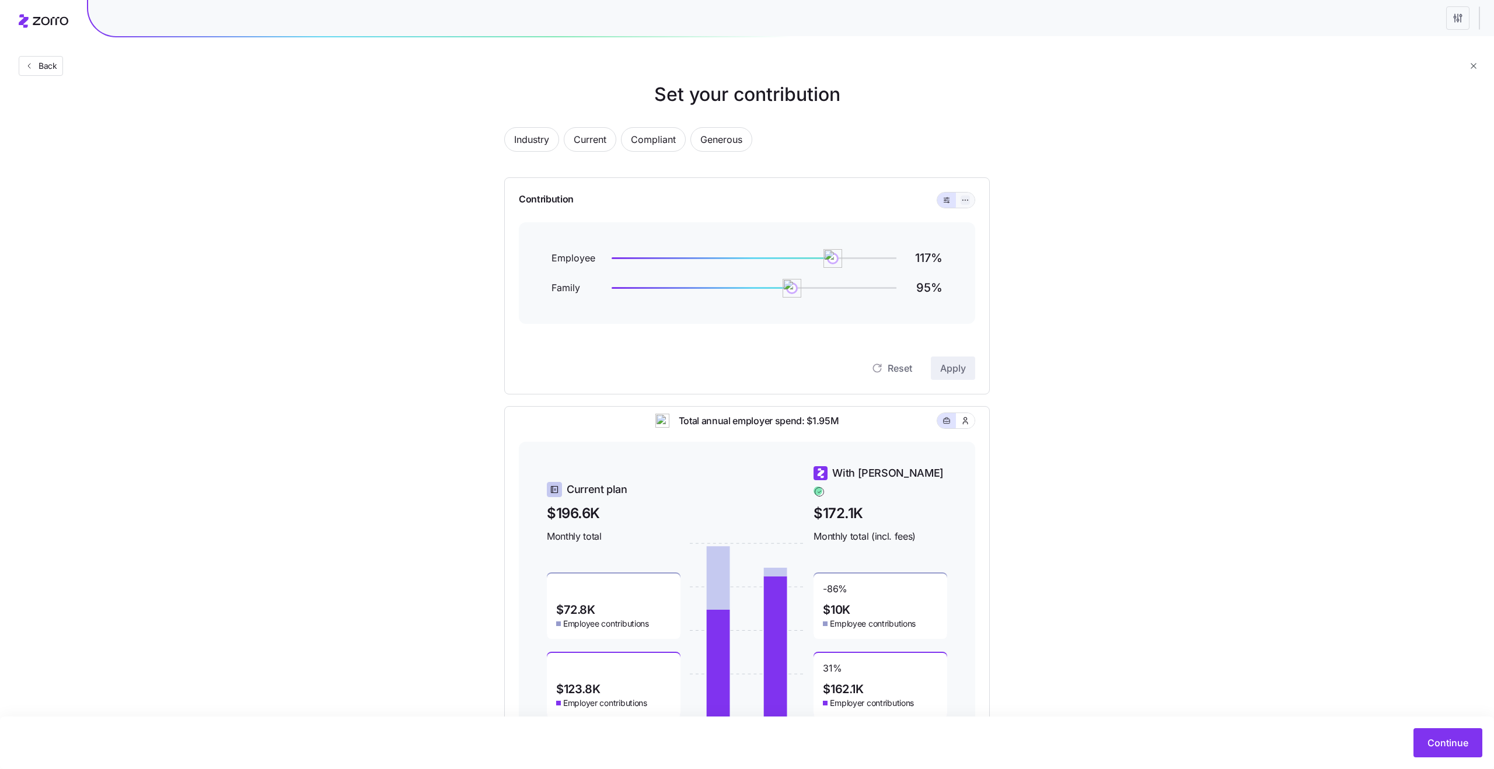
click at [970, 200] on button "button" at bounding box center [965, 200] width 9 height 9
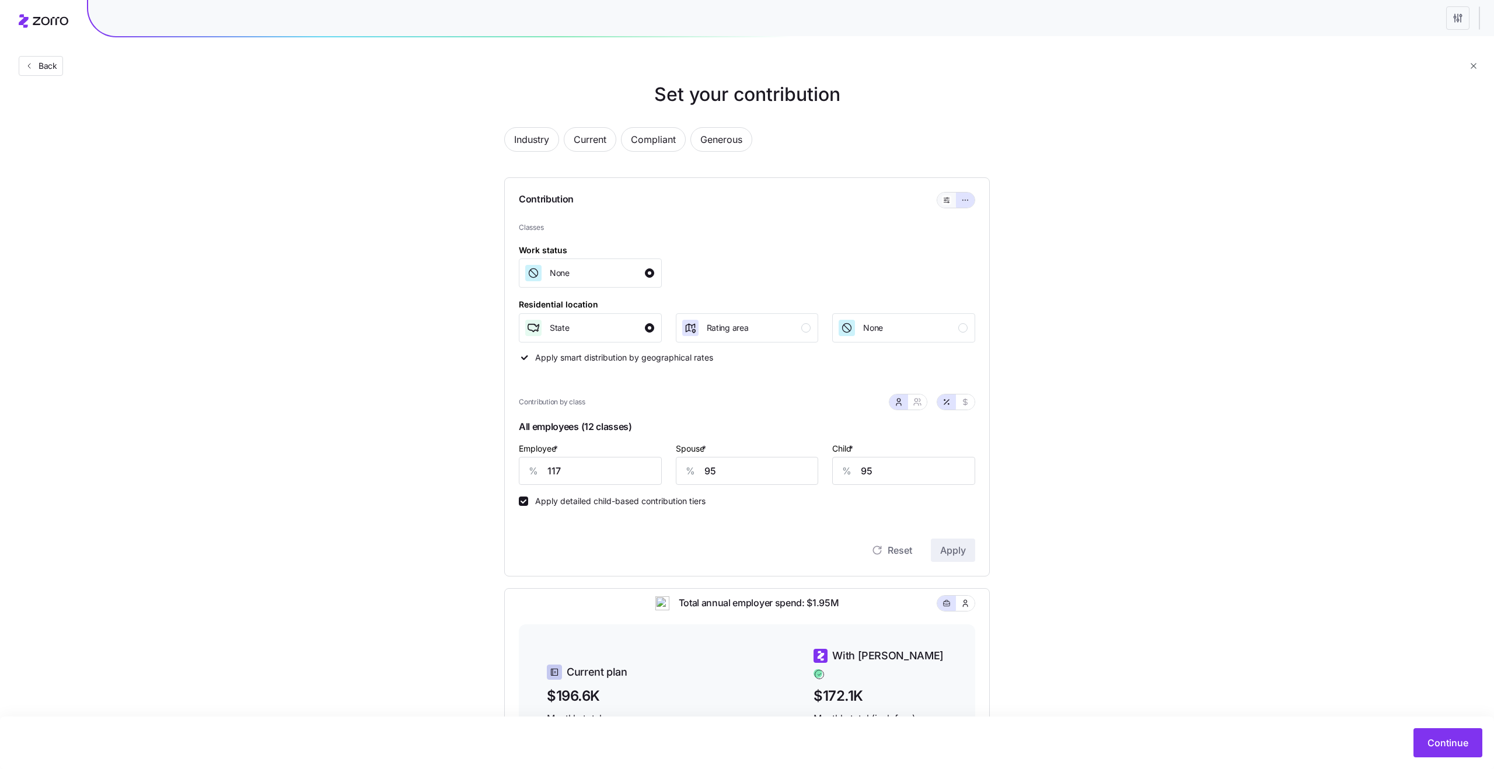
click at [947, 205] on button "button" at bounding box center [946, 200] width 19 height 15
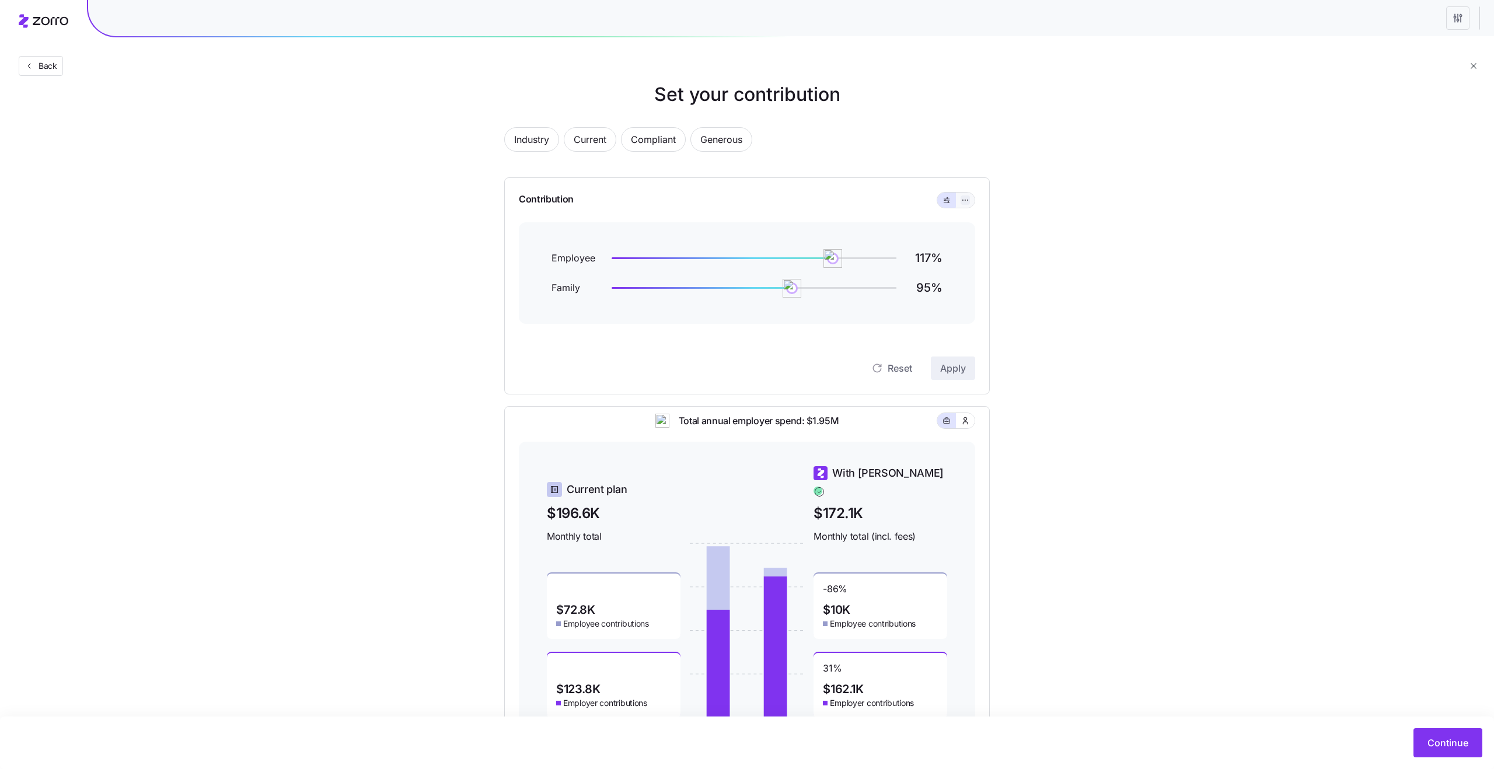
click at [969, 202] on icon "button" at bounding box center [965, 200] width 8 height 14
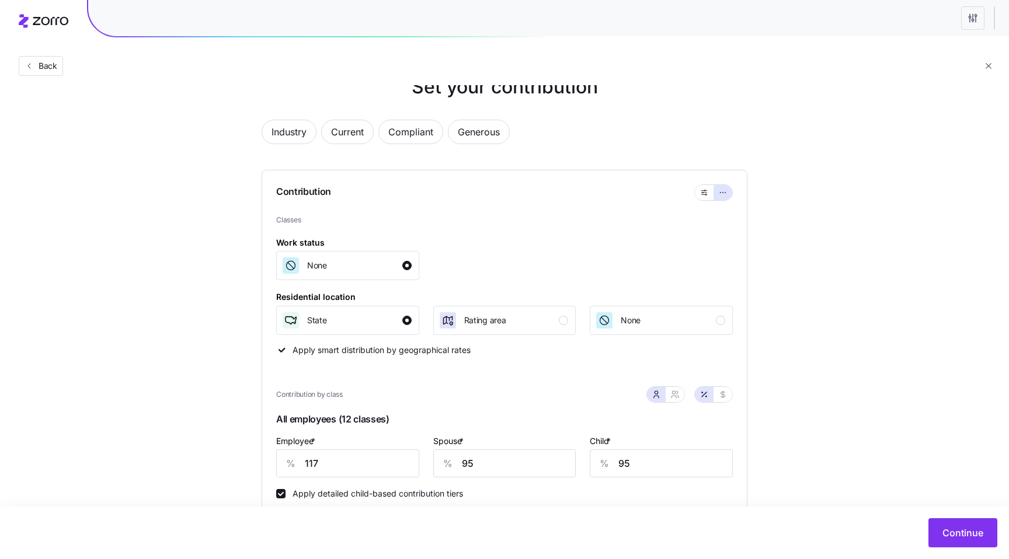
scroll to position [0, 0]
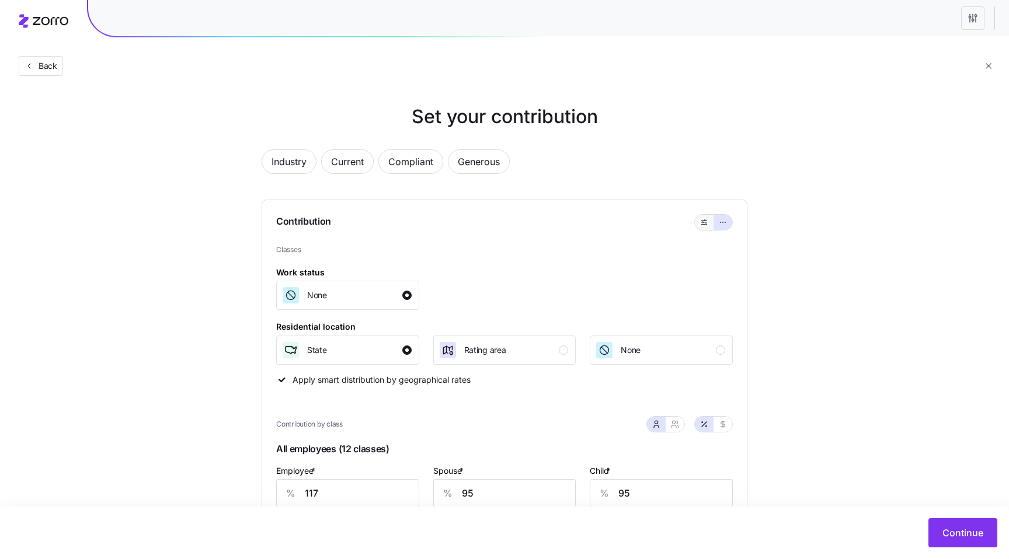
click at [699, 222] on button "button" at bounding box center [704, 222] width 19 height 15
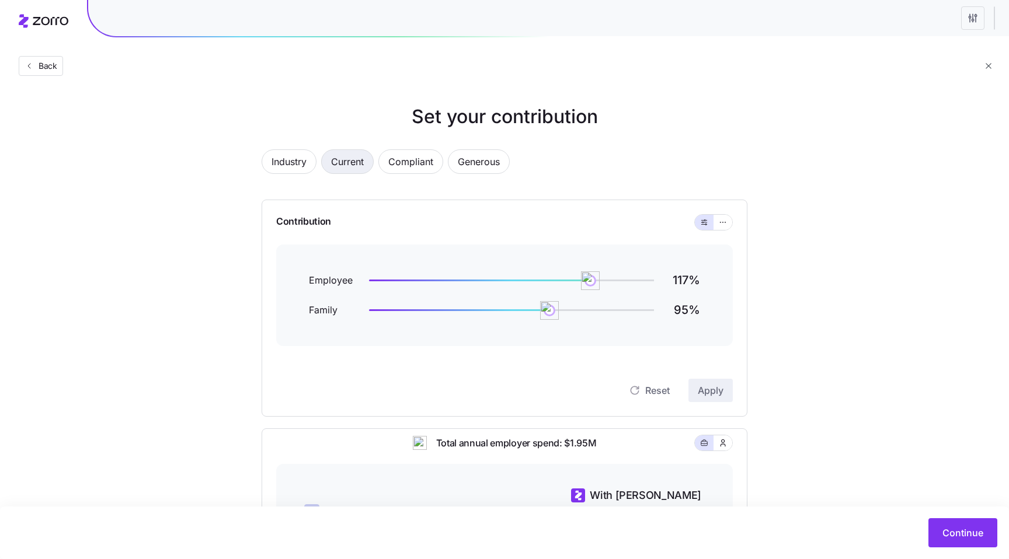
click at [350, 172] on span "Current" at bounding box center [347, 161] width 33 height 23
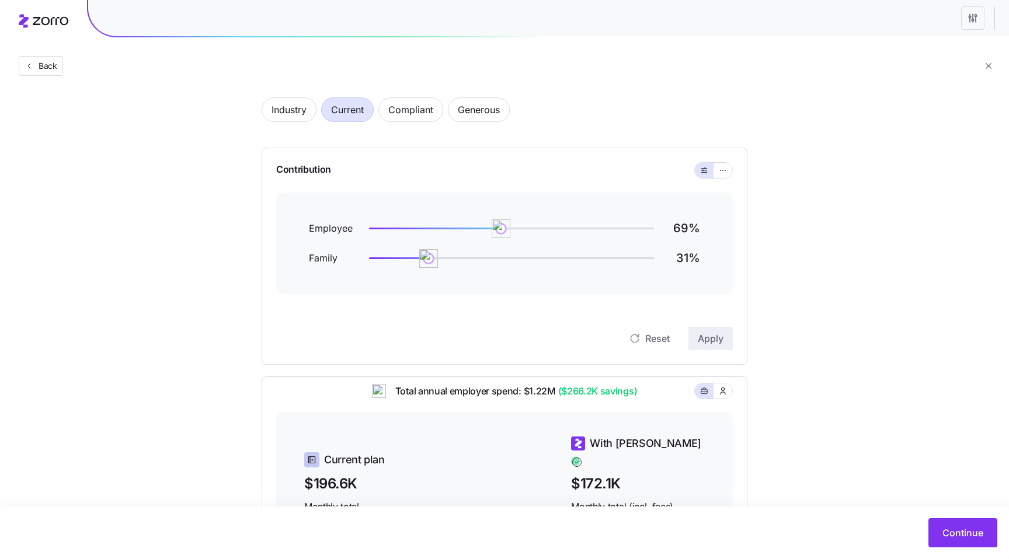
scroll to position [40, 0]
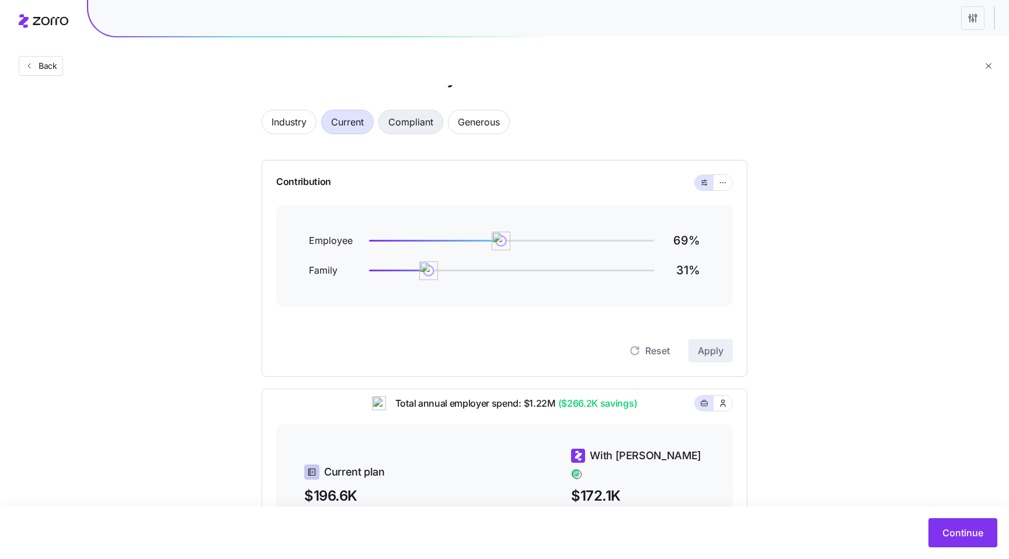
click at [419, 127] on span "Compliant" at bounding box center [410, 121] width 45 height 23
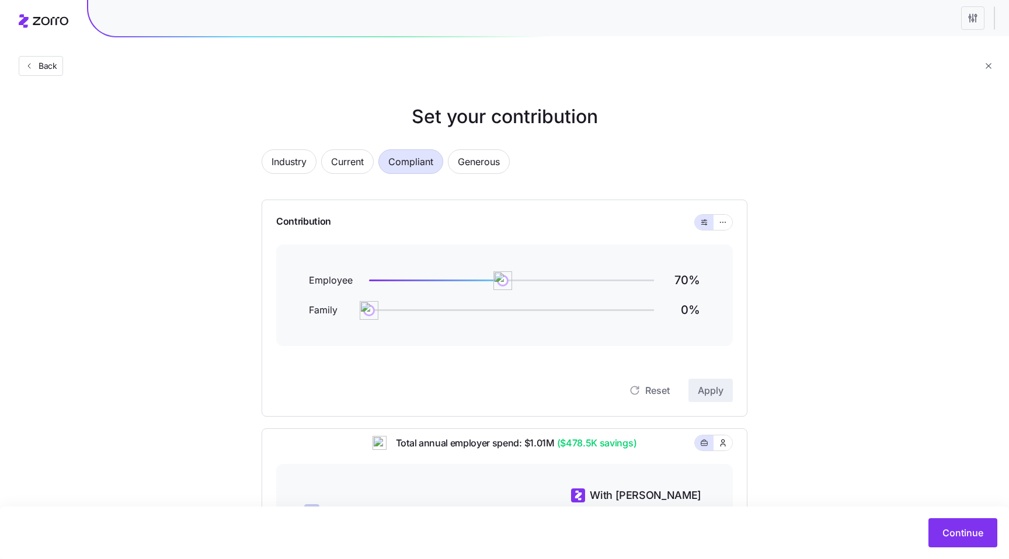
scroll to position [9, 0]
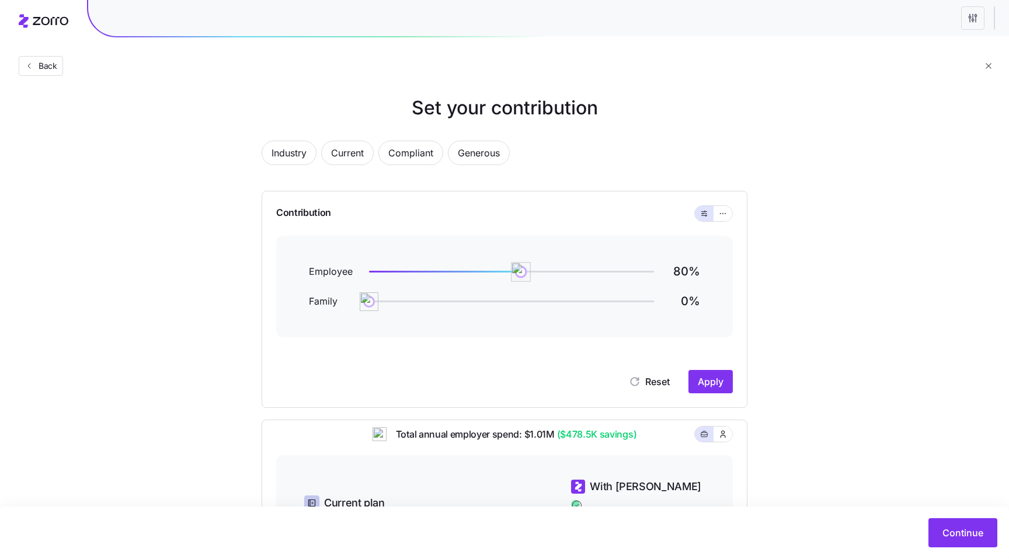
drag, startPoint x: 507, startPoint y: 275, endPoint x: 555, endPoint y: 275, distance: 47.9
click at [531, 275] on img at bounding box center [521, 272] width 20 height 20
click at [714, 384] on span "Apply" at bounding box center [711, 382] width 26 height 14
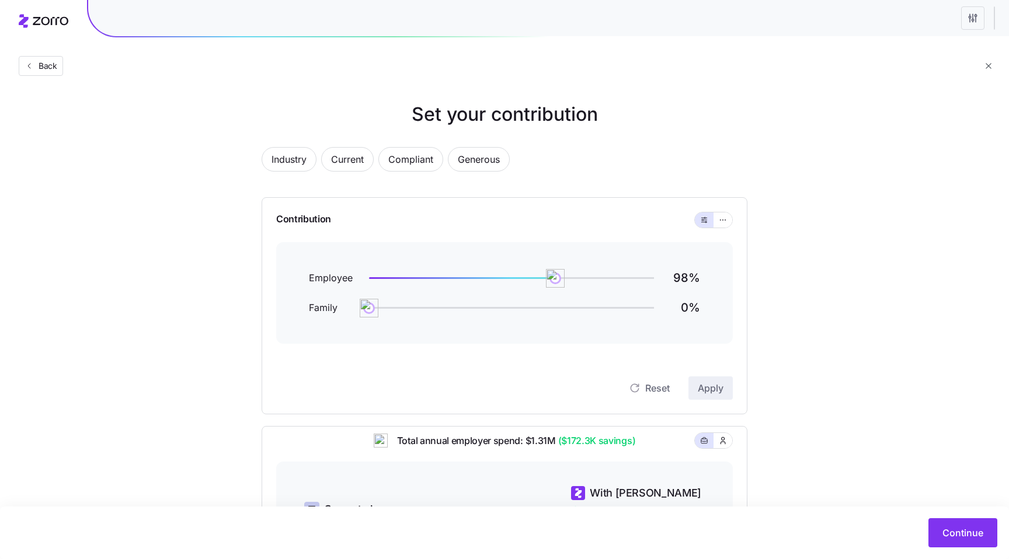
scroll to position [0, 0]
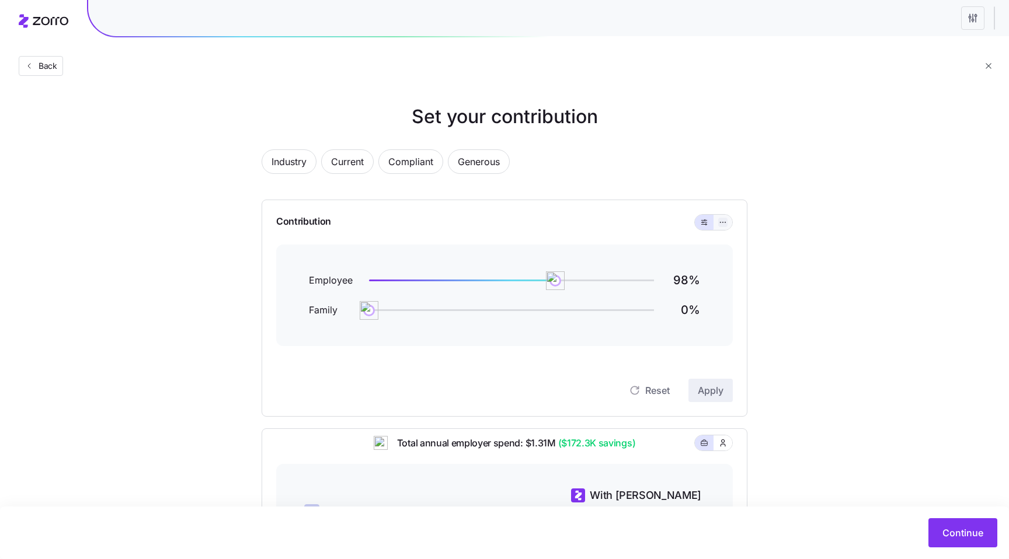
click at [719, 223] on icon "button" at bounding box center [723, 222] width 8 height 14
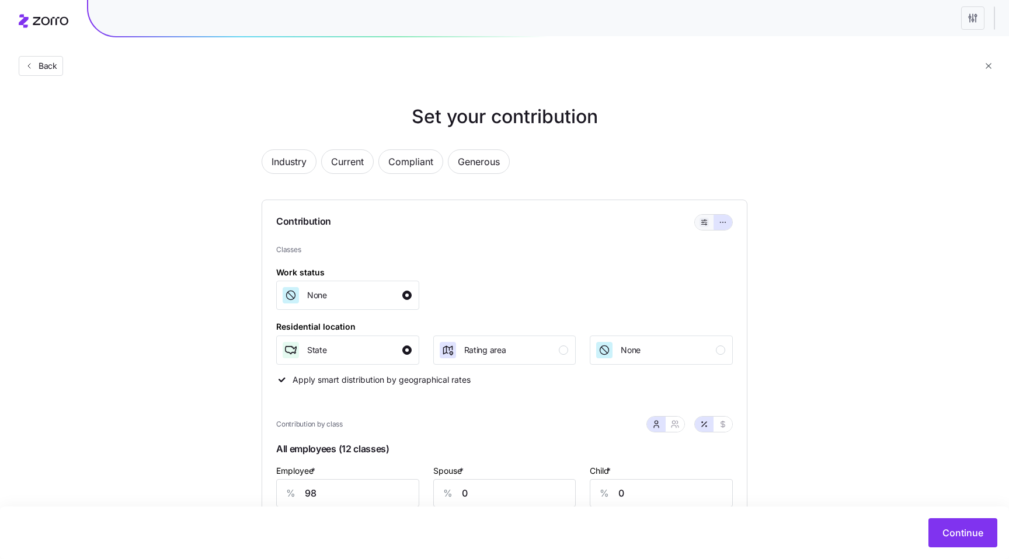
click at [707, 218] on button "button" at bounding box center [703, 222] width 9 height 9
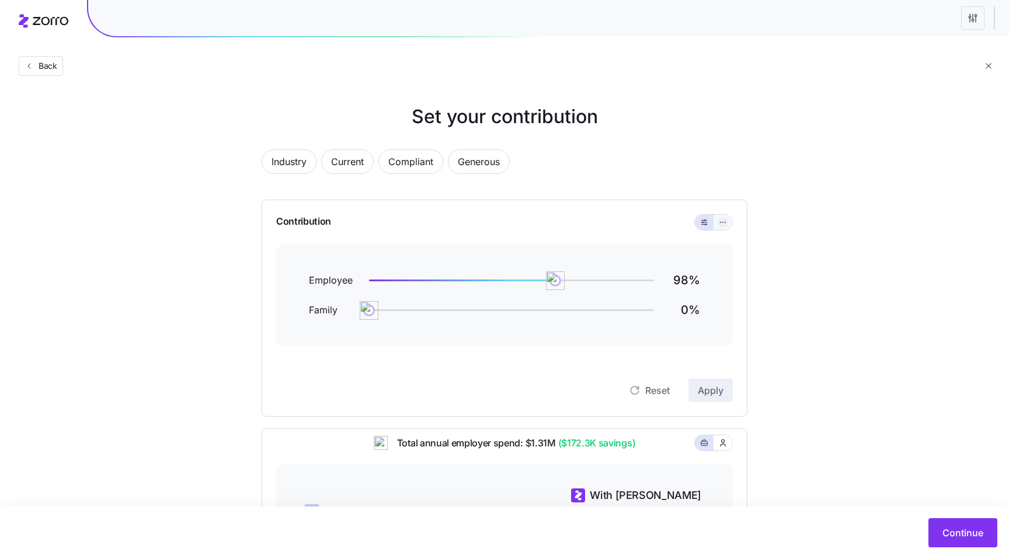
click at [726, 222] on icon "button" at bounding box center [723, 222] width 8 height 14
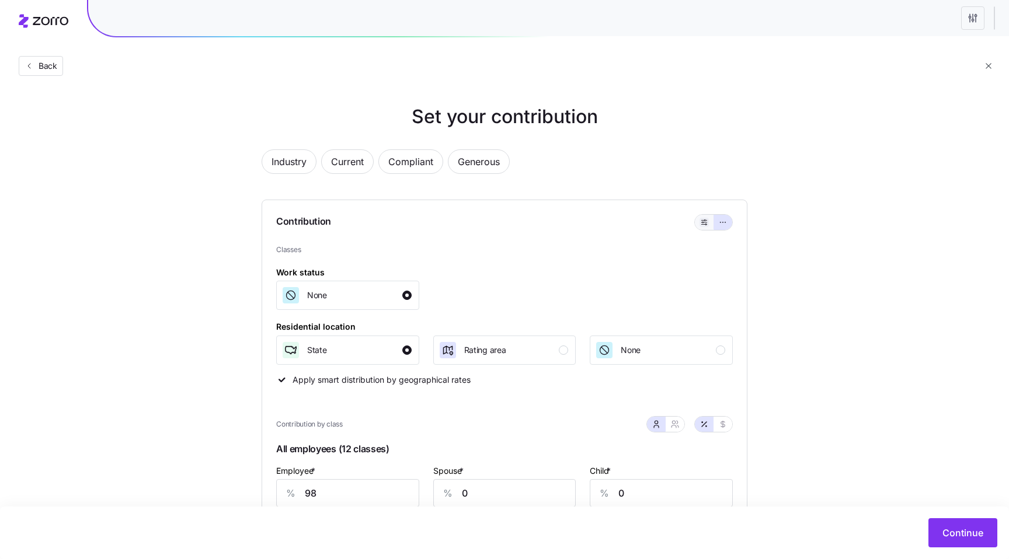
click at [705, 222] on icon "button" at bounding box center [704, 222] width 8 height 14
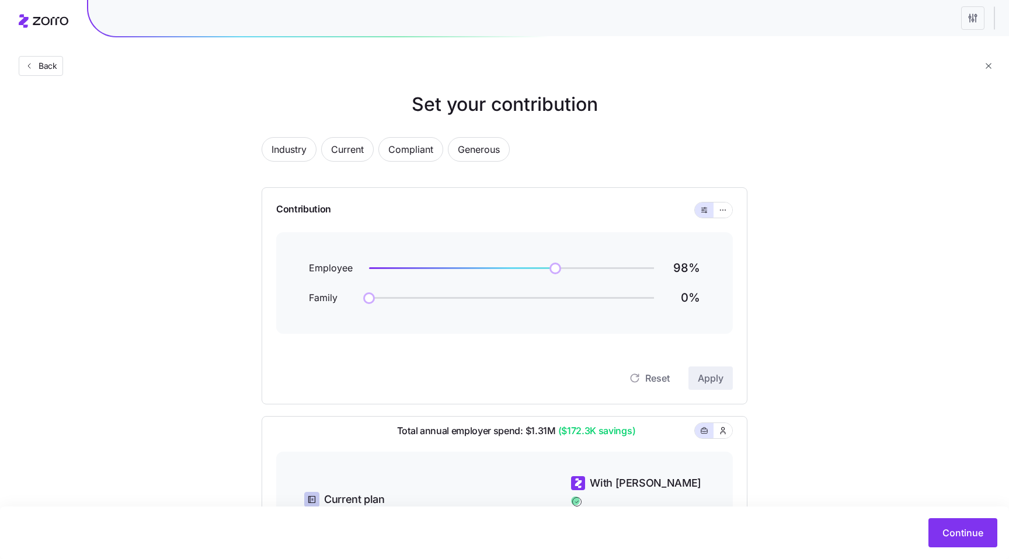
scroll to position [20, 0]
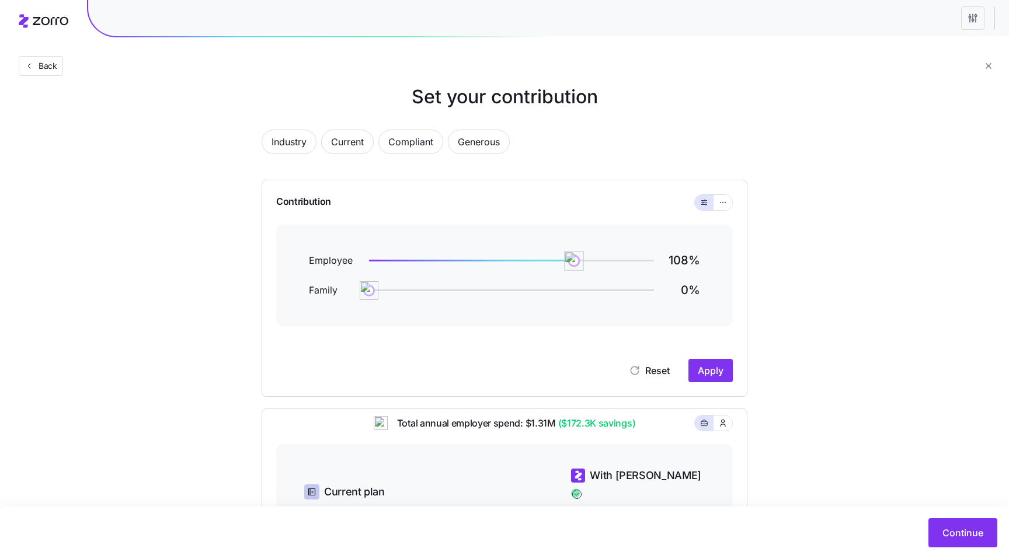
drag, startPoint x: 552, startPoint y: 259, endPoint x: 586, endPoint y: 262, distance: 33.9
click at [584, 262] on img at bounding box center [574, 261] width 20 height 20
click at [473, 141] on span "Generous" at bounding box center [479, 141] width 42 height 23
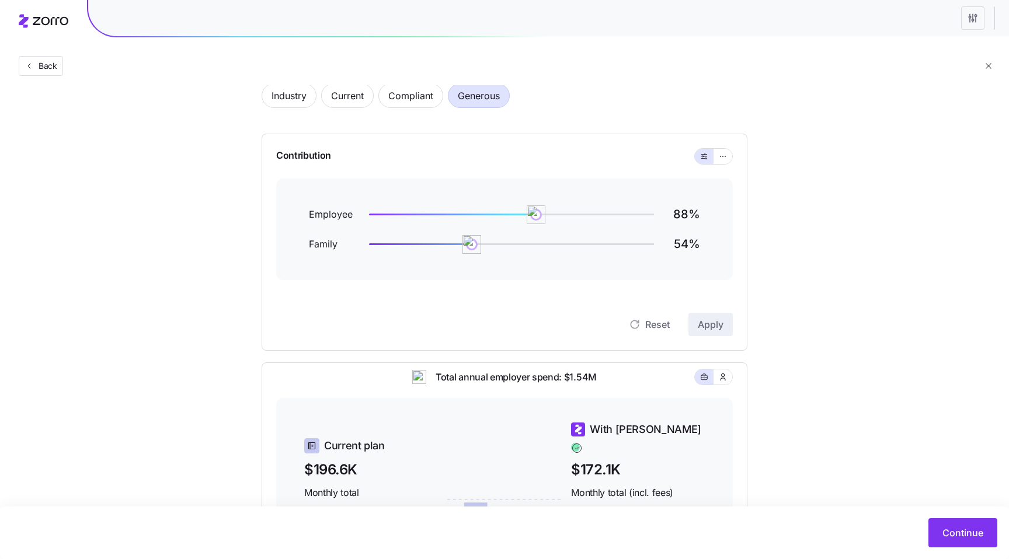
scroll to position [70, 0]
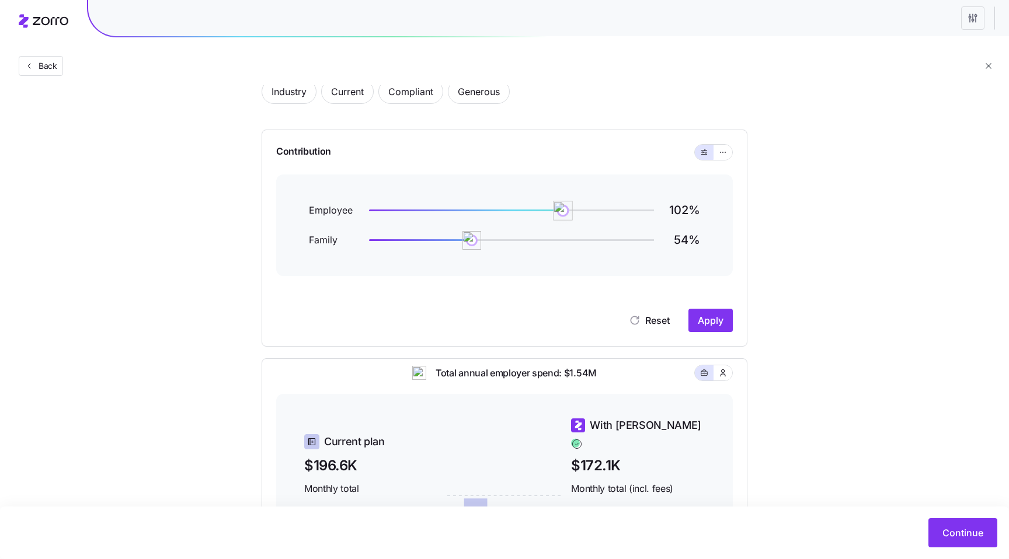
drag, startPoint x: 541, startPoint y: 214, endPoint x: 562, endPoint y: 214, distance: 21.6
click at [562, 214] on img at bounding box center [563, 211] width 20 height 20
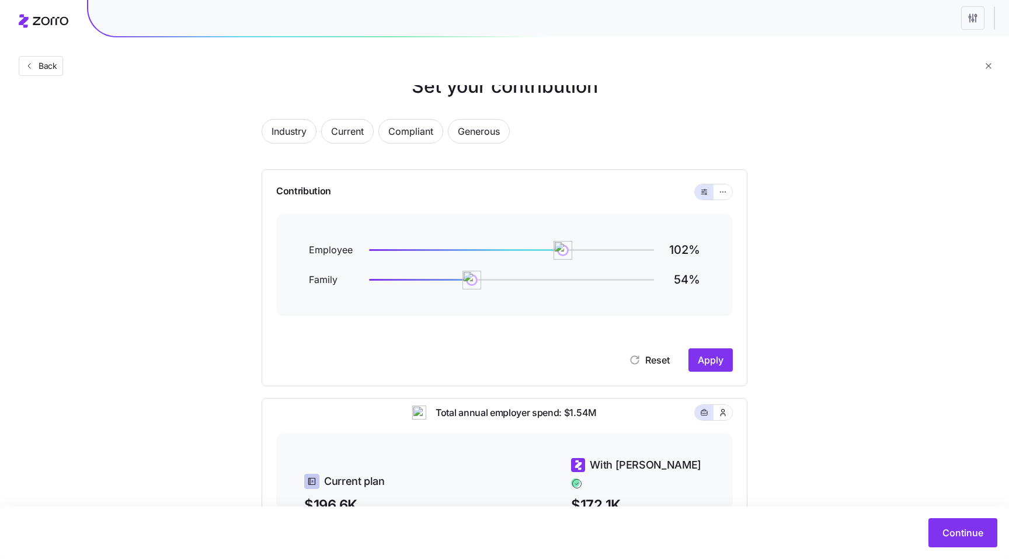
scroll to position [32, 0]
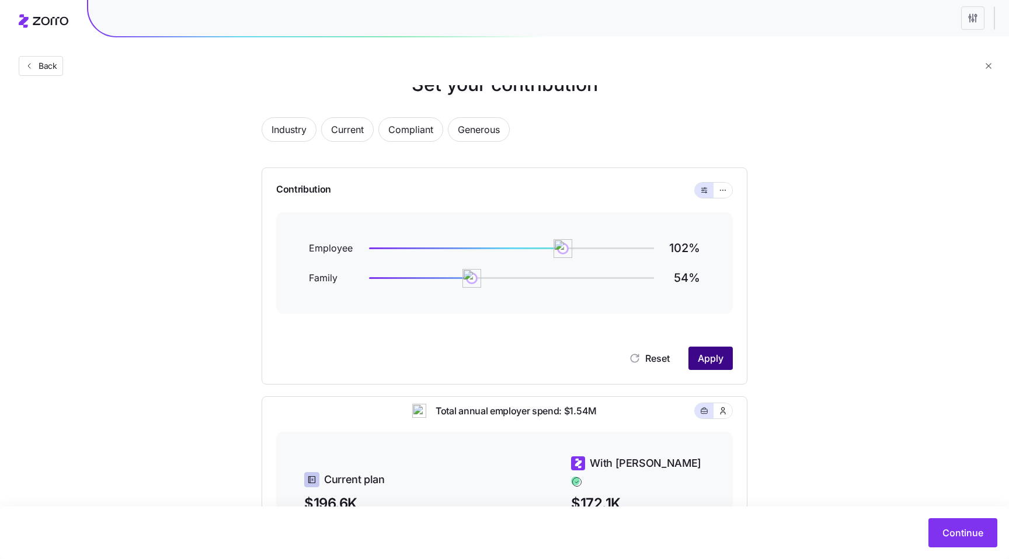
click at [722, 364] on span "Apply" at bounding box center [711, 358] width 26 height 14
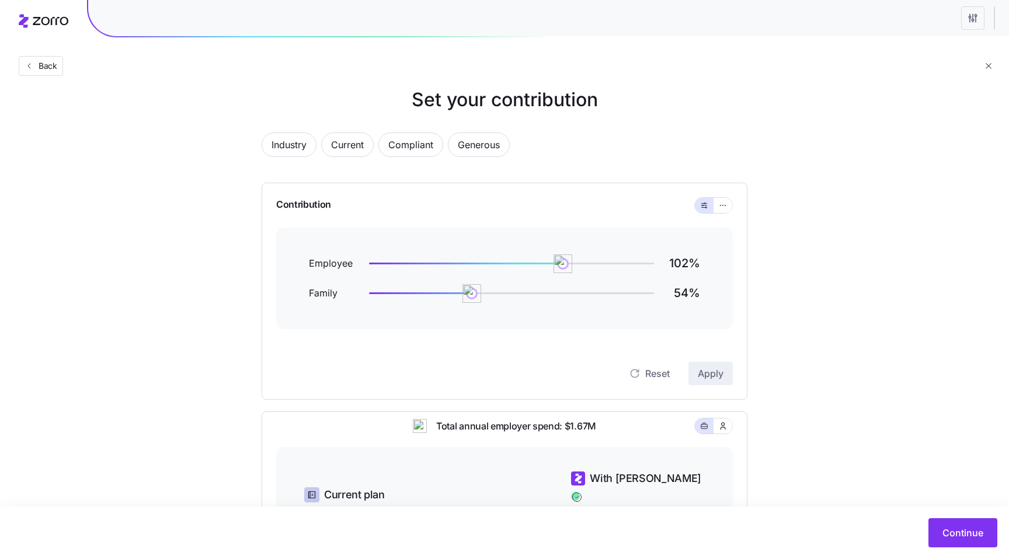
scroll to position [12, 0]
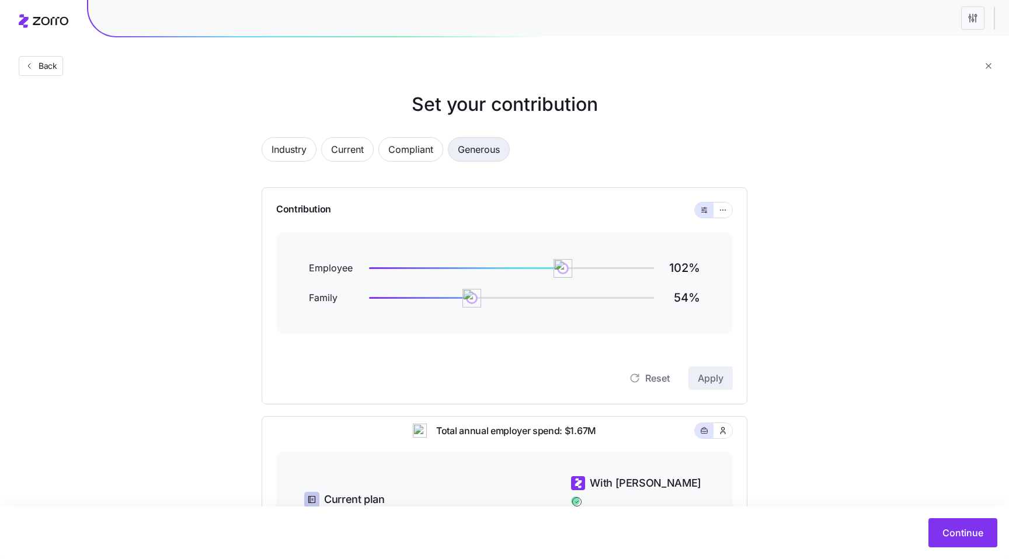
click at [479, 149] on span "Generous" at bounding box center [479, 149] width 42 height 23
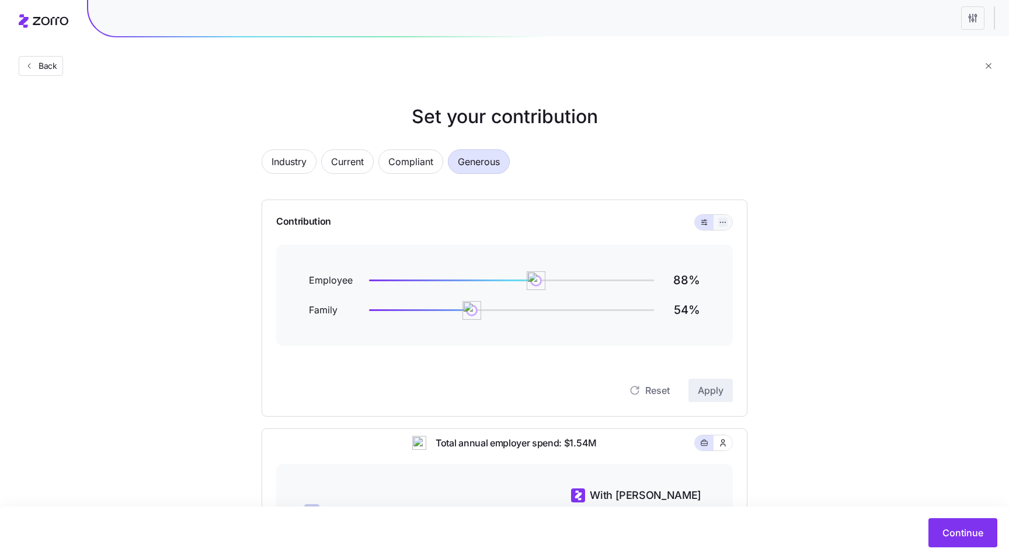
click at [726, 218] on button "button" at bounding box center [722, 222] width 9 height 9
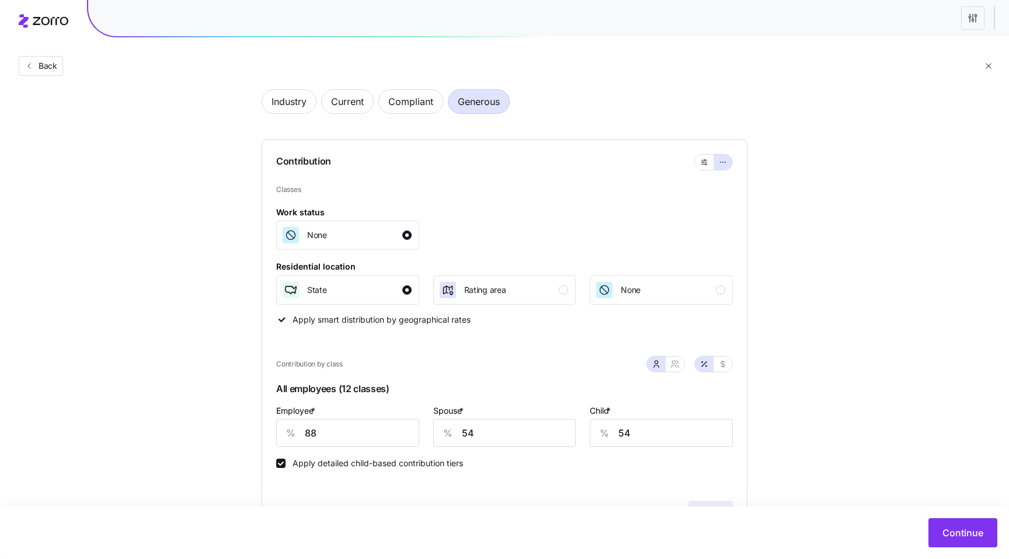
scroll to position [53, 0]
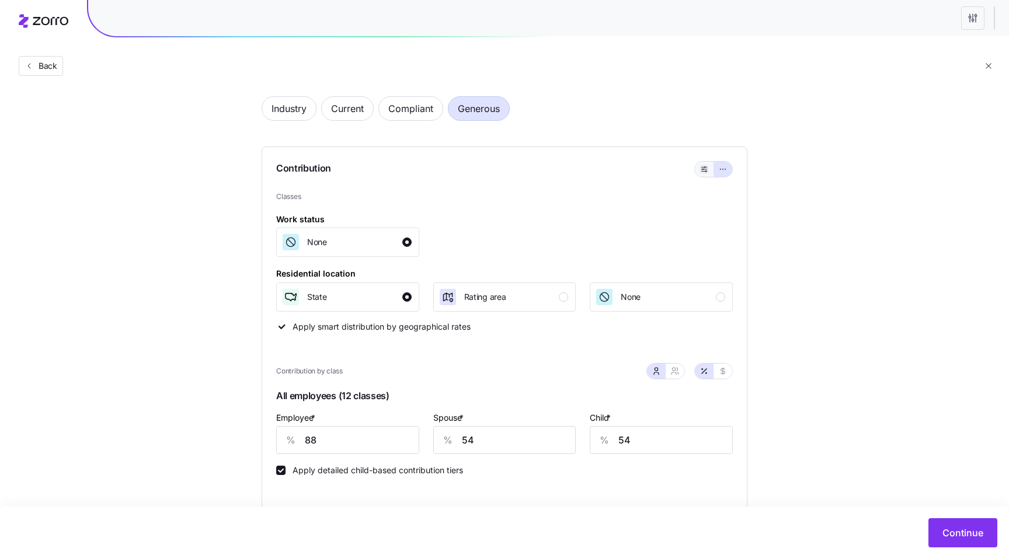
click at [703, 170] on icon "button" at bounding box center [704, 169] width 8 height 14
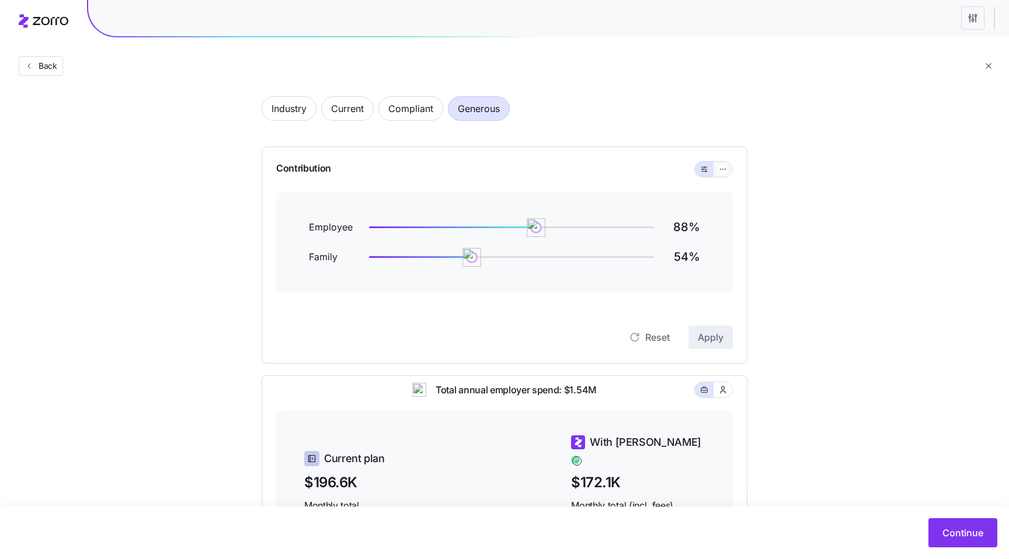
click at [726, 176] on button "button" at bounding box center [722, 169] width 19 height 15
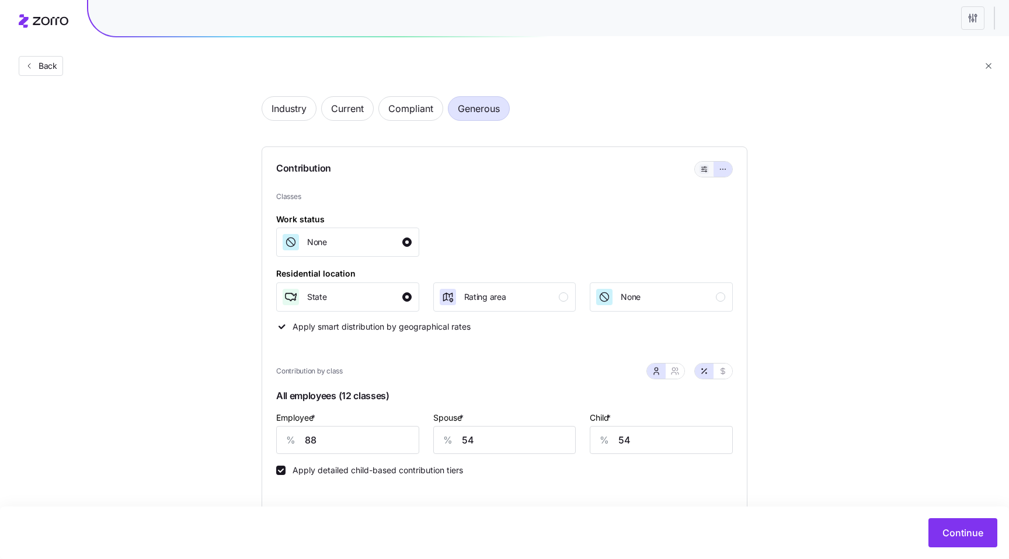
click at [707, 173] on button "button" at bounding box center [703, 169] width 9 height 9
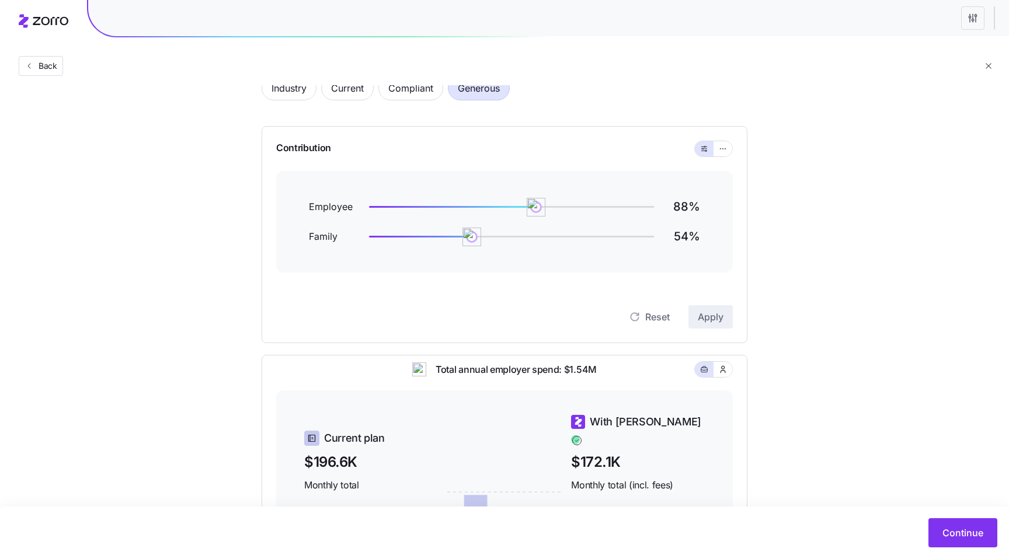
scroll to position [71, 0]
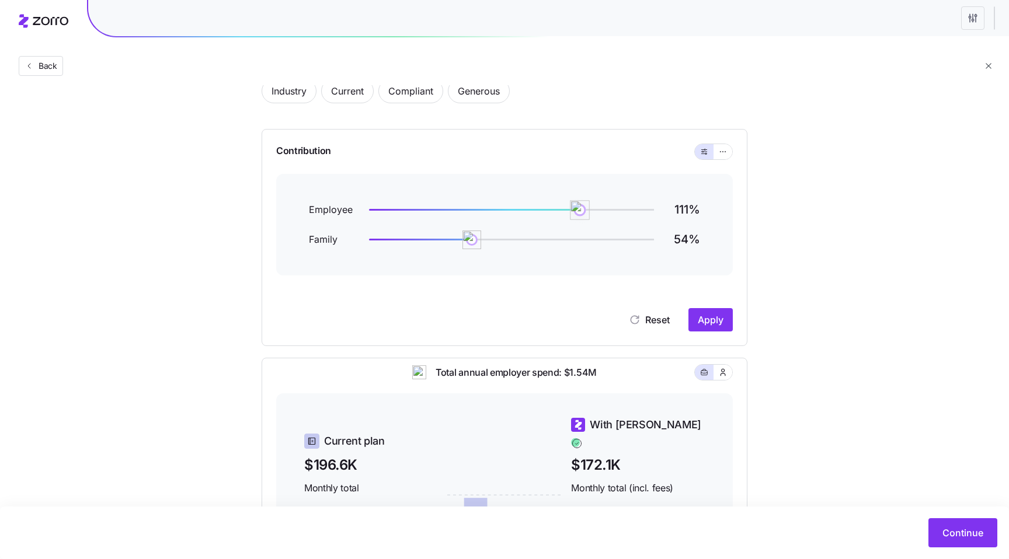
drag, startPoint x: 536, startPoint y: 207, endPoint x: 590, endPoint y: 208, distance: 53.7
click at [590, 208] on img at bounding box center [580, 210] width 20 height 20
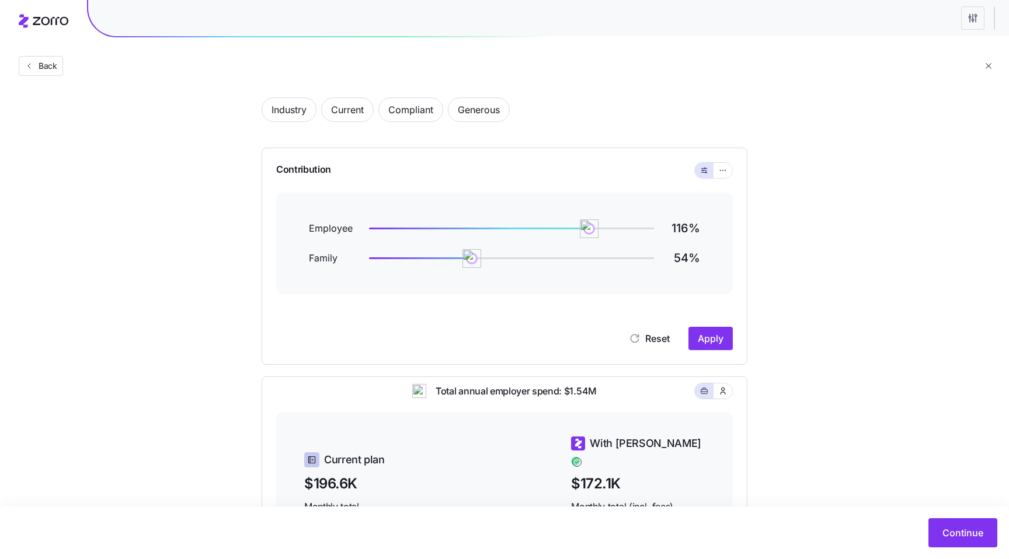
scroll to position [51, 0]
click at [716, 342] on span "Apply" at bounding box center [711, 339] width 26 height 14
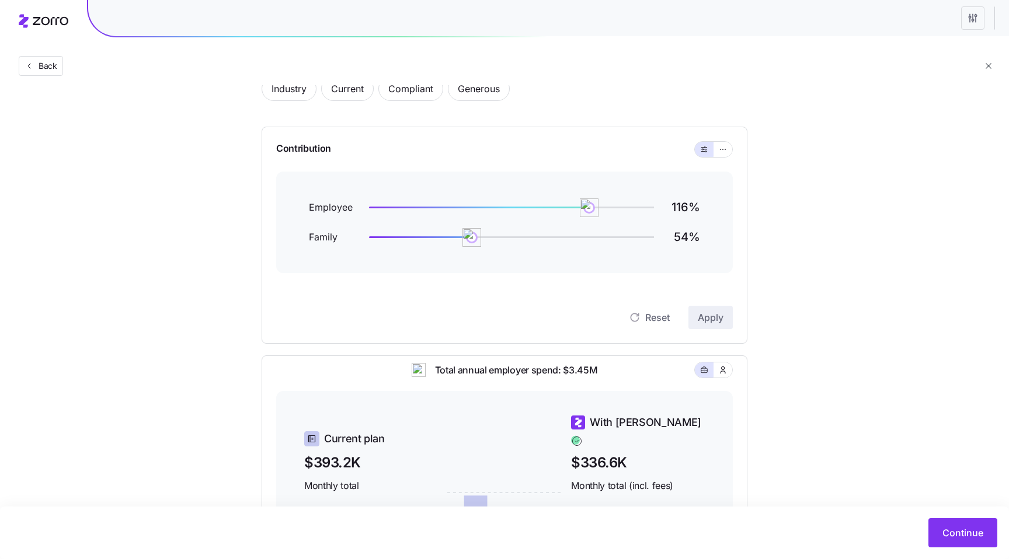
scroll to position [62, 0]
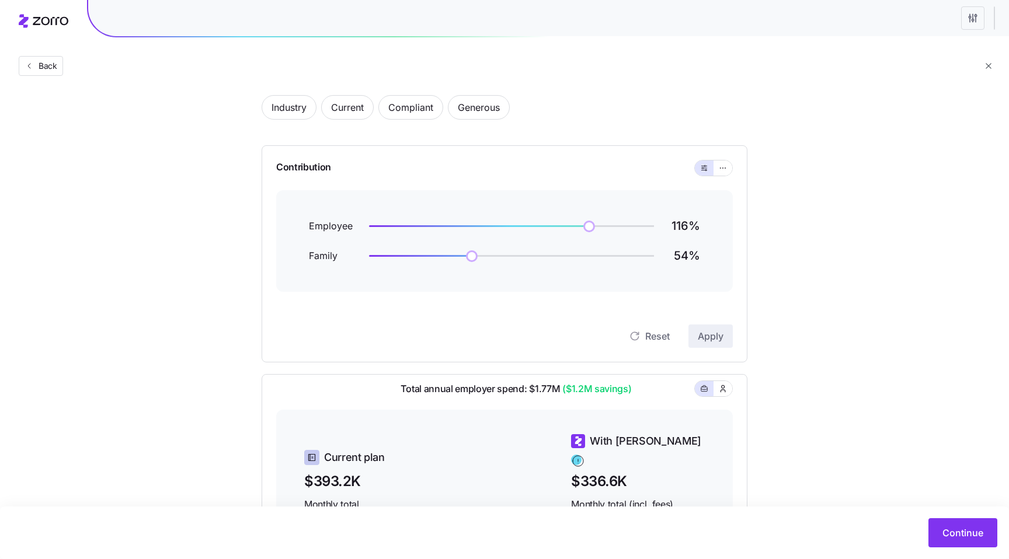
scroll to position [2, 0]
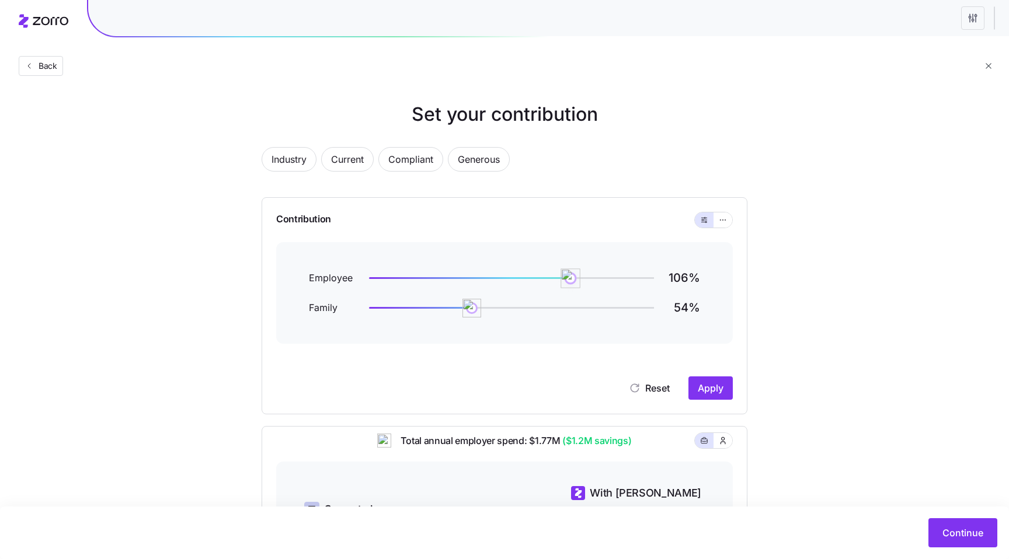
drag, startPoint x: 589, startPoint y: 276, endPoint x: 561, endPoint y: 276, distance: 28.0
click at [561, 276] on img at bounding box center [570, 279] width 20 height 20
click at [714, 386] on span "Apply" at bounding box center [711, 388] width 26 height 14
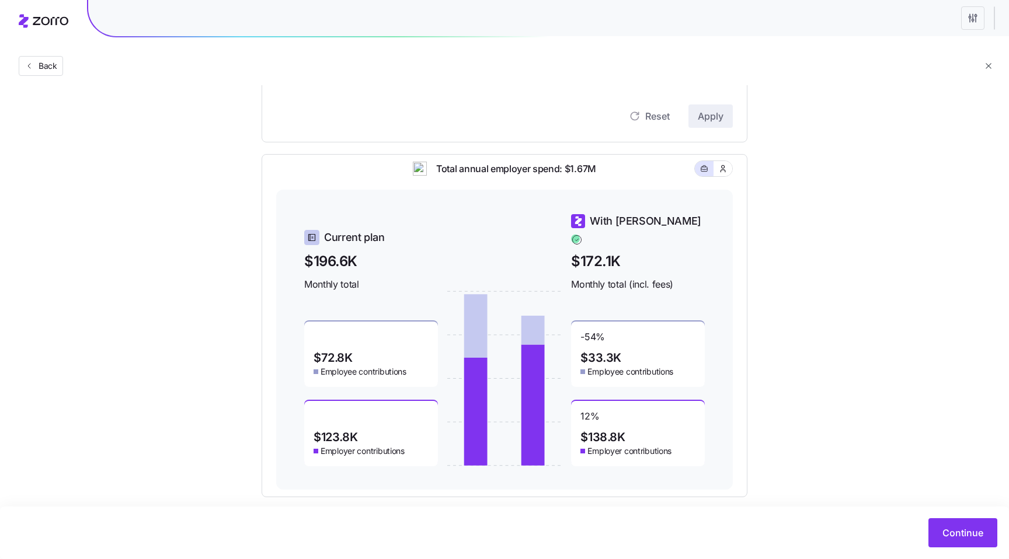
scroll to position [287, 0]
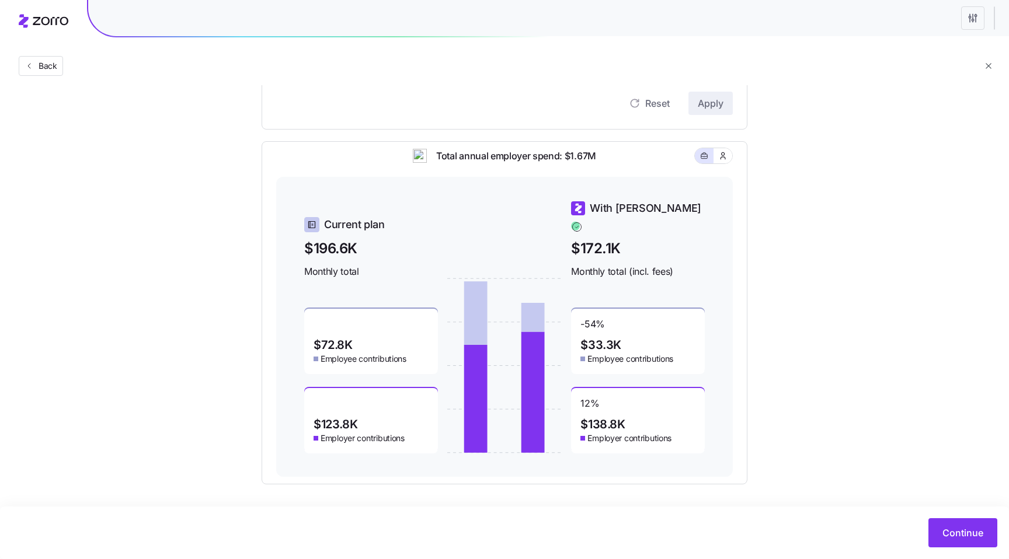
click at [801, 309] on div "Set your contribution Industry Current Compliant Generous Contribution Employee…" at bounding box center [504, 150] width 1009 height 669
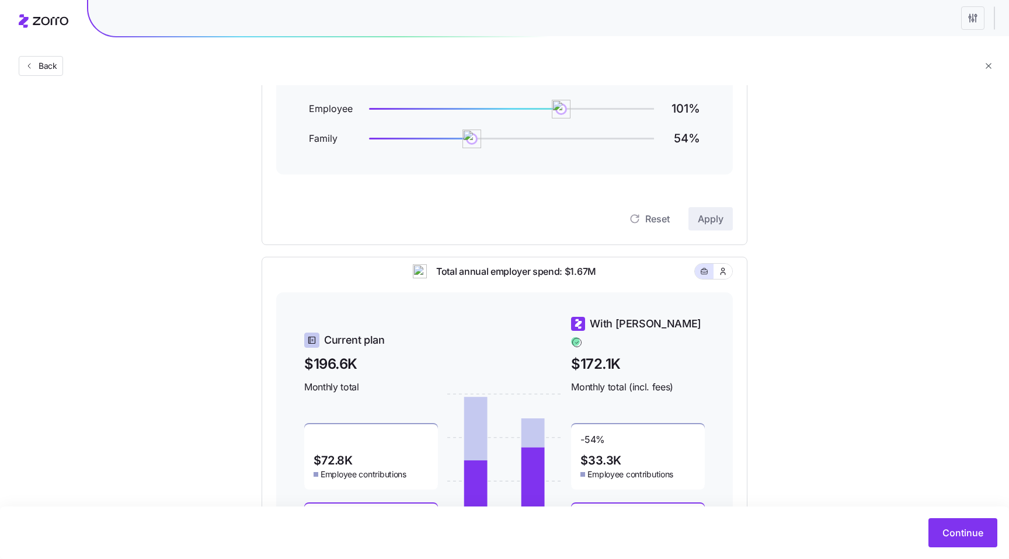
scroll to position [0, 0]
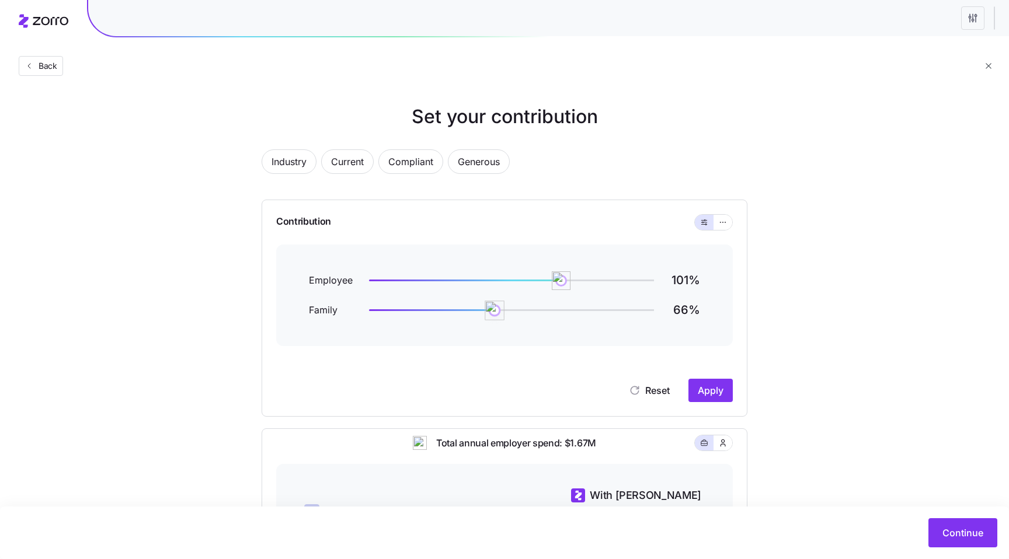
drag, startPoint x: 472, startPoint y: 312, endPoint x: 500, endPoint y: 311, distance: 28.0
click at [500, 311] on img at bounding box center [494, 311] width 20 height 20
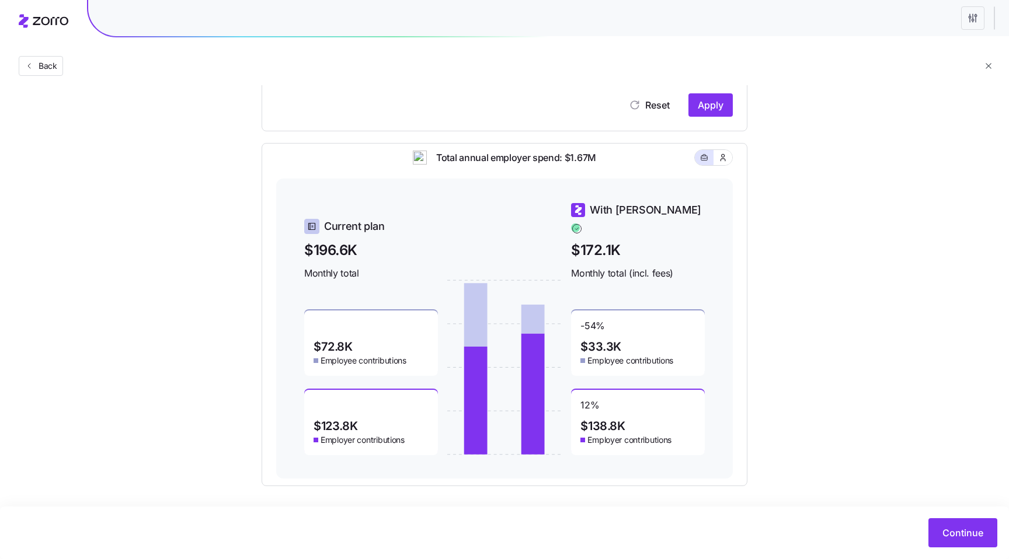
scroll to position [287, 0]
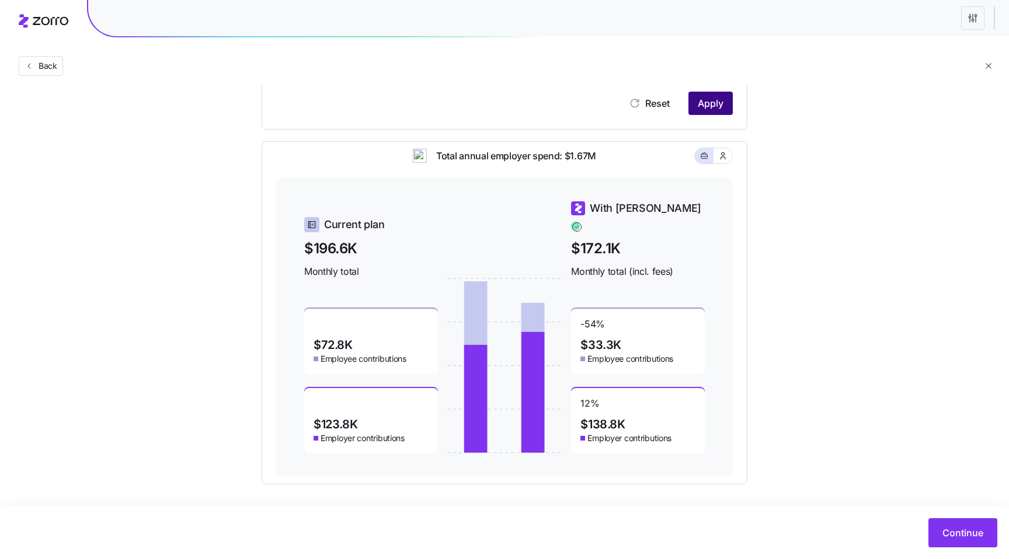
click at [706, 99] on span "Apply" at bounding box center [711, 103] width 26 height 14
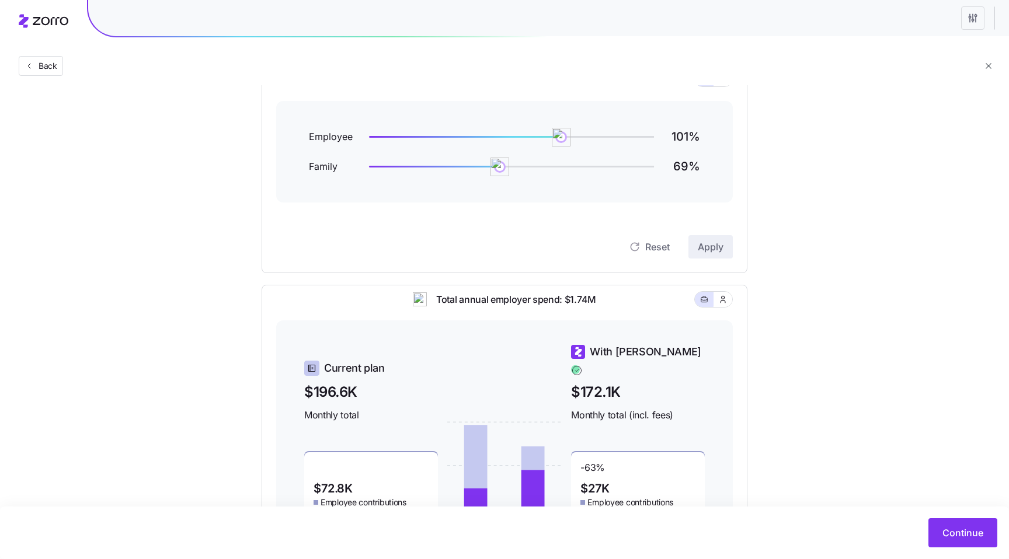
scroll to position [145, 0]
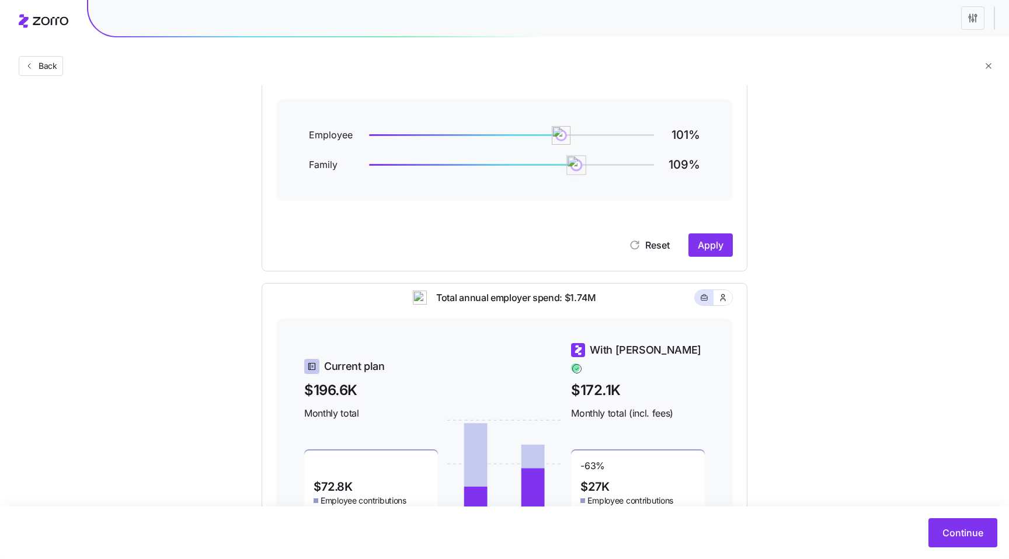
drag, startPoint x: 505, startPoint y: 163, endPoint x: 580, endPoint y: 162, distance: 74.7
click at [579, 162] on img at bounding box center [576, 165] width 20 height 20
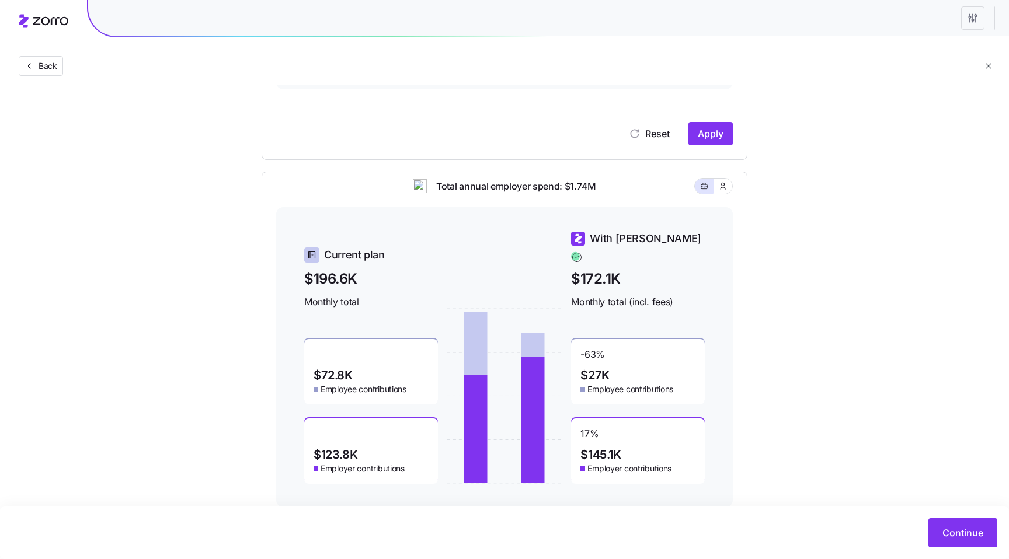
scroll to position [287, 0]
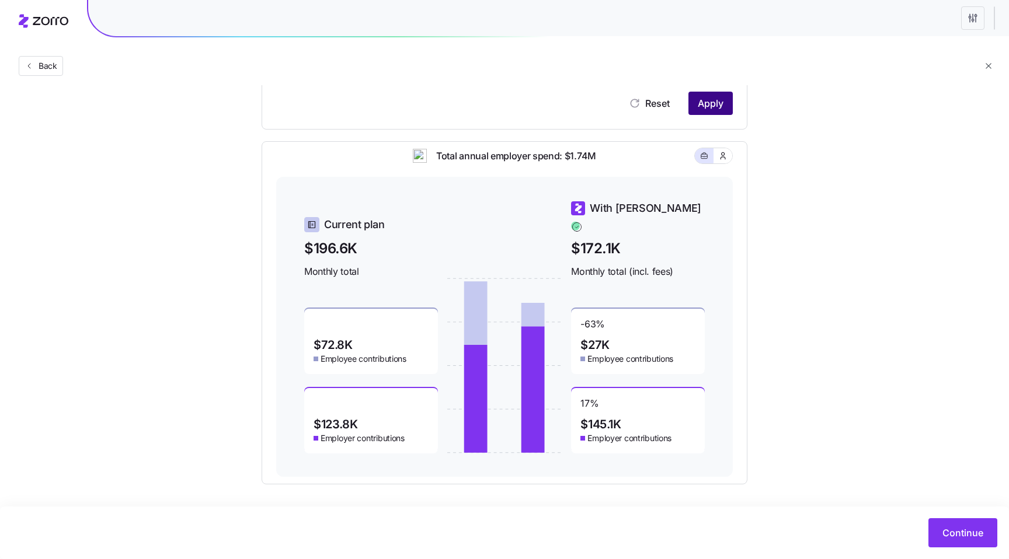
click at [705, 107] on span "Apply" at bounding box center [711, 103] width 26 height 14
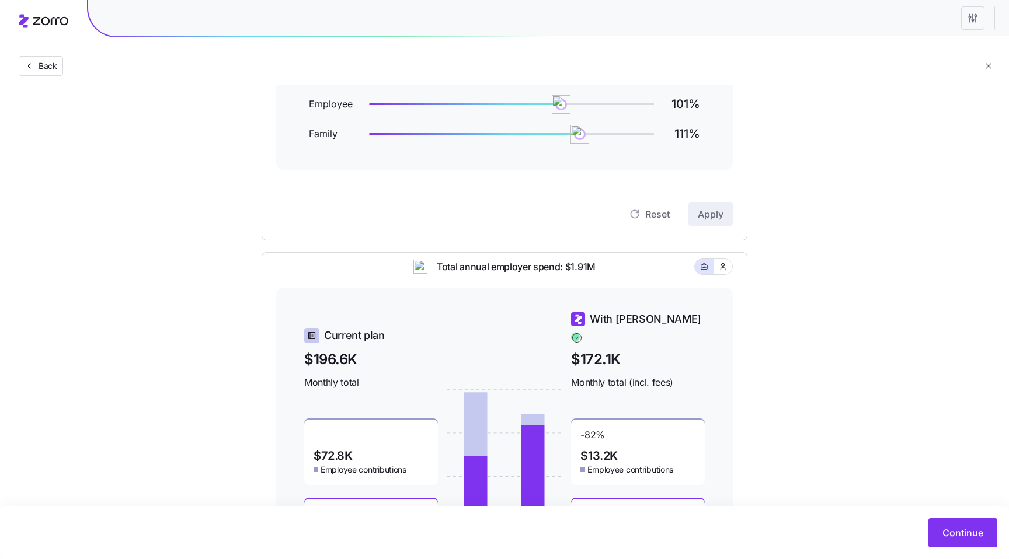
scroll to position [173, 0]
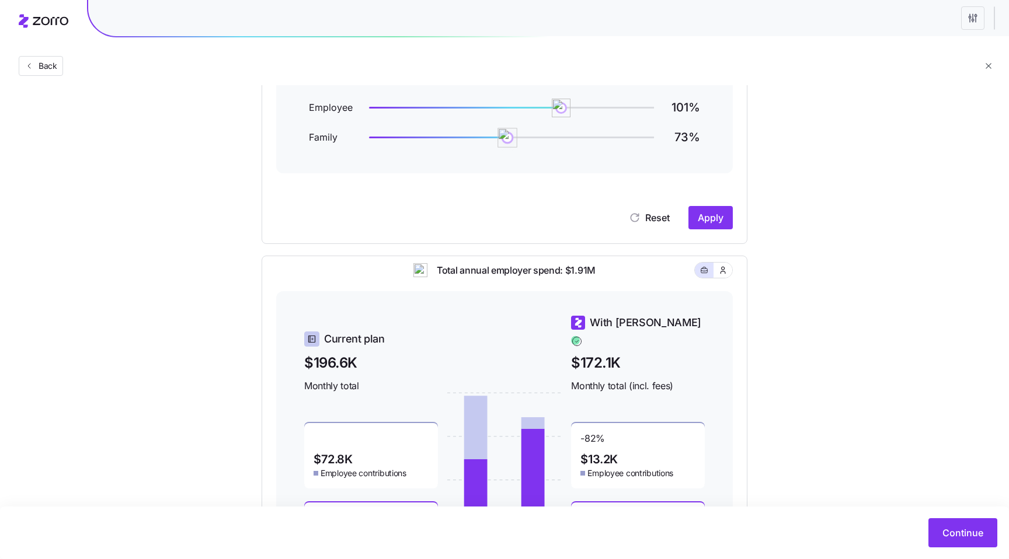
drag, startPoint x: 577, startPoint y: 138, endPoint x: 508, endPoint y: 137, distance: 69.5
click at [508, 137] on img at bounding box center [508, 138] width 20 height 20
click at [719, 222] on span "Apply" at bounding box center [711, 218] width 26 height 14
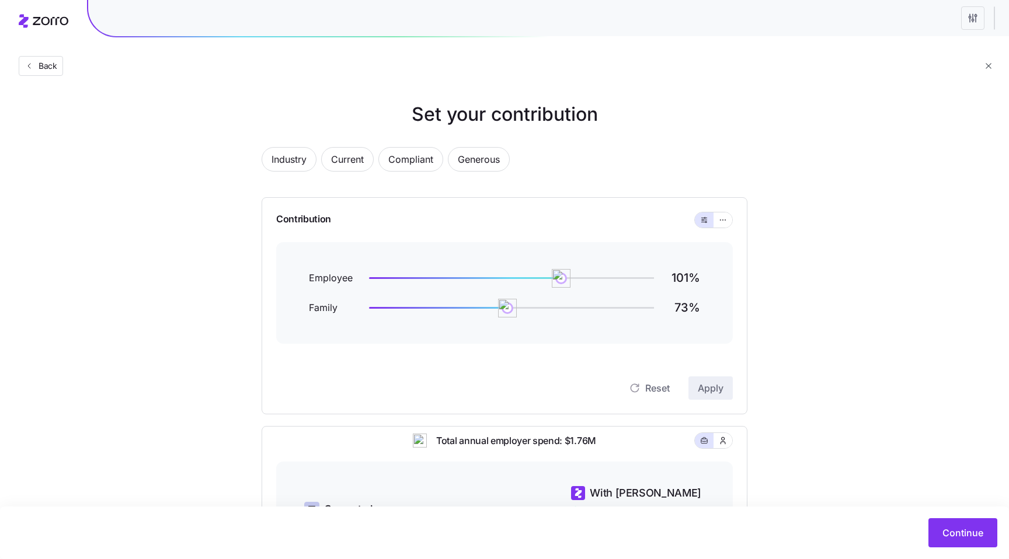
scroll to position [0, 0]
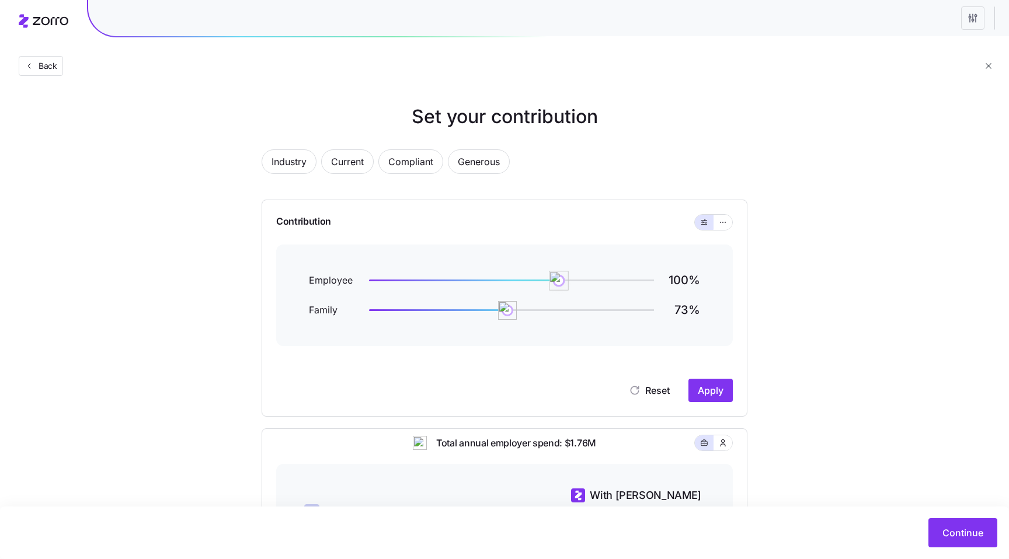
drag, startPoint x: 559, startPoint y: 282, endPoint x: 584, endPoint y: 282, distance: 25.1
click at [569, 282] on img at bounding box center [559, 281] width 20 height 20
click at [710, 384] on span "Apply" at bounding box center [711, 391] width 26 height 14
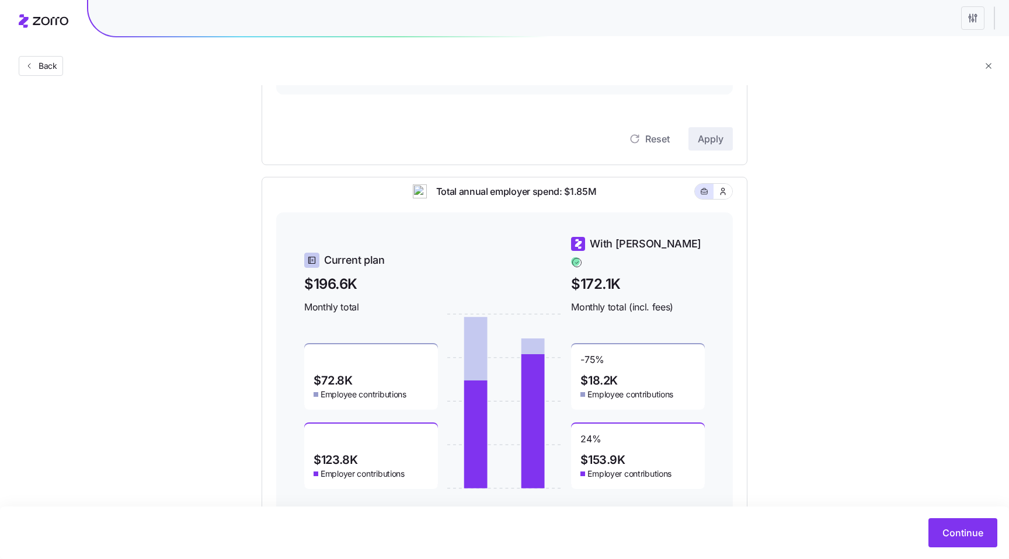
scroll to position [287, 0]
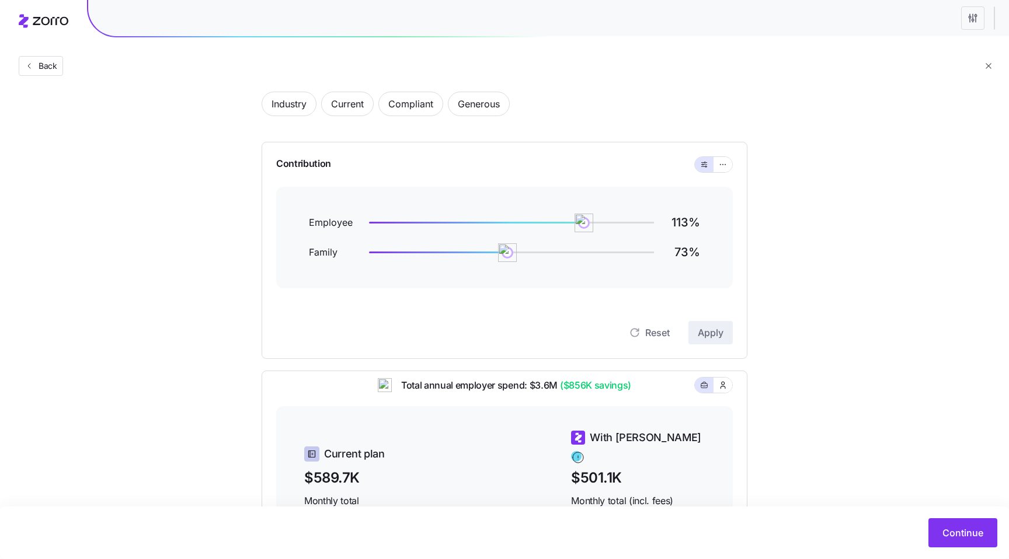
scroll to position [287, 0]
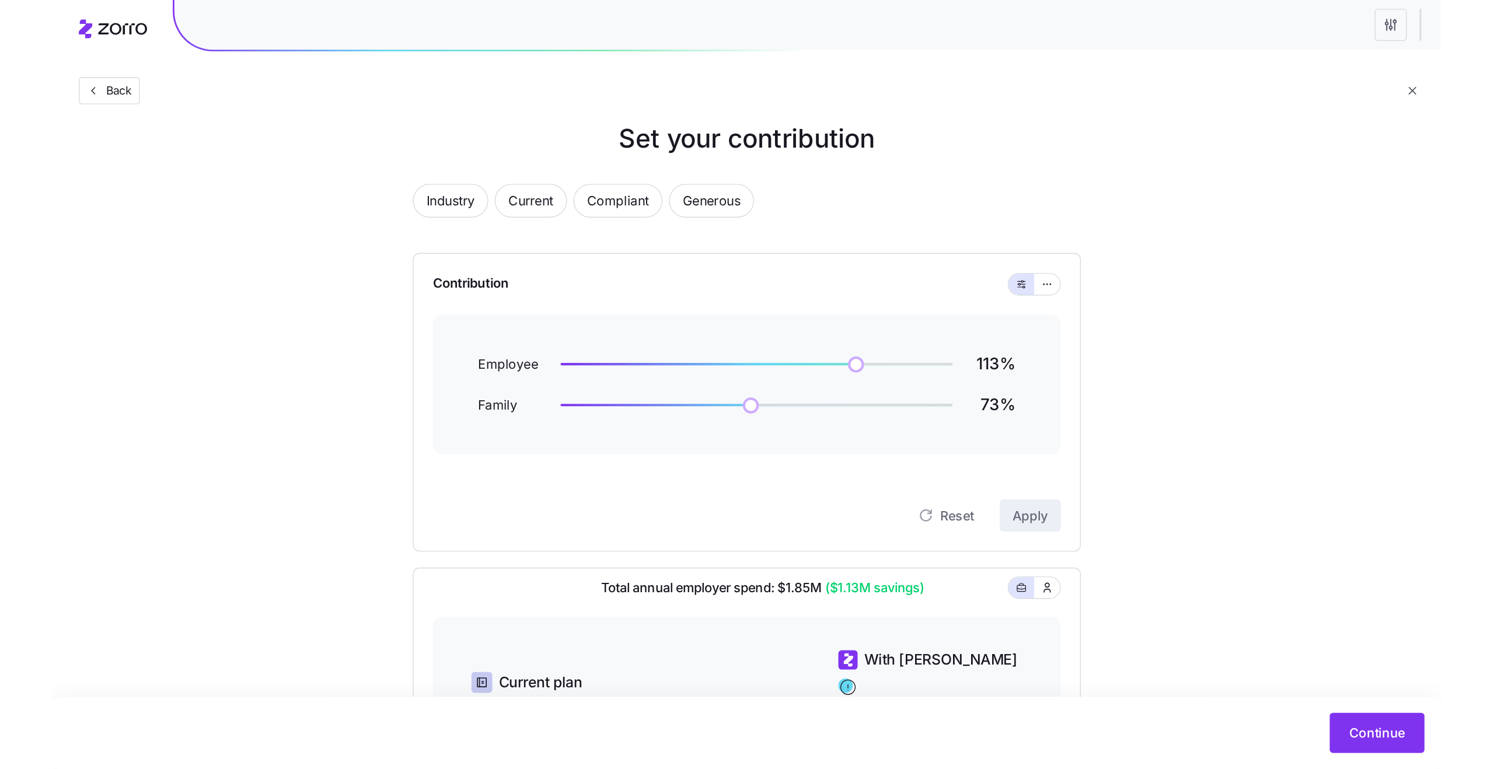
scroll to position [18, 0]
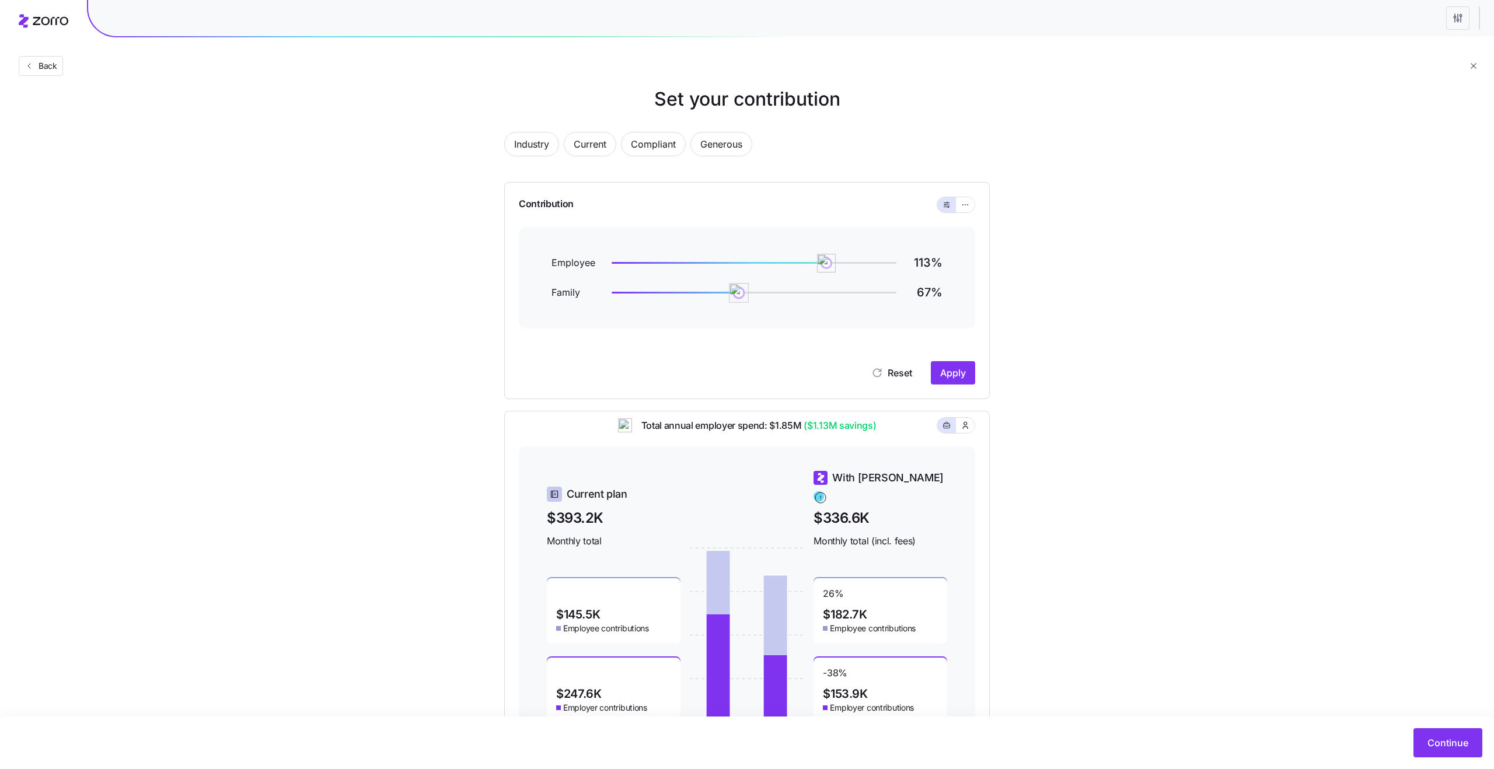
drag, startPoint x: 752, startPoint y: 295, endPoint x: 717, endPoint y: 300, distance: 35.4
click at [729, 299] on img at bounding box center [739, 293] width 20 height 20
click at [961, 371] on span "Apply" at bounding box center [953, 373] width 26 height 14
click at [1008, 559] on span "Continue" at bounding box center [1448, 743] width 41 height 14
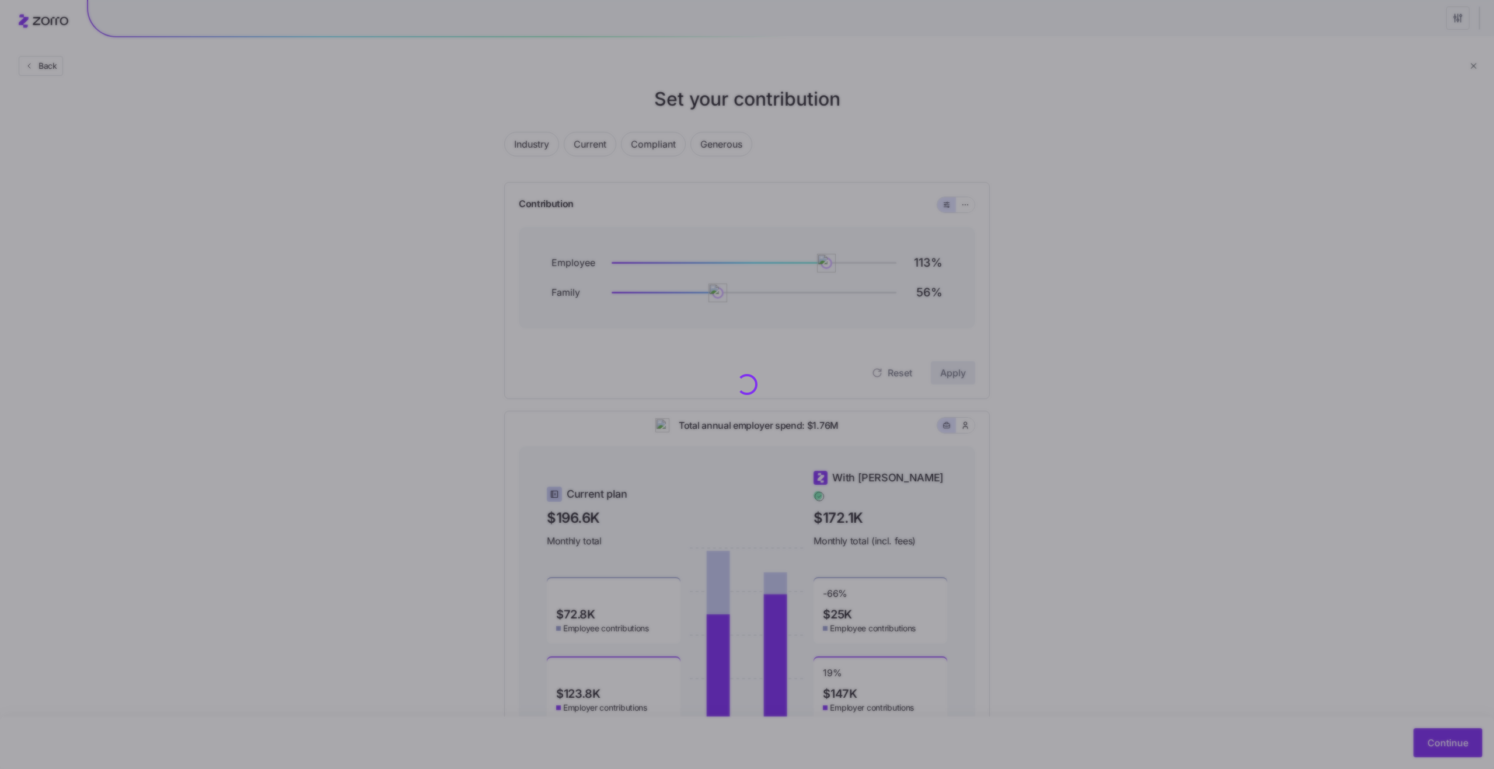
scroll to position [0, 0]
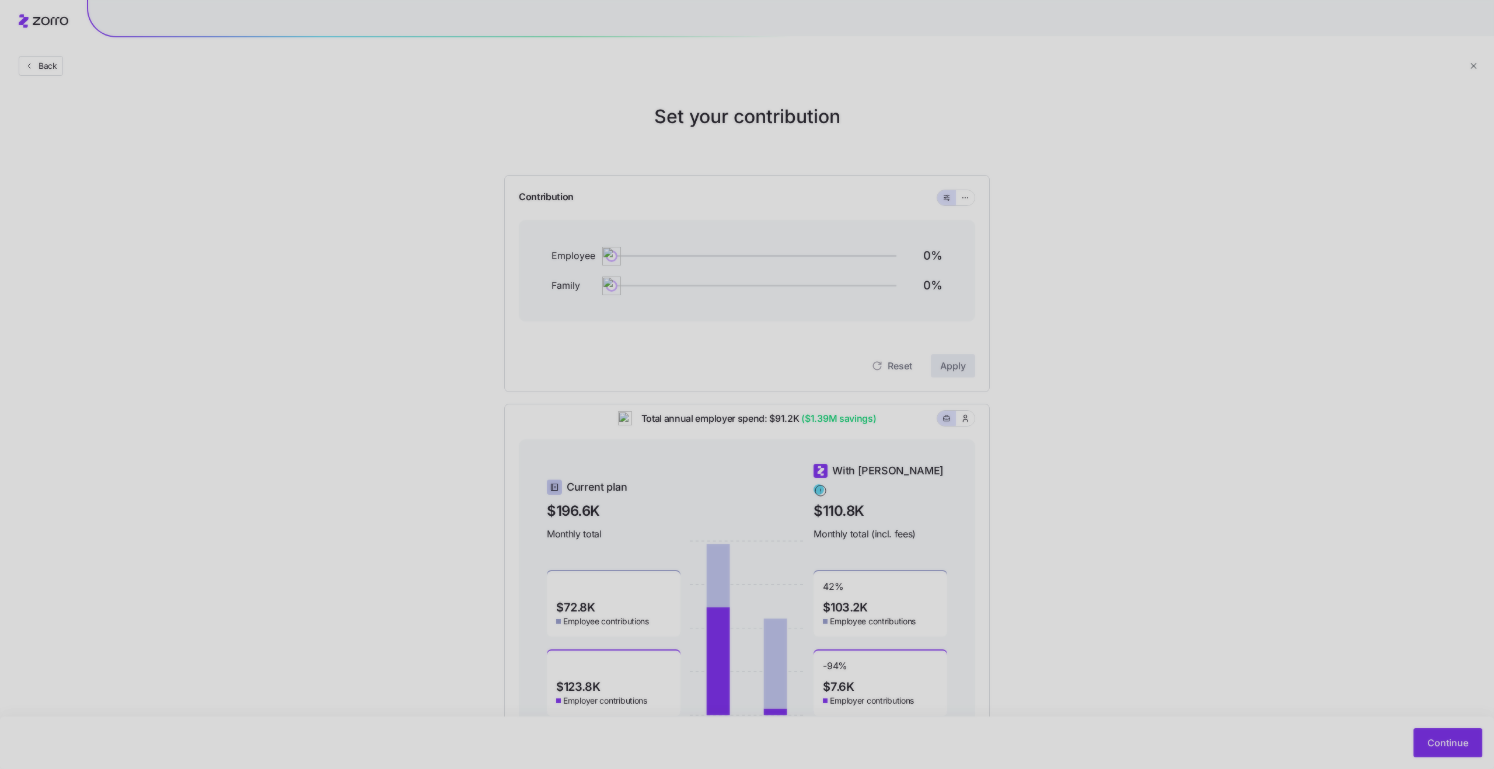
drag, startPoint x: 611, startPoint y: 257, endPoint x: 646, endPoint y: 249, distance: 35.4
click at [645, 249] on div at bounding box center [747, 384] width 1494 height 769
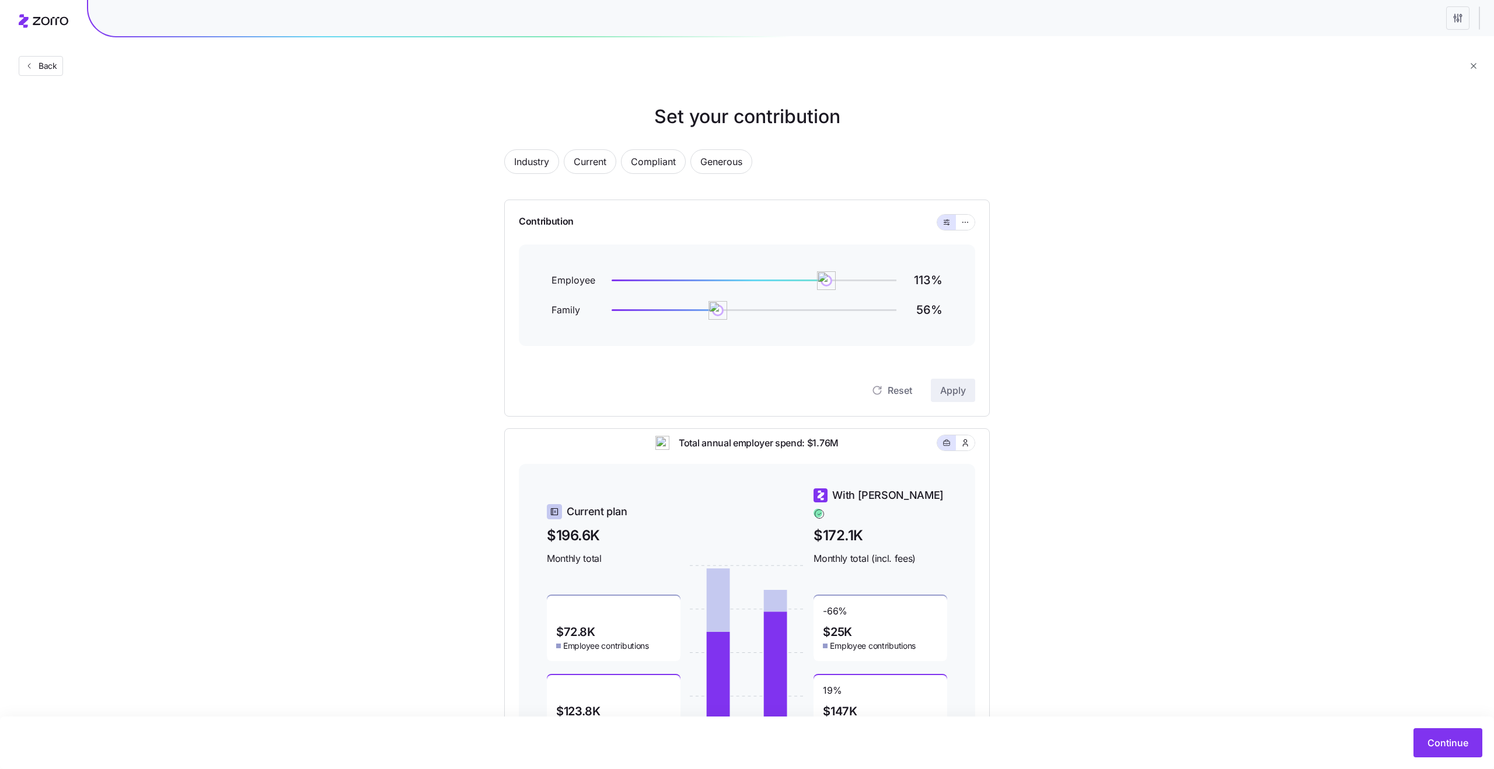
click at [1124, 270] on div "Set your contribution Industry Current Compliant Generous Contribution Employee…" at bounding box center [747, 437] width 1494 height 669
click at [1464, 741] on span "Continue" at bounding box center [1448, 743] width 41 height 14
click at [1446, 745] on span "Continue" at bounding box center [1448, 743] width 41 height 14
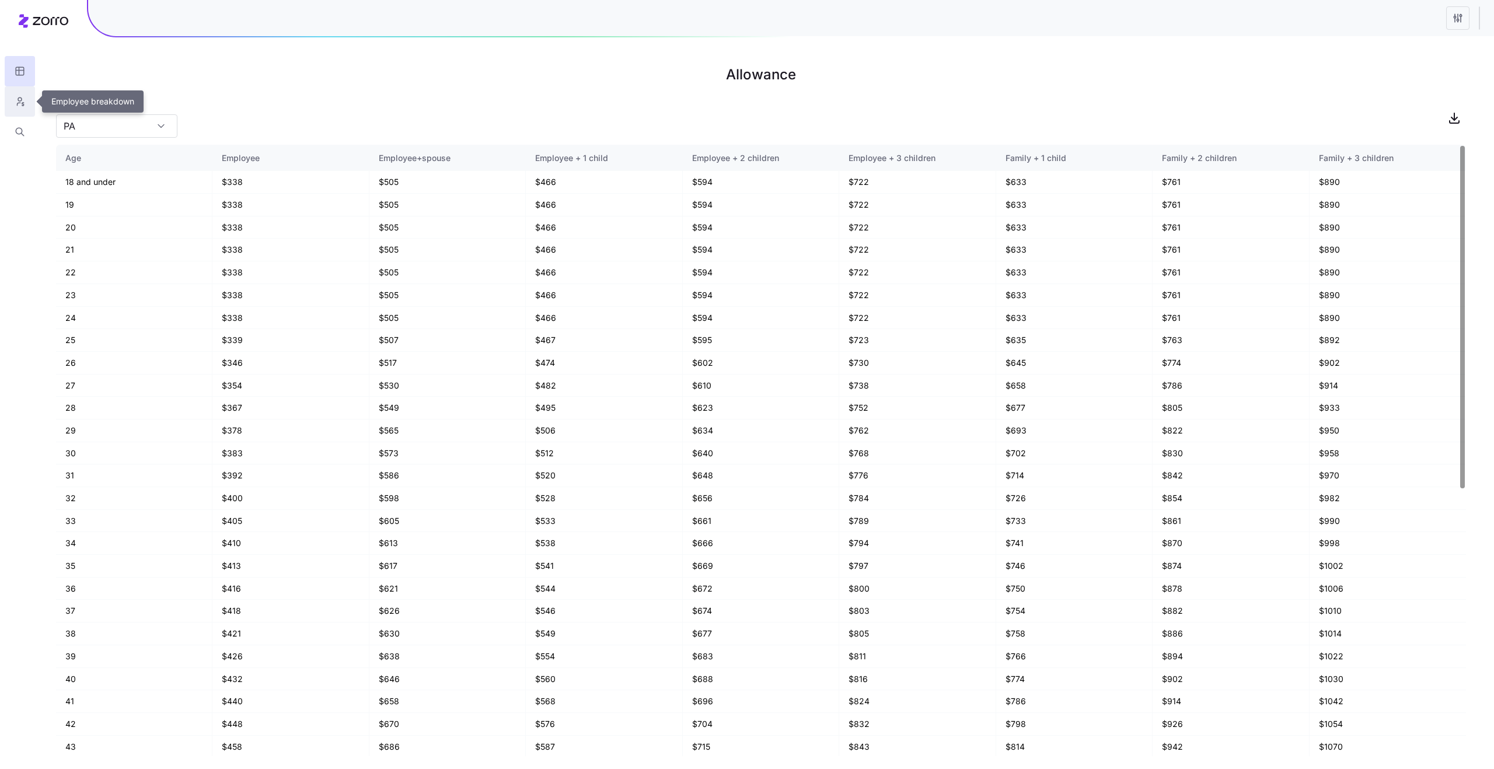
click at [15, 100] on icon "button" at bounding box center [20, 102] width 11 height 12
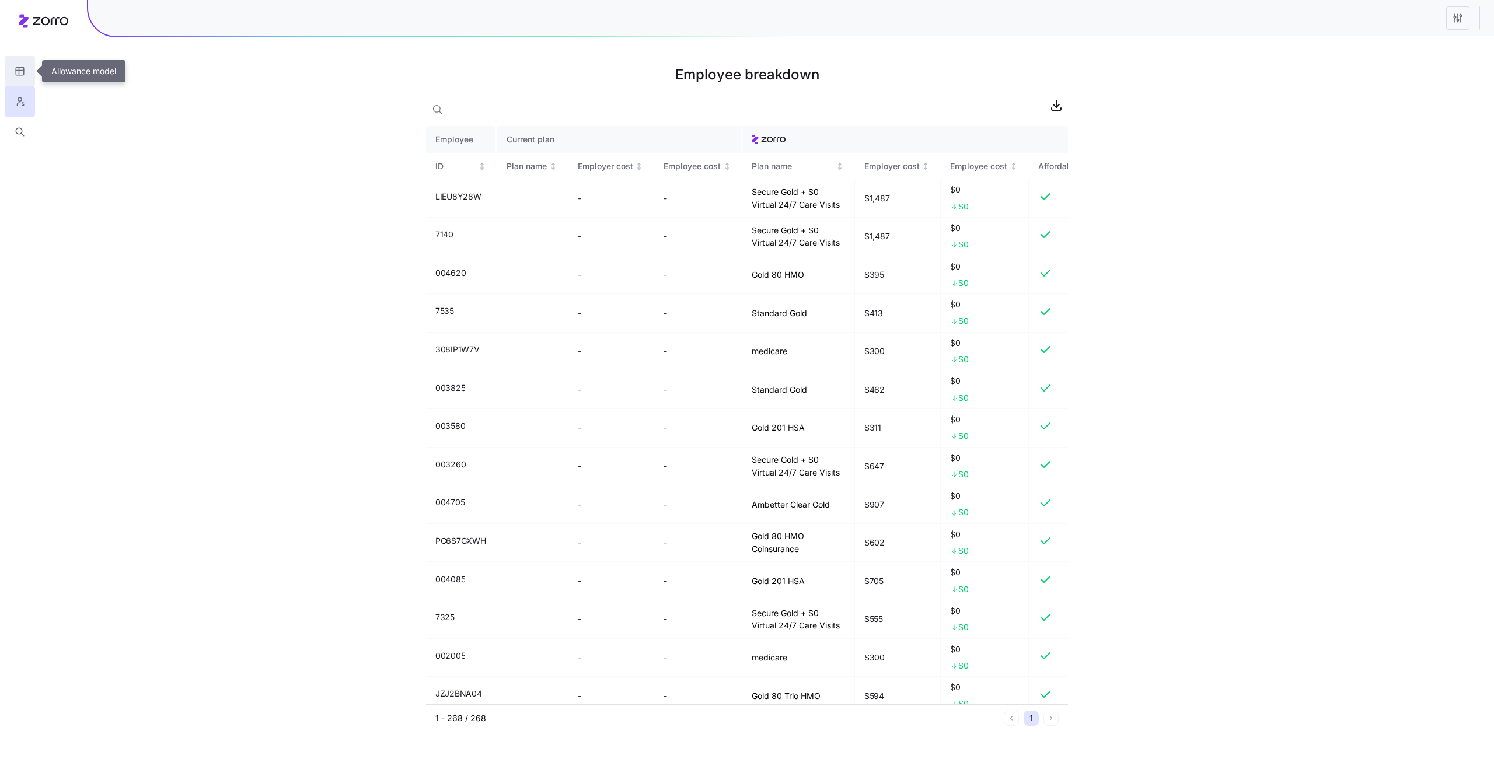
click at [19, 71] on icon "button" at bounding box center [19, 71] width 0 height 8
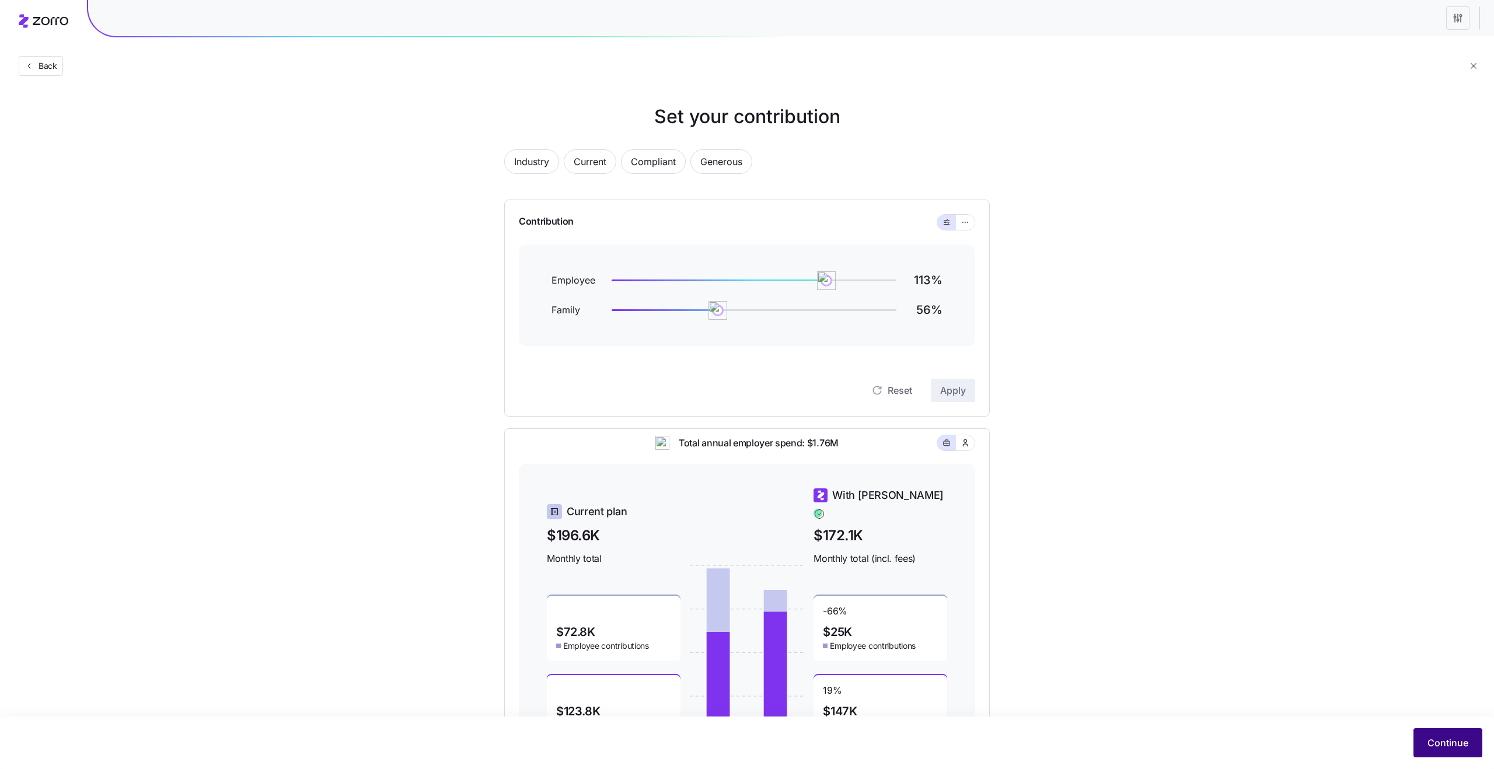
click at [1455, 738] on span "Continue" at bounding box center [1448, 743] width 41 height 14
click at [1444, 738] on span "Continue" at bounding box center [1448, 743] width 41 height 14
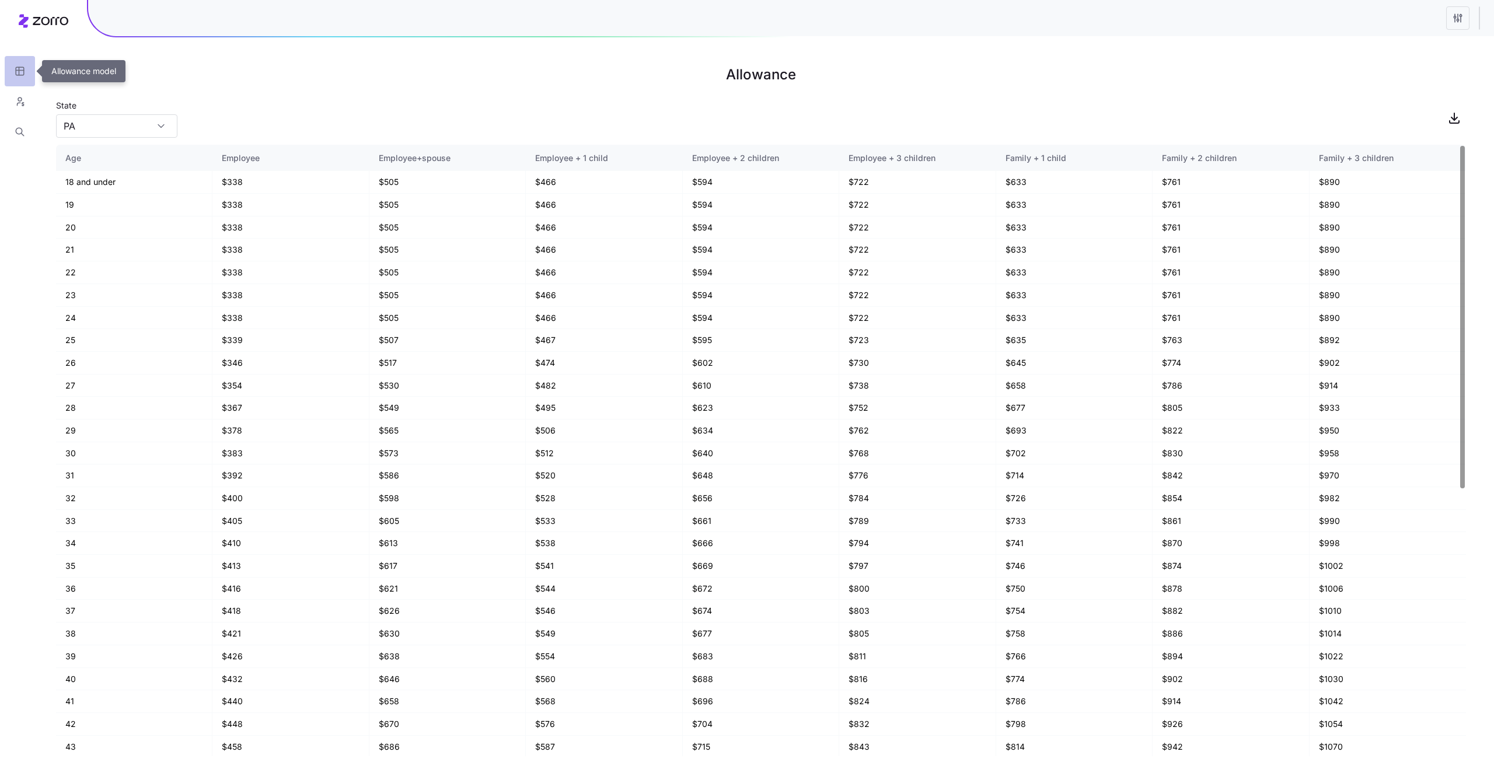
click at [8, 83] on button "button" at bounding box center [20, 71] width 30 height 30
click at [22, 110] on button "button" at bounding box center [20, 101] width 30 height 30
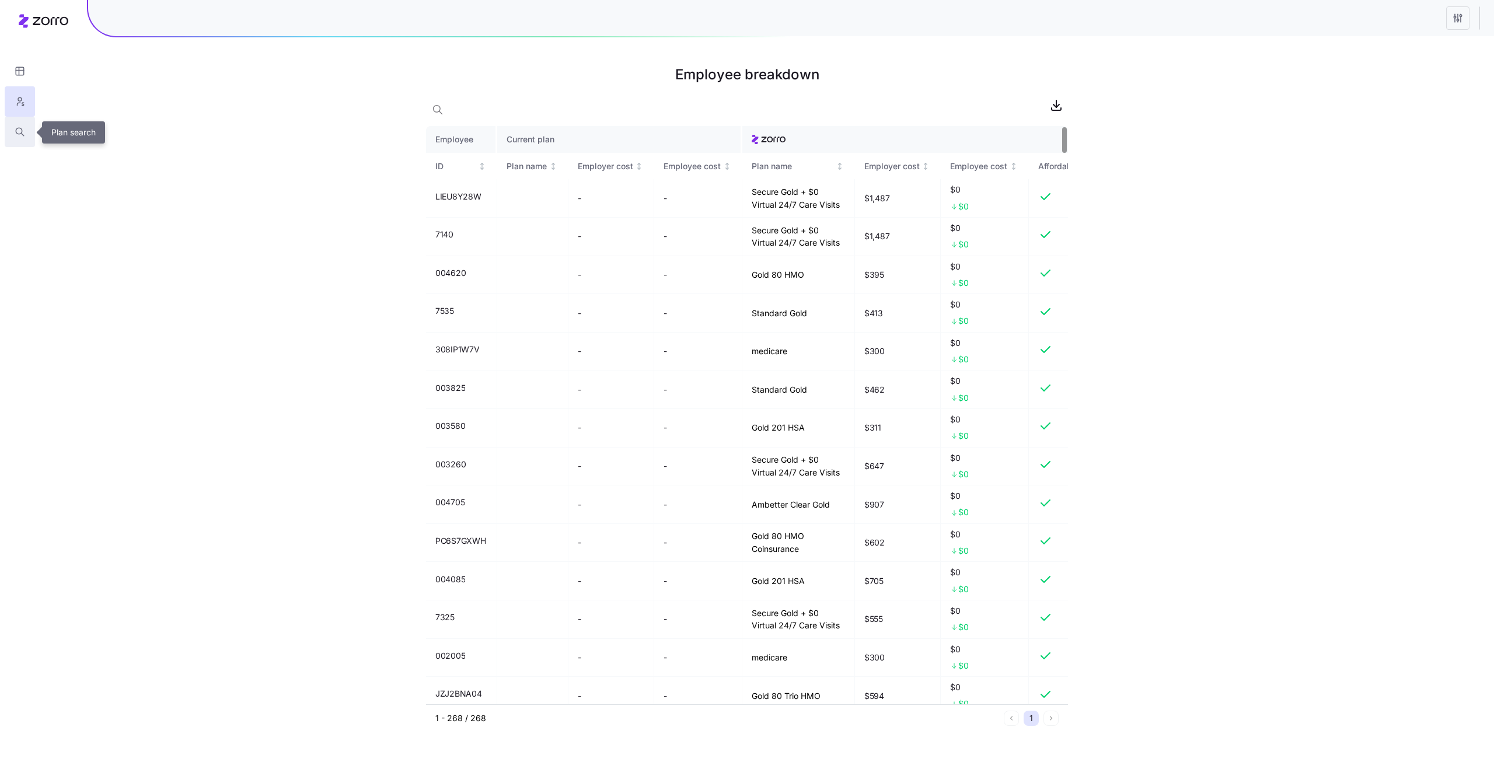
click at [20, 134] on icon "button" at bounding box center [20, 132] width 11 height 12
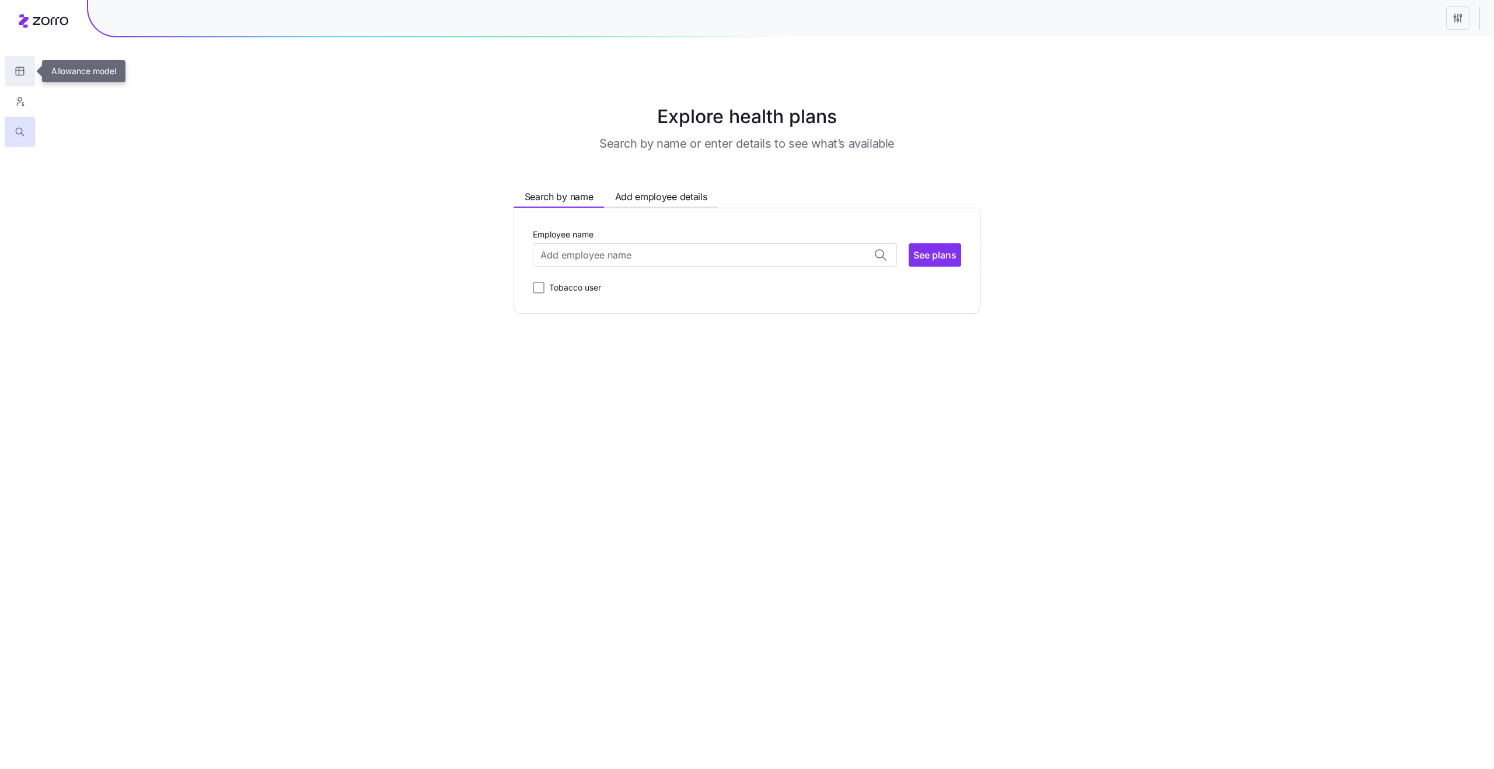
click at [29, 74] on button "button" at bounding box center [20, 71] width 30 height 30
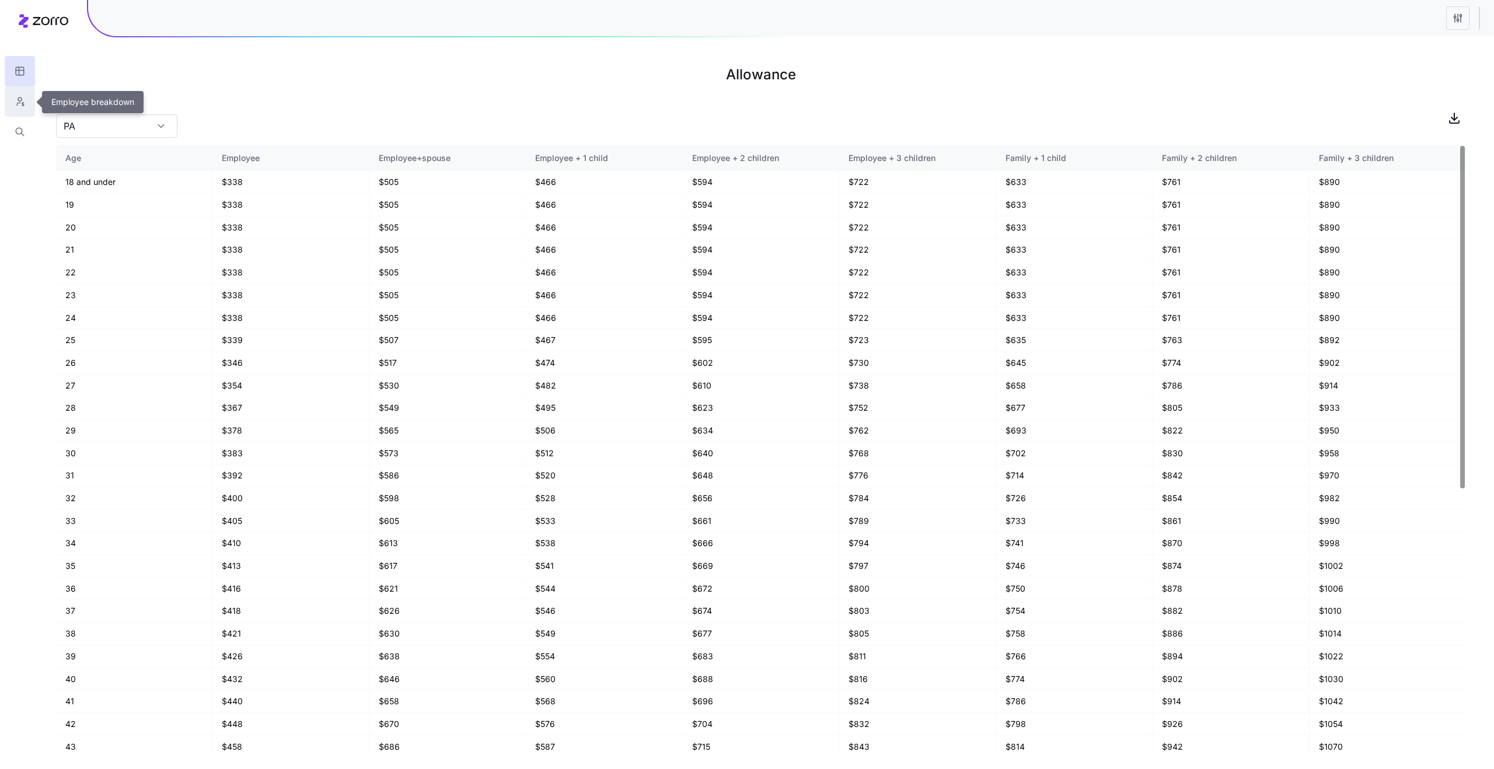
click at [23, 102] on icon "button" at bounding box center [20, 102] width 11 height 12
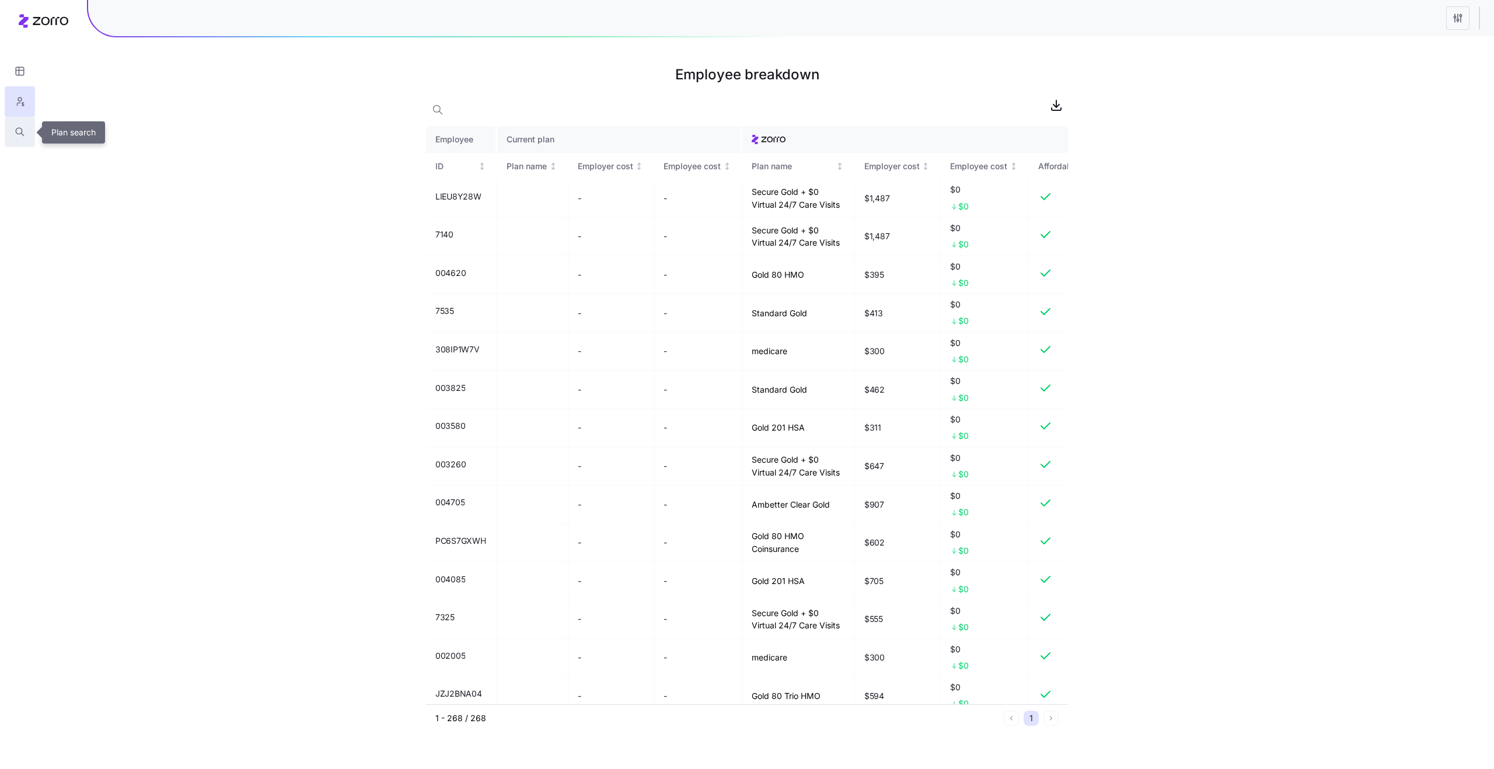
click at [26, 137] on button "button" at bounding box center [20, 132] width 30 height 30
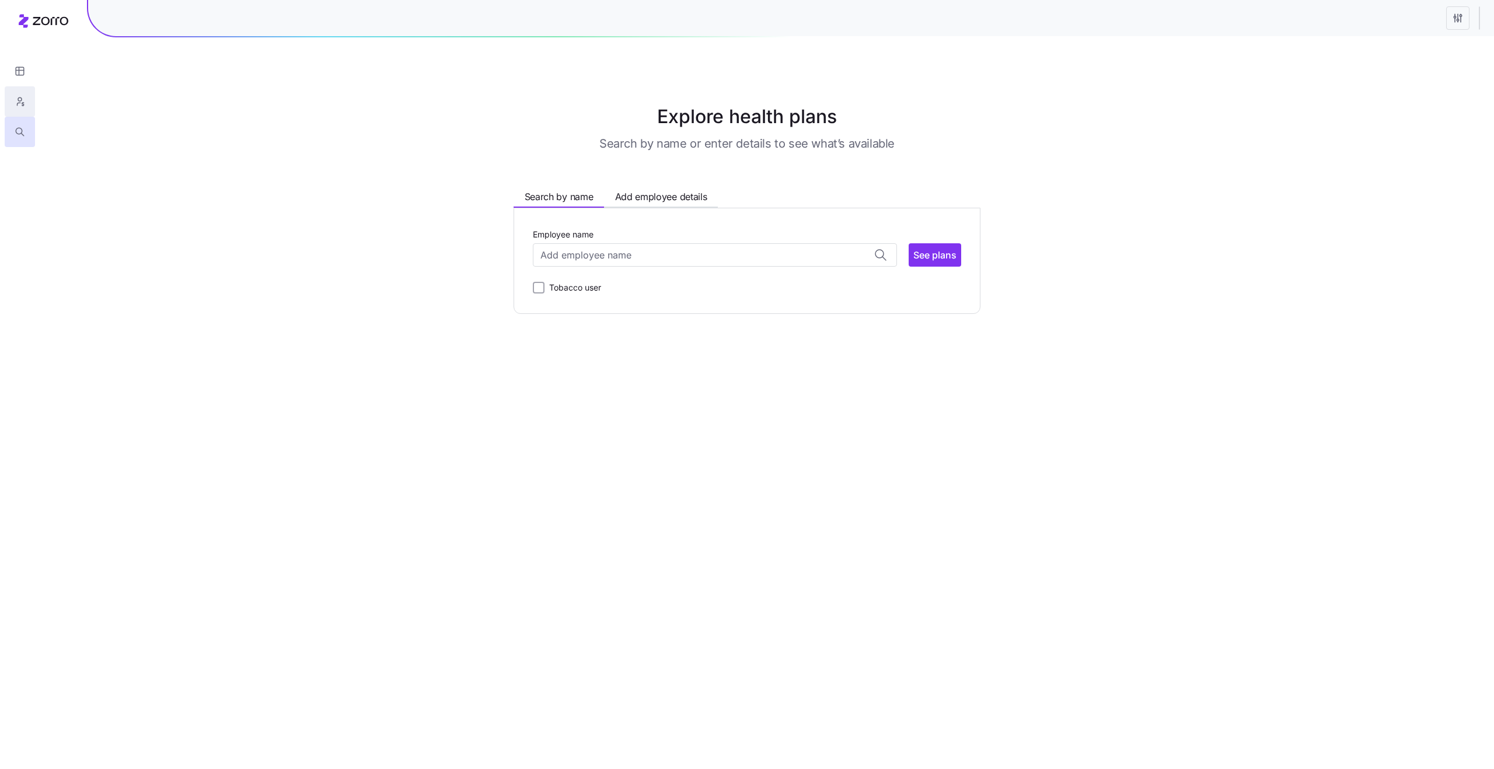
click at [32, 103] on button "button" at bounding box center [20, 101] width 30 height 30
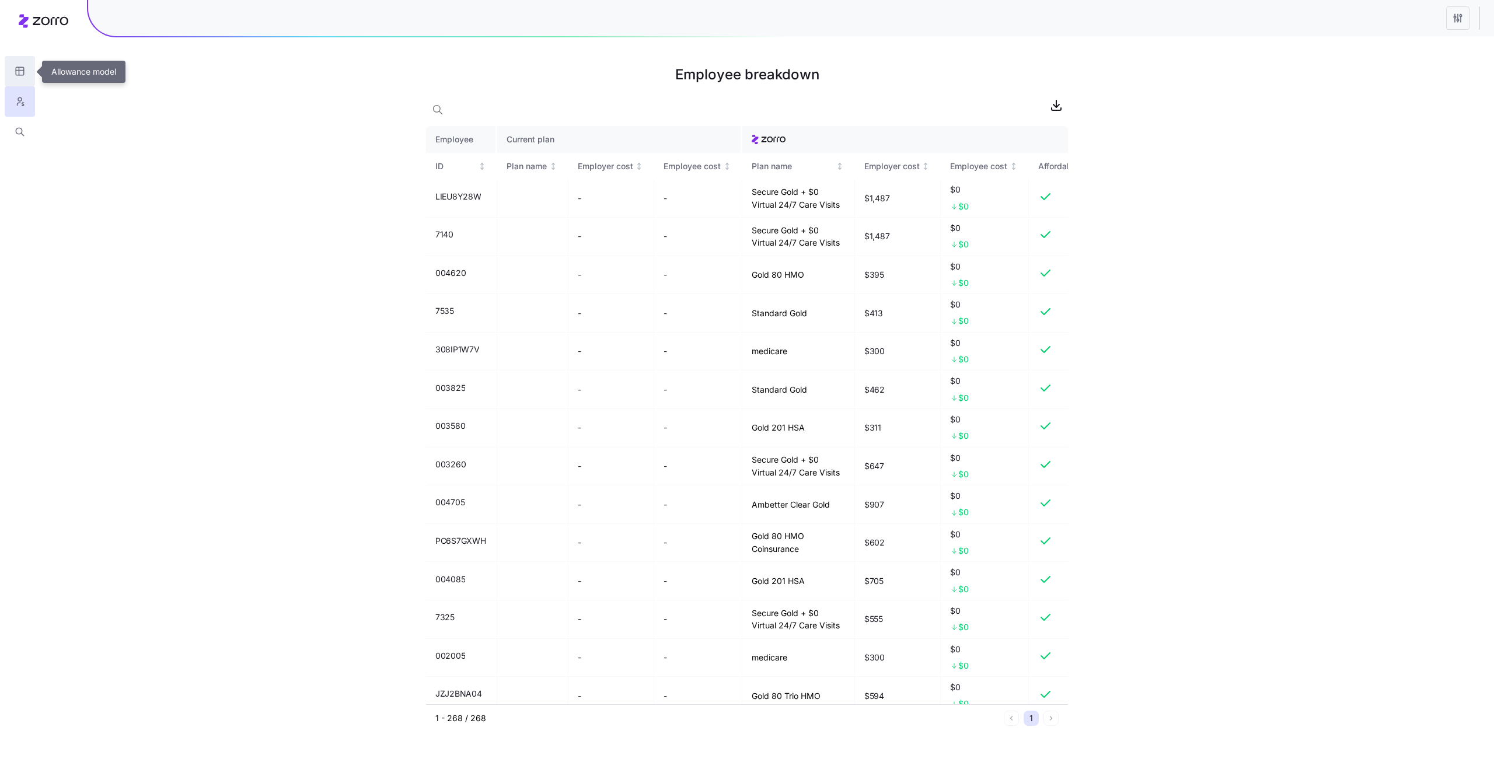
click at [22, 74] on icon "button" at bounding box center [20, 71] width 11 height 12
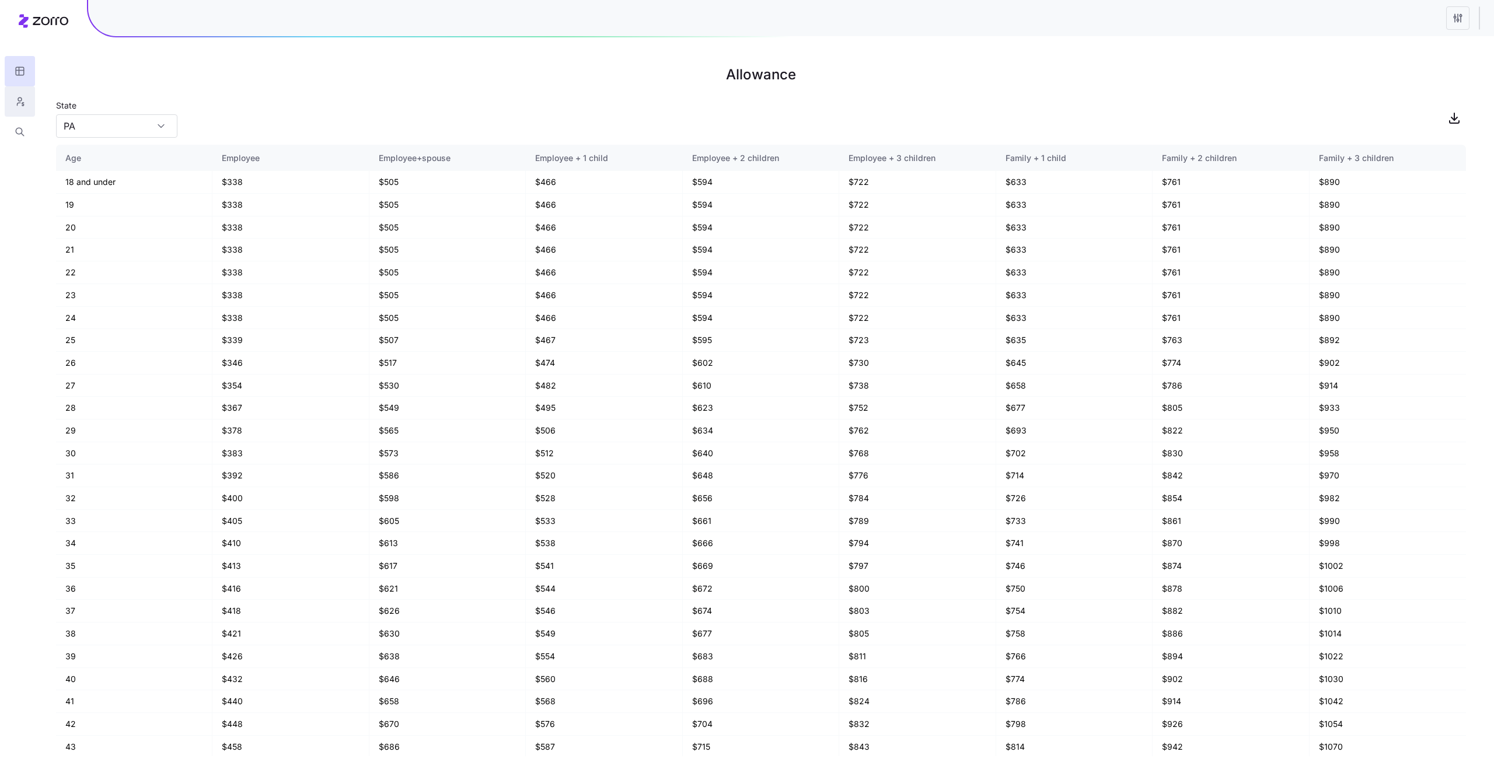
click at [32, 103] on button "button" at bounding box center [20, 101] width 30 height 30
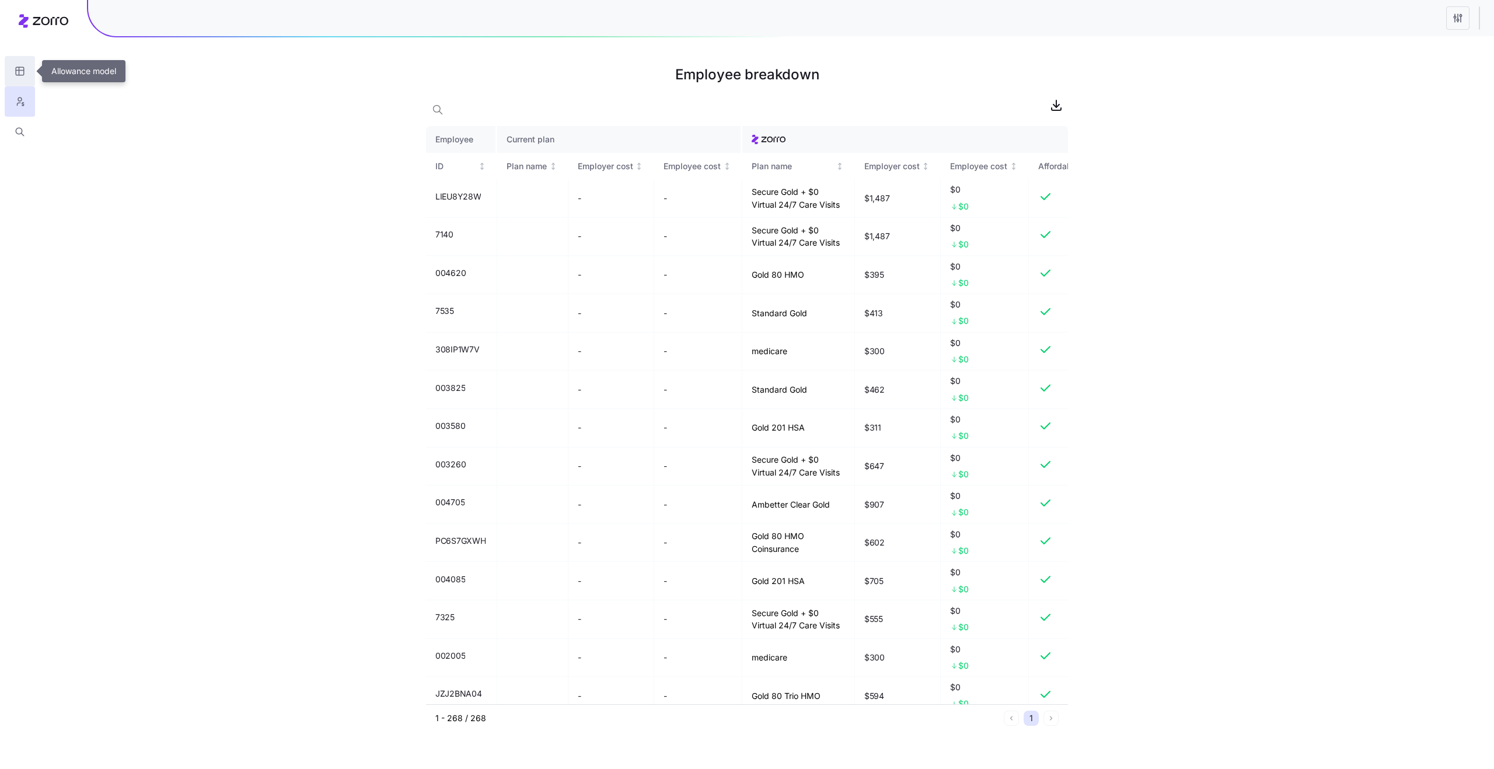
click at [19, 75] on icon "button" at bounding box center [19, 71] width 0 height 8
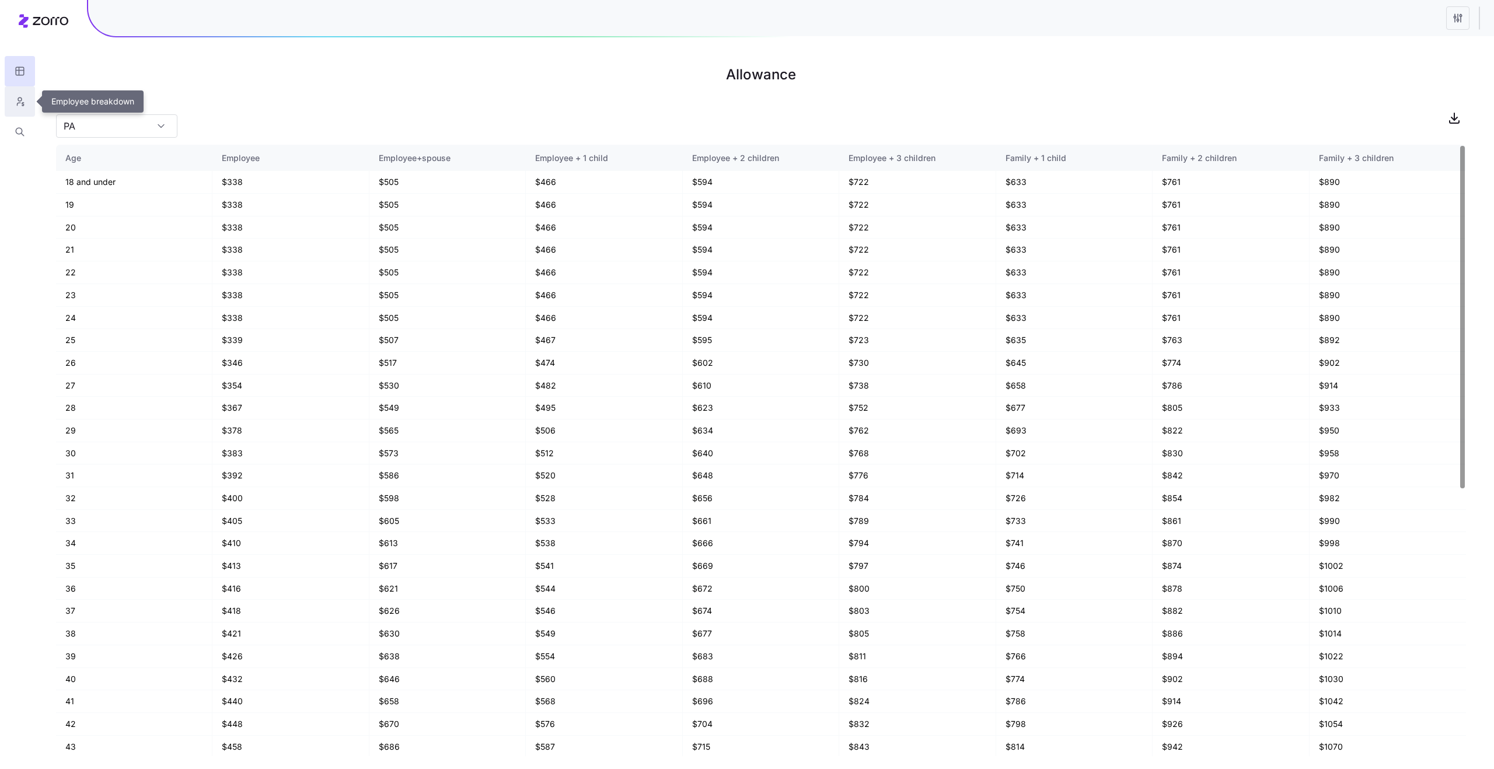
click at [12, 105] on button "button" at bounding box center [20, 101] width 30 height 30
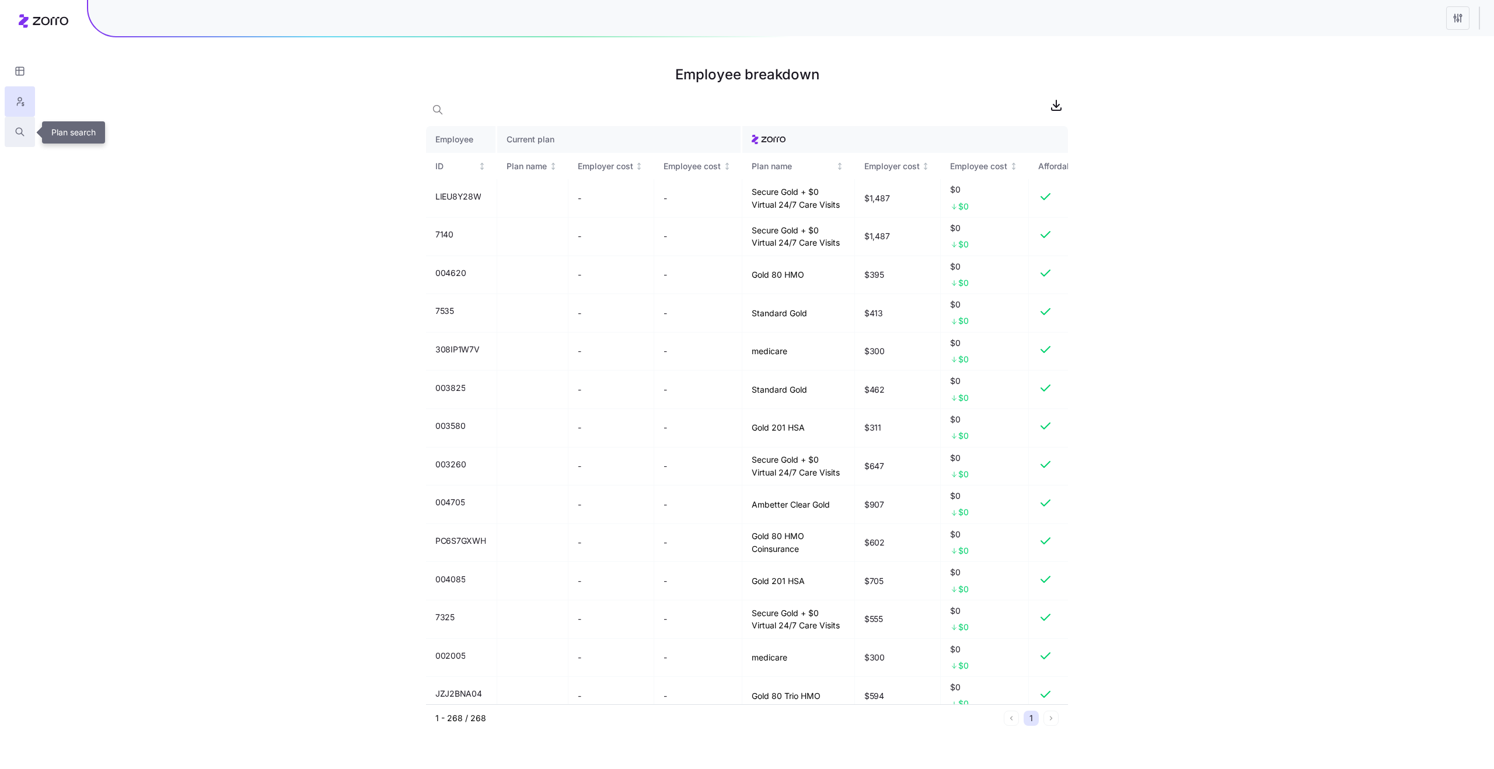
click at [17, 135] on icon "button" at bounding box center [20, 132] width 11 height 12
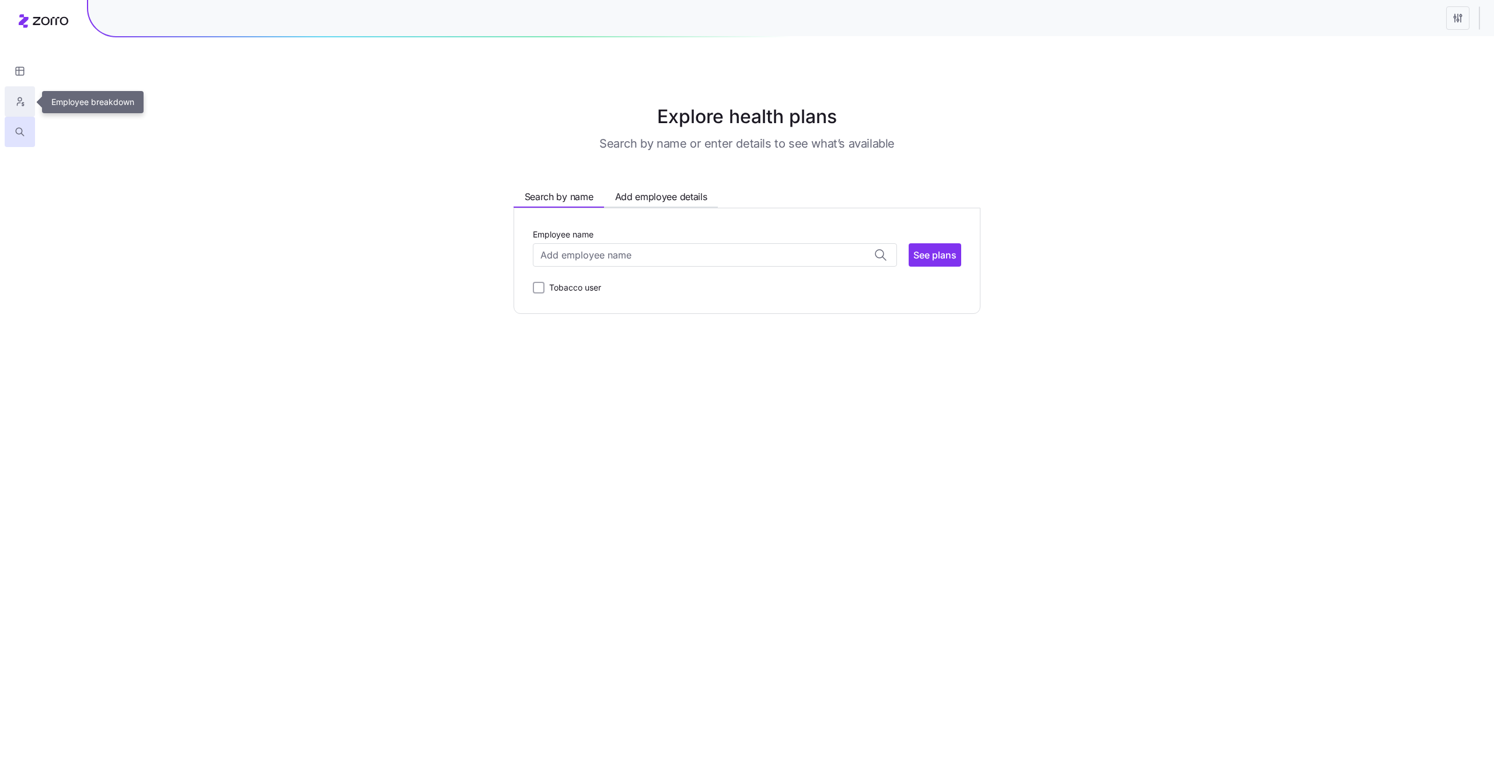
click at [17, 107] on icon "button" at bounding box center [20, 102] width 11 height 12
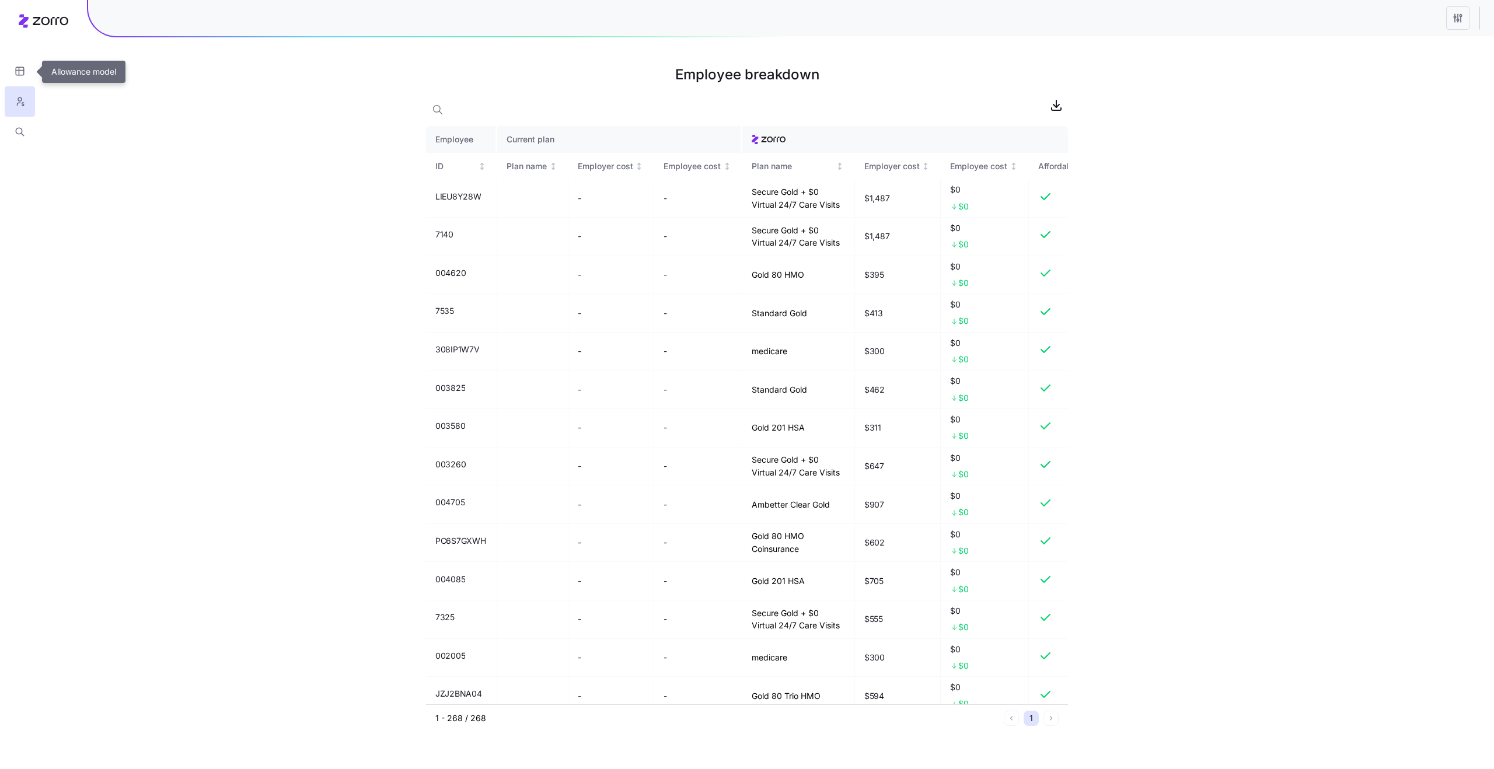
click at [19, 69] on icon "button" at bounding box center [19, 71] width 0 height 8
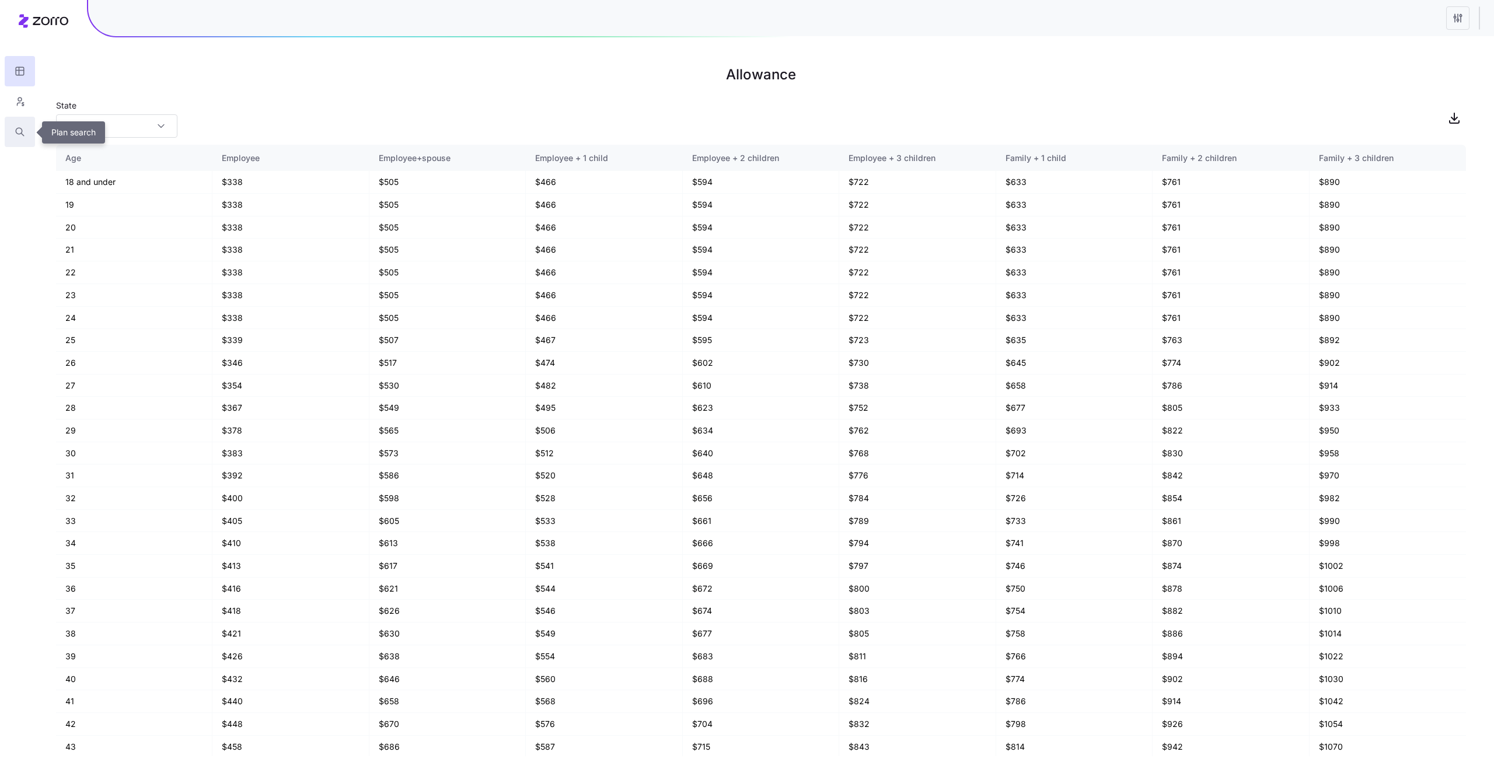
click at [22, 124] on button "button" at bounding box center [20, 132] width 30 height 30
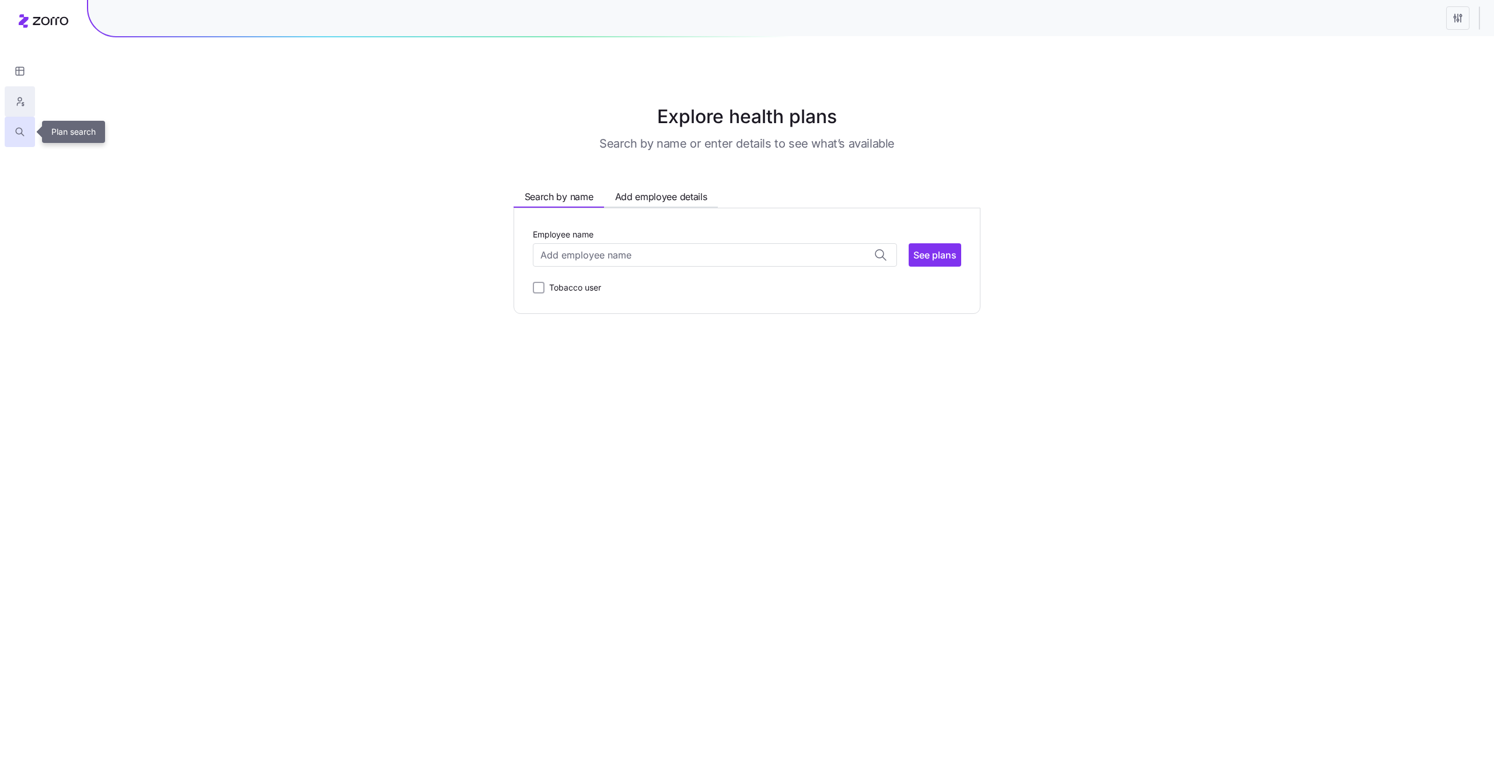
click at [22, 107] on button "button" at bounding box center [20, 101] width 30 height 30
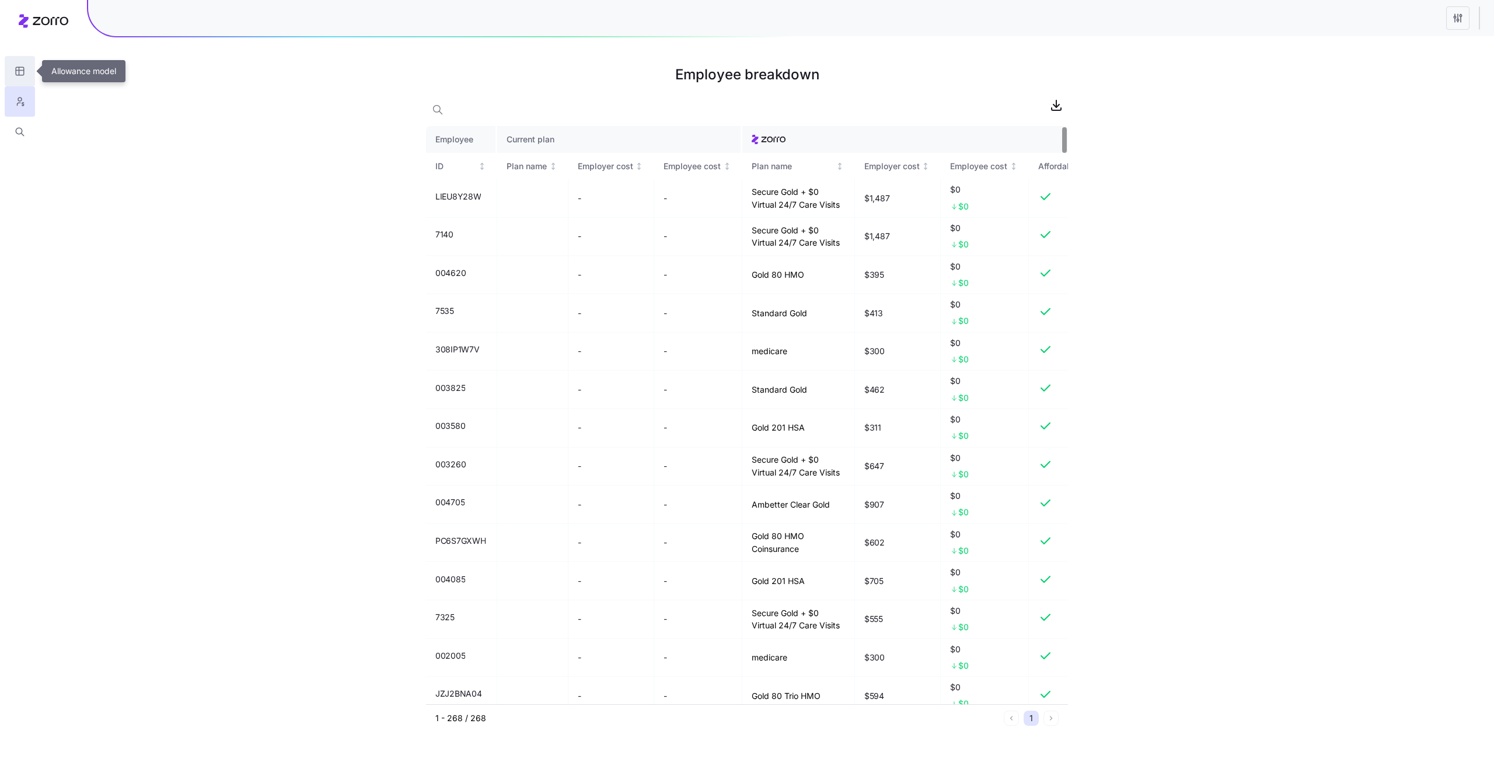
click at [32, 74] on button "button" at bounding box center [20, 71] width 30 height 30
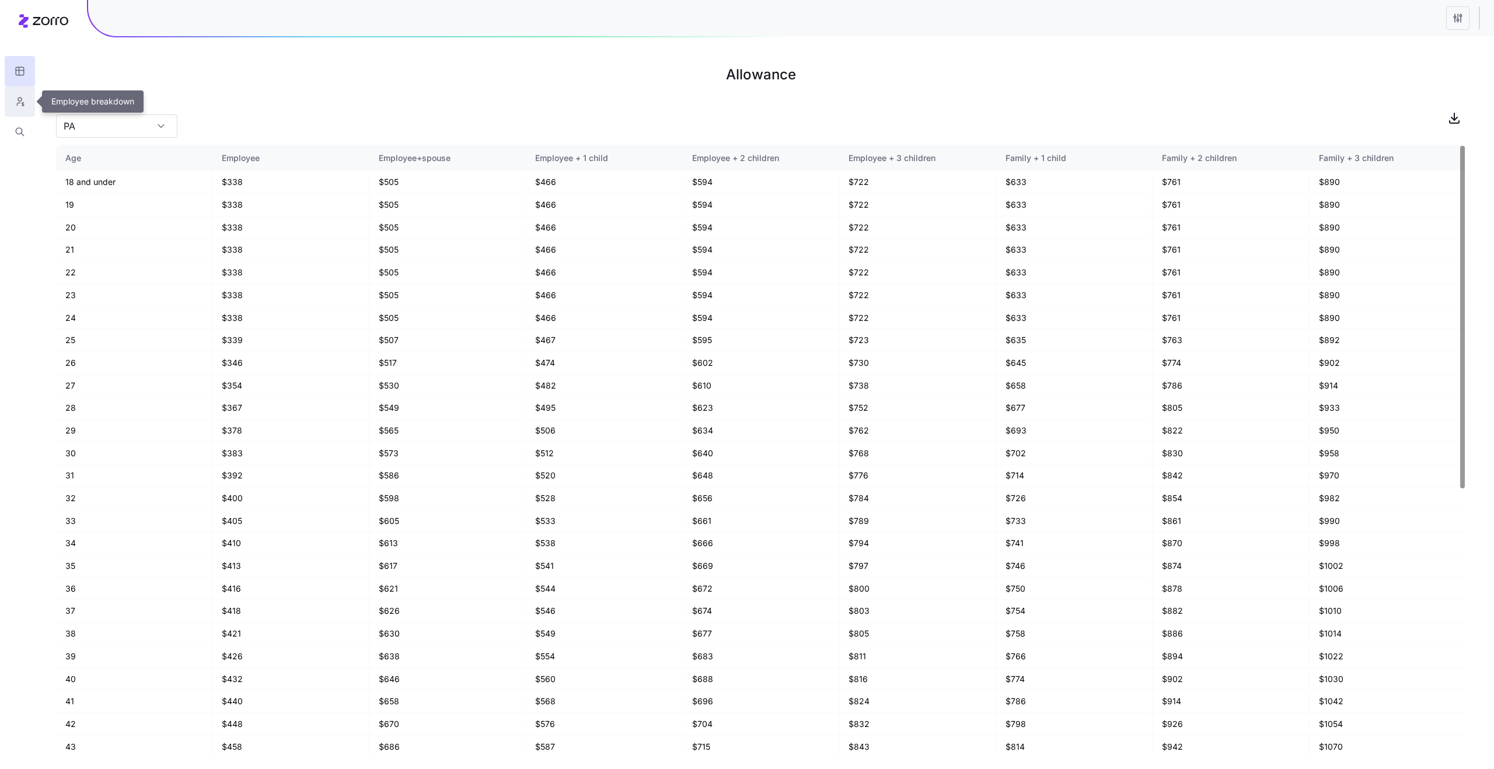
click at [16, 102] on icon "button" at bounding box center [20, 102] width 11 height 12
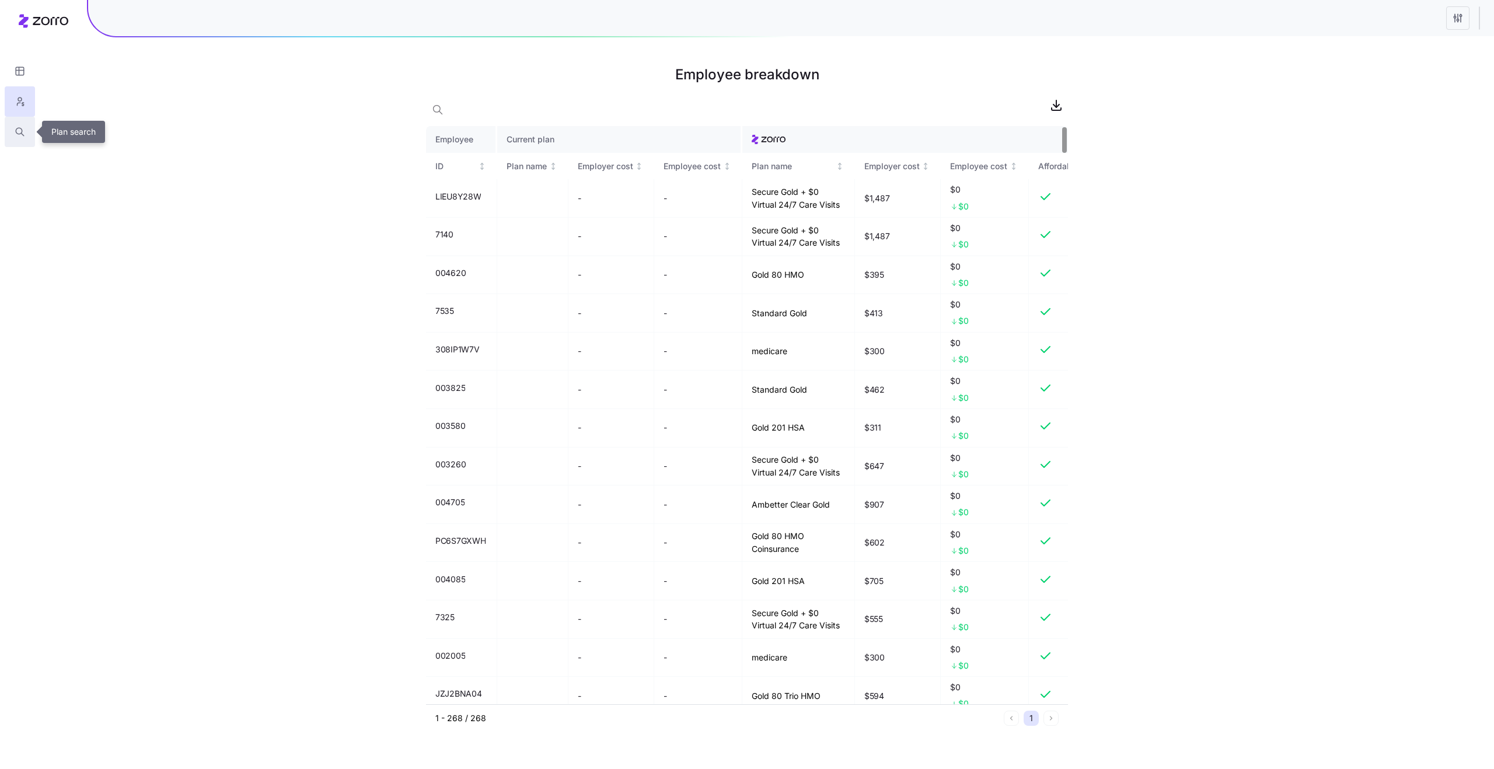
click at [25, 125] on button "button" at bounding box center [20, 132] width 30 height 30
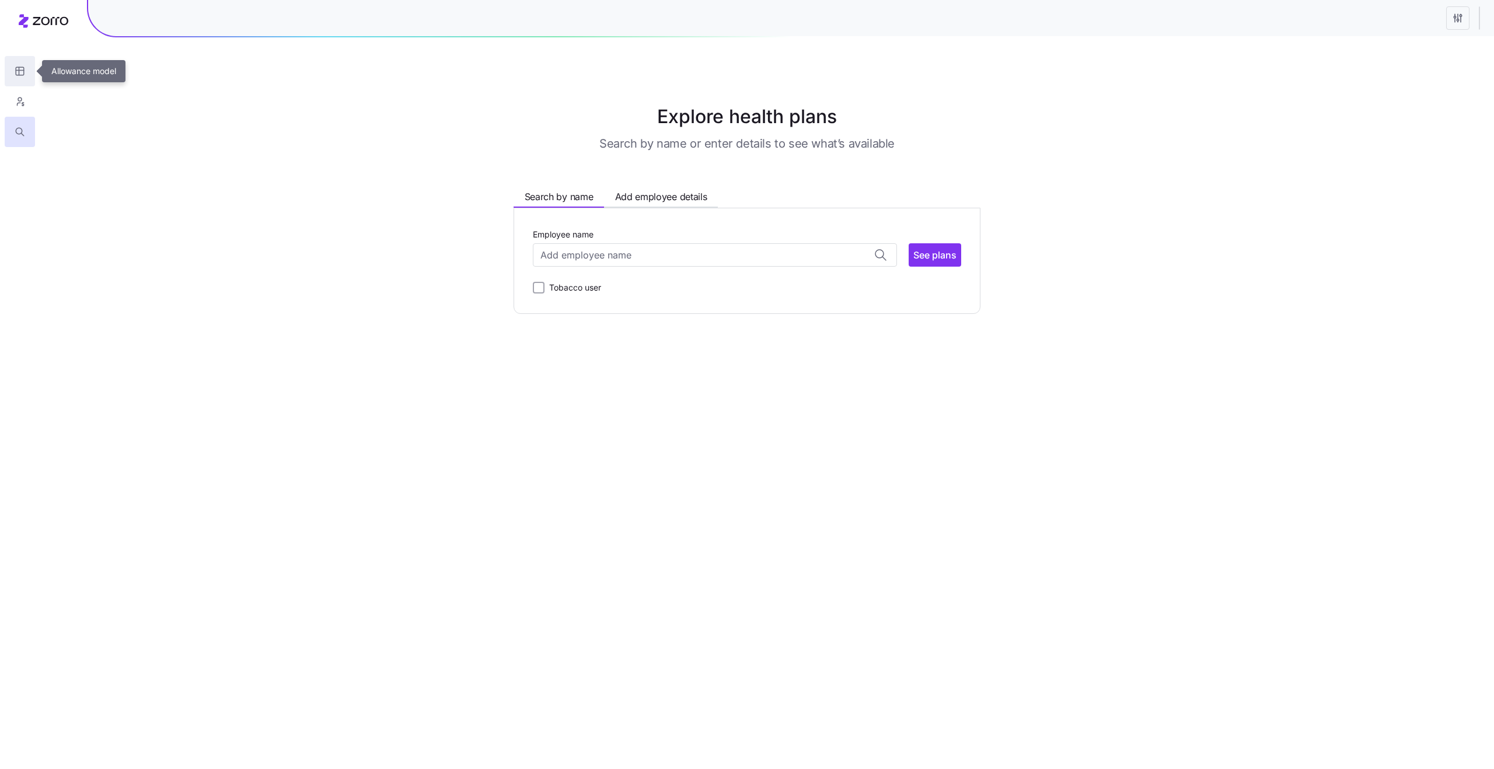
click at [23, 68] on icon "button" at bounding box center [20, 71] width 11 height 12
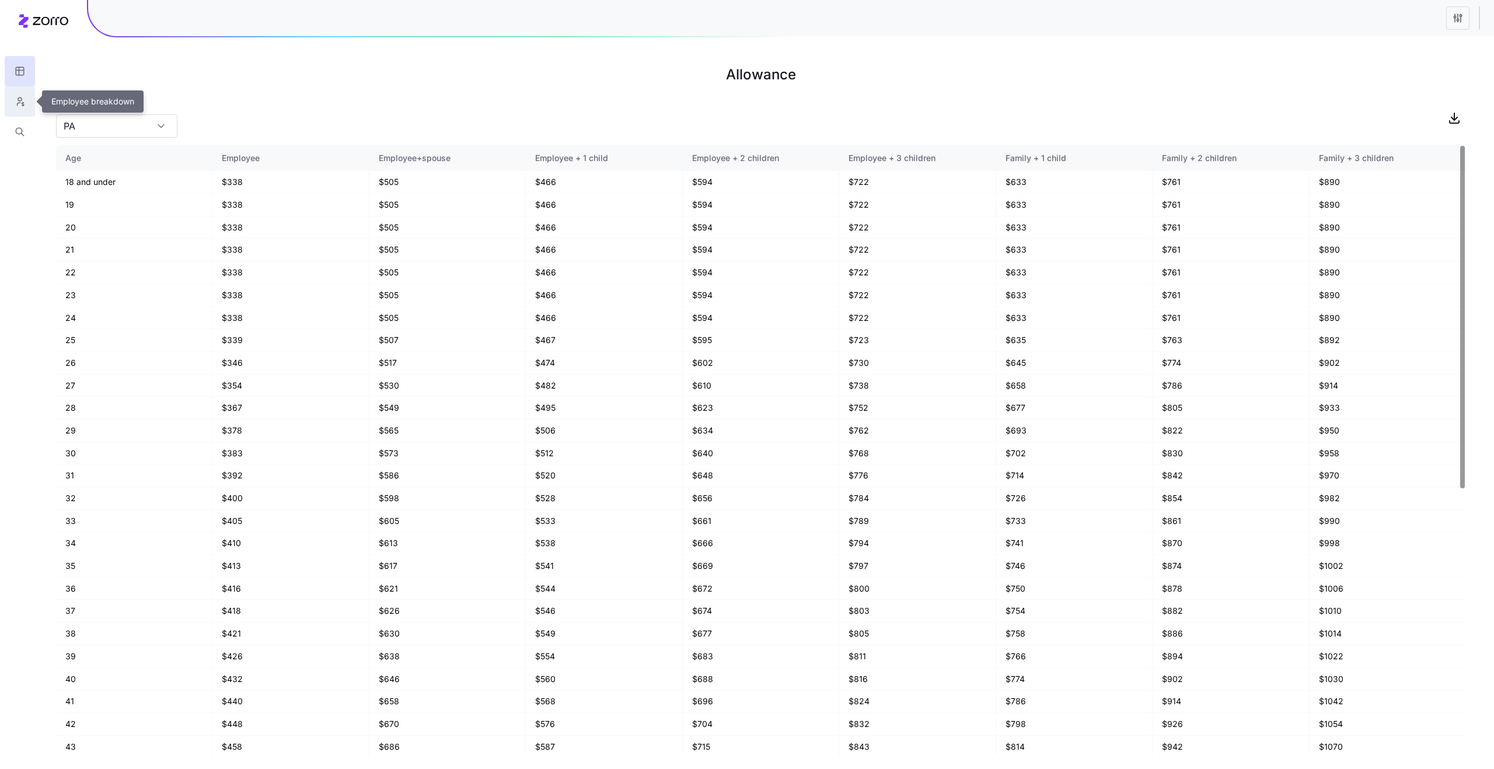
click at [20, 104] on icon "button" at bounding box center [20, 102] width 11 height 12
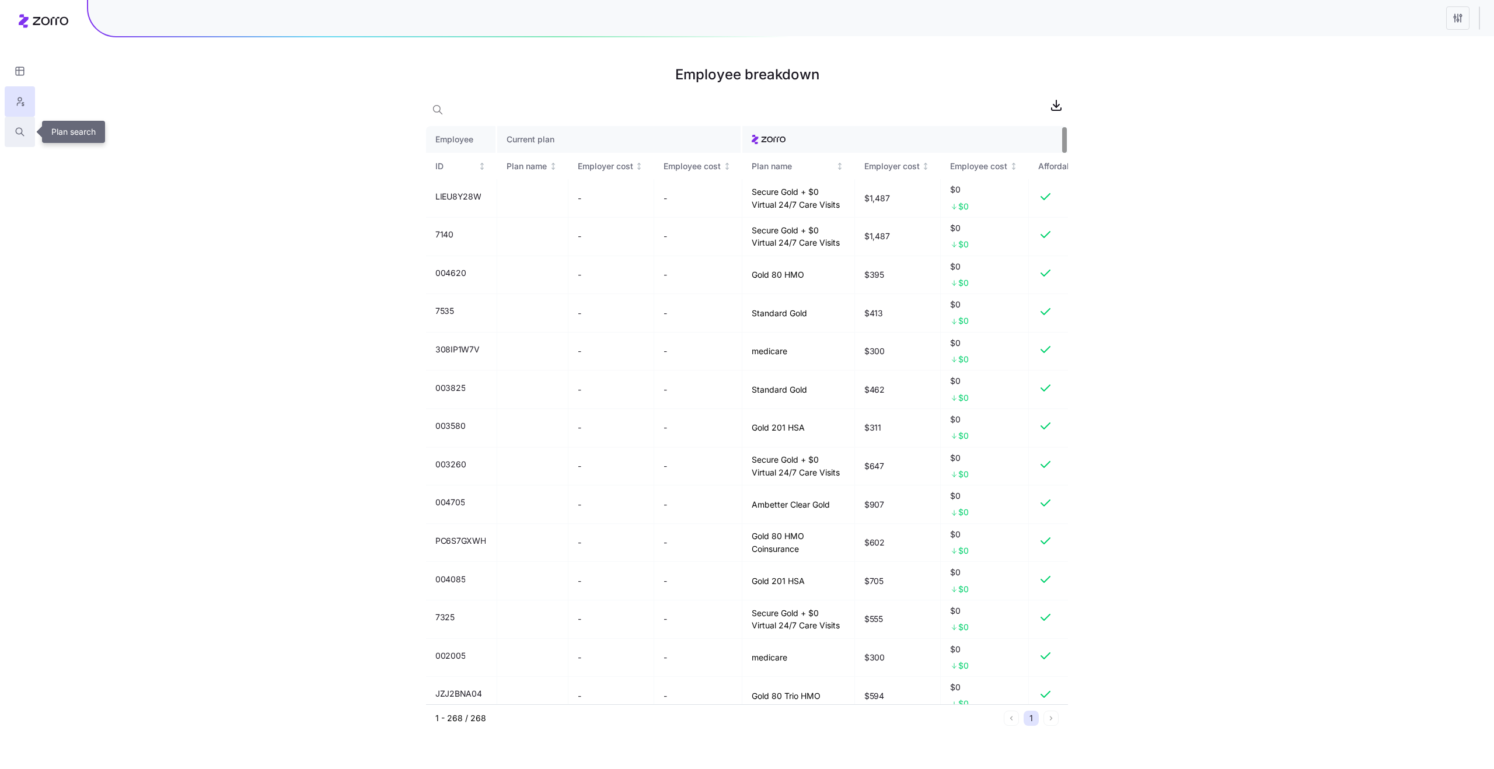
click at [20, 129] on icon "button" at bounding box center [19, 131] width 6 height 6
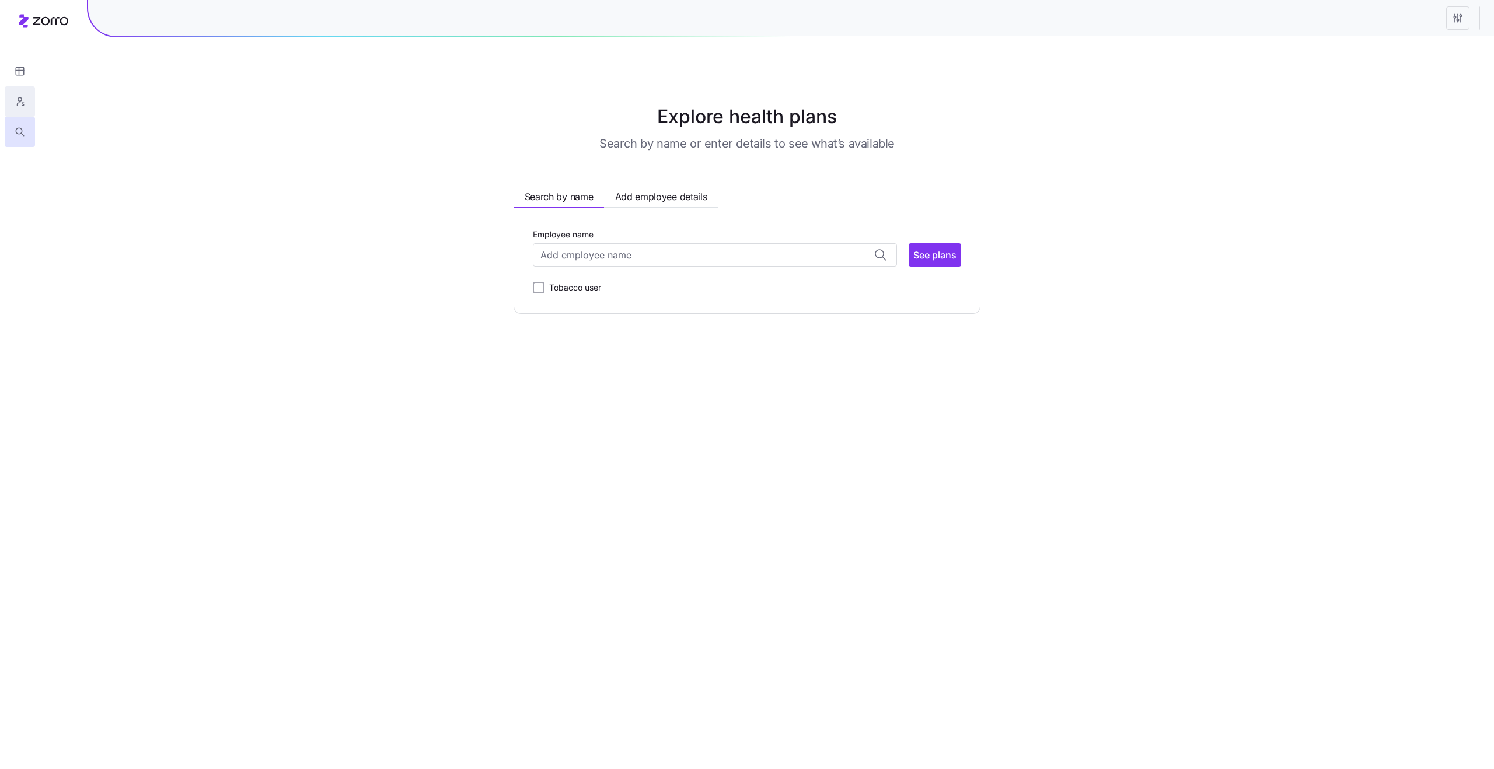
click at [18, 100] on icon "button" at bounding box center [20, 102] width 11 height 12
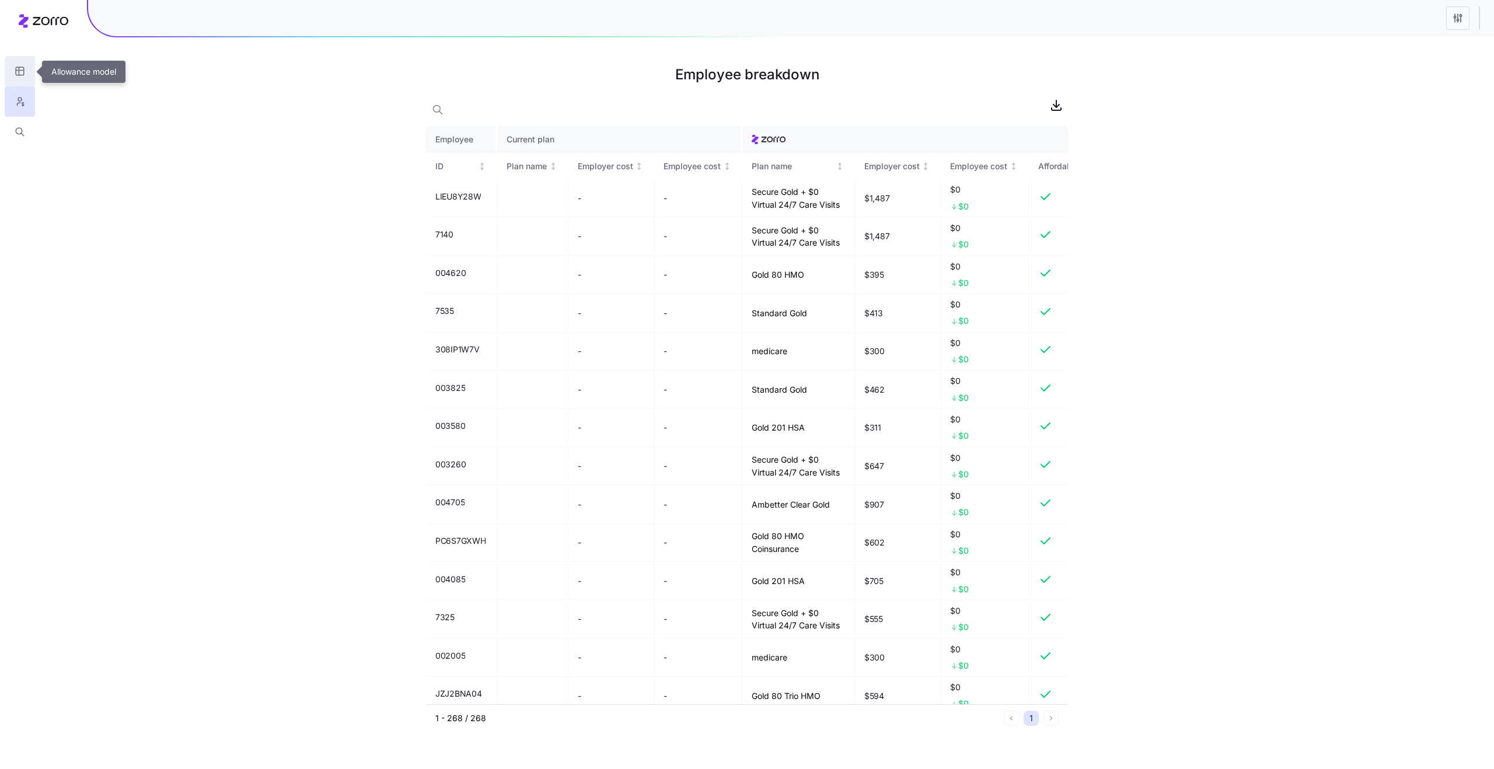
click at [15, 83] on button "button" at bounding box center [20, 71] width 30 height 30
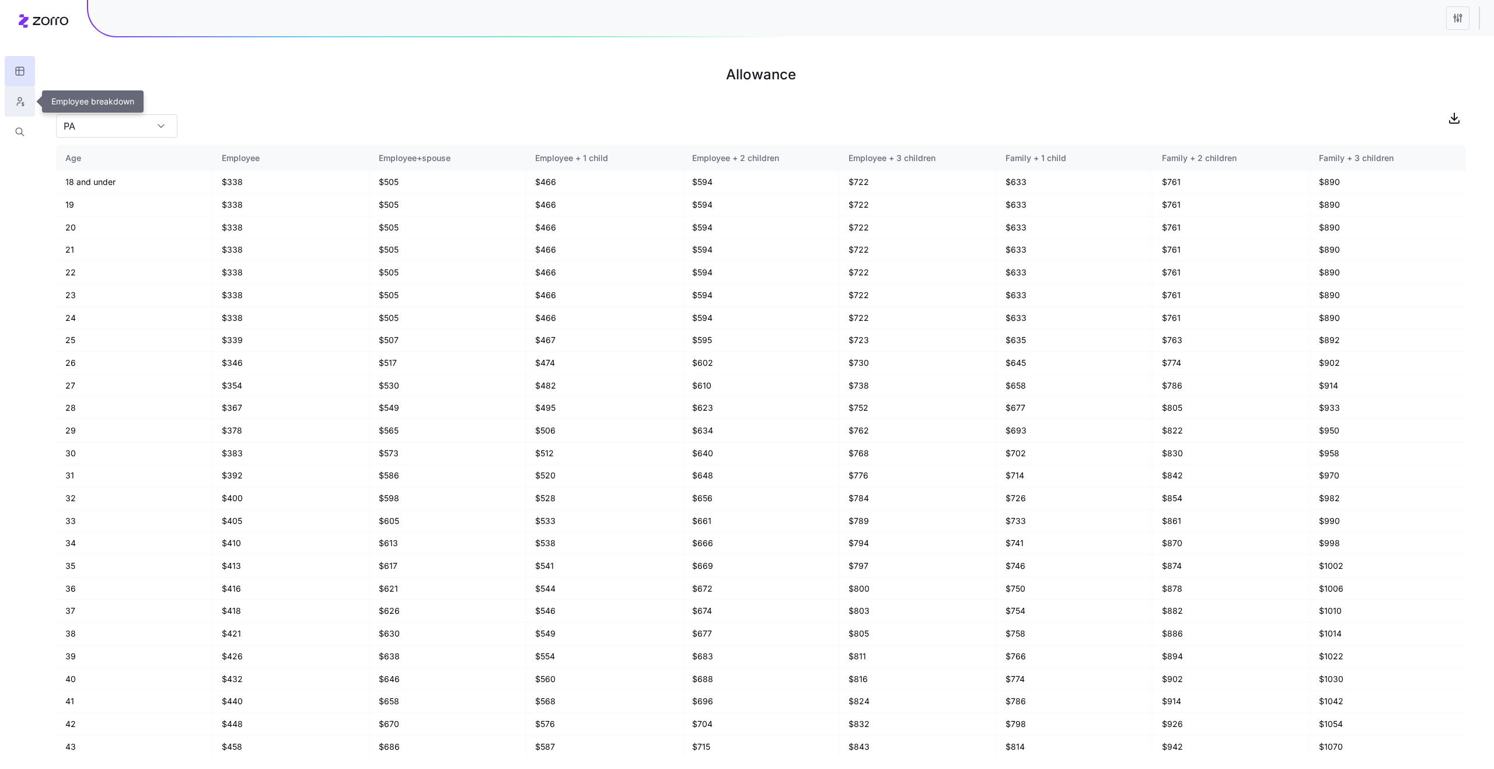
click at [24, 107] on button "button" at bounding box center [20, 101] width 30 height 30
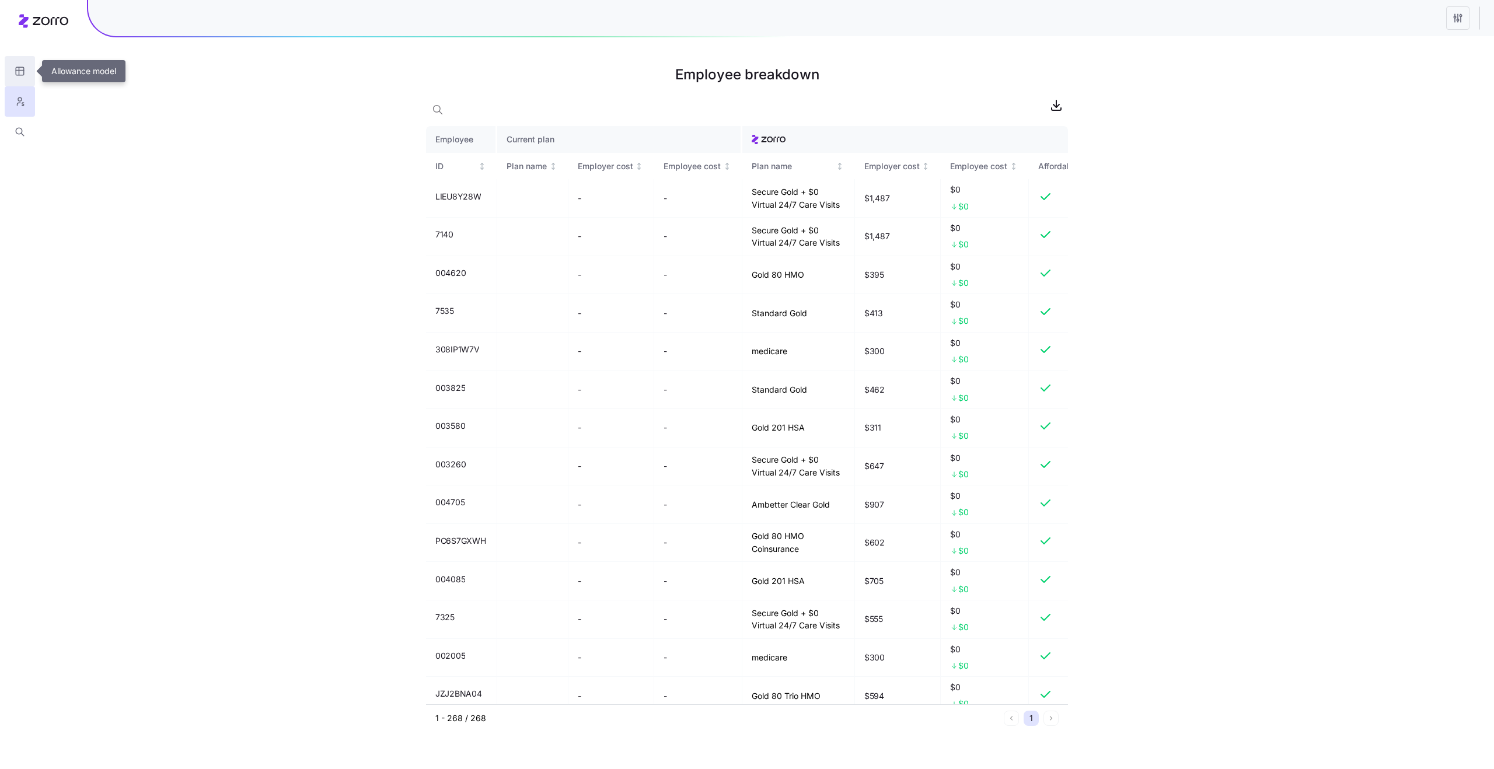
click at [20, 76] on icon "button" at bounding box center [20, 71] width 11 height 12
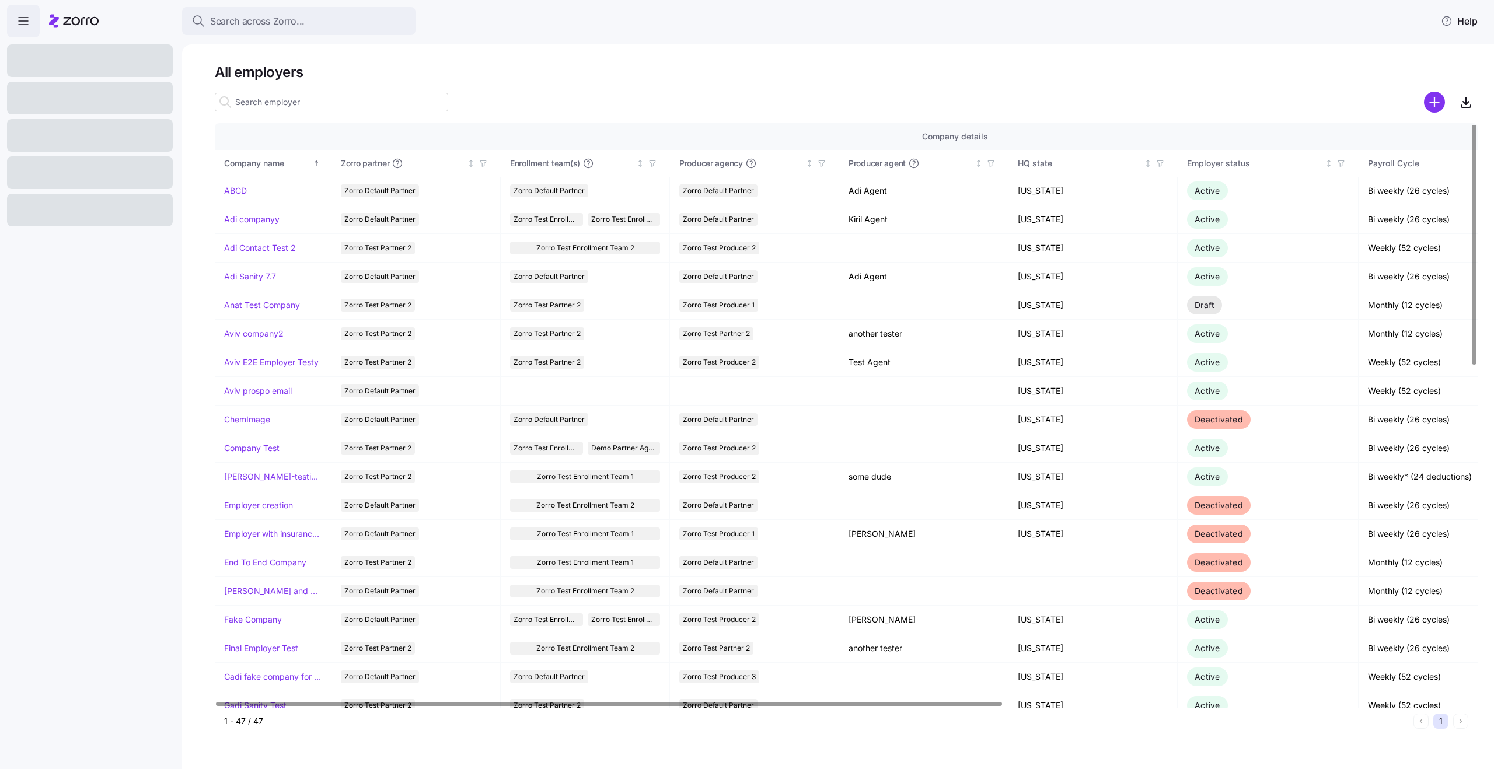
click at [276, 35] on div "Search across Zorro... Help" at bounding box center [747, 21] width 1480 height 33
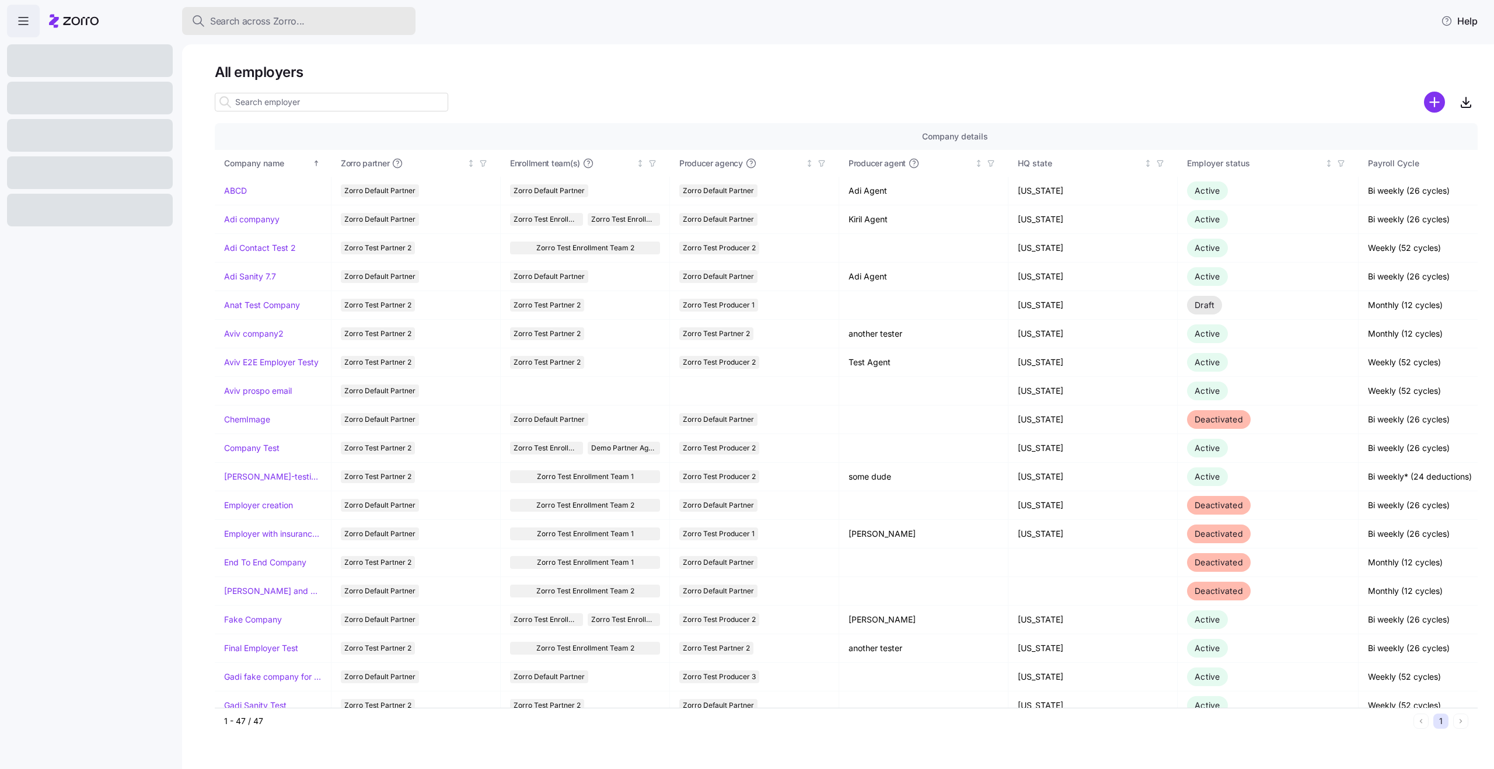
click at [266, 25] on span "Search across Zorro..." at bounding box center [257, 21] width 95 height 15
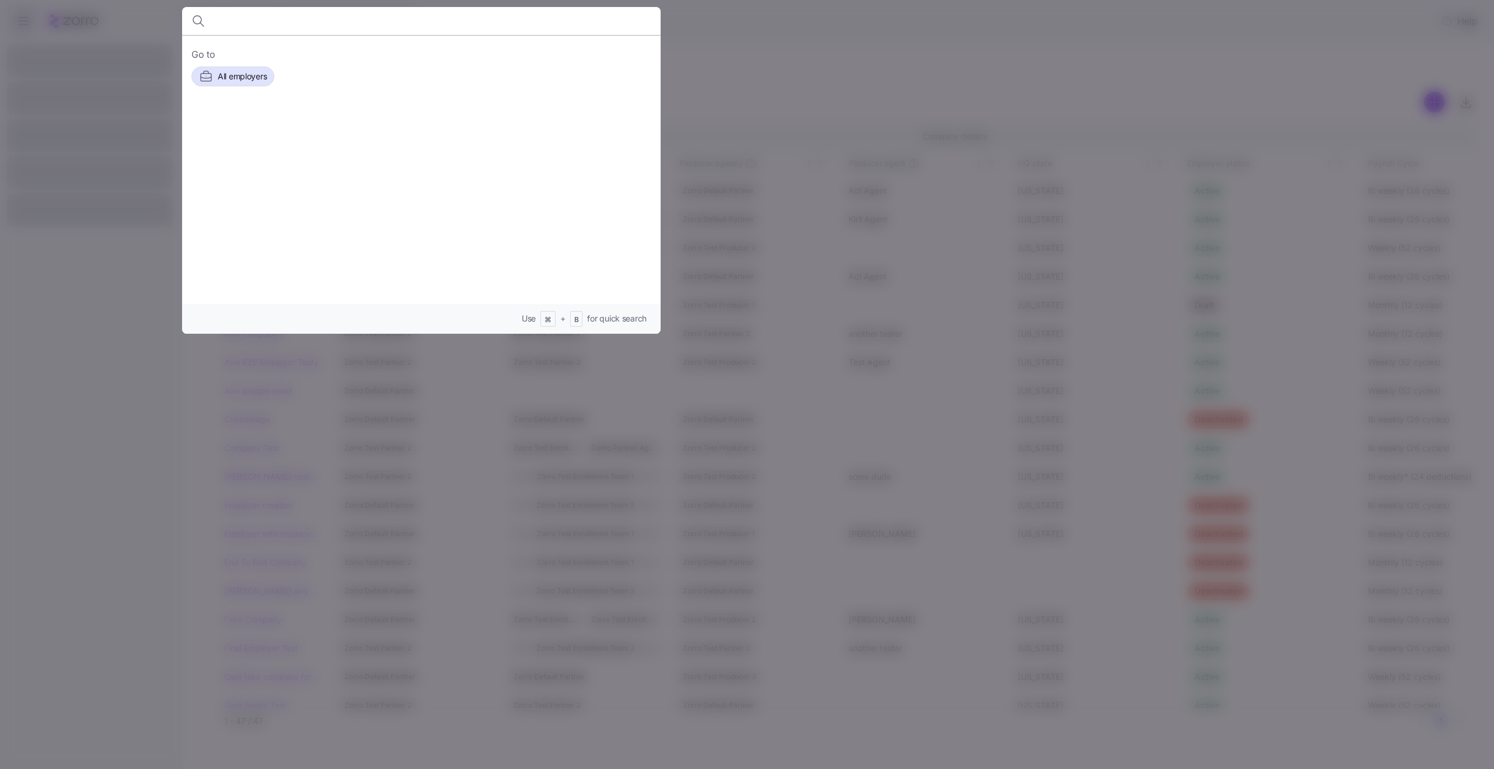
click at [730, 57] on div at bounding box center [747, 384] width 1494 height 769
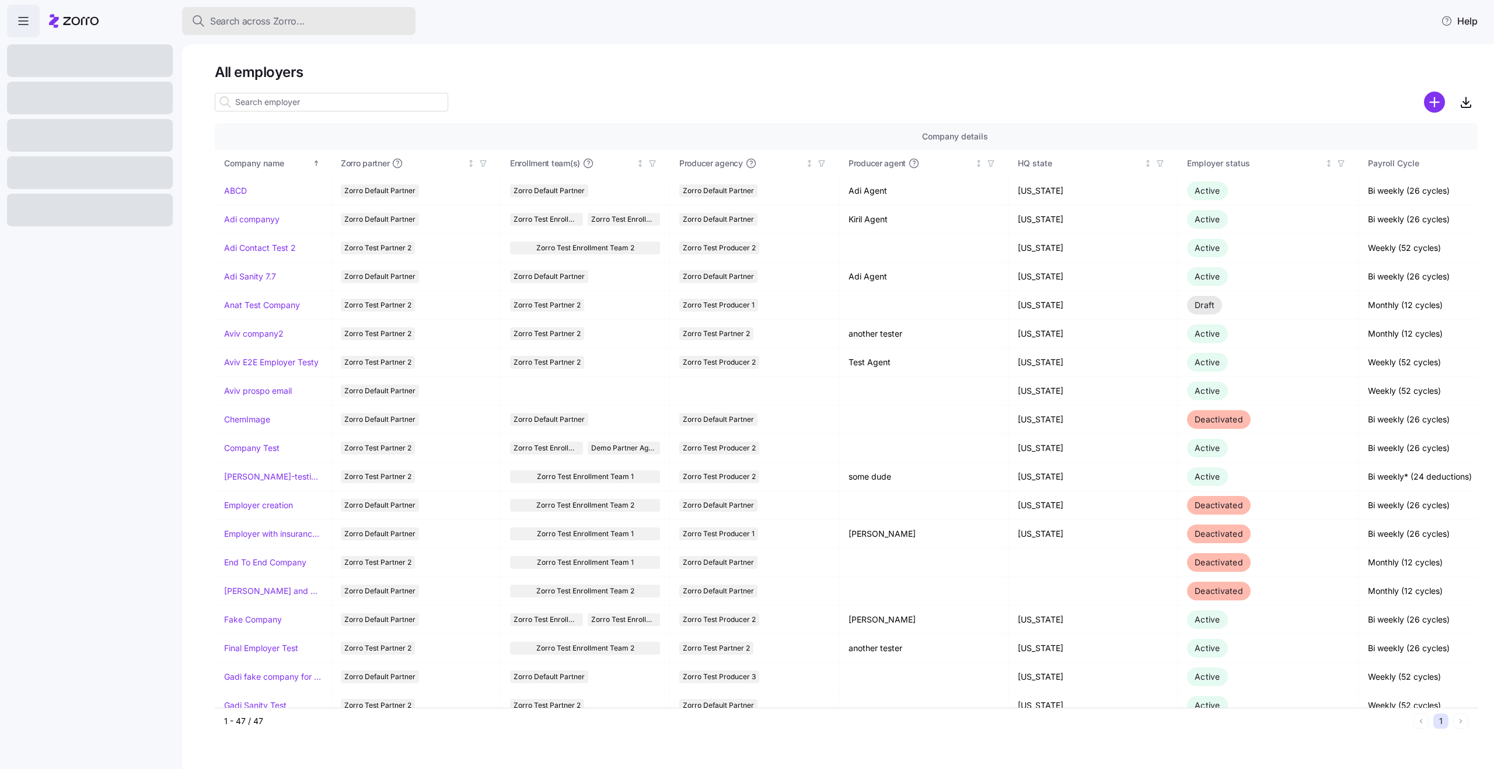
click at [346, 12] on button "Search across Zorro..." at bounding box center [298, 21] width 233 height 28
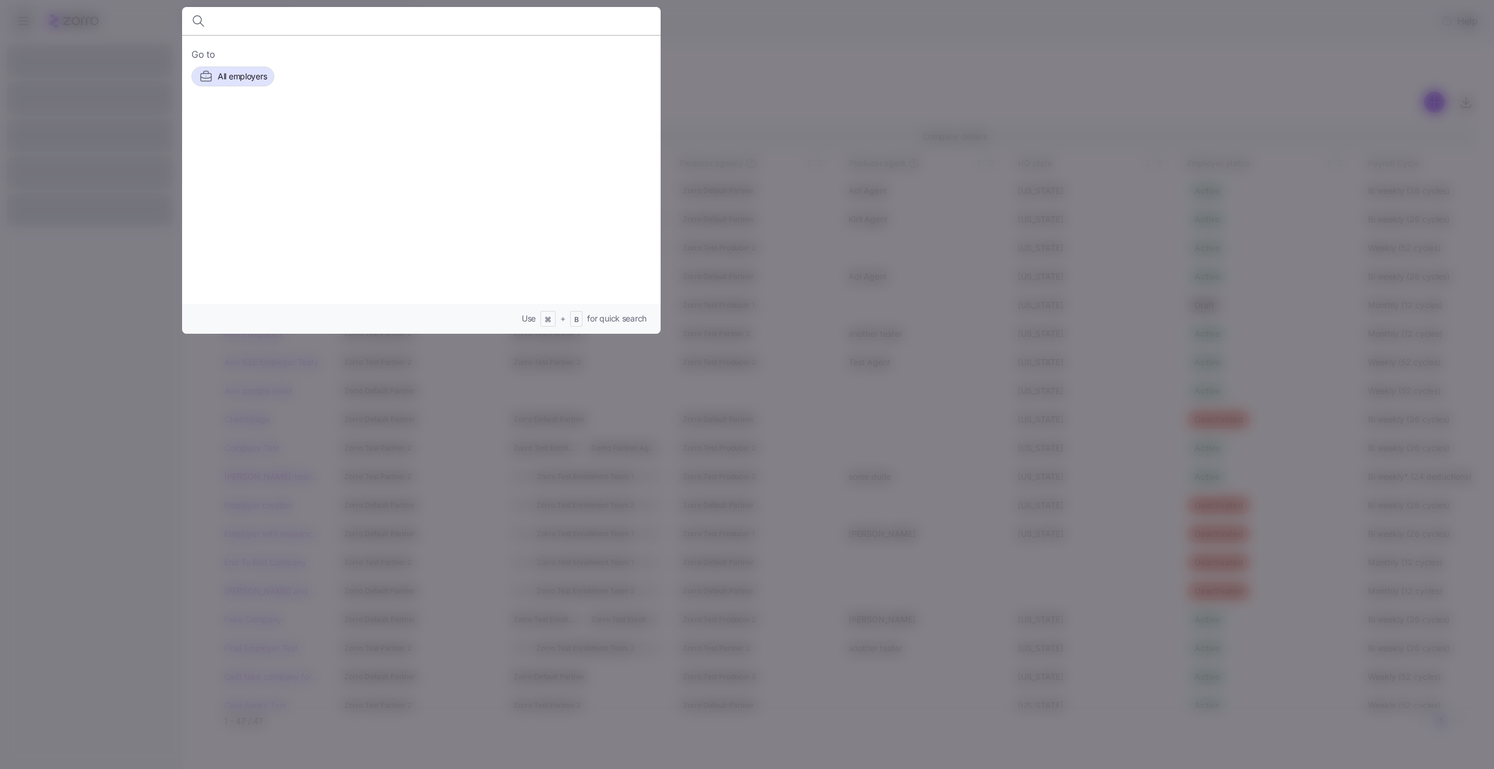
click at [772, 33] on div at bounding box center [747, 384] width 1494 height 769
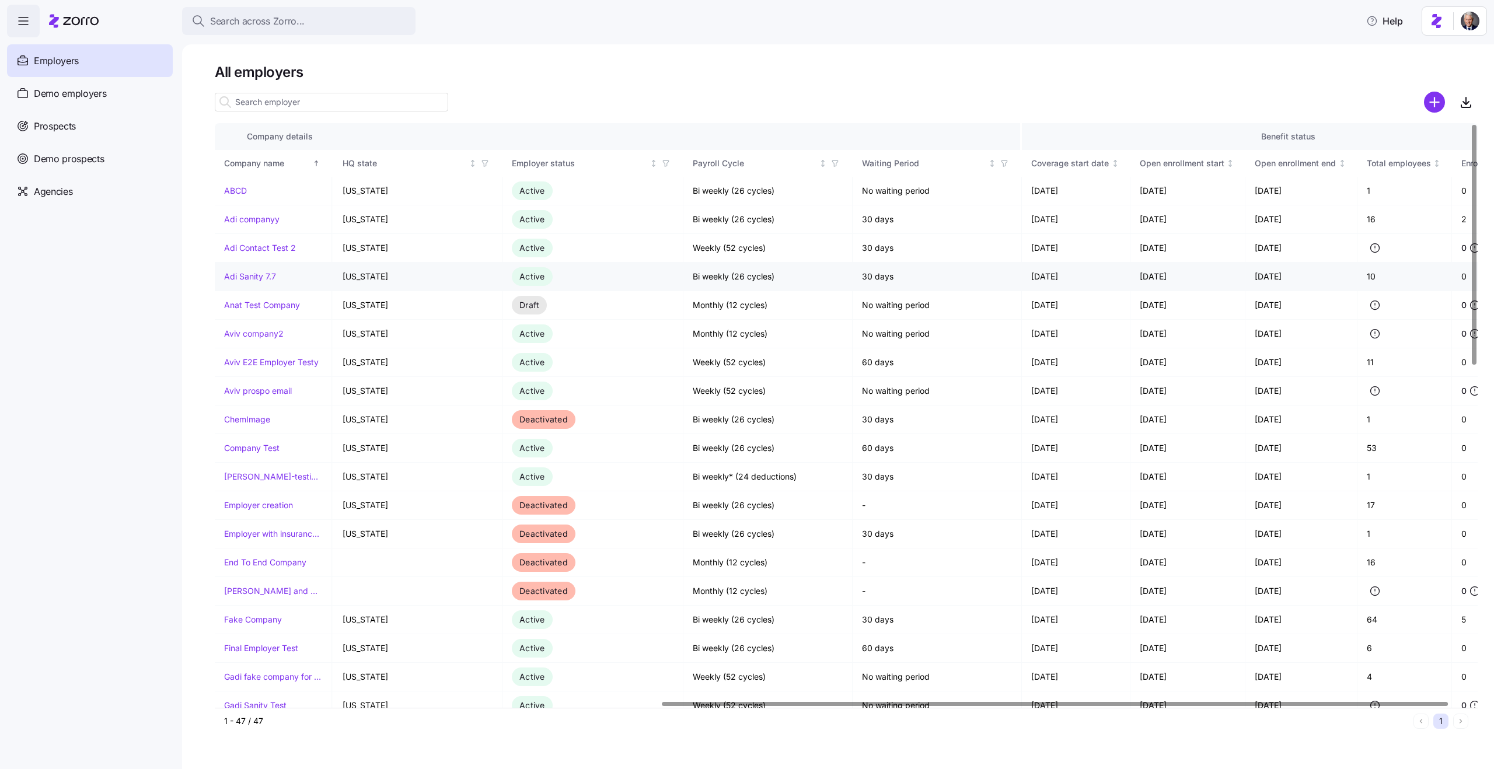
scroll to position [0, 719]
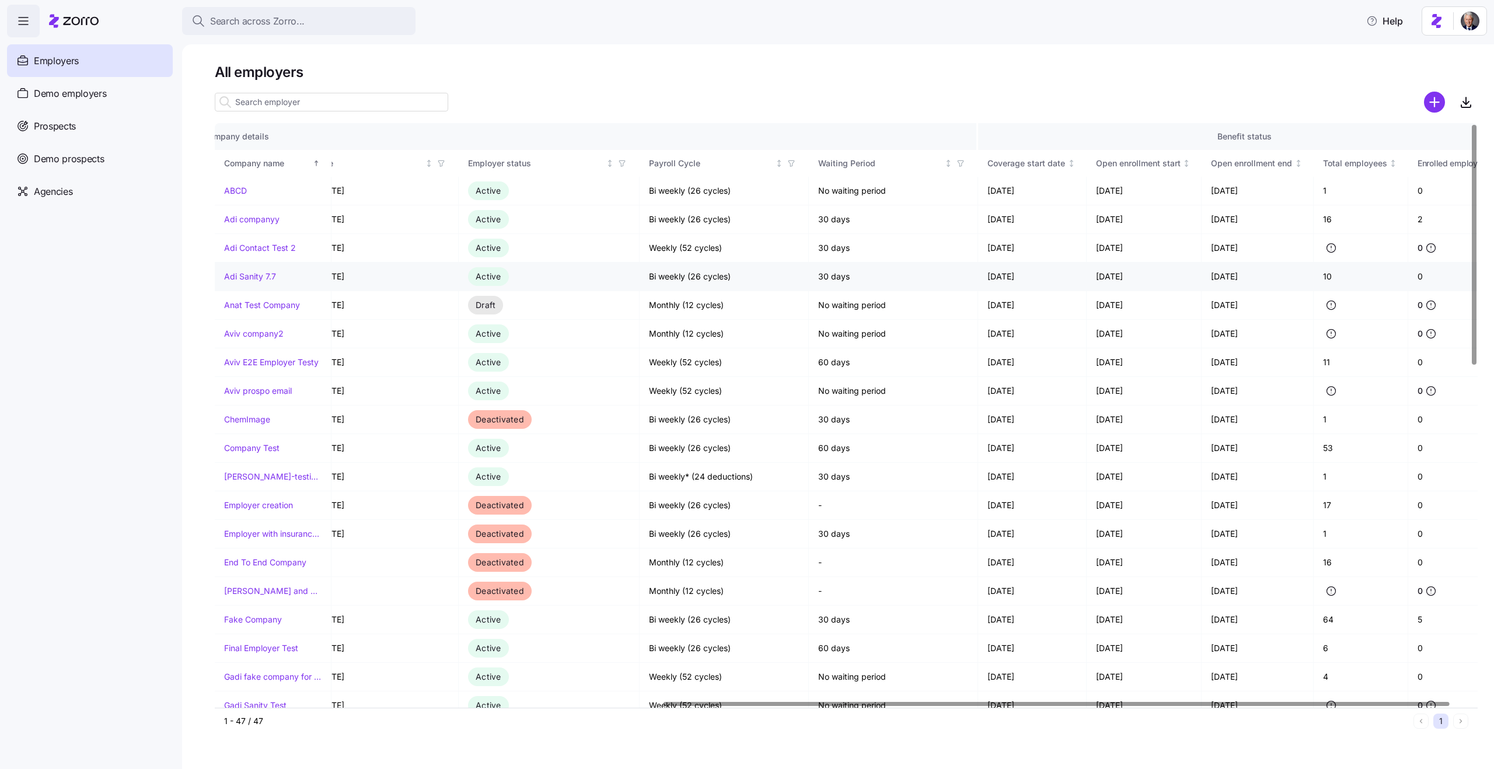
click at [234, 277] on link "Adi Sanity 7.7" at bounding box center [250, 277] width 52 height 12
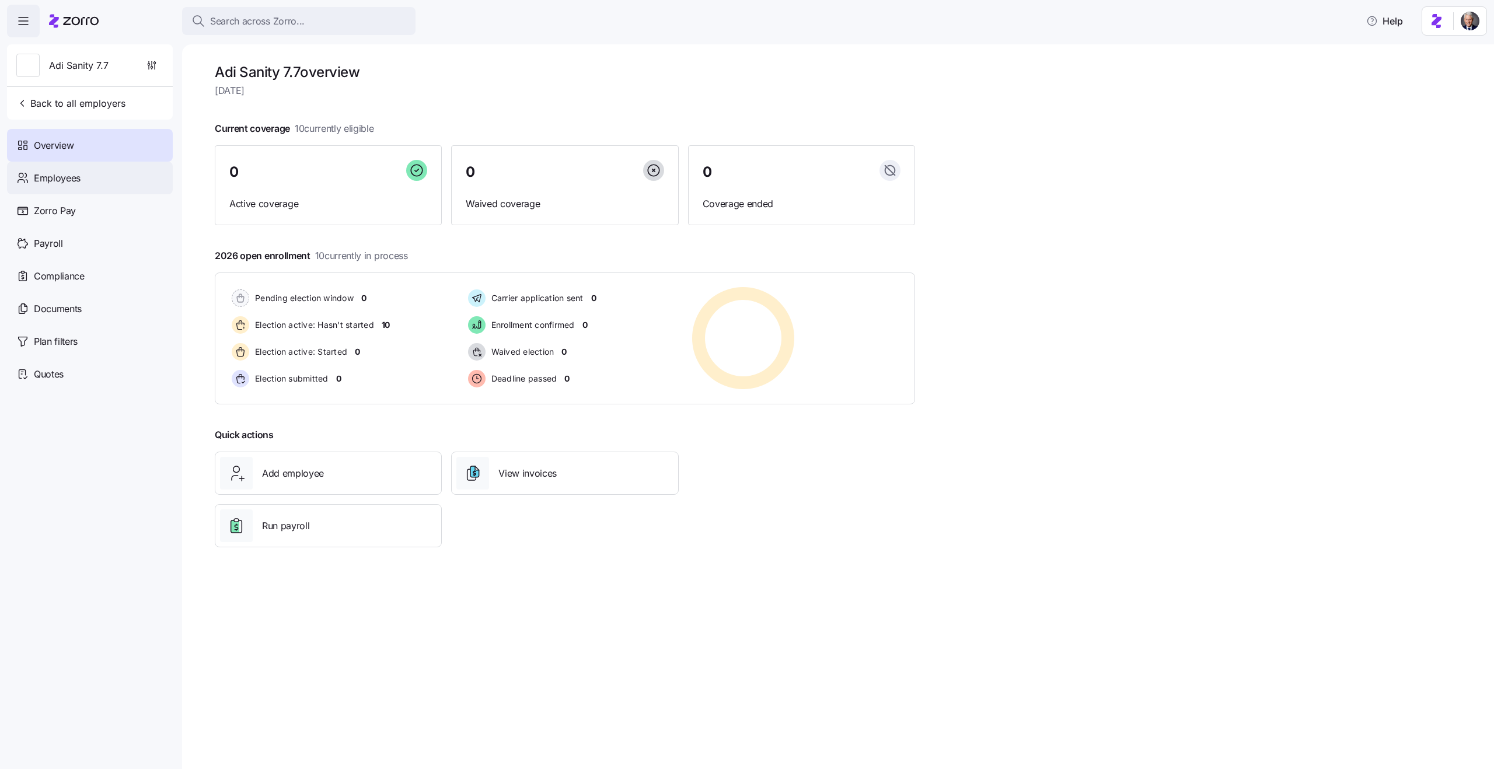
click at [89, 175] on div "Employees" at bounding box center [90, 178] width 166 height 33
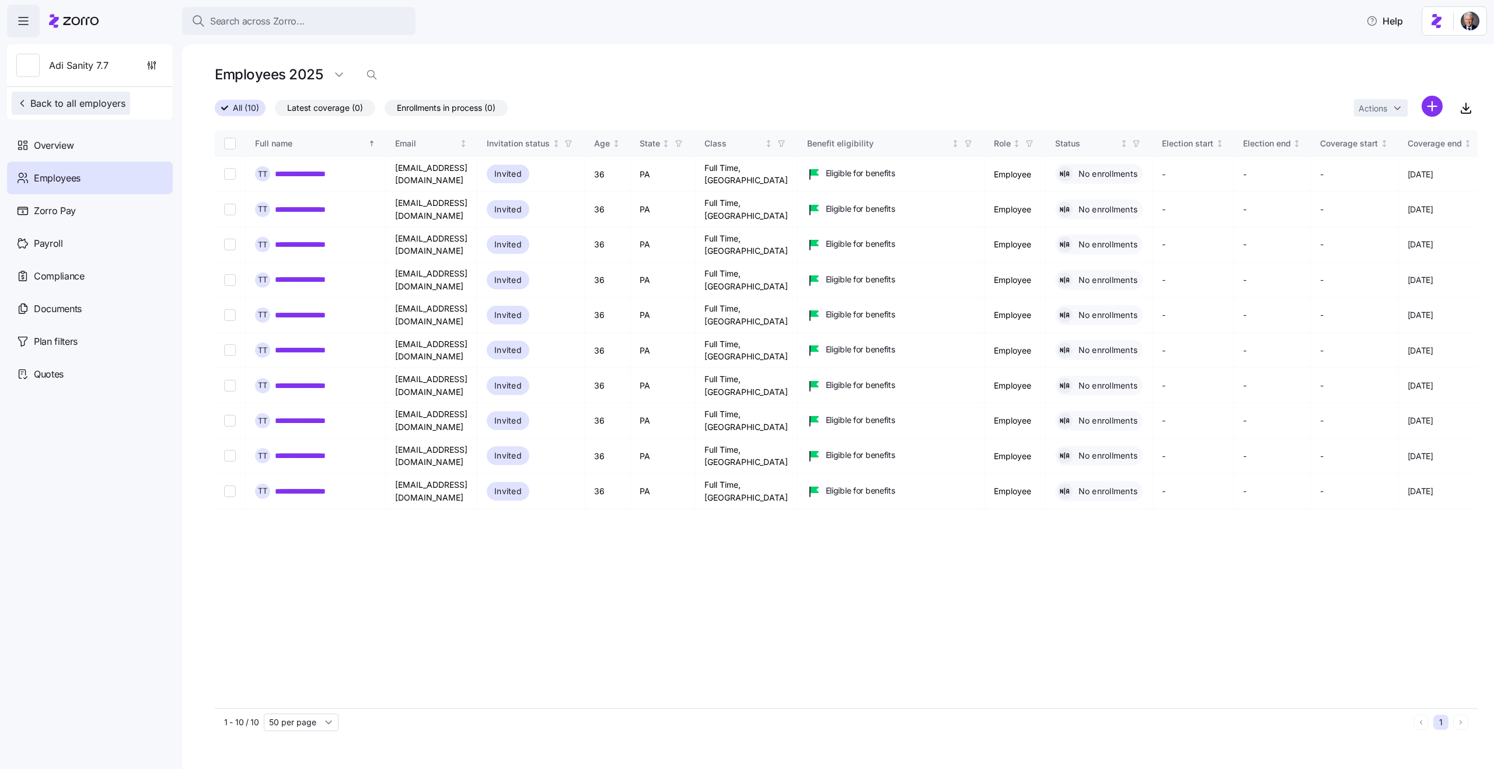
click at [105, 102] on span "Back to all employers" at bounding box center [70, 103] width 109 height 14
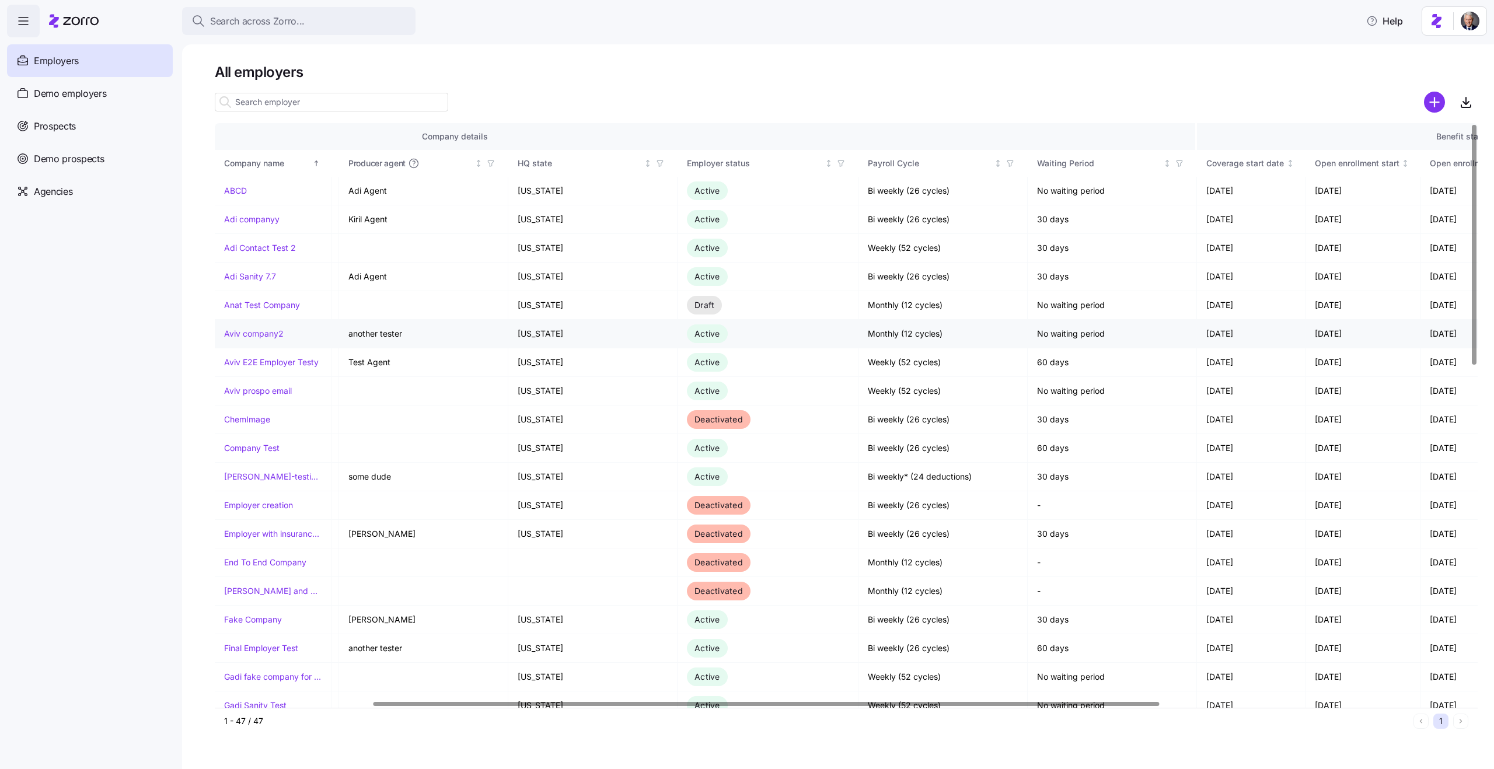
scroll to position [0, 752]
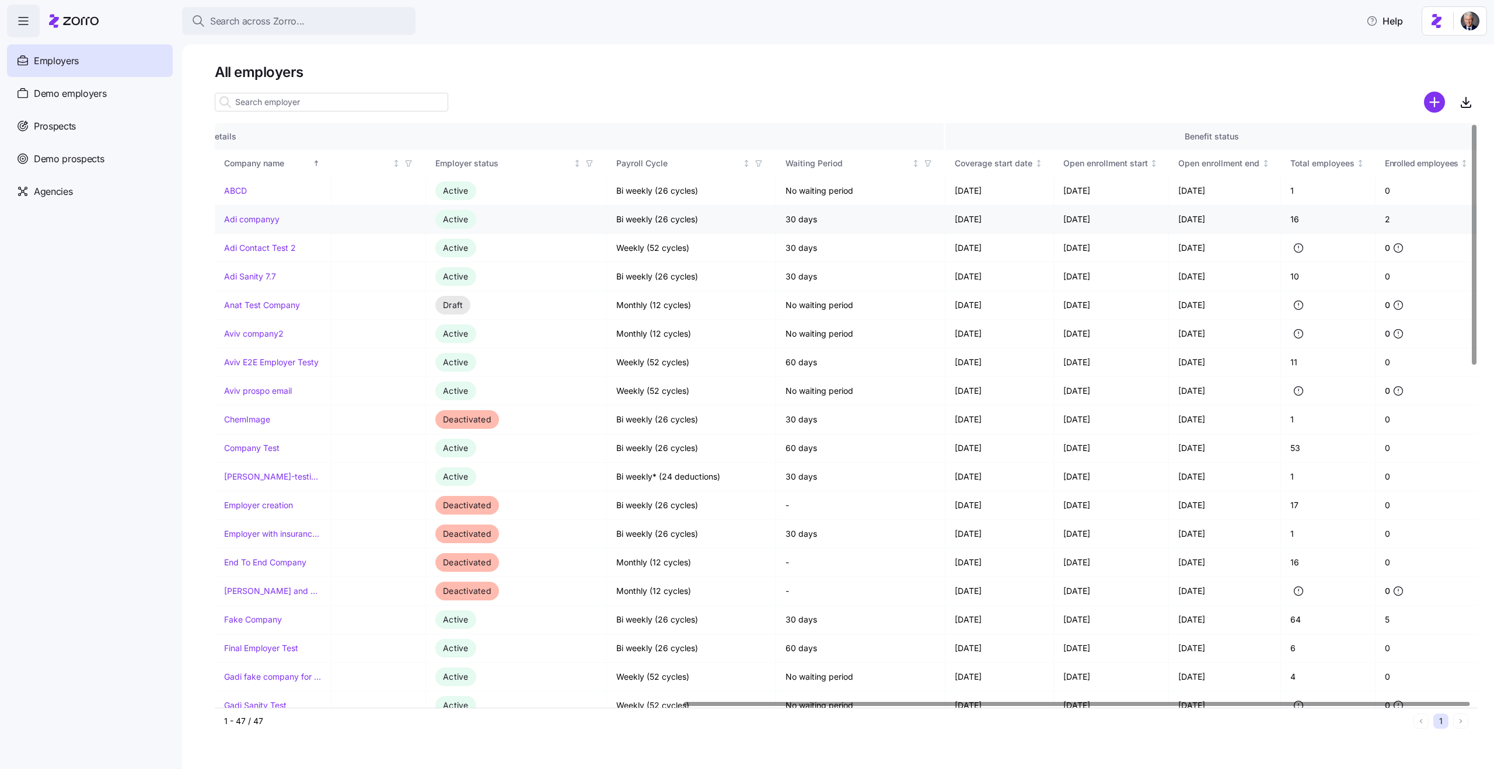
click at [253, 220] on link "Adi companyy" at bounding box center [251, 220] width 55 height 12
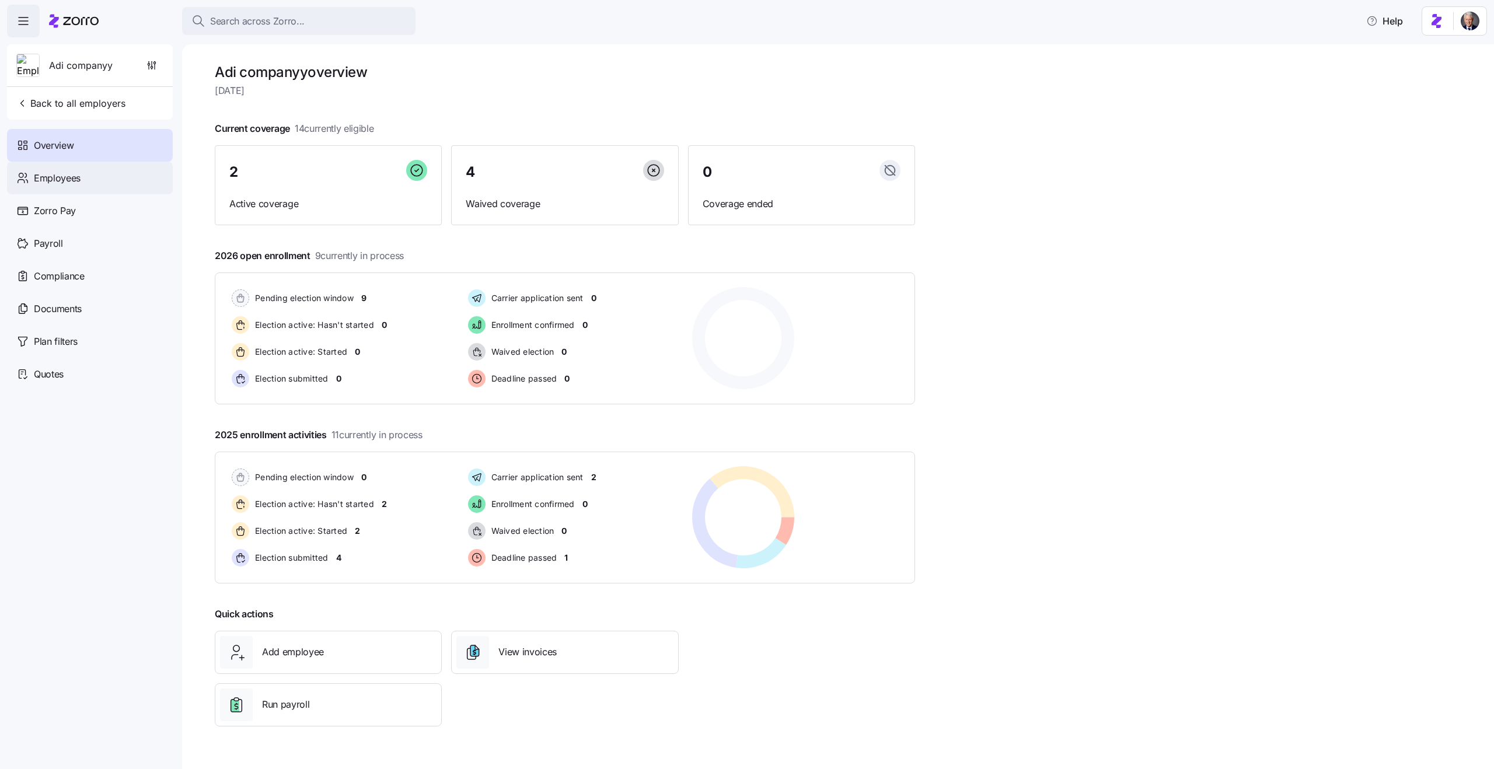
click at [74, 184] on span "Employees" at bounding box center [57, 178] width 47 height 15
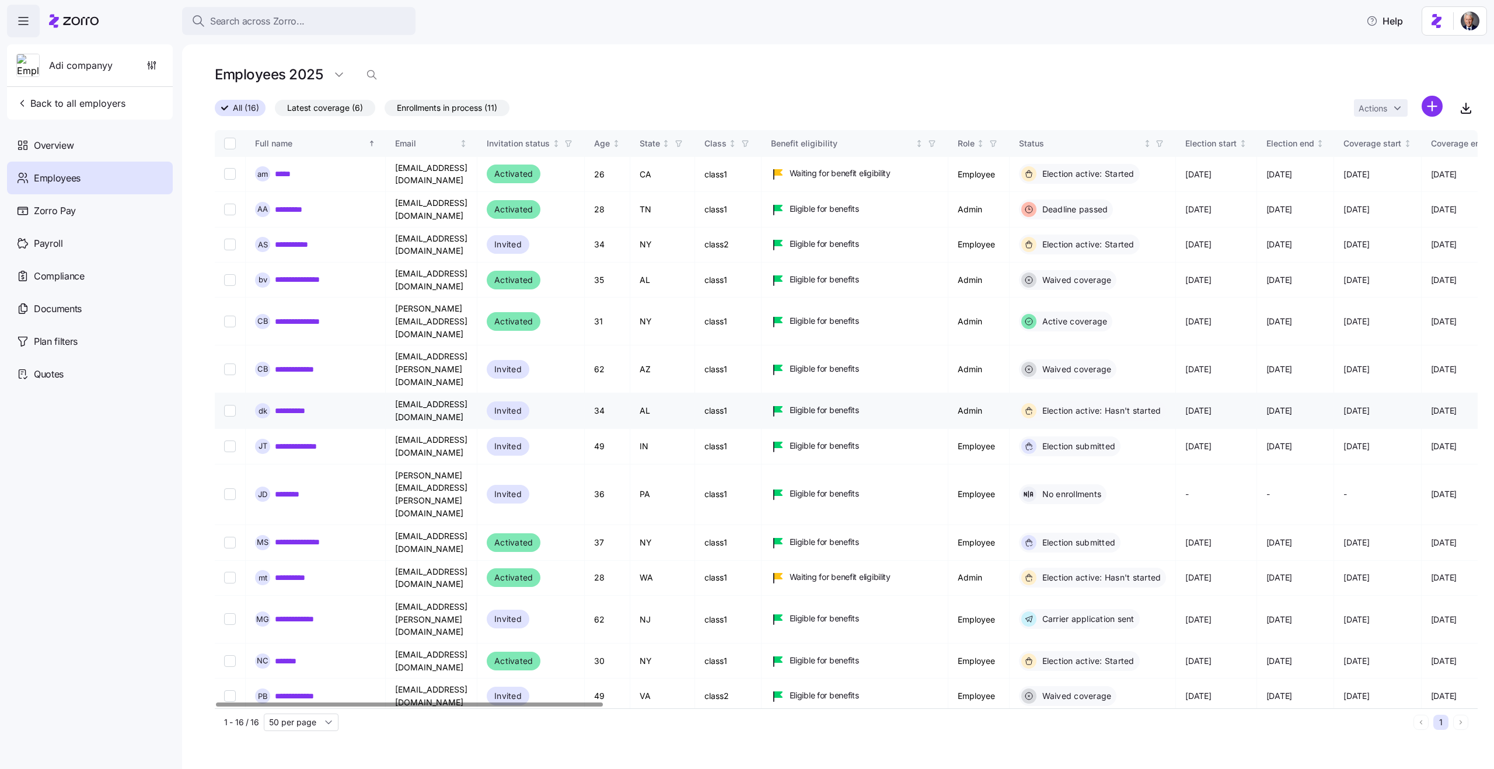
click at [301, 405] on link "**********" at bounding box center [294, 411] width 38 height 12
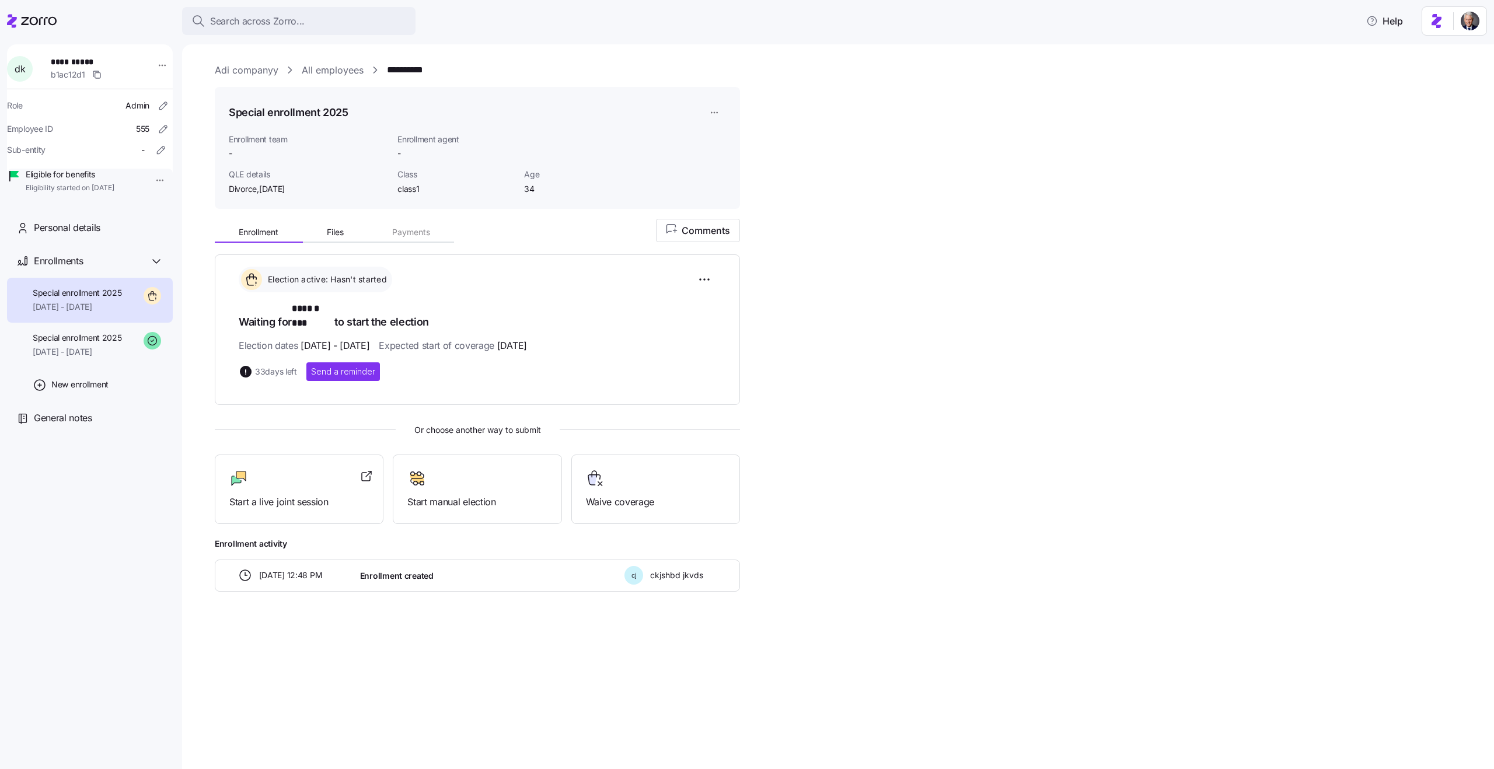
click at [529, 190] on span "34" at bounding box center [582, 189] width 117 height 12
click at [532, 189] on span "34" at bounding box center [582, 189] width 117 height 12
click at [707, 118] on html "**********" at bounding box center [747, 381] width 1494 height 762
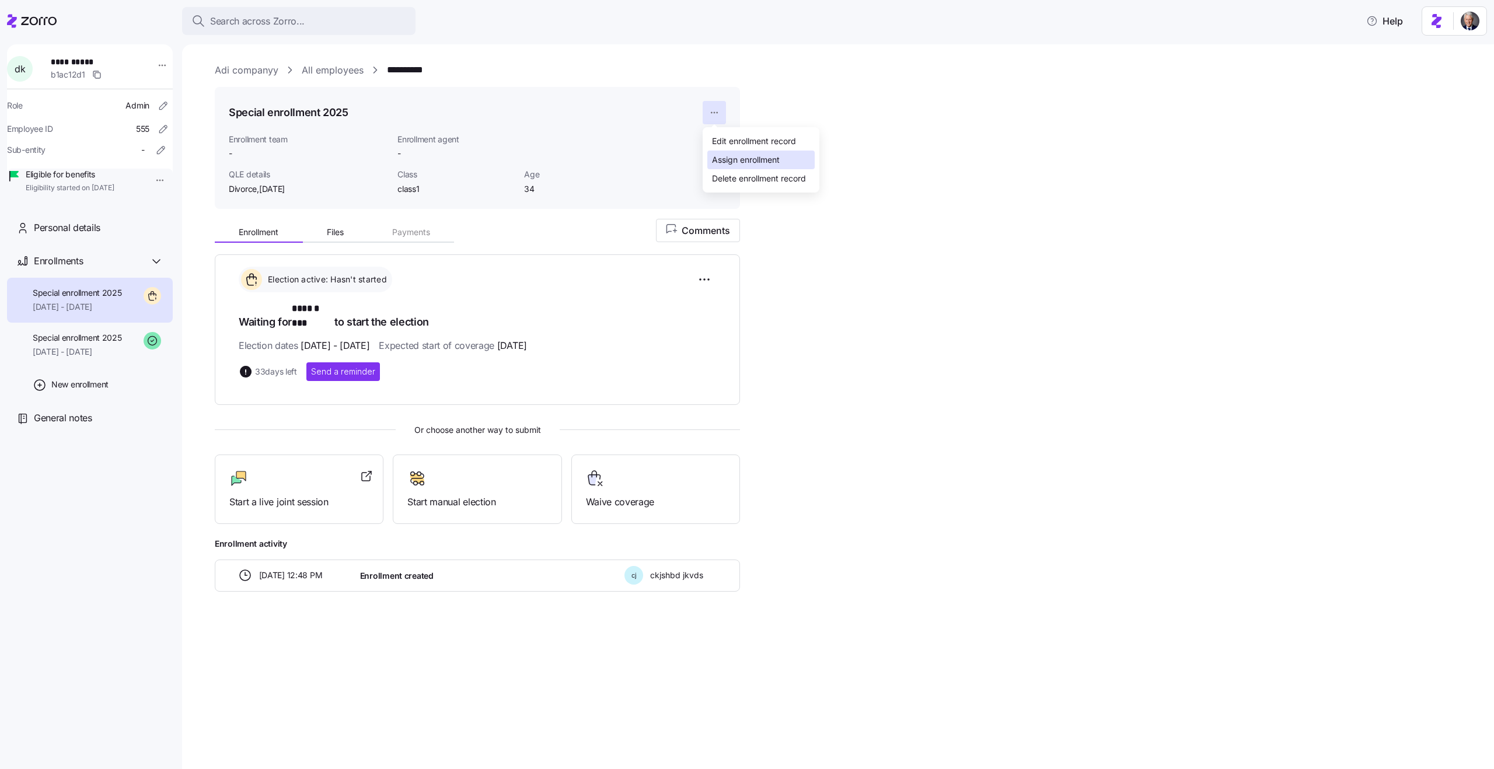
click at [728, 164] on div "Assign enrollment" at bounding box center [746, 160] width 68 height 13
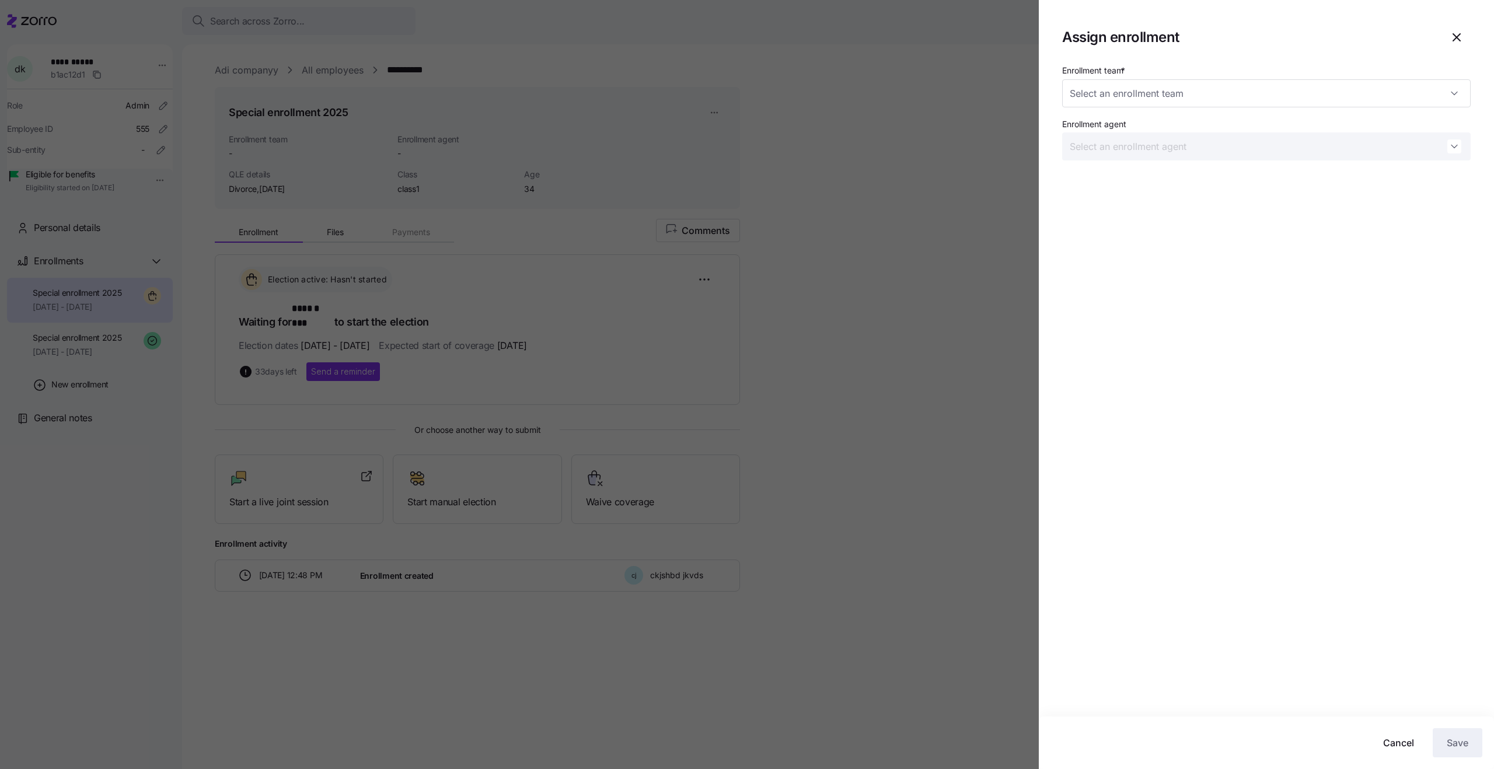
click at [900, 140] on div at bounding box center [747, 384] width 1494 height 769
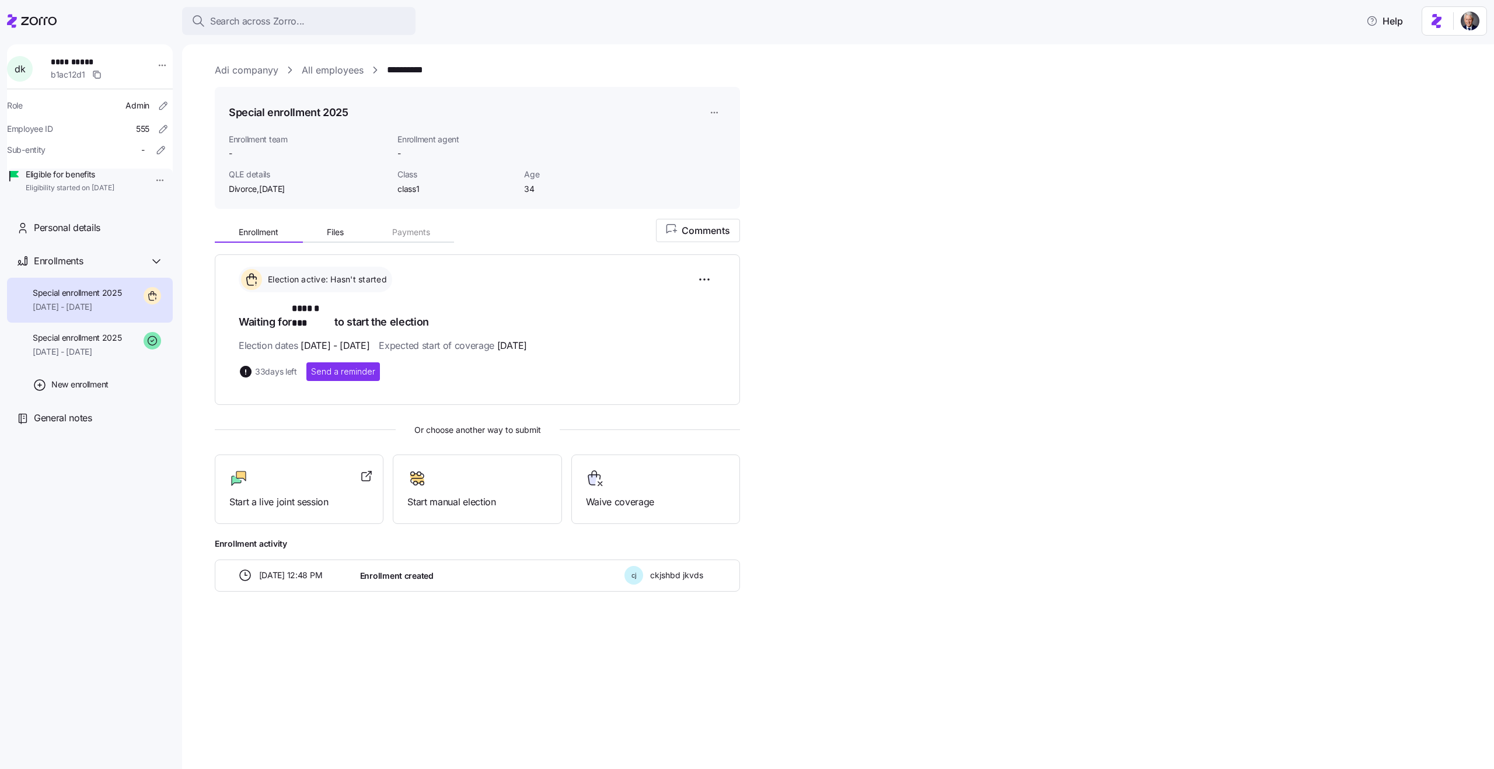
click at [704, 113] on html "**********" at bounding box center [747, 381] width 1494 height 762
click at [739, 177] on div "Delete enrollment record" at bounding box center [759, 178] width 94 height 13
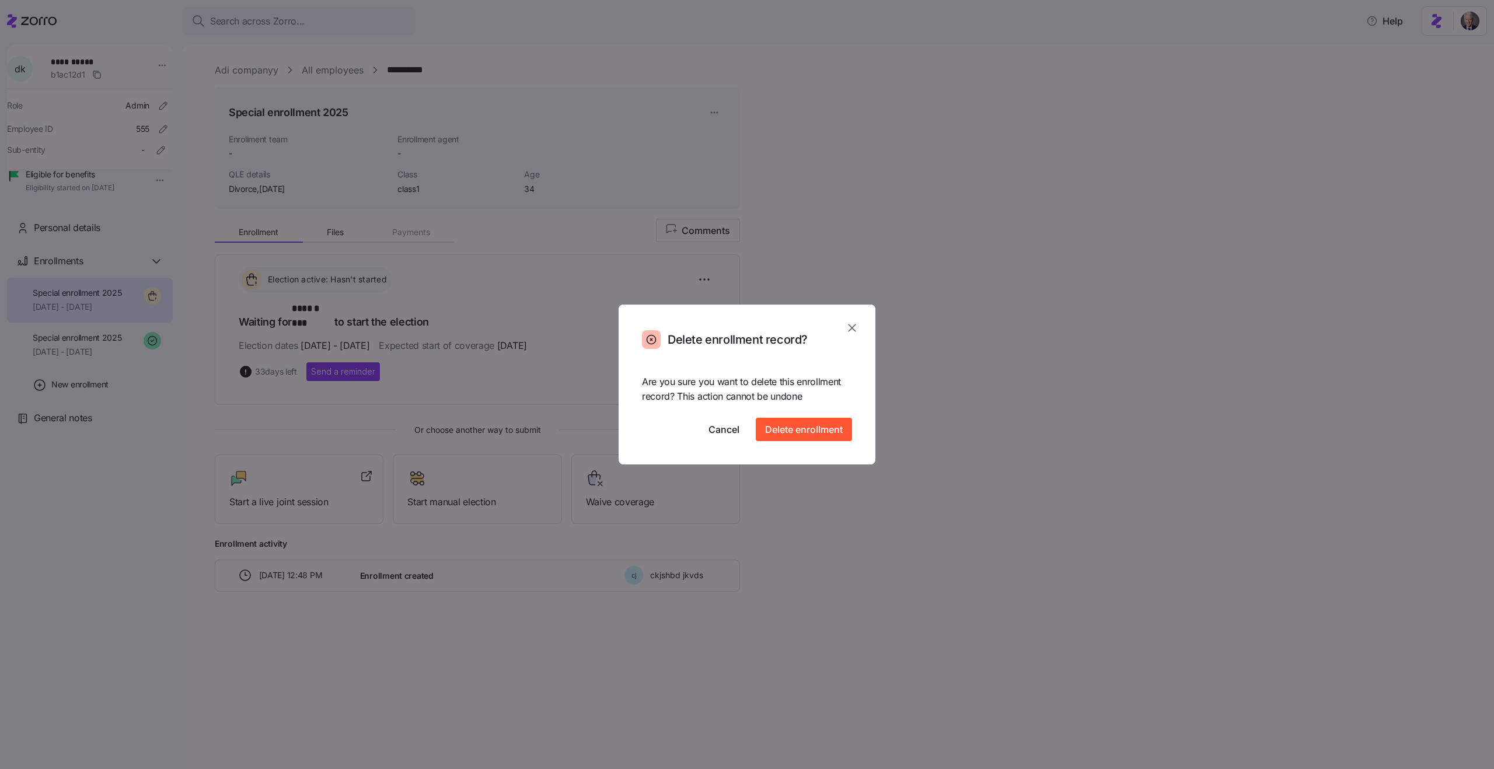
click at [852, 327] on icon "button" at bounding box center [852, 329] width 8 height 8
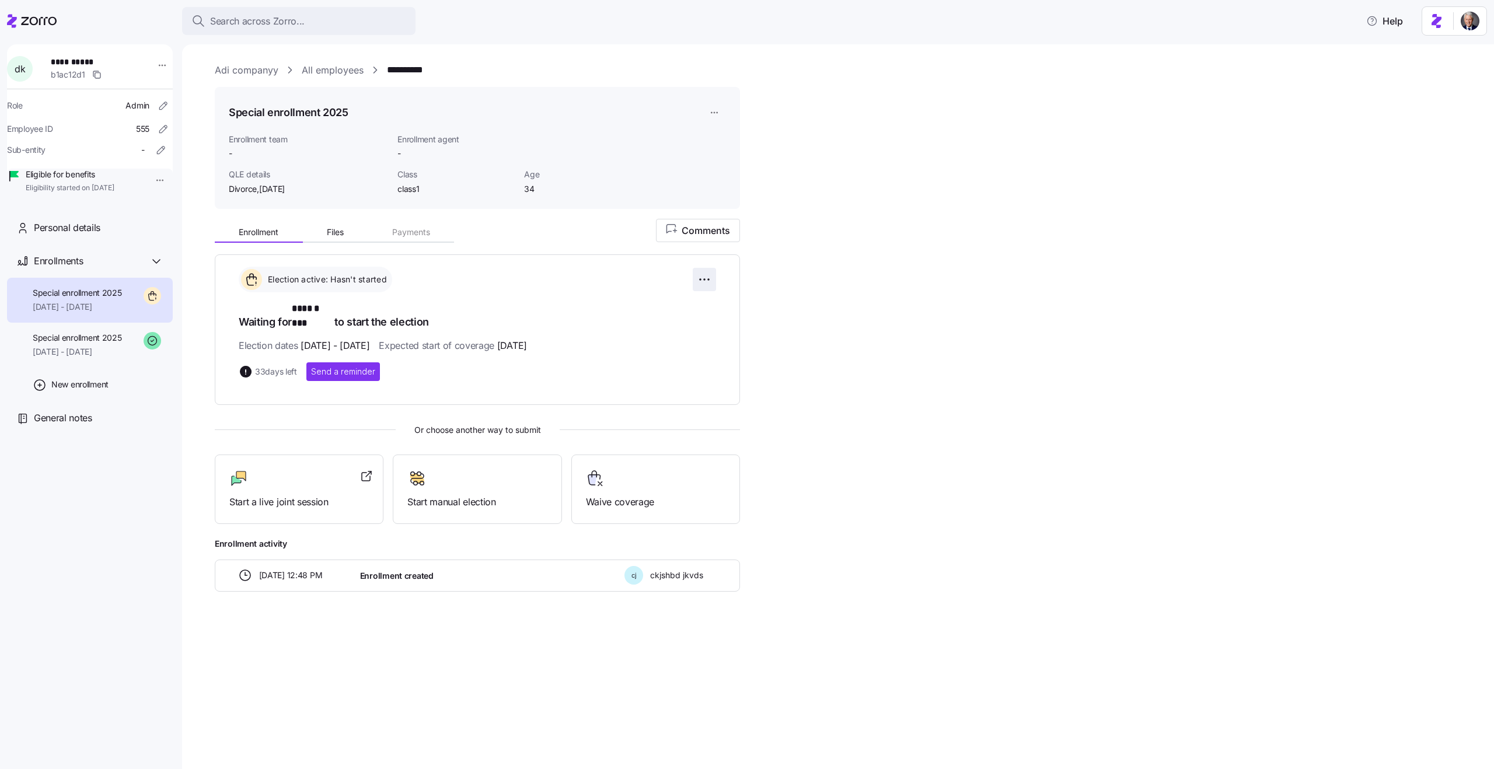
click at [702, 280] on html "**********" at bounding box center [747, 381] width 1494 height 762
click at [835, 329] on html "**********" at bounding box center [747, 381] width 1494 height 762
click at [672, 235] on icon "button" at bounding box center [674, 230] width 16 height 12
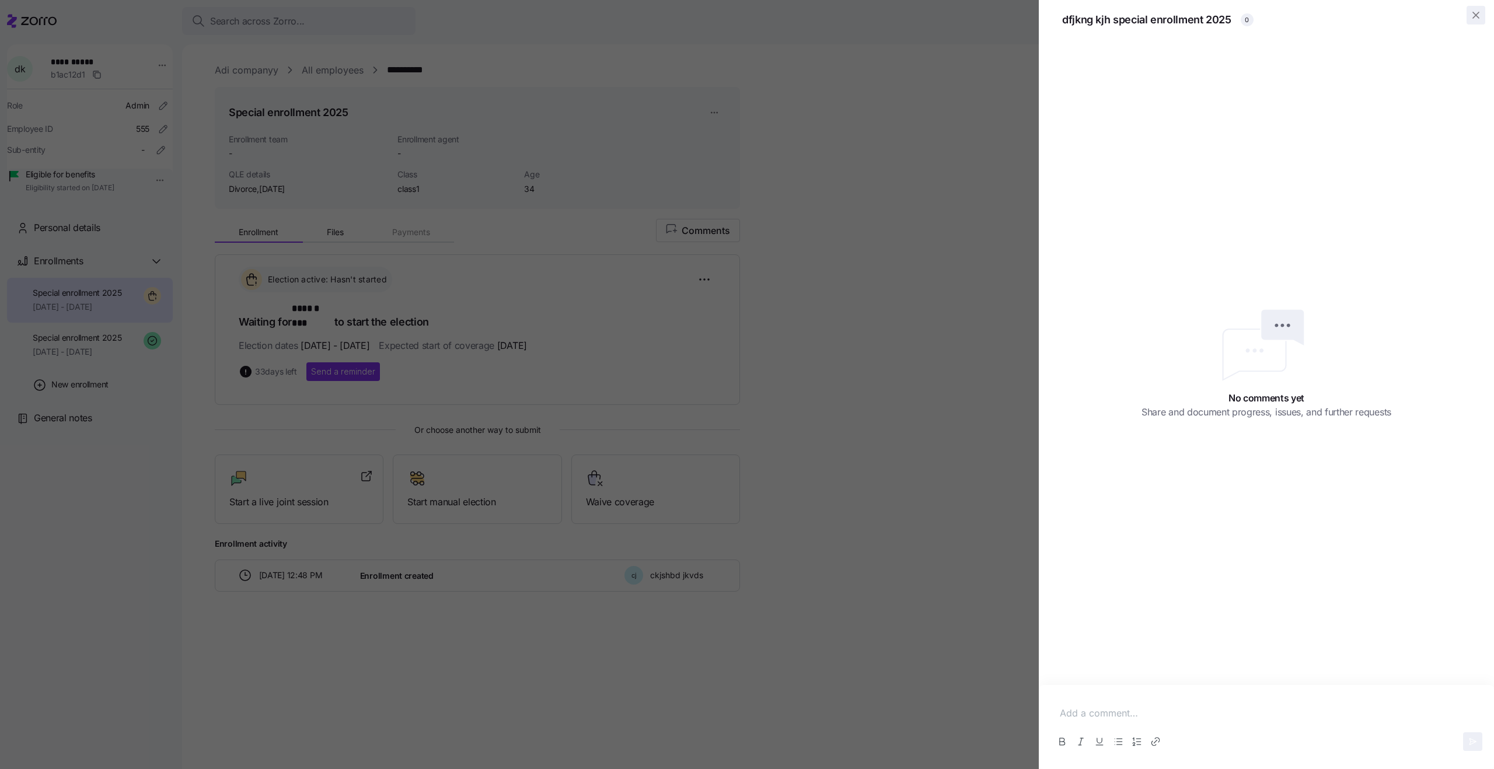
click at [1481, 17] on icon "button" at bounding box center [1476, 15] width 12 height 12
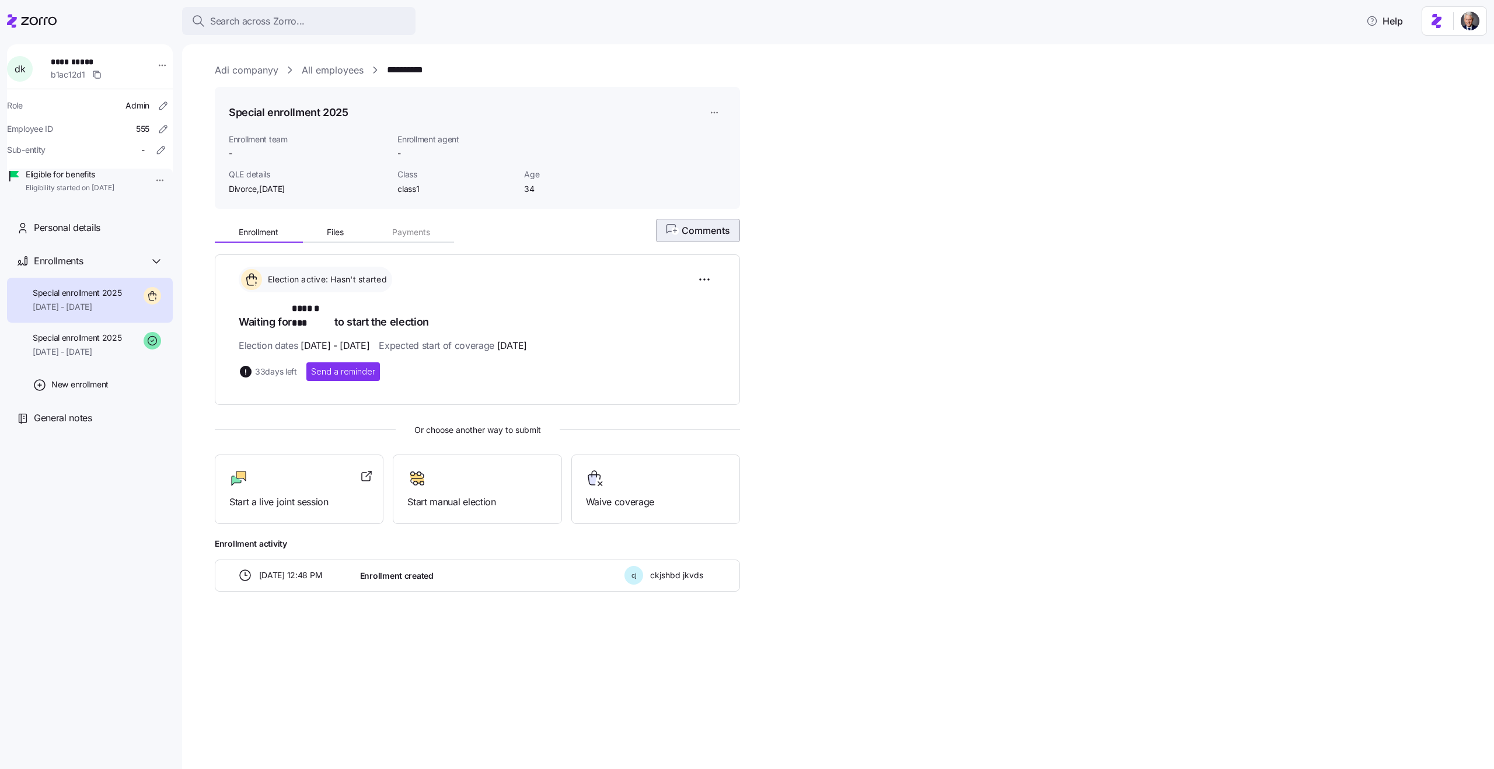
click at [687, 231] on span "Comments" at bounding box center [698, 231] width 64 height 14
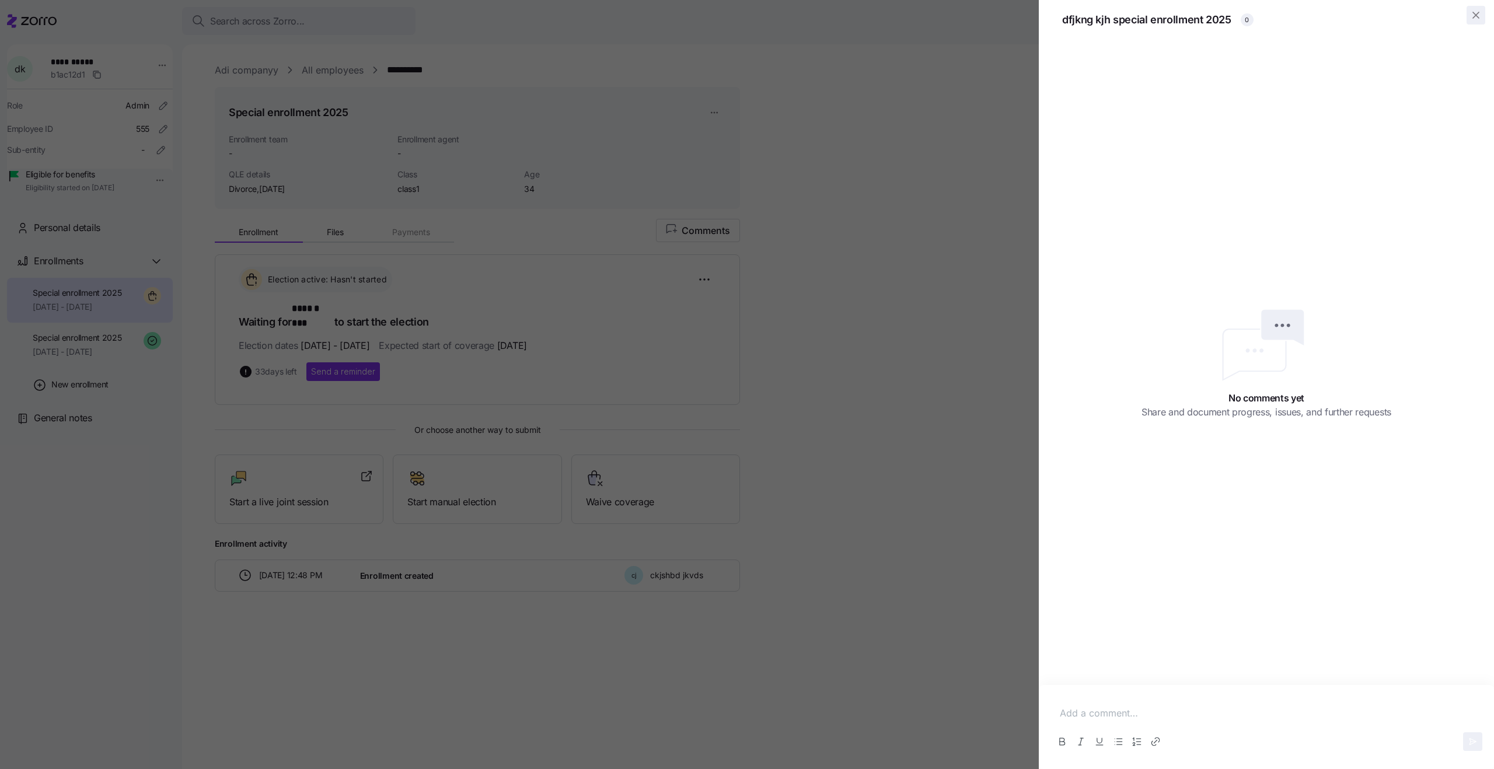
click at [1479, 12] on icon "button" at bounding box center [1476, 15] width 12 height 12
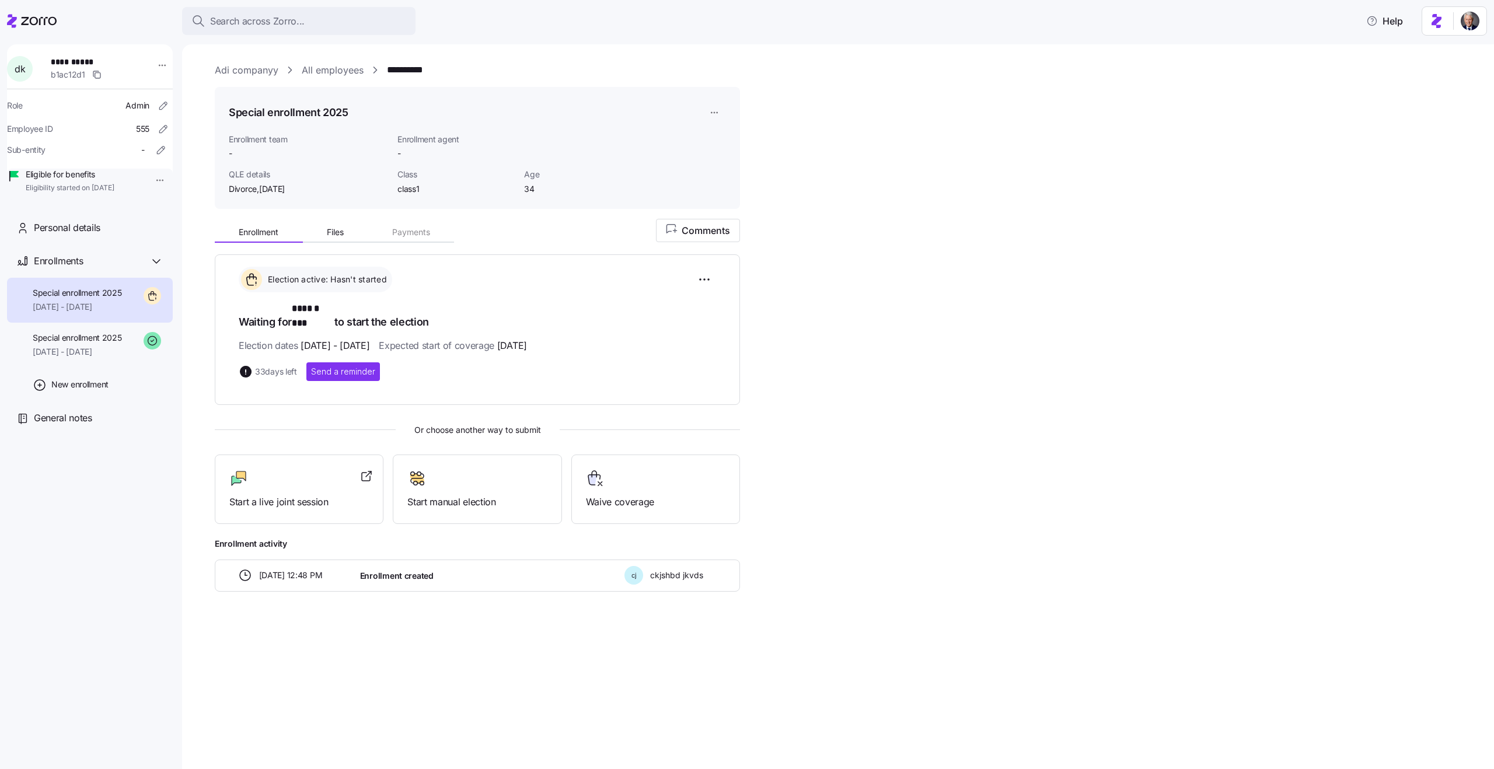
click at [336, 73] on link "All employees" at bounding box center [333, 70] width 62 height 15
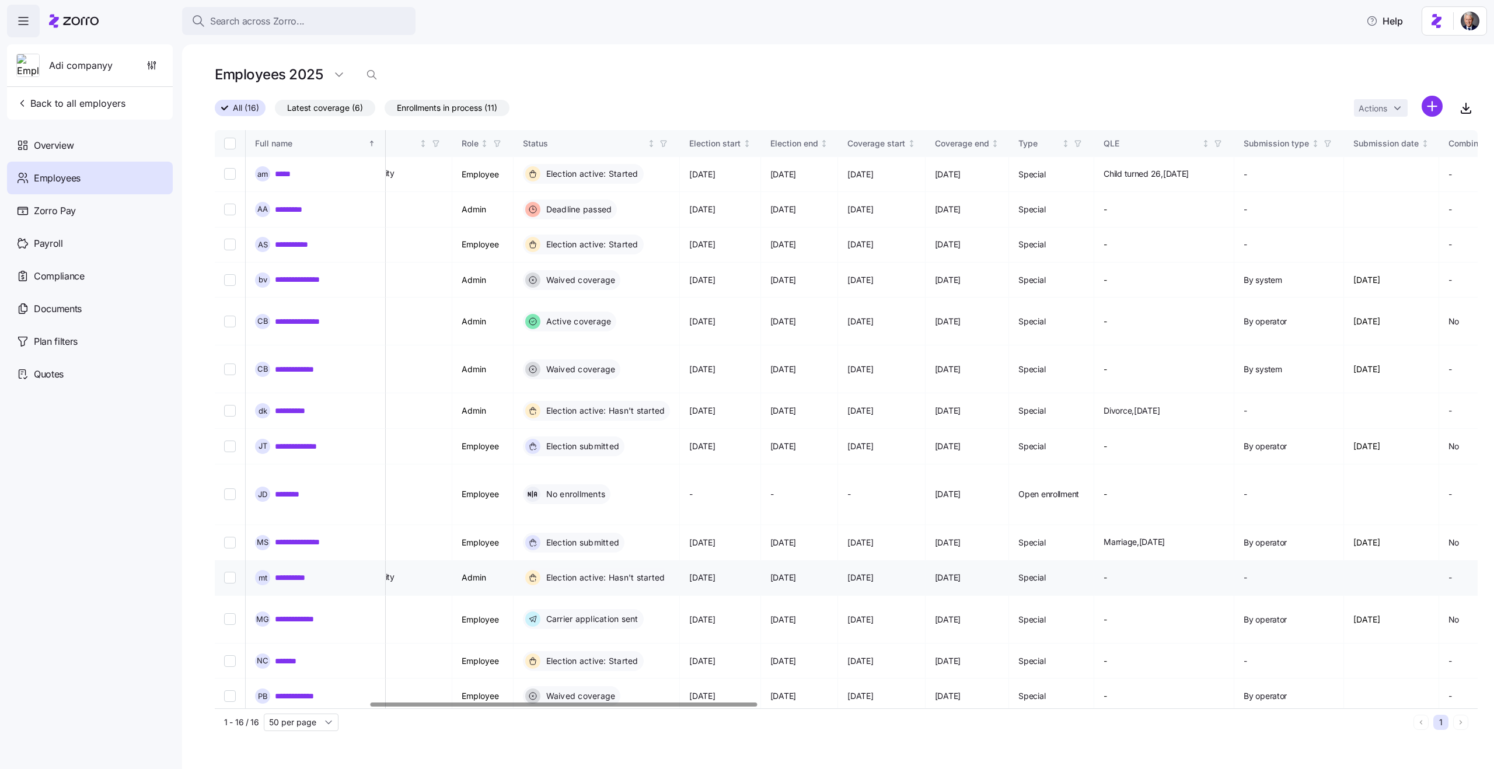
scroll to position [0, 506]
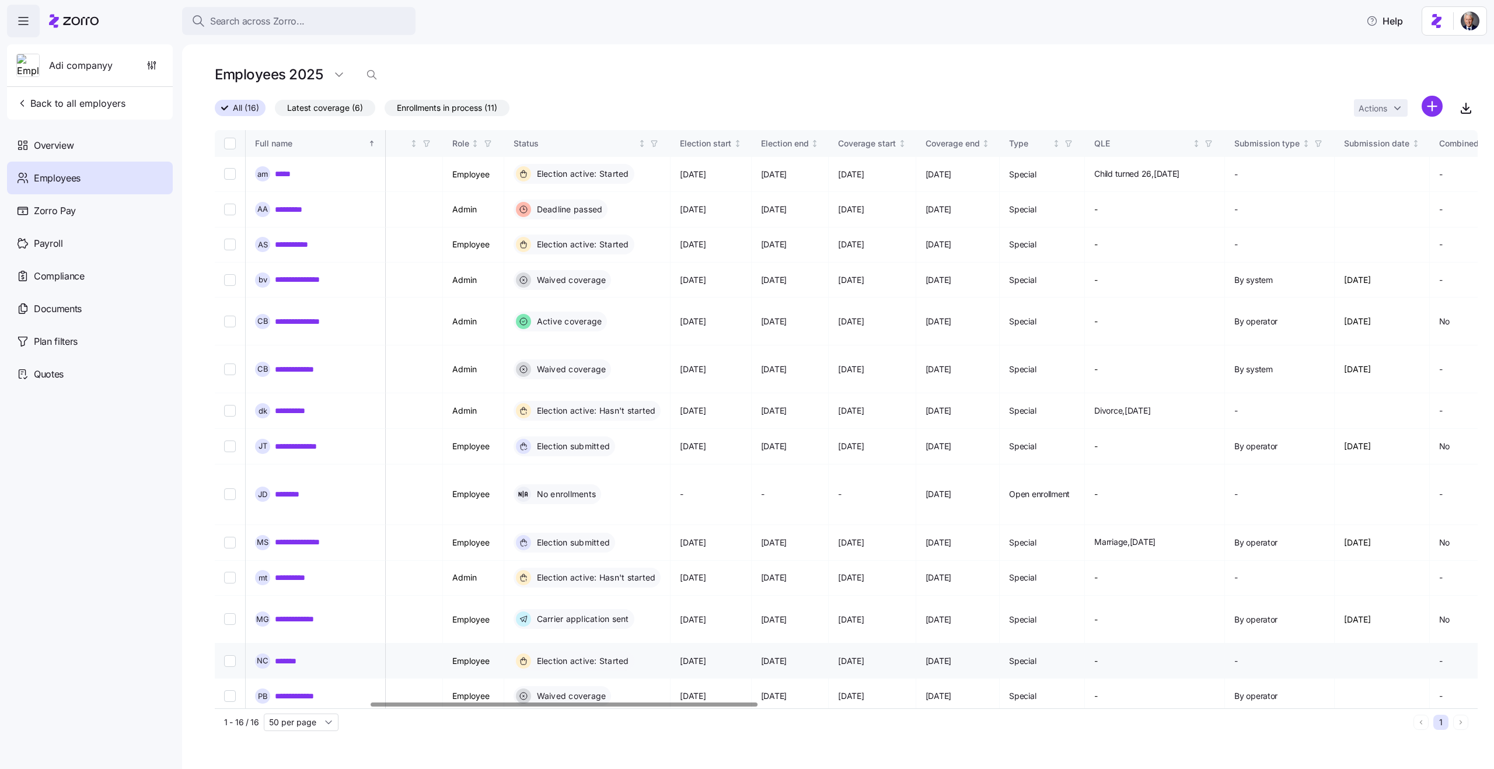
click at [291, 656] on link "*******" at bounding box center [291, 662] width 32 height 12
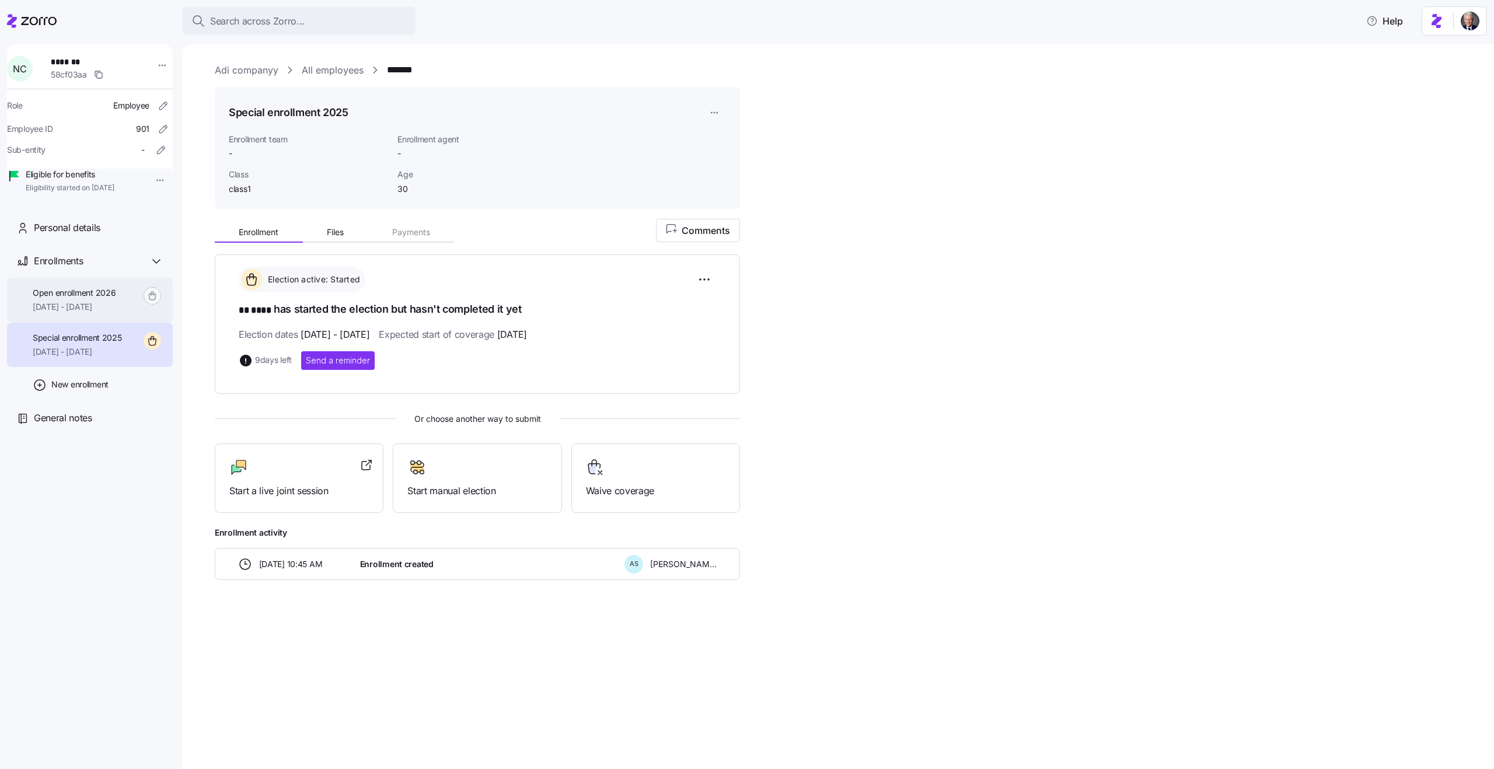
click at [87, 299] on span "Open enrollment 2026" at bounding box center [74, 293] width 83 height 12
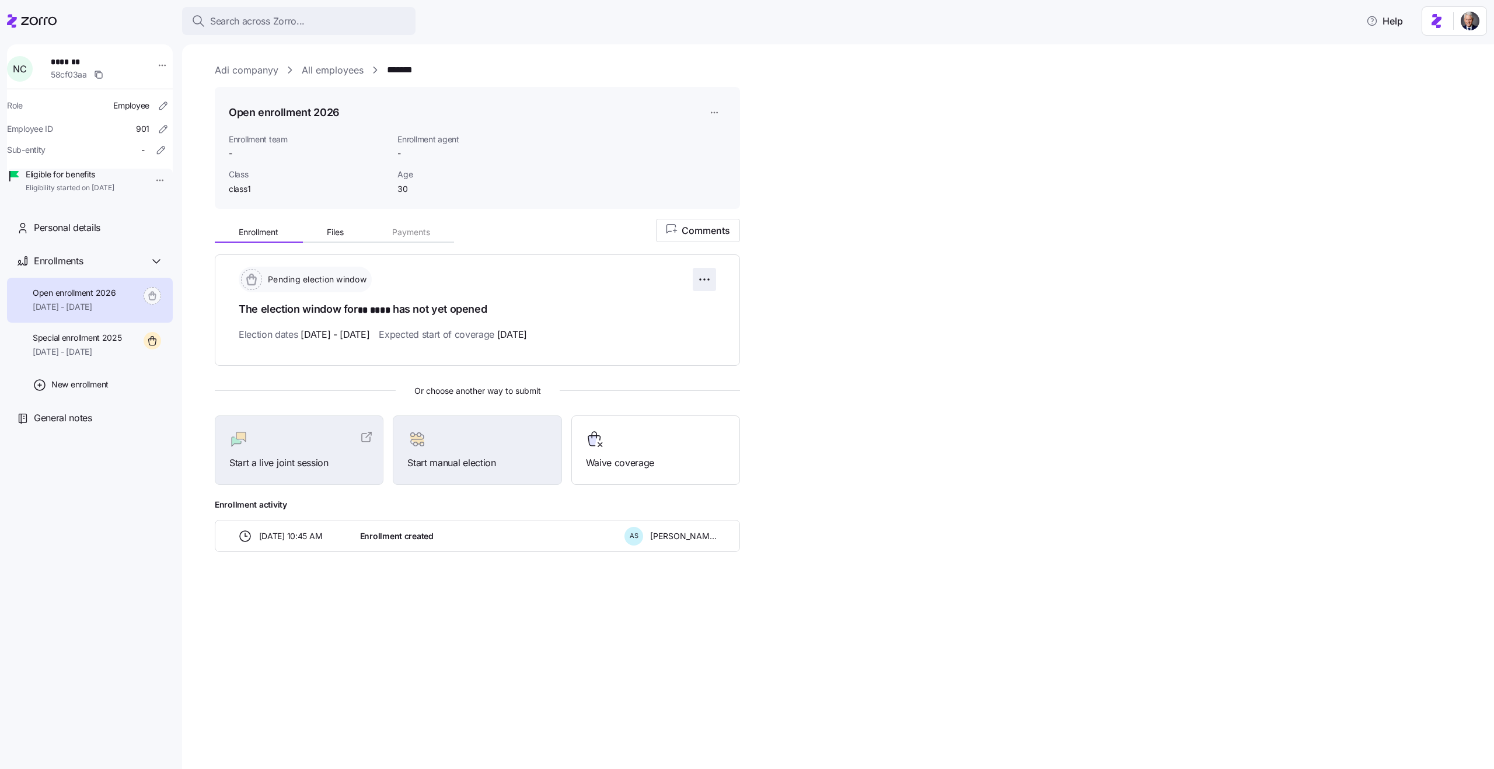
click at [700, 279] on html "Search across Zorro... Help N C ******* 58cf03aa Role Employee Employee ID 901 …" at bounding box center [747, 381] width 1494 height 762
click at [624, 163] on html "Search across Zorro... Help N C ******* 58cf03aa Role Employee Employee ID 901 …" at bounding box center [747, 381] width 1494 height 762
click at [647, 163] on div "Open enrollment 2026 Enrollment team - Enrollment agent - Class class1 Age 30" at bounding box center [477, 148] width 497 height 94
click at [75, 344] on span "Special enrollment 2025" at bounding box center [77, 338] width 89 height 12
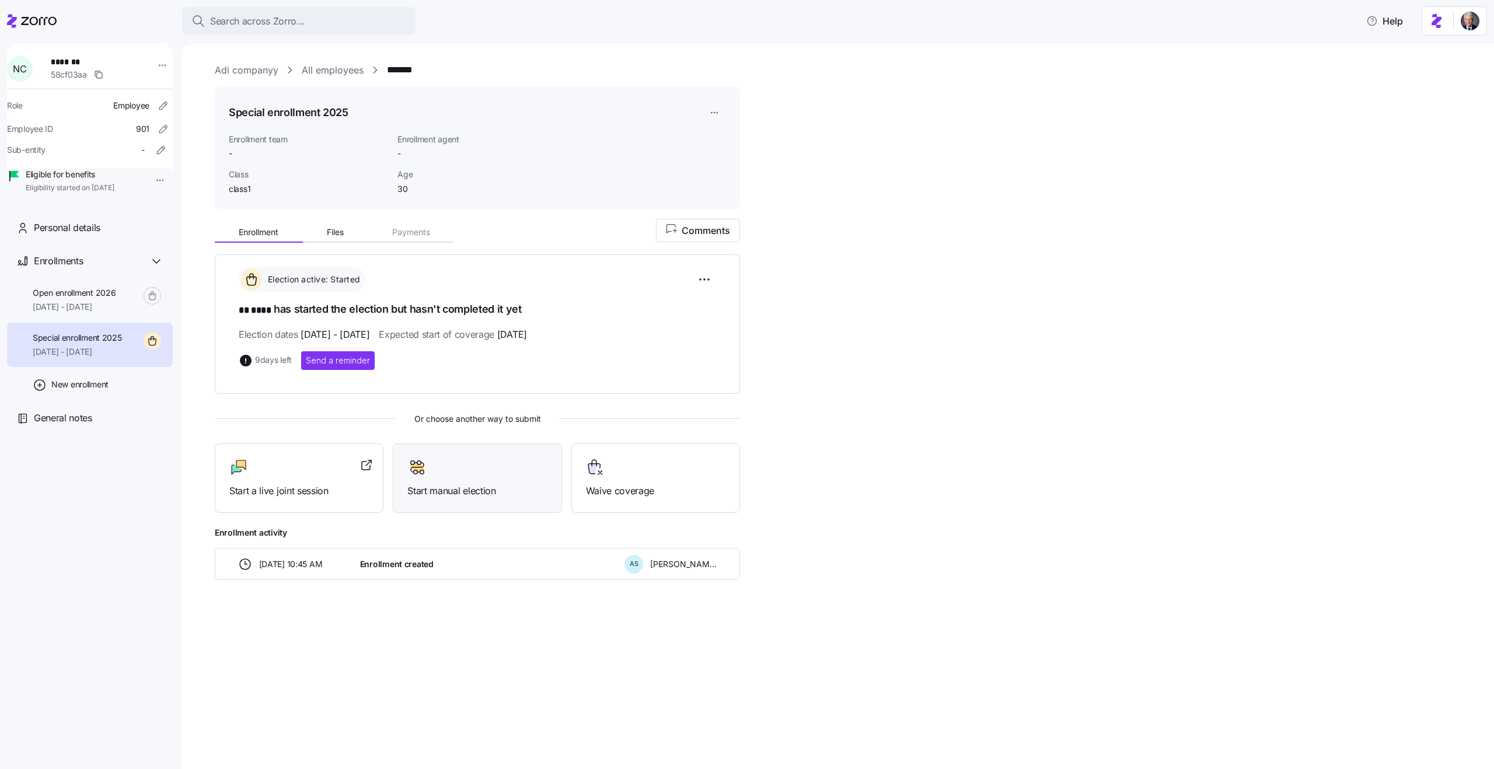
click at [468, 494] on span "Start manual election" at bounding box center [477, 491] width 140 height 15
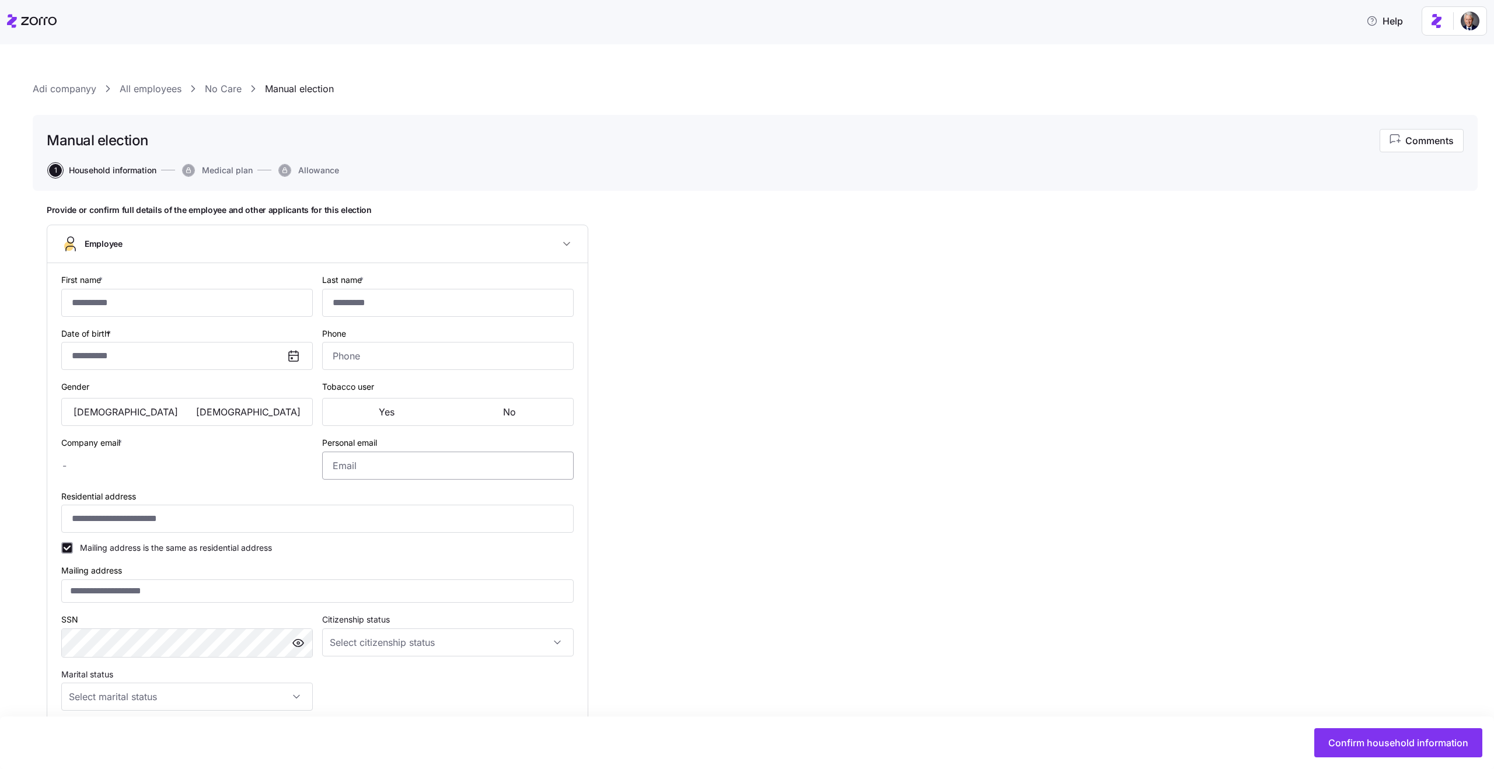
type input "**"
type input "****"
type input "no@care.co"
type input "personal@care.co"
type input "**********"
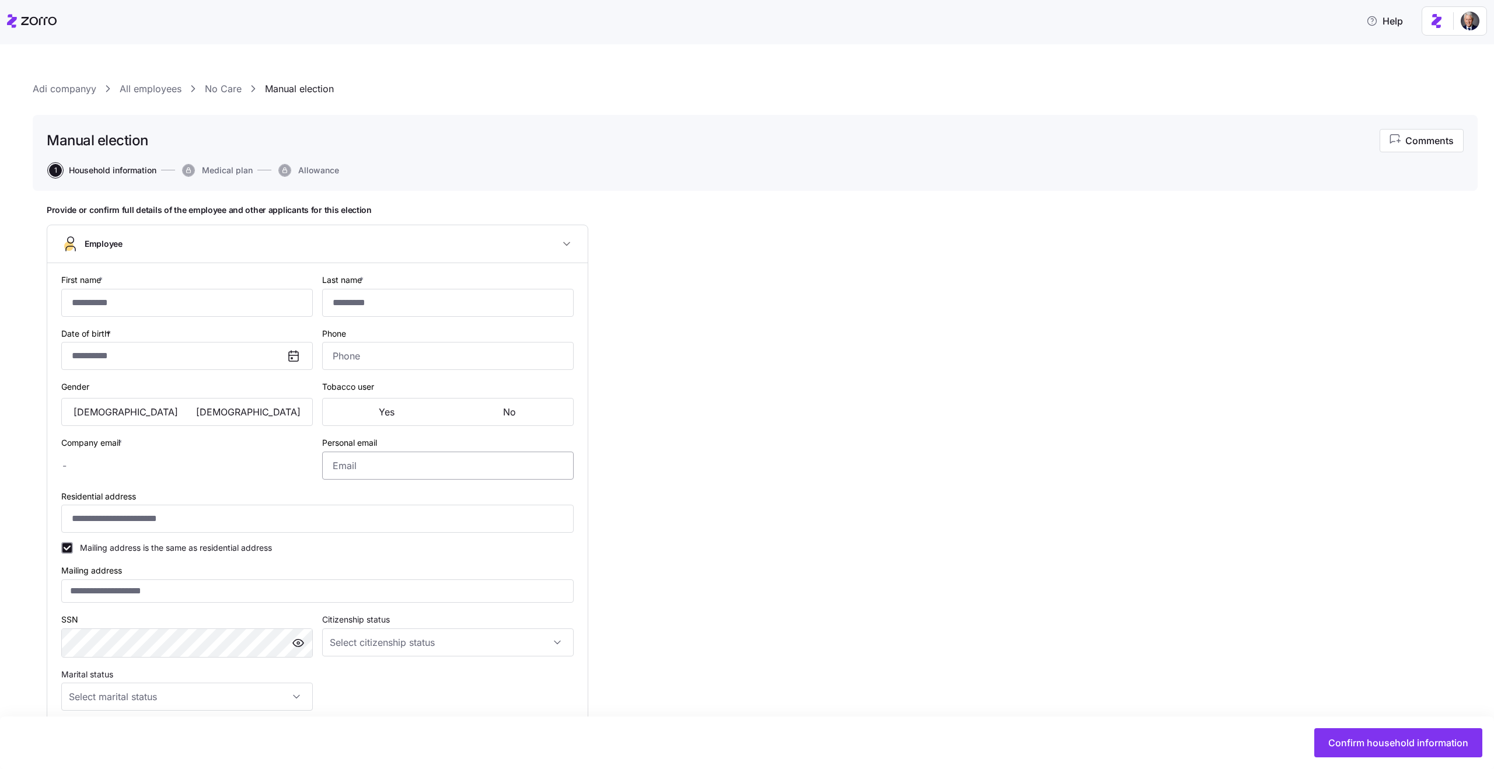
checkbox input "true"
type input "**********"
type input "(516) 837-9844"
type input "US citizen"
type input "Single"
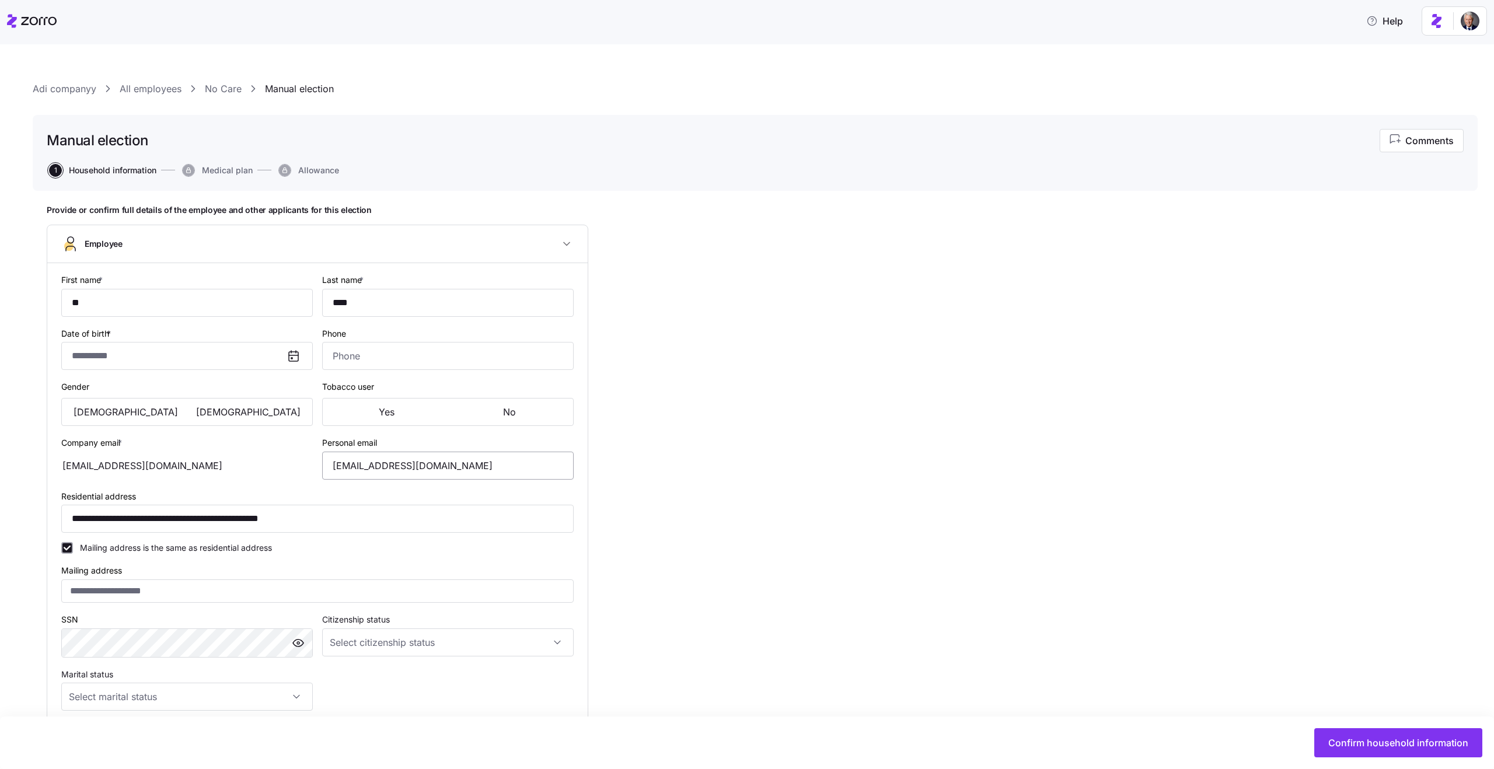
type input "Full time"
type input "Salary"
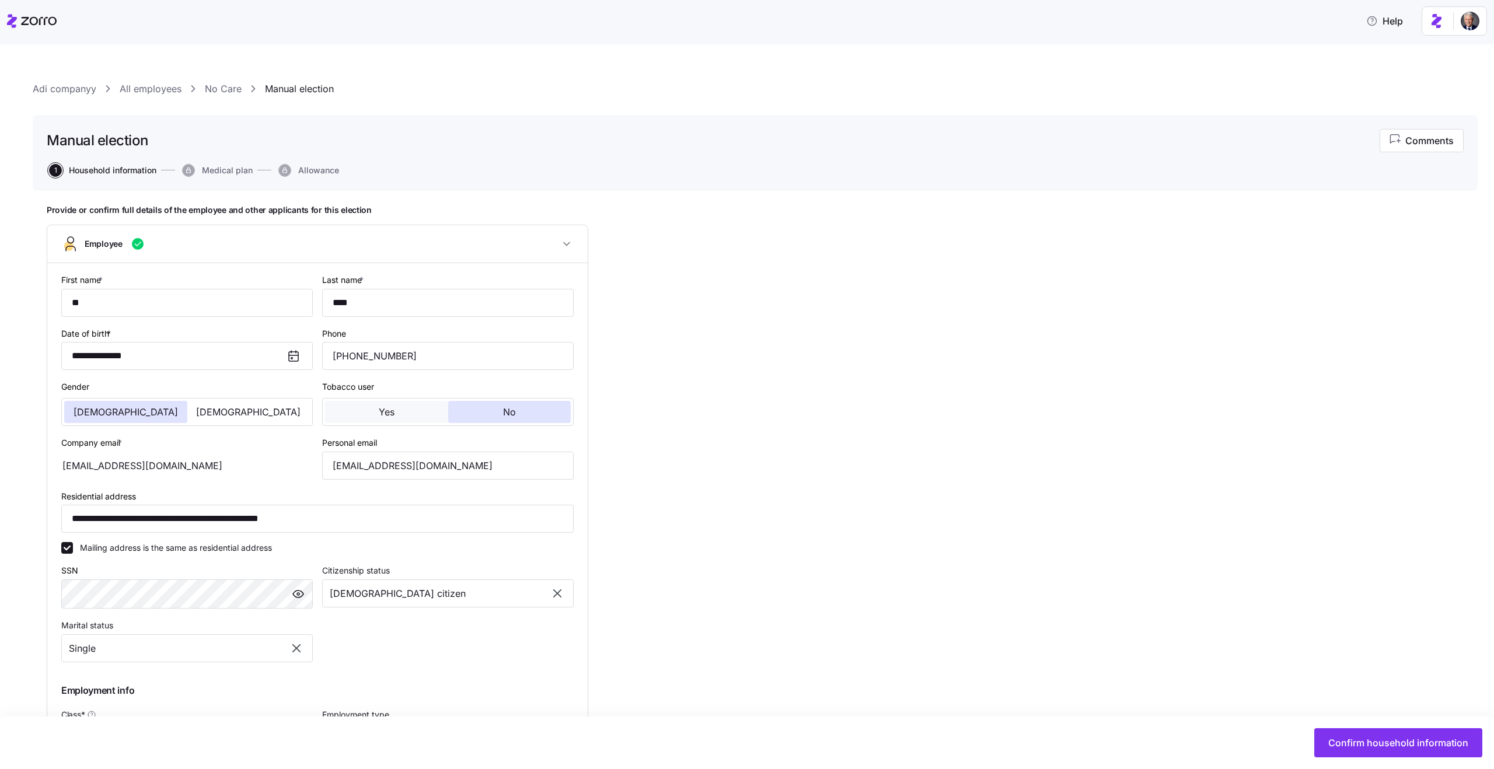
type input "class1"
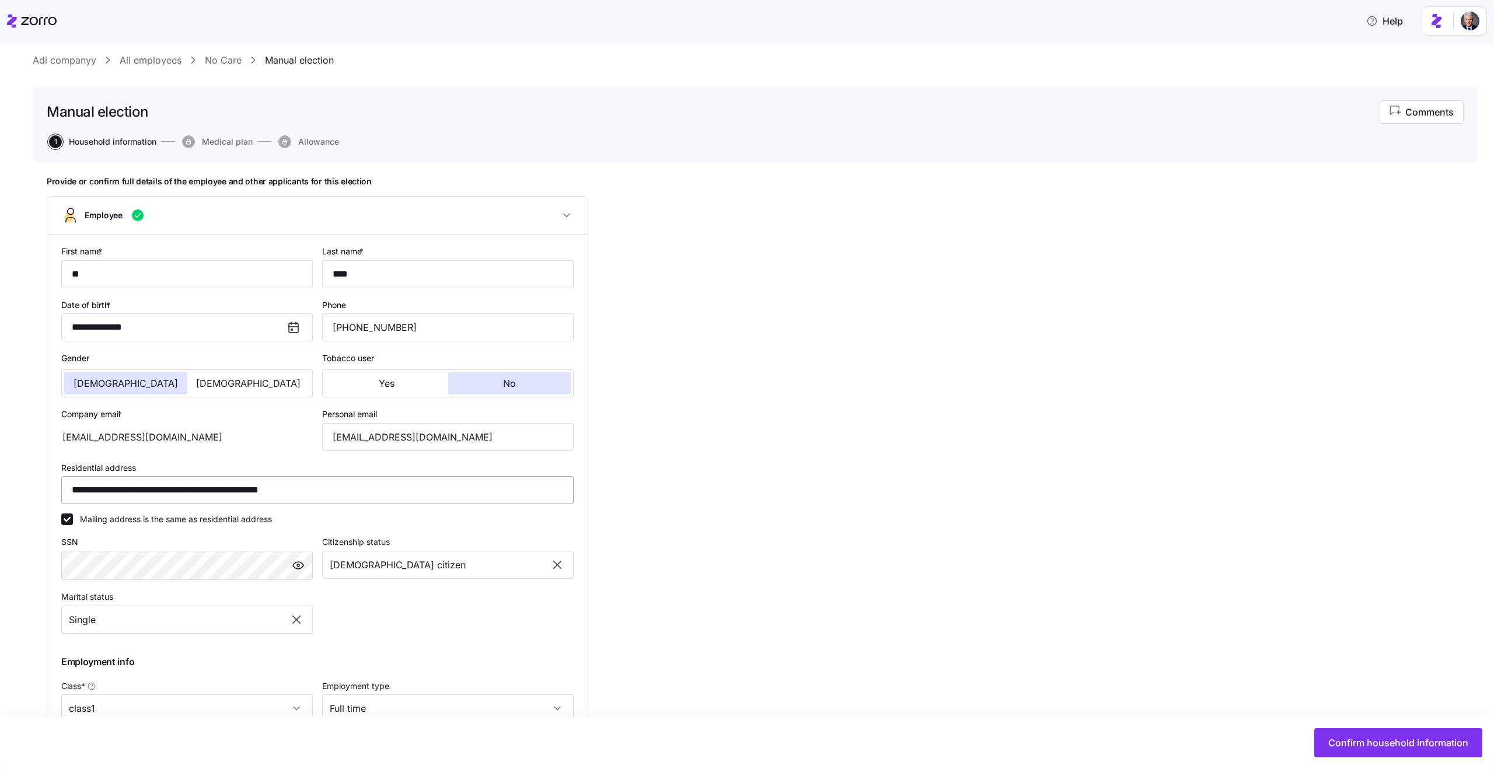
scroll to position [46, 0]
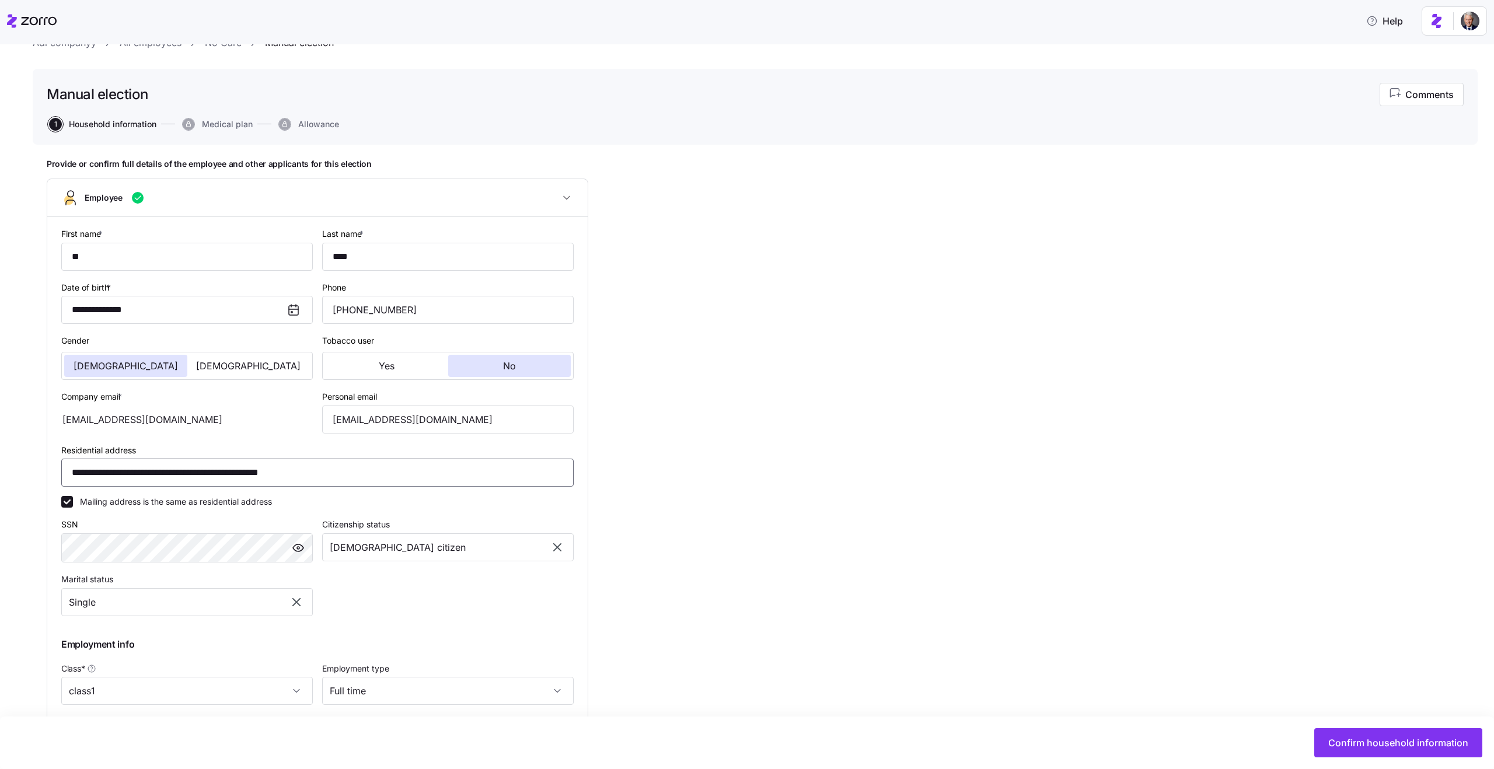
click at [294, 477] on input "**********" at bounding box center [317, 473] width 513 height 28
click at [1437, 741] on span "Confirm household information" at bounding box center [1399, 743] width 140 height 14
type input "**********"
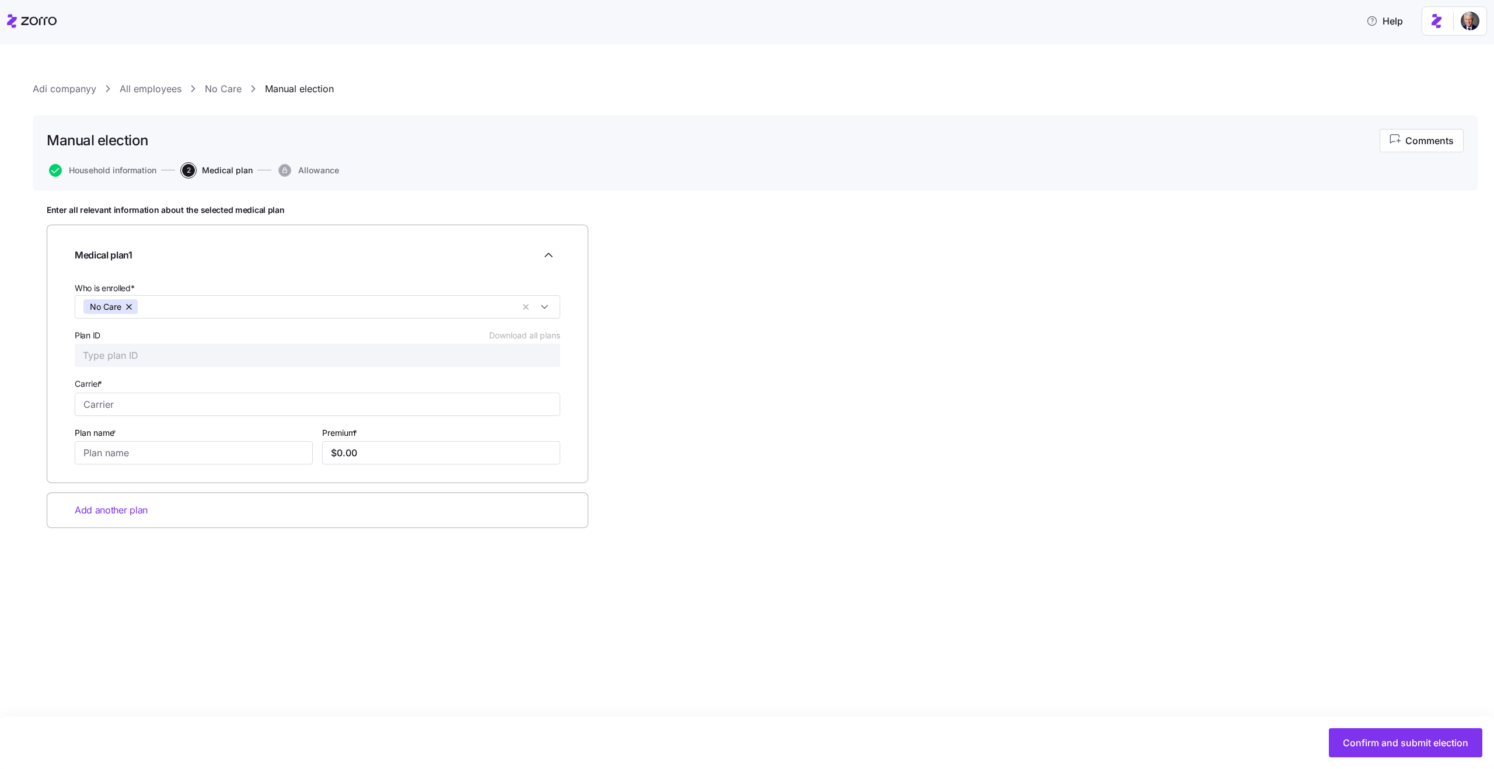
click at [226, 92] on link "No Care" at bounding box center [223, 89] width 37 height 15
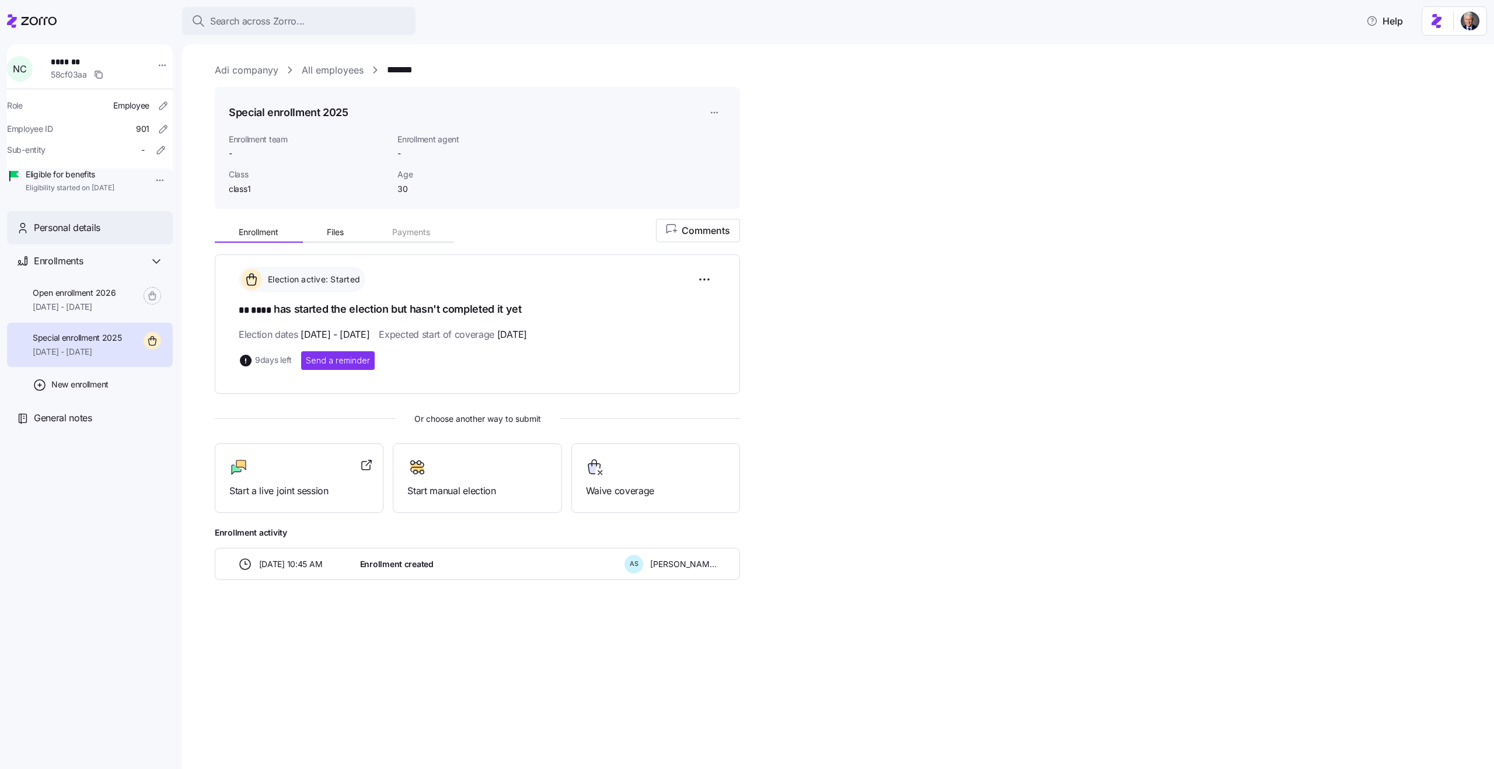
click at [91, 235] on span "Personal details" at bounding box center [67, 228] width 67 height 15
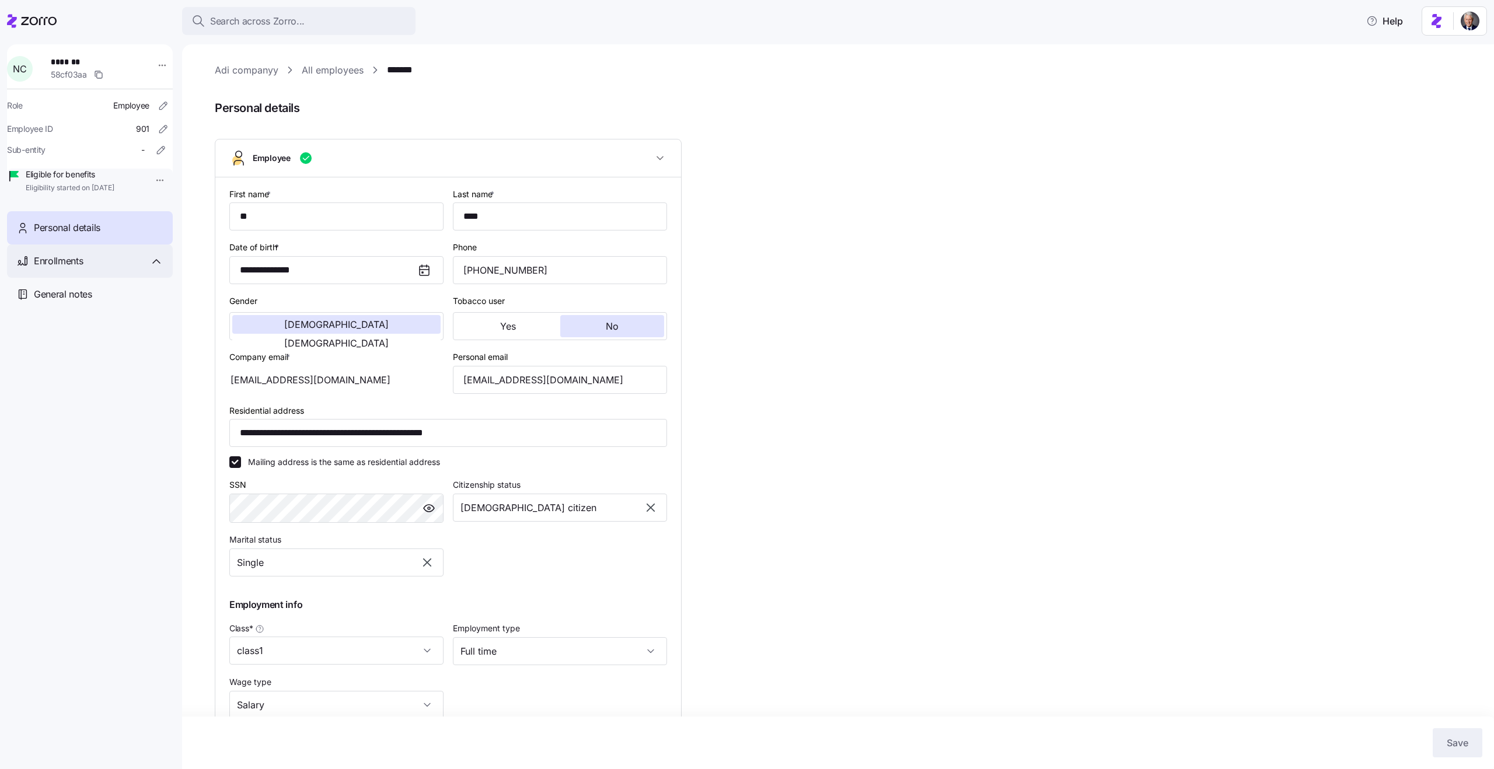
click at [96, 269] on div "Enrollments" at bounding box center [99, 261] width 130 height 15
click at [83, 358] on span "10/01/2025 - 12/31/2025" at bounding box center [77, 352] width 89 height 12
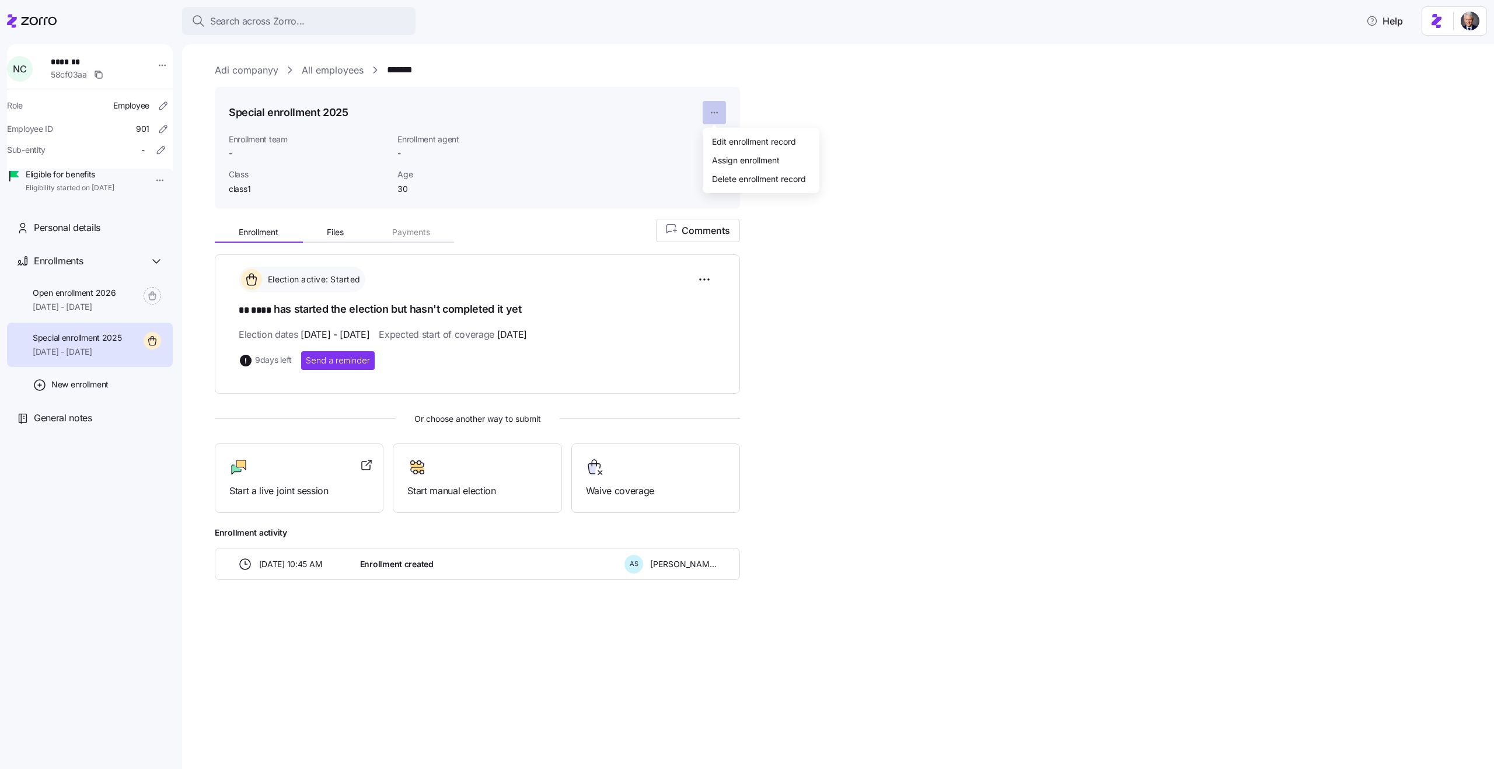
click at [709, 111] on html "Search across Zorro... Help N C ******* 58cf03aa Role Employee Employee ID 901 …" at bounding box center [747, 381] width 1494 height 762
click at [734, 141] on div "Edit enrollment record" at bounding box center [754, 141] width 84 height 13
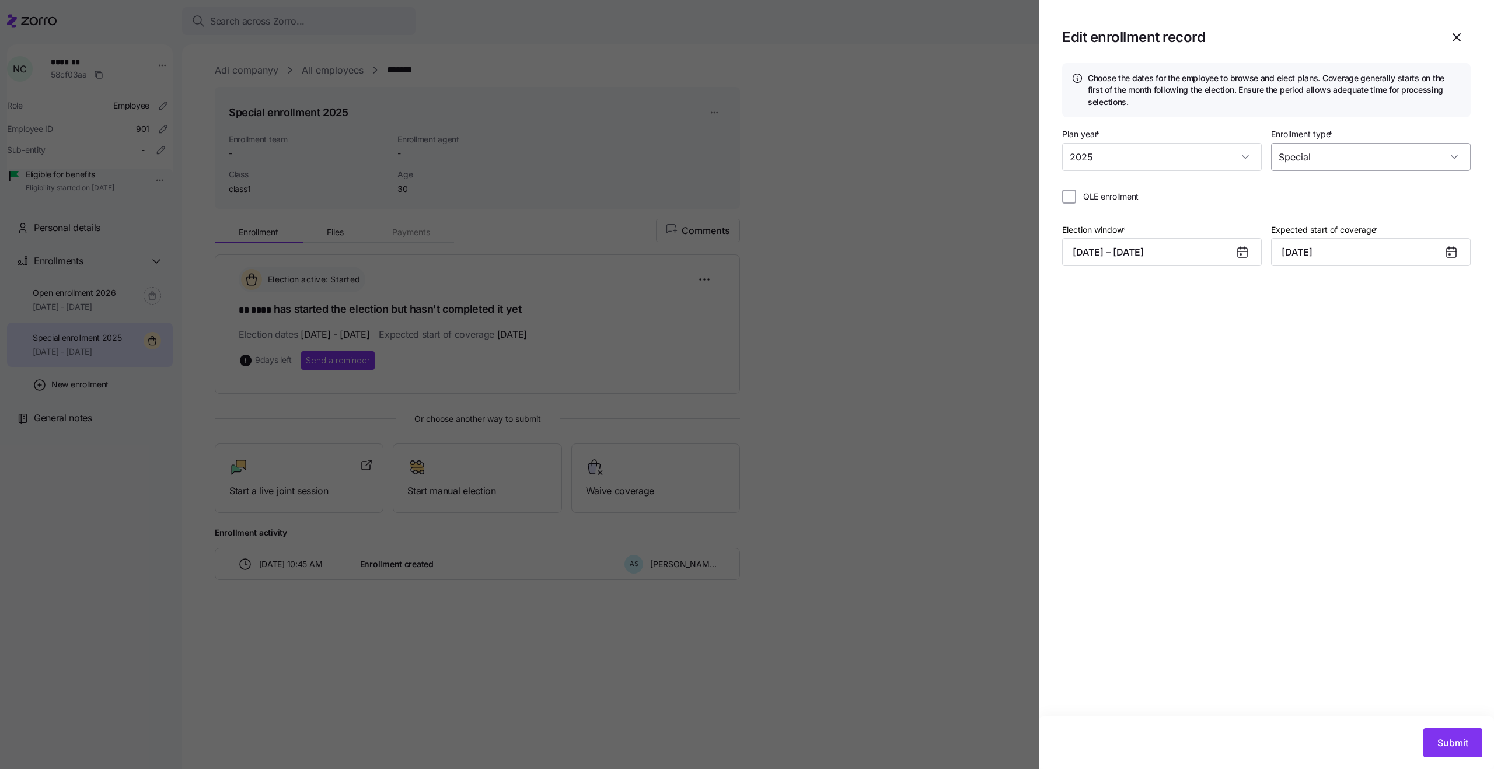
click at [1342, 160] on input "Special" at bounding box center [1371, 157] width 200 height 28
click at [881, 222] on div at bounding box center [747, 384] width 1494 height 769
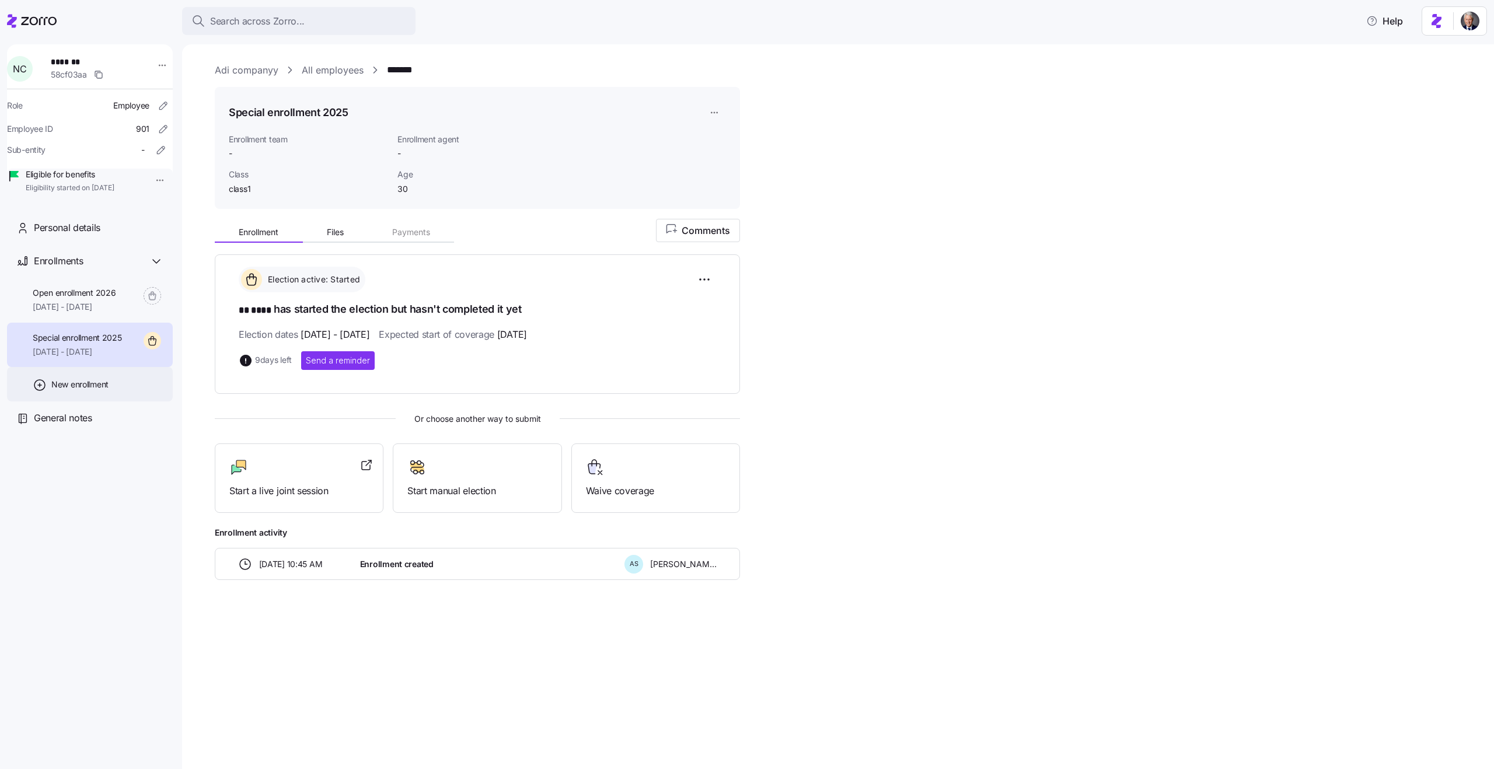
click at [77, 391] on span "New enrollment" at bounding box center [79, 385] width 57 height 12
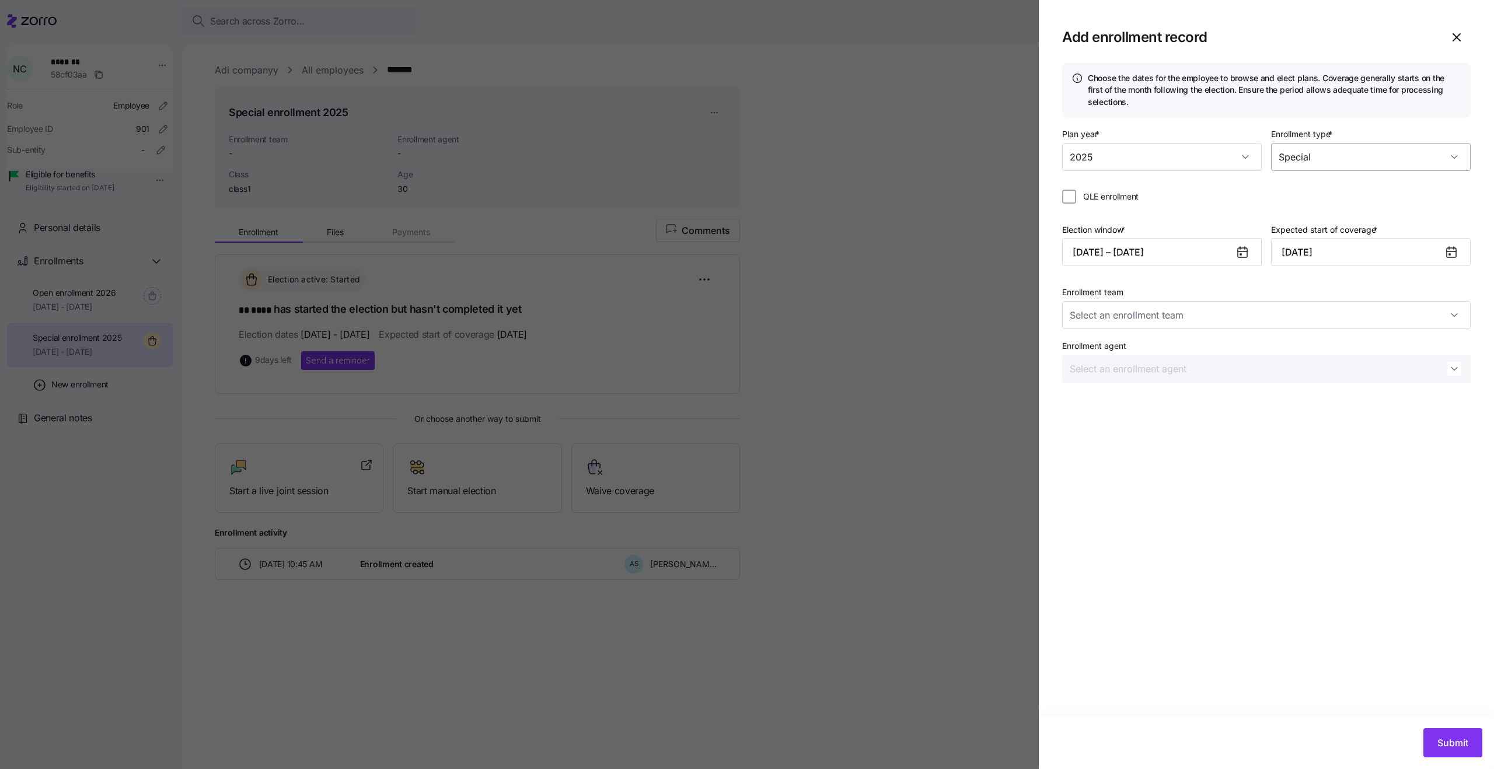
click at [1390, 149] on input "Special" at bounding box center [1371, 157] width 200 height 28
click at [1452, 37] on icon "button" at bounding box center [1457, 37] width 14 height 14
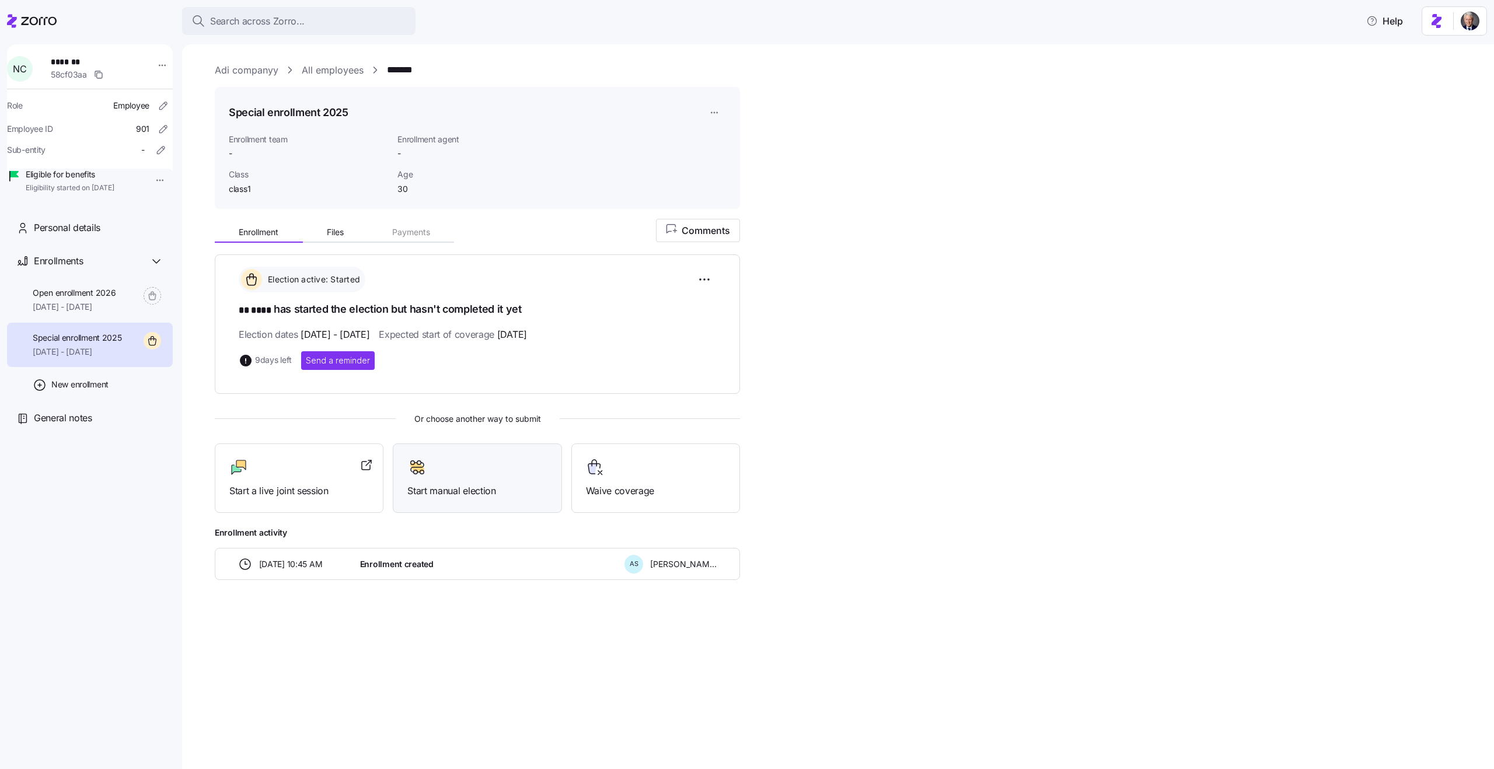
click at [444, 484] on span "Start manual election" at bounding box center [477, 491] width 140 height 15
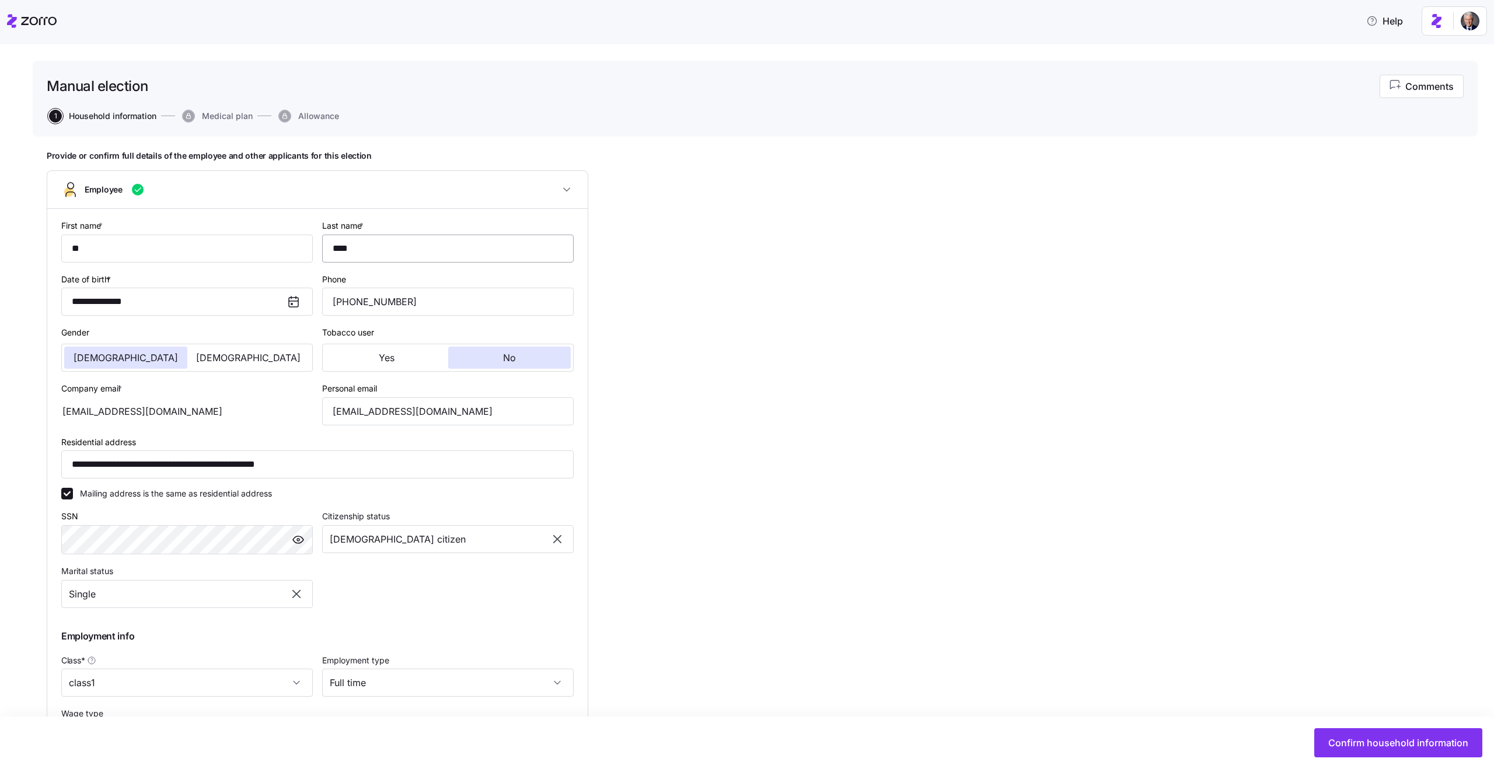
scroll to position [54, 0]
click at [75, 466] on input "**********" at bounding box center [317, 465] width 513 height 28
type input "**********"
click at [758, 455] on div "**********" at bounding box center [755, 523] width 1417 height 744
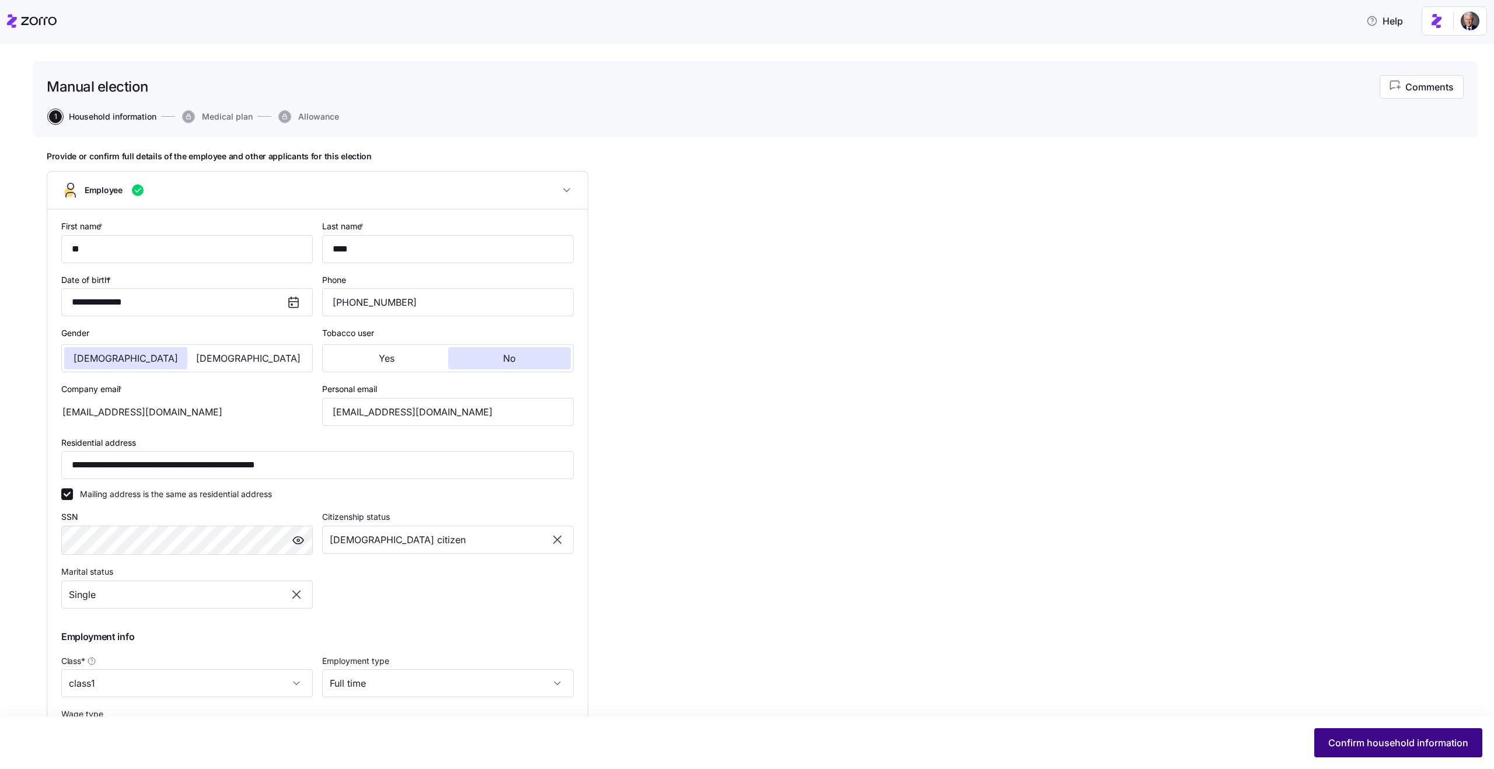
click at [1359, 747] on span "Confirm household information" at bounding box center [1399, 743] width 140 height 14
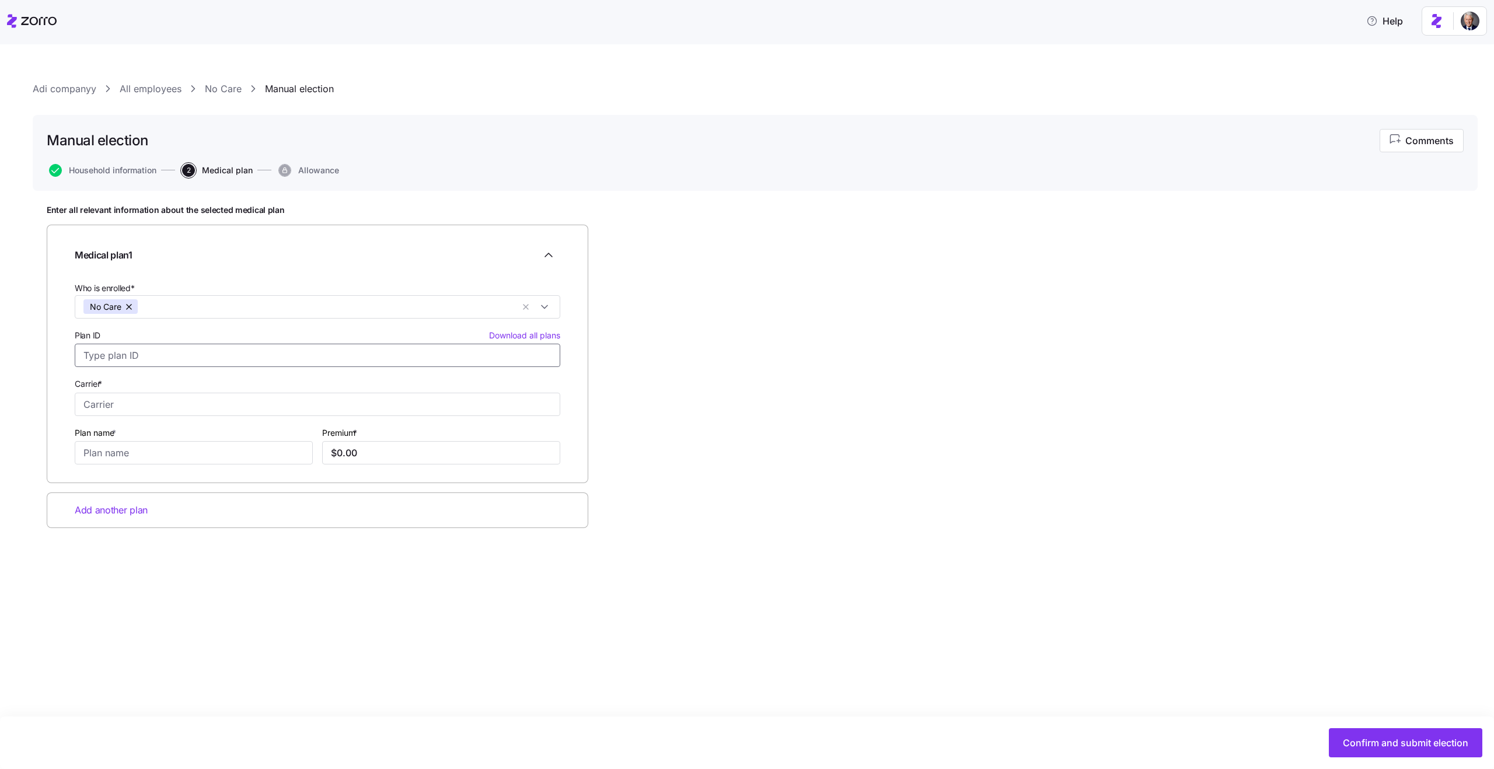
click at [234, 351] on input "Plan ID Download all plans" at bounding box center [318, 355] width 486 height 23
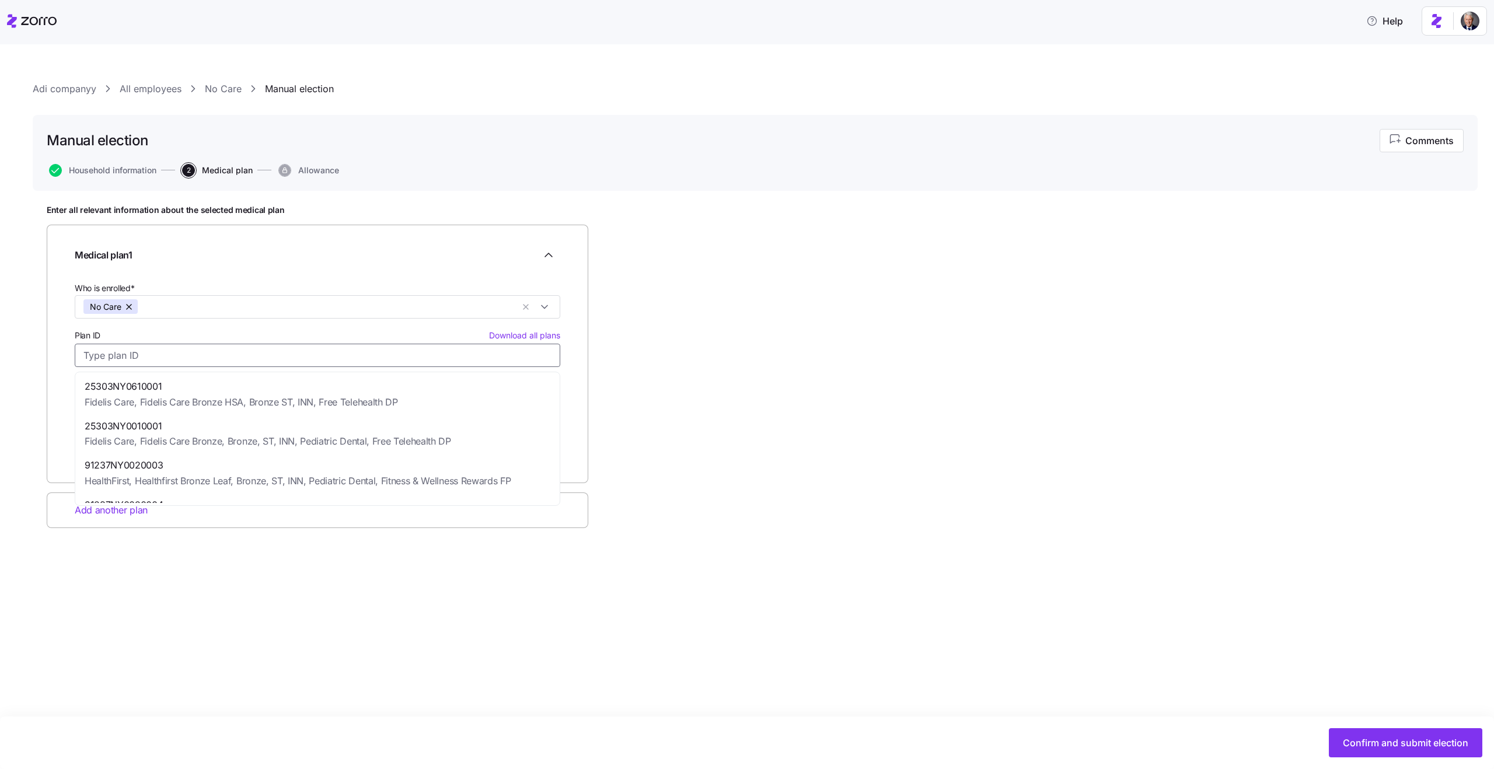
click at [242, 436] on span "Fidelis Care, Fidelis Care Bronze, Bronze, ST, INN, Pediatric Dental, Free Tele…" at bounding box center [268, 441] width 367 height 15
type input "25303NY0010001"
type input "Fidelis Care"
type input "Fidelis Care Bronze, Bronze, ST, INN, Pediatric Dental, Free Telehealth DP"
type input "$678.67"
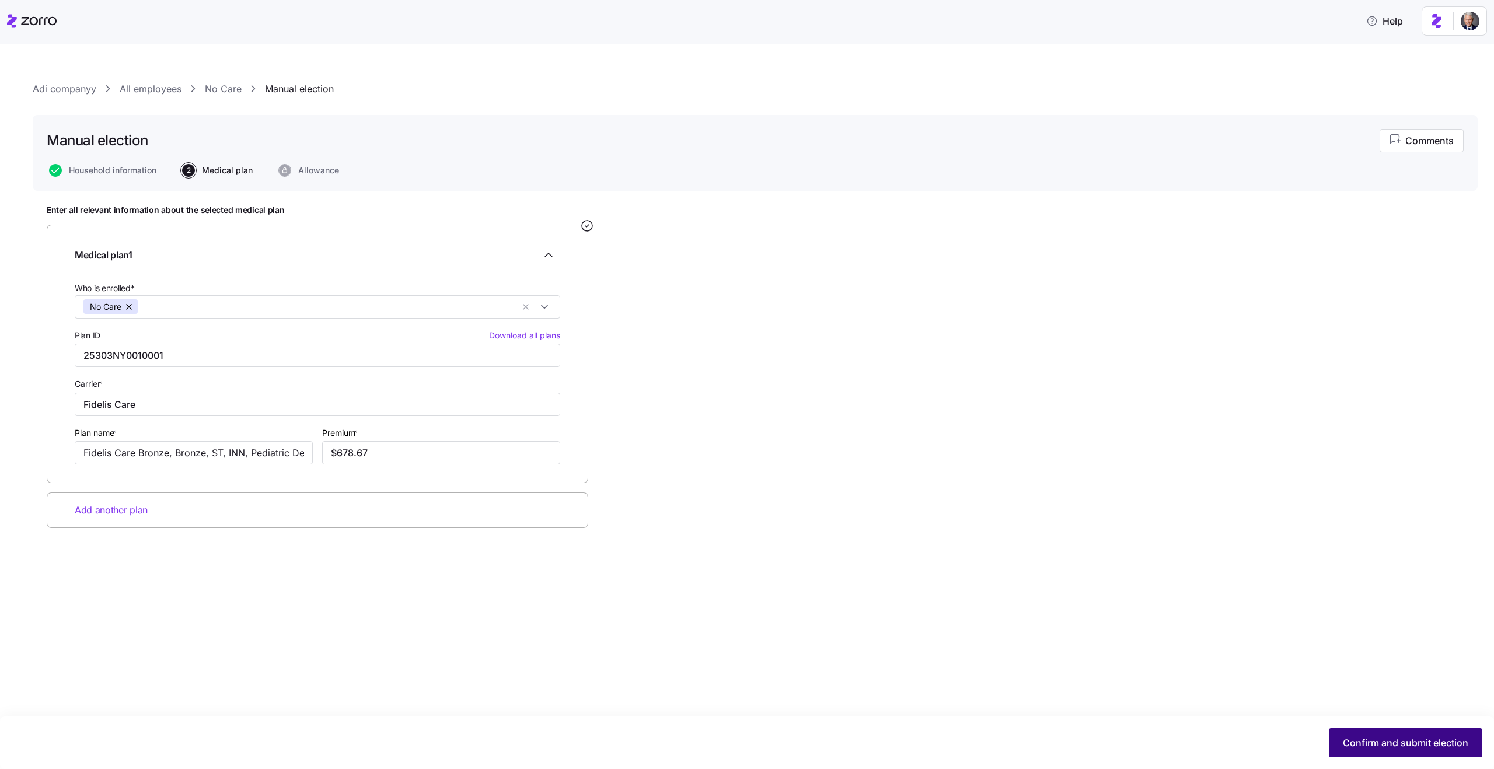
click at [1421, 745] on span "Confirm and submit election" at bounding box center [1406, 743] width 126 height 14
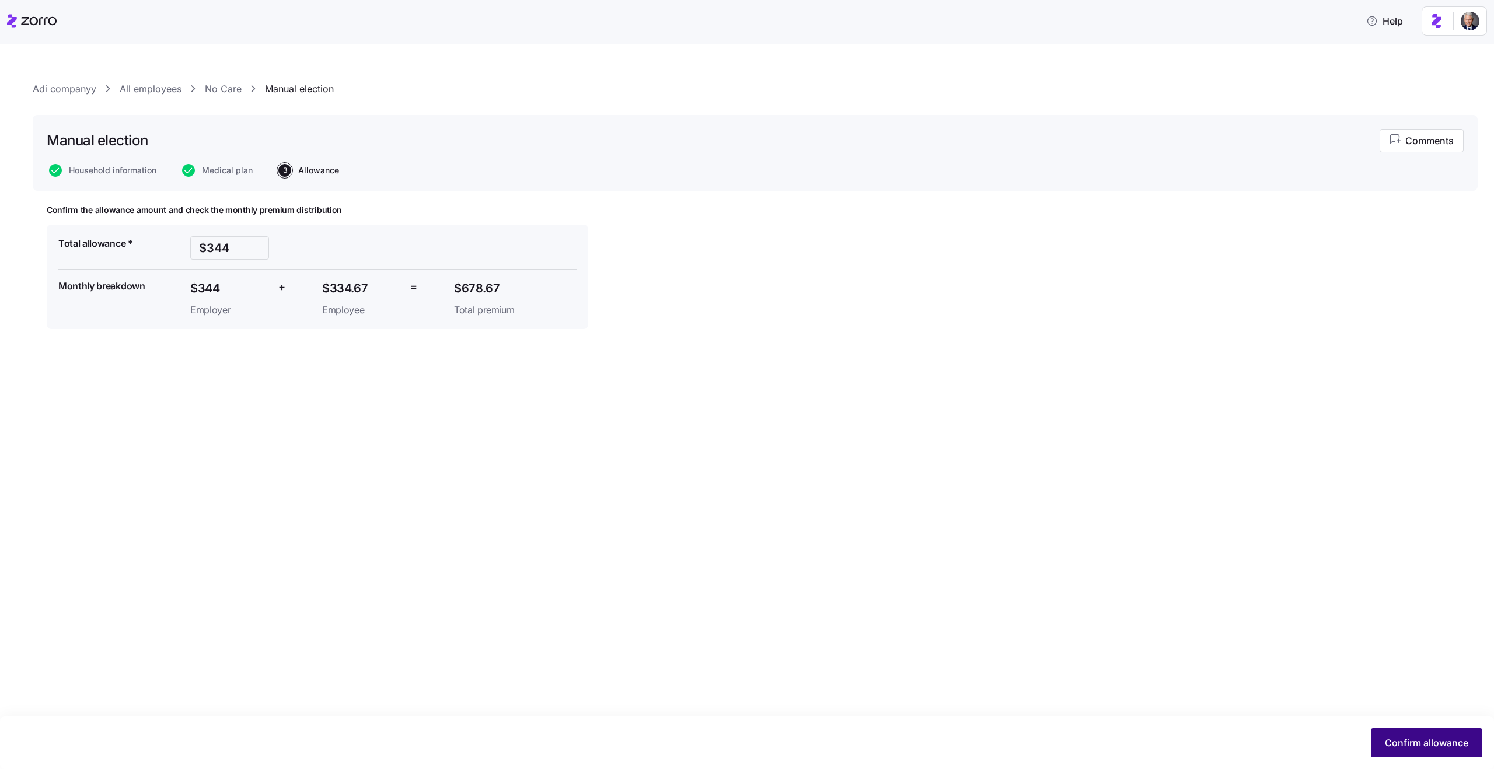
click at [1425, 748] on span "Confirm allowance" at bounding box center [1426, 743] width 83 height 14
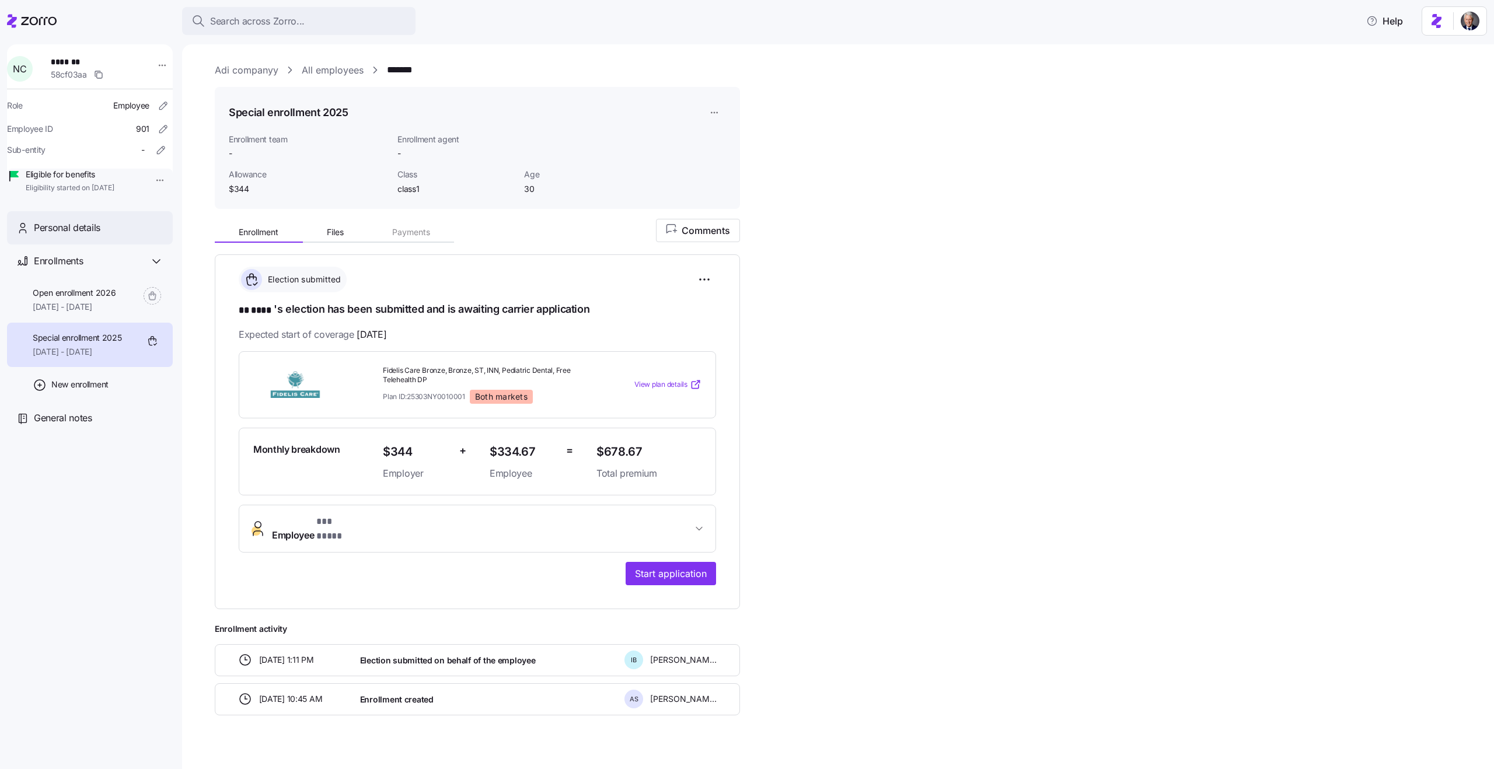
click at [69, 245] on div "Personal details" at bounding box center [90, 227] width 166 height 33
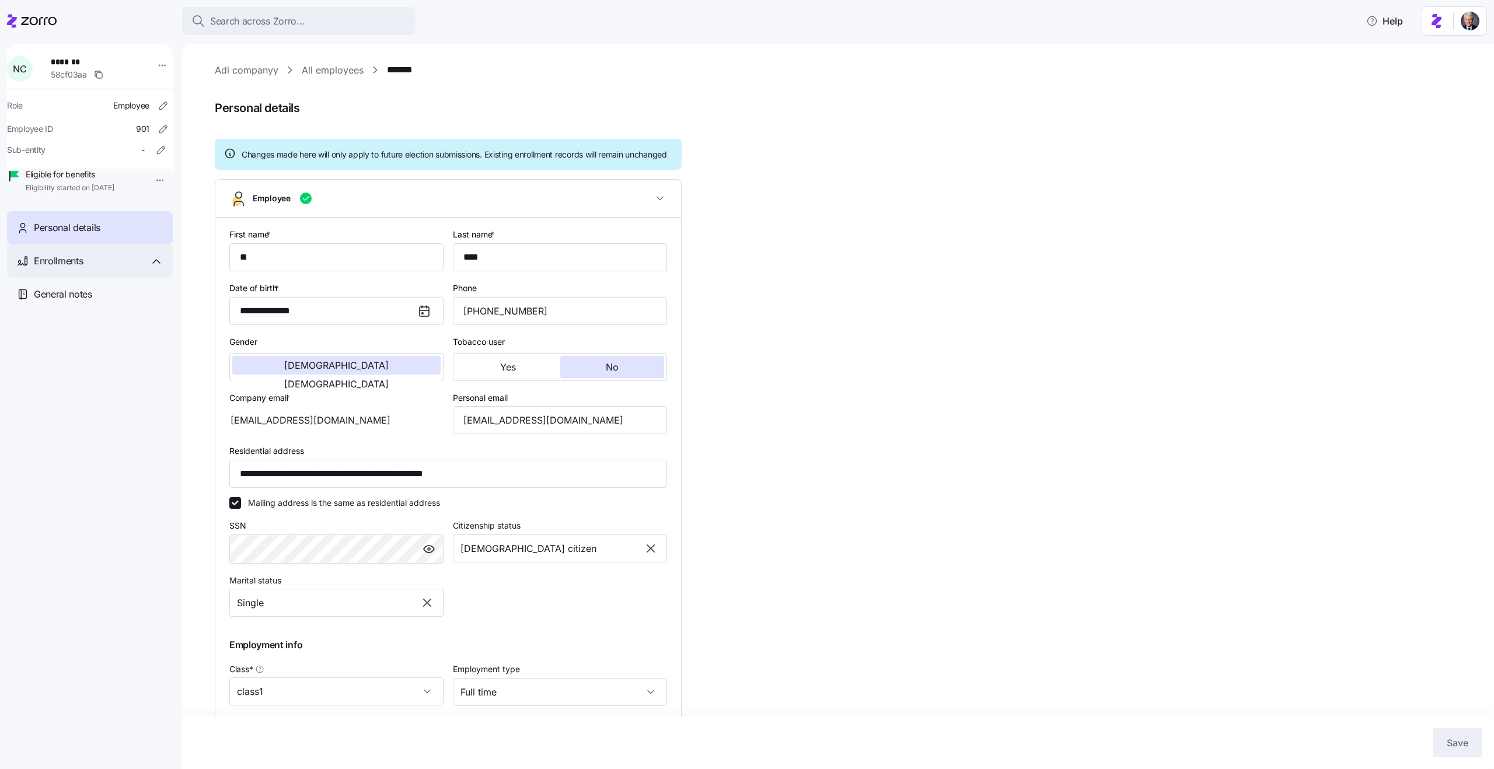
click at [93, 269] on div "Enrollments" at bounding box center [99, 261] width 130 height 15
click at [92, 313] on span "01/01/2026 - 12/31/2026" at bounding box center [74, 307] width 83 height 12
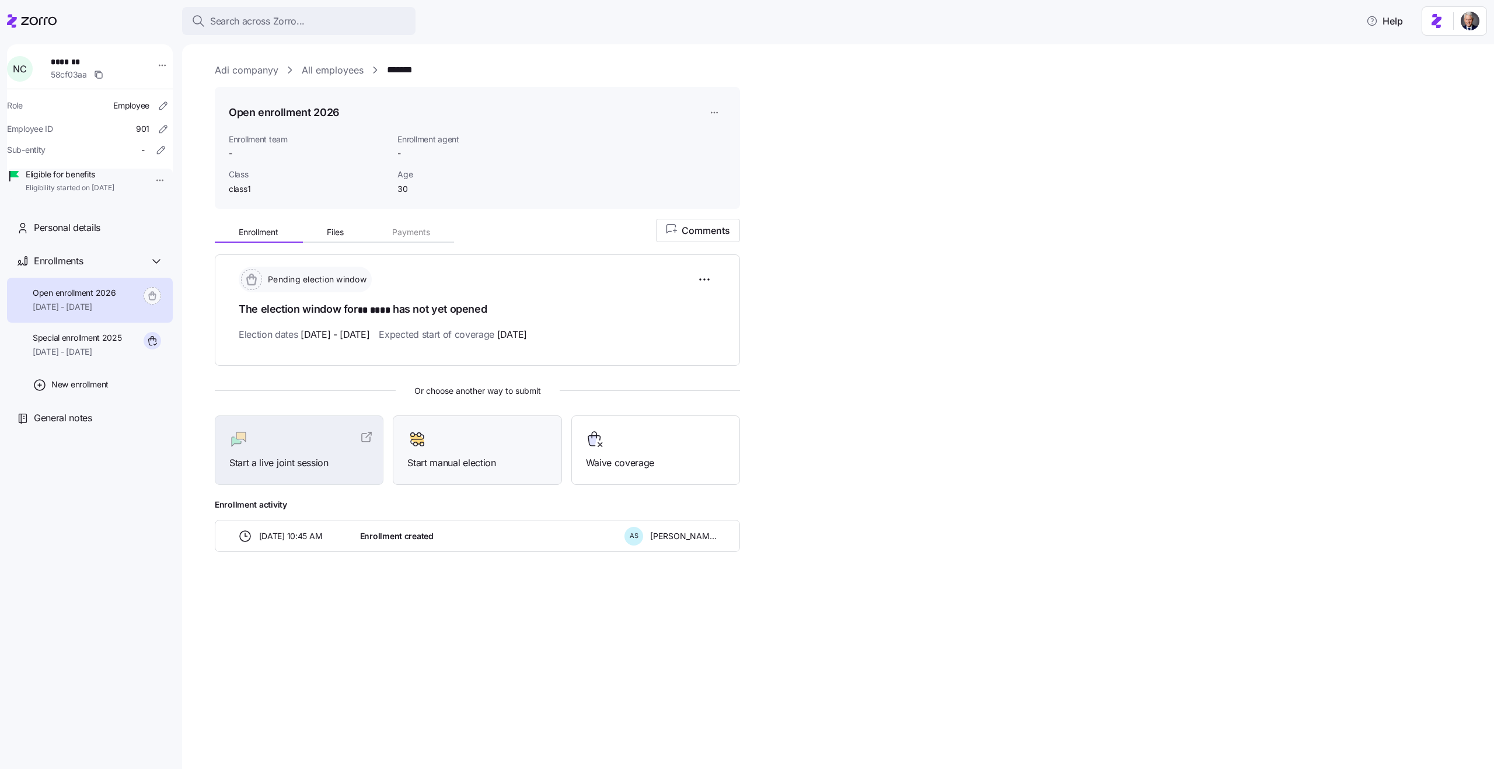
click at [449, 444] on div at bounding box center [477, 439] width 140 height 19
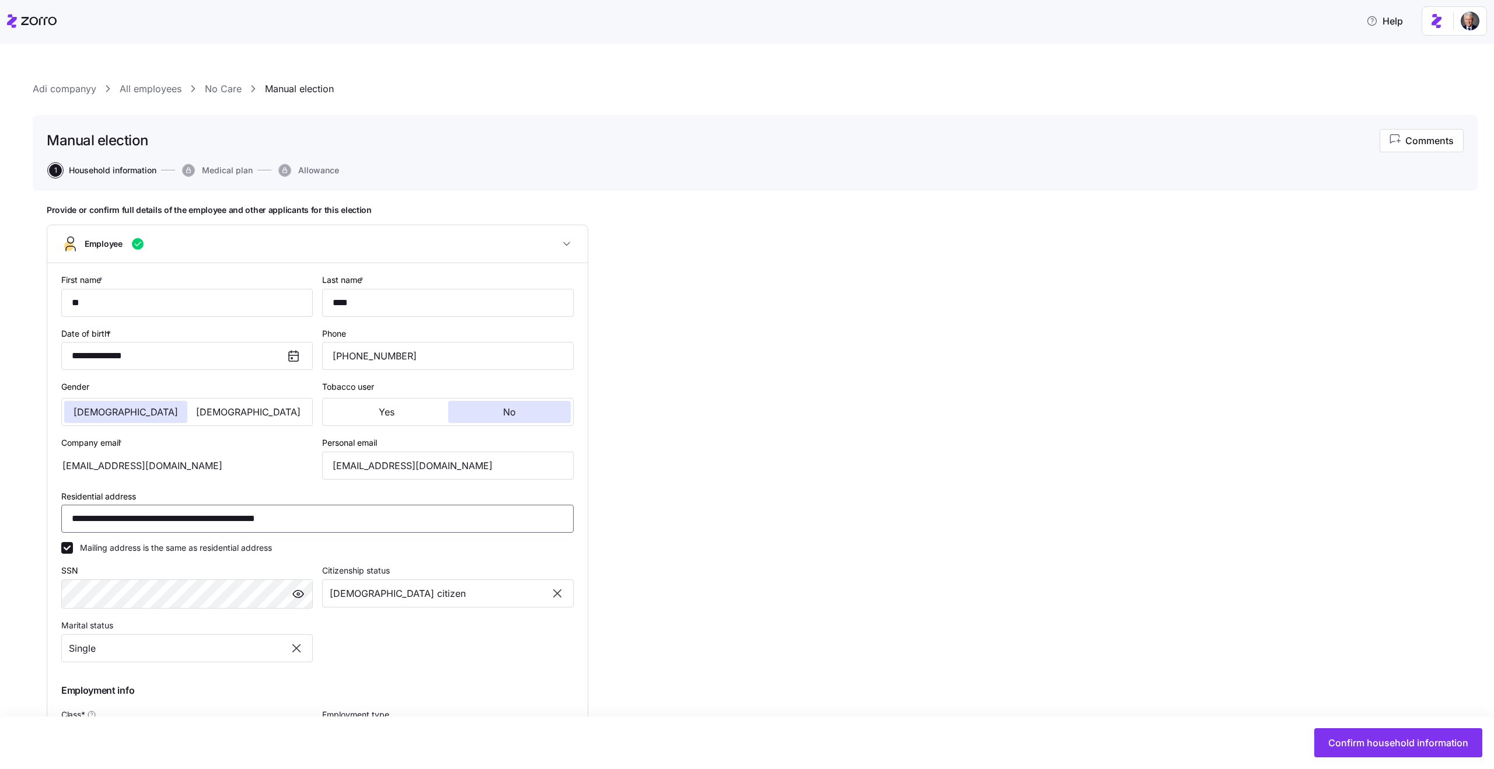
click at [78, 517] on input "**********" at bounding box center [317, 519] width 513 height 28
type input "**********"
click at [778, 603] on div "**********" at bounding box center [755, 577] width 1417 height 744
click at [1378, 742] on span "Confirm household information" at bounding box center [1399, 743] width 140 height 14
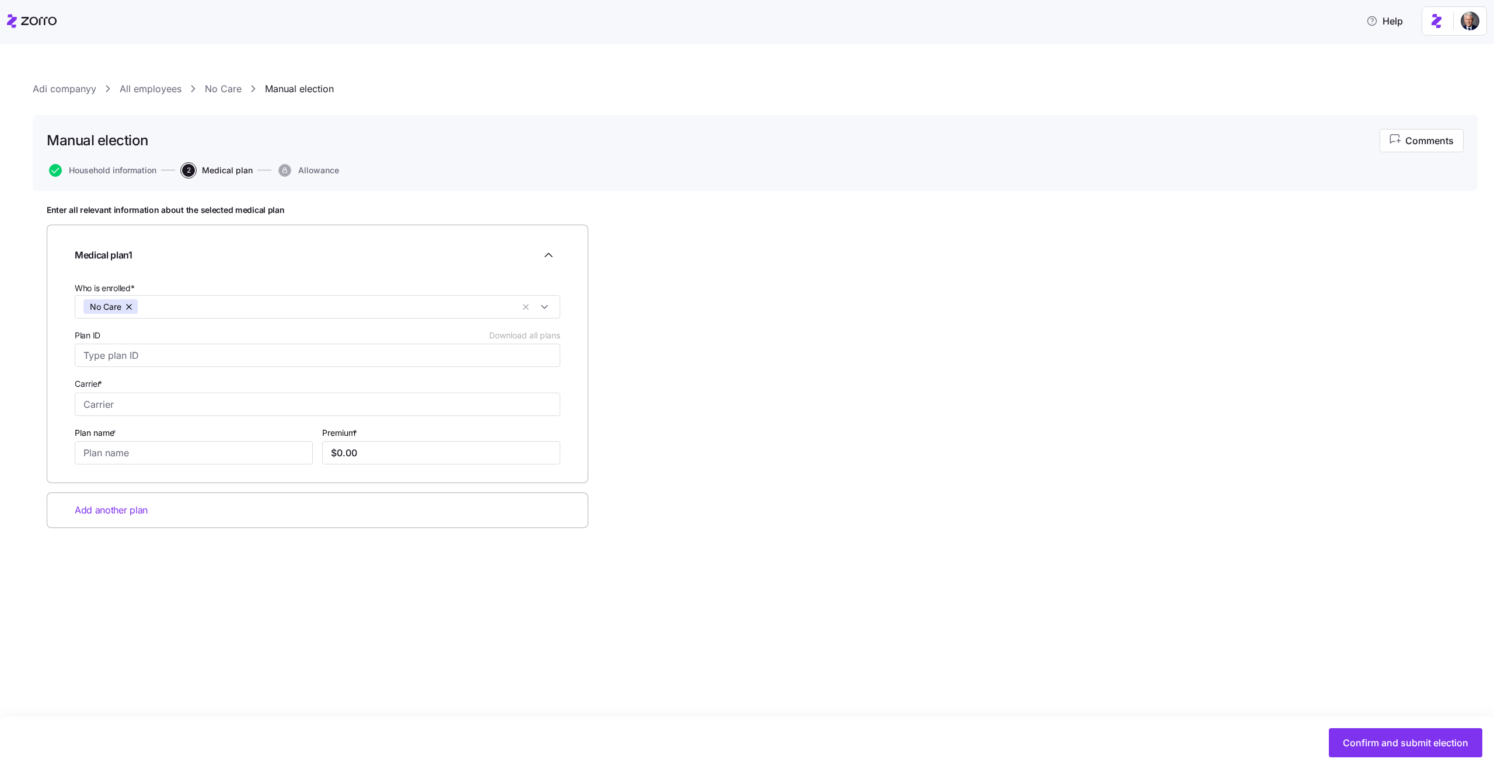
click at [225, 91] on link "No Care" at bounding box center [223, 89] width 37 height 15
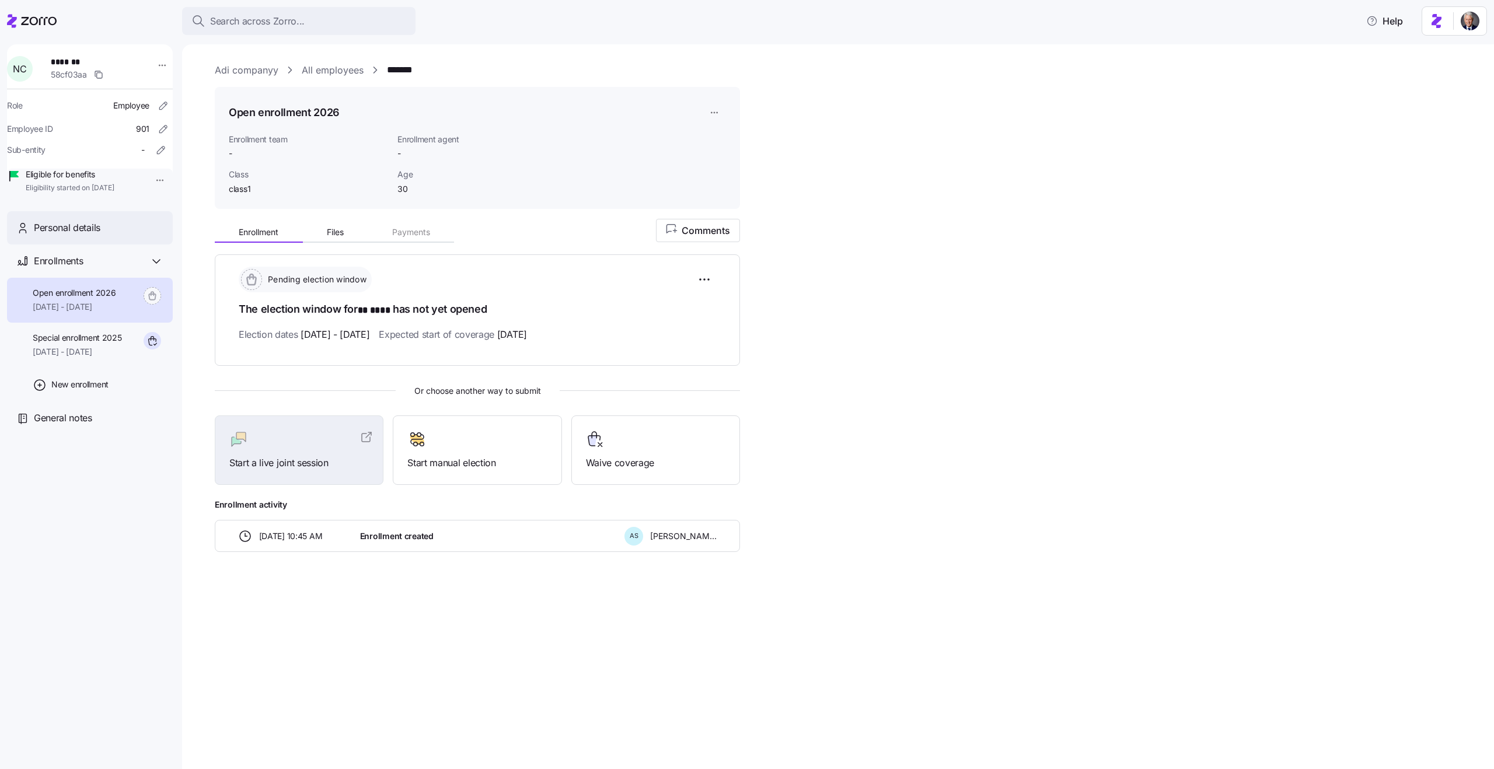
click at [60, 235] on span "Personal details" at bounding box center [67, 228] width 67 height 15
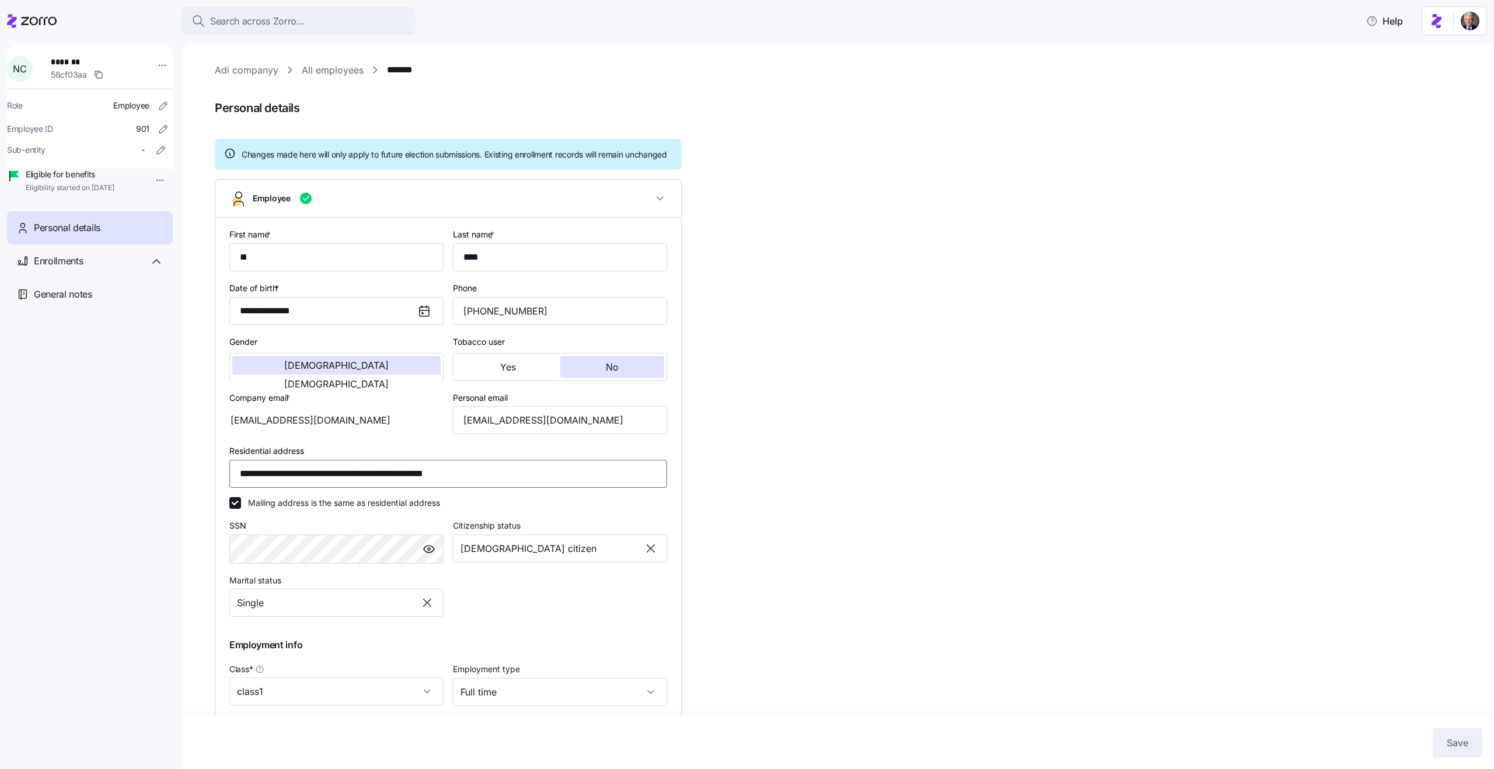
click at [338, 488] on input "**********" at bounding box center [448, 474] width 438 height 28
click at [807, 493] on div "**********" at bounding box center [846, 477] width 1263 height 829
click at [140, 278] on div "Enrollments" at bounding box center [90, 261] width 166 height 33
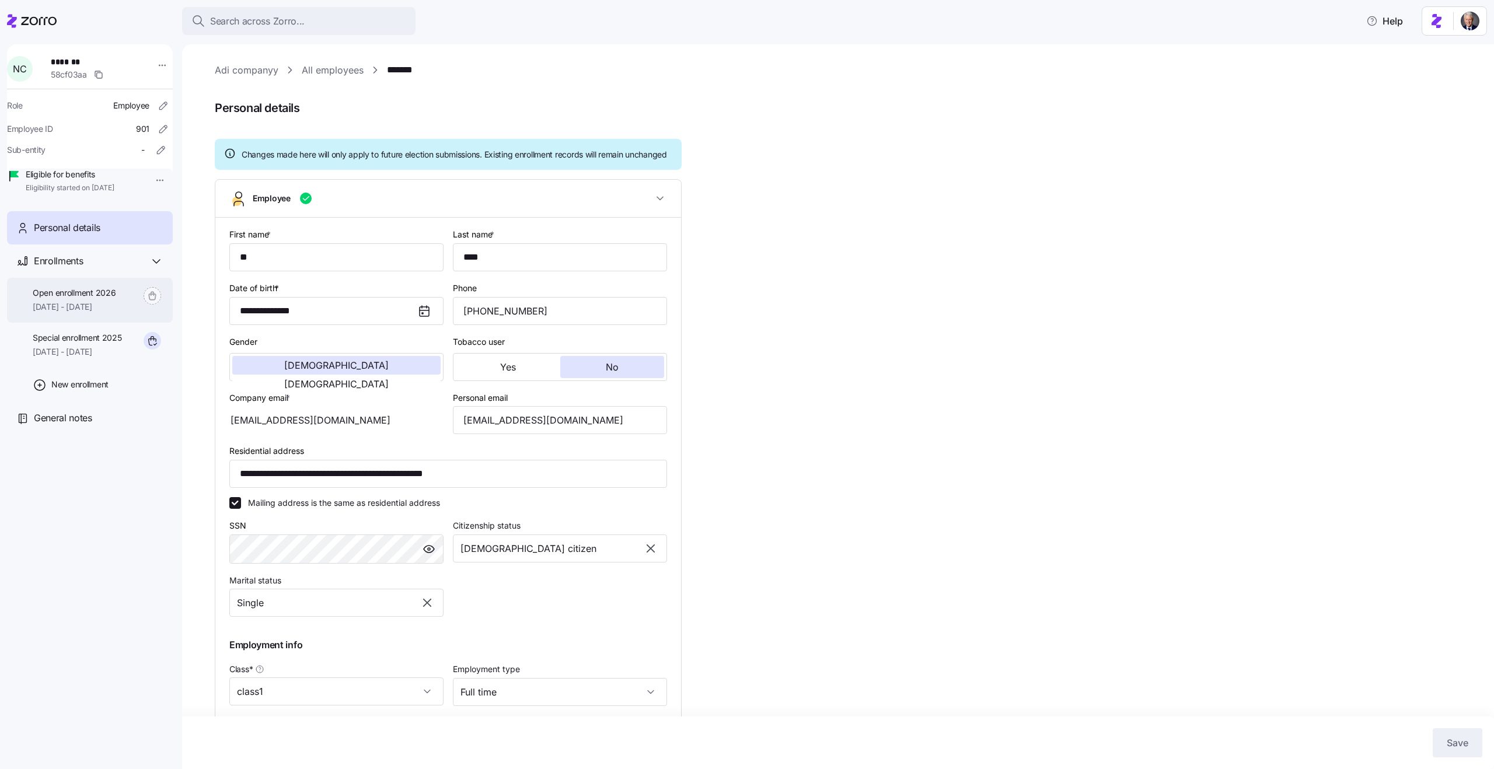
click at [113, 313] on span "01/01/2026 - 12/31/2026" at bounding box center [74, 307] width 83 height 12
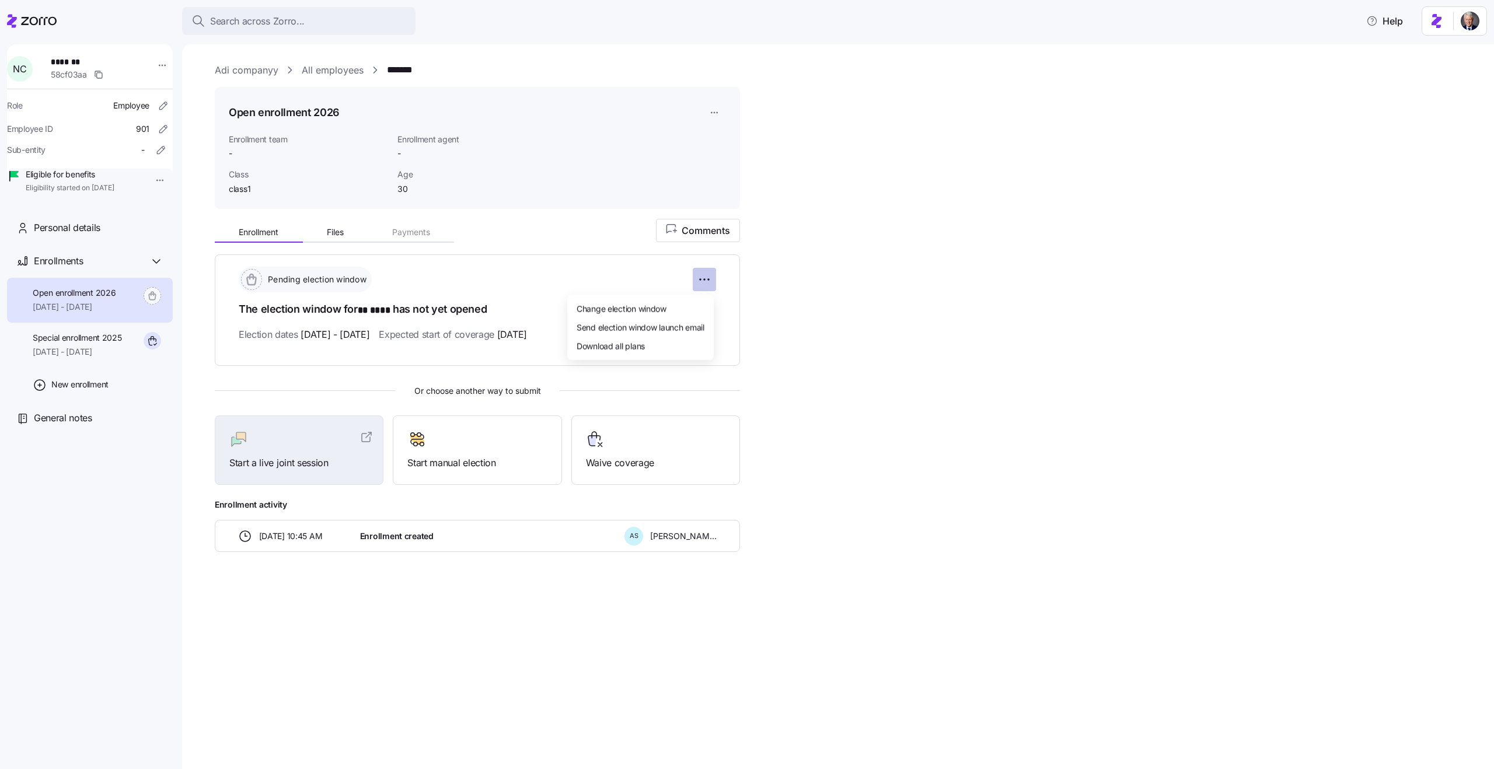
click at [707, 274] on html "Search across Zorro... Help N C ******* 58cf03aa Role Employee Employee ID 901 …" at bounding box center [747, 381] width 1494 height 762
click at [664, 306] on span "Change election window" at bounding box center [622, 308] width 90 height 12
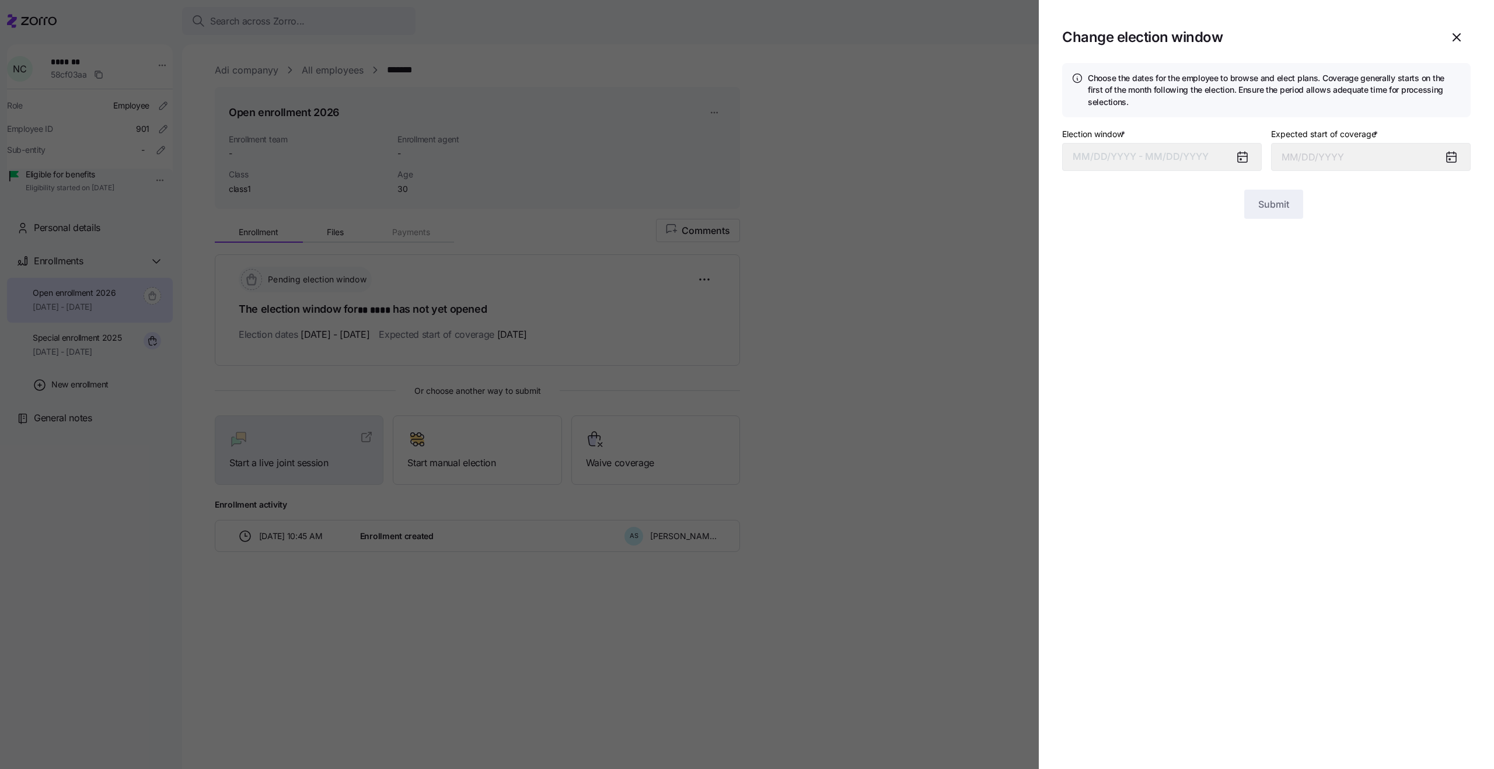
type input "January 1, 2026"
click at [1124, 159] on button "11/01/2025 – 12/31/2025" at bounding box center [1162, 157] width 200 height 28
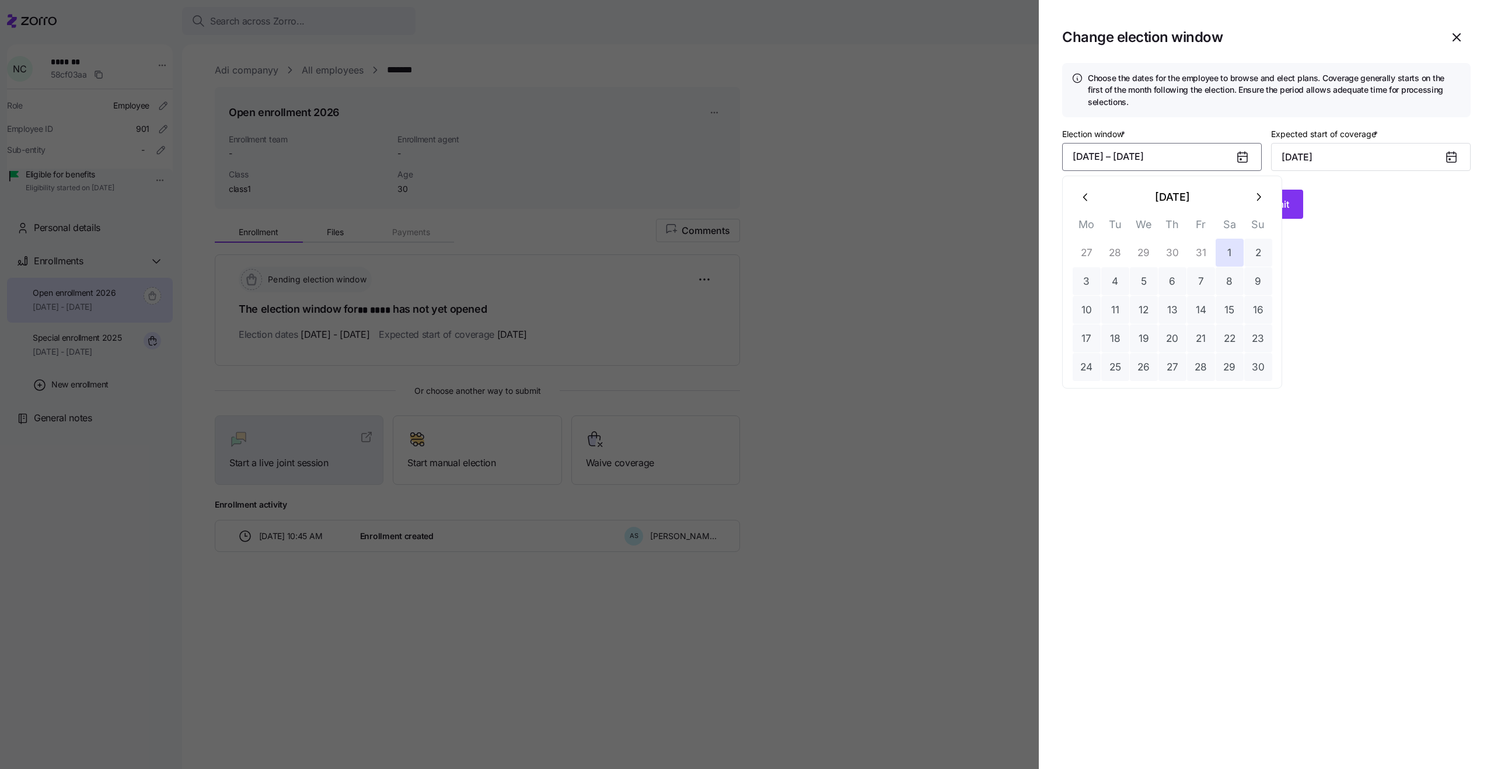
click at [1090, 198] on icon "button" at bounding box center [1086, 197] width 13 height 13
click at [1200, 258] on button "1" at bounding box center [1201, 253] width 28 height 28
click at [1250, 356] on button "31" at bounding box center [1258, 367] width 28 height 28
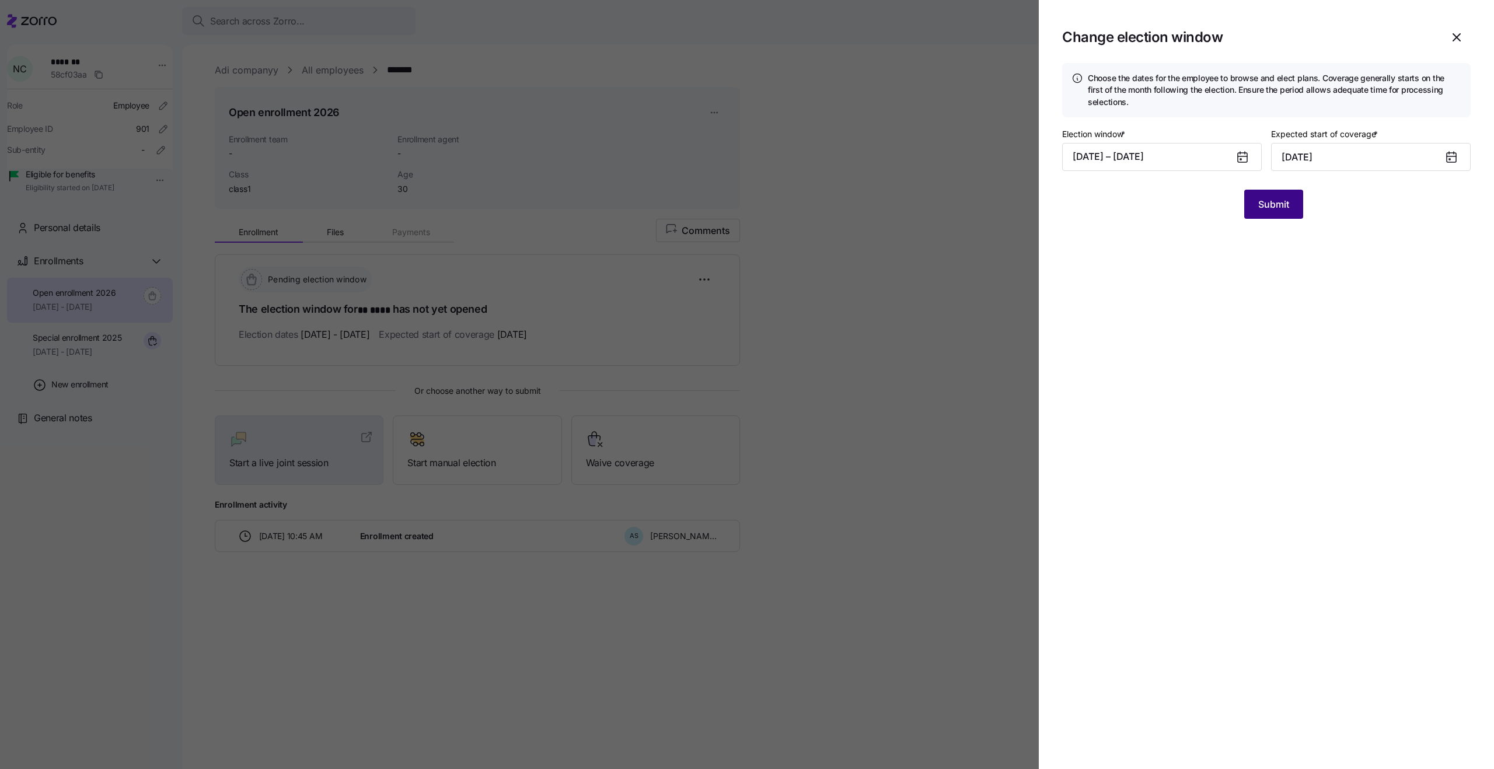
click at [1281, 205] on span "Submit" at bounding box center [1274, 204] width 31 height 14
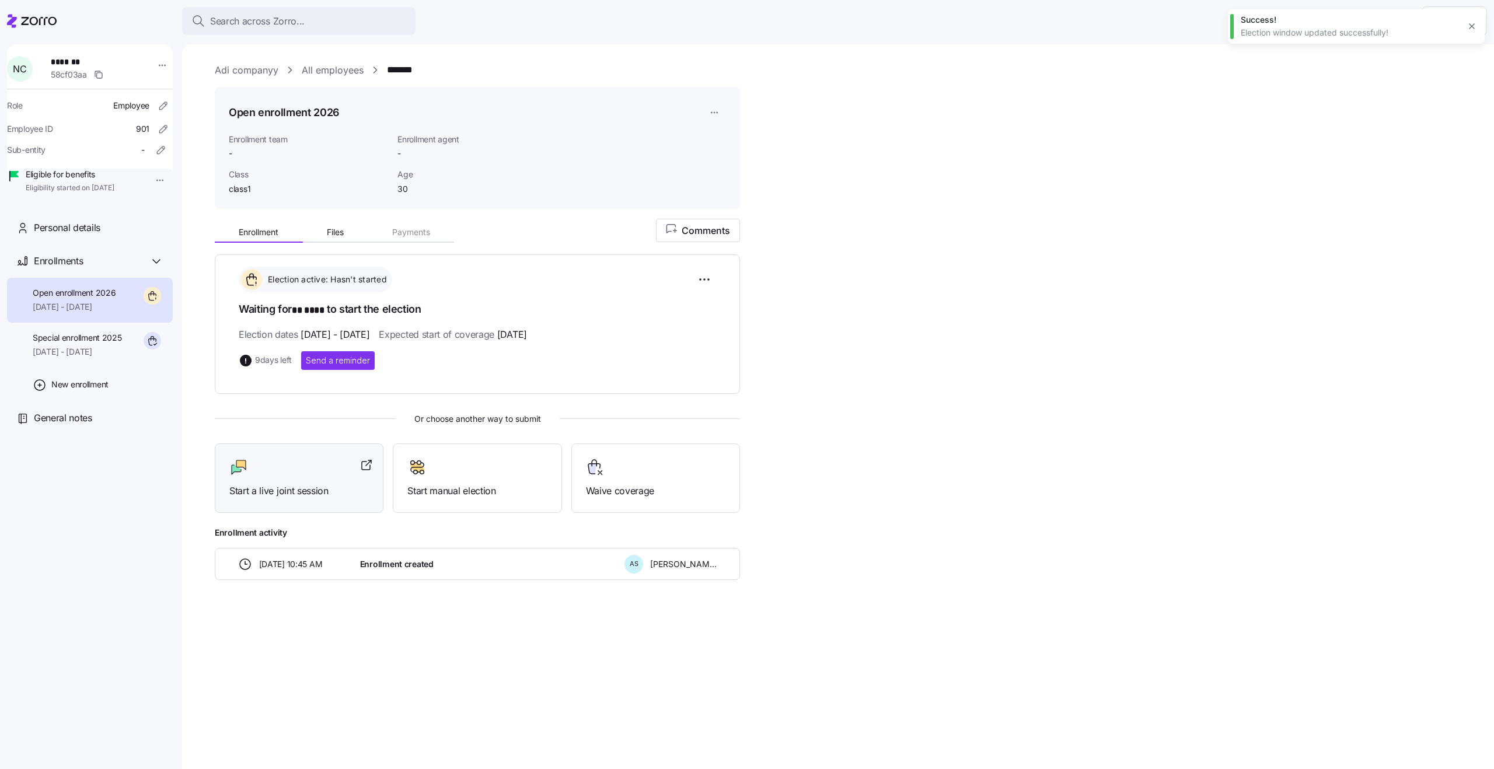
click at [298, 486] on span "Start a live joint session" at bounding box center [299, 491] width 140 height 15
click at [71, 358] on span "10/01/2025 - 12/31/2025" at bounding box center [77, 352] width 89 height 12
click at [92, 344] on span "Special enrollment 2025" at bounding box center [77, 338] width 89 height 12
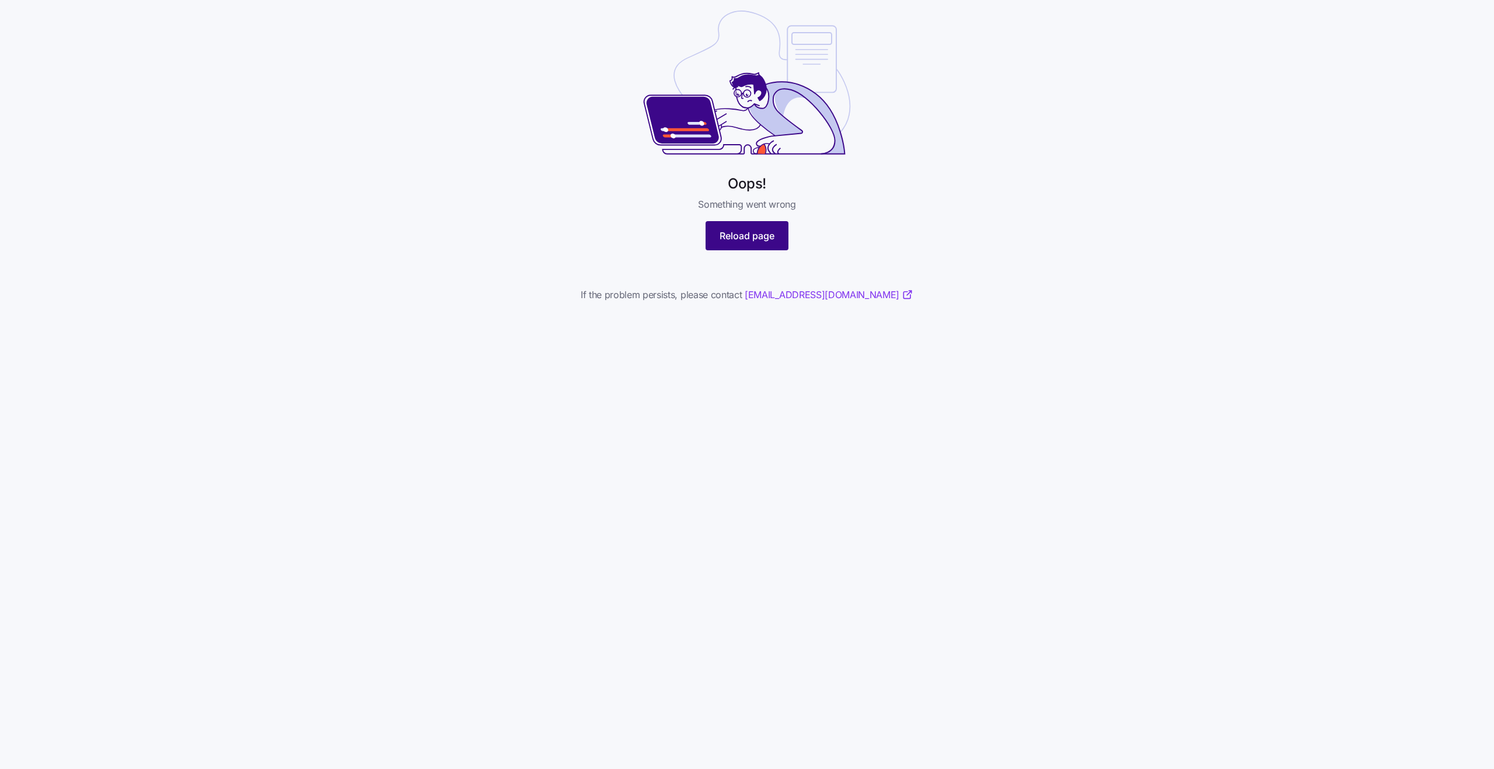
click at [733, 242] on span "Reload page" at bounding box center [747, 236] width 55 height 14
